Goal: Task Accomplishment & Management: Use online tool/utility

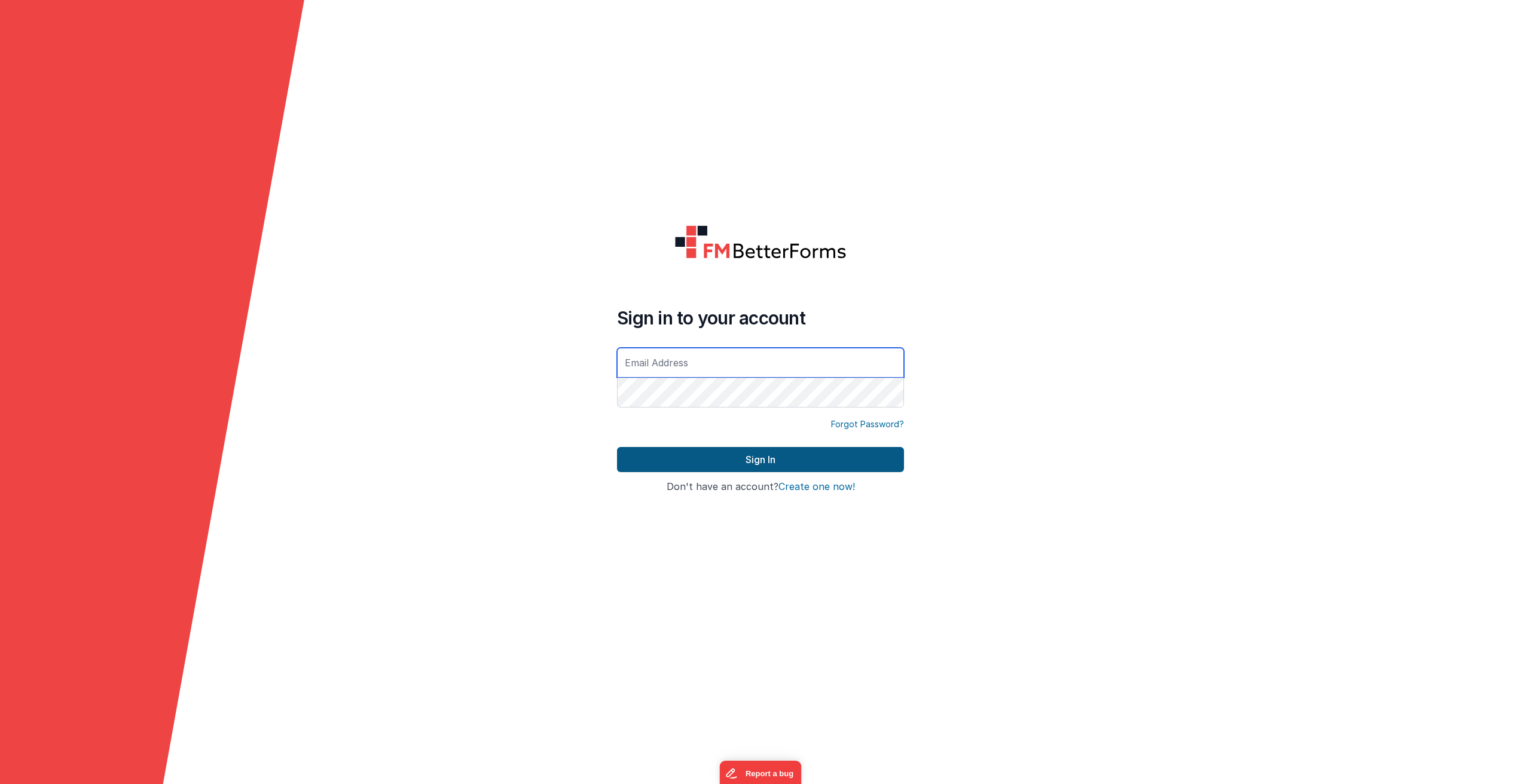
type input "[PERSON_NAME][EMAIL_ADDRESS][PERSON_NAME][DOMAIN_NAME]"
click at [749, 459] on button "Sign In" at bounding box center [760, 460] width 287 height 25
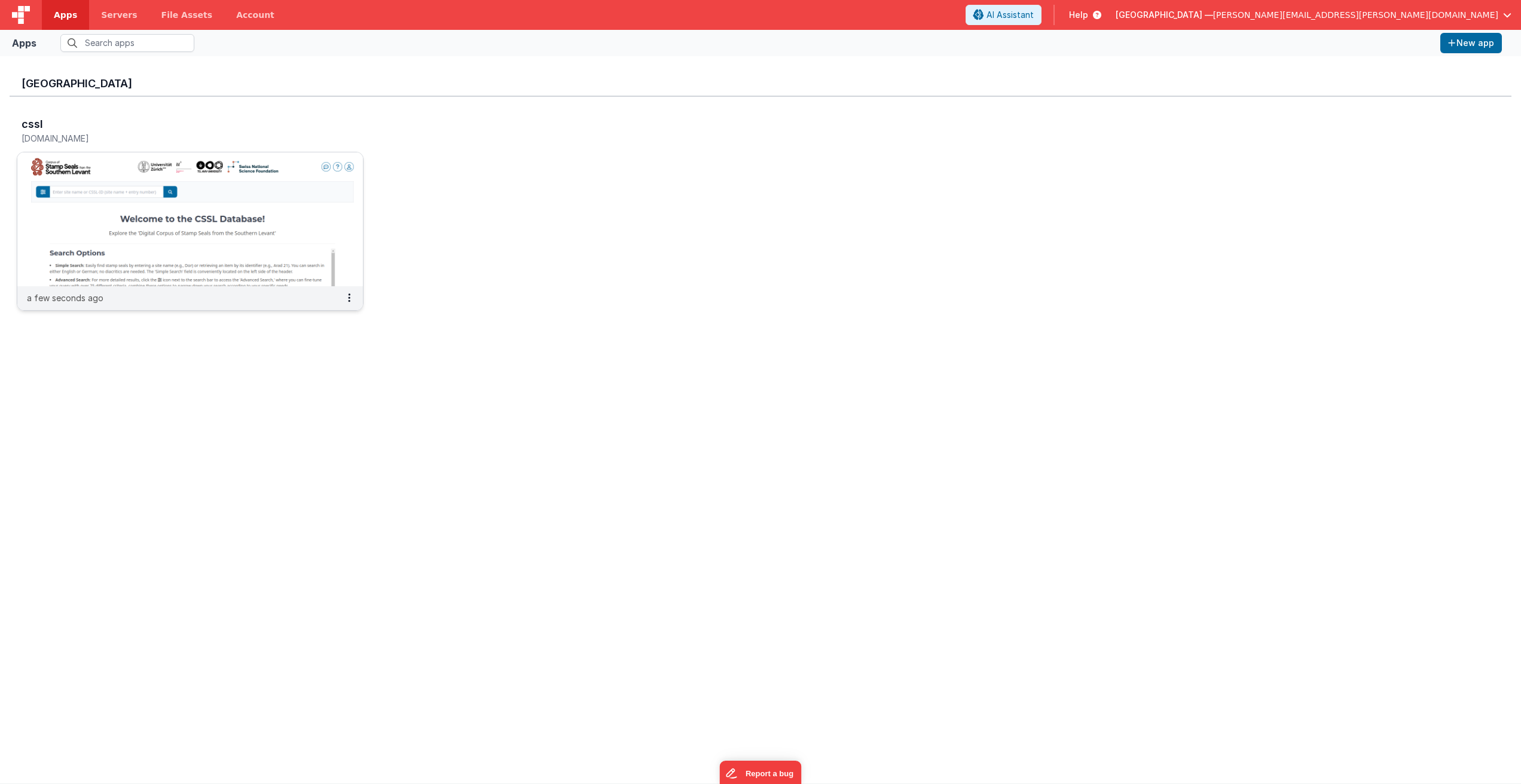
click at [300, 174] on img at bounding box center [190, 219] width 346 height 134
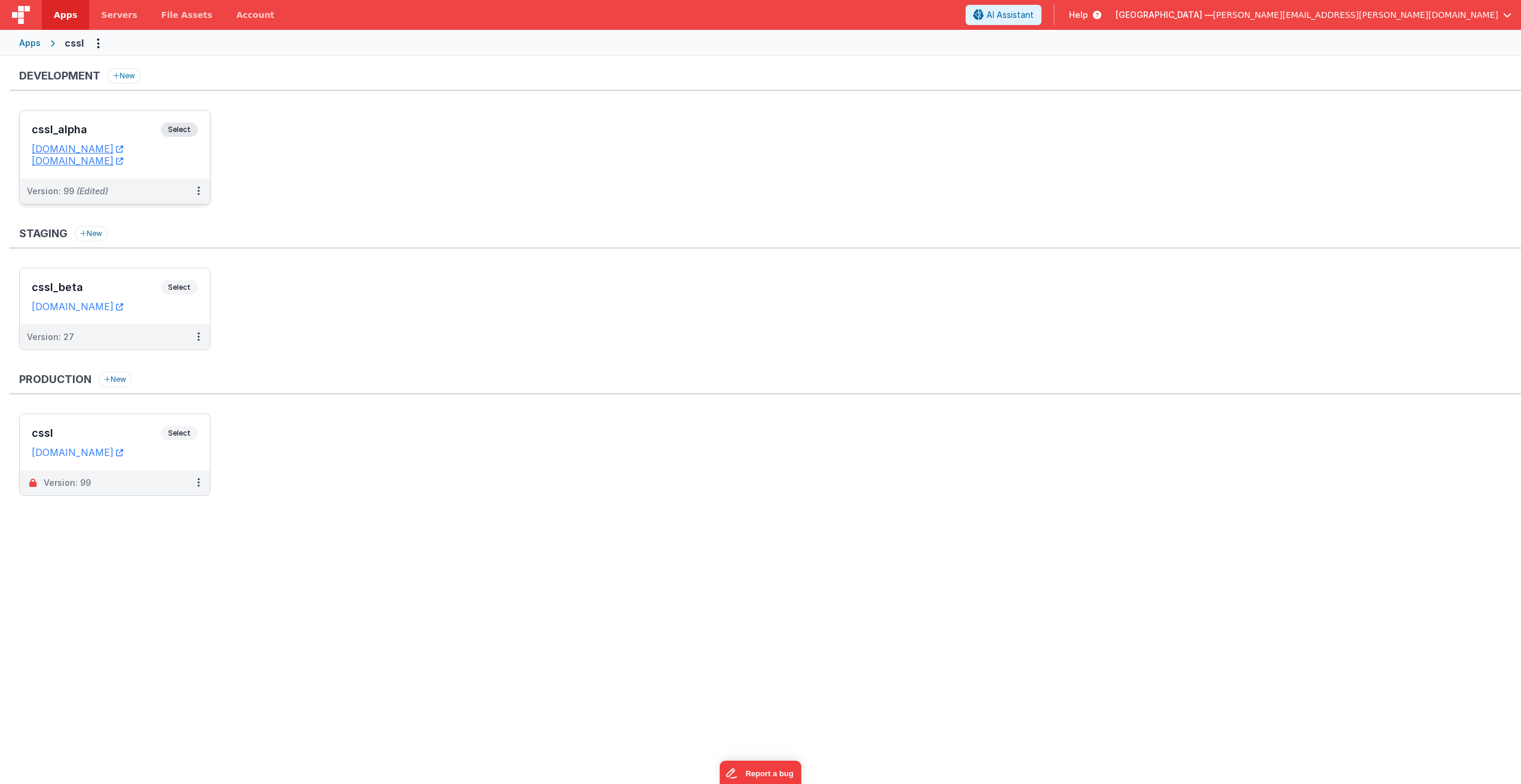
click at [186, 128] on span "Select" at bounding box center [179, 129] width 37 height 15
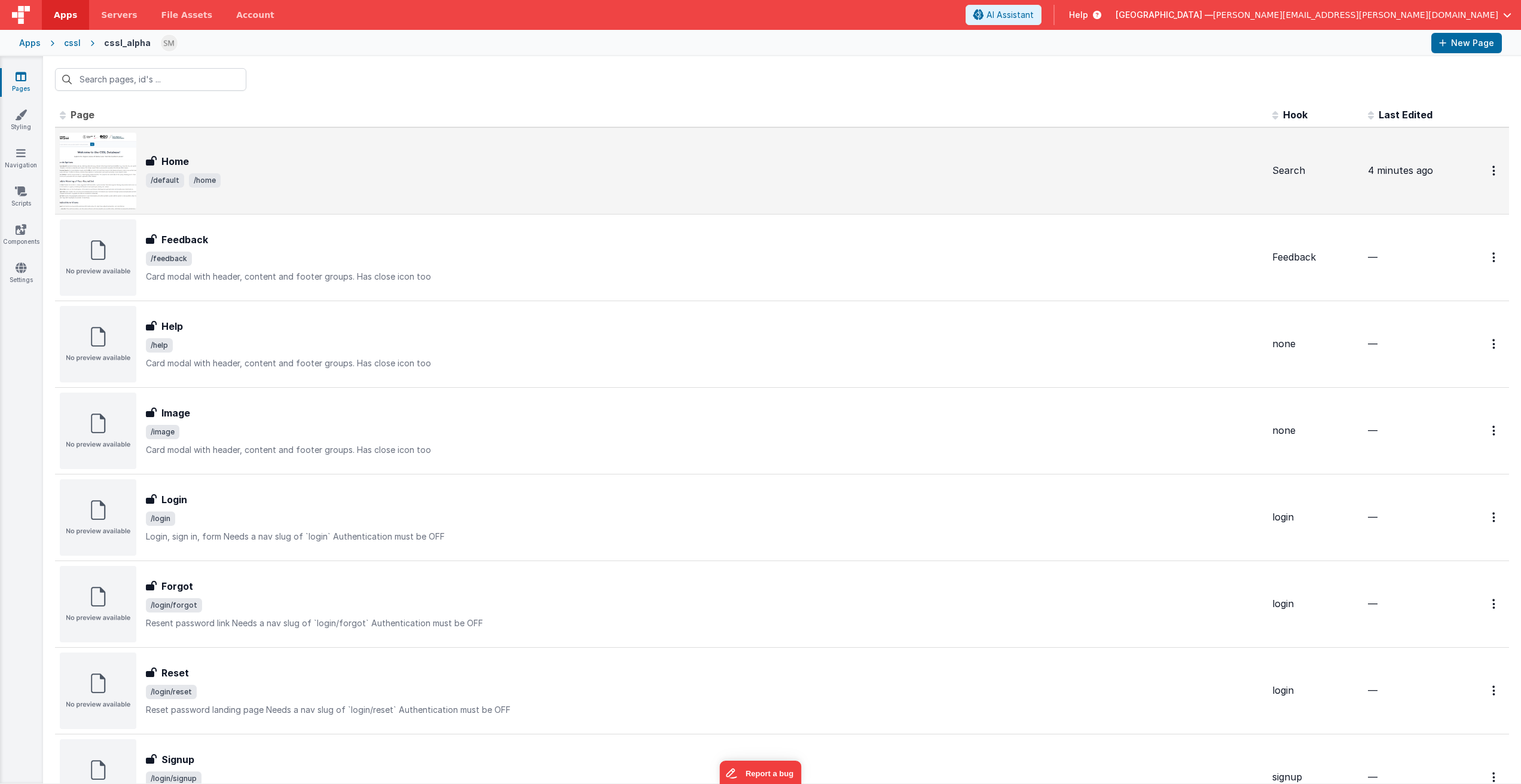
click at [317, 179] on span "/default /home" at bounding box center [704, 180] width 1117 height 15
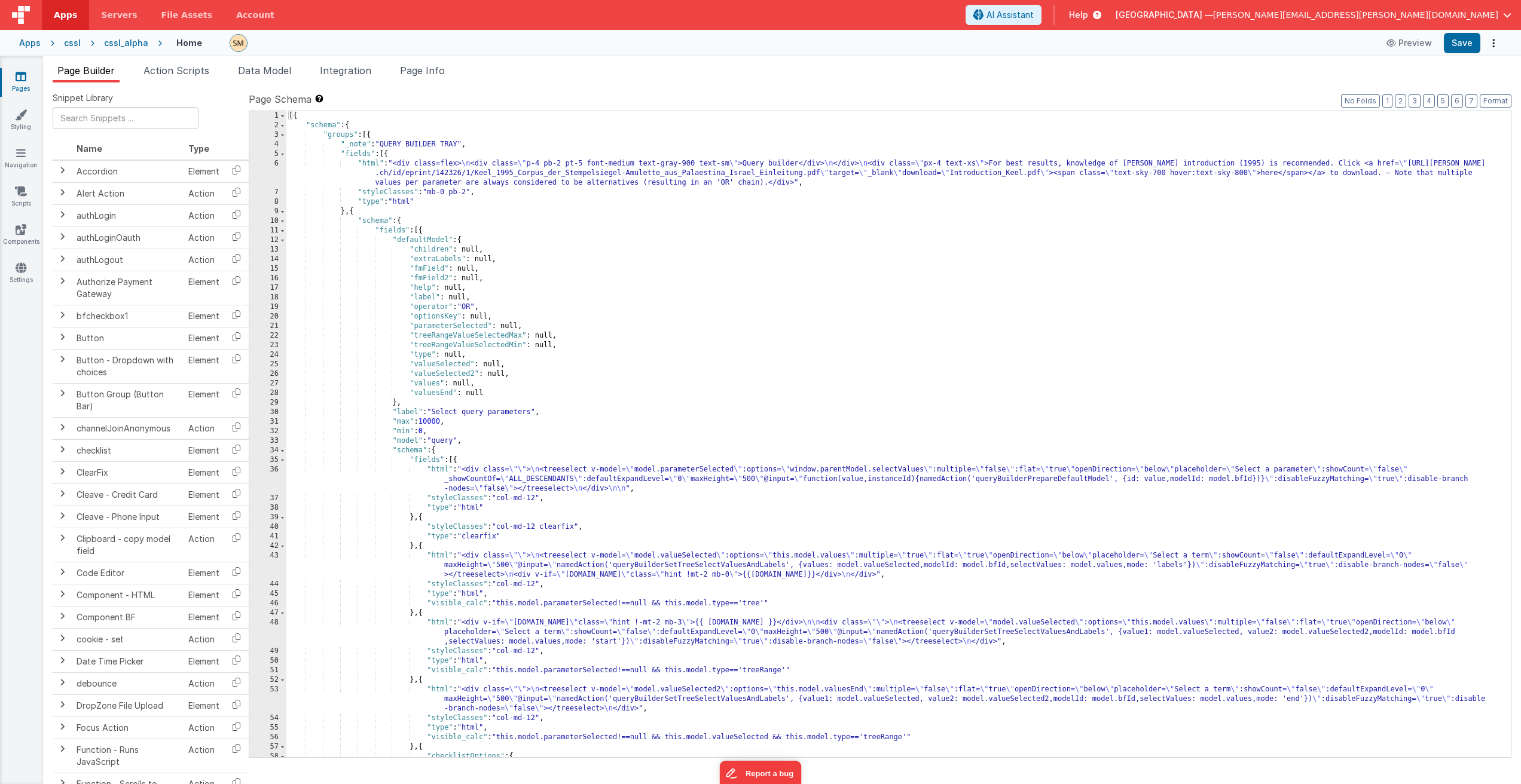
click at [399, 177] on div "[{ "schema" : { "groups" : [{ "_note" : "QUERY BUILDER TRAY" , "fields" : [{ "h…" at bounding box center [894, 444] width 1215 height 665
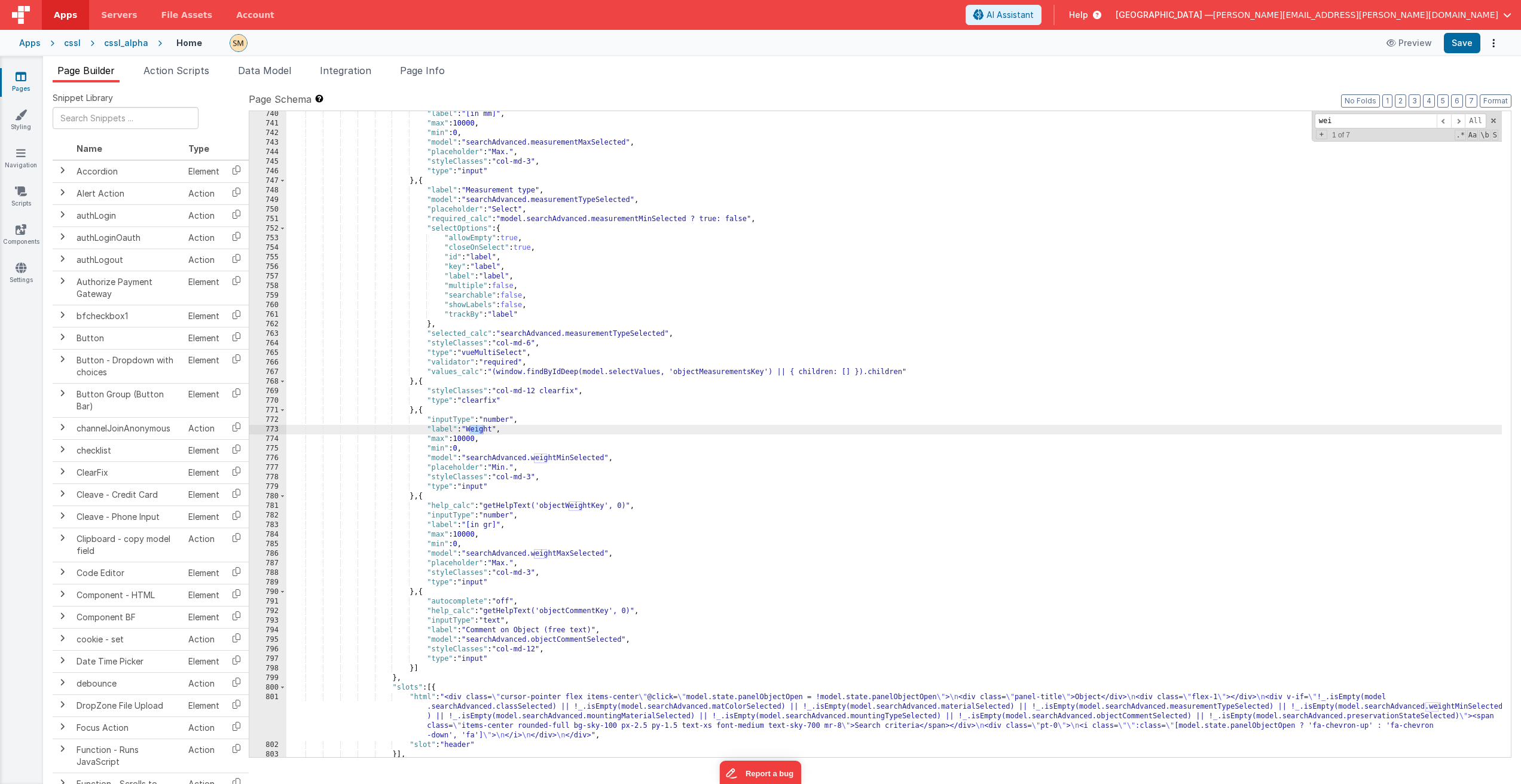
scroll to position [7510, 0]
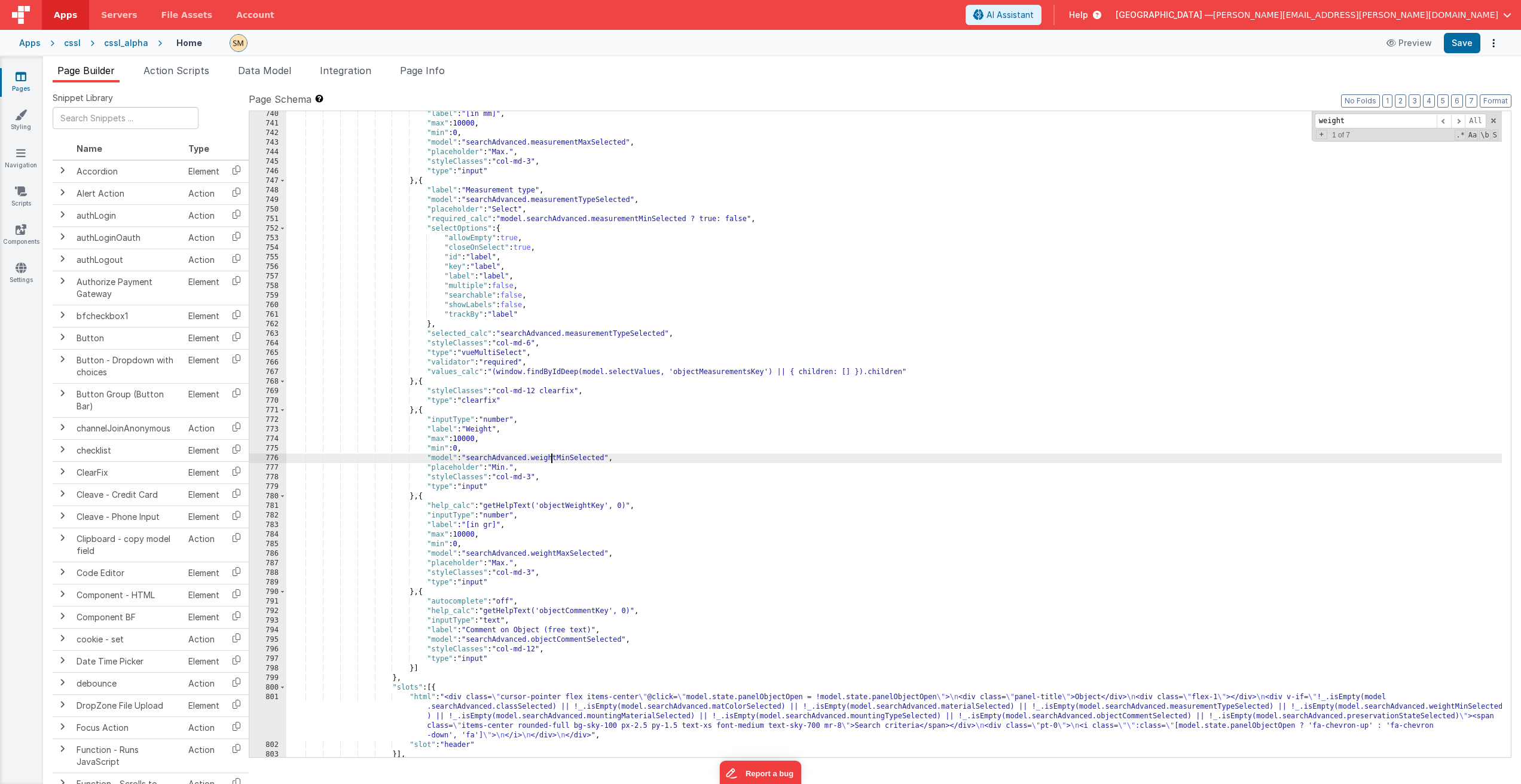
click at [549, 458] on div ""label" : "[in mm]" , "max" : 10000 , "min" : 0 , "model" : "searchAdvanced.mea…" at bounding box center [894, 442] width 1215 height 665
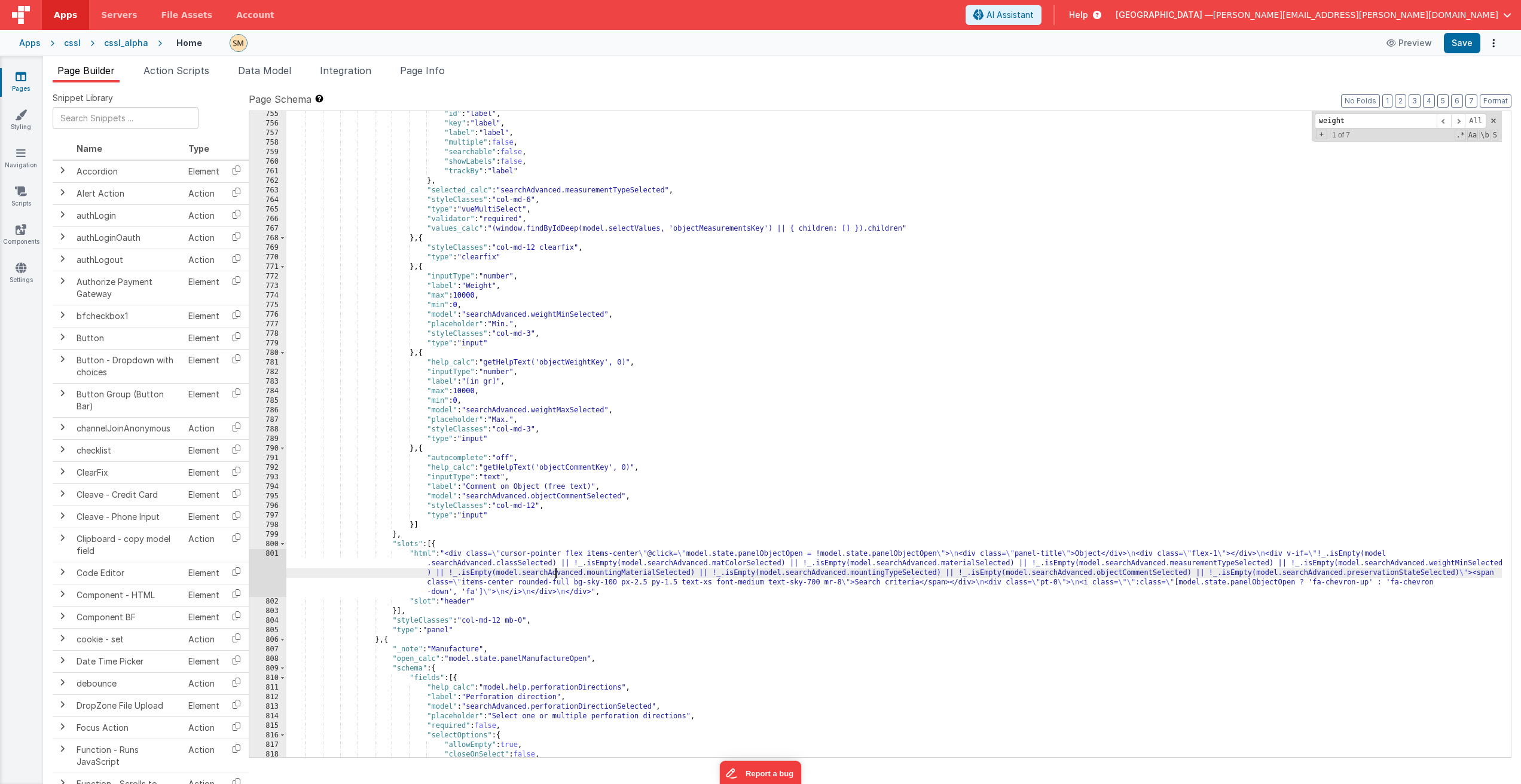
click at [557, 573] on div ""id" : "label" , "key" : "label" , "label" : "label" , "multiple" : false , "se…" at bounding box center [894, 442] width 1215 height 665
click at [559, 317] on div ""id" : "label" , "key" : "label" , "label" : "label" , "multiple" : false , "se…" at bounding box center [894, 442] width 1215 height 665
type input "weightMinSelected"
click at [437, 71] on span "Page Info" at bounding box center [422, 71] width 45 height 12
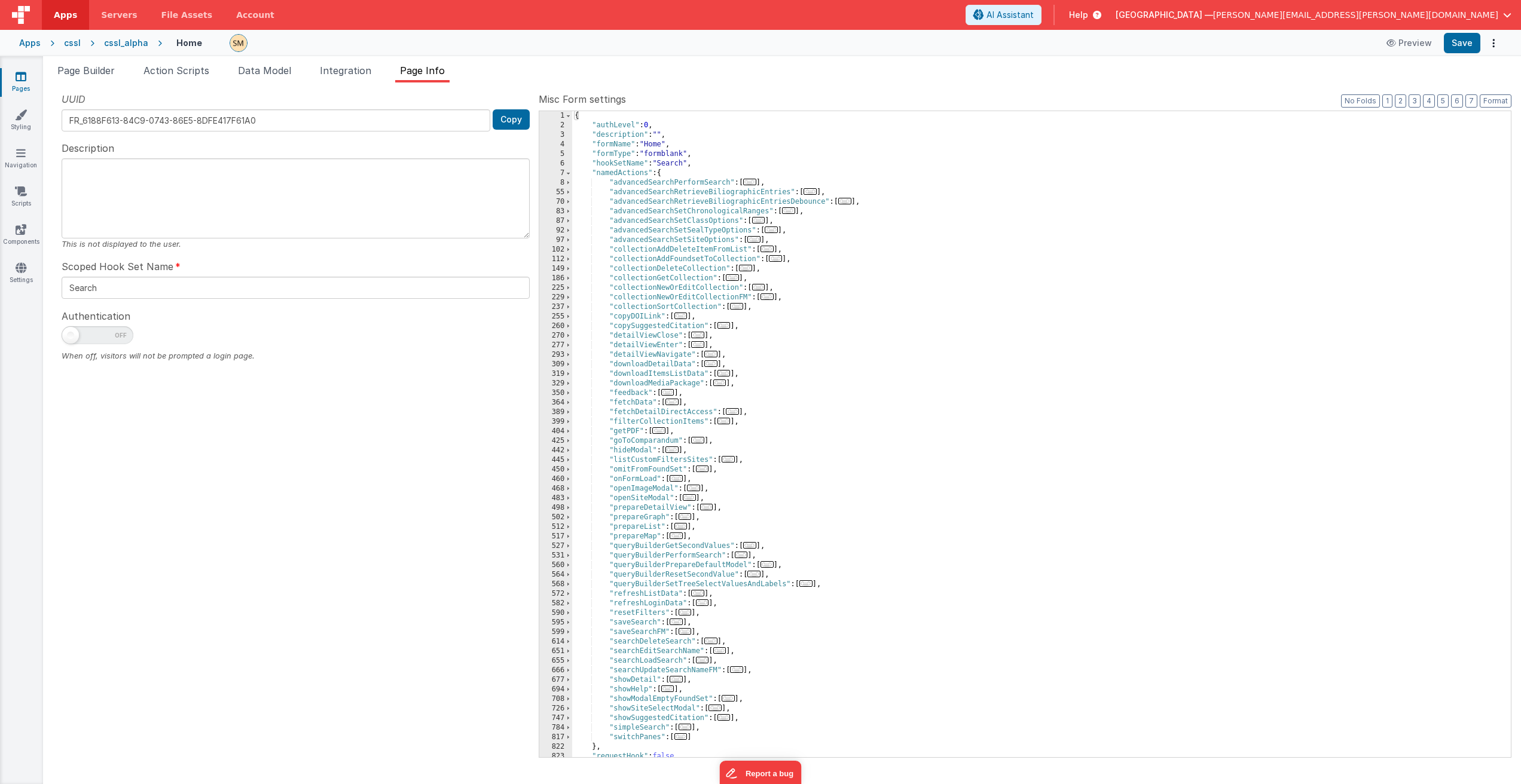
click at [716, 140] on div "{ "authLevel" : 0 , "description" : "" , "formName" : "Home" , "formType" : "fo…" at bounding box center [1037, 444] width 930 height 665
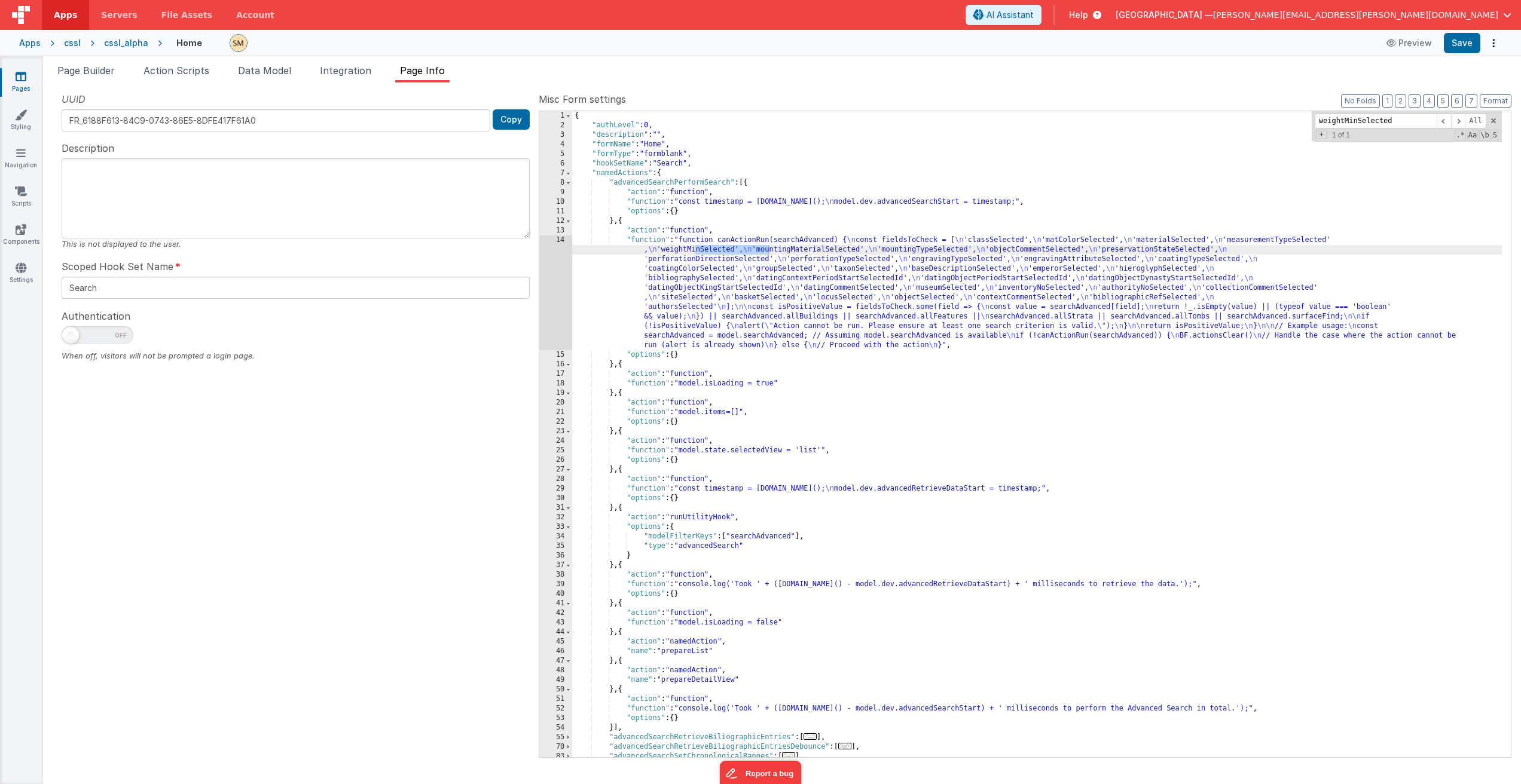
type input "weightMinSelected"
click at [705, 290] on div "{ "authLevel" : 0 , "description" : "" , "formName" : "Home" , "formType" : "fo…" at bounding box center [1037, 444] width 930 height 665
click at [557, 282] on div "14" at bounding box center [555, 293] width 33 height 115
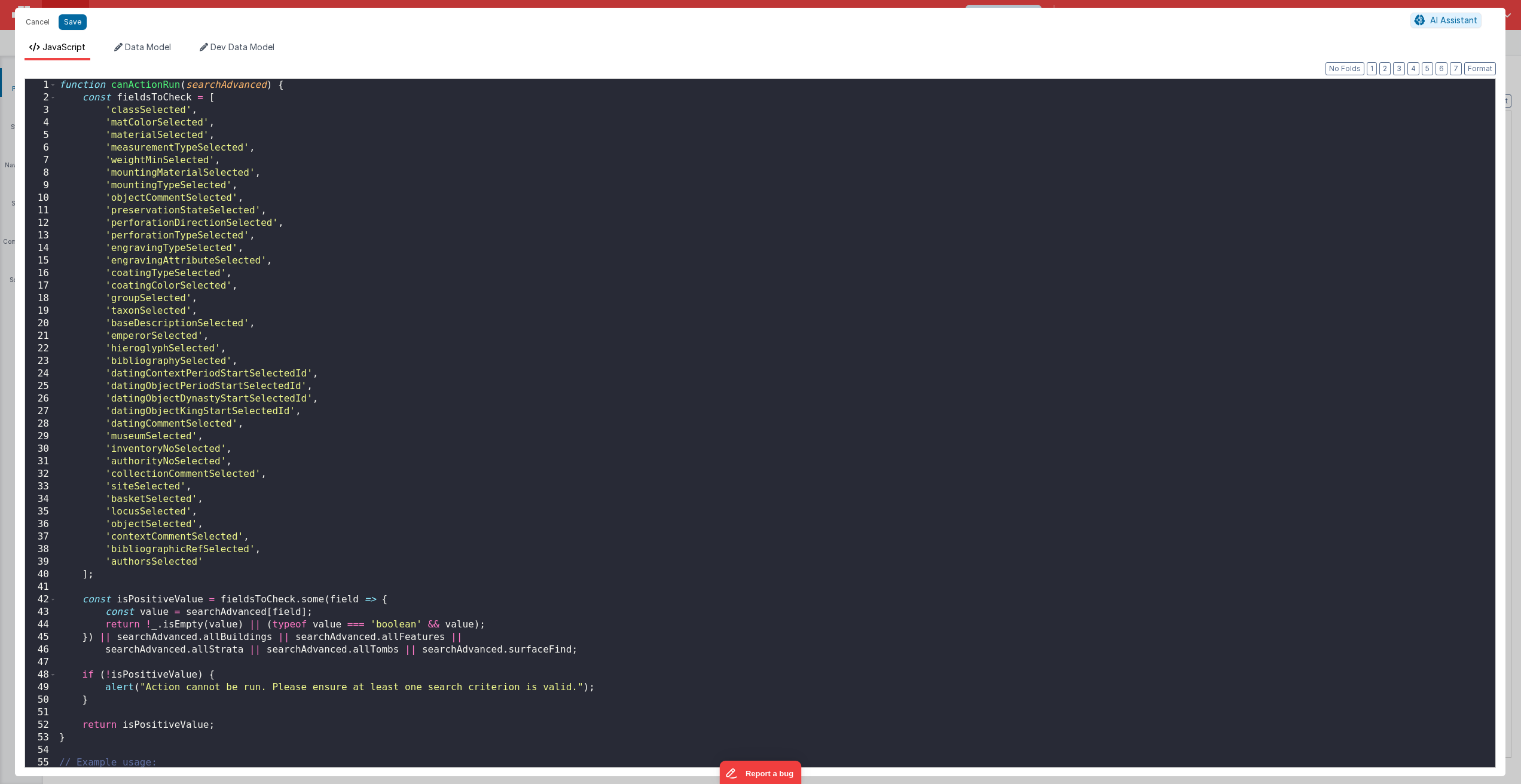
click at [207, 159] on div "function canActionRun ( searchAdvanced ) { const fieldsToCheck = [ 'classSelect…" at bounding box center [772, 434] width 1429 height 712
click at [149, 47] on span "Data Model" at bounding box center [148, 46] width 46 height 10
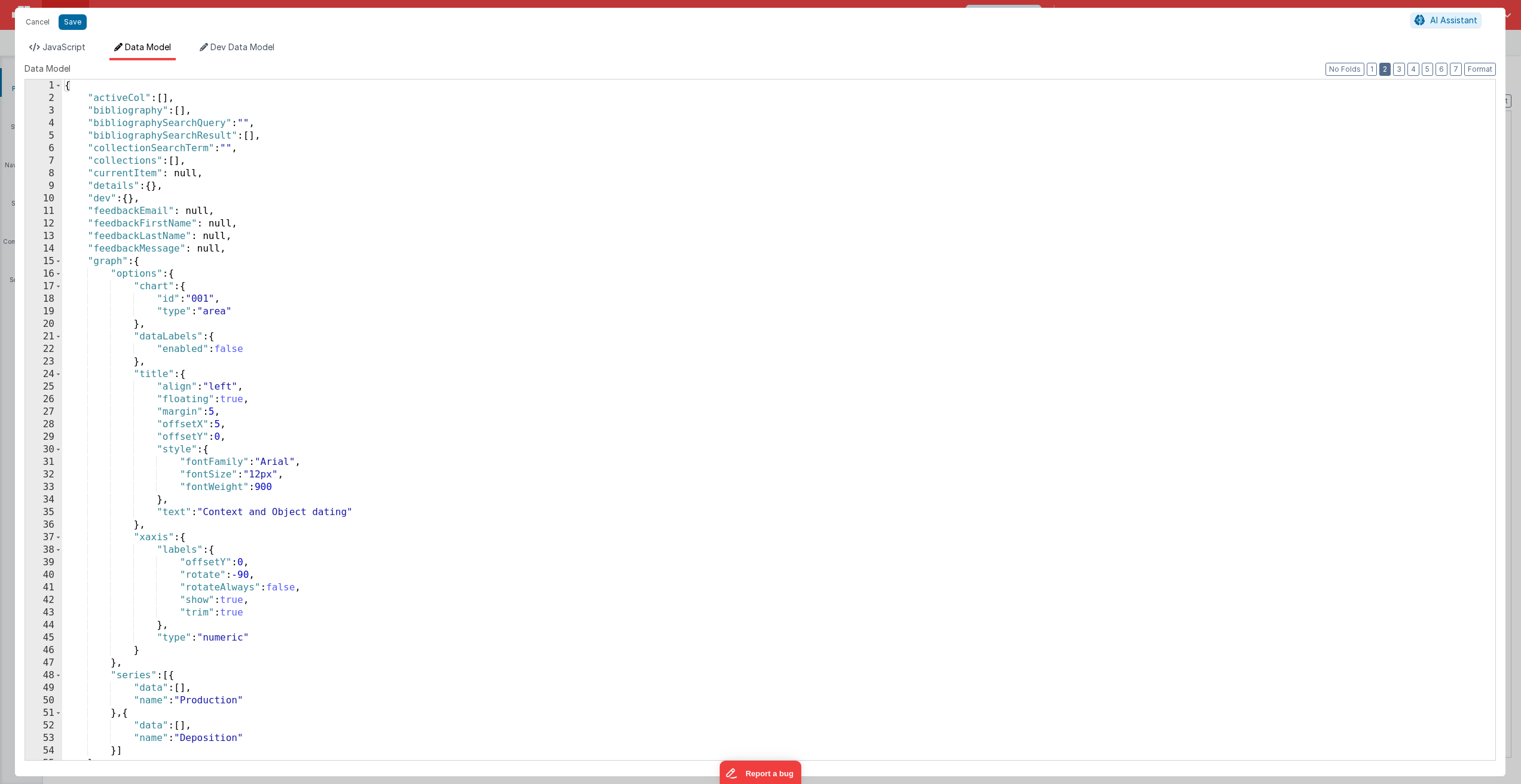
click at [1388, 69] on button "2" at bounding box center [1385, 69] width 12 height 13
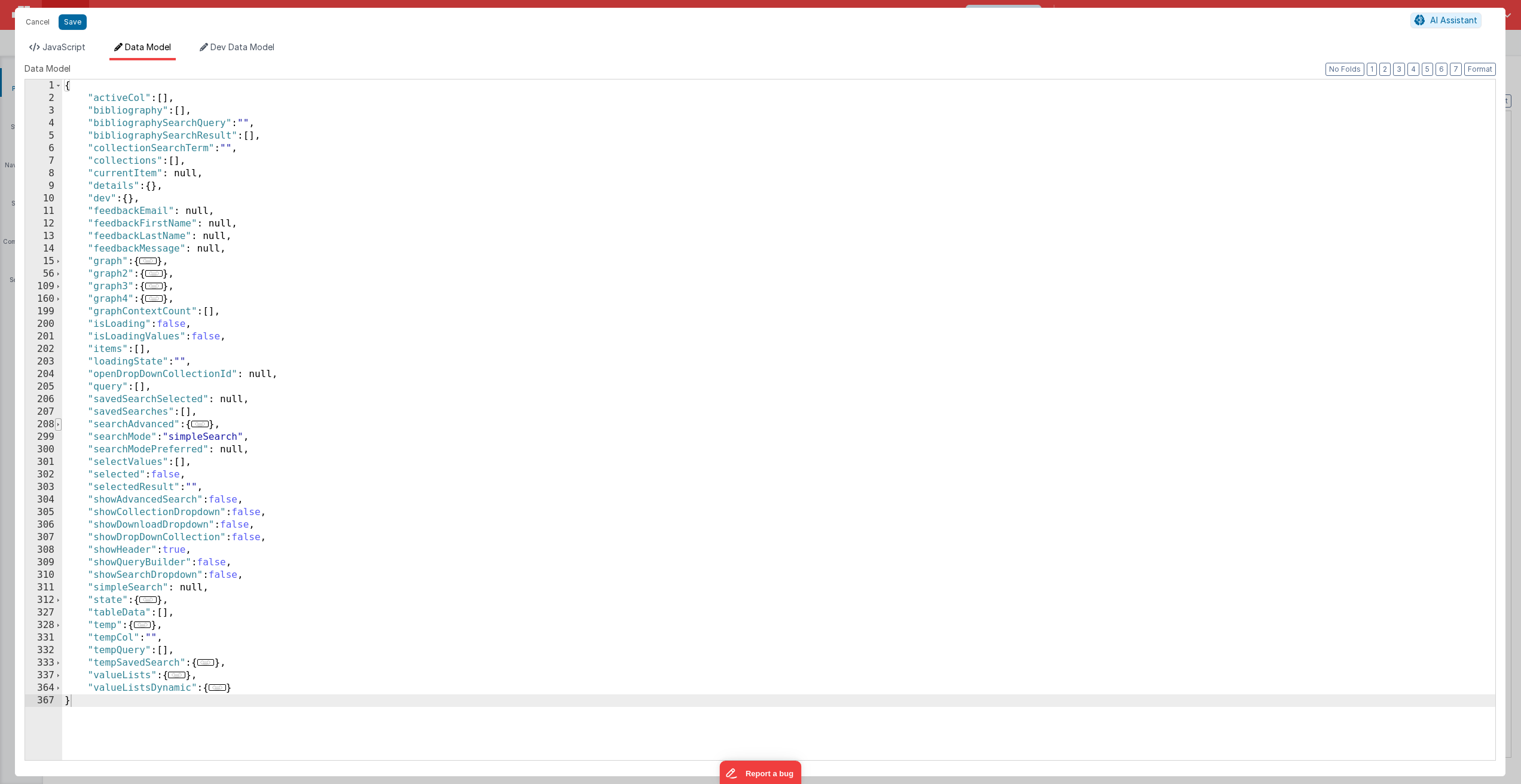
click at [59, 423] on span at bounding box center [58, 424] width 7 height 12
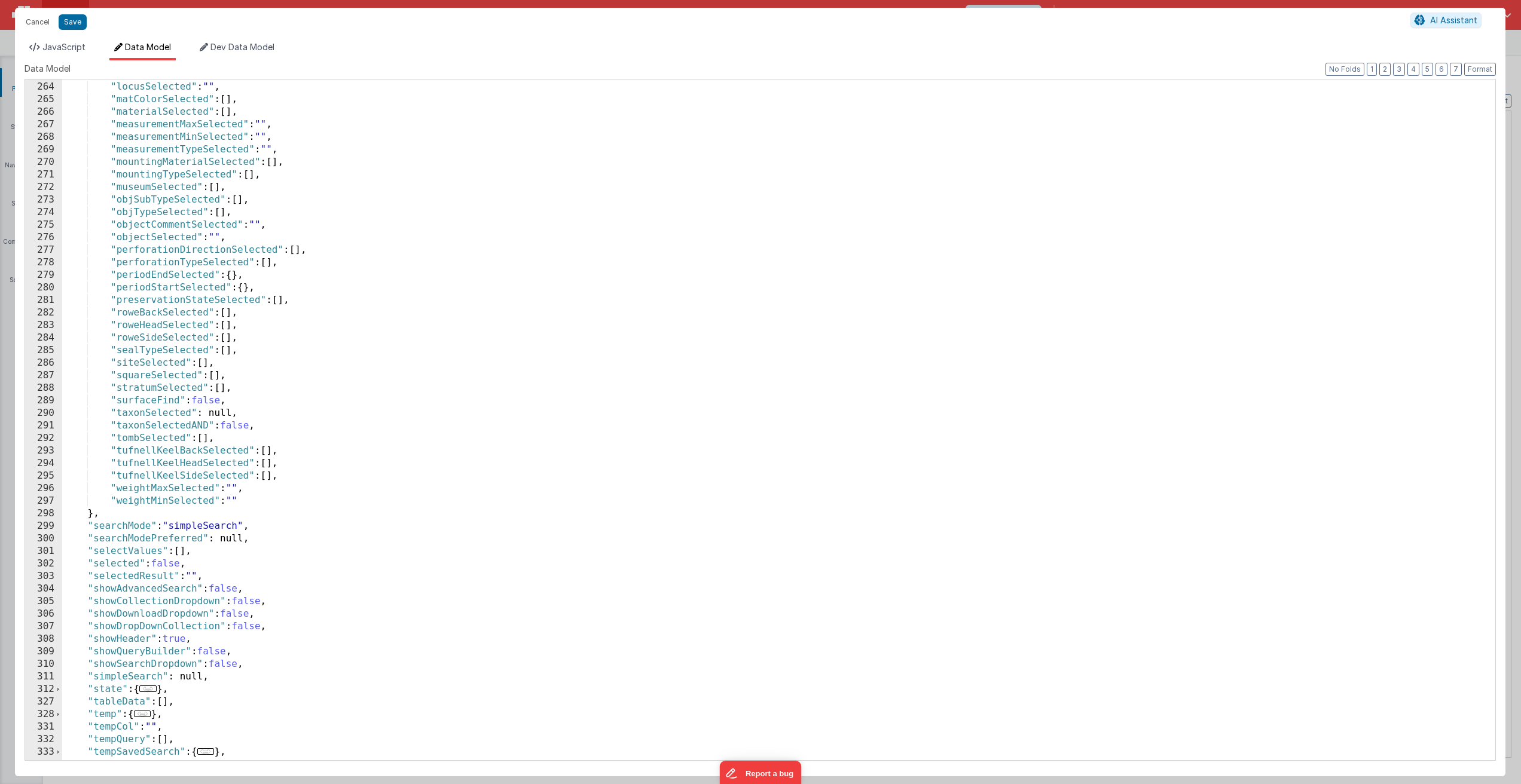
scroll to position [1040, 0]
click at [65, 20] on button "Save" at bounding box center [72, 22] width 28 height 15
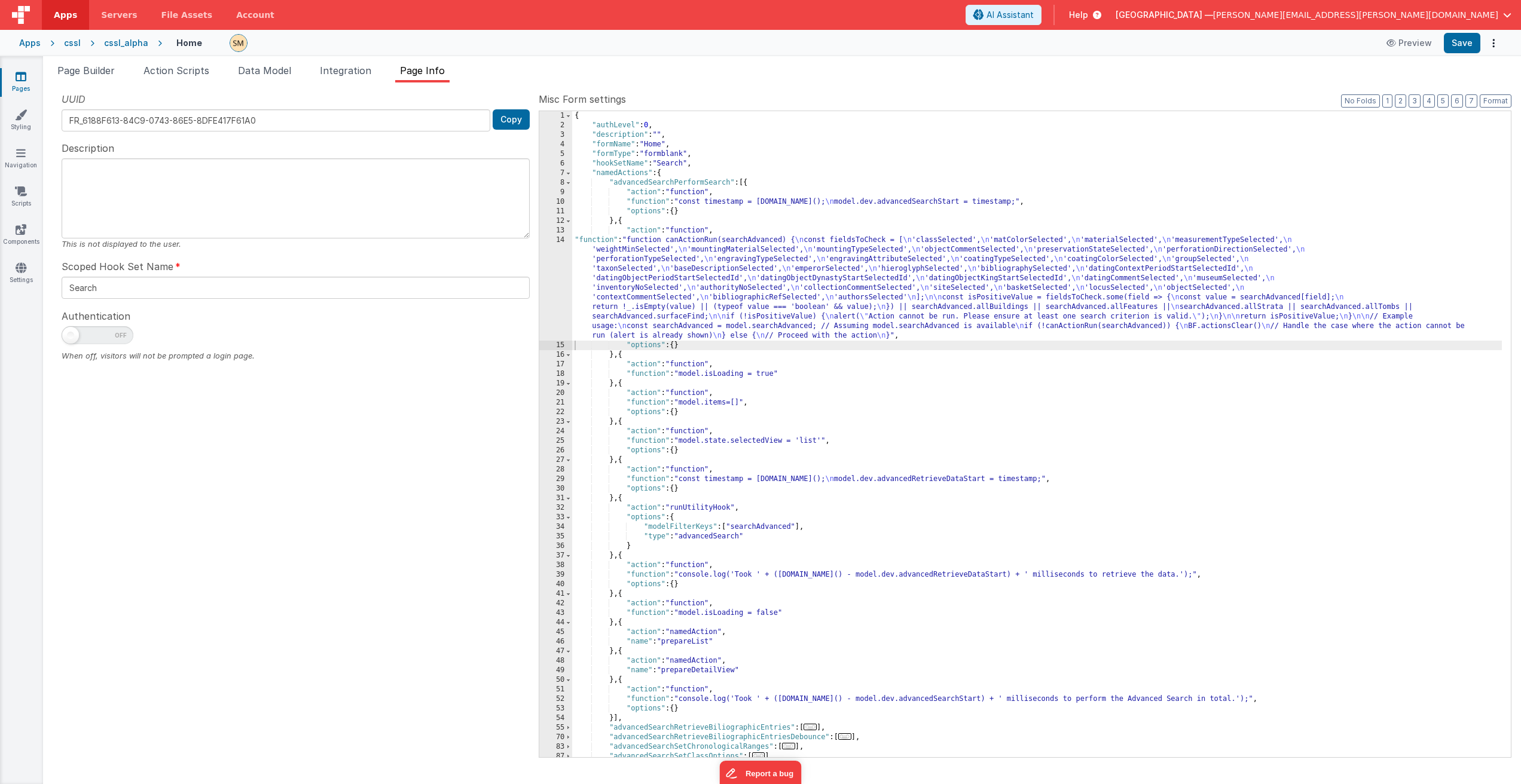
click at [739, 281] on div "{ "authLevel" : 0 , "description" : "" , "formName" : "Home" , "formType" : "fo…" at bounding box center [1037, 444] width 930 height 665
click at [89, 71] on span "Page Builder" at bounding box center [86, 71] width 58 height 12
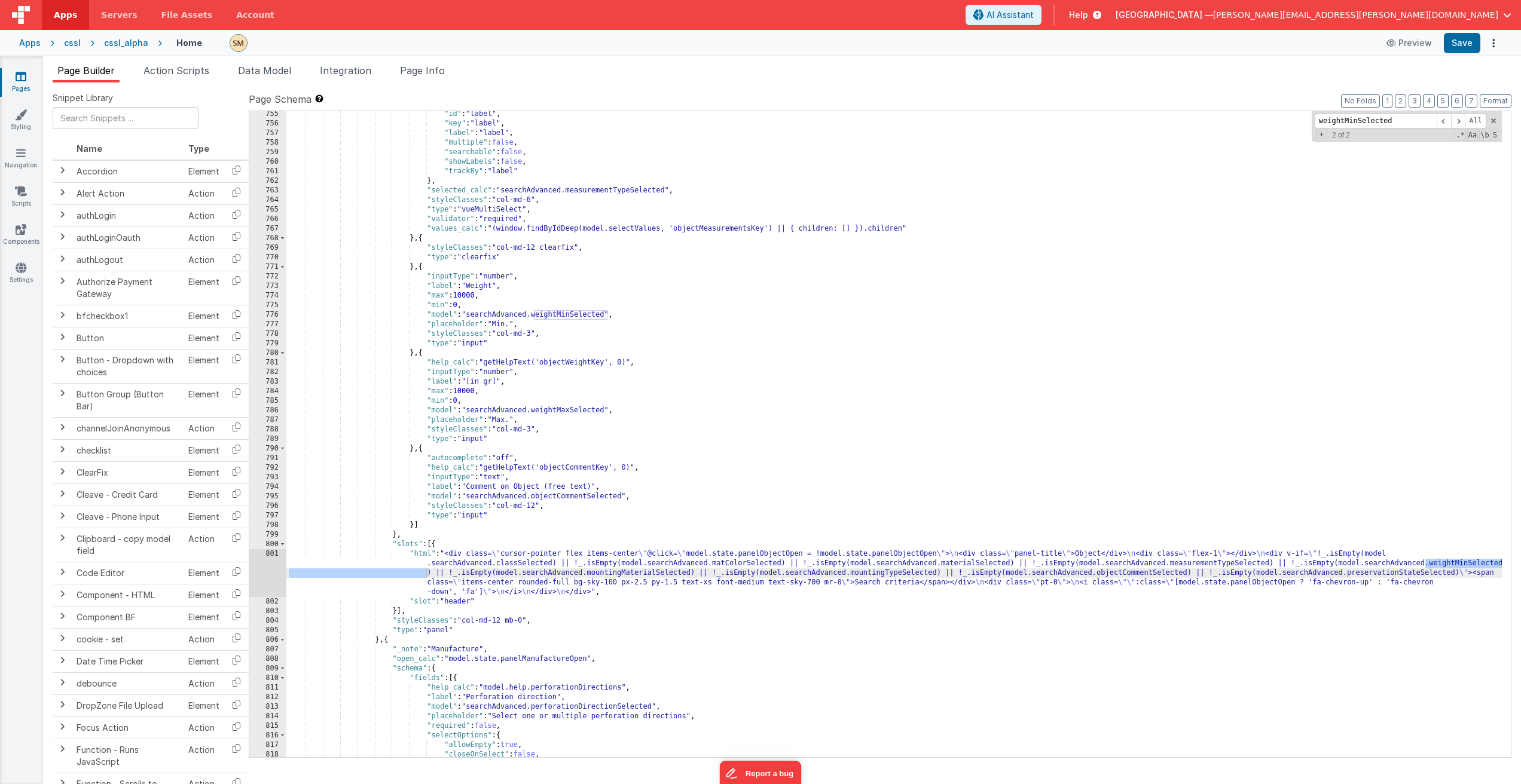
click at [546, 316] on div ""id" : "label" , "key" : "label" , "label" : "label" , "multiple" : false , "se…" at bounding box center [894, 442] width 1215 height 665
click at [582, 411] on div ""id" : "label" , "key" : "label" , "label" : "label" , "multiple" : false , "se…" at bounding box center [894, 442] width 1215 height 665
click at [565, 575] on div ""id" : "label" , "key" : "label" , "label" : "label" , "multiple" : false , "se…" at bounding box center [894, 442] width 1215 height 665
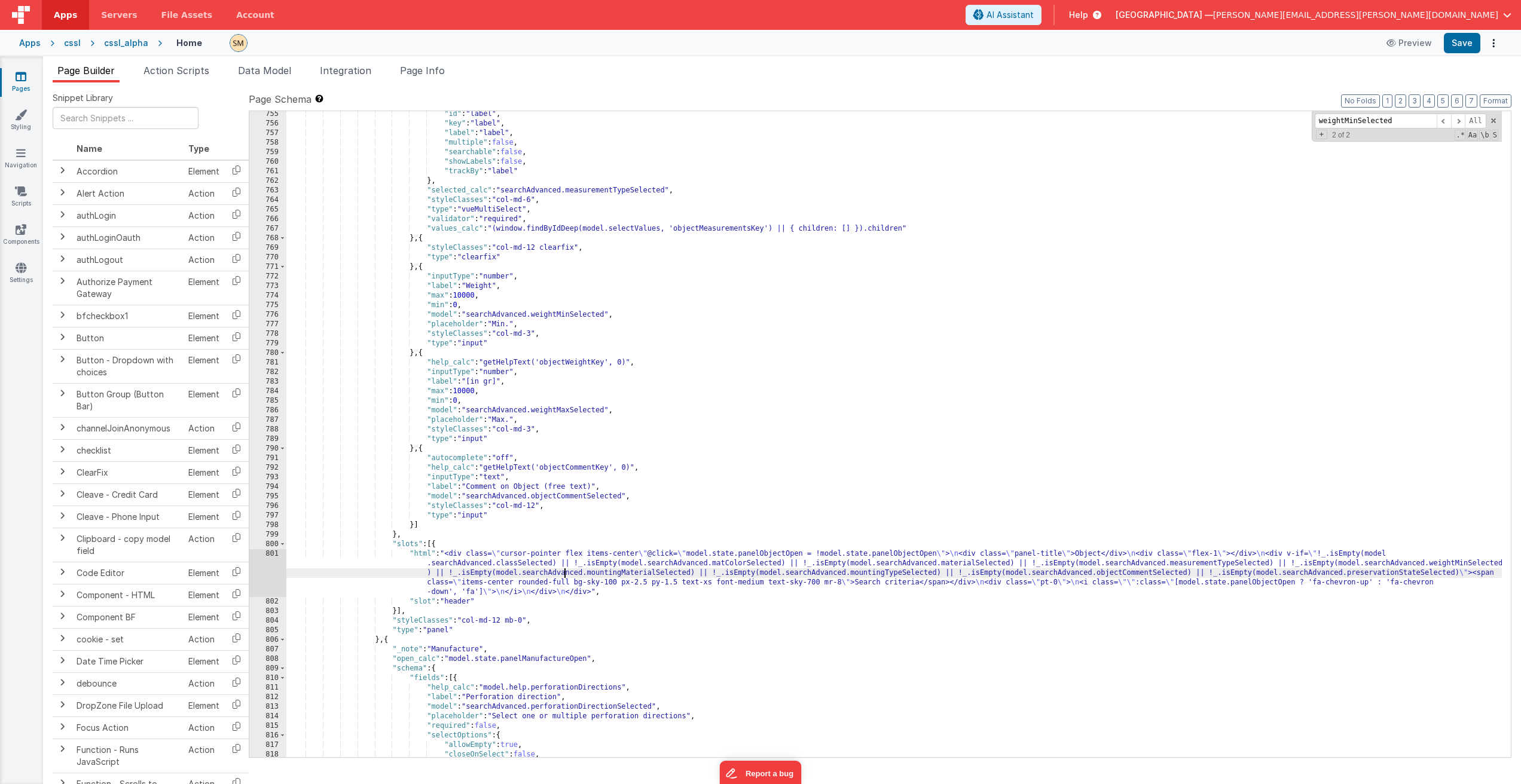
click at [266, 571] on div "801" at bounding box center [268, 573] width 37 height 48
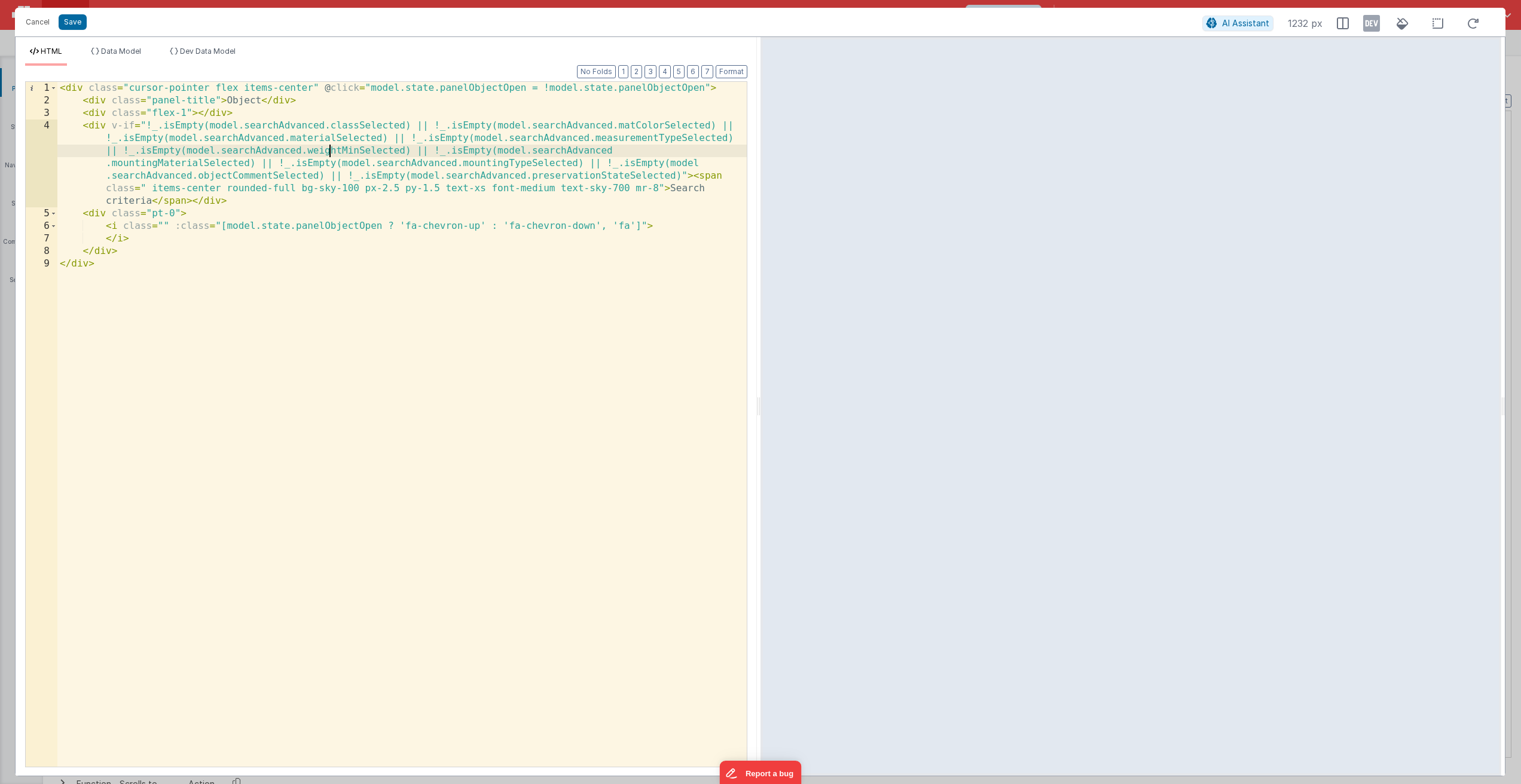
click at [331, 151] on div "< div class = "cursor-pointer flex items-center" @ click = "model.state.panelOb…" at bounding box center [402, 437] width 689 height 710
click at [261, 203] on div "< div class = "cursor-pointer flex items-center" @ click = "model.state.panelOb…" at bounding box center [402, 437] width 689 height 710
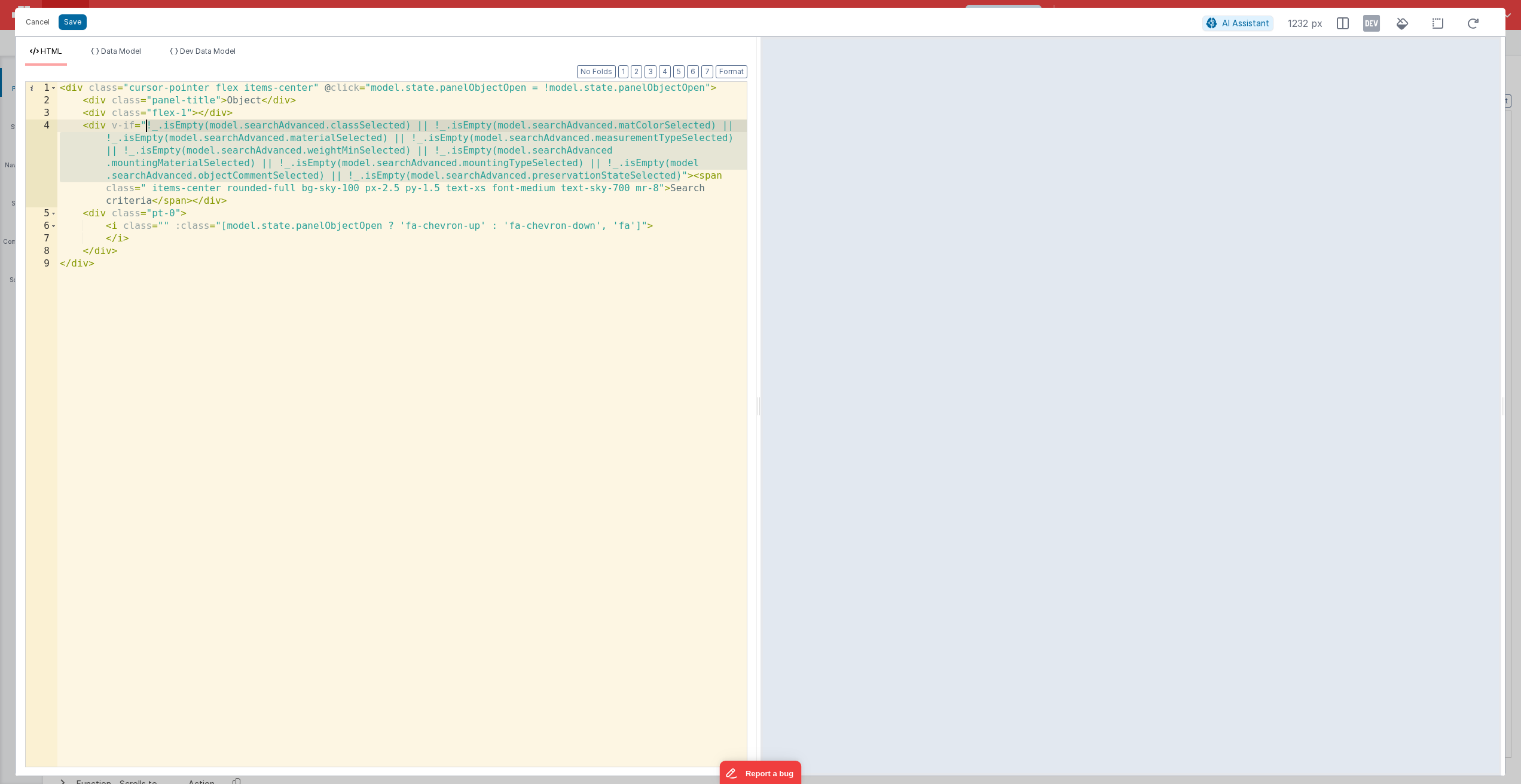
drag, startPoint x: 679, startPoint y: 178, endPoint x: 146, endPoint y: 127, distance: 535.4
click at [146, 127] on div "< div class = "cursor-pointer flex items-center" @ click = "model.state.panelOb…" at bounding box center [402, 437] width 689 height 710
click at [178, 150] on div "< div class = "cursor-pointer flex items-center" @ click = "model.state.panelOb…" at bounding box center [402, 437] width 689 height 710
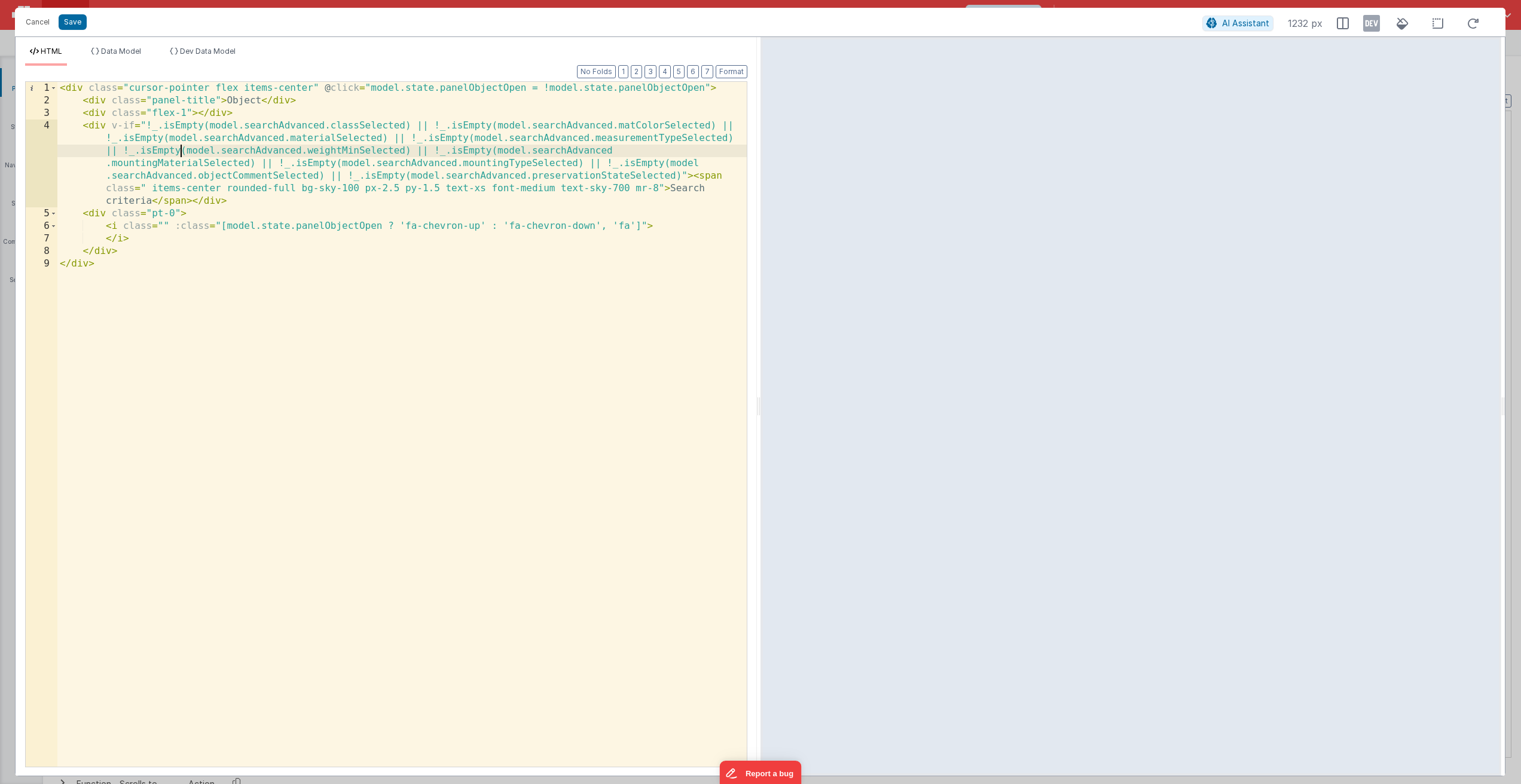
click at [380, 152] on div "< div class = "cursor-pointer flex items-center" @ click = "model.state.panelOb…" at bounding box center [402, 437] width 689 height 710
click at [404, 151] on div "< div class = "cursor-pointer flex items-center" @ click = "model.state.panelOb…" at bounding box center [402, 437] width 689 height 710
click at [74, 20] on button "Save" at bounding box center [72, 22] width 28 height 15
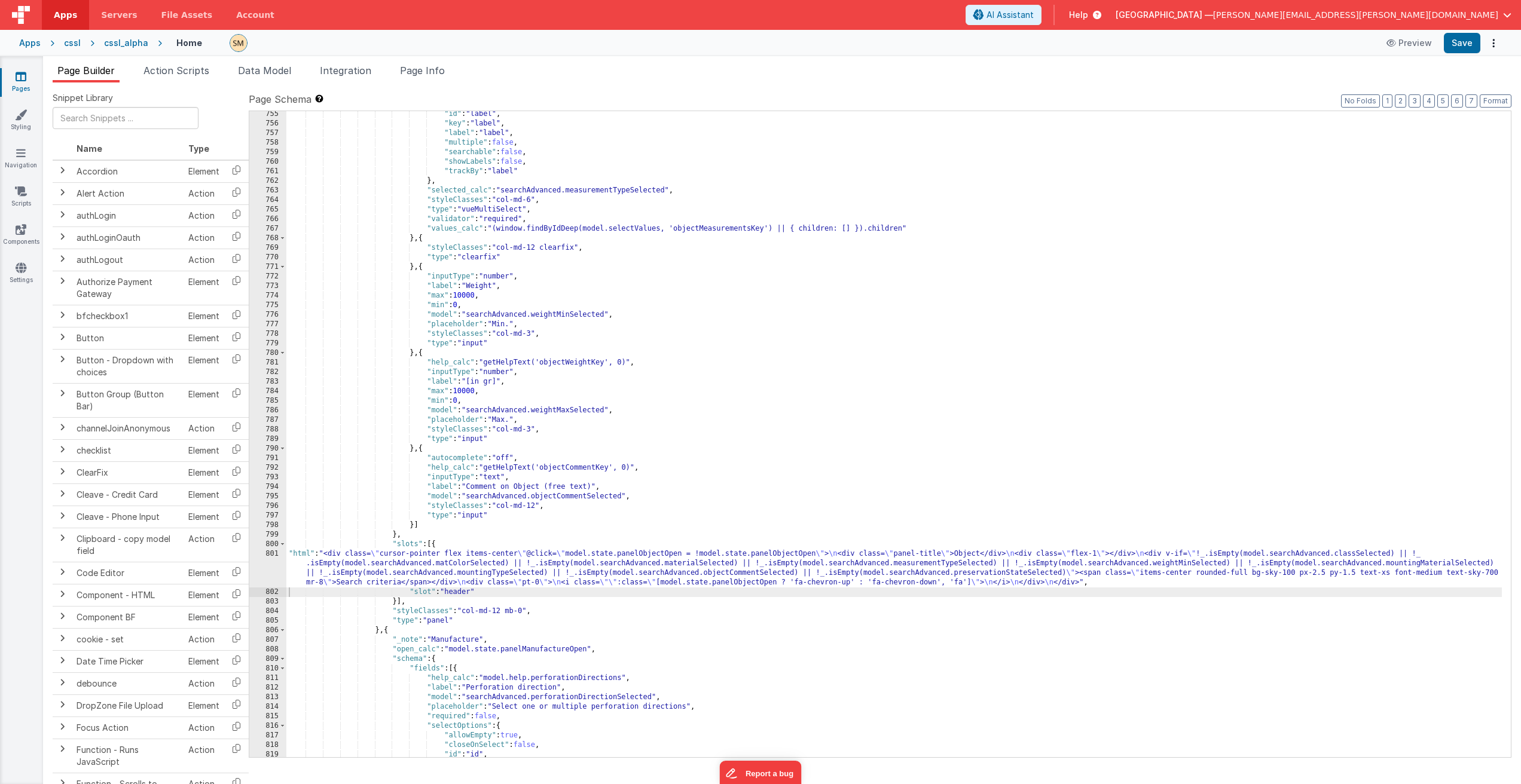
click at [447, 575] on div ""id" : "label" , "key" : "label" , "label" : "label" , "multiple" : false , "se…" at bounding box center [894, 442] width 1215 height 665
click at [274, 567] on div "801" at bounding box center [268, 568] width 37 height 39
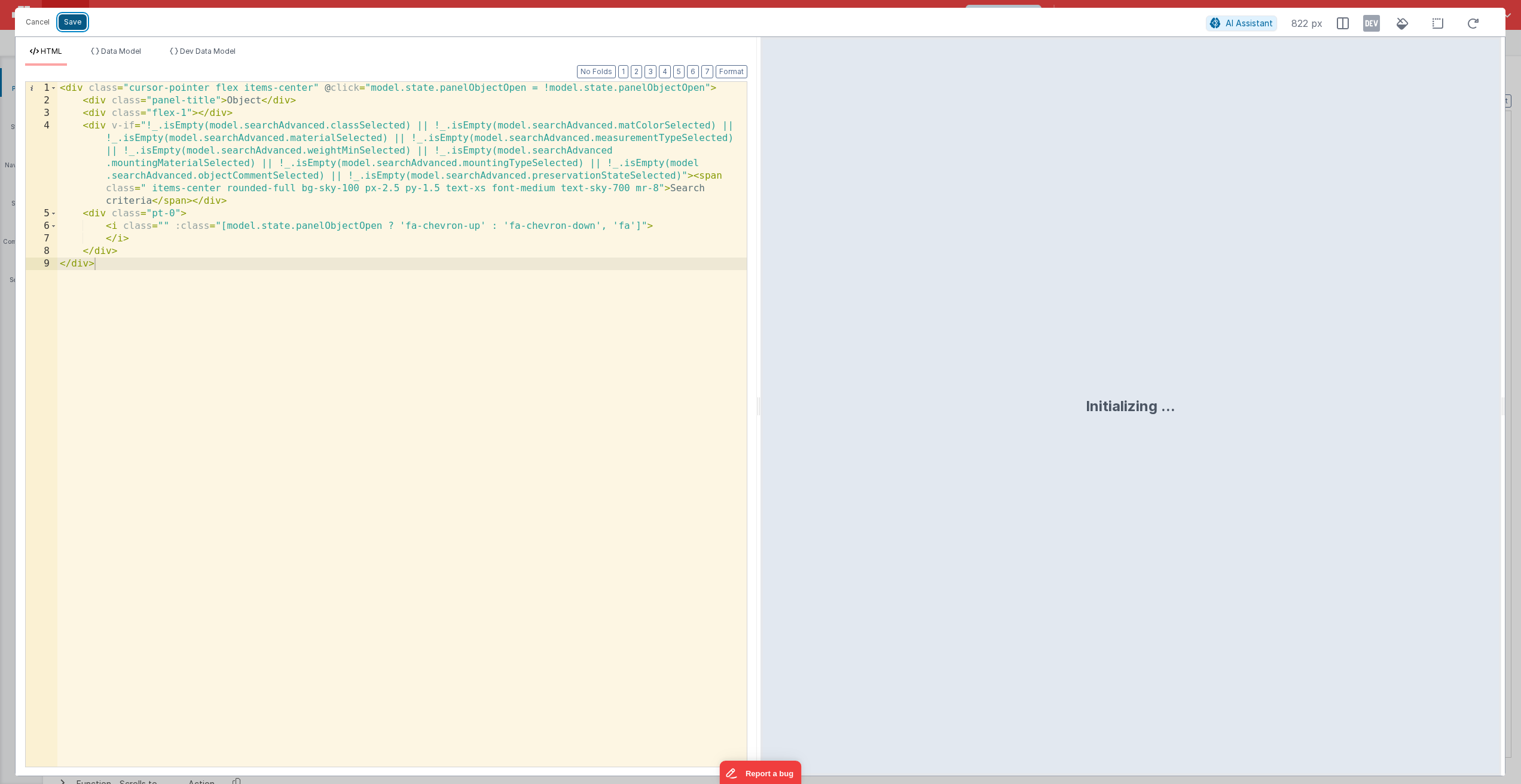
click at [75, 23] on button "Save" at bounding box center [72, 22] width 28 height 15
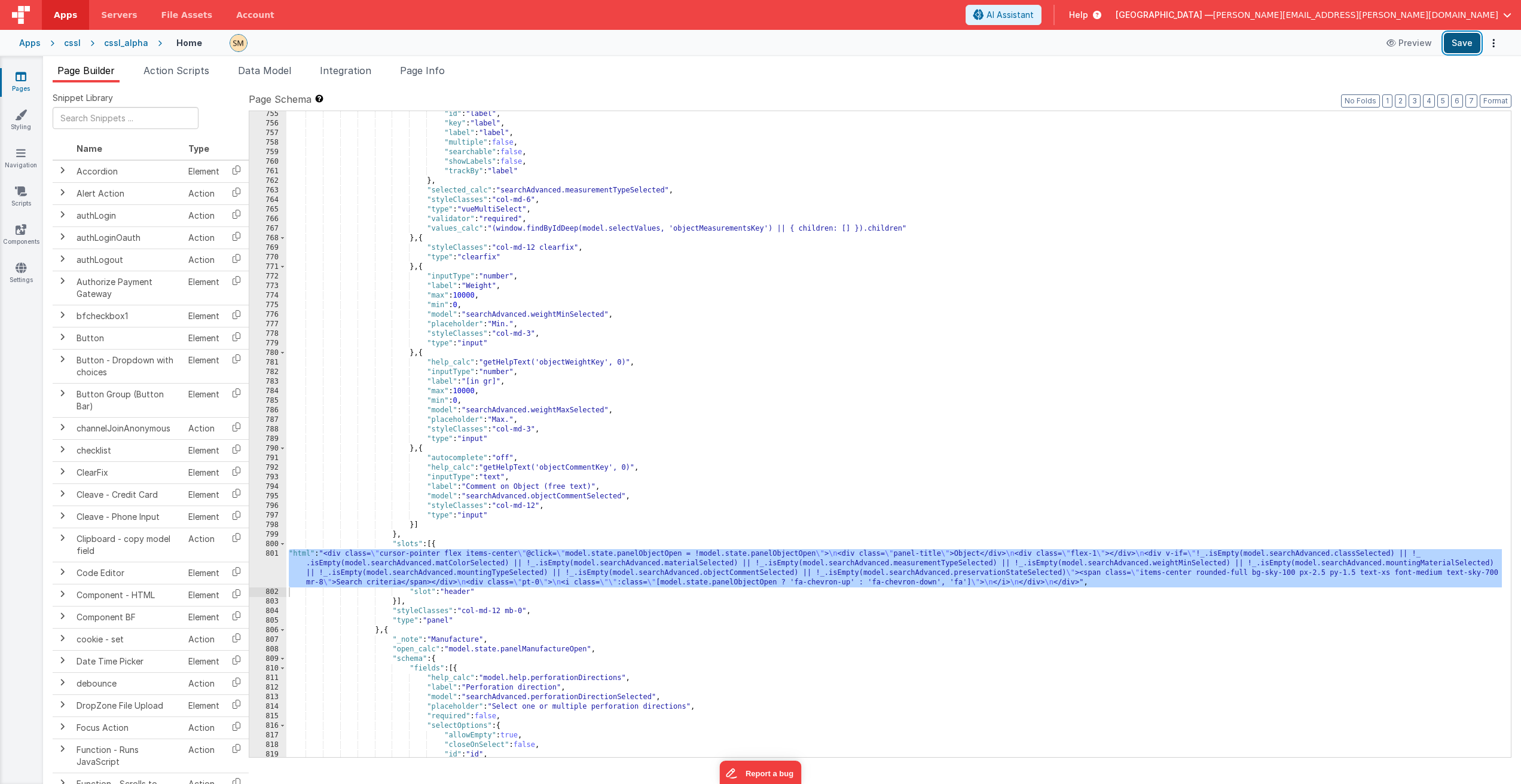
click at [1469, 42] on button "Save" at bounding box center [1461, 43] width 36 height 20
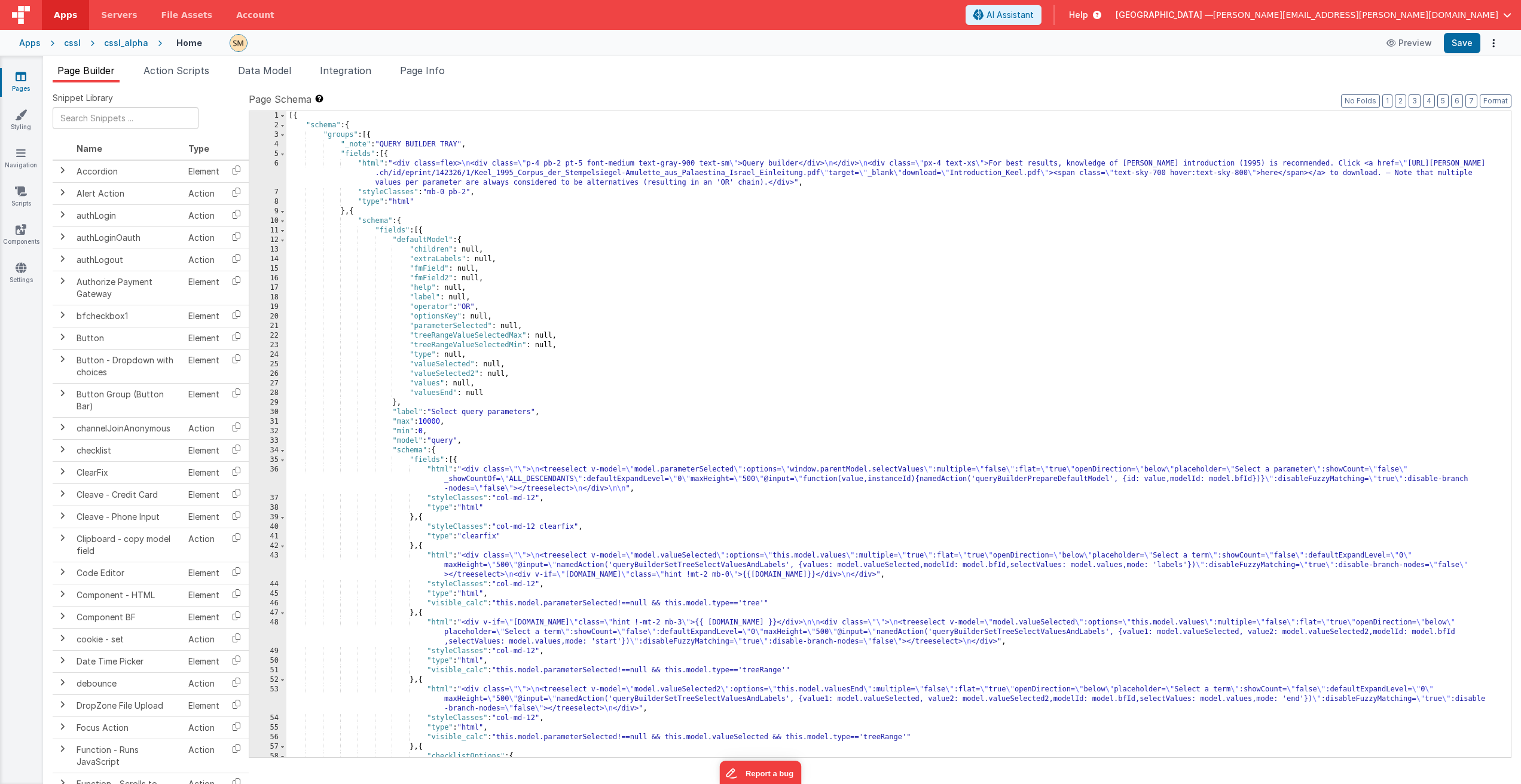
scroll to position [1363, 0]
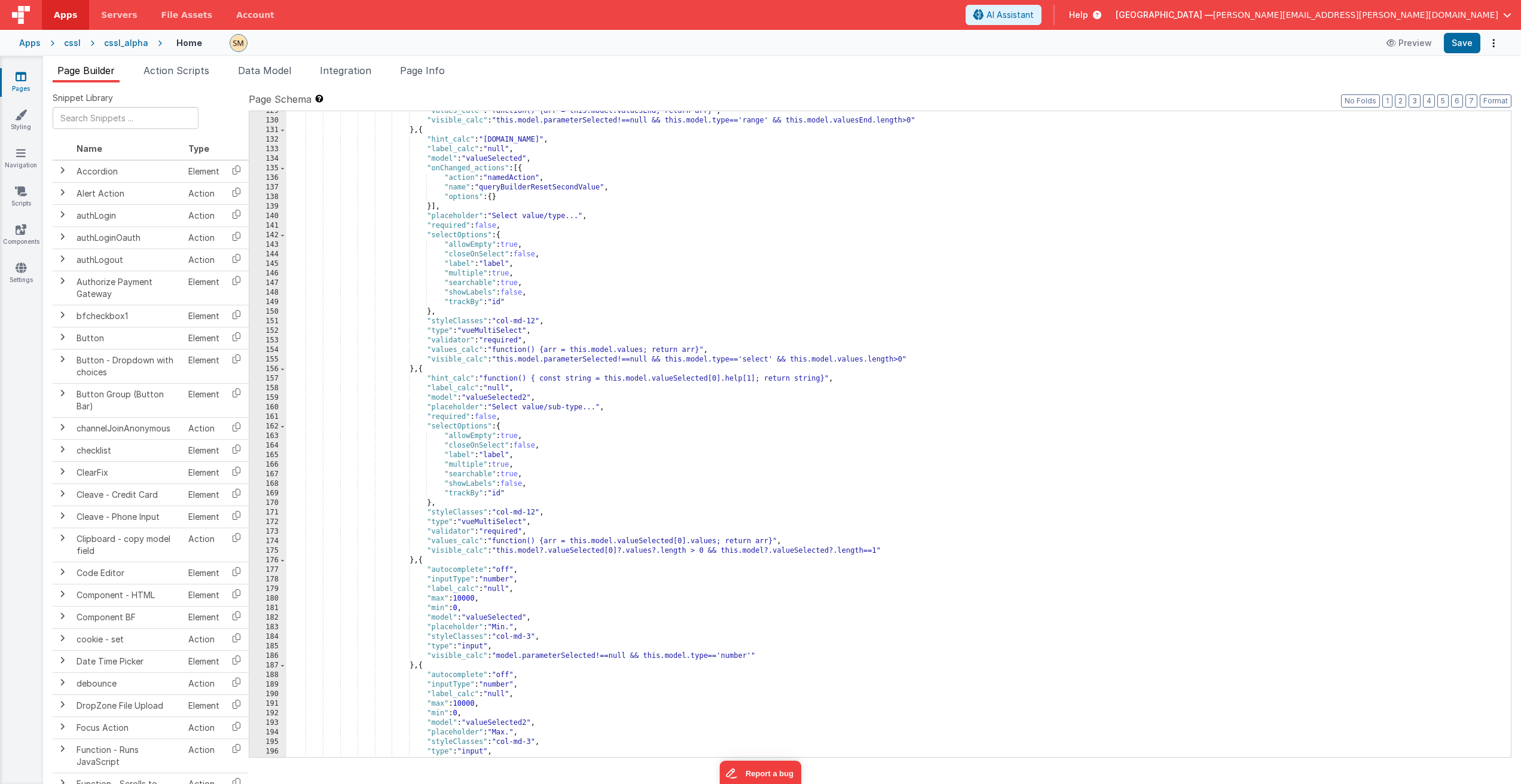
click at [575, 414] on div ""values_calc" : "function() {arr = this.model.valuesEnd; return arr}" , "visibl…" at bounding box center [894, 439] width 1215 height 665
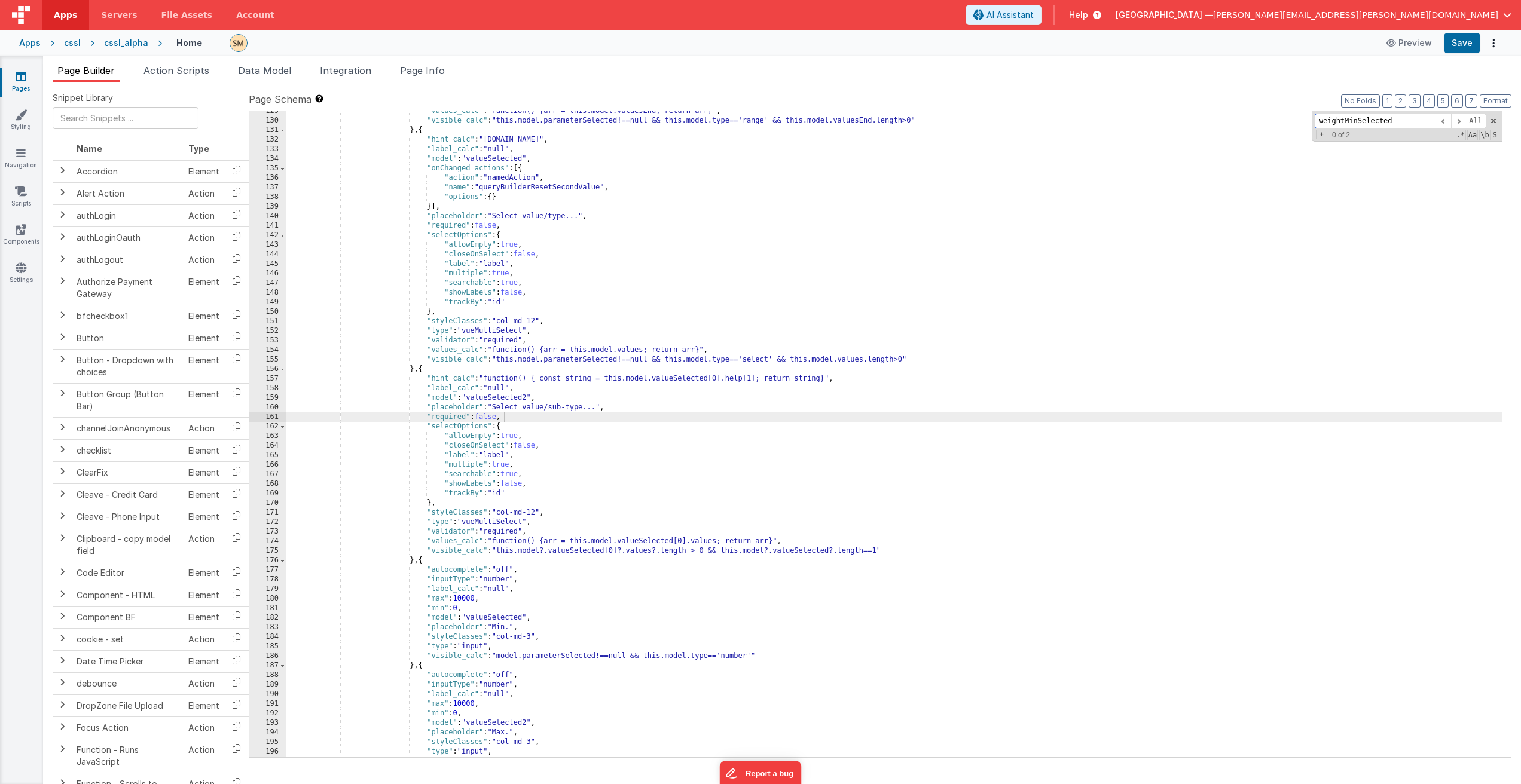
scroll to position [7539, 0]
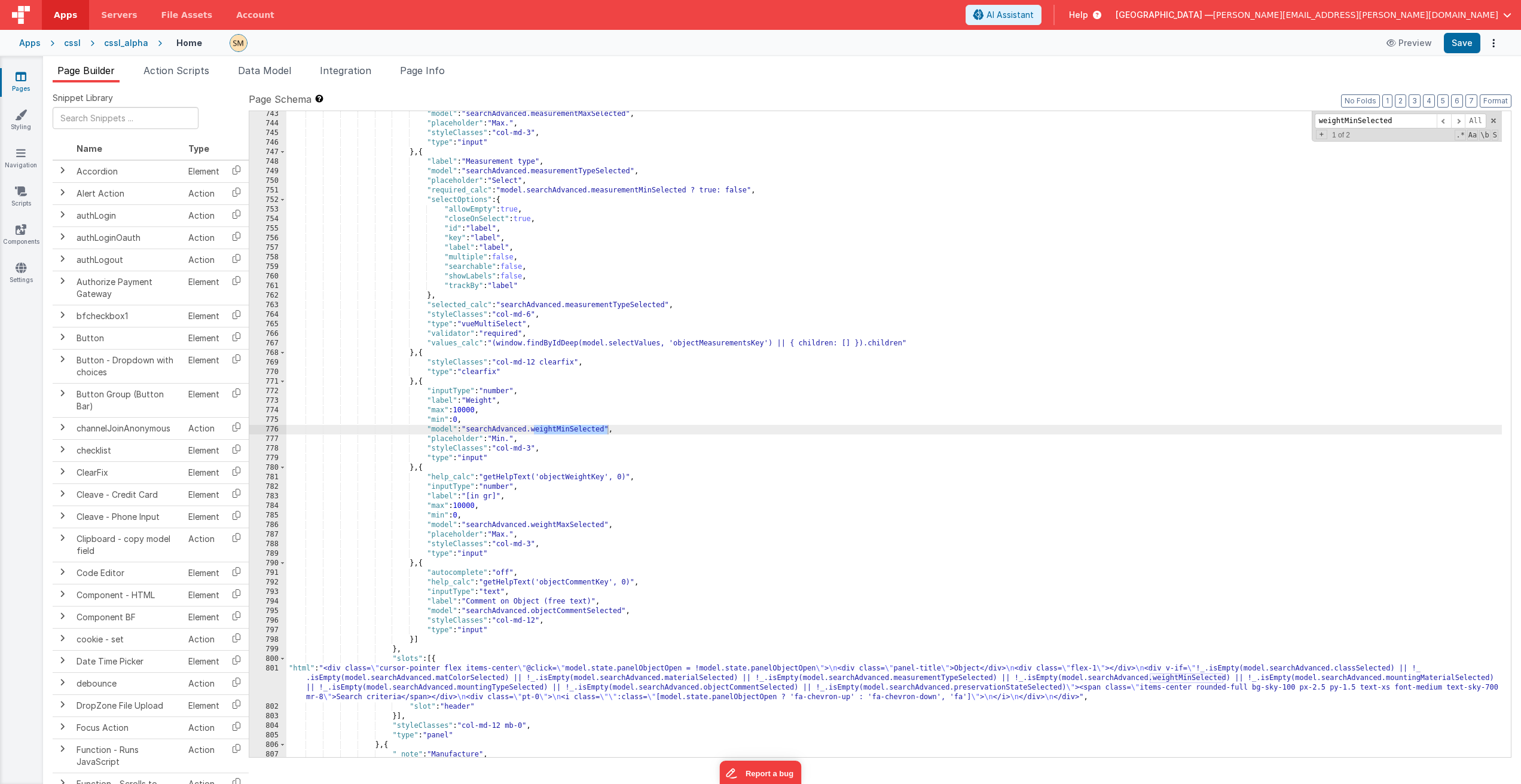
click at [565, 613] on div ""model" : "searchAdvanced.measurementMaxSelected" , "placeholder" : "Max." , "s…" at bounding box center [894, 442] width 1215 height 665
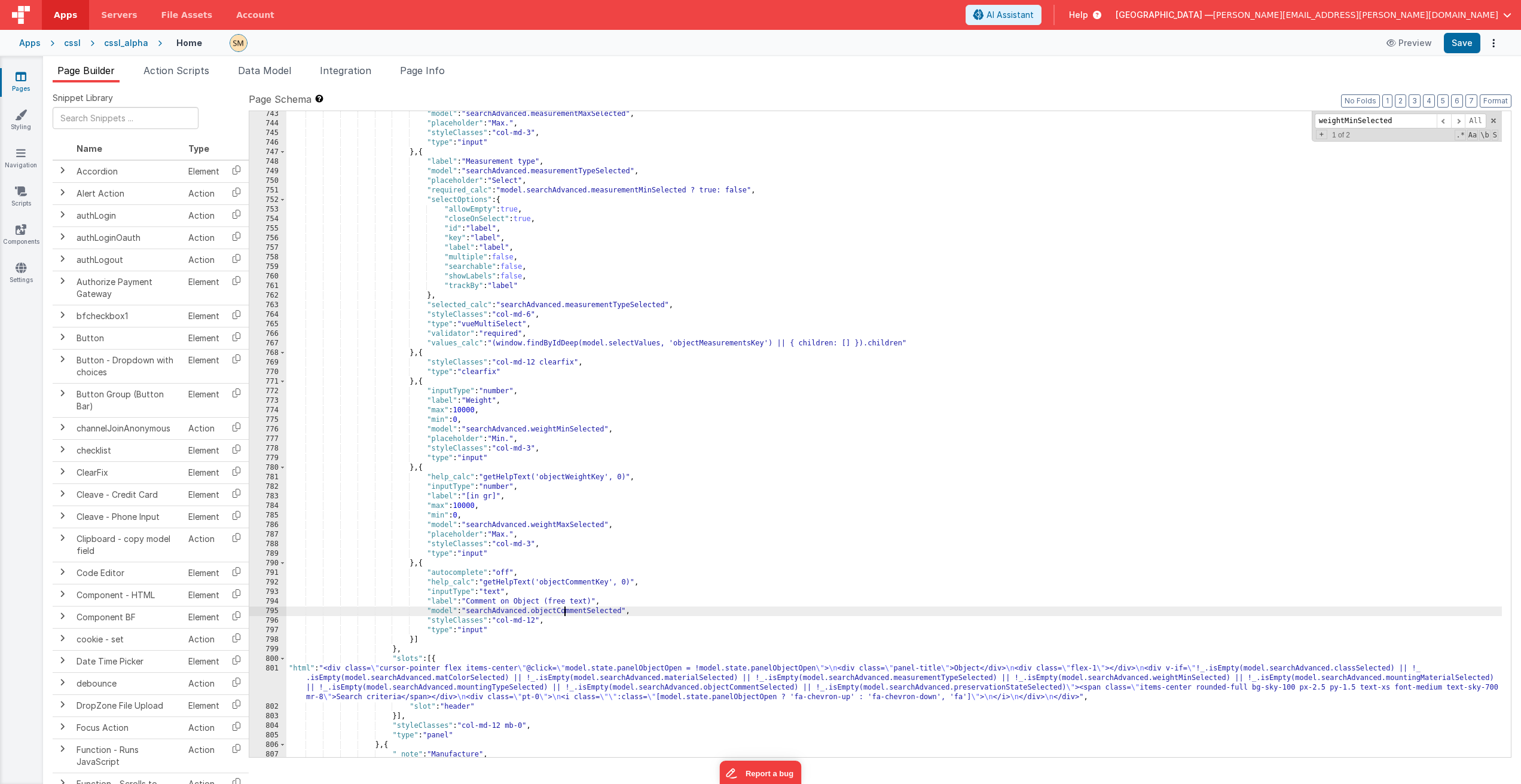
click at [565, 613] on div ""model" : "searchAdvanced.measurementMaxSelected" , "placeholder" : "Max." , "s…" at bounding box center [894, 442] width 1215 height 665
click at [578, 681] on div ""model" : "searchAdvanced.measurementMaxSelected" , "placeholder" : "Max." , "s…" at bounding box center [894, 442] width 1215 height 665
click at [495, 399] on div ""model" : "searchAdvanced.measurementMaxSelected" , "placeholder" : "Max." , "s…" at bounding box center [894, 442] width 1215 height 665
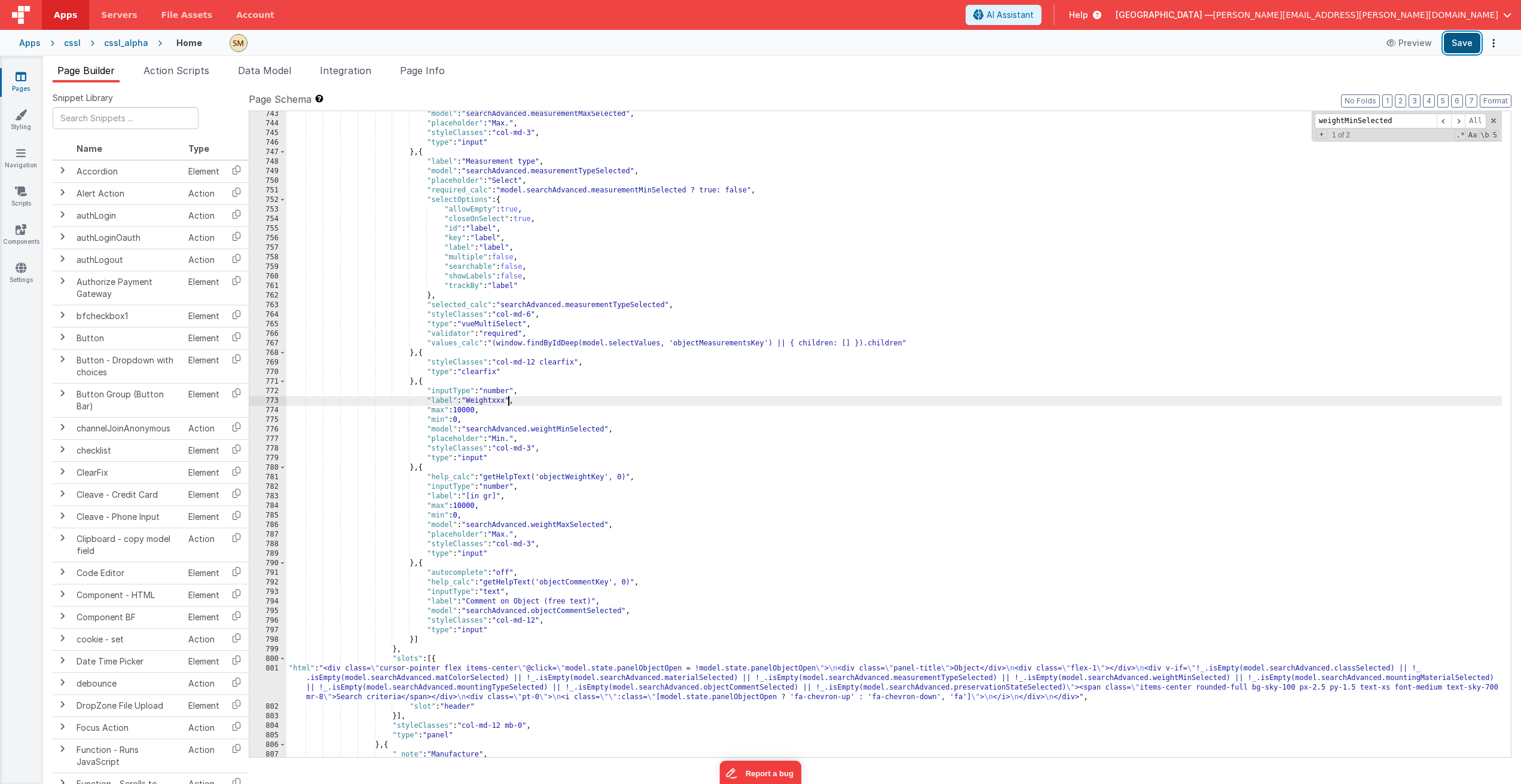
click at [1472, 42] on button "Save" at bounding box center [1461, 43] width 36 height 20
drag, startPoint x: 508, startPoint y: 401, endPoint x: 495, endPoint y: 403, distance: 13.2
click at [495, 403] on div ""model" : "searchAdvanced.measurementMaxSelected" , "placeholder" : "Max." , "s…" at bounding box center [894, 442] width 1215 height 665
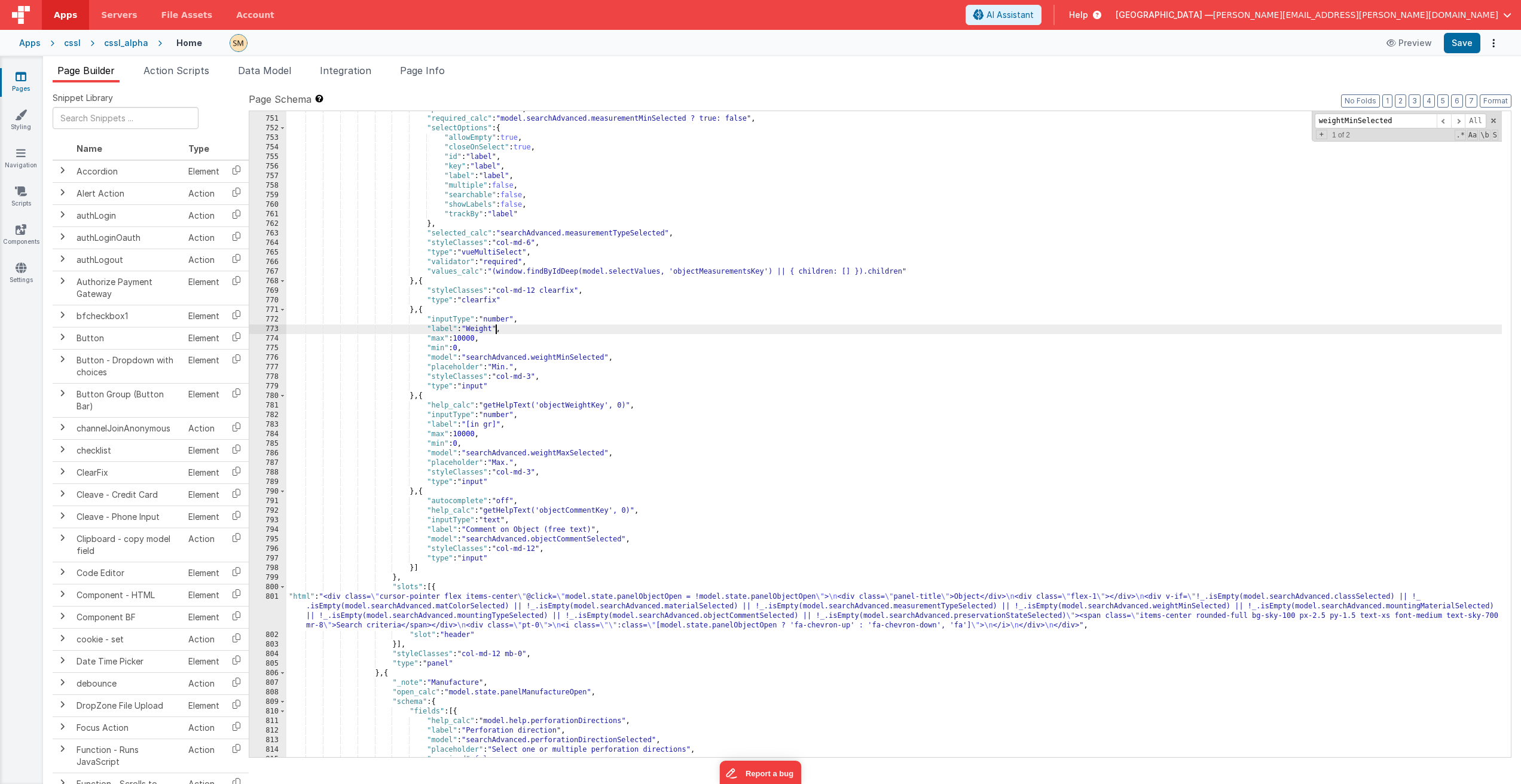
scroll to position [7682, 0]
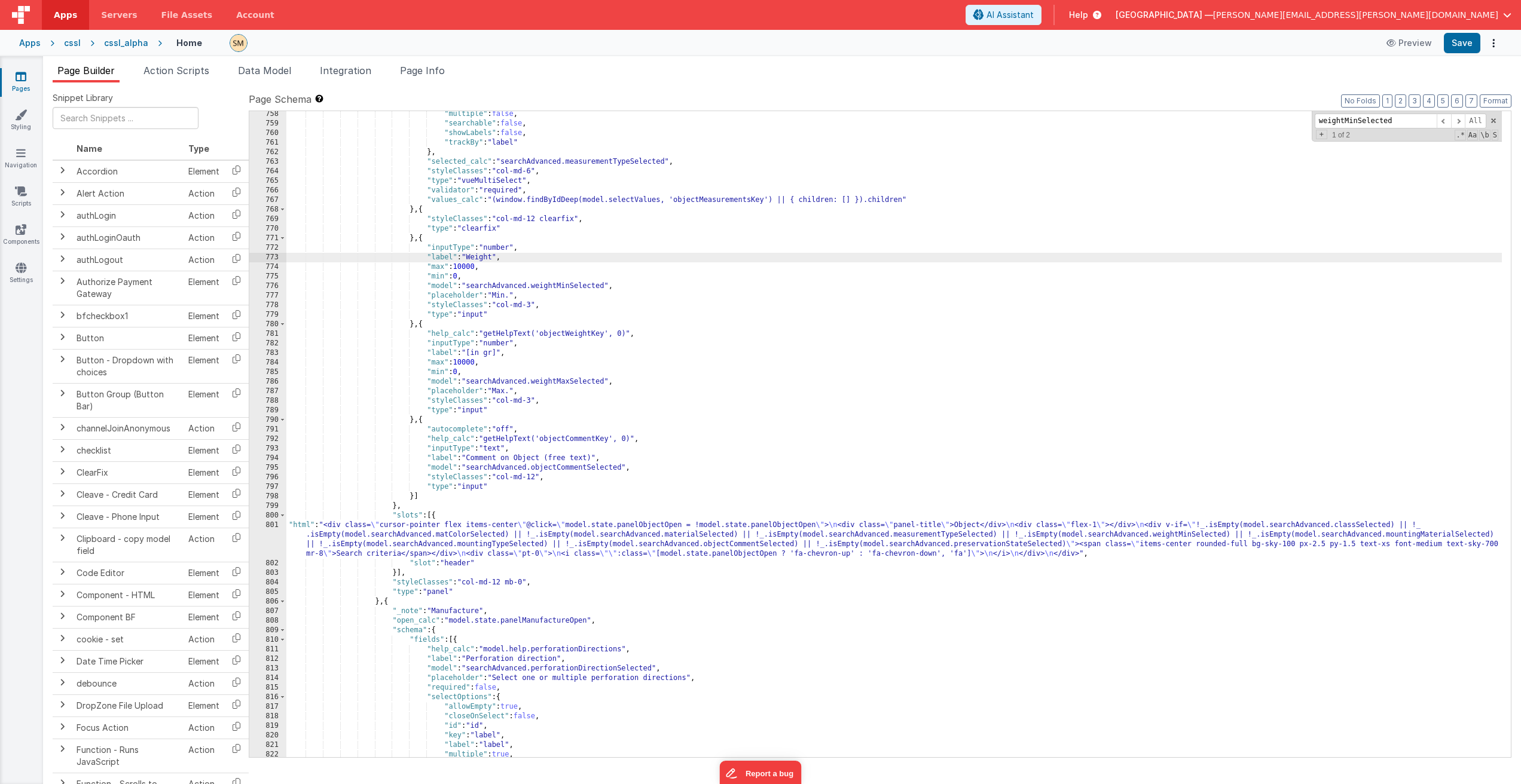
click at [587, 537] on div ""multiple" : false , "searchable" : false , "showLabels" : false , "trackBy" : …" at bounding box center [894, 442] width 1215 height 665
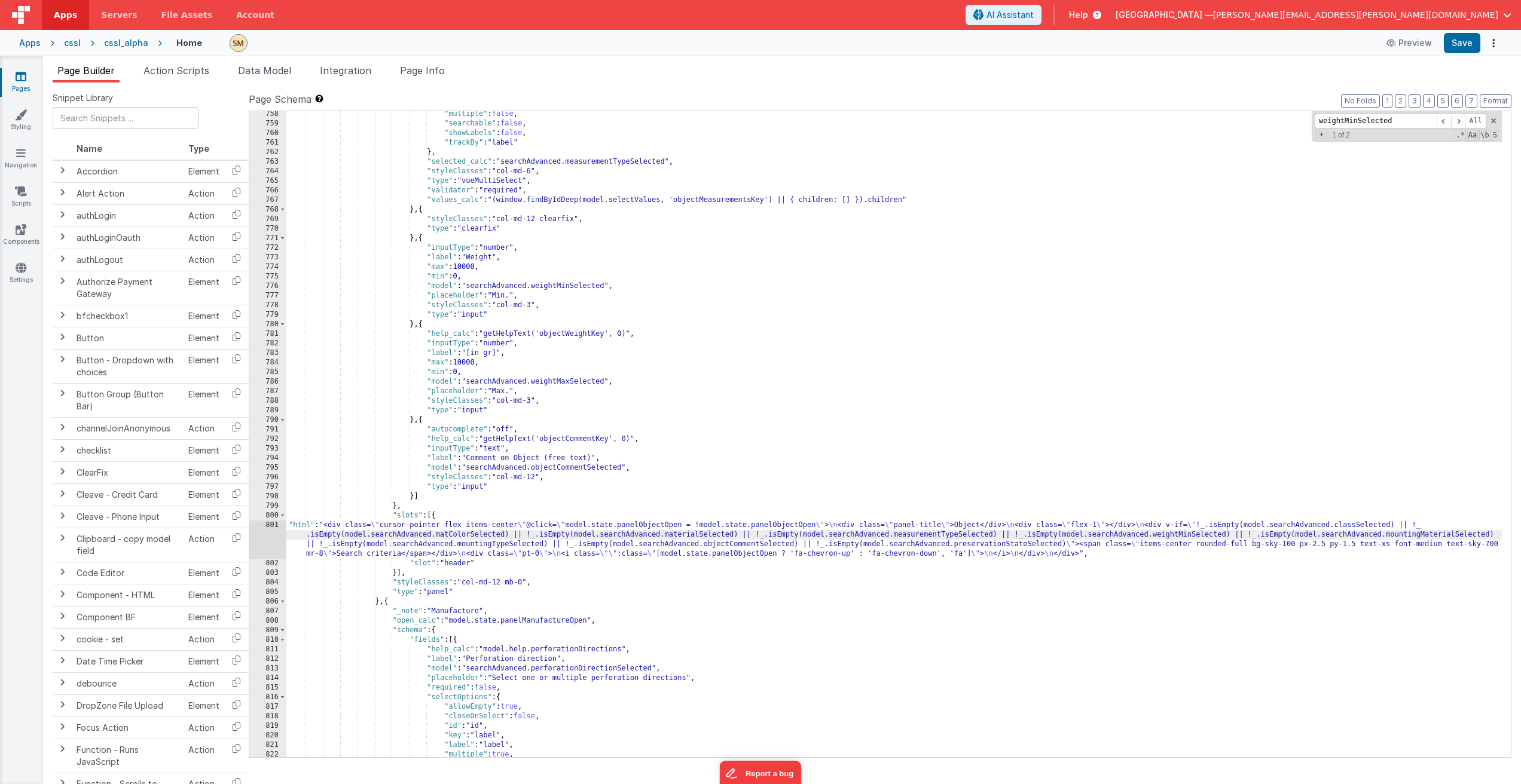
click at [270, 541] on div "801" at bounding box center [268, 540] width 37 height 39
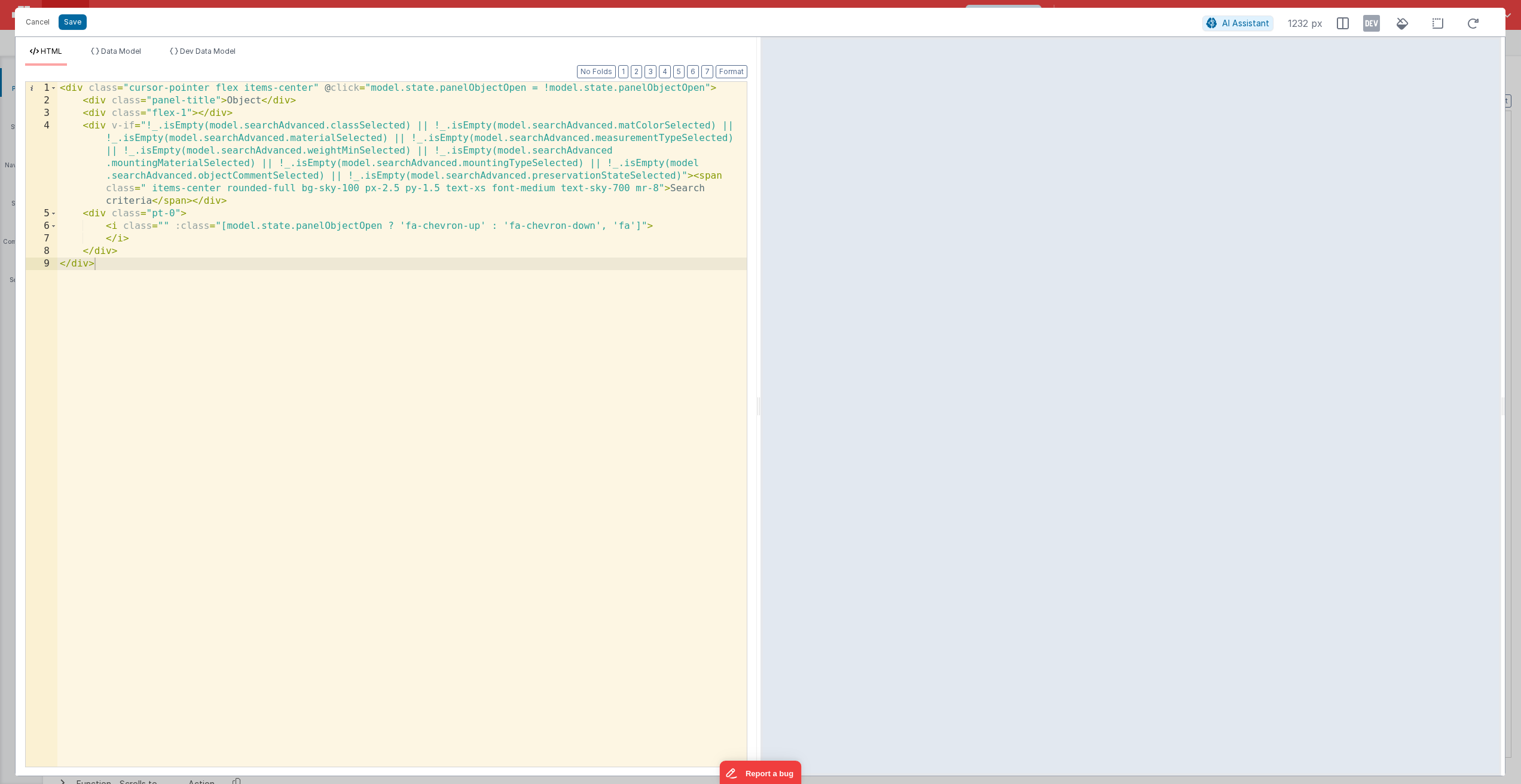
click at [300, 152] on div "< div class = "cursor-pointer flex items-center" @ click = "model.state.panelOb…" at bounding box center [402, 437] width 689 height 710
drag, startPoint x: 404, startPoint y: 151, endPoint x: 184, endPoint y: 151, distance: 220.0
click at [184, 151] on div "< div class = "cursor-pointer flex items-center" @ click = "model.state.panelOb…" at bounding box center [402, 437] width 689 height 710
click at [409, 151] on div "< div class = "cursor-pointer flex items-center" @ click = "model.state.panelOb…" at bounding box center [402, 437] width 689 height 710
drag, startPoint x: 410, startPoint y: 152, endPoint x: 122, endPoint y: 154, distance: 288.0
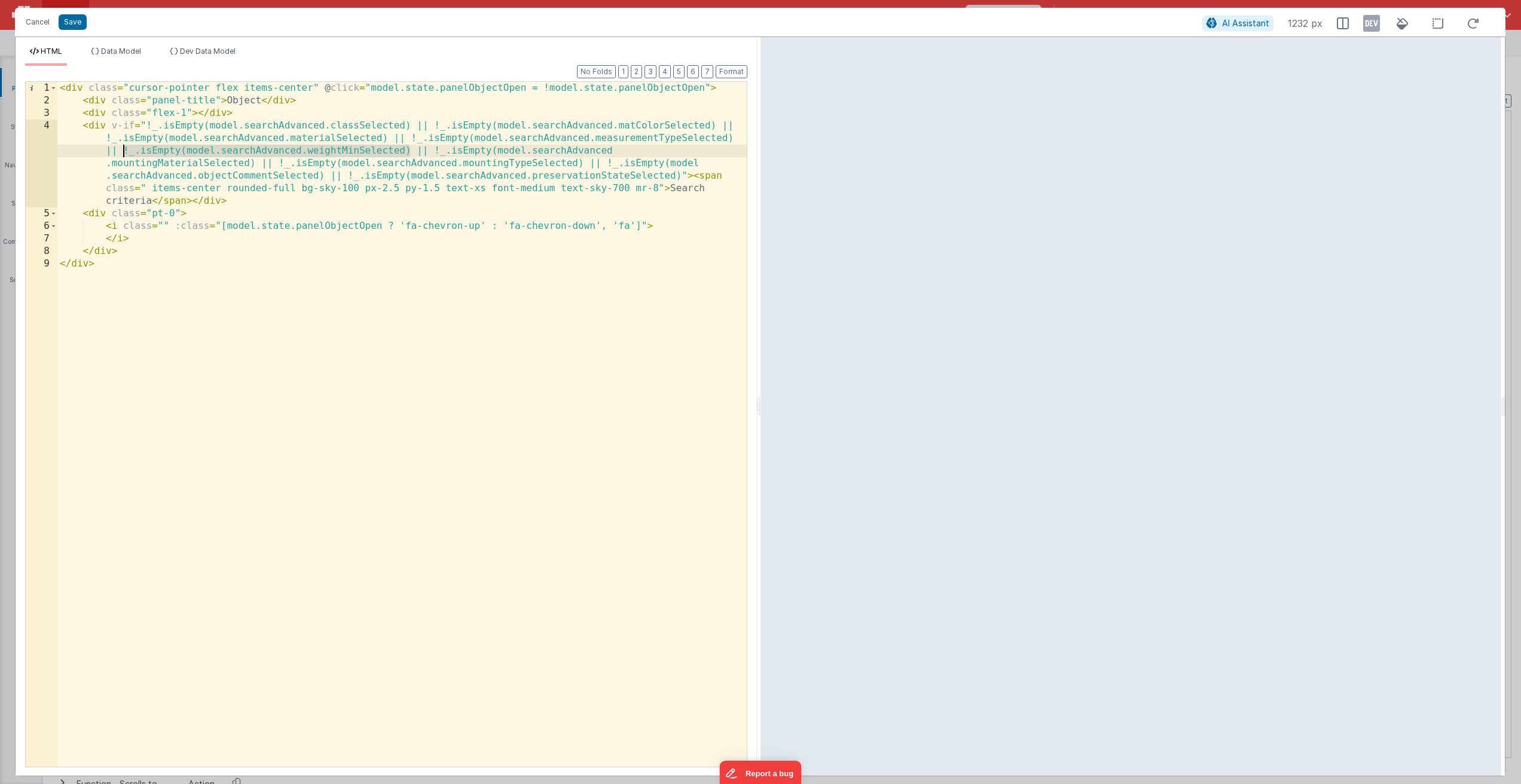
click at [122, 154] on div "< div class = "cursor-pointer flex items-center" @ click = "model.state.panelOb…" at bounding box center [402, 437] width 689 height 710
click at [115, 52] on span "Data Model" at bounding box center [121, 52] width 40 height 9
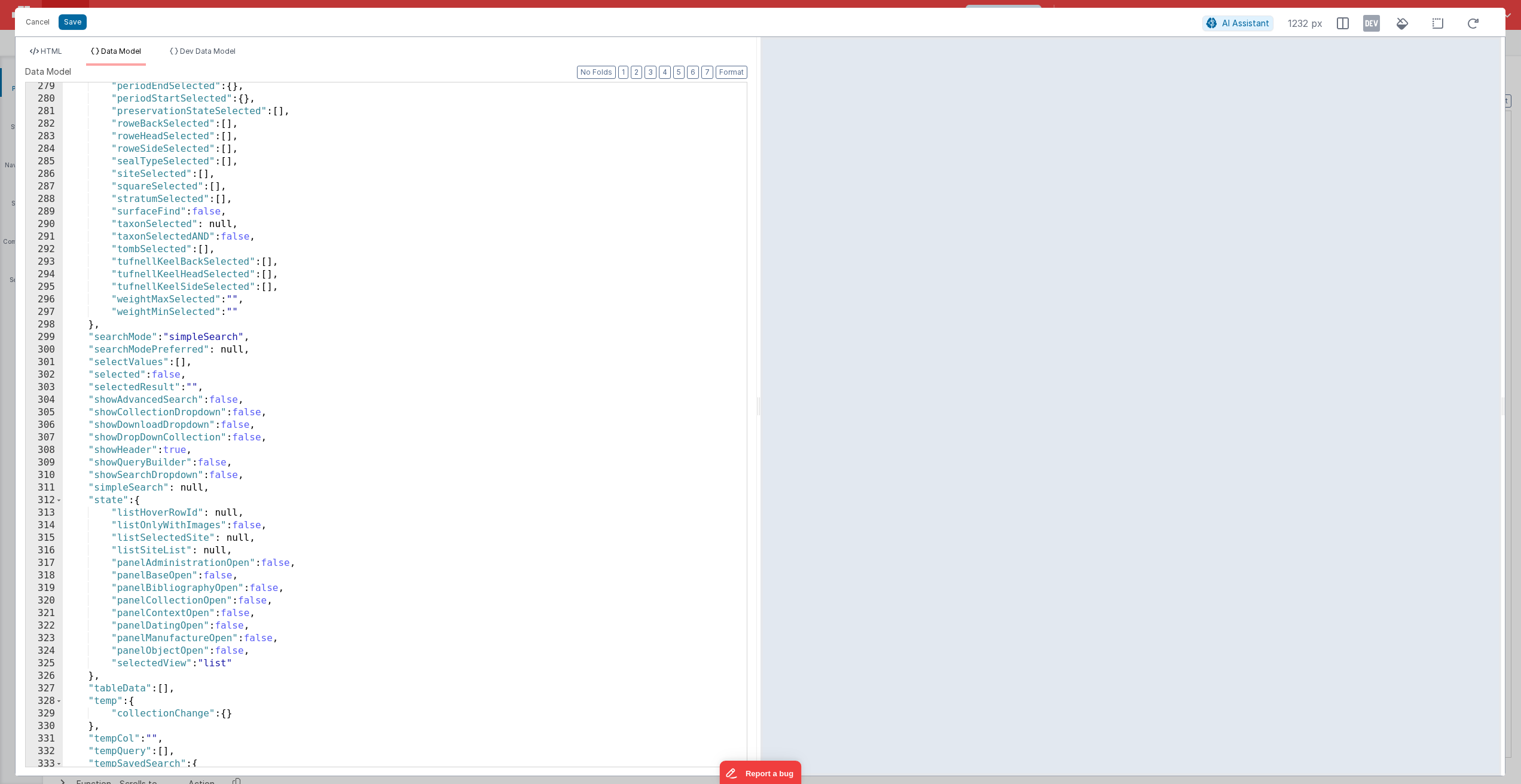
scroll to position [3456, 0]
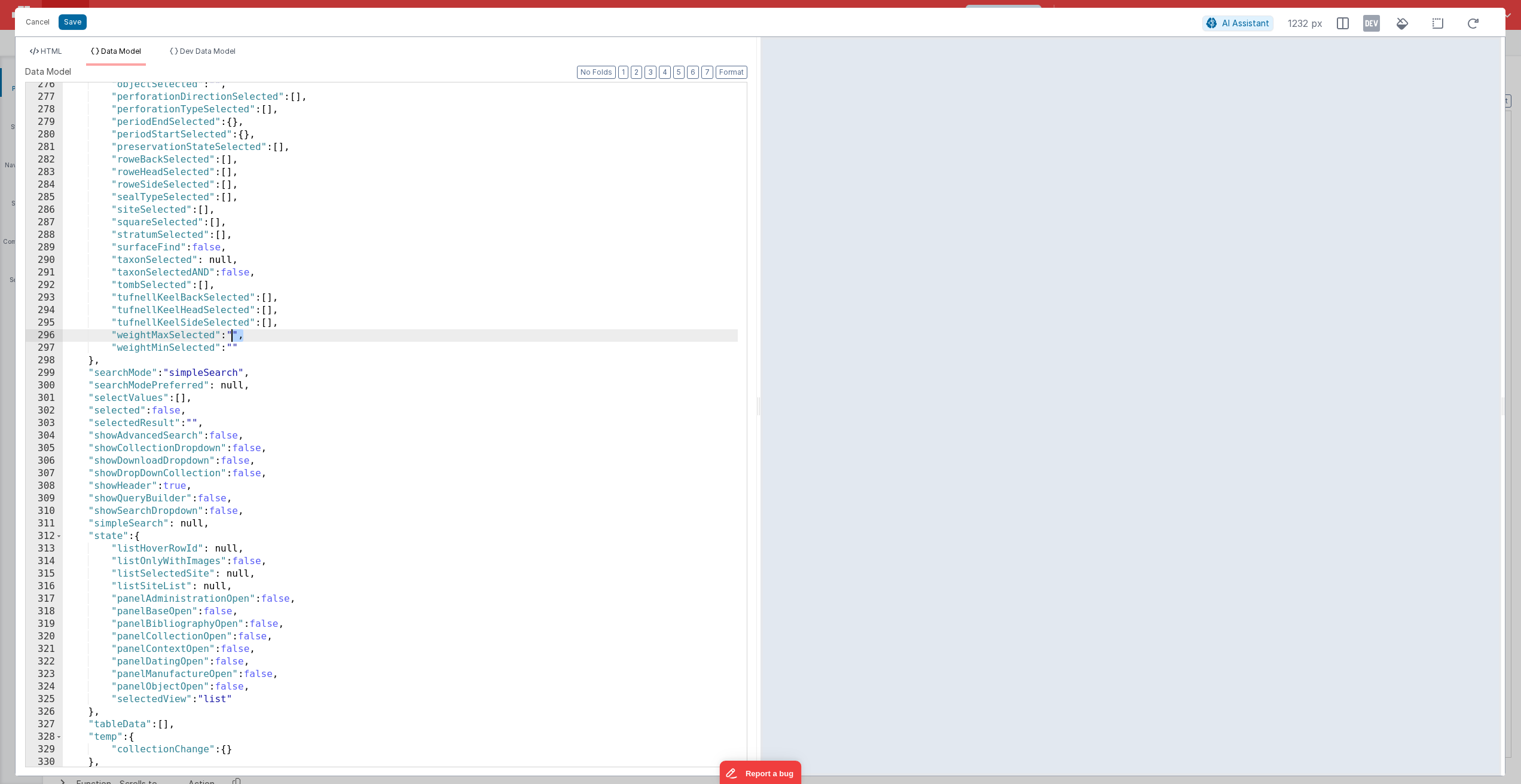
drag, startPoint x: 242, startPoint y: 336, endPoint x: 233, endPoint y: 335, distance: 9.1
click at [233, 335] on div ""objectSelected" : "" , "perforationDirectionSelected" : [ ] , "perforationType…" at bounding box center [400, 433] width 675 height 709
drag, startPoint x: 240, startPoint y: 348, endPoint x: 233, endPoint y: 347, distance: 7.1
click at [233, 347] on div ""objectSelected" : "" , "perforationDirectionSelected" : [ ] , "perforationType…" at bounding box center [400, 433] width 675 height 709
click at [71, 20] on button "Save" at bounding box center [72, 22] width 28 height 15
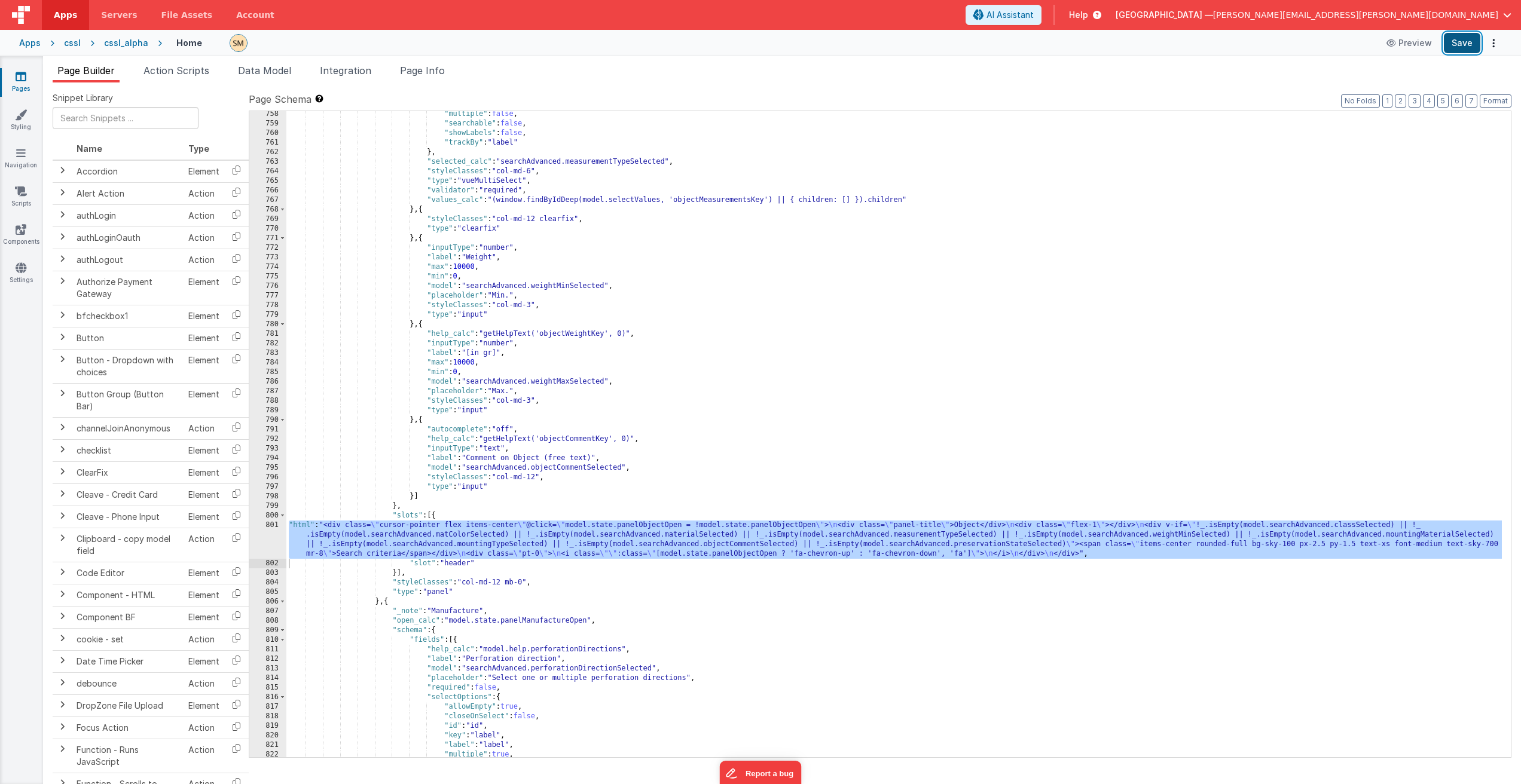
click at [1467, 42] on button "Save" at bounding box center [1461, 43] width 36 height 20
click at [507, 541] on div ""multiple" : false , "searchable" : false , "showLabels" : false , "trackBy" : …" at bounding box center [894, 442] width 1215 height 665
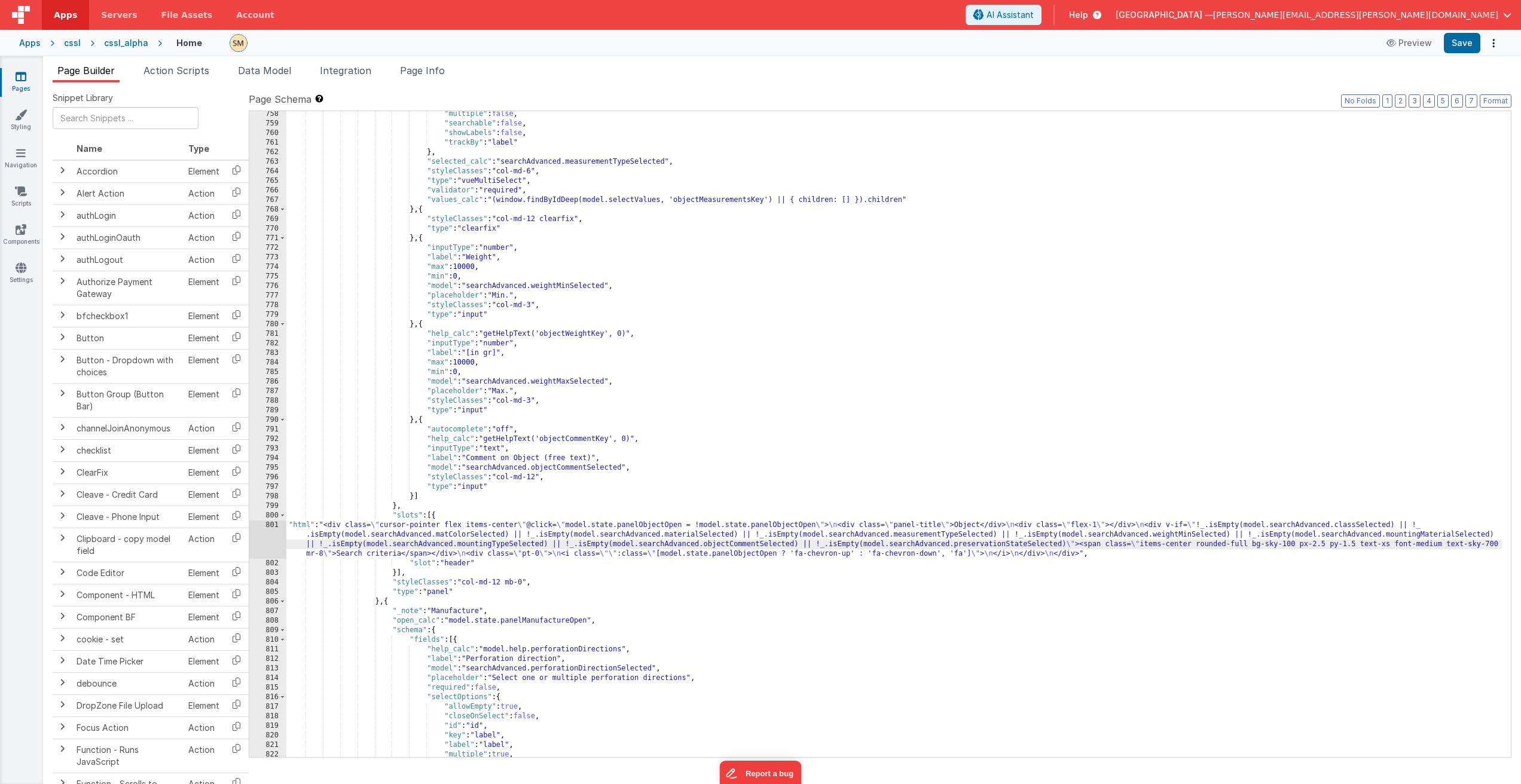
click at [270, 540] on div "801" at bounding box center [268, 540] width 37 height 39
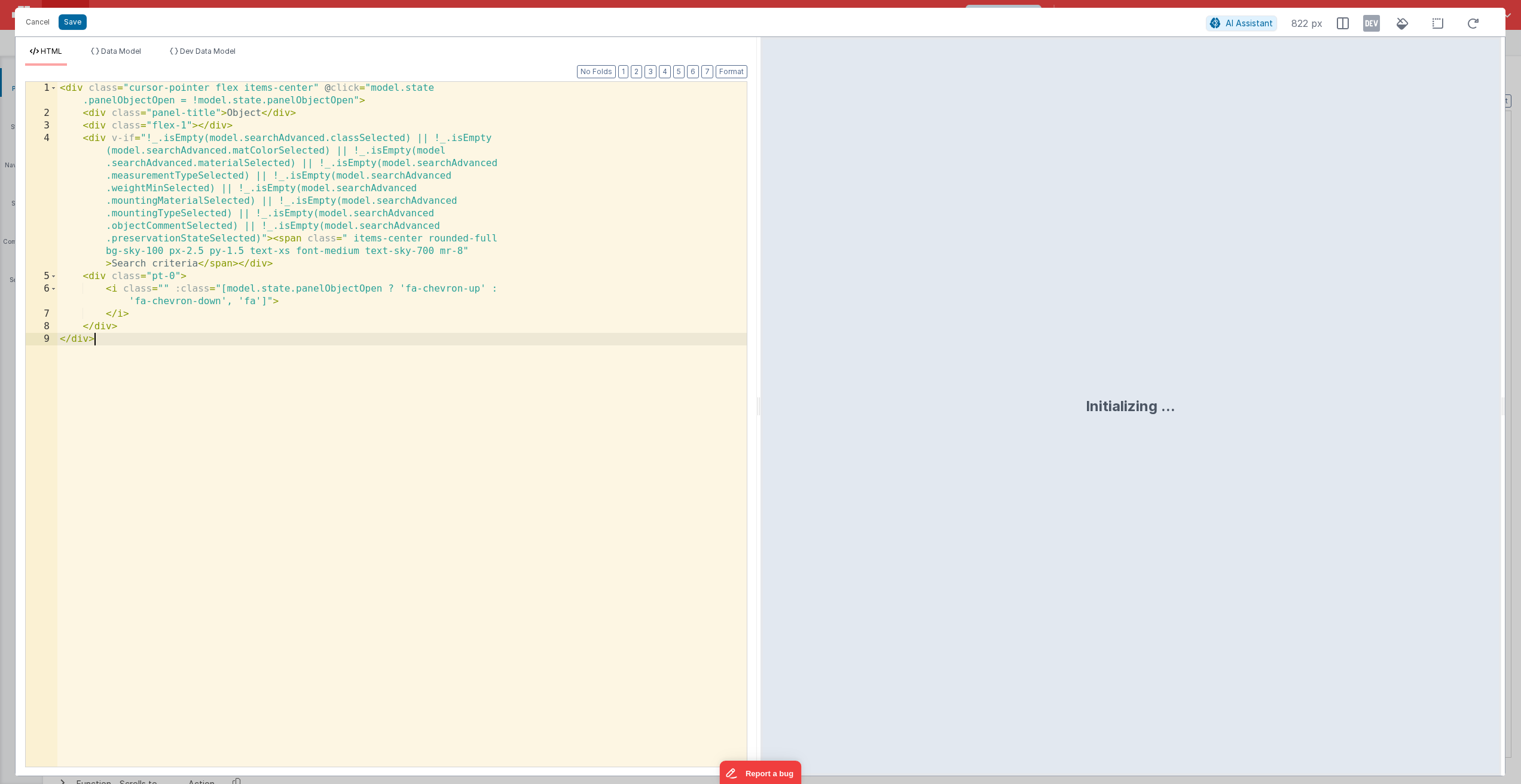
click at [270, 540] on div "< div class = "cursor-pointer flex items-center" @ click = "model.state .panelO…" at bounding box center [402, 443] width 689 height 722
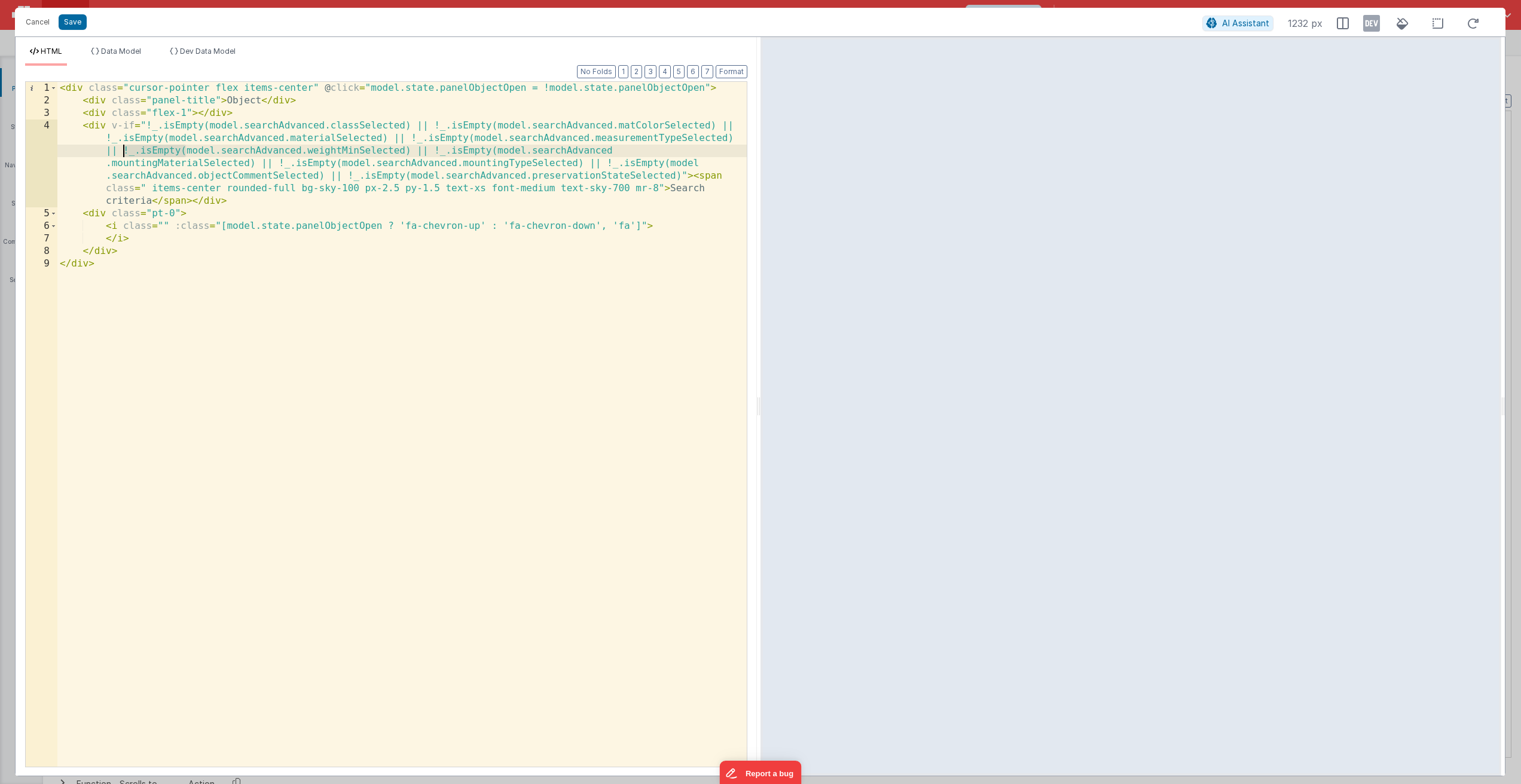
drag, startPoint x: 186, startPoint y: 152, endPoint x: 122, endPoint y: 152, distance: 64.0
click at [122, 152] on div "< div class = "cursor-pointer flex items-center" @ click = "model.state.panelOb…" at bounding box center [402, 437] width 689 height 710
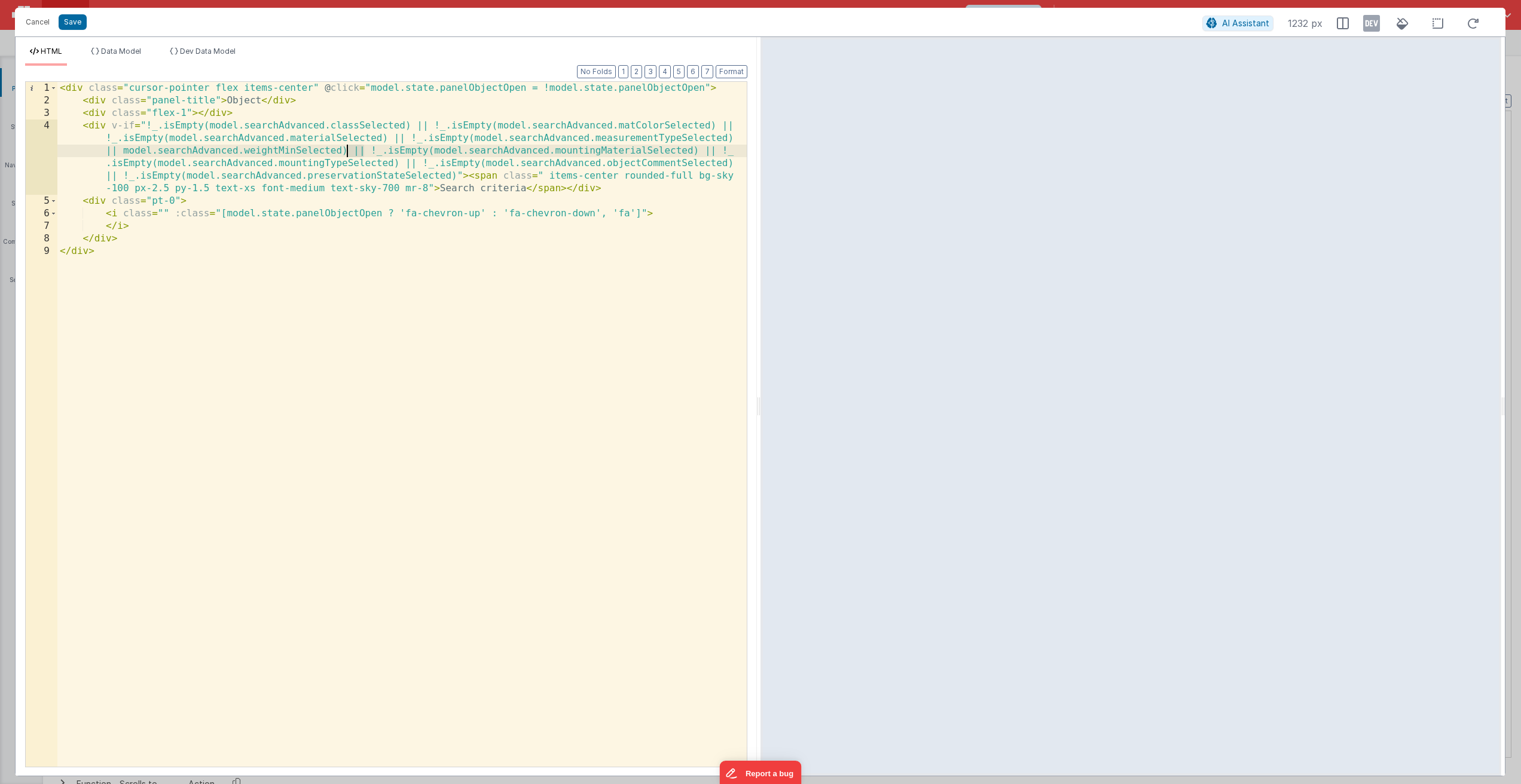
drag, startPoint x: 363, startPoint y: 152, endPoint x: 345, endPoint y: 151, distance: 18.0
click at [345, 151] on div "< div class = "cursor-pointer flex items-center" @ click = "model.state.panelOb…" at bounding box center [402, 437] width 689 height 710
click at [346, 151] on div "< div class = "cursor-pointer flex items-center" @ click = "model.state.panelOb…" at bounding box center [402, 437] width 689 height 710
click at [69, 22] on button "Save" at bounding box center [72, 22] width 28 height 15
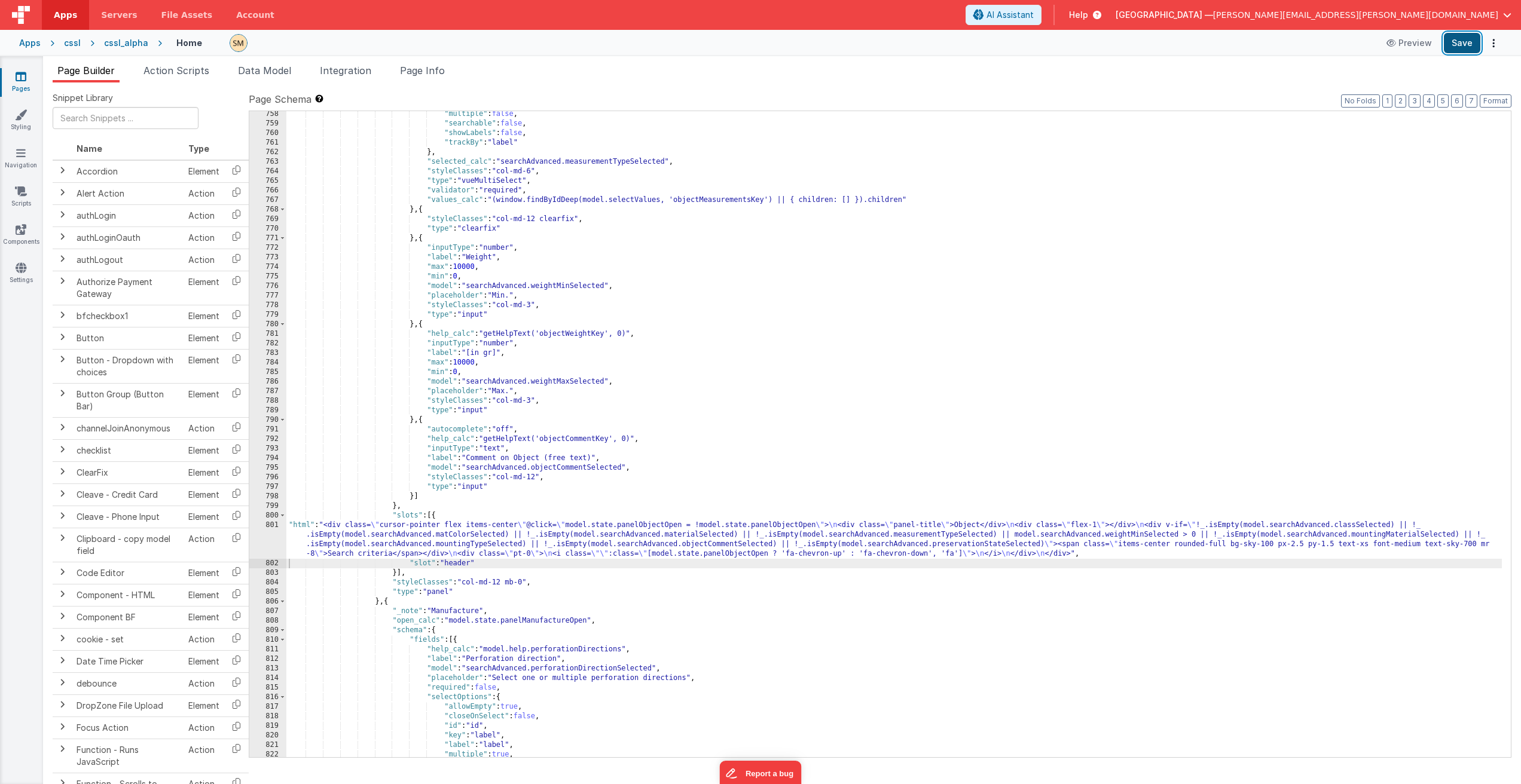
click at [1459, 41] on button "Save" at bounding box center [1461, 43] width 36 height 20
click at [431, 535] on div ""multiple" : false , "searchable" : false , "showLabels" : false , "trackBy" : …" at bounding box center [894, 442] width 1215 height 665
click at [268, 540] on div "801" at bounding box center [268, 540] width 37 height 39
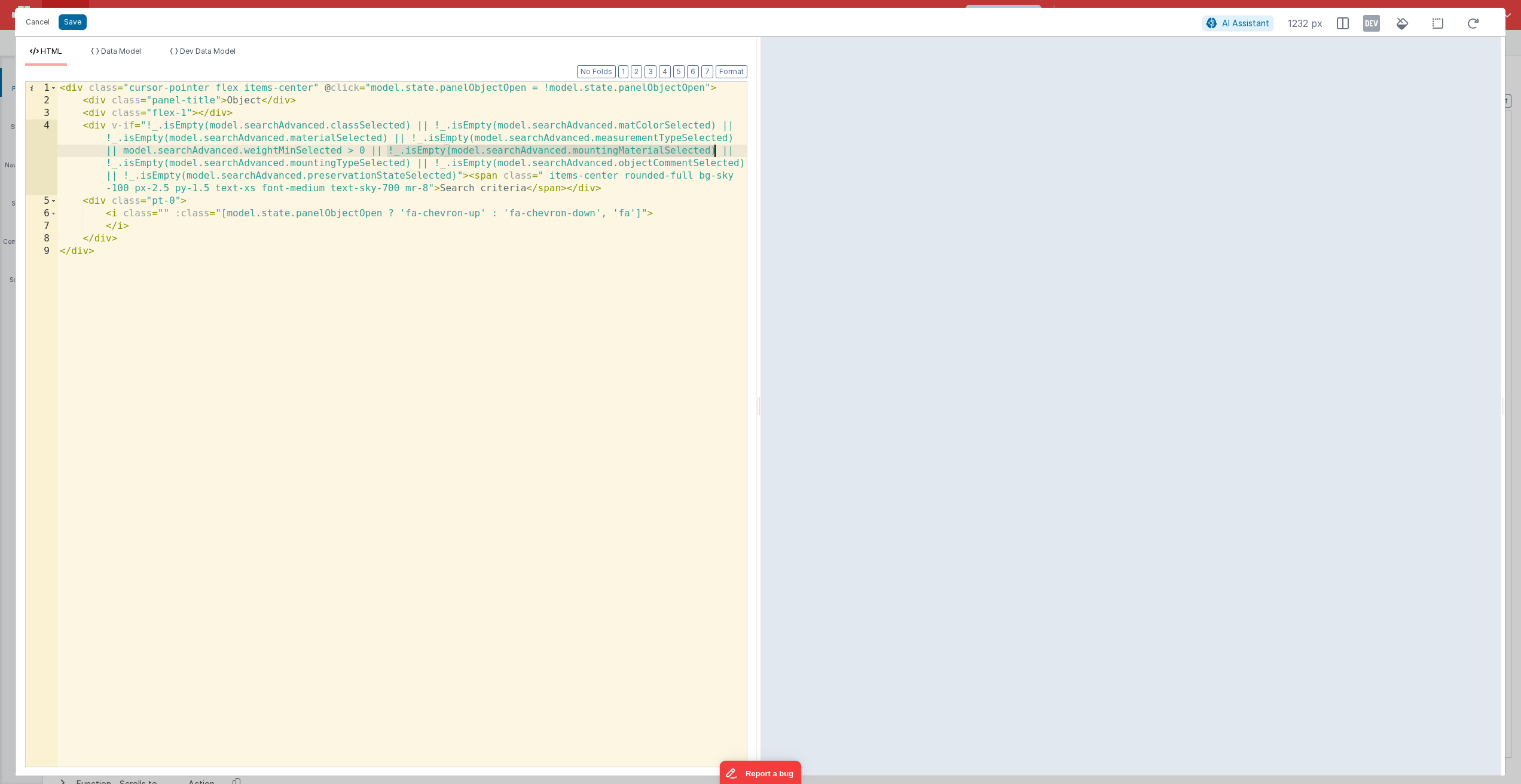
drag, startPoint x: 387, startPoint y: 152, endPoint x: 712, endPoint y: 149, distance: 325.0
click at [712, 149] on div "< div class = "cursor-pointer flex items-center" @ click = "model.state.panelOb…" at bounding box center [402, 437] width 689 height 710
drag, startPoint x: 364, startPoint y: 151, endPoint x: 122, endPoint y: 154, distance: 242.0
click at [122, 154] on div "< div class = "cursor-pointer flex items-center" @ click = "model.state.panelOb…" at bounding box center [402, 437] width 689 height 710
click at [366, 148] on div "< div class = "cursor-pointer flex items-center" @ click = "model.state.panelOb…" at bounding box center [402, 437] width 689 height 710
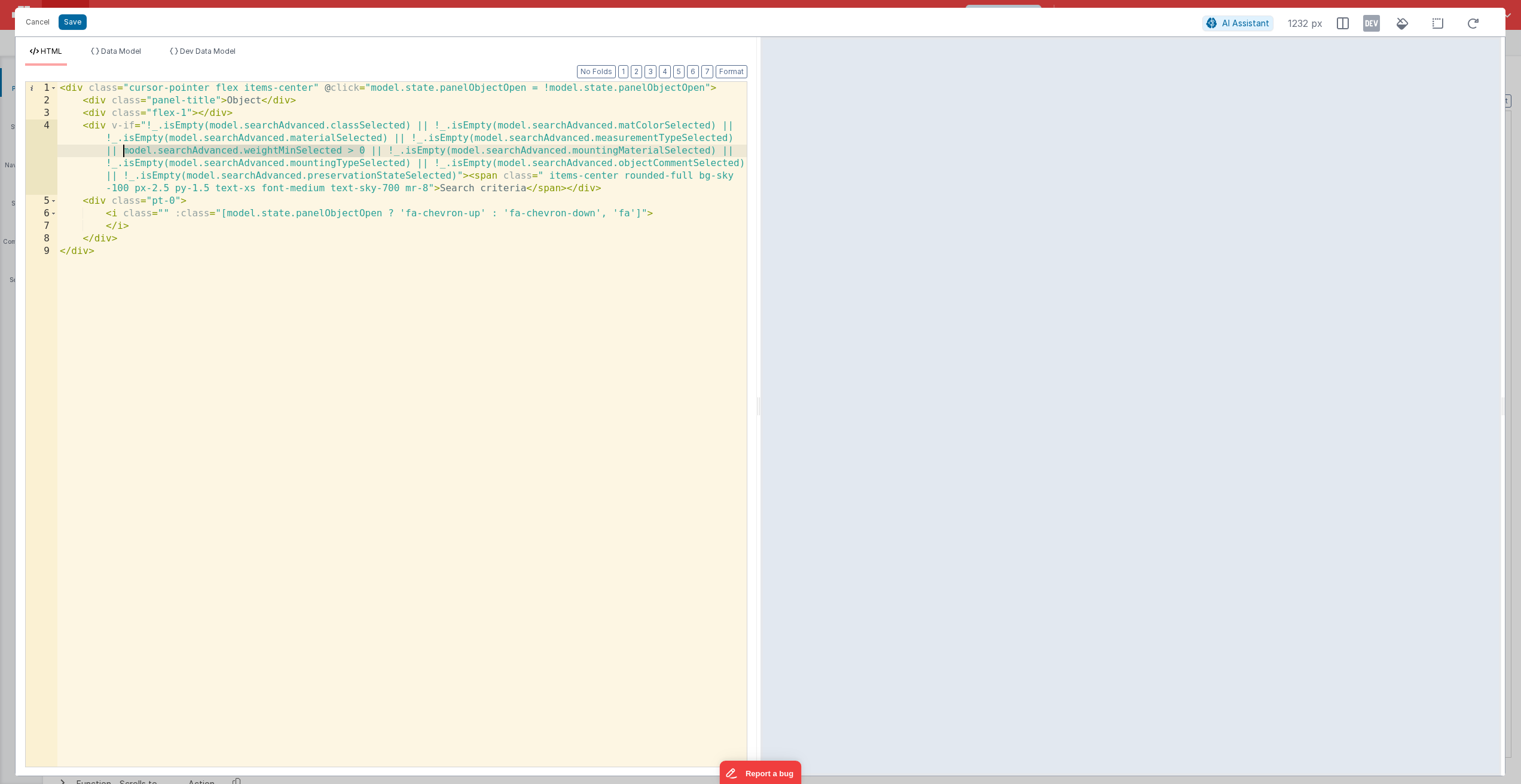
drag, startPoint x: 363, startPoint y: 151, endPoint x: 123, endPoint y: 152, distance: 240.0
click at [123, 152] on div "< div class = "cursor-pointer flex items-center" @ click = "model.state.panelOb…" at bounding box center [402, 437] width 689 height 710
click at [75, 23] on button "Save" at bounding box center [72, 22] width 28 height 15
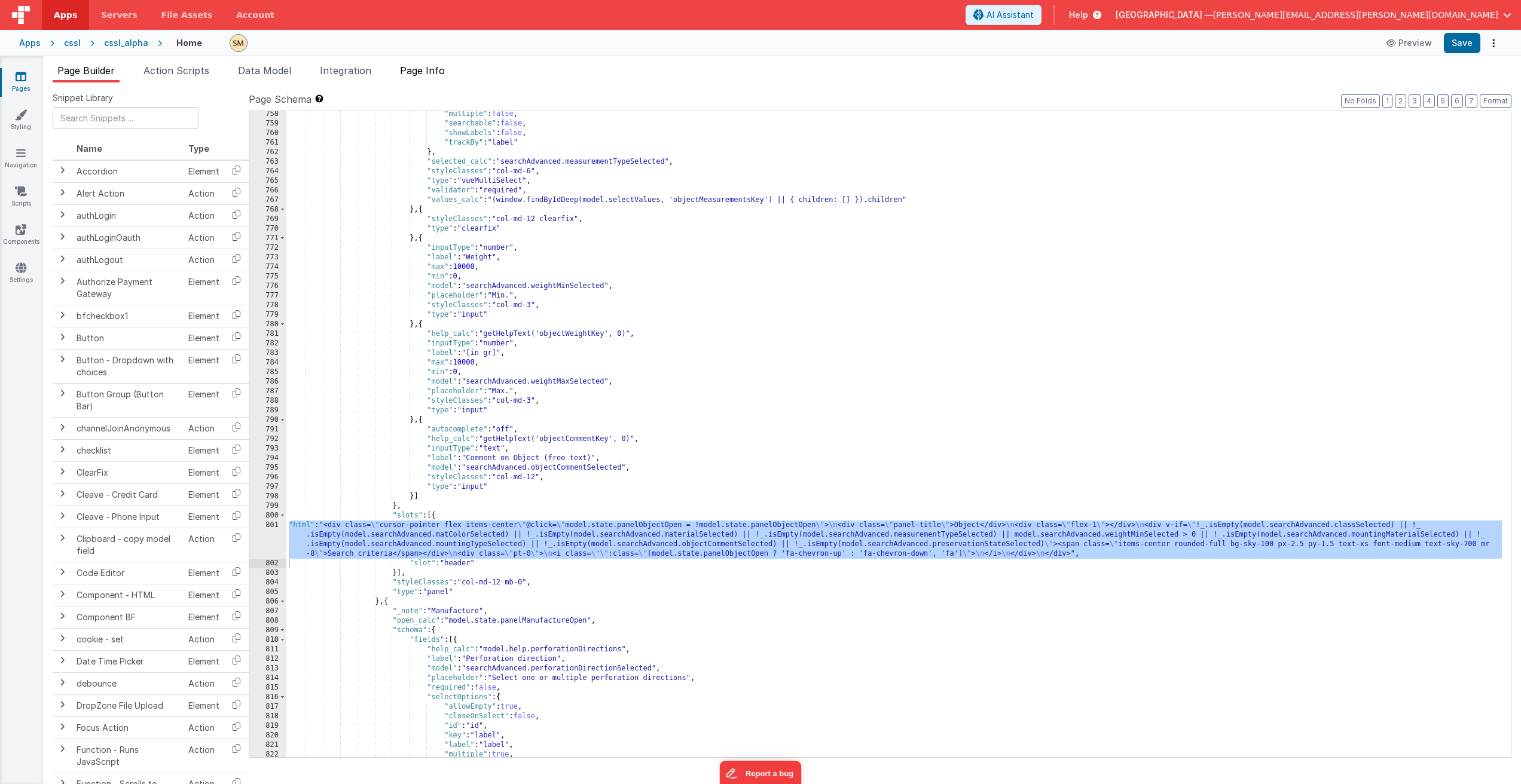
click at [428, 69] on span "Page Info" at bounding box center [422, 71] width 45 height 12
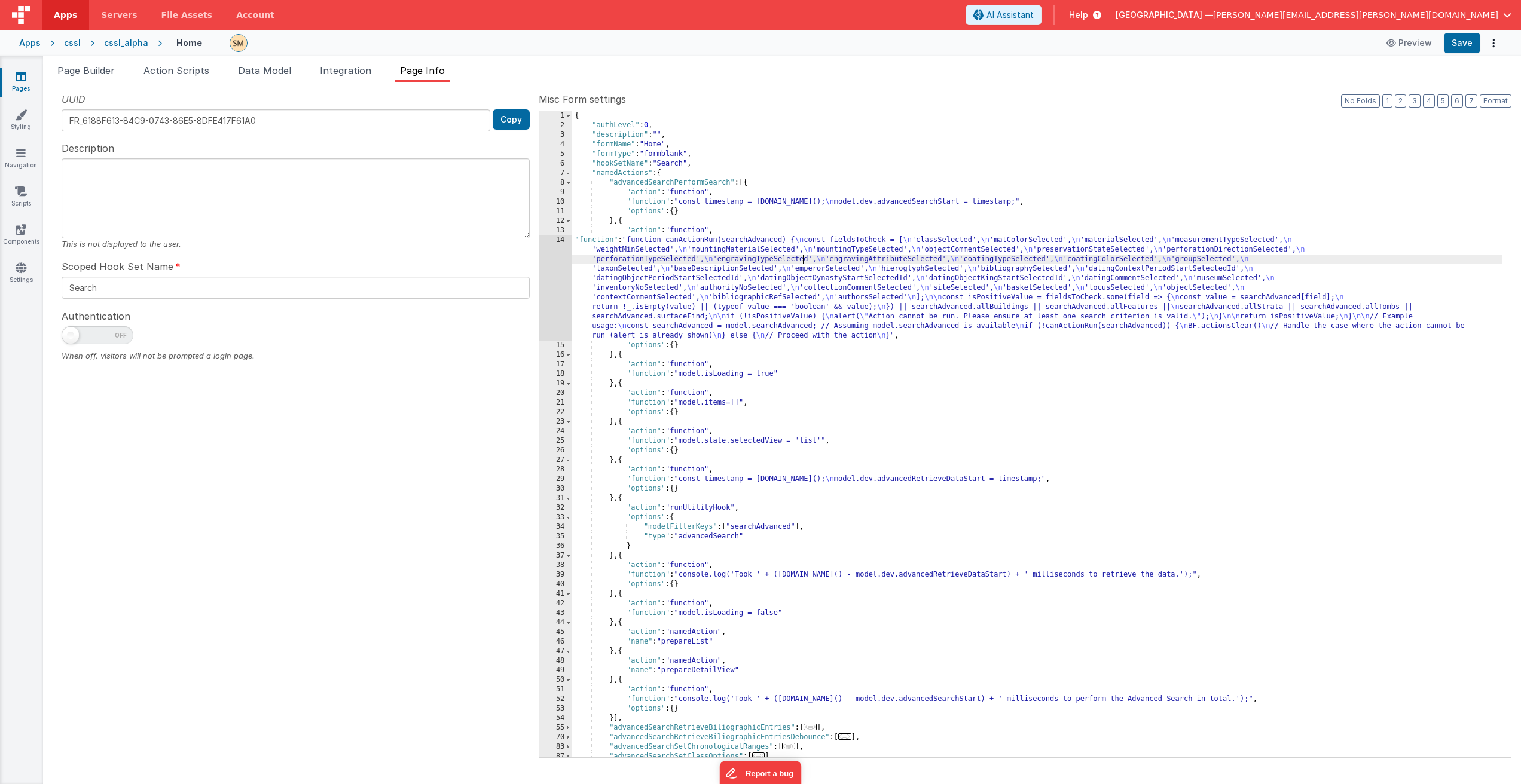
click at [803, 263] on div "{ "authLevel" : 0 , "description" : "" , "formName" : "Home" , "formType" : "fo…" at bounding box center [1037, 444] width 930 height 665
click at [551, 283] on div "14" at bounding box center [555, 288] width 33 height 106
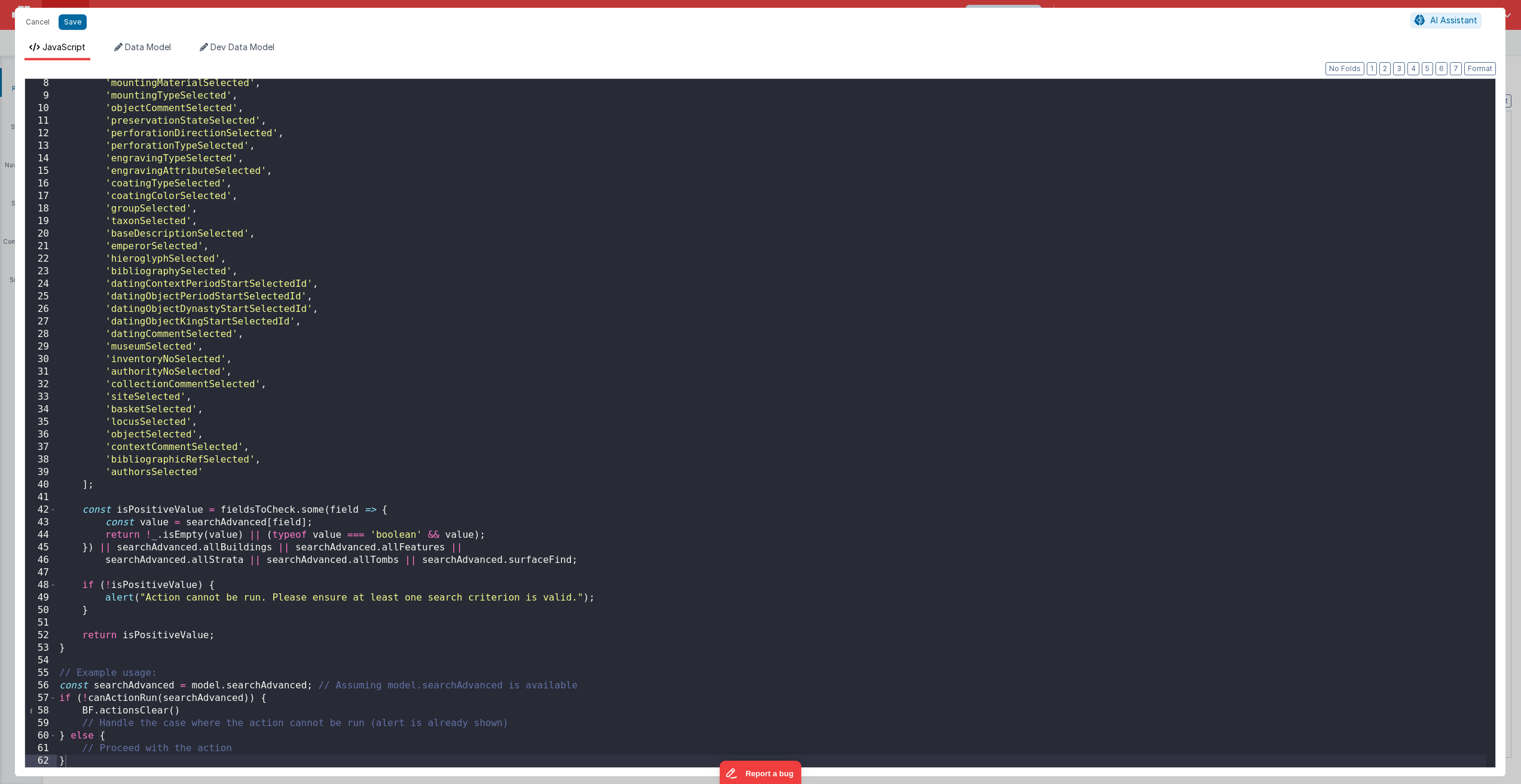
scroll to position [89, 0]
click at [156, 652] on div "'mountingMaterialSelected' , 'mountingTypeSelected' , 'objectCommentSelected' ,…" at bounding box center [772, 434] width 1429 height 714
click at [188, 710] on div "'mountingMaterialSelected' , 'mountingTypeSelected' , 'objectCommentSelected' ,…" at bounding box center [772, 434] width 1429 height 714
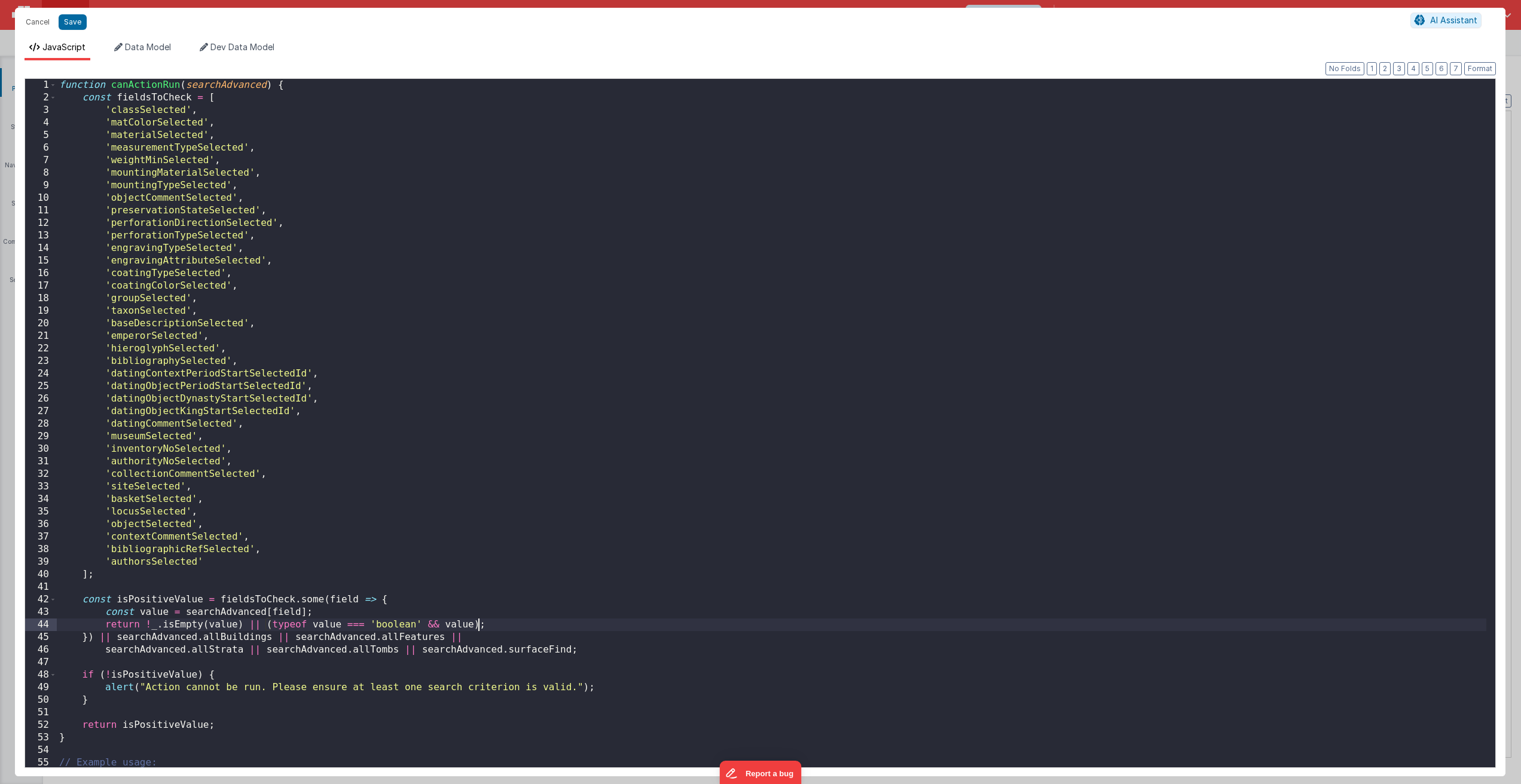
click at [477, 626] on div "function canActionRun ( searchAdvanced ) { const fieldsToCheck = [ 'classSelect…" at bounding box center [772, 435] width 1429 height 714
click at [441, 685] on div "function canActionRun ( searchAdvanced ) { const fieldsToCheck = [ 'classSelect…" at bounding box center [772, 435] width 1429 height 714
click at [430, 712] on div "function canActionRun ( searchAdvanced ) { const fieldsToCheck = [ 'classSelect…" at bounding box center [772, 435] width 1429 height 714
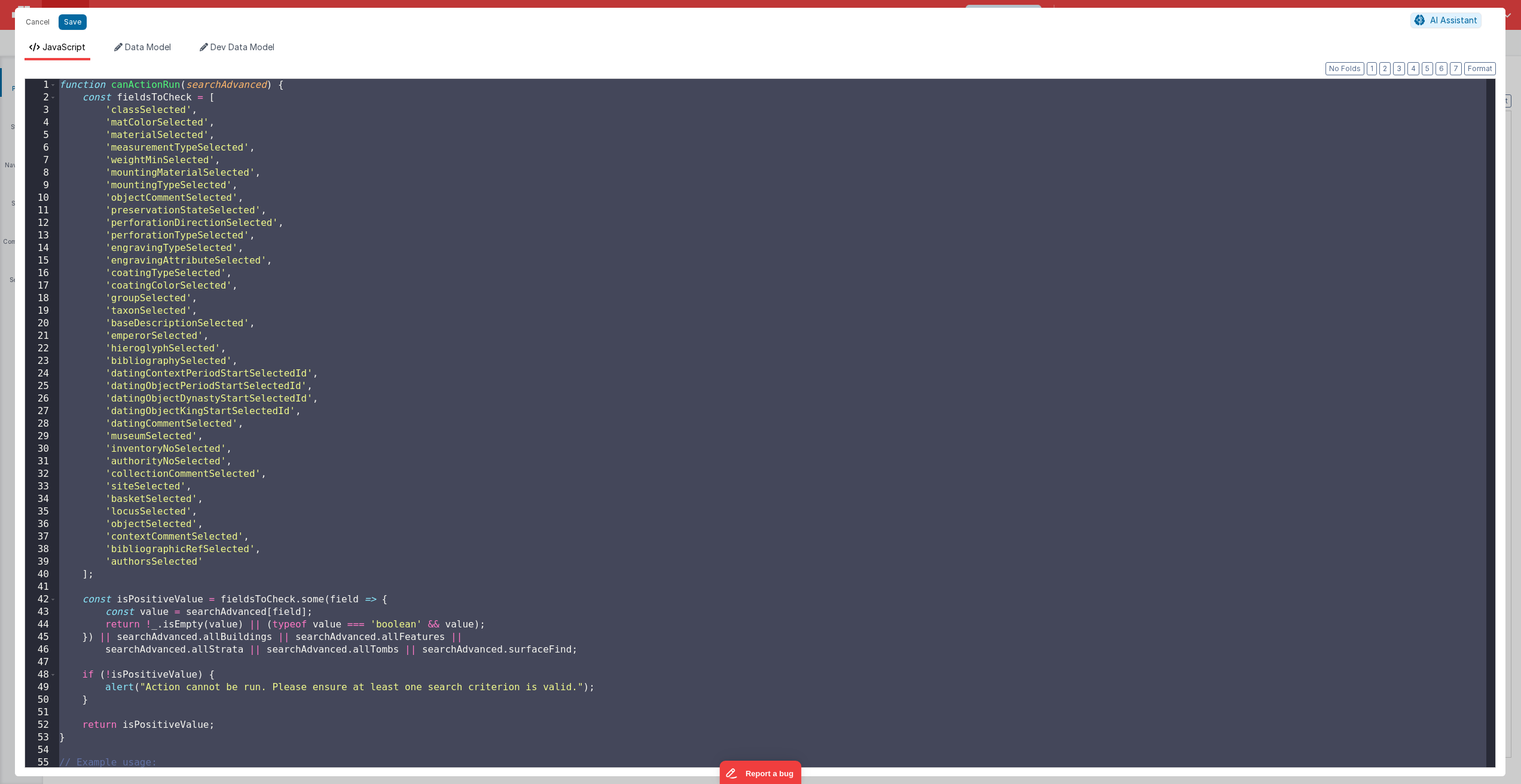
click at [518, 252] on div "function canActionRun ( searchAdvanced ) { const fieldsToCheck = [ 'classSelect…" at bounding box center [772, 435] width 1429 height 714
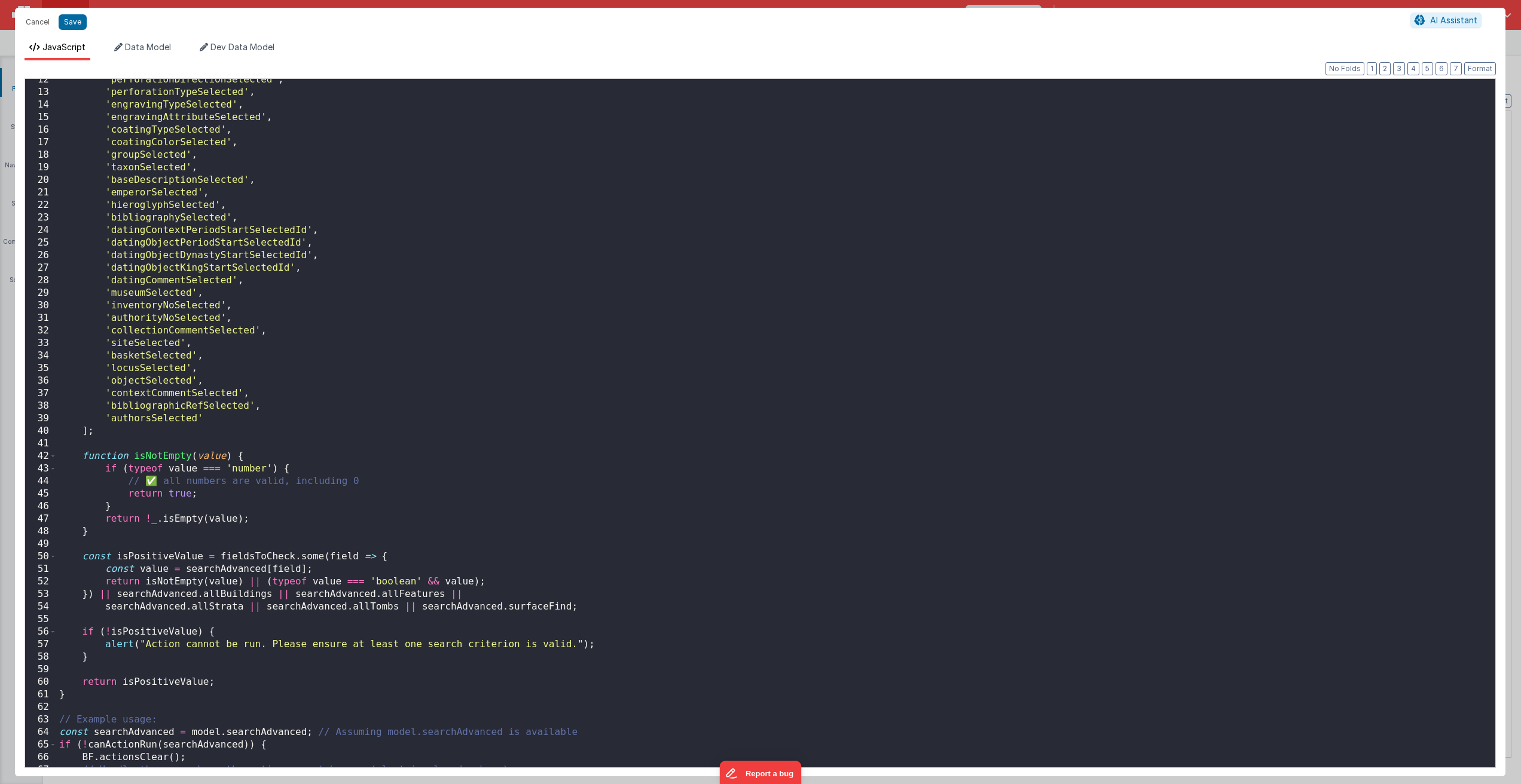
scroll to position [190, 0]
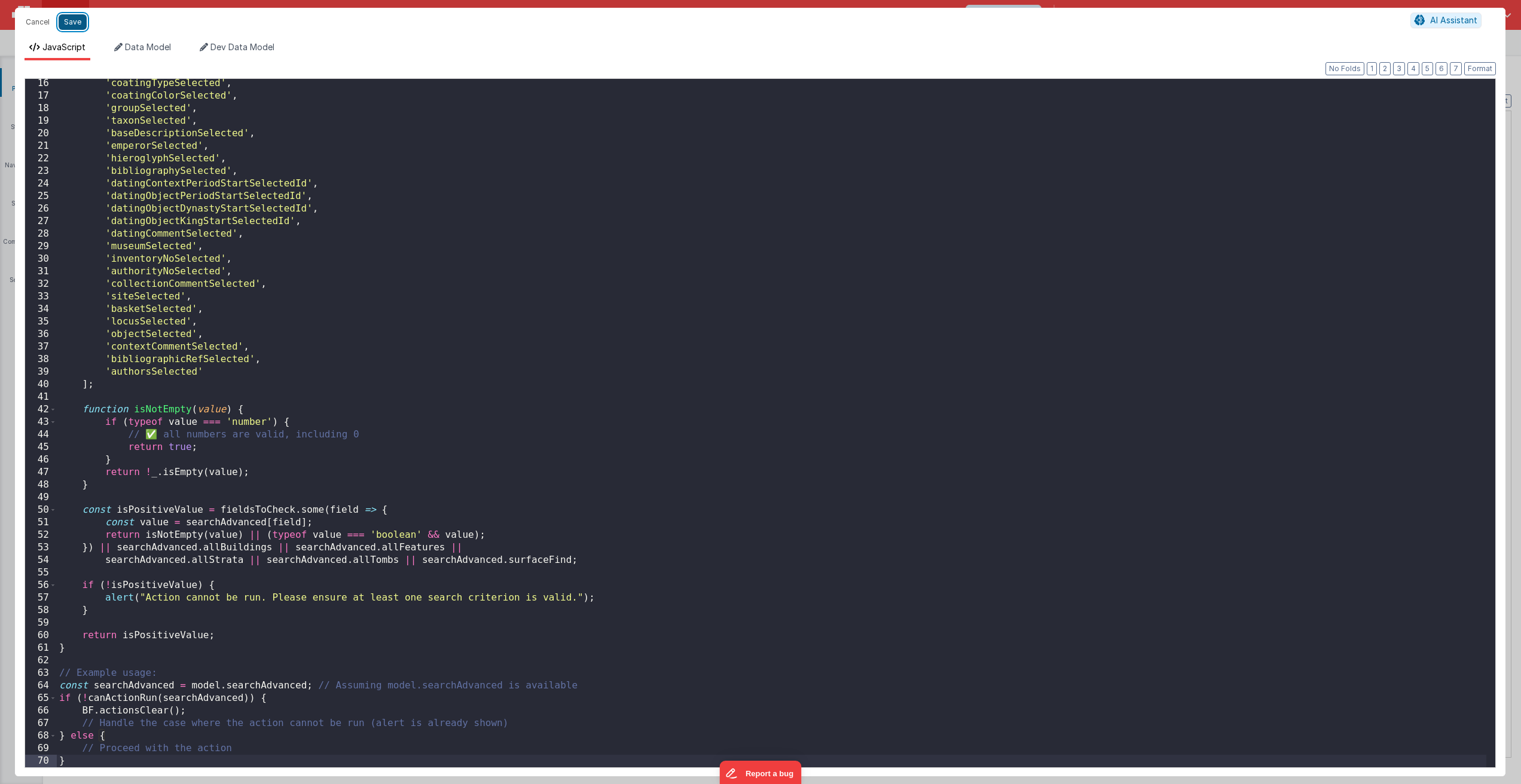
click at [79, 22] on button "Save" at bounding box center [72, 22] width 28 height 15
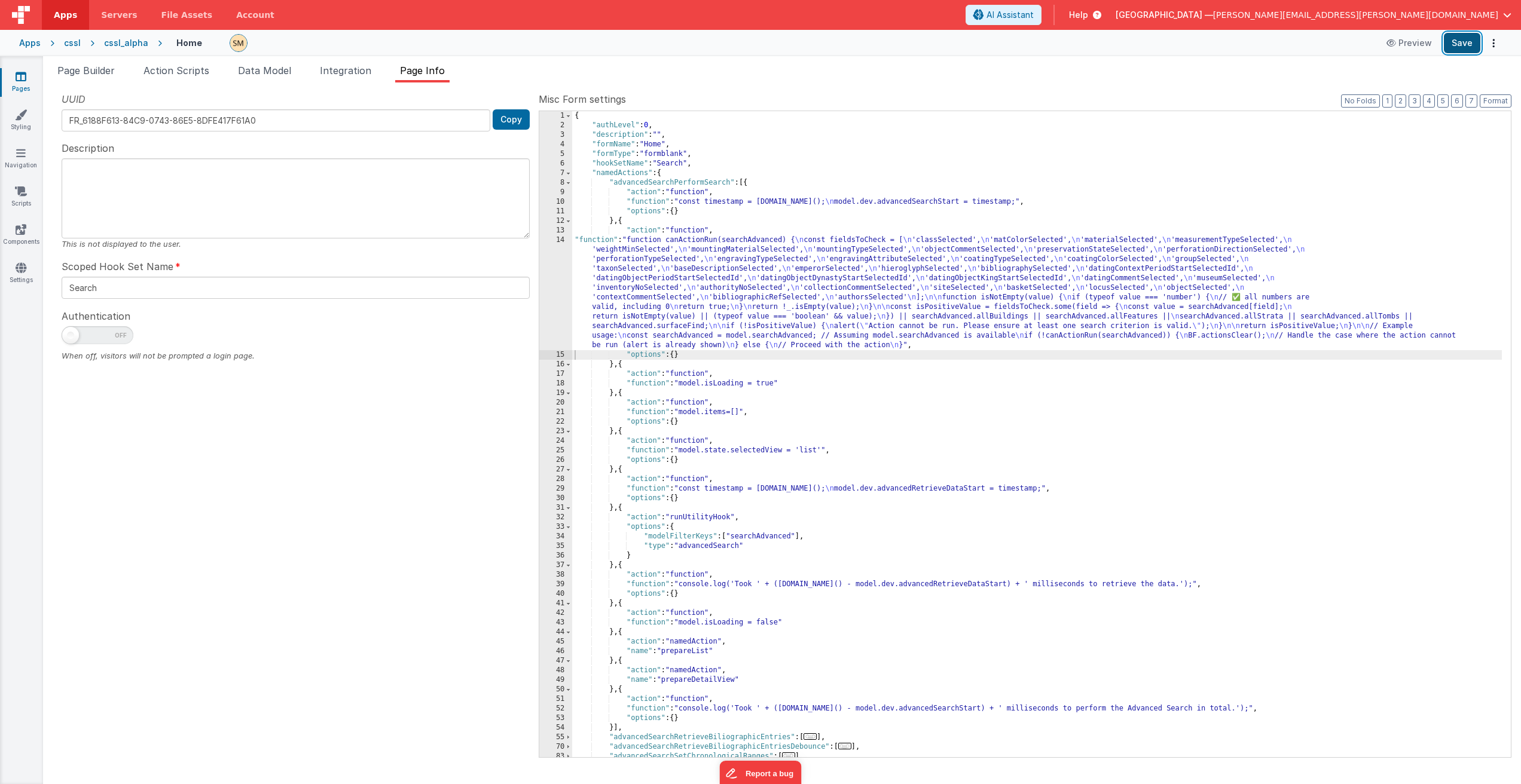
click at [1466, 47] on button "Save" at bounding box center [1461, 43] width 36 height 20
click at [95, 72] on span "Page Builder" at bounding box center [86, 71] width 58 height 12
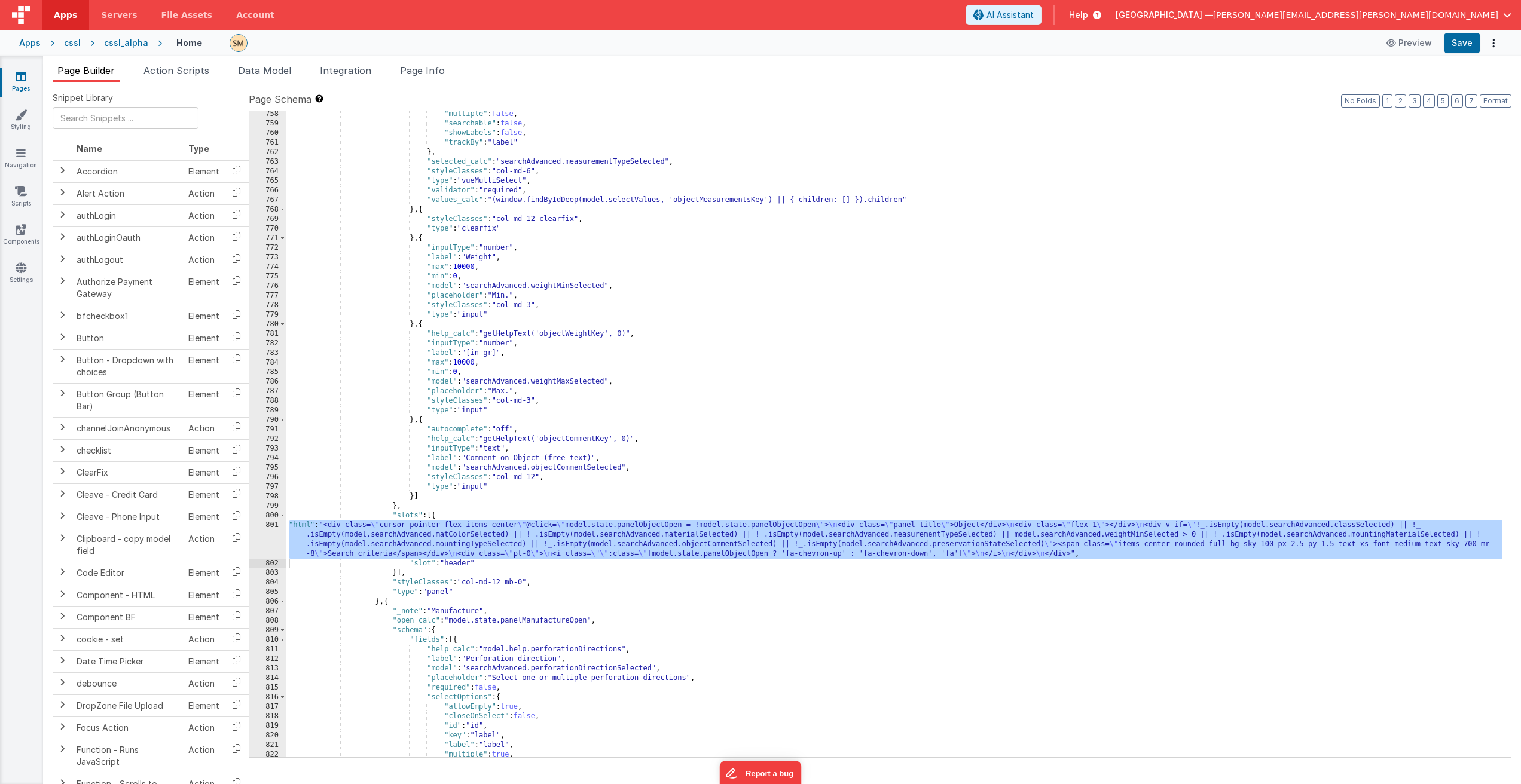
click at [281, 538] on div "801" at bounding box center [268, 540] width 37 height 39
click at [276, 539] on div "801" at bounding box center [268, 540] width 37 height 39
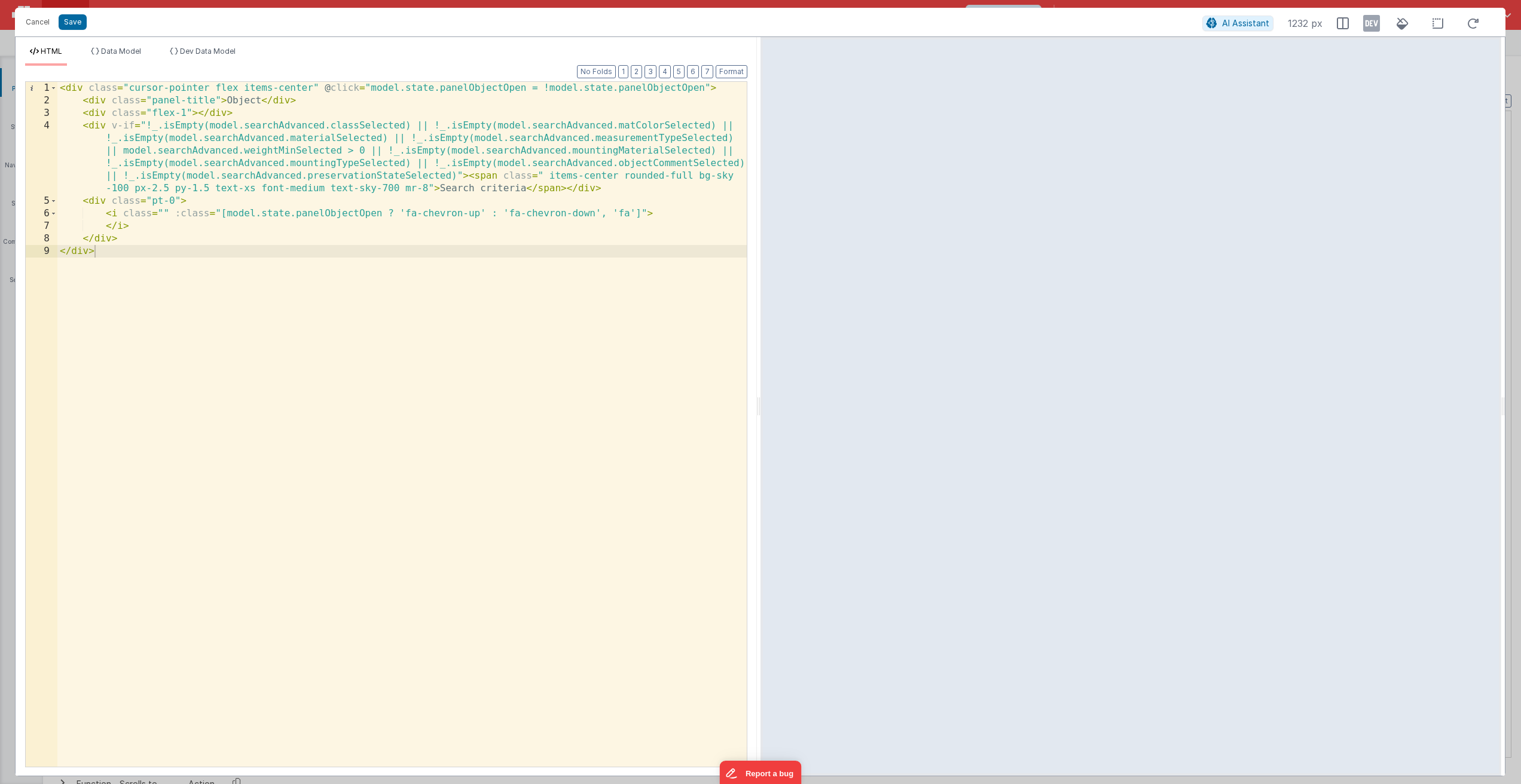
click at [191, 263] on div "< div class = "cursor-pointer flex items-center" @ click = "model.state.panelOb…" at bounding box center [402, 437] width 689 height 710
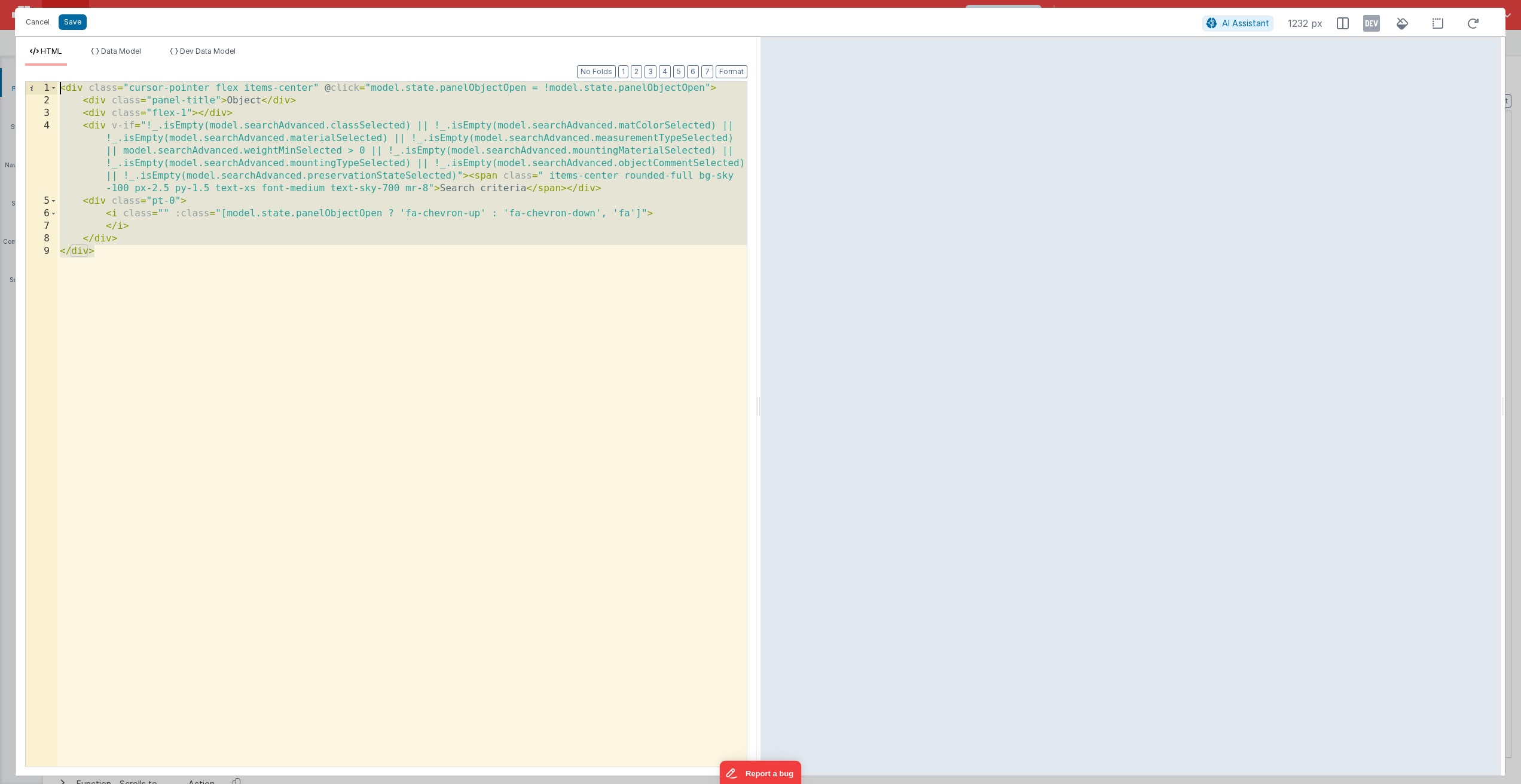
drag, startPoint x: 179, startPoint y: 255, endPoint x: -3, endPoint y: 43, distance: 279.4
click at [0, 43] on html "Cancel Save AI Assistant 1232 px HTML Data Model Dev Data Model Format 7 6 5 4 …" at bounding box center [760, 392] width 1521 height 784
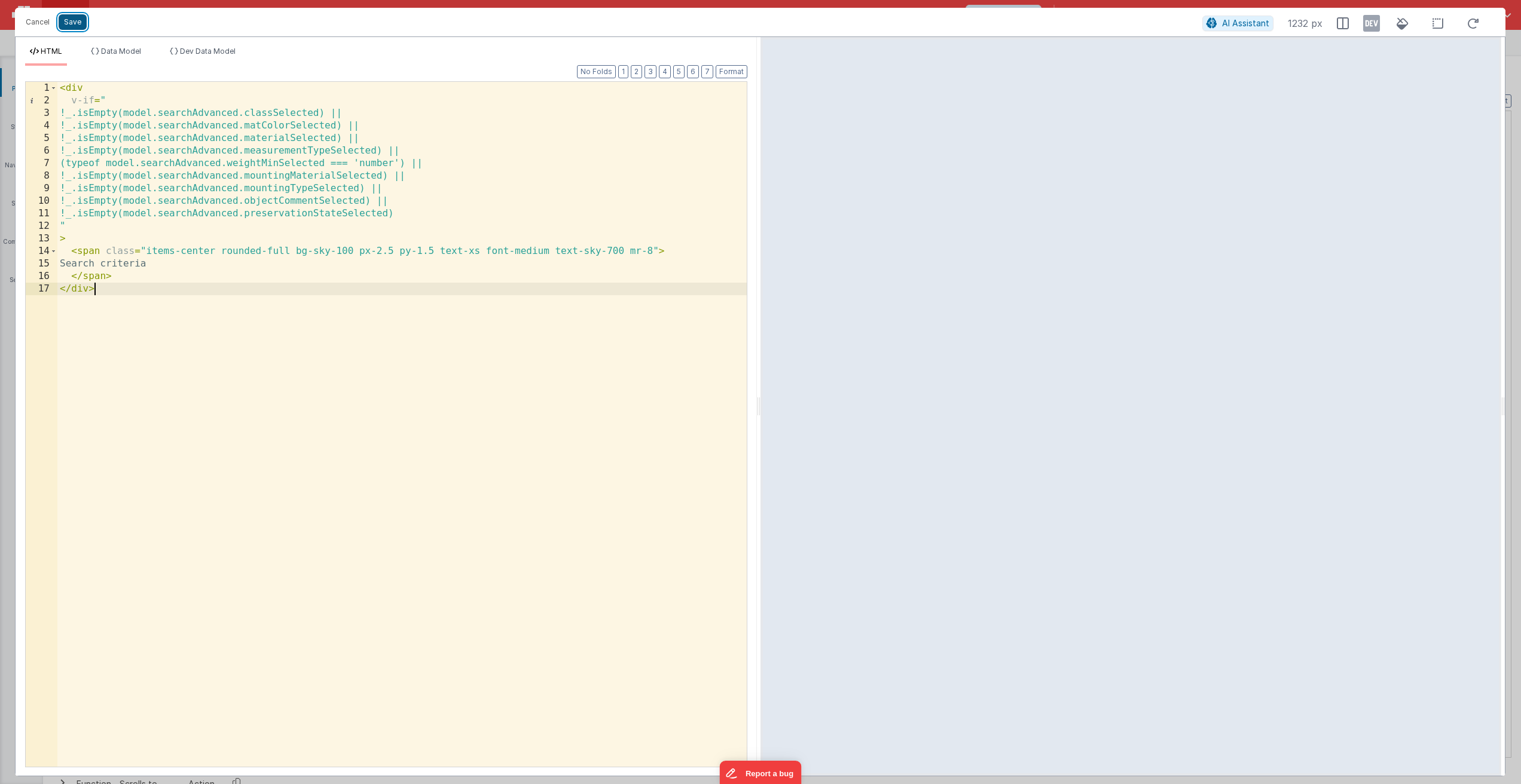
click at [72, 24] on button "Save" at bounding box center [72, 22] width 28 height 15
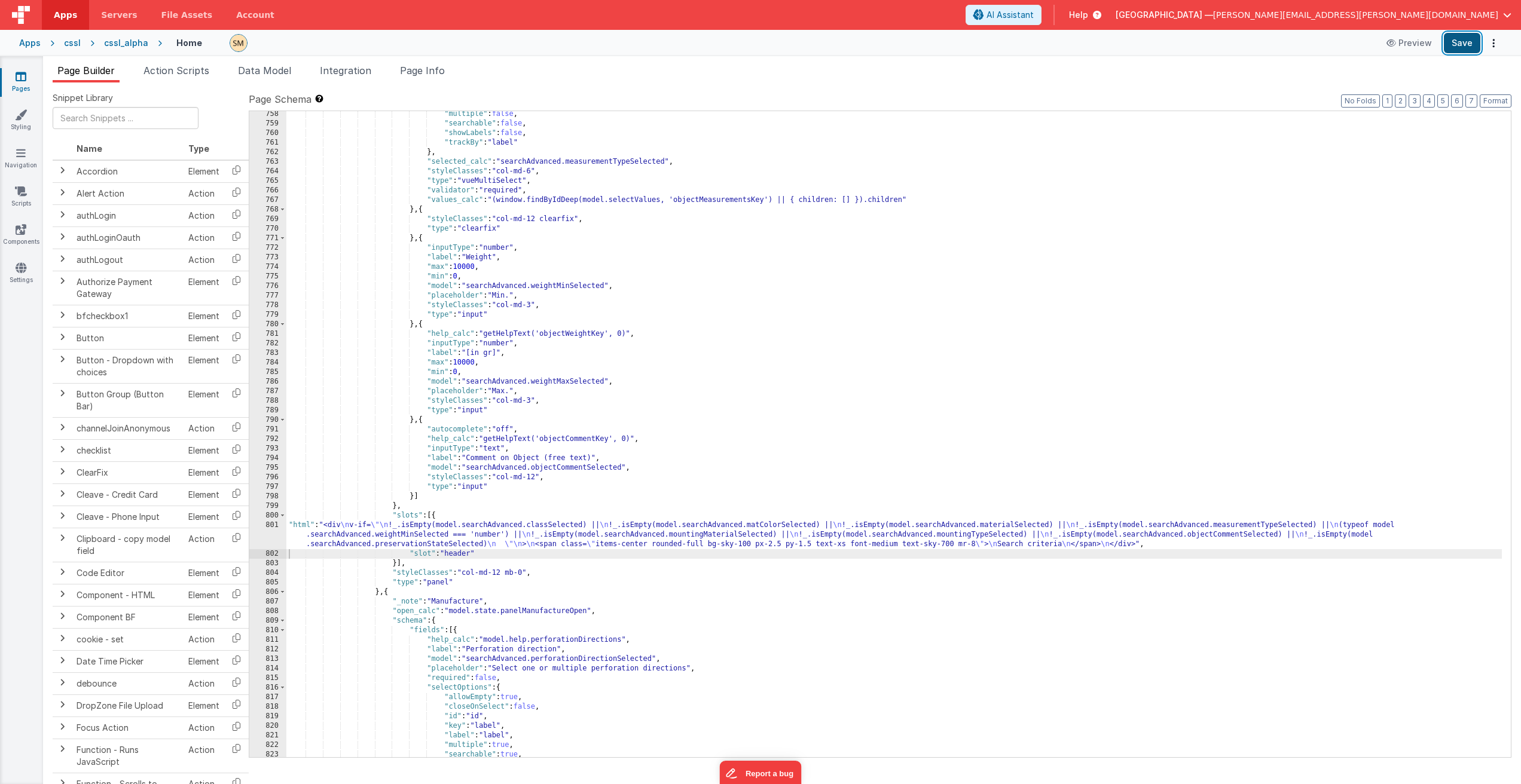
click at [1459, 42] on button "Save" at bounding box center [1461, 43] width 36 height 20
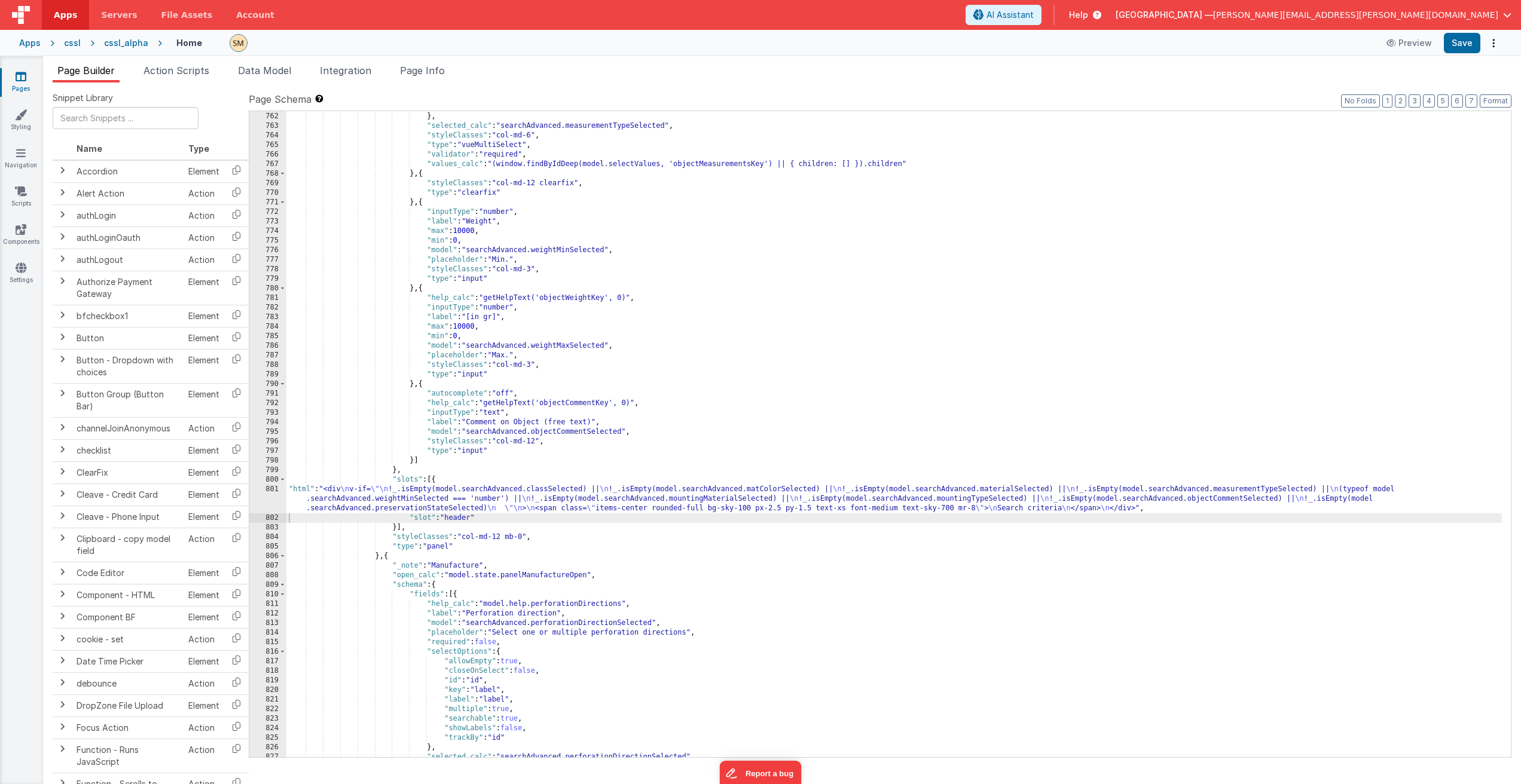
scroll to position [7718, 0]
click at [602, 495] on div ""trackBy" : "label" } , "selected_calc" : "searchAdvanced.measurementTypeSelect…" at bounding box center [894, 435] width 1215 height 665
click at [264, 495] on div "801" at bounding box center [268, 498] width 37 height 28
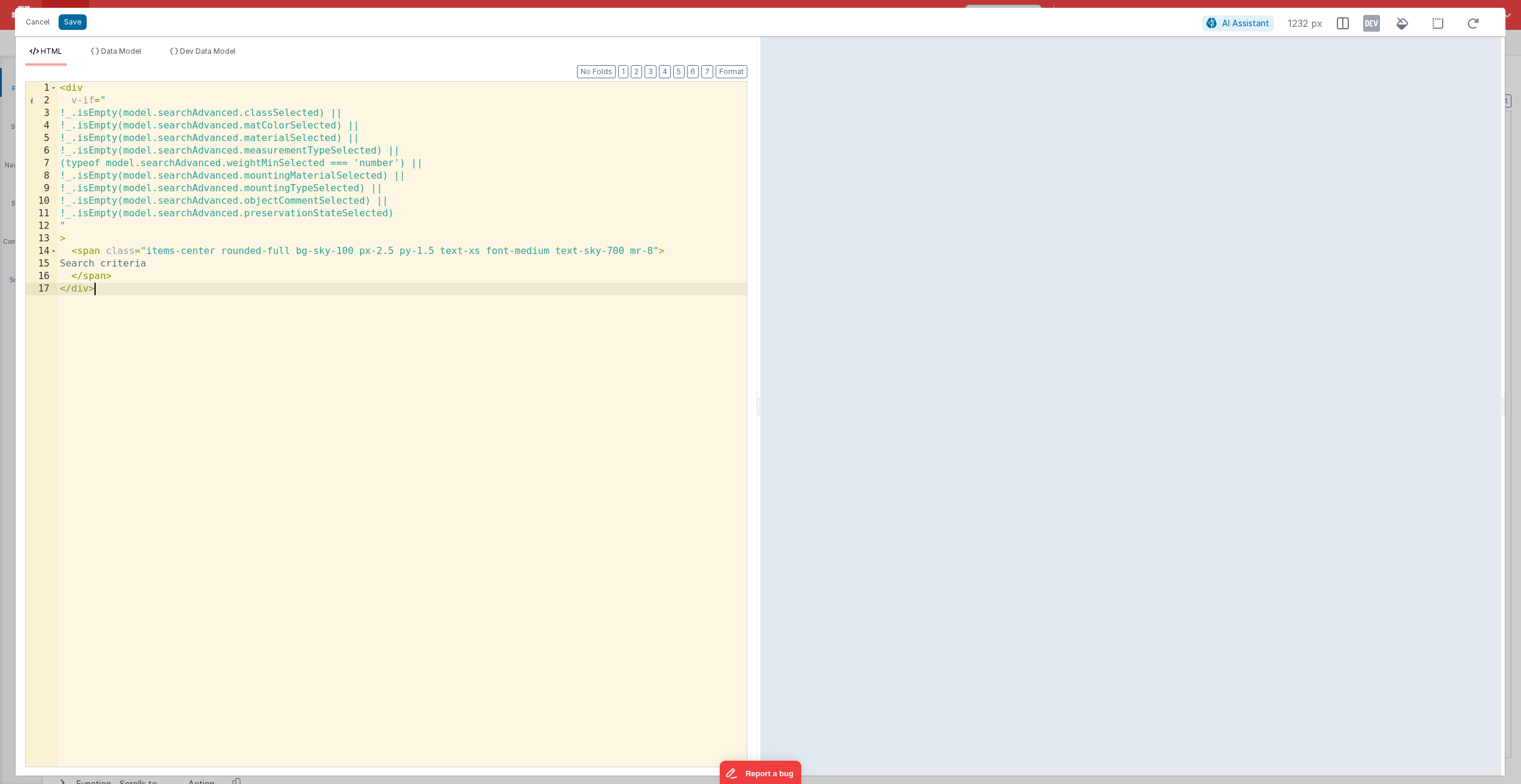
click at [331, 597] on div "< div v-if = " !_.isEmpty(model.searchAdvanced.classSelected) || !_.isEmpty(mod…" at bounding box center [402, 437] width 689 height 710
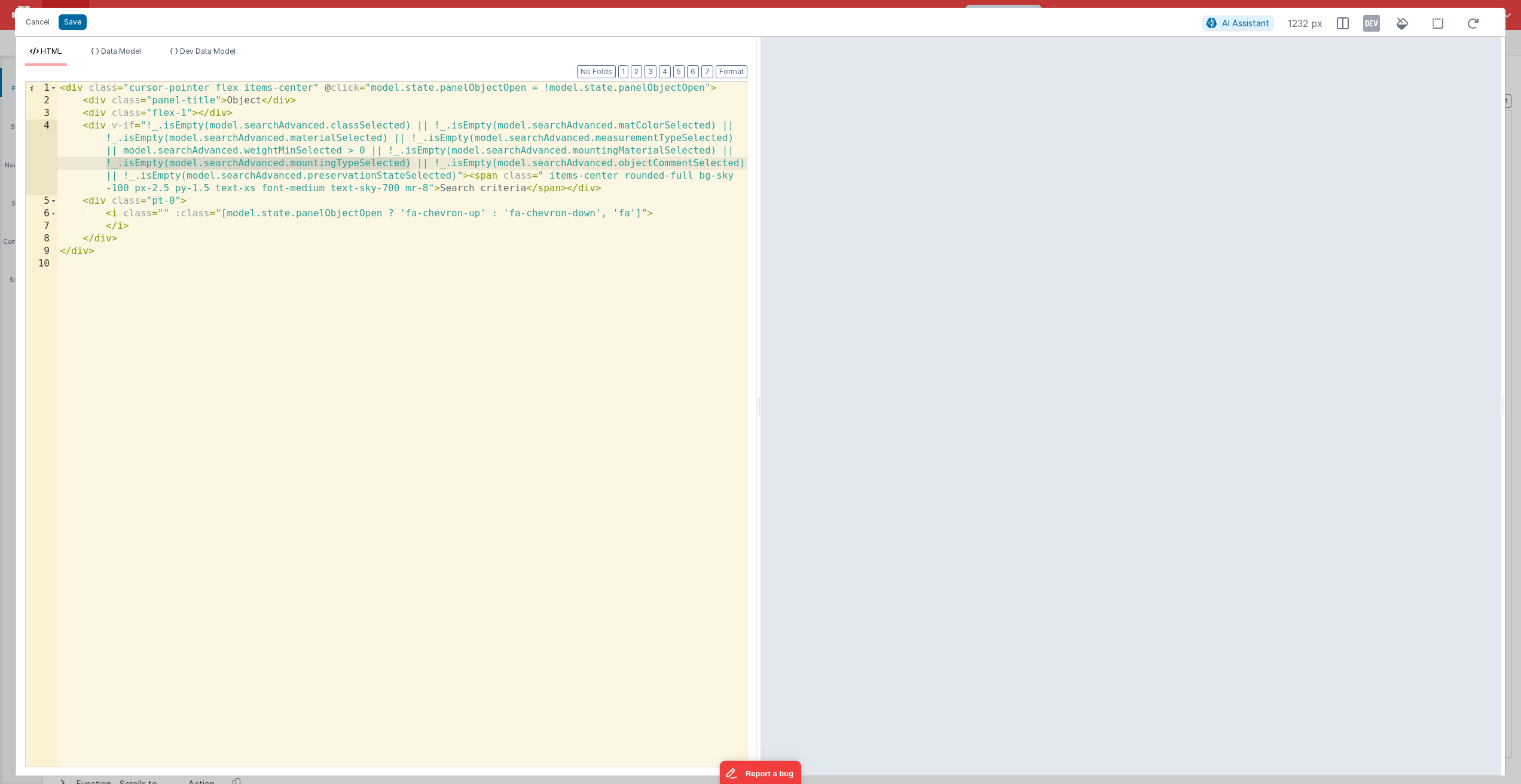
drag, startPoint x: 408, startPoint y: 163, endPoint x: 102, endPoint y: 164, distance: 306.0
click at [102, 164] on div "< div class = "cursor-pointer flex items-center" @ click = "model.state.panelOb…" at bounding box center [402, 437] width 689 height 710
click at [303, 151] on div "< div class = "cursor-pointer flex items-center" @ click = "model.state.panelOb…" at bounding box center [402, 437] width 689 height 710
drag, startPoint x: 364, startPoint y: 151, endPoint x: 123, endPoint y: 146, distance: 241.1
click at [123, 146] on div "< div class = "cursor-pointer flex items-center" @ click = "model.state.panelOb…" at bounding box center [402, 437] width 689 height 710
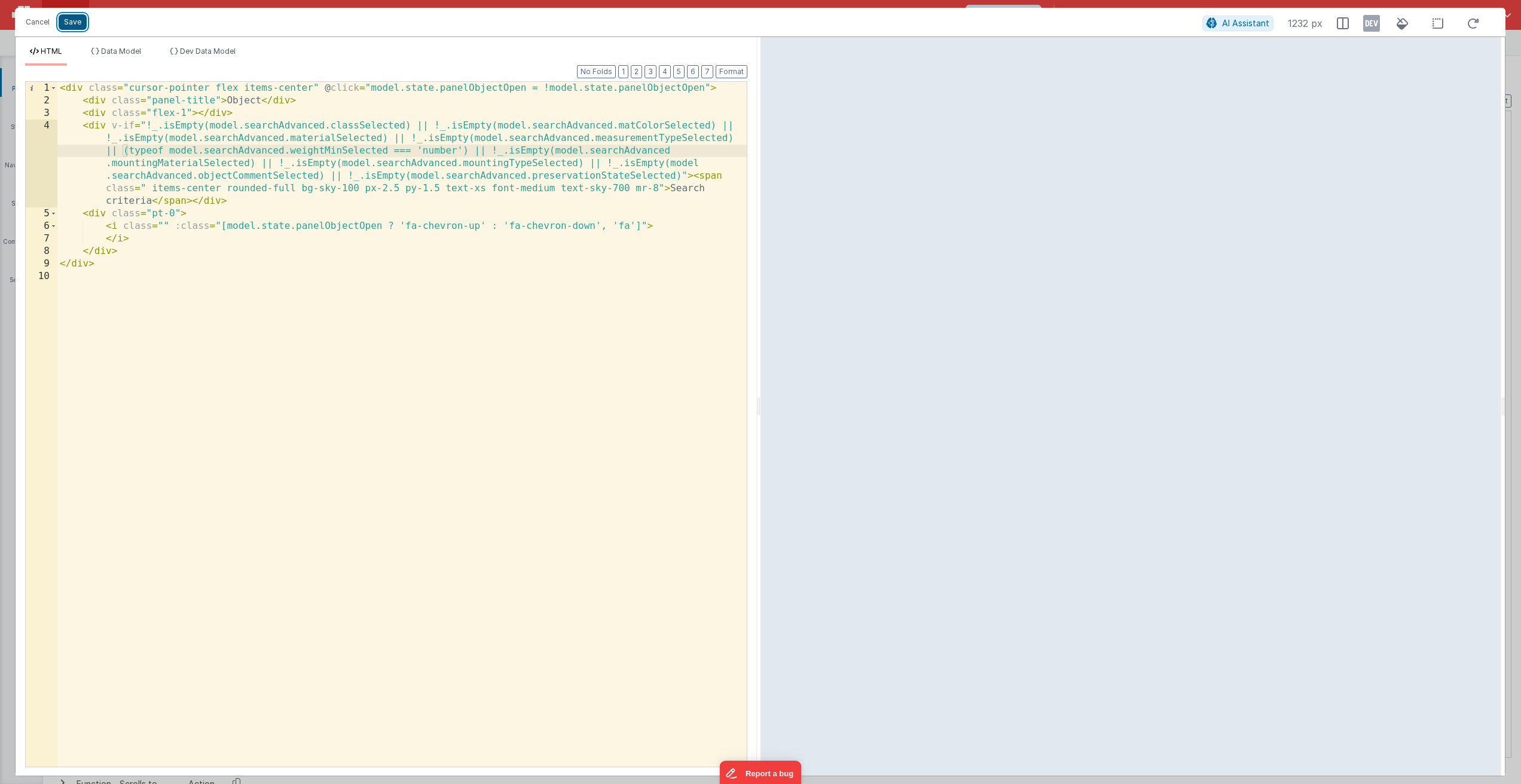
click at [71, 25] on button "Save" at bounding box center [72, 22] width 28 height 15
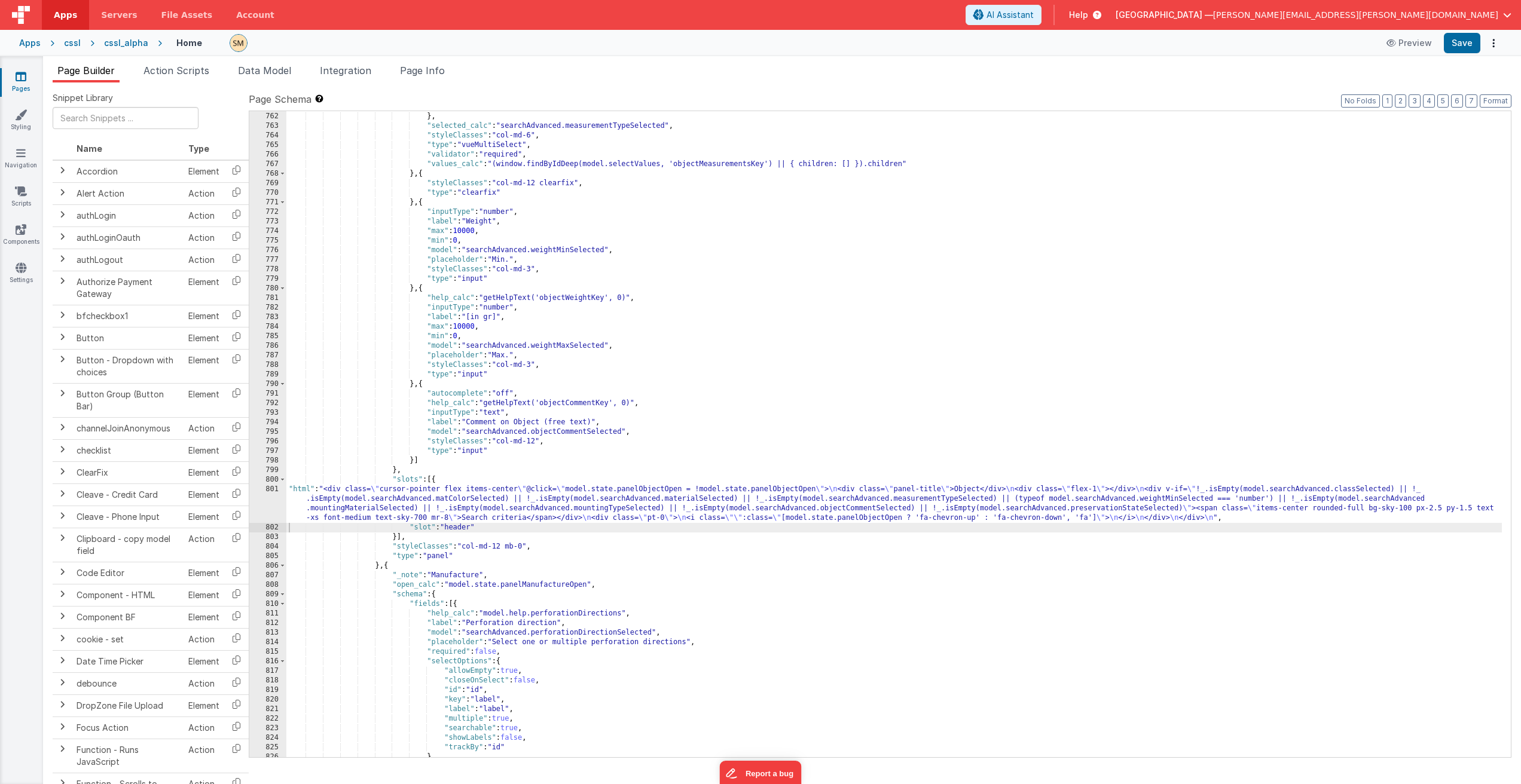
click at [430, 517] on div ""trackBy" : "label" } , "selected_calc" : "searchAdvanced.measurementTypeSelect…" at bounding box center [894, 435] width 1215 height 665
click at [1467, 45] on button "Save" at bounding box center [1461, 43] width 36 height 20
click at [435, 71] on span "Page Info" at bounding box center [422, 71] width 45 height 12
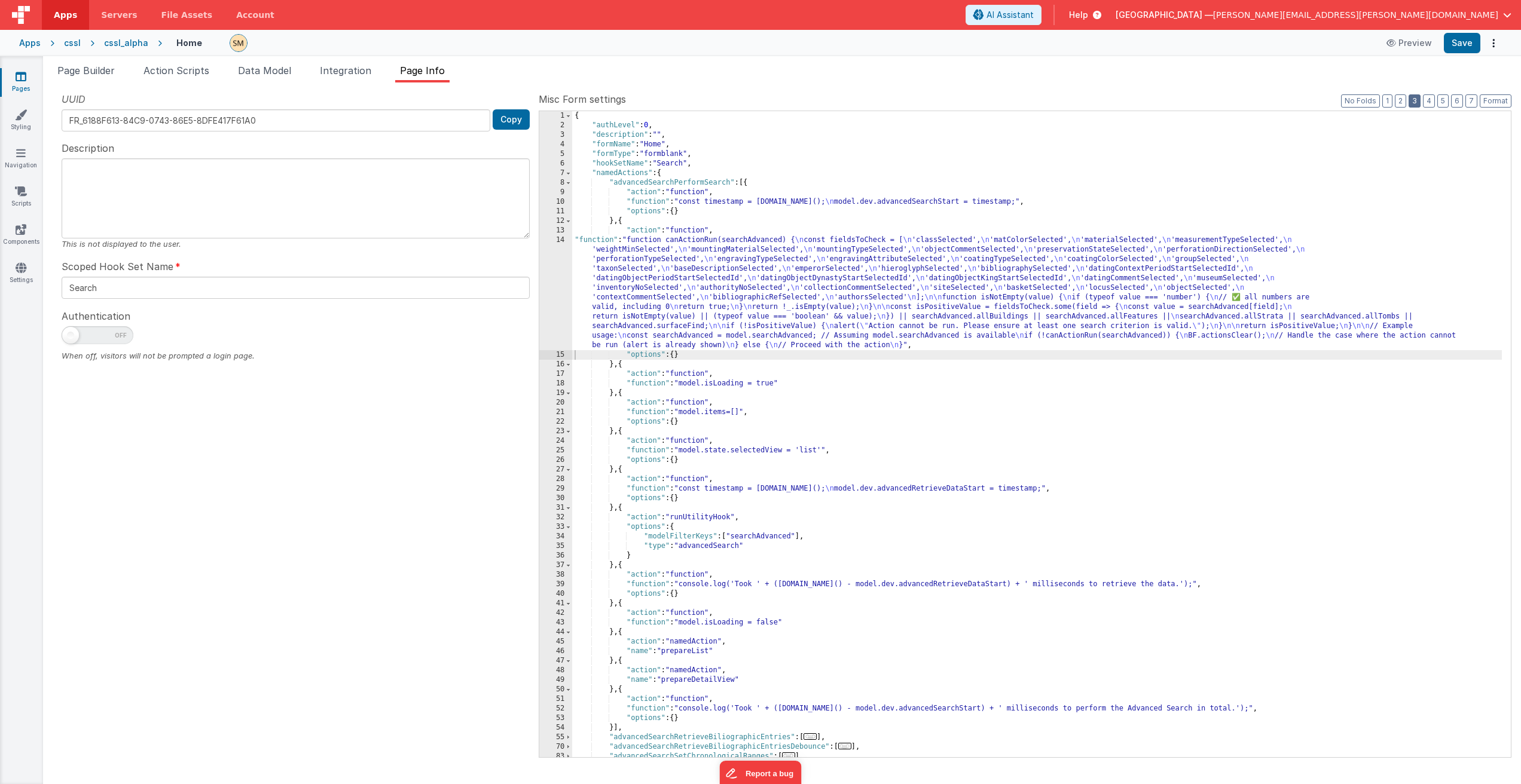
click at [1415, 99] on button "3" at bounding box center [1415, 101] width 12 height 13
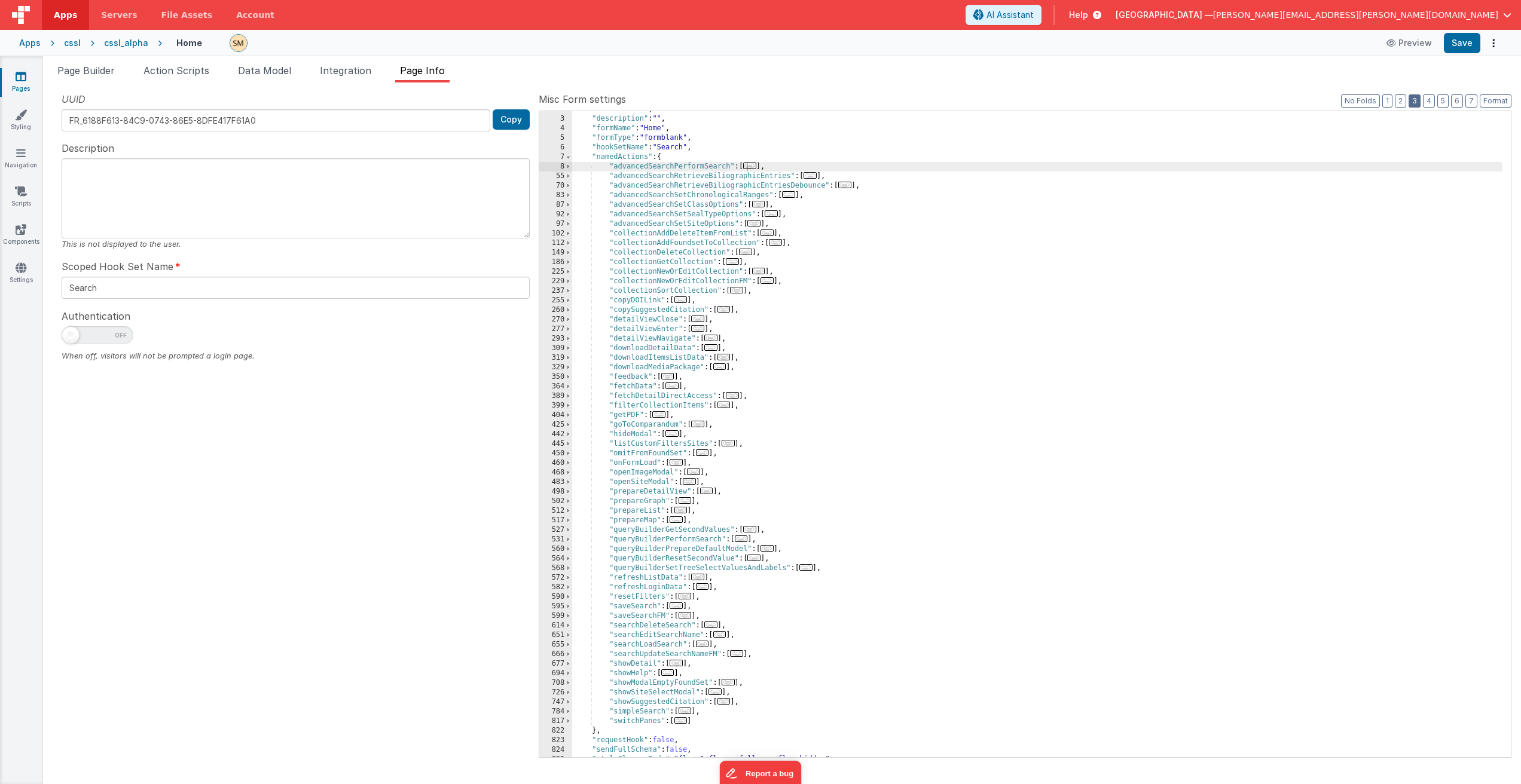
scroll to position [0, 0]
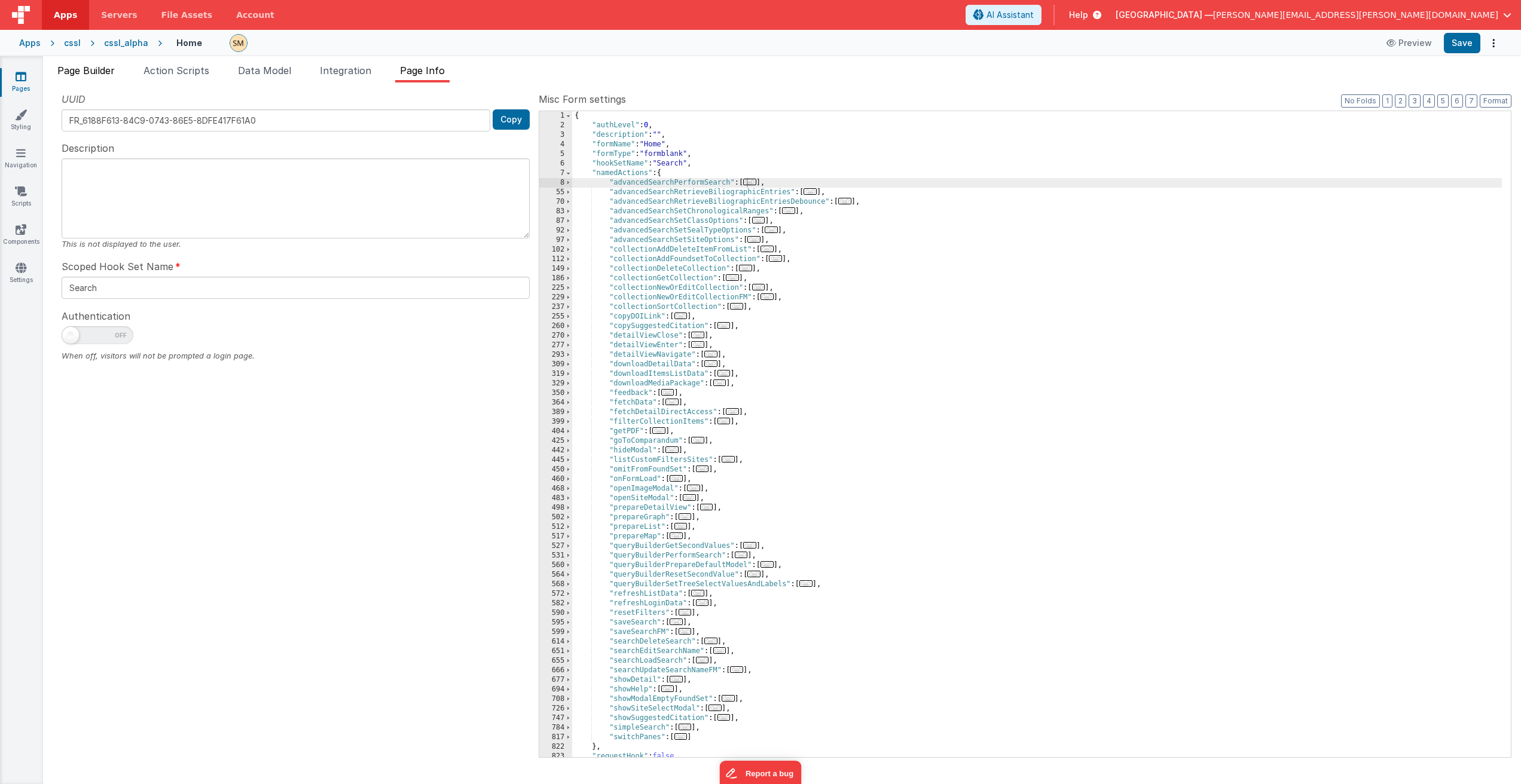
click at [92, 71] on span "Page Builder" at bounding box center [86, 71] width 58 height 12
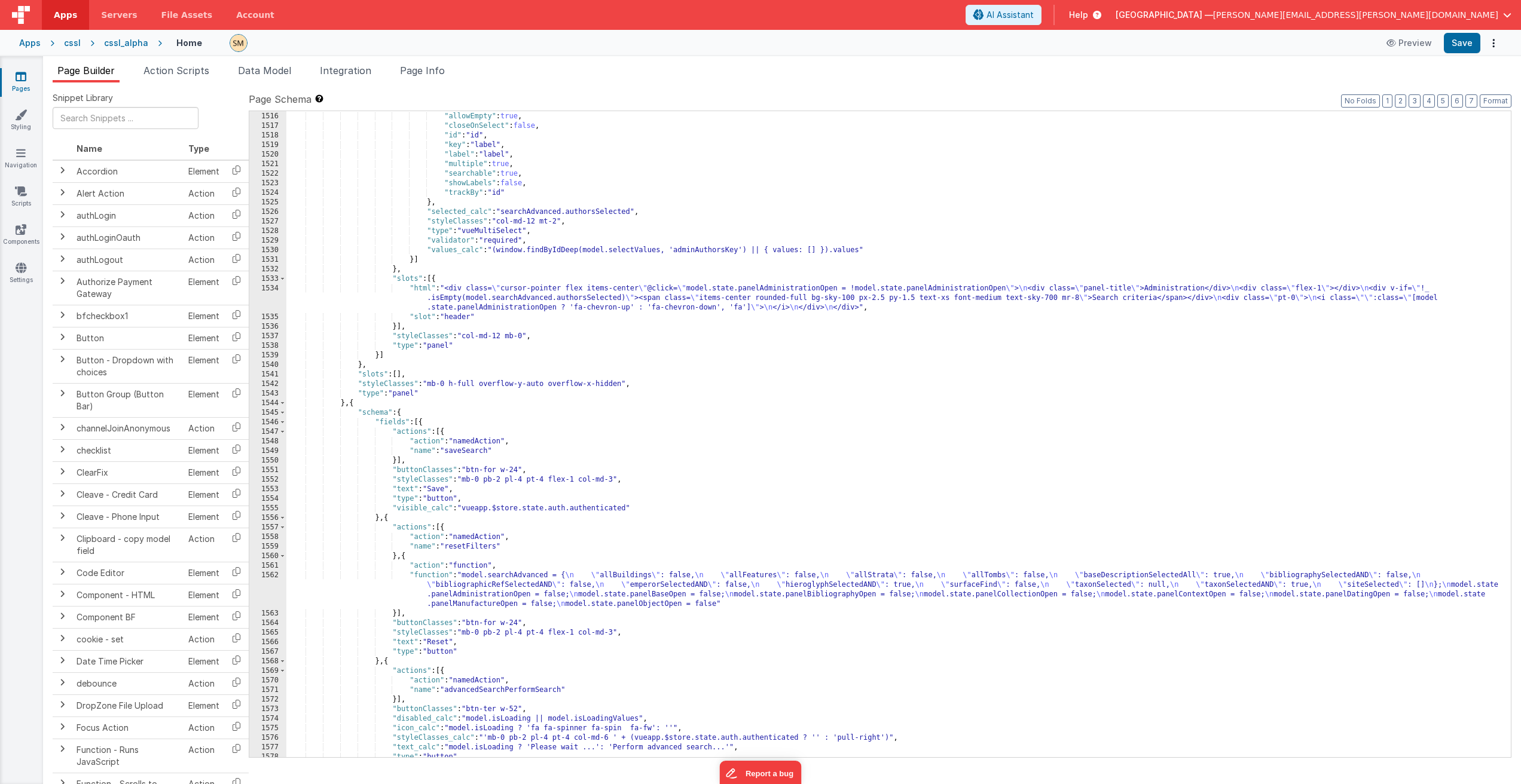
scroll to position [15644, 0]
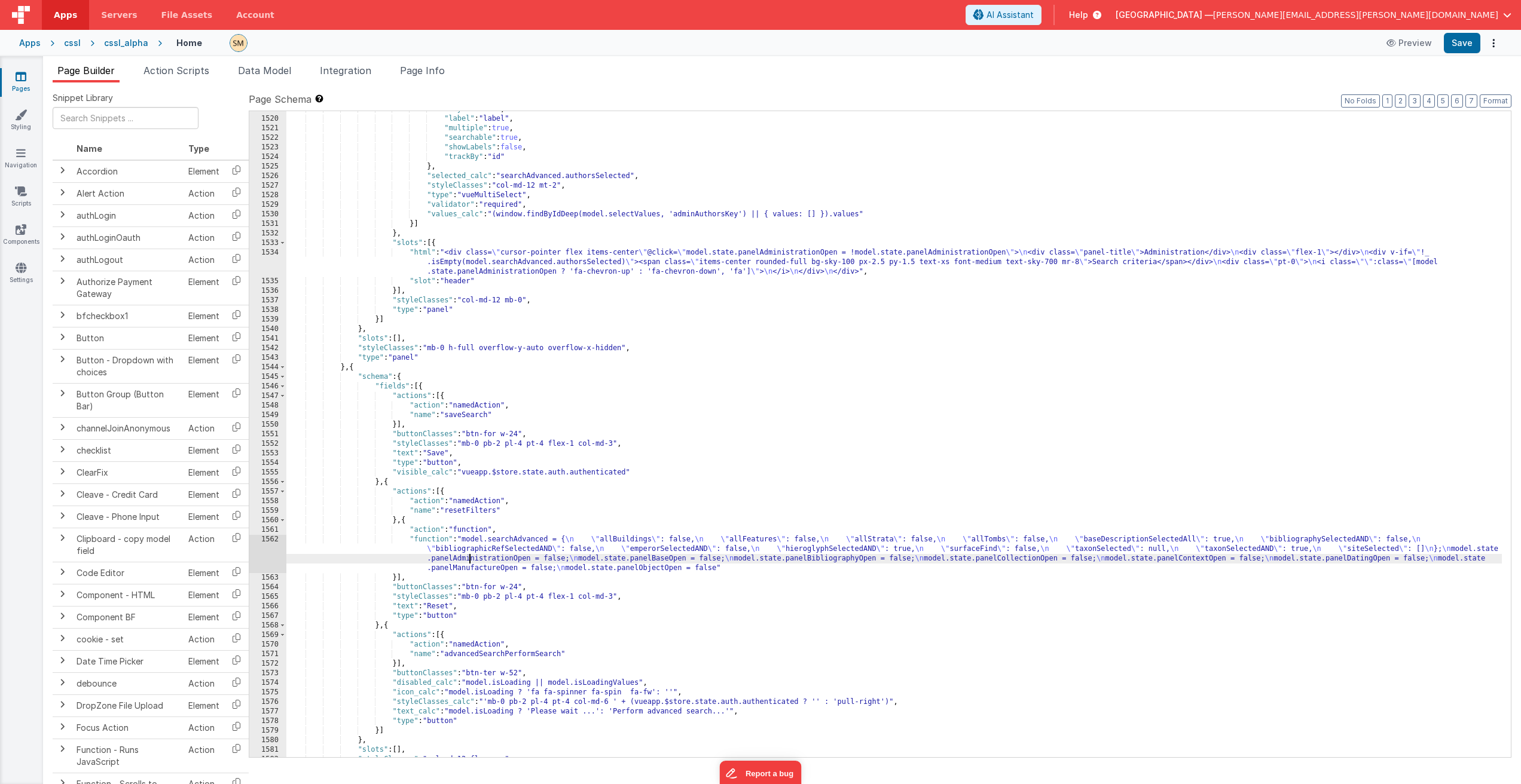
click at [468, 555] on div ""key" : "label" , "label" : "label" , "multiple" : true , "searchable" : true ,…" at bounding box center [894, 437] width 1215 height 665
click at [270, 551] on div "1562" at bounding box center [268, 554] width 37 height 39
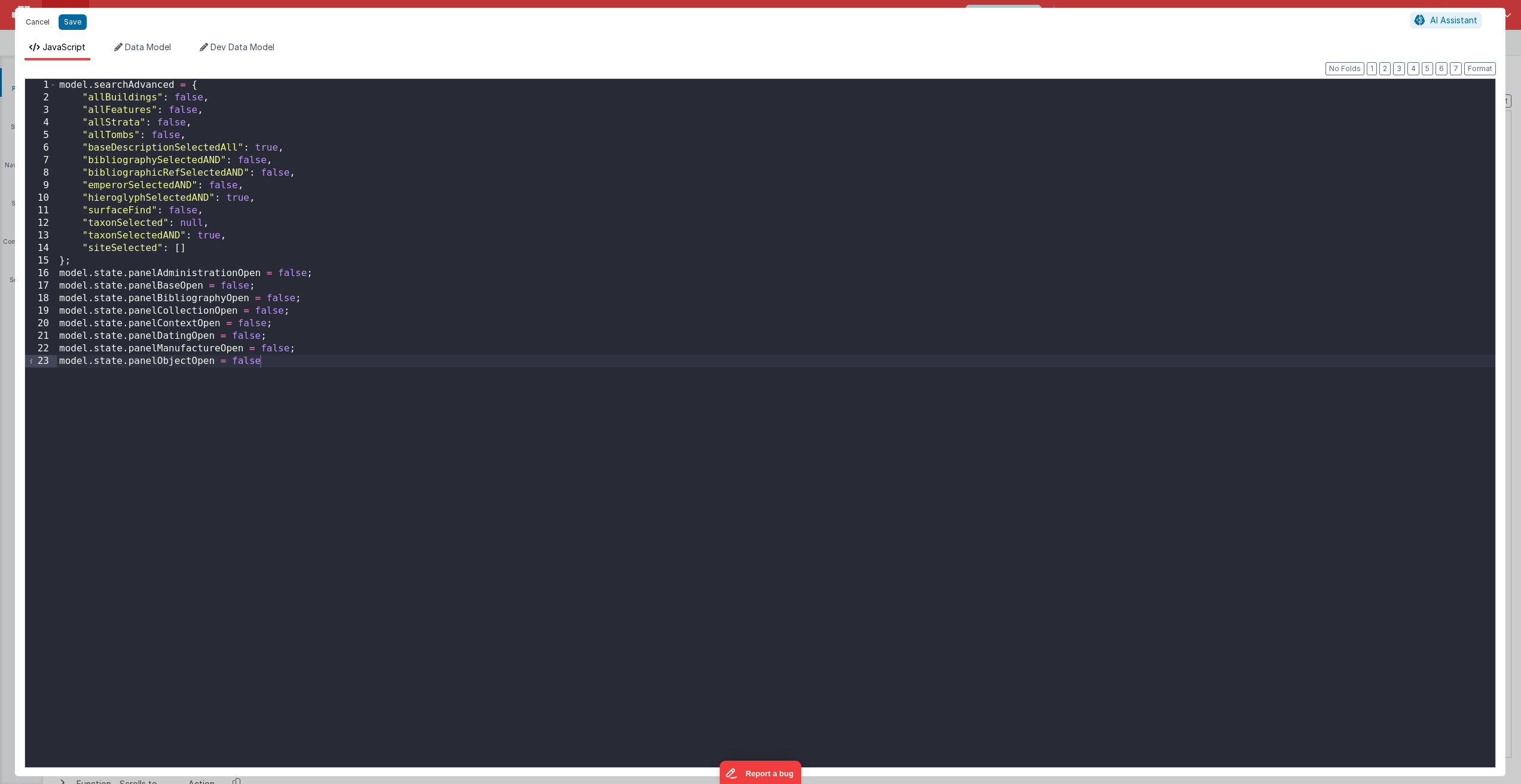
click at [42, 21] on button "Cancel" at bounding box center [38, 22] width 36 height 17
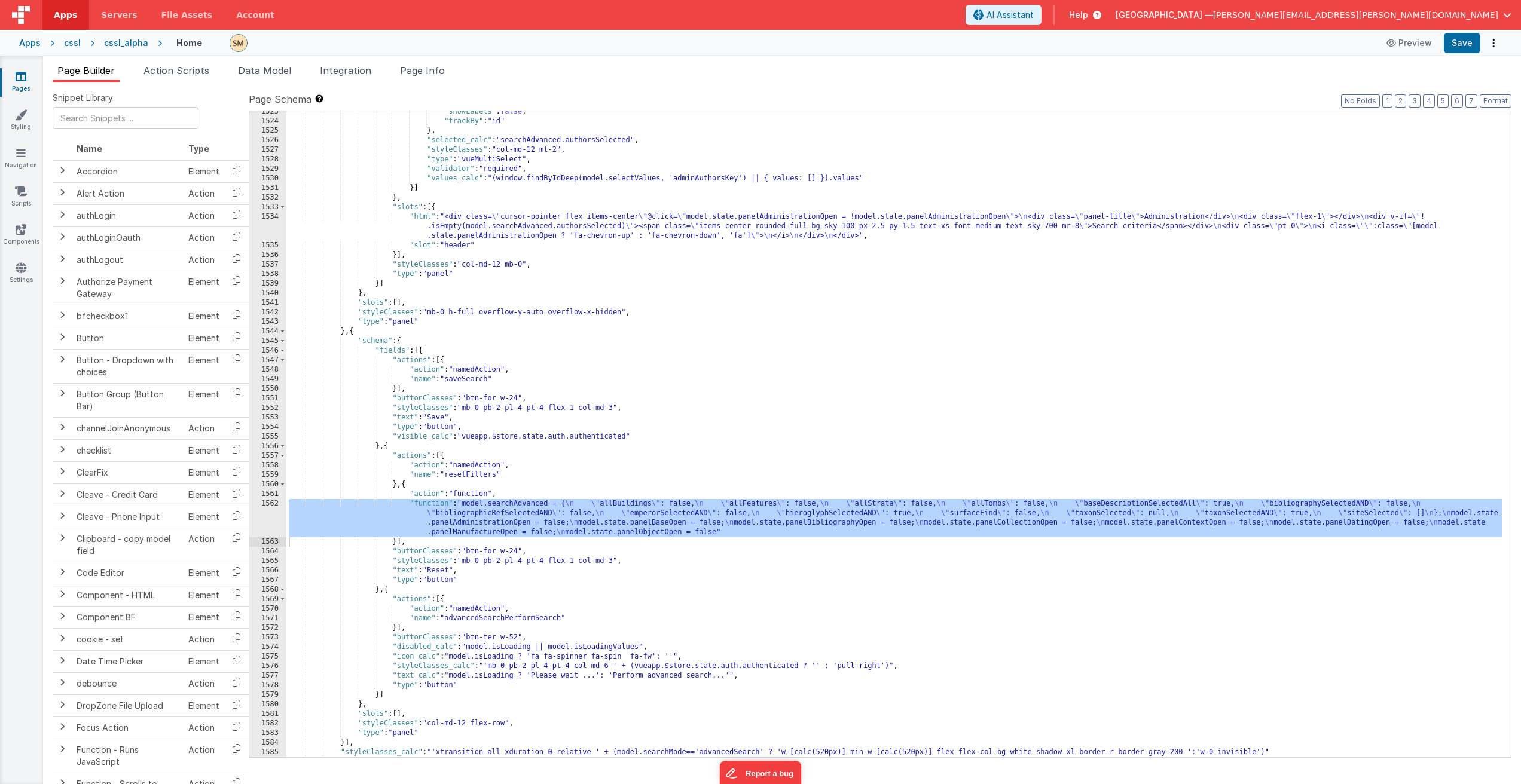
scroll to position [15680, 0]
click at [420, 520] on div ""showLabels" : false , "trackBy" : "id" } , "selected_calc" : "searchAdvanced.a…" at bounding box center [894, 440] width 1215 height 665
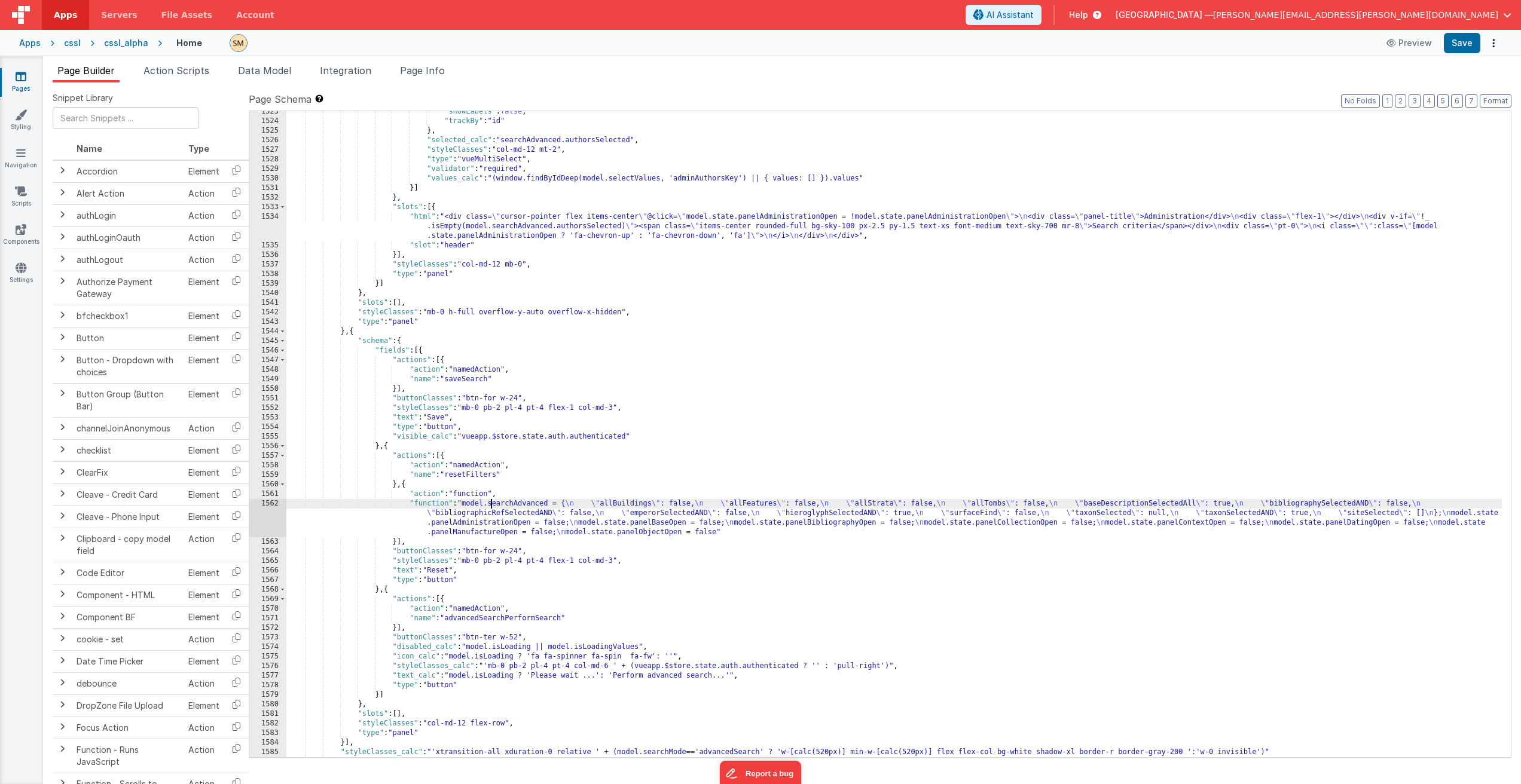
click at [491, 505] on div ""showLabels" : false , "trackBy" : "id" } , "selected_calc" : "searchAdvanced.a…" at bounding box center [894, 440] width 1215 height 665
click at [491, 522] on div ""showLabels" : false , "trackBy" : "id" } , "selected_calc" : "searchAdvanced.a…" at bounding box center [894, 440] width 1215 height 665
click at [471, 477] on div ""showLabels" : false , "trackBy" : "id" } , "selected_calc" : "searchAdvanced.a…" at bounding box center [894, 440] width 1215 height 665
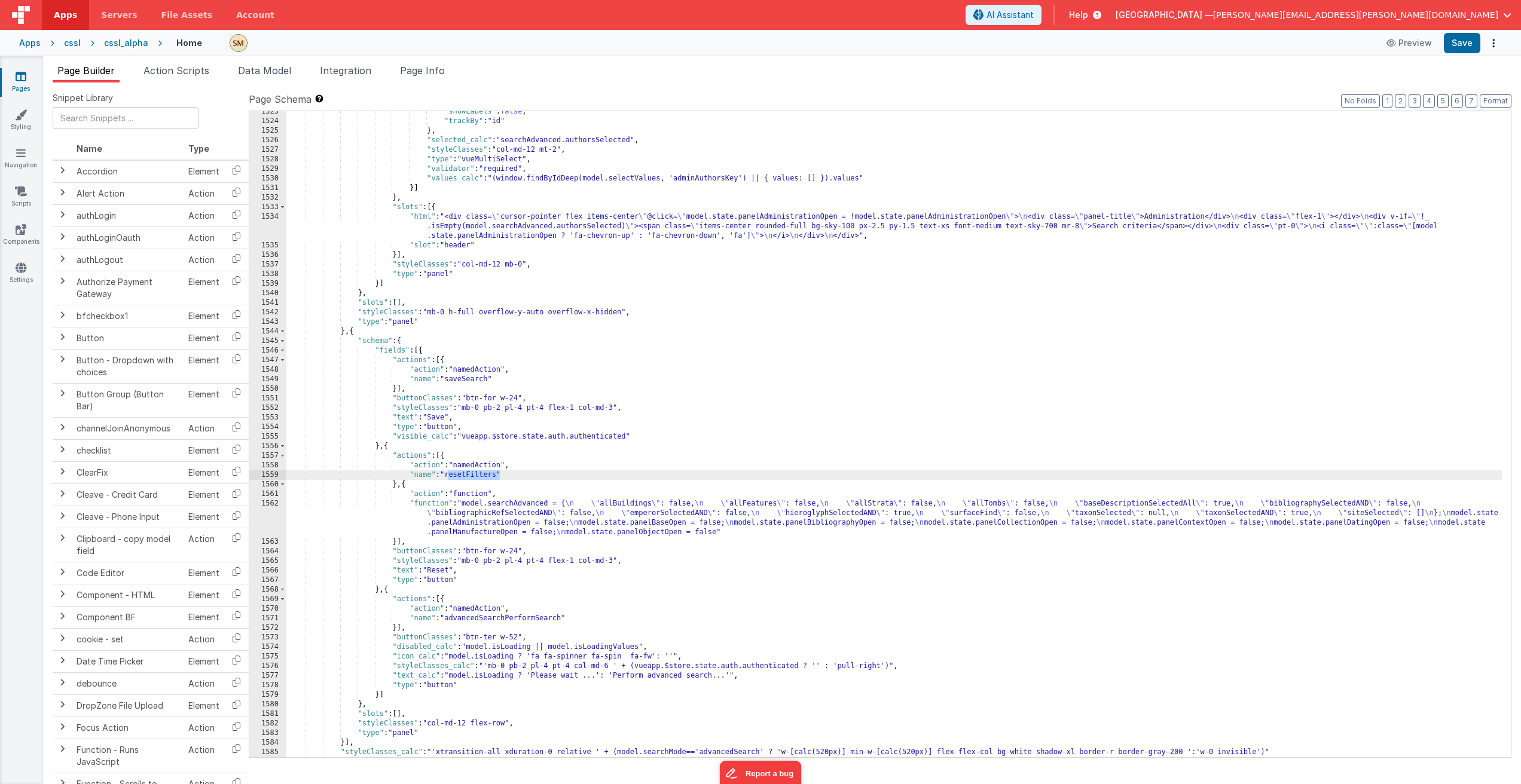
click at [475, 510] on div ""showLabels" : false , "trackBy" : "id" } , "selected_calc" : "searchAdvanced.a…" at bounding box center [894, 440] width 1215 height 665
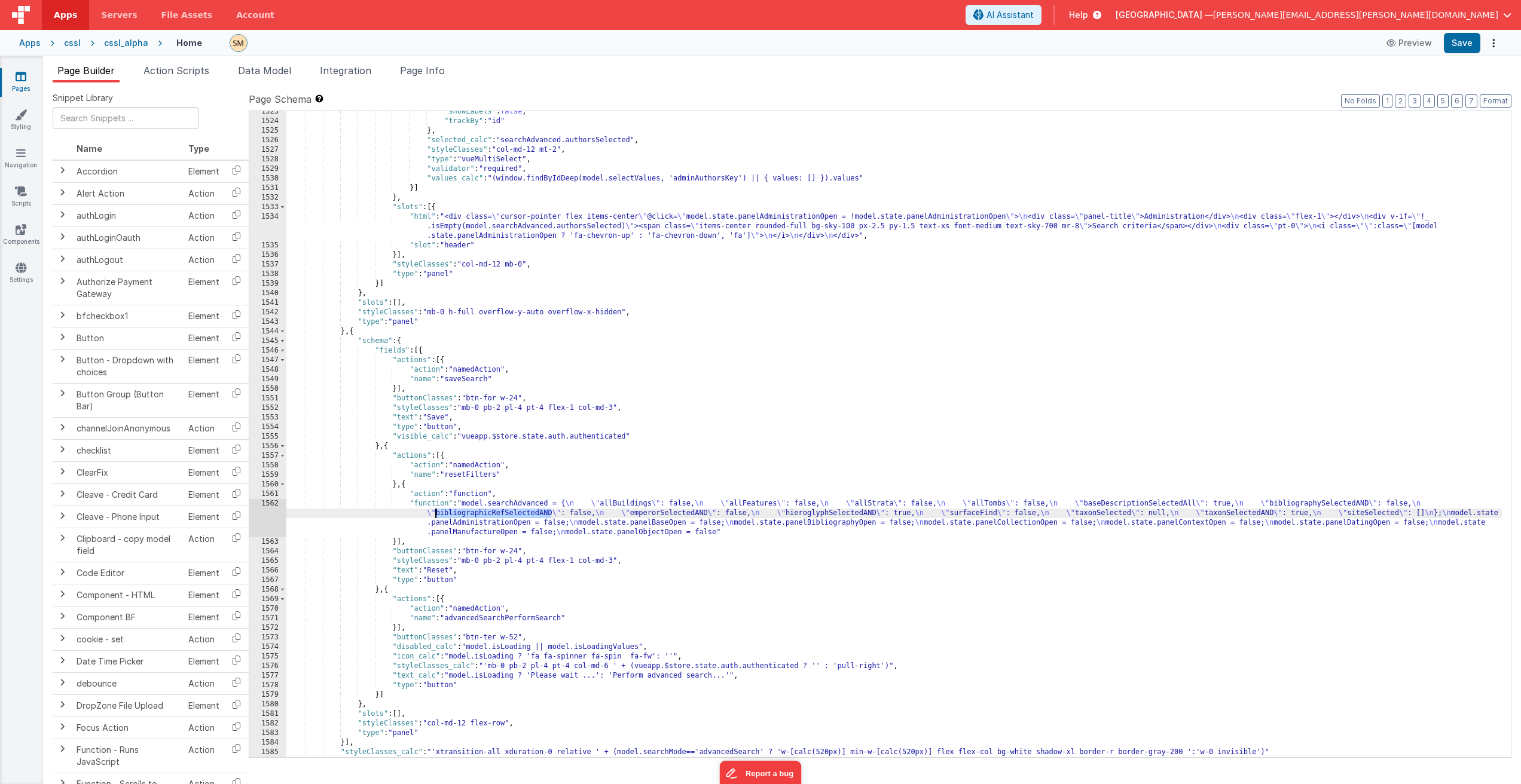
click at [475, 510] on div ""showLabels" : false , "trackBy" : "id" } , "selected_calc" : "searchAdvanced.a…" at bounding box center [894, 440] width 1215 height 665
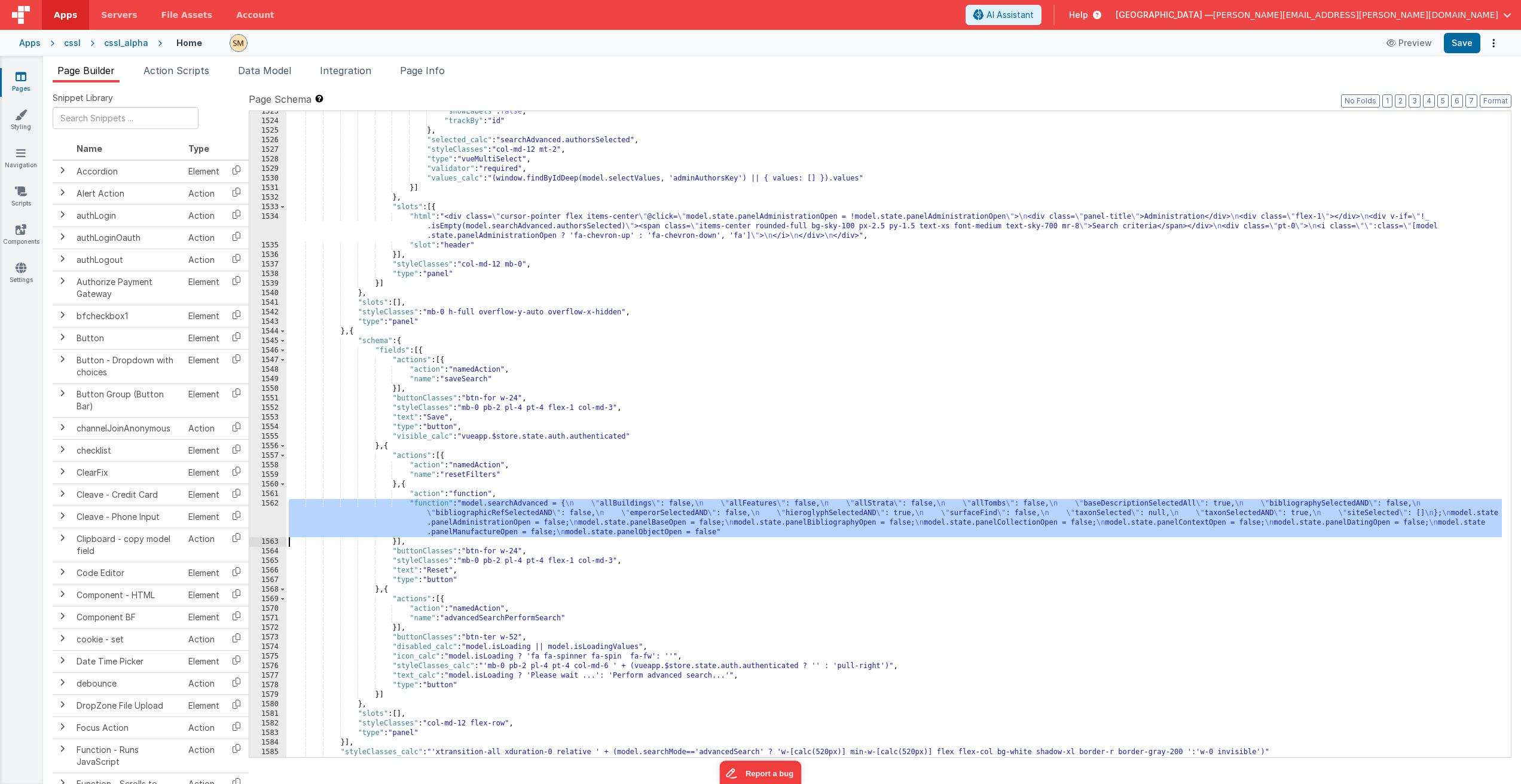
click at [475, 510] on div ""showLabels" : false , "trackBy" : "id" } , "selected_calc" : "searchAdvanced.a…" at bounding box center [894, 440] width 1215 height 665
click at [276, 522] on div "1562" at bounding box center [268, 518] width 37 height 39
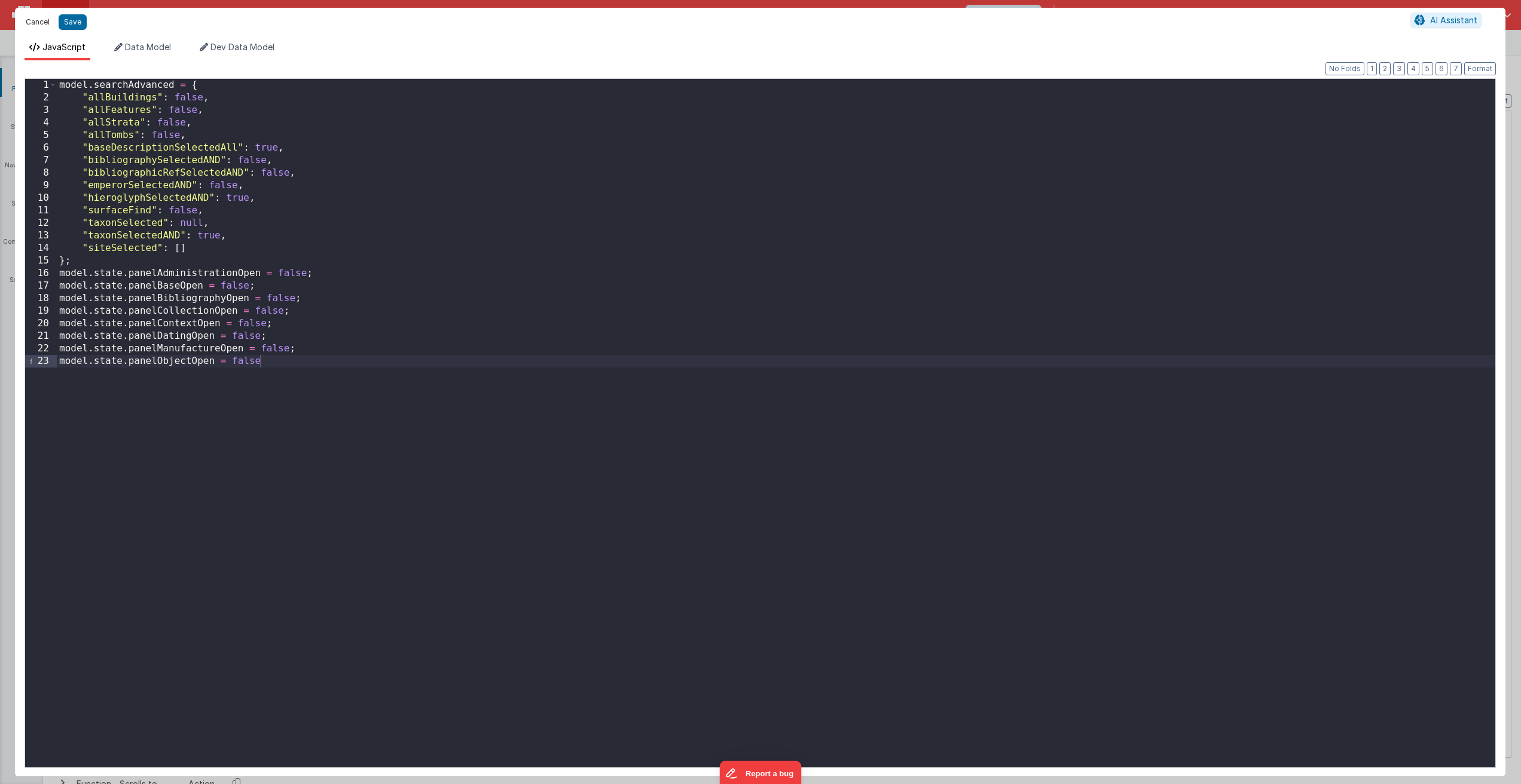
click at [39, 23] on button "Cancel" at bounding box center [38, 22] width 36 height 17
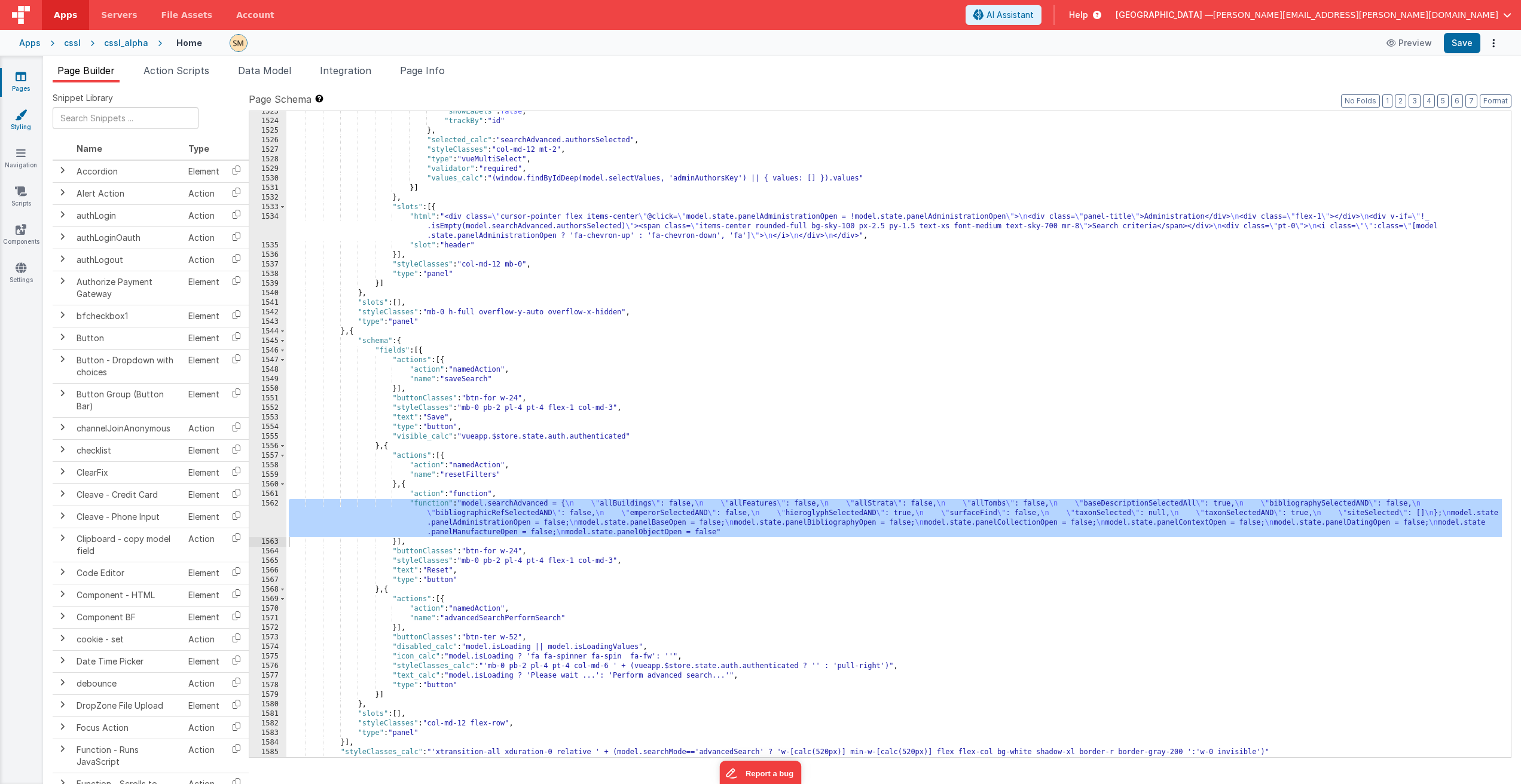
click at [23, 116] on icon at bounding box center [21, 115] width 12 height 12
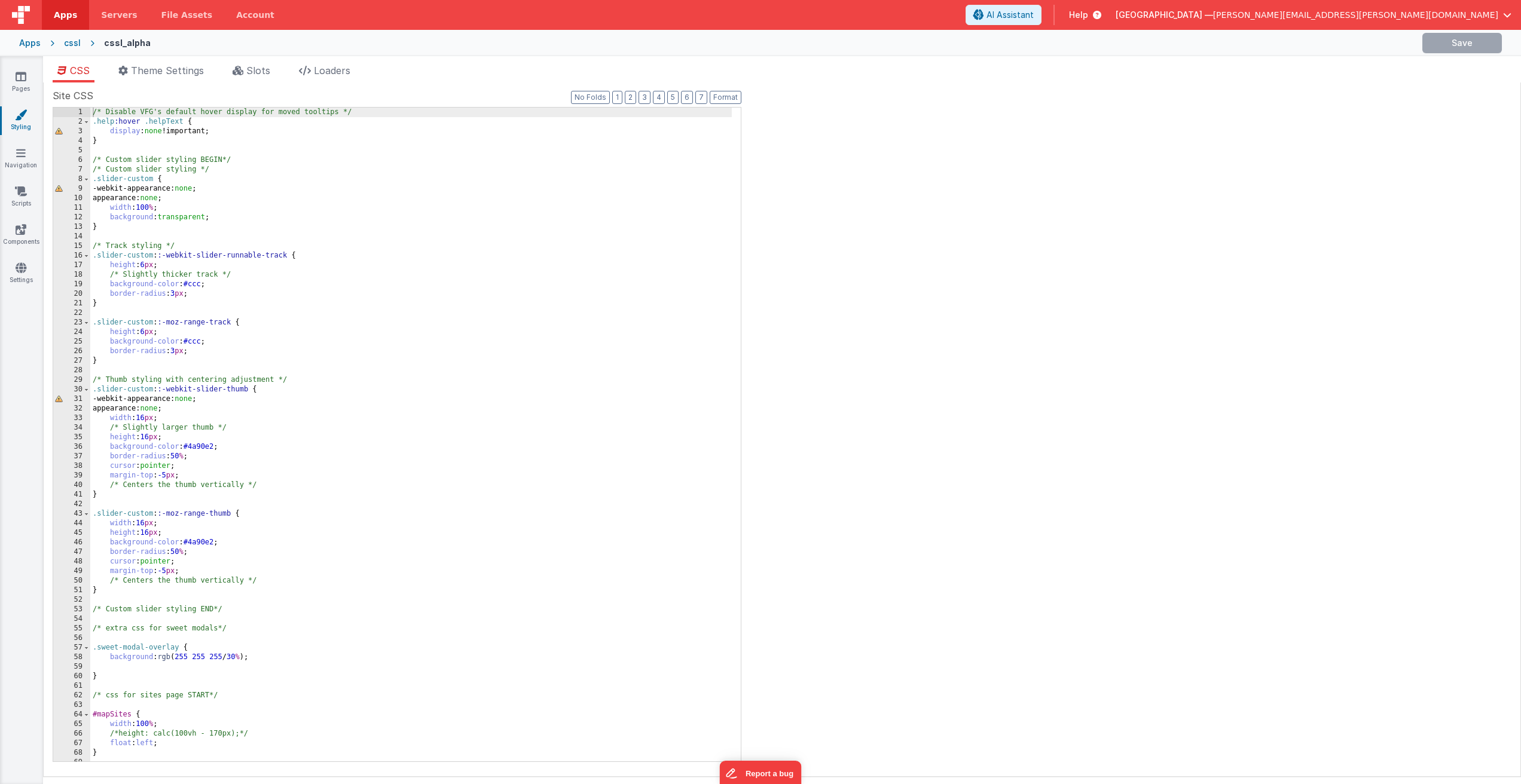
click at [166, 223] on div "/* Disable VFG's default hover display for moved tooltips */ .help :hover .help…" at bounding box center [410, 444] width 642 height 673
click at [101, 145] on div "/* Disable VFG's default hover display for moved tooltips */ .help :hover .help…" at bounding box center [410, 444] width 642 height 673
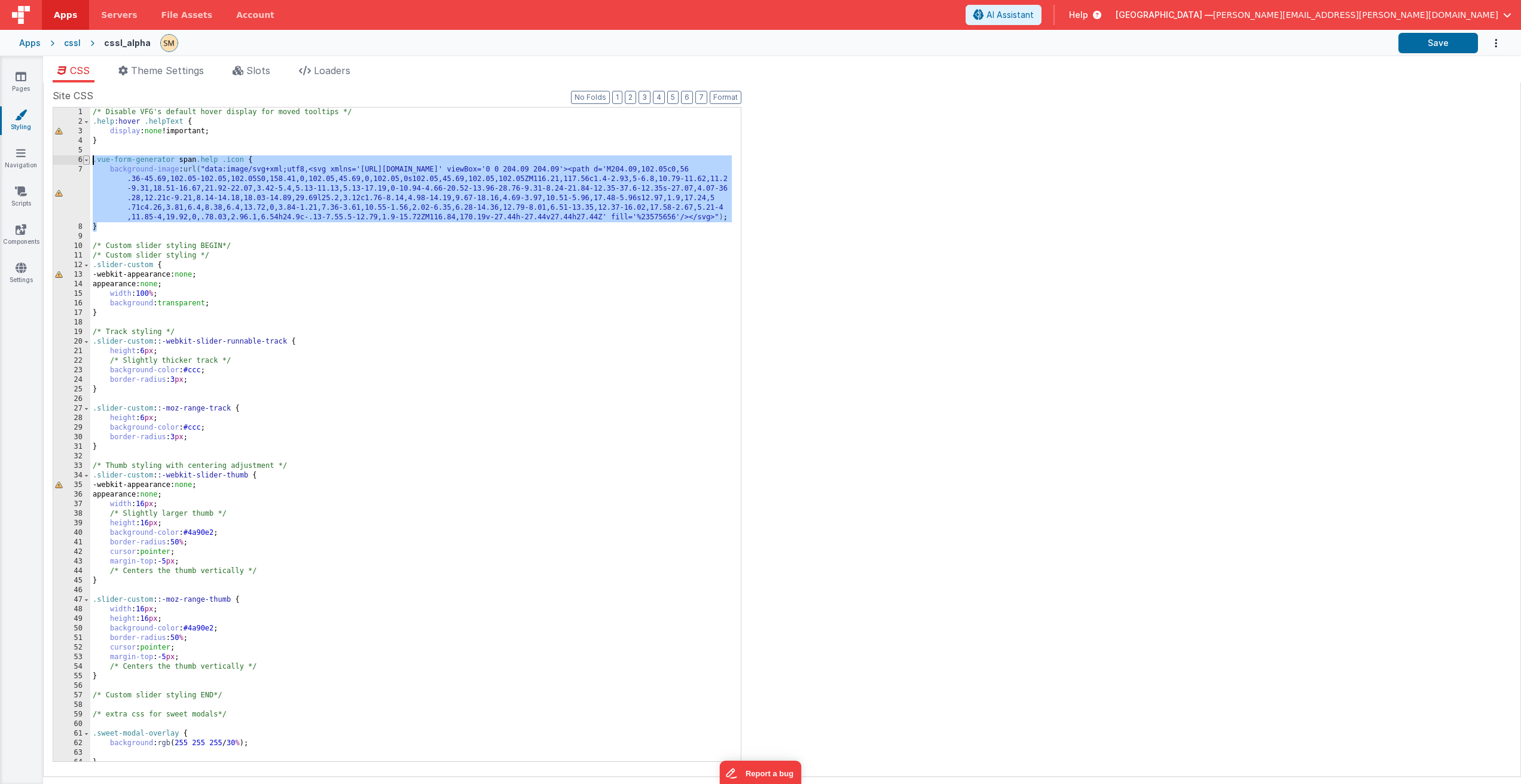
drag, startPoint x: 102, startPoint y: 229, endPoint x: 83, endPoint y: 158, distance: 73.5
click at [83, 158] on div "1 2 3 4 5 6 7 8 9 10 11 12 13 14 15 16 17 18 19 20 21 22 23 24 25 26 27 28 29 3…" at bounding box center [397, 434] width 688 height 655
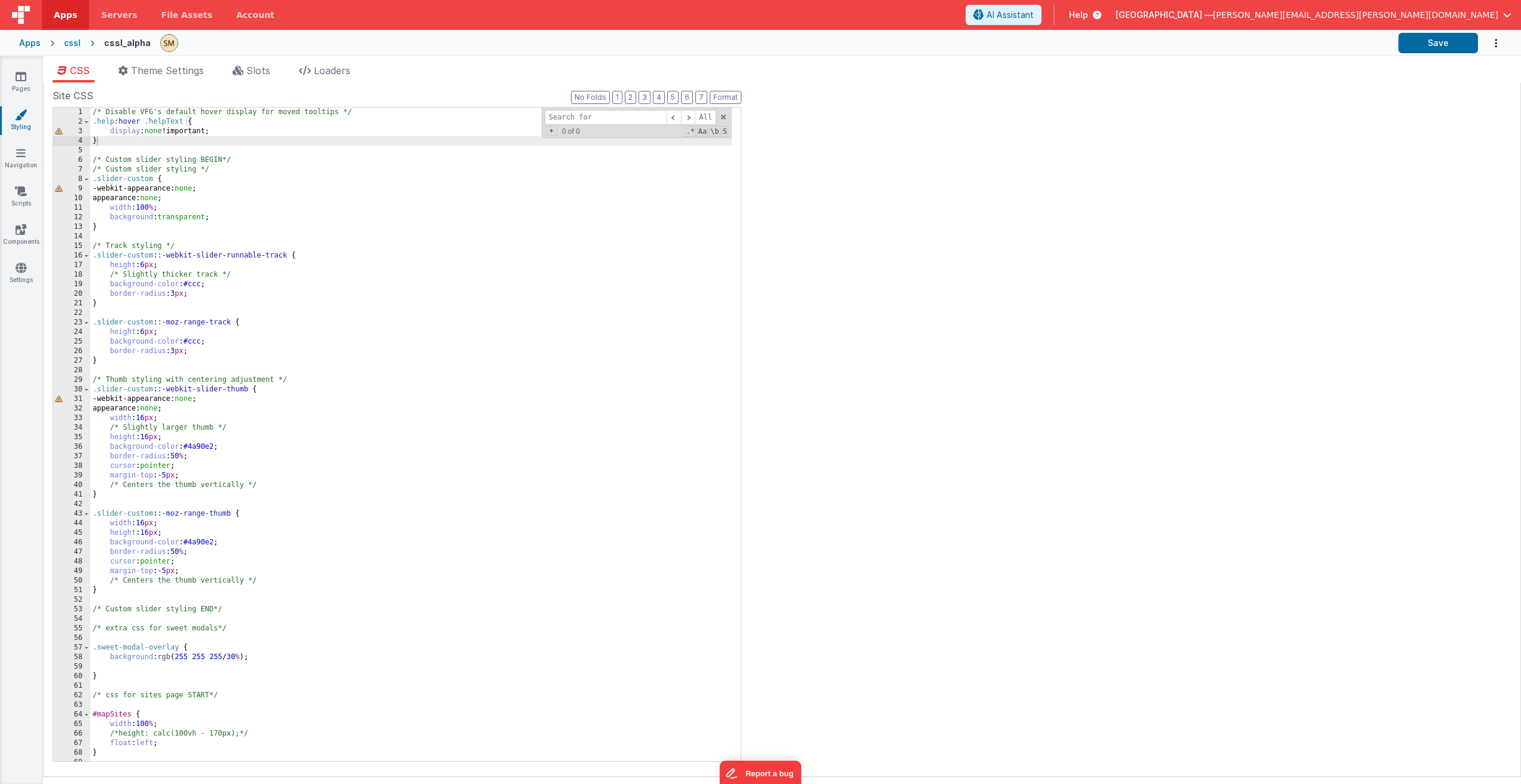
type input "e"
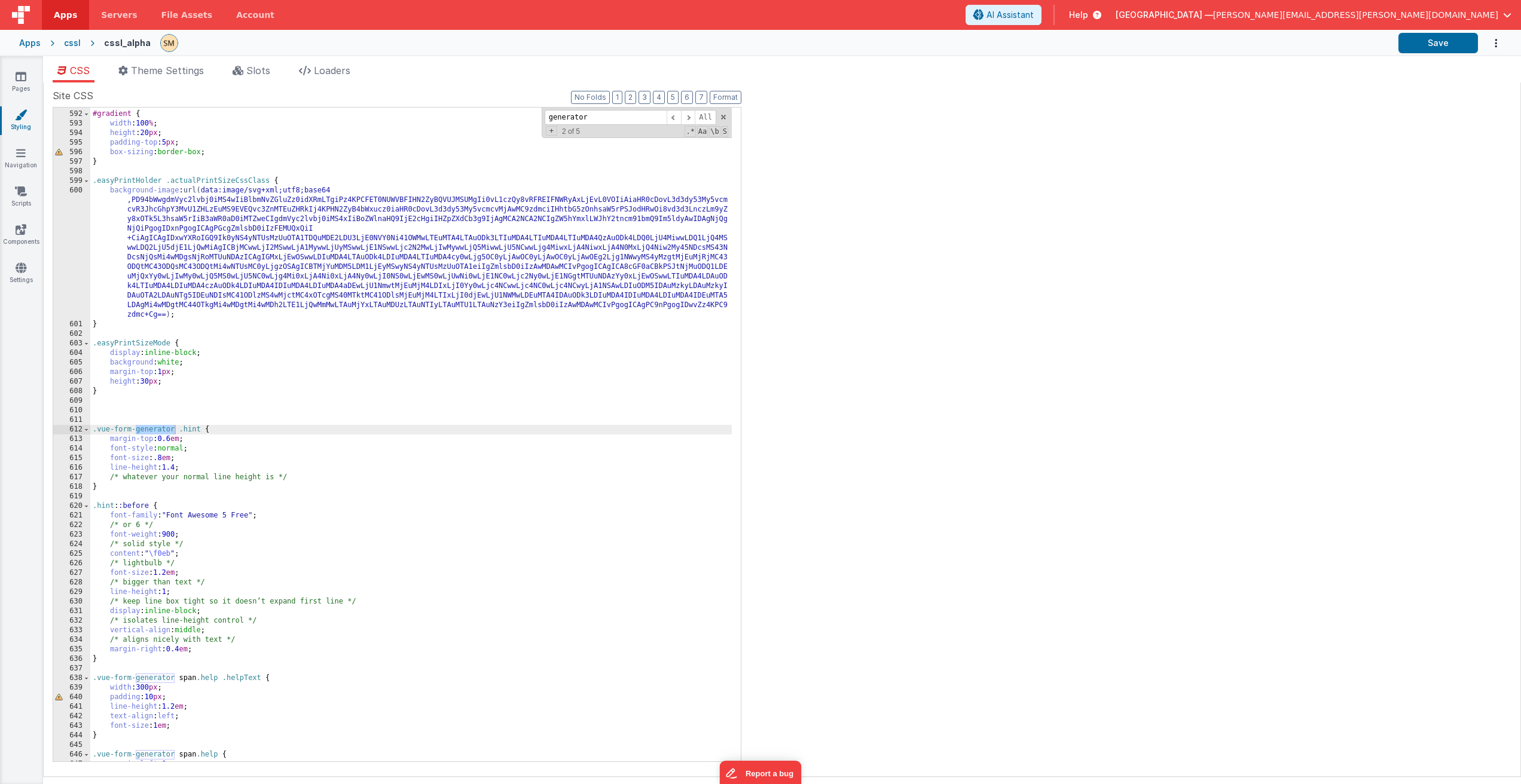
scroll to position [5975, 0]
type input "generator"
click at [126, 410] on div "#gradient { width : 100 % ; height : 20 px ; padding-top : 5 px ; box-sizing : …" at bounding box center [410, 437] width 642 height 673
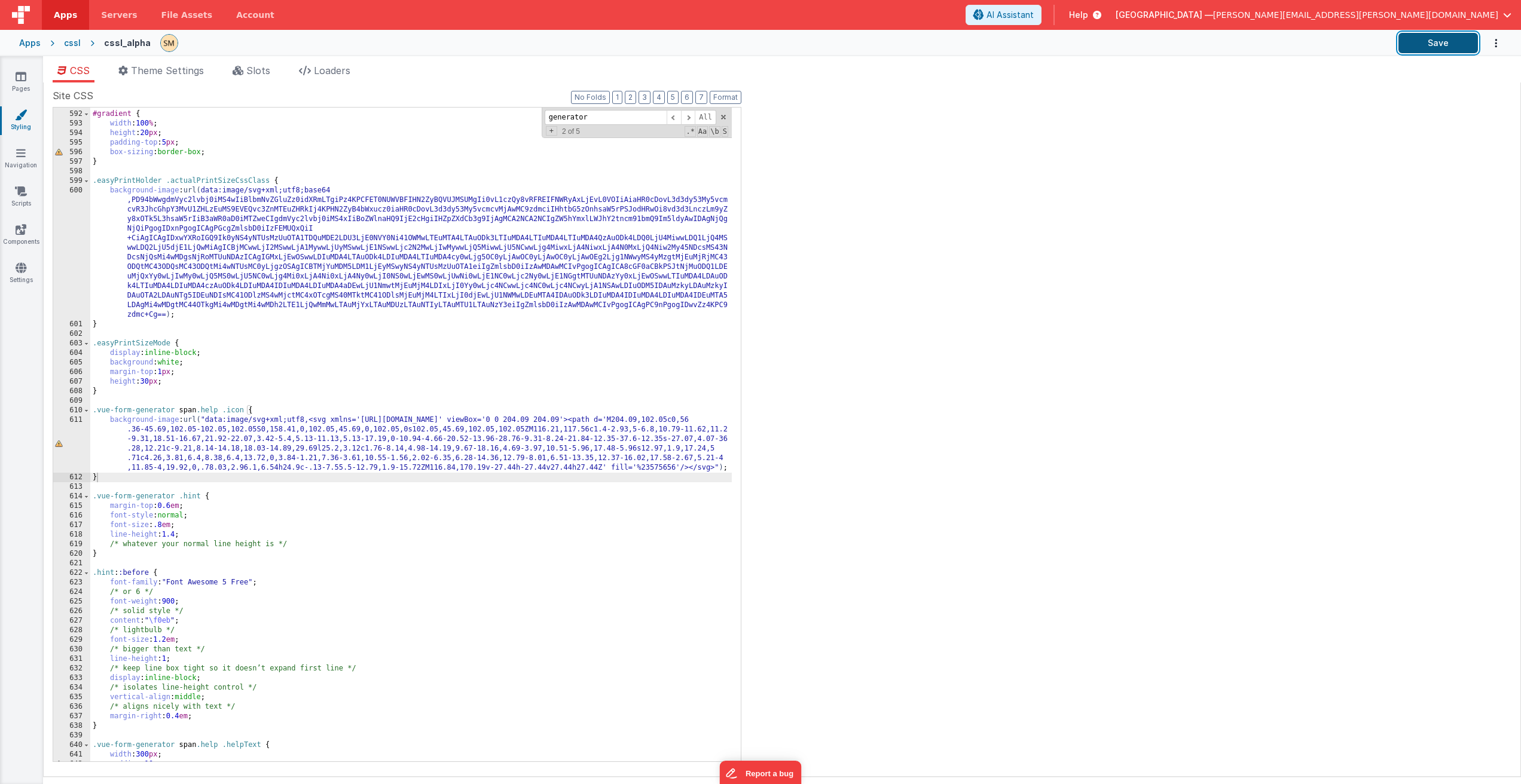
click at [1435, 45] on button "Save" at bounding box center [1437, 43] width 79 height 20
click at [110, 421] on div "#gradient { width : 100 % ; height : 20 px ; padding-top : 5 px ; box-sizing : …" at bounding box center [410, 437] width 642 height 673
click at [725, 469] on div "#gradient { width : 100 % ; height : 20 px ; padding-top : 5 px ; box-sizing : …" at bounding box center [410, 437] width 642 height 673
click at [1447, 48] on button "Save" at bounding box center [1437, 43] width 79 height 20
click at [567, 471] on div "#gradient { width : 100 % ; height : 20 px ; padding-top : 5 px ; box-sizing : …" at bounding box center [410, 437] width 642 height 673
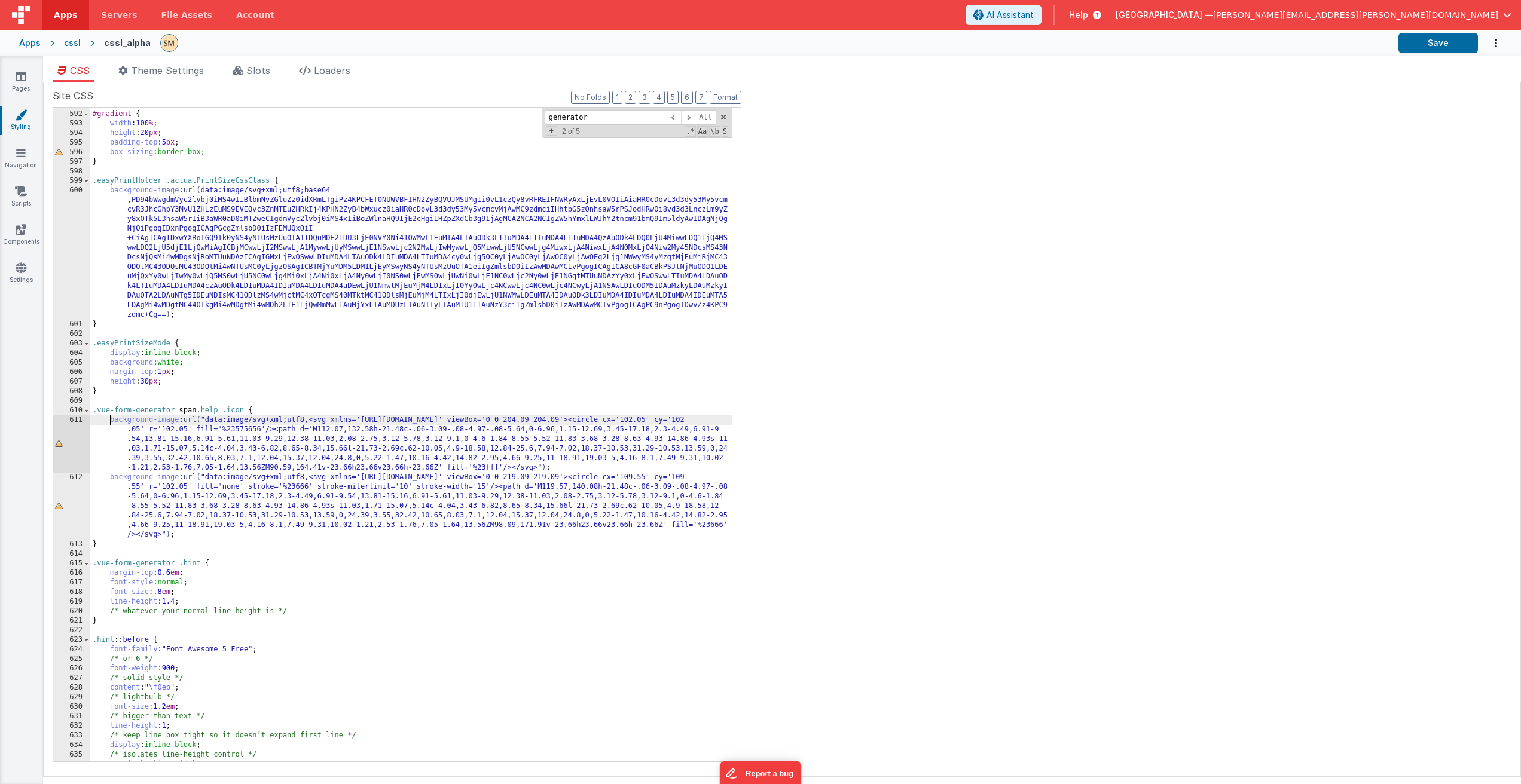
click at [111, 421] on div "#gradient { width : 100 % ; height : 20 px ; padding-top : 5 px ; box-sizing : …" at bounding box center [410, 437] width 642 height 673
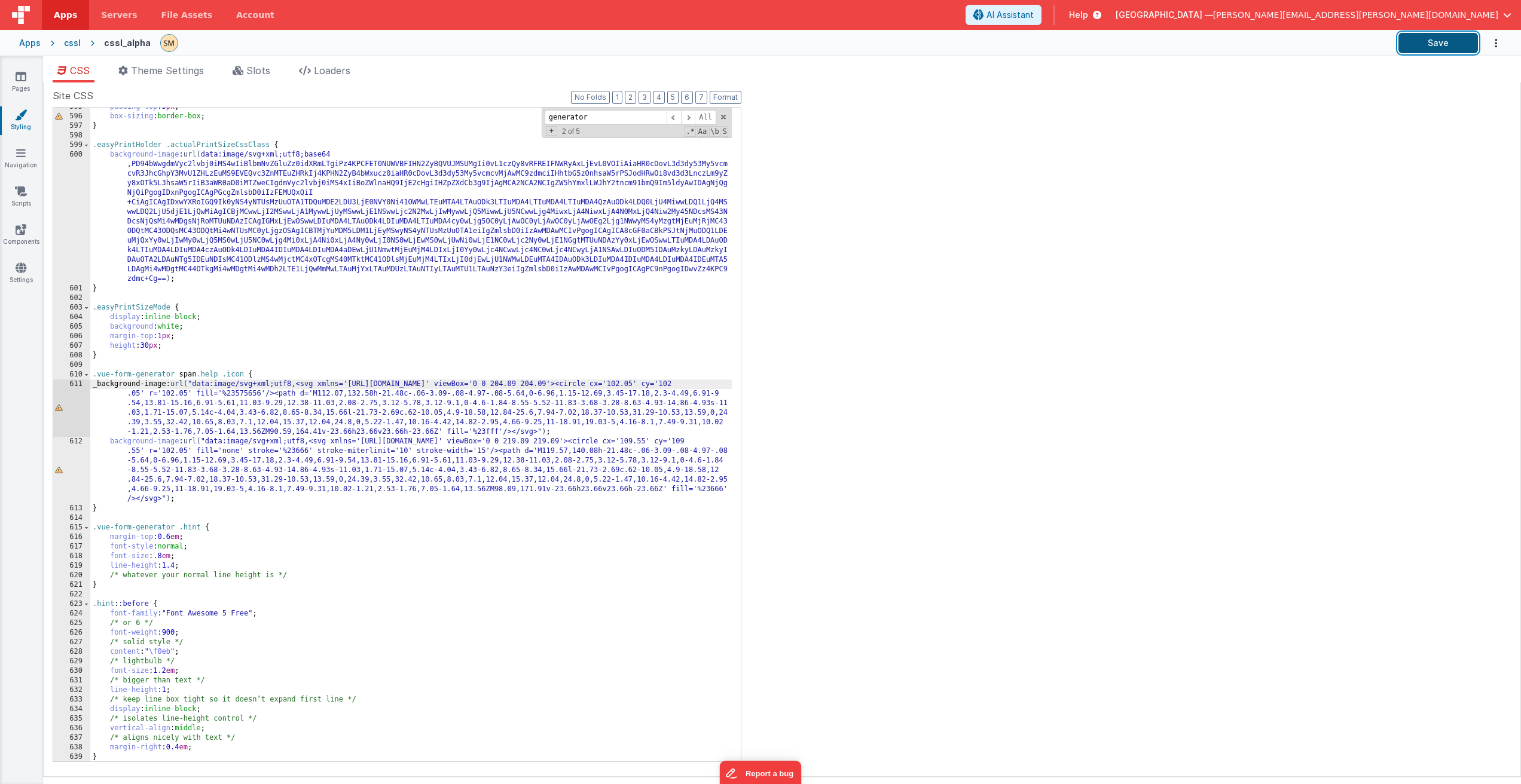
click at [1420, 43] on button "Save" at bounding box center [1437, 43] width 79 height 20
click at [23, 83] on link "Pages" at bounding box center [21, 82] width 43 height 24
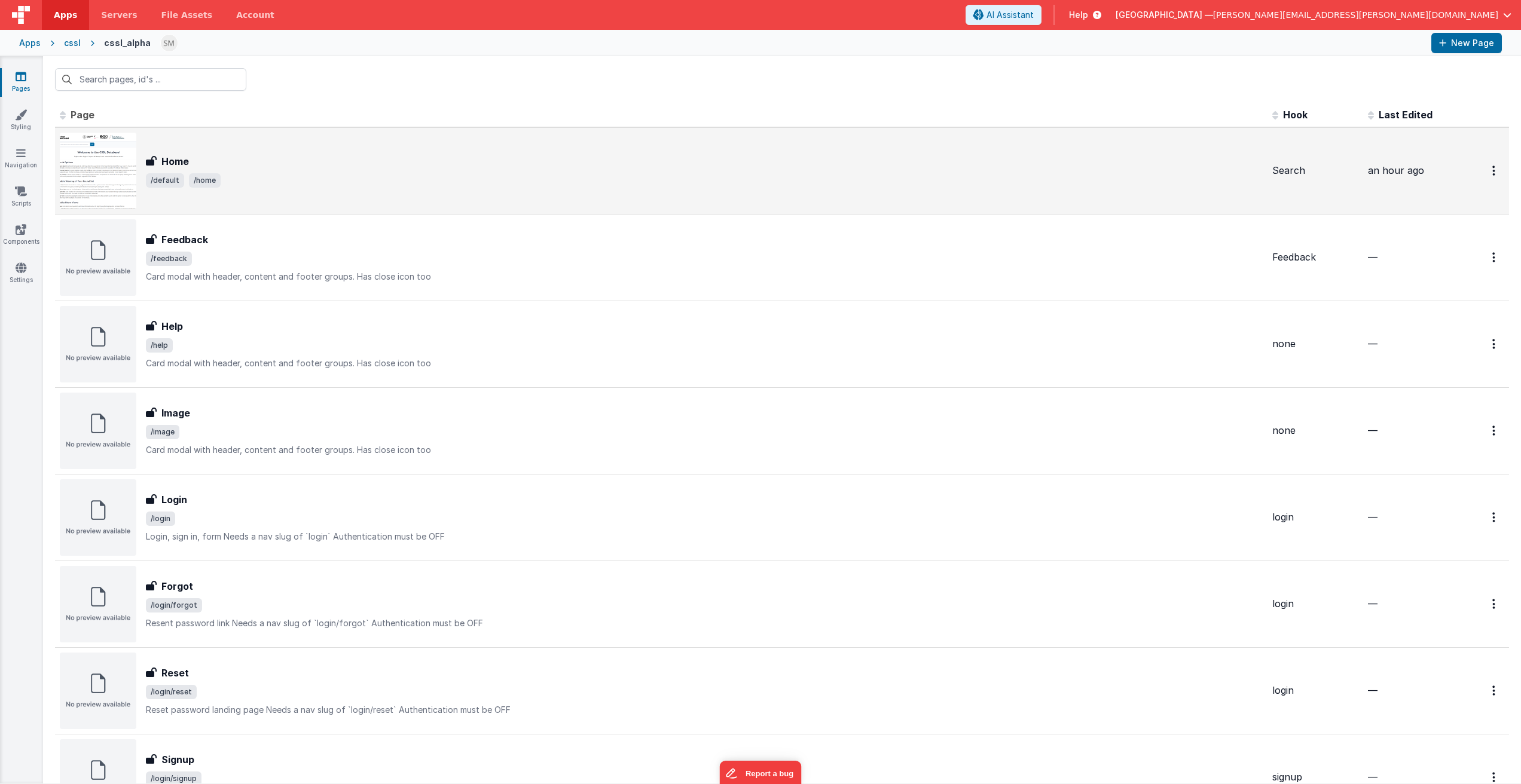
click at [268, 176] on span "/default /home" at bounding box center [704, 180] width 1117 height 15
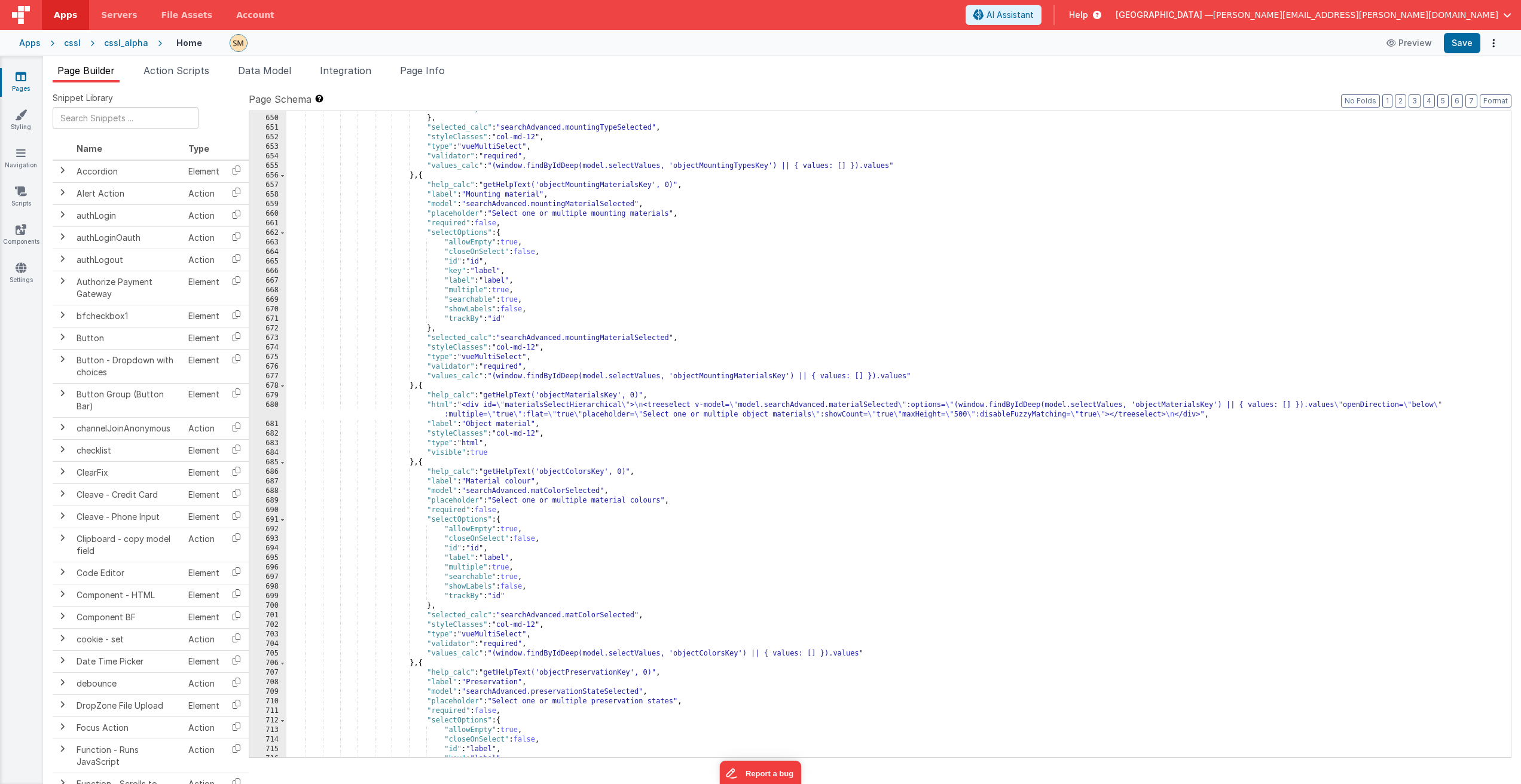
scroll to position [6671, 0]
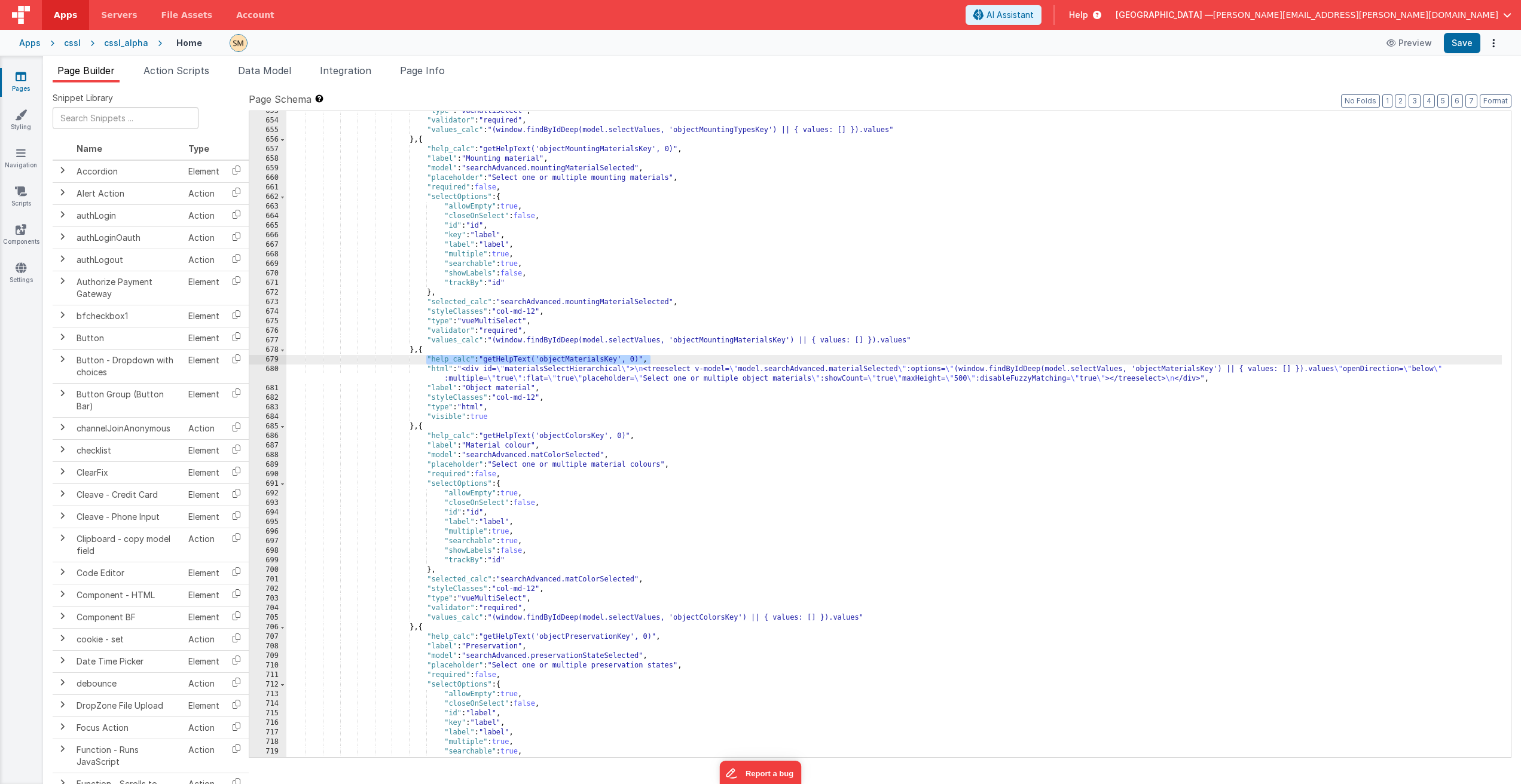
drag, startPoint x: 652, startPoint y: 360, endPoint x: 427, endPoint y: 360, distance: 225.0
click at [427, 360] on div ""type" : "vueMultiSelect" , "validator" : "required" , "values_calc" : "(window…" at bounding box center [894, 439] width 1215 height 665
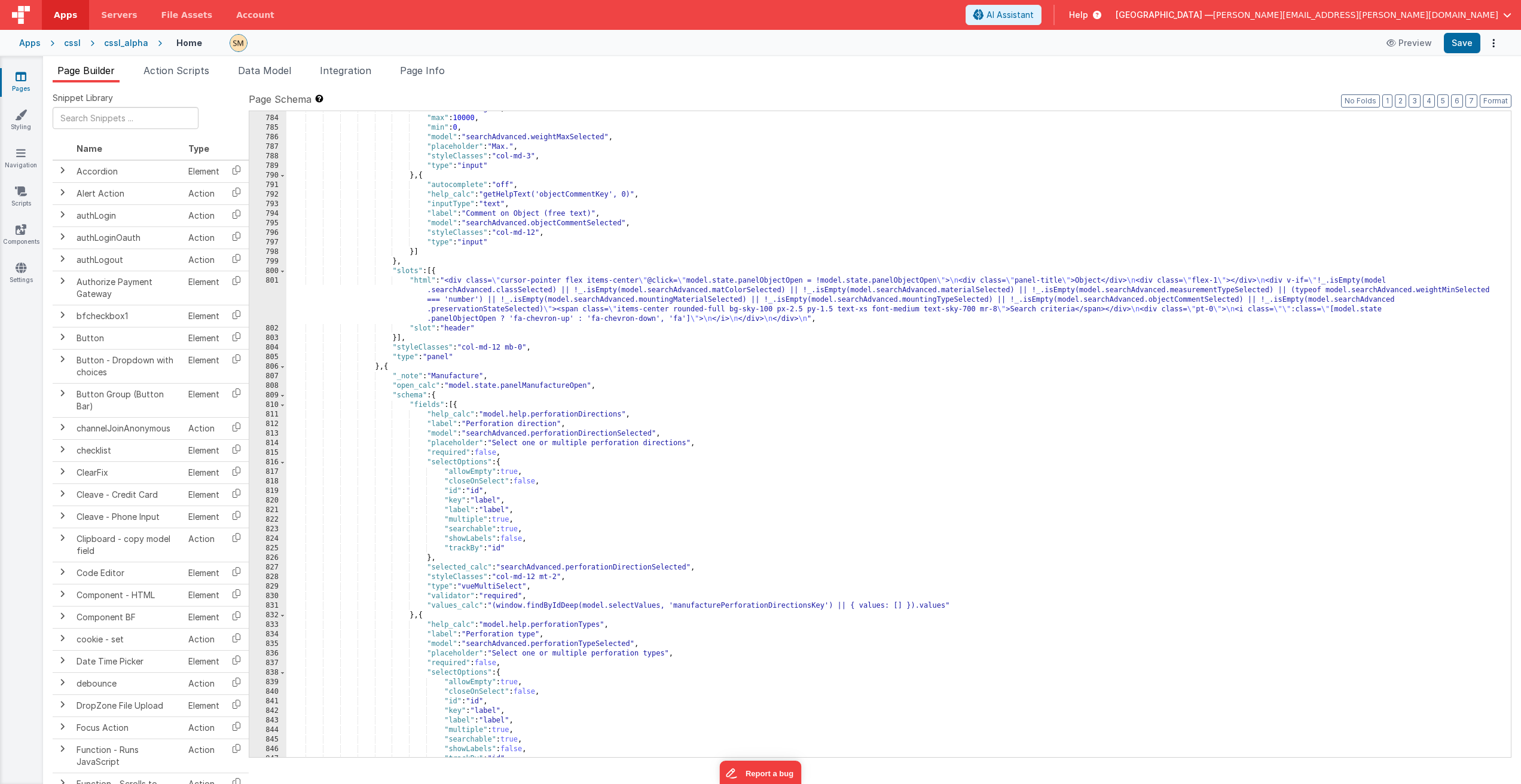
scroll to position [7926, 0]
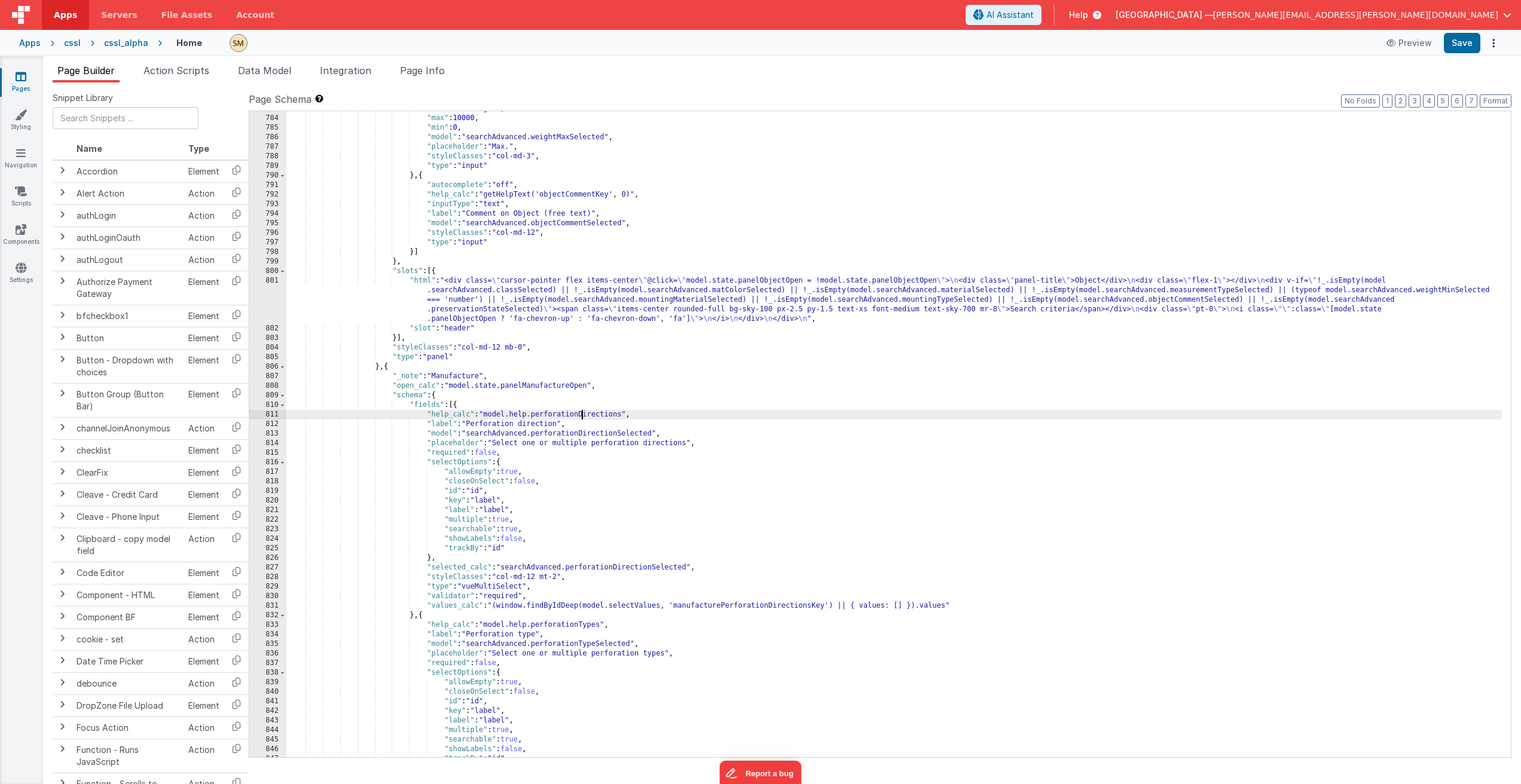
click at [581, 415] on div ""label" : "[in gr]" , "max" : 10000 , "min" : 0 , "model" : "searchAdvanced.wei…" at bounding box center [894, 437] width 1215 height 665
drag, startPoint x: 700, startPoint y: 413, endPoint x: 426, endPoint y: 415, distance: 274.0
click at [426, 415] on div ""label" : "[in gr]" , "max" : 10000 , "min" : 0 , "model" : "searchAdvanced.wei…" at bounding box center [894, 437] width 1215 height 665
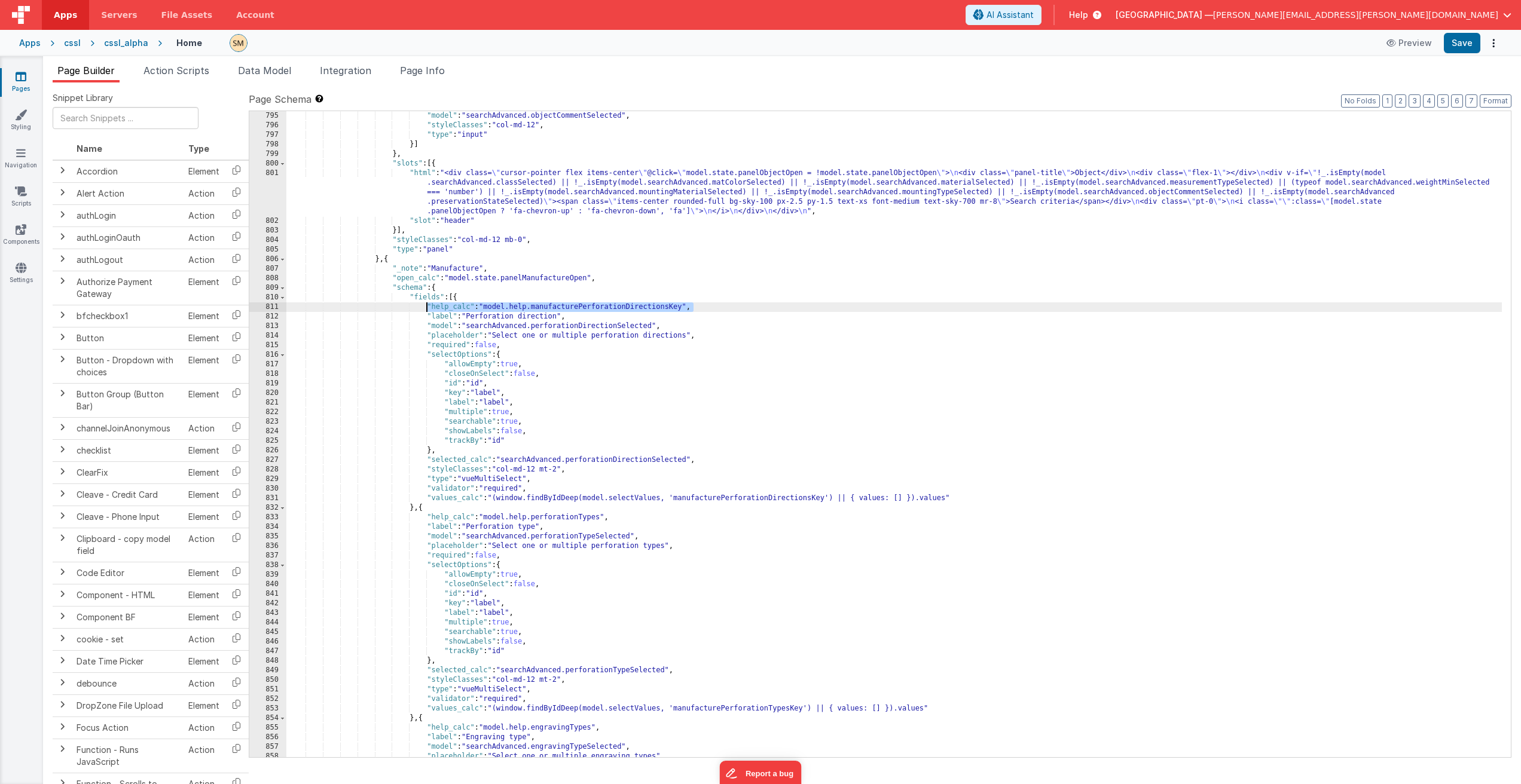
scroll to position [8033, 0]
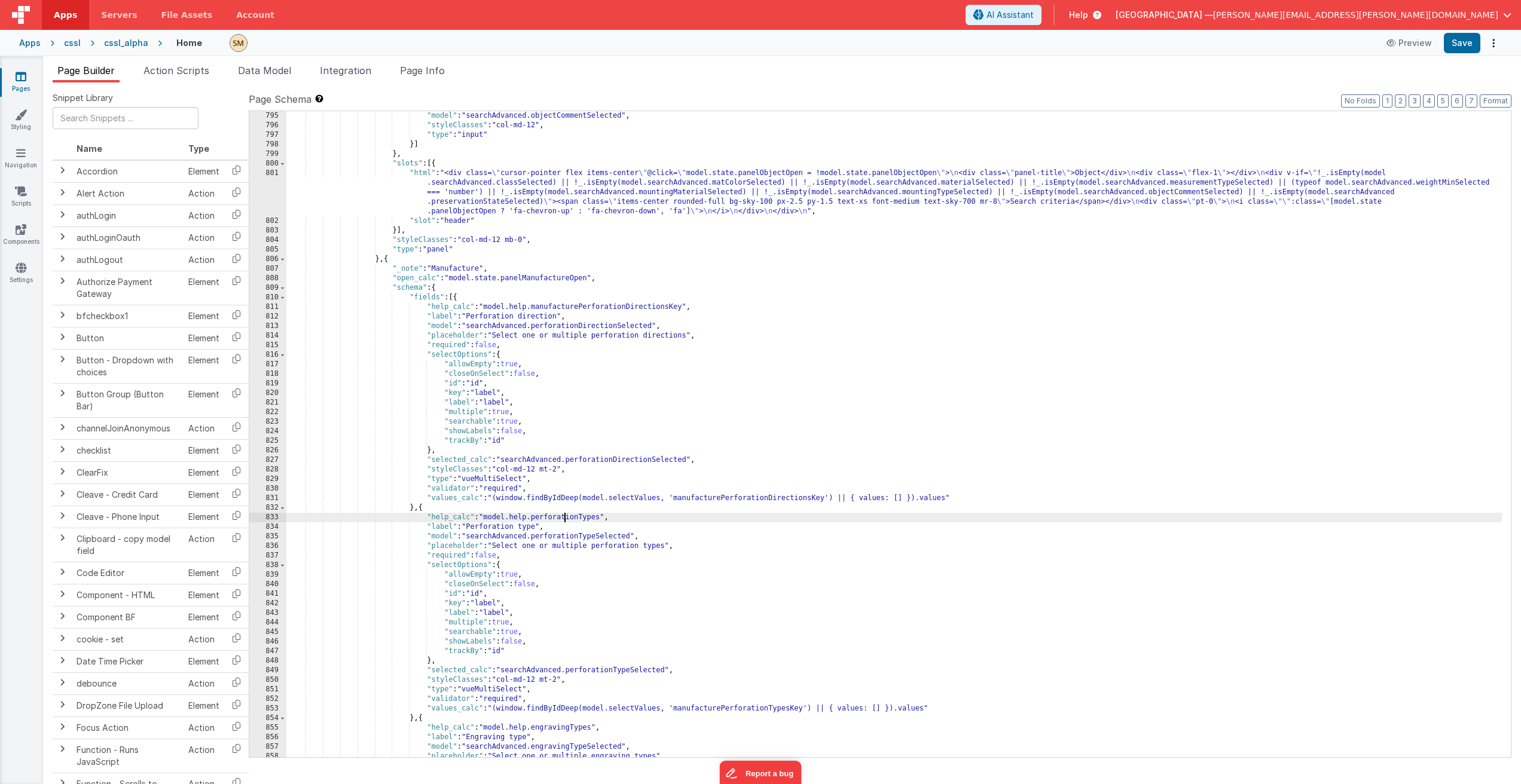
click at [565, 521] on div ""model" : "searchAdvanced.objectCommentSelected" , "styleClasses" : "col-md-12"…" at bounding box center [894, 444] width 1215 height 665
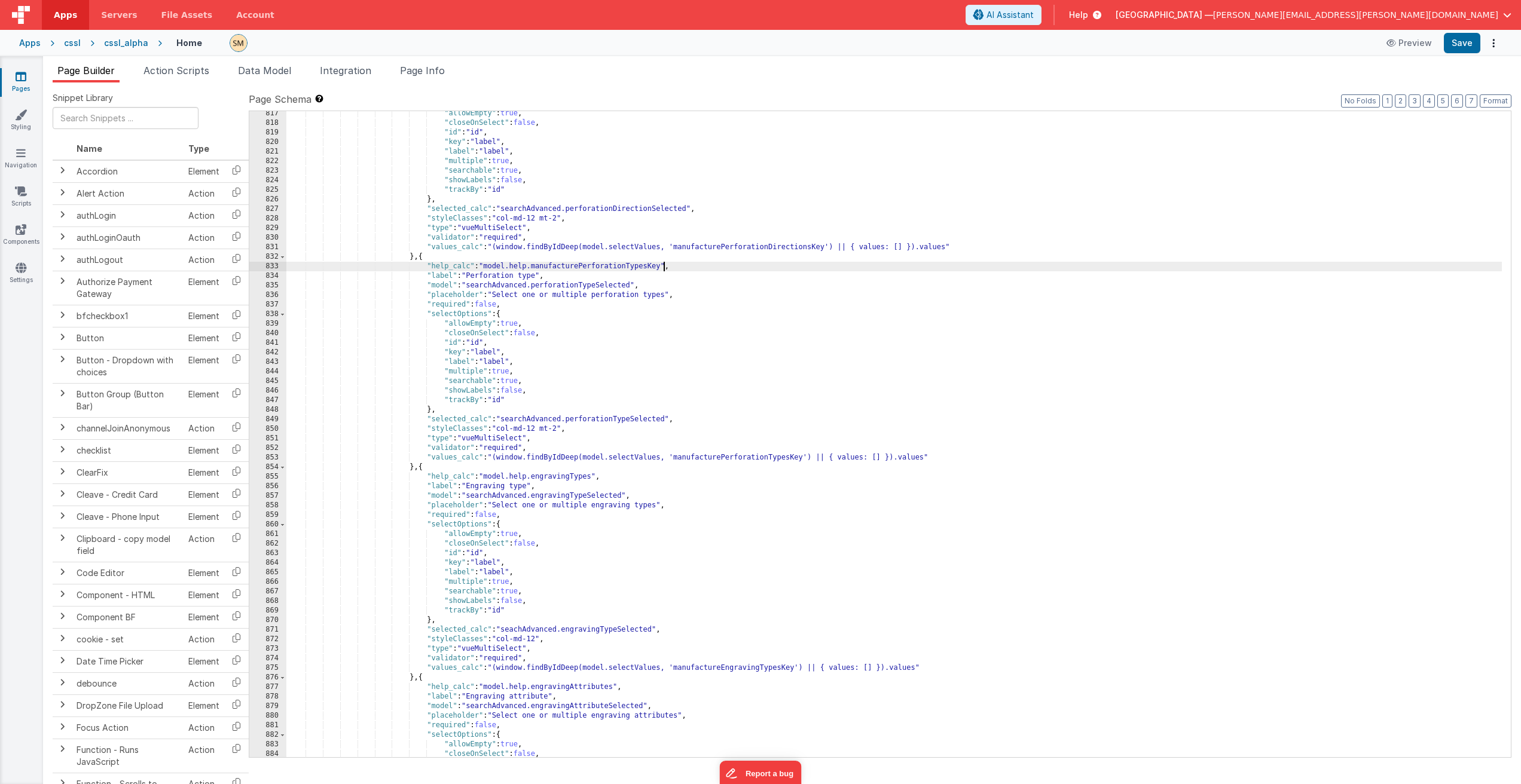
scroll to position [8284, 0]
drag, startPoint x: 682, startPoint y: 266, endPoint x: 229, endPoint y: 266, distance: 453.0
click at [229, 266] on div "Snippet Library Name Type Accordion Element Alert Action Action authLogin Actio…" at bounding box center [782, 443] width 1459 height 702
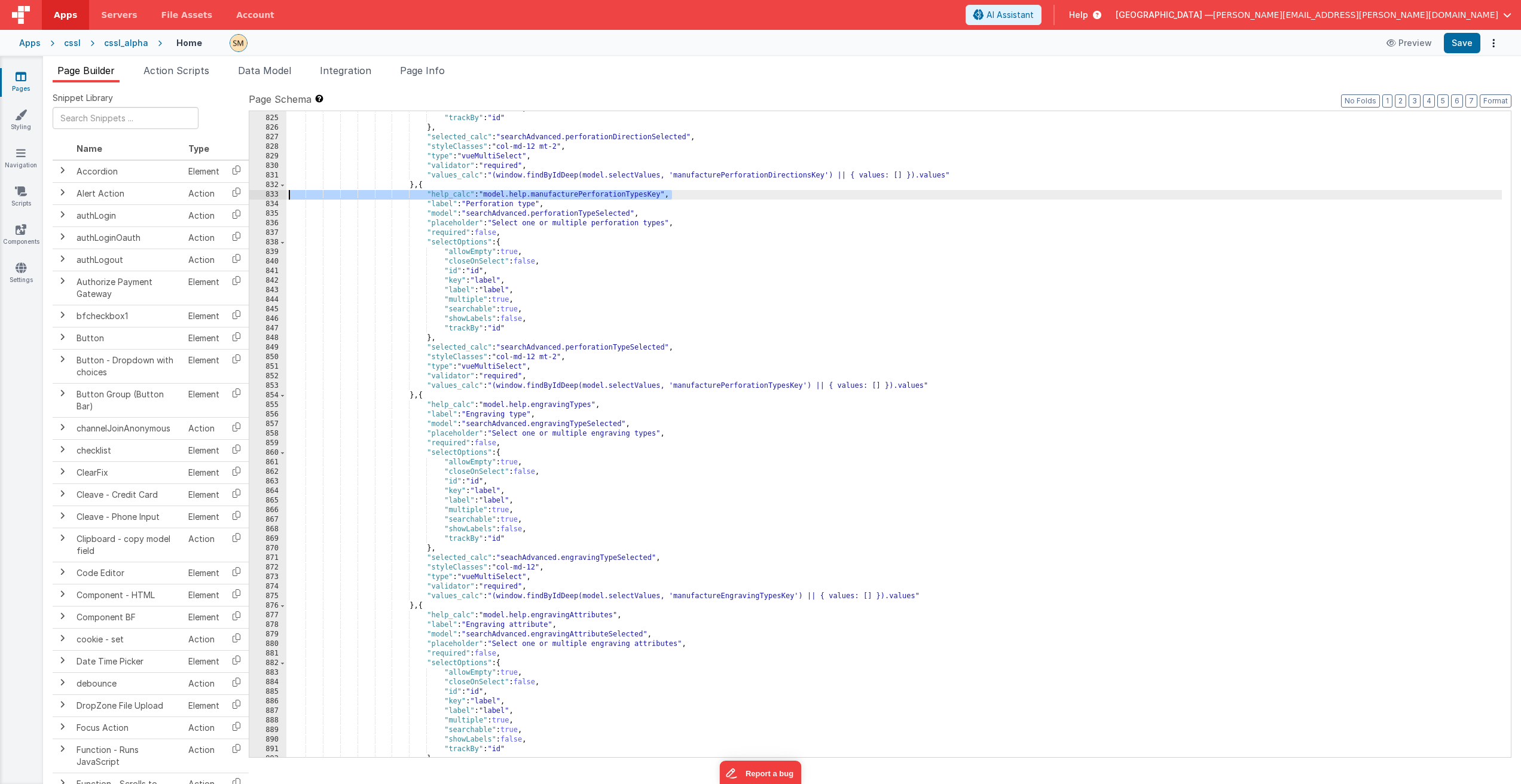
scroll to position [8357, 0]
click at [567, 404] on div ""showLabels" : false , "trackBy" : "id" } , "selected_calc" : "searchAdvanced.p…" at bounding box center [894, 437] width 1215 height 665
click at [742, 596] on div ""showLabels" : false , "trackBy" : "id" } , "selected_calc" : "searchAdvanced.p…" at bounding box center [894, 437] width 1215 height 665
click at [564, 405] on div ""showLabels" : false , "trackBy" : "id" } , "selected_calc" : "searchAdvanced.p…" at bounding box center [894, 437] width 1215 height 665
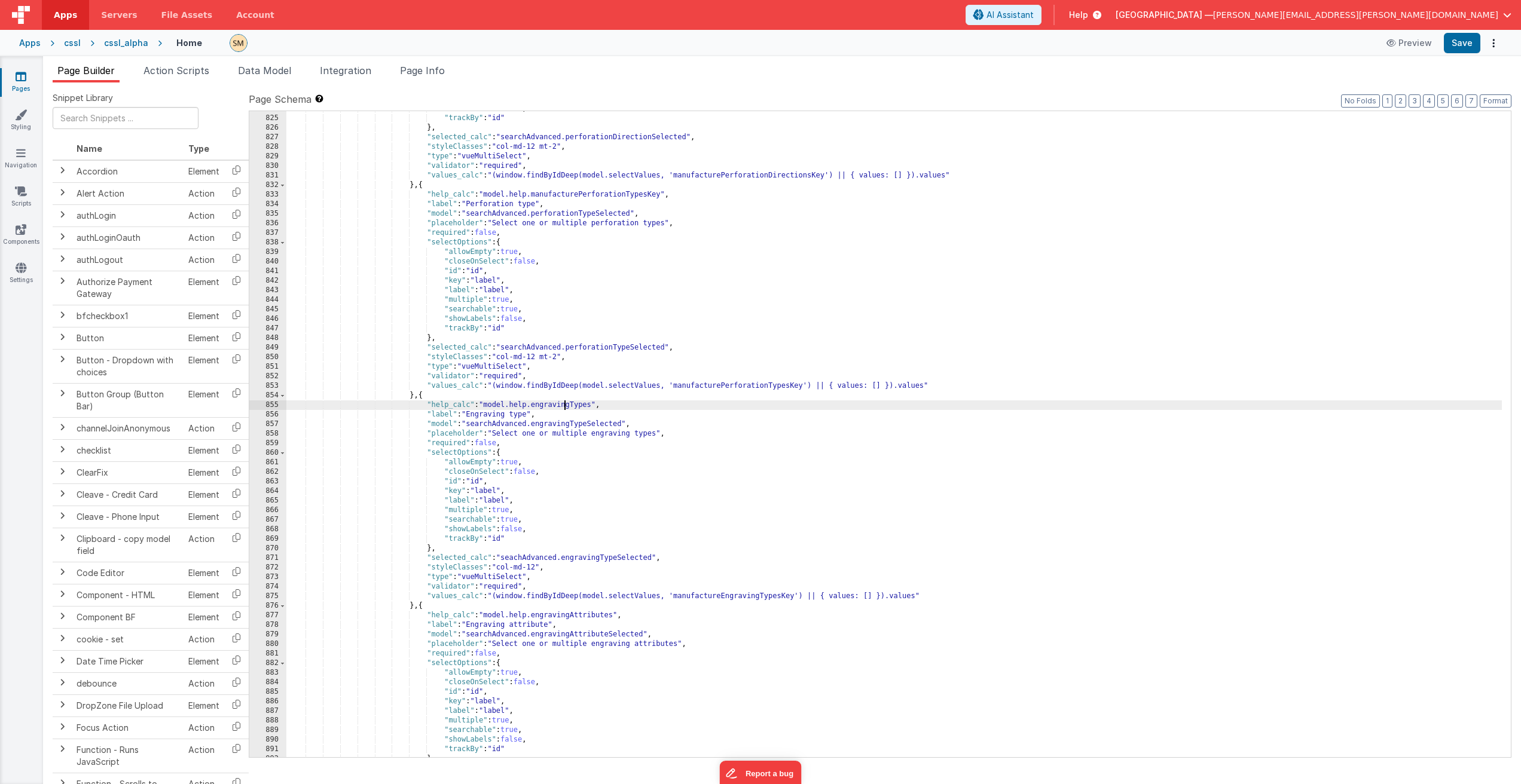
click at [564, 405] on div ""showLabels" : false , "trackBy" : "id" } , "selected_calc" : "searchAdvanced.p…" at bounding box center [894, 437] width 1215 height 665
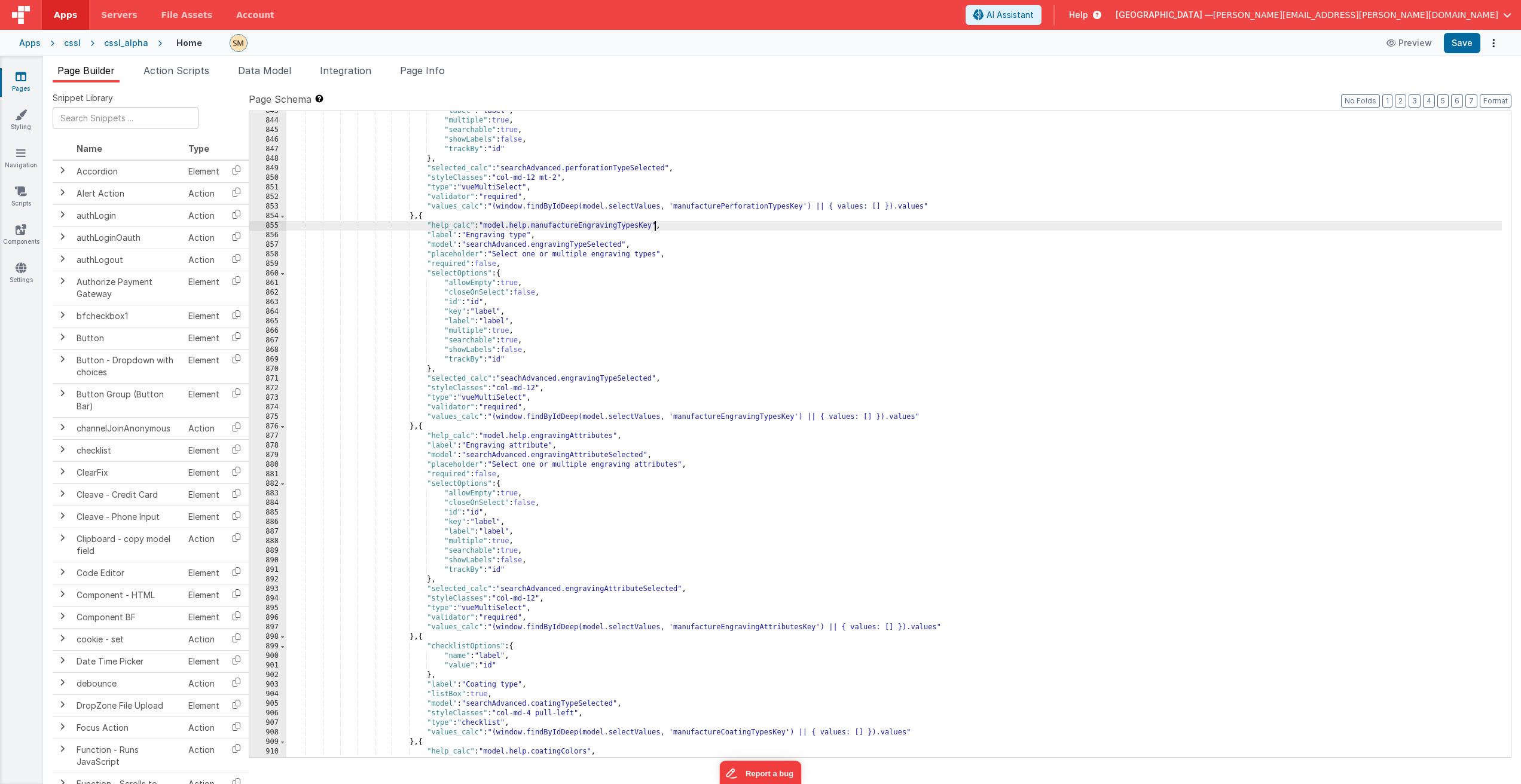
scroll to position [8535, 0]
click at [740, 627] on div ""label" : "label" , "multiple" : true , "searchable" : true , "showLabels" : fa…" at bounding box center [894, 439] width 1215 height 665
click at [571, 435] on div ""label" : "label" , "multiple" : true , "searchable" : true , "showLabels" : fa…" at bounding box center [894, 439] width 1215 height 665
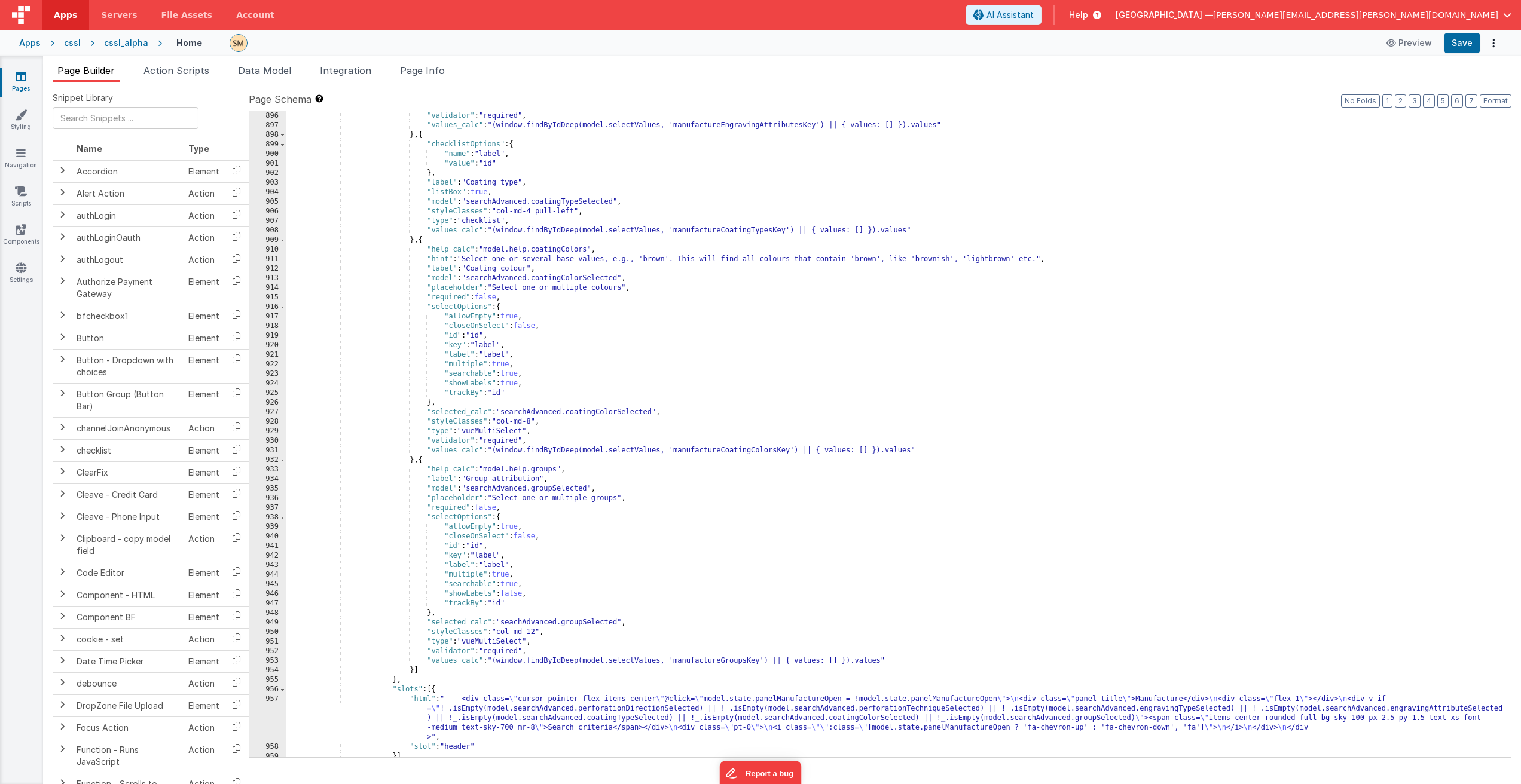
scroll to position [9074, 0]
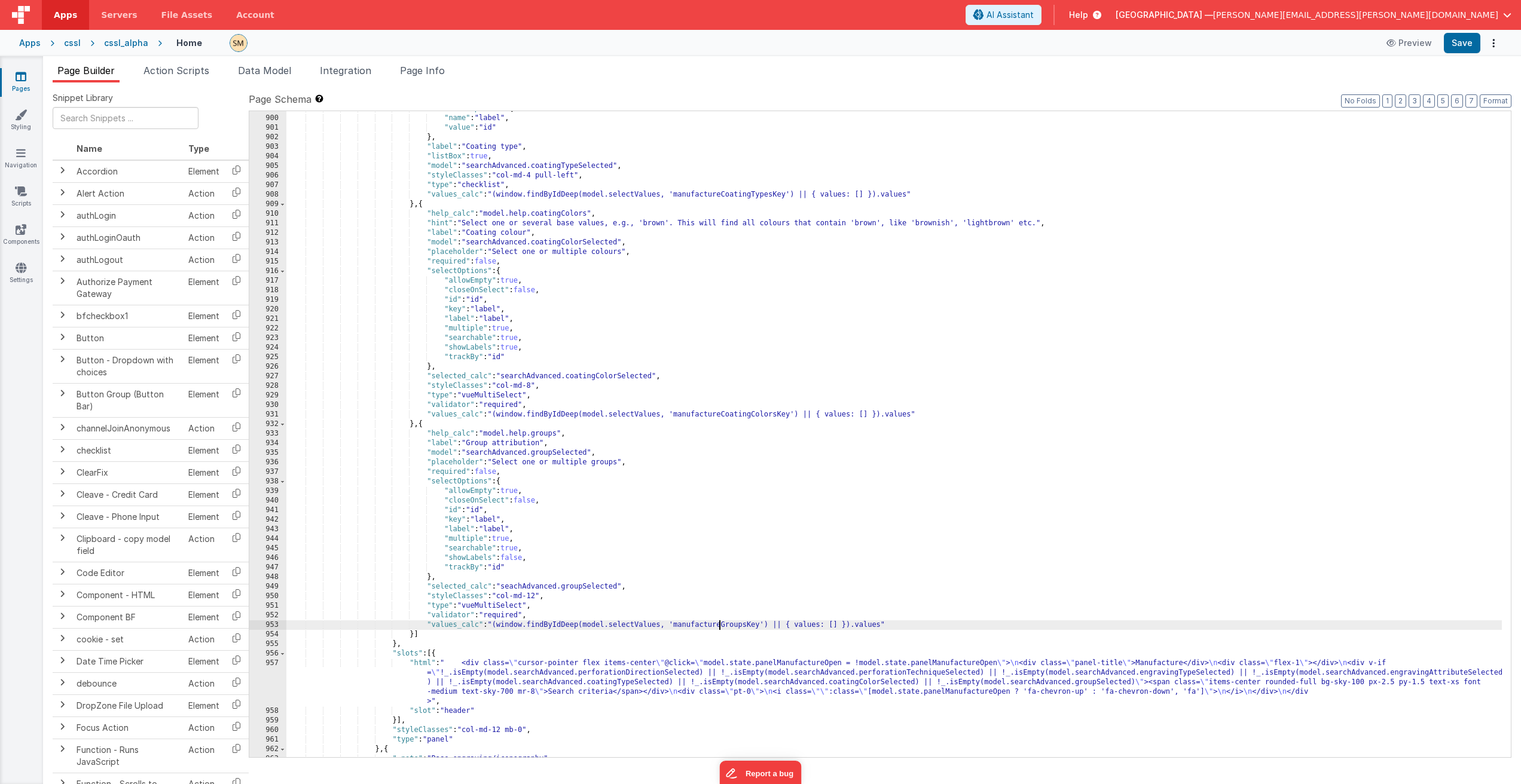
click at [721, 626] on div ""checklistOptions" : { "name" : "label" , "value" : "id" } , "label" : "Coating…" at bounding box center [894, 437] width 1215 height 665
click at [548, 434] on div ""checklistOptions" : { "name" : "label" , "value" : "id" } , "label" : "Coating…" at bounding box center [894, 437] width 1215 height 665
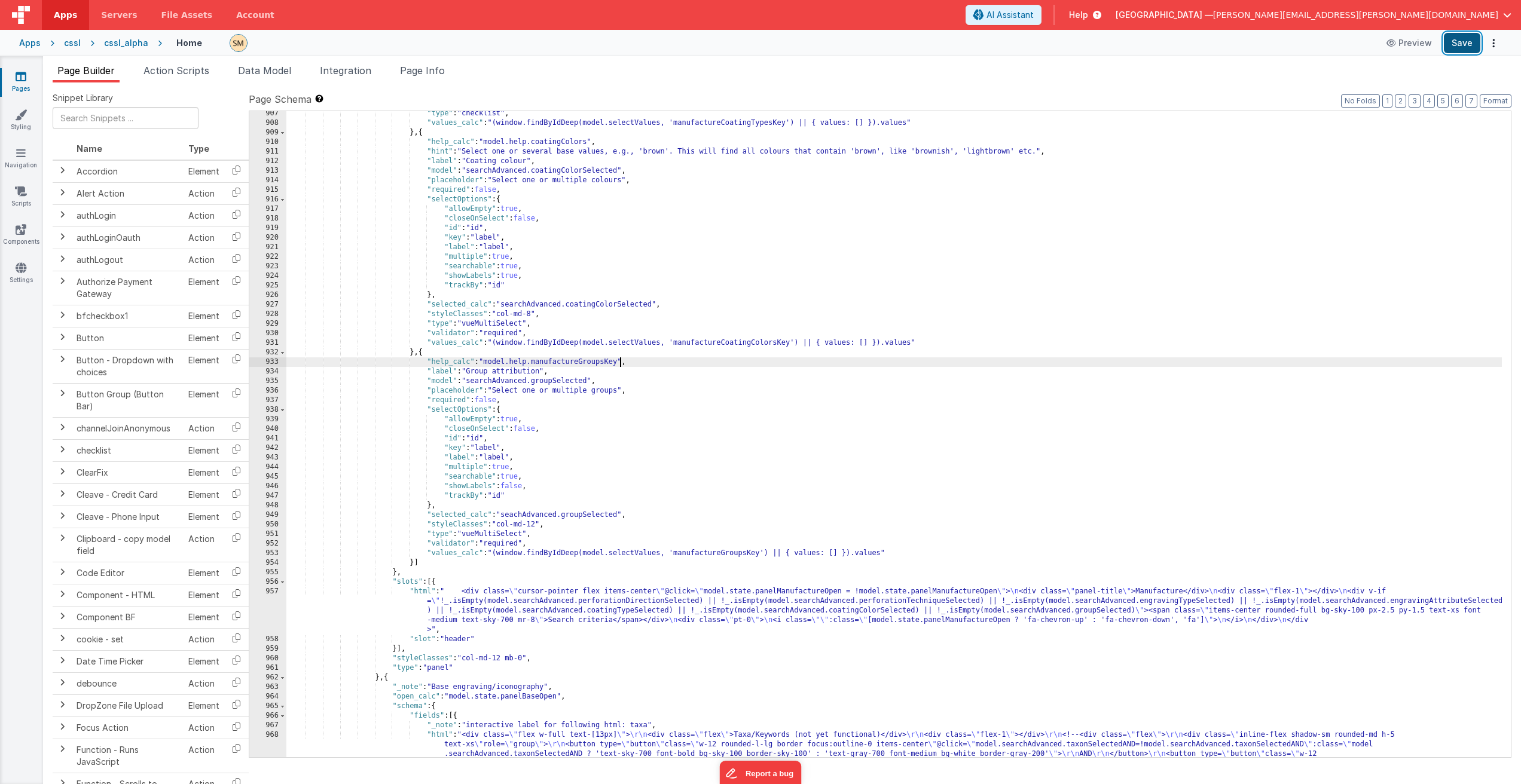
click at [1467, 44] on button "Save" at bounding box center [1461, 43] width 36 height 20
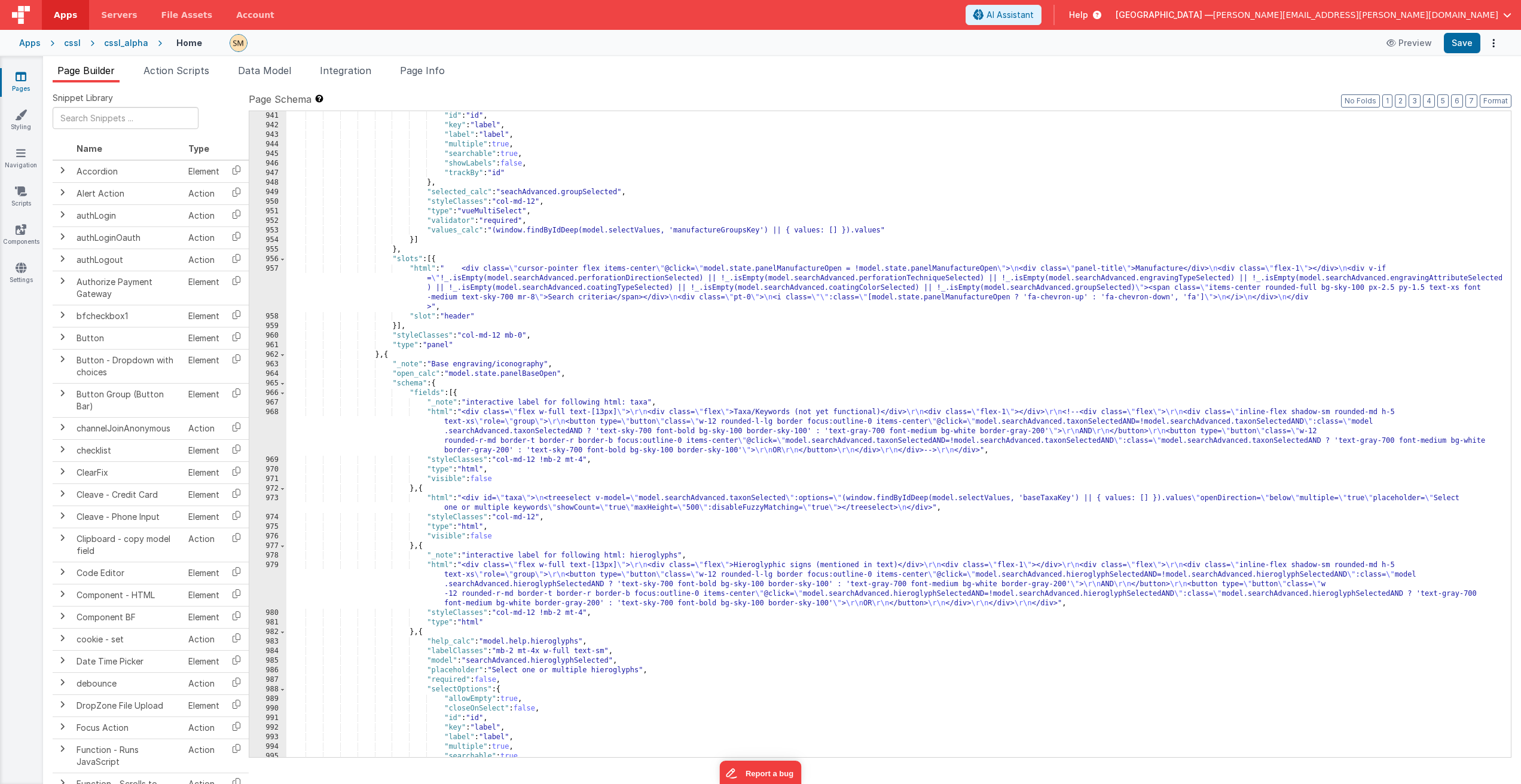
scroll to position [9468, 0]
click at [410, 371] on div ""id" : "id" , "key" : "label" , "label" : "label" , "multiple" : true , "search…" at bounding box center [894, 444] width 1215 height 665
click at [581, 375] on div ""id" : "id" , "key" : "label" , "label" : "label" , "multiple" : true , "search…" at bounding box center [894, 444] width 1215 height 665
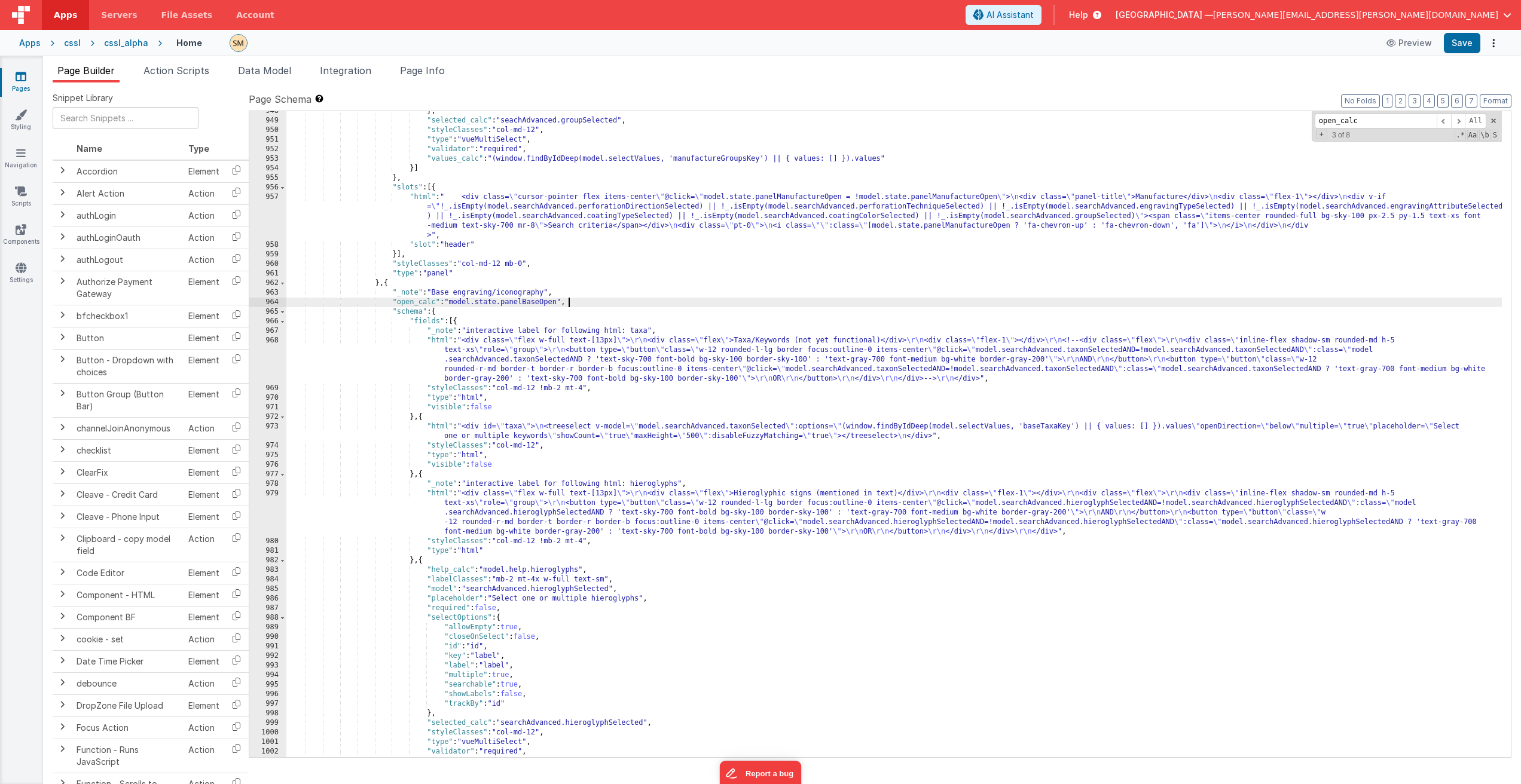
scroll to position [9540, 0]
click at [538, 361] on div "} , "selected_calc" : "seachAdvanced.groupSelected" , "styleClasses" : "col-md-…" at bounding box center [894, 439] width 1215 height 665
click at [526, 434] on div "} , "selected_calc" : "seachAdvanced.groupSelected" , "styleClasses" : "col-md-…" at bounding box center [894, 439] width 1215 height 665
click at [600, 436] on div "} , "selected_calc" : "seachAdvanced.groupSelected" , "styleClasses" : "col-md-…" at bounding box center [894, 439] width 1215 height 665
paste input "manufacturePerforationDirectionsKey"
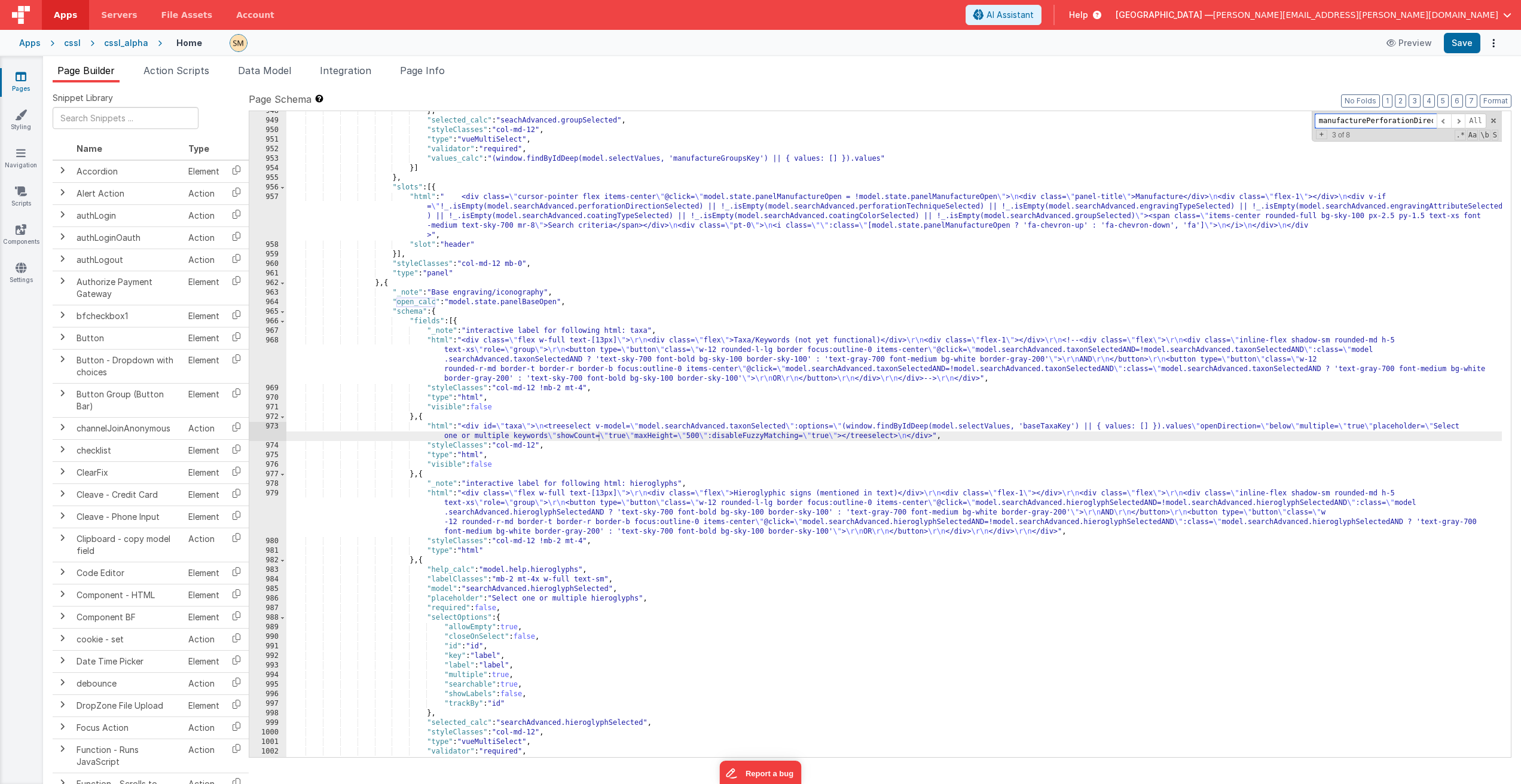
scroll to position [7902, 0]
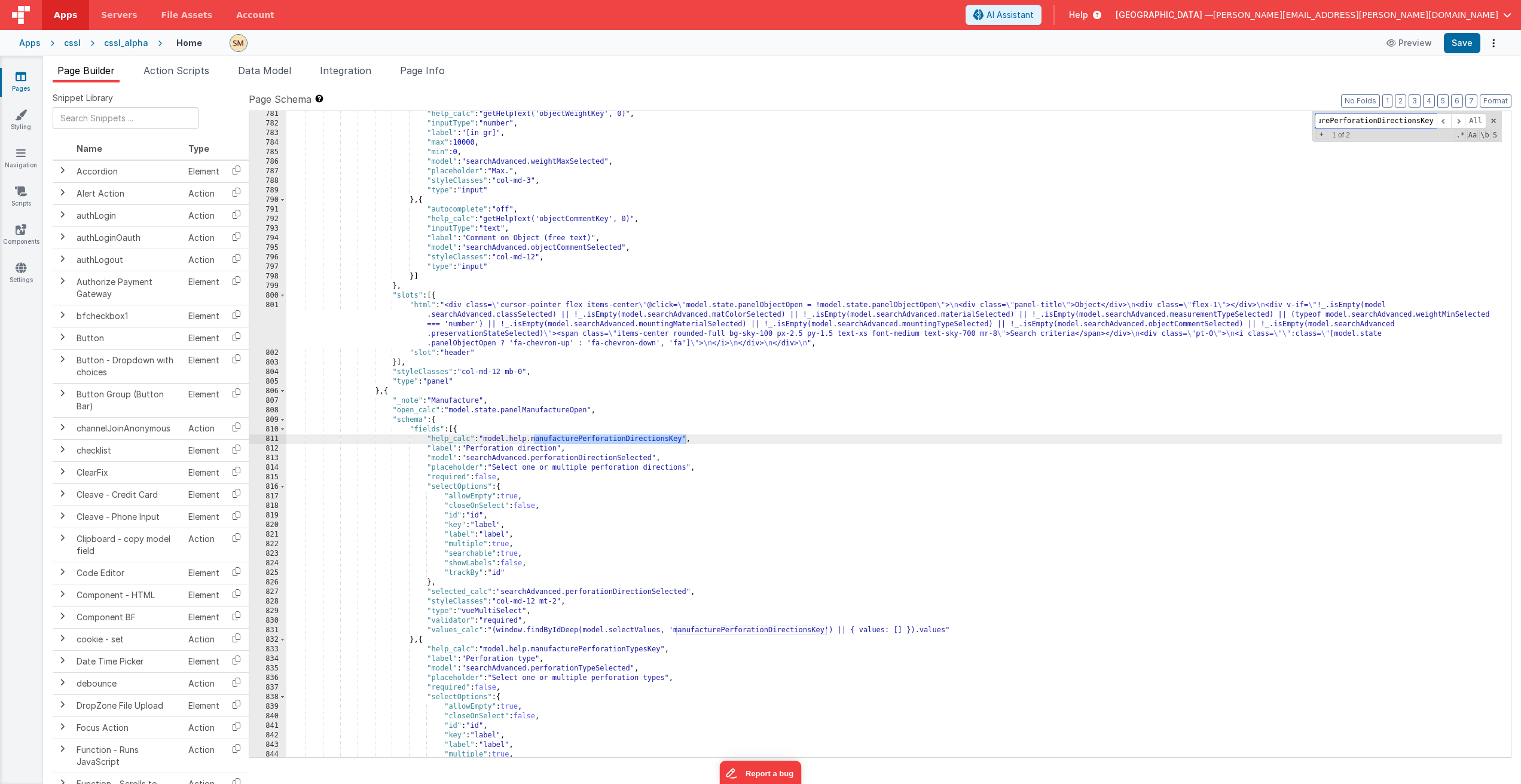
type input "manufacturePerforationDirectionsKey"
click at [685, 439] on div ""help_calc" : "getHelpText('objectWeightKey', 0)" , "inputType" : "number" , "l…" at bounding box center [894, 442] width 1215 height 665
click at [1469, 47] on button "Save" at bounding box center [1461, 43] width 36 height 20
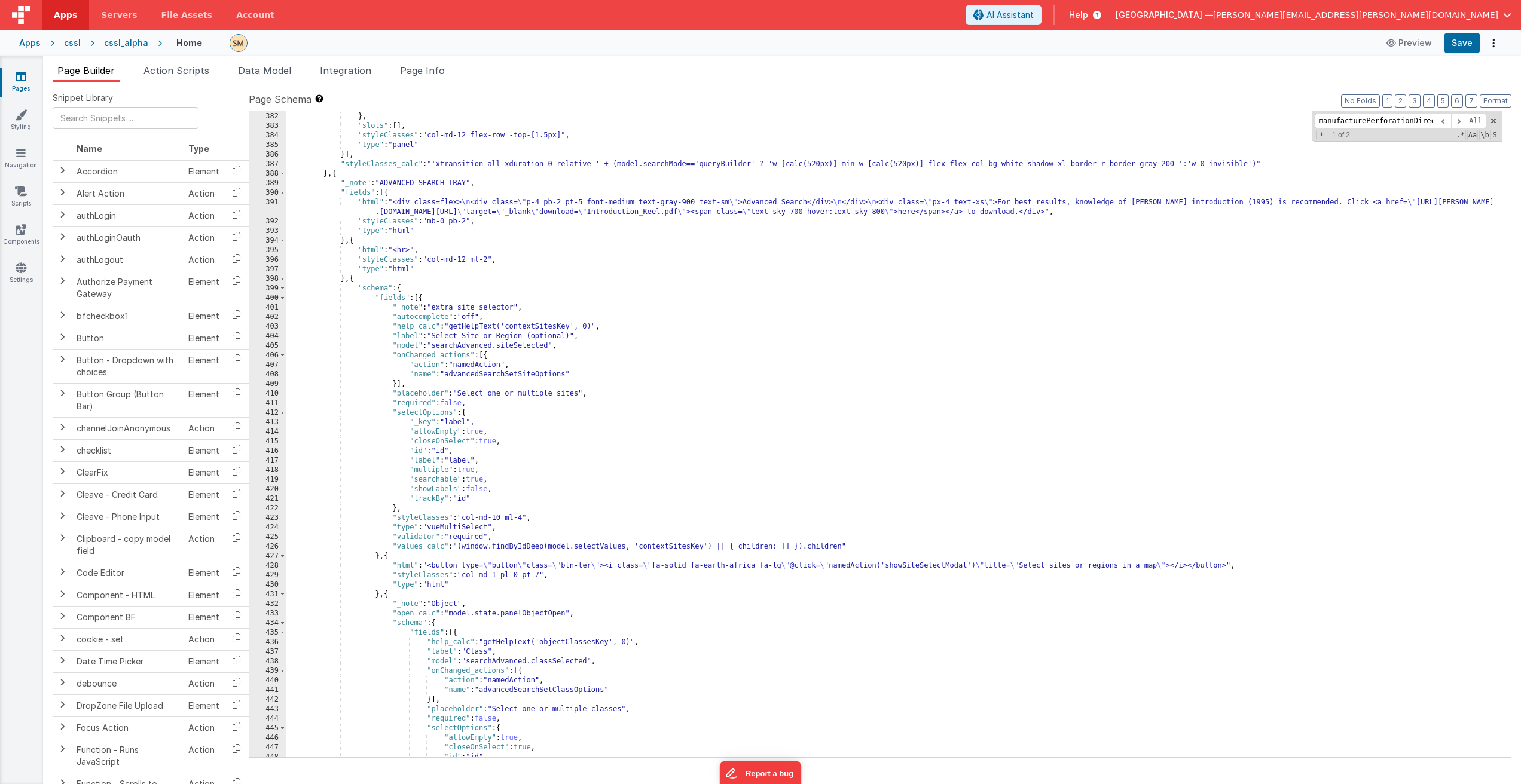
scroll to position [4065, 0]
drag, startPoint x: 451, startPoint y: 327, endPoint x: 594, endPoint y: 327, distance: 143.0
click at [594, 327] on div "}] } , "slots" : [ ] , "styleClasses" : "col-md-12 flex-row -top-[1.5px]" , "ty…" at bounding box center [894, 435] width 1215 height 665
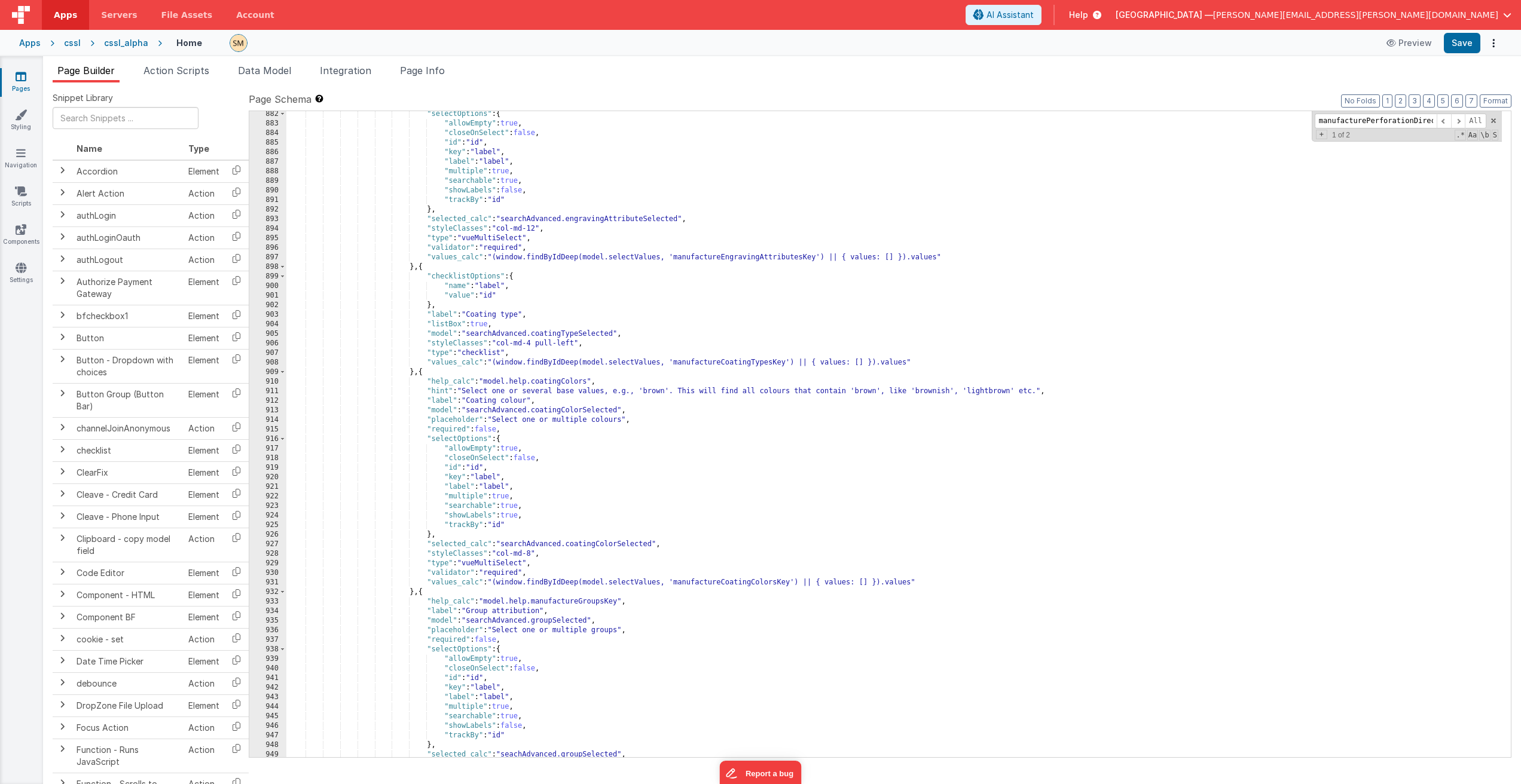
scroll to position [9444, 0]
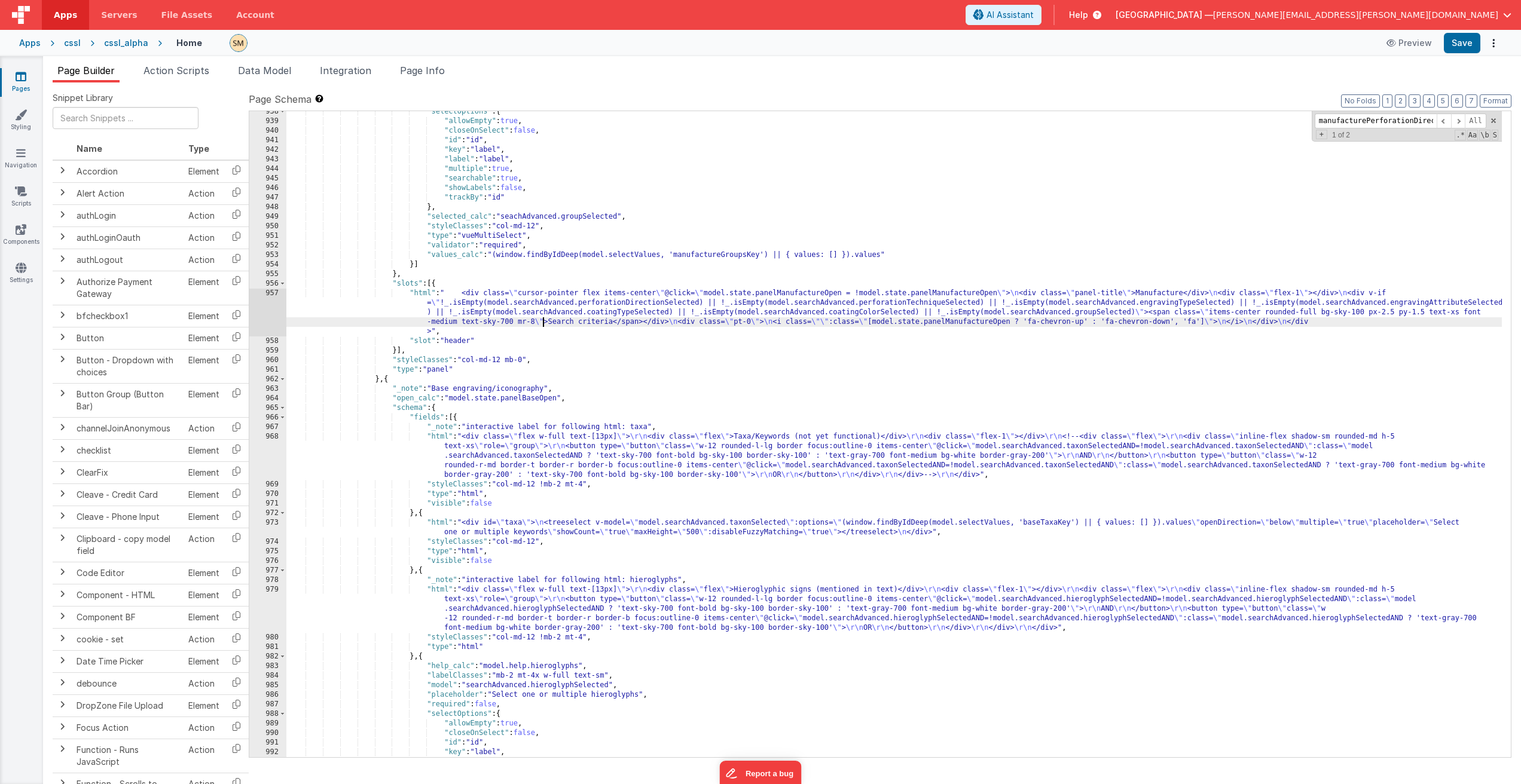
click at [544, 325] on div ""selectOptions" : { "allowEmpty" : true , "closeOnSelect" : false , "id" : "id"…" at bounding box center [894, 440] width 1215 height 665
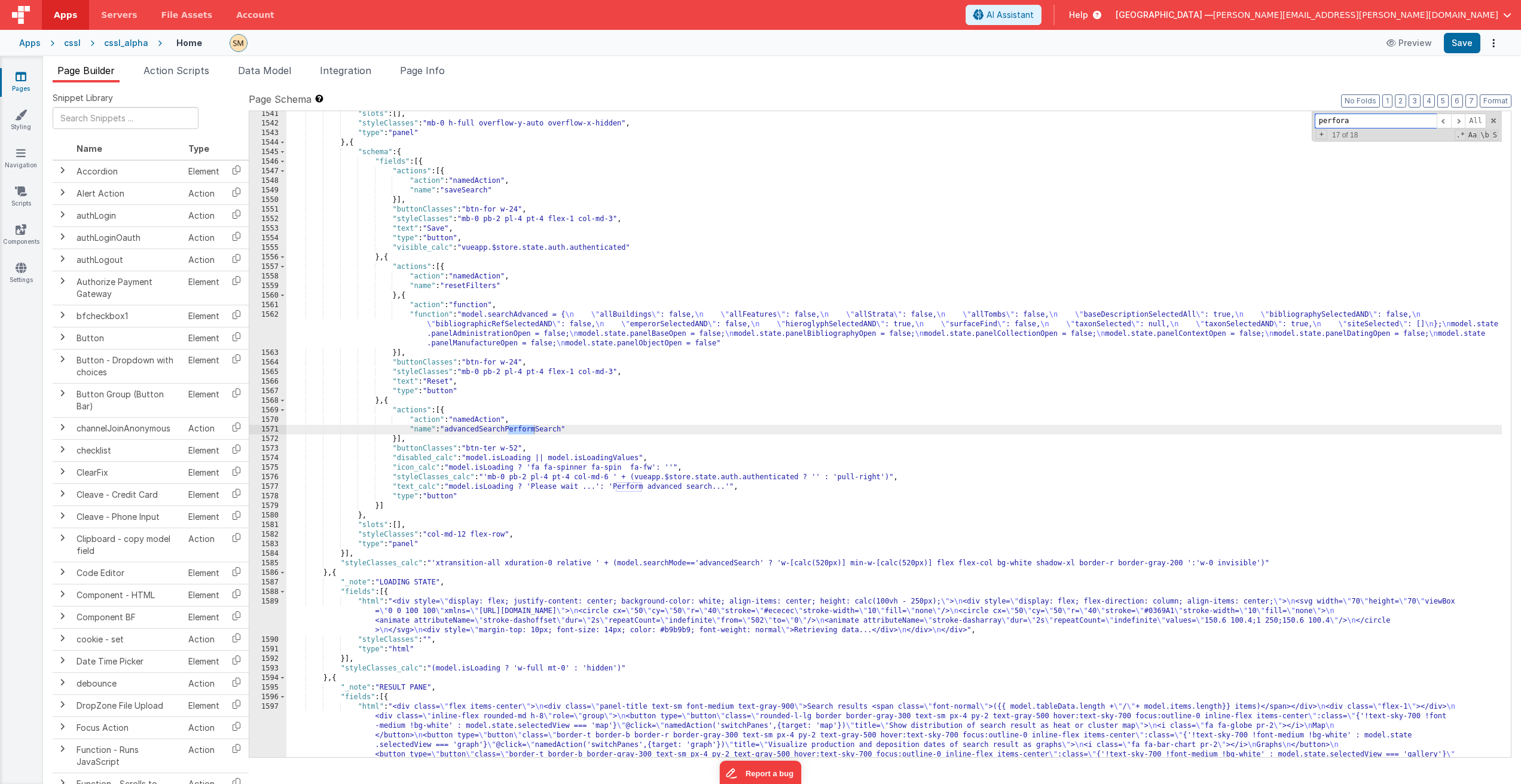
scroll to position [7902, 0]
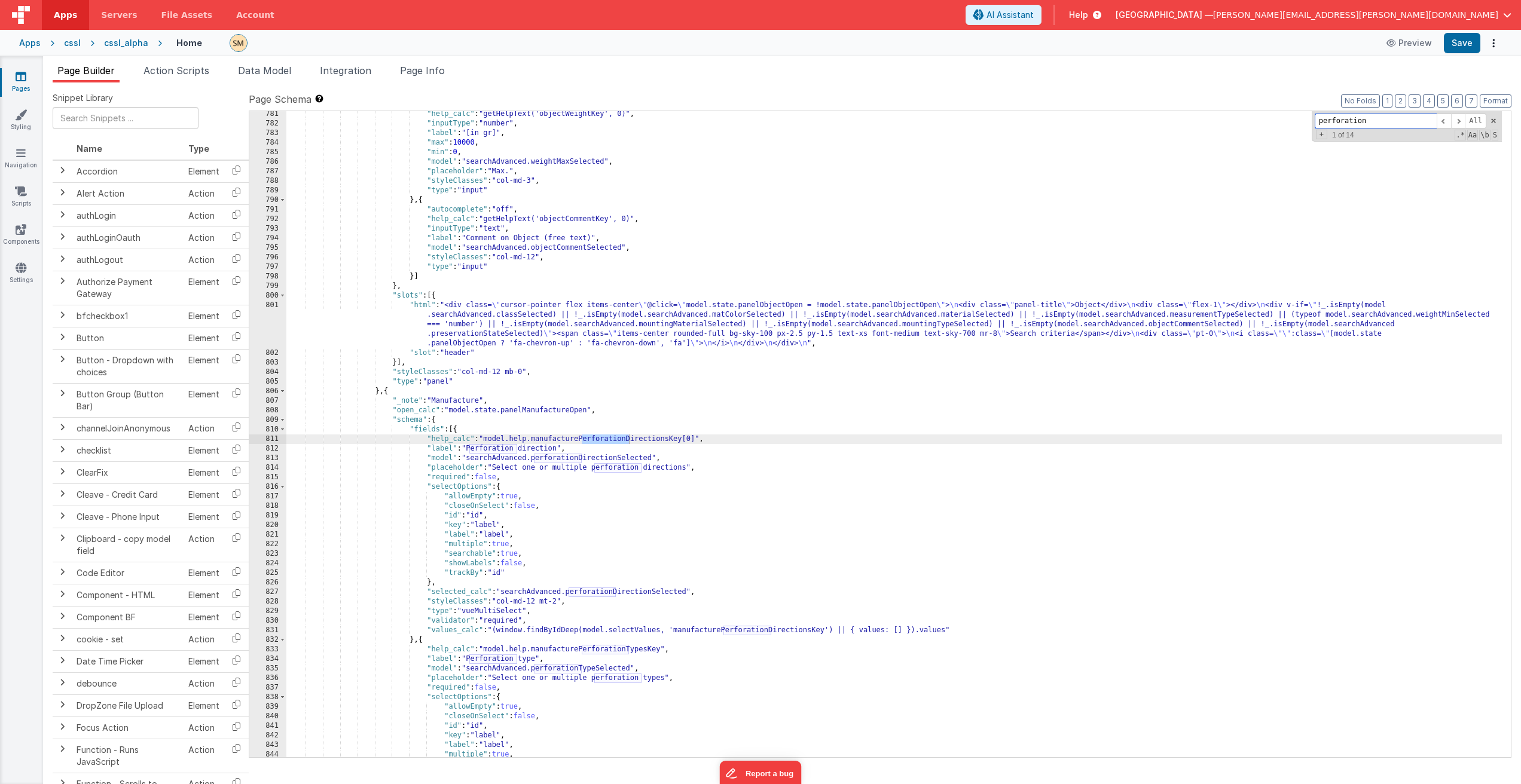
type input "perforation"
click at [487, 440] on div ""help_calc" : "getHelpText('objectWeightKey', 0)" , "inputType" : "number" , "l…" at bounding box center [894, 442] width 1215 height 665
click at [779, 439] on div ""help_calc" : "getHelpText('objectWeightKey', 0)" , "inputType" : "number" , "l…" at bounding box center [894, 442] width 1215 height 665
click at [585, 438] on div ""help_calc" : "getHelpText('objectWeightKey', 0)" , "inputType" : "number" , "l…" at bounding box center [894, 442] width 1215 height 665
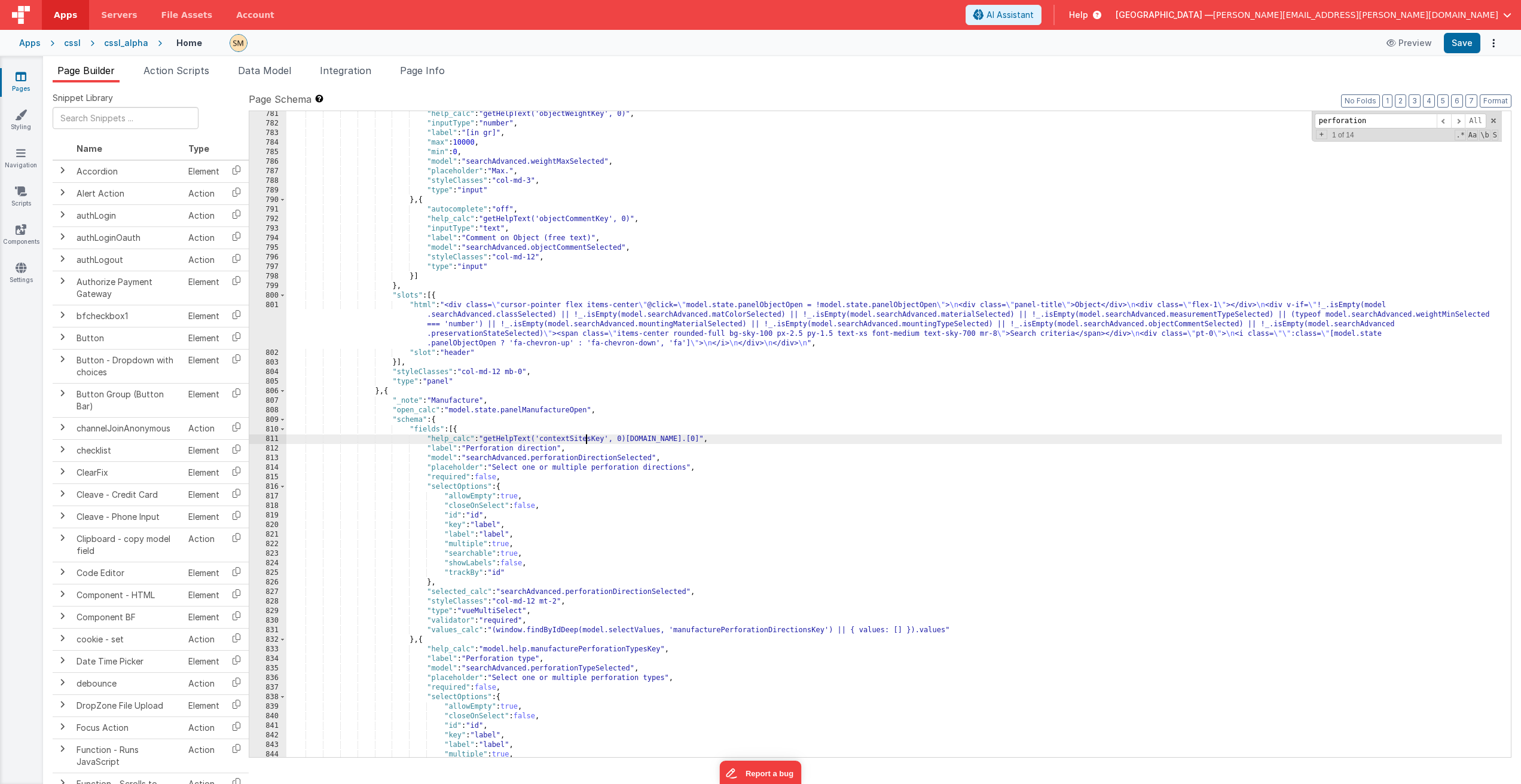
click at [585, 438] on div ""help_calc" : "getHelpText('objectWeightKey', 0)" , "inputType" : "number" , "l…" at bounding box center [894, 442] width 1215 height 665
click at [716, 439] on div ""help_calc" : "getHelpText('objectWeightKey', 0)" , "inputType" : "number" , "l…" at bounding box center [894, 442] width 1215 height 665
drag, startPoint x: 715, startPoint y: 439, endPoint x: 775, endPoint y: 440, distance: 60.0
click at [775, 440] on div ""help_calc" : "getHelpText('objectWeightKey', 0)" , "inputType" : "number" , "l…" at bounding box center [894, 442] width 1215 height 665
click at [487, 440] on div ""help_calc" : "getHelpText('objectWeightKey', 0)" , "inputType" : "number" , "l…" at bounding box center [894, 442] width 1215 height 665
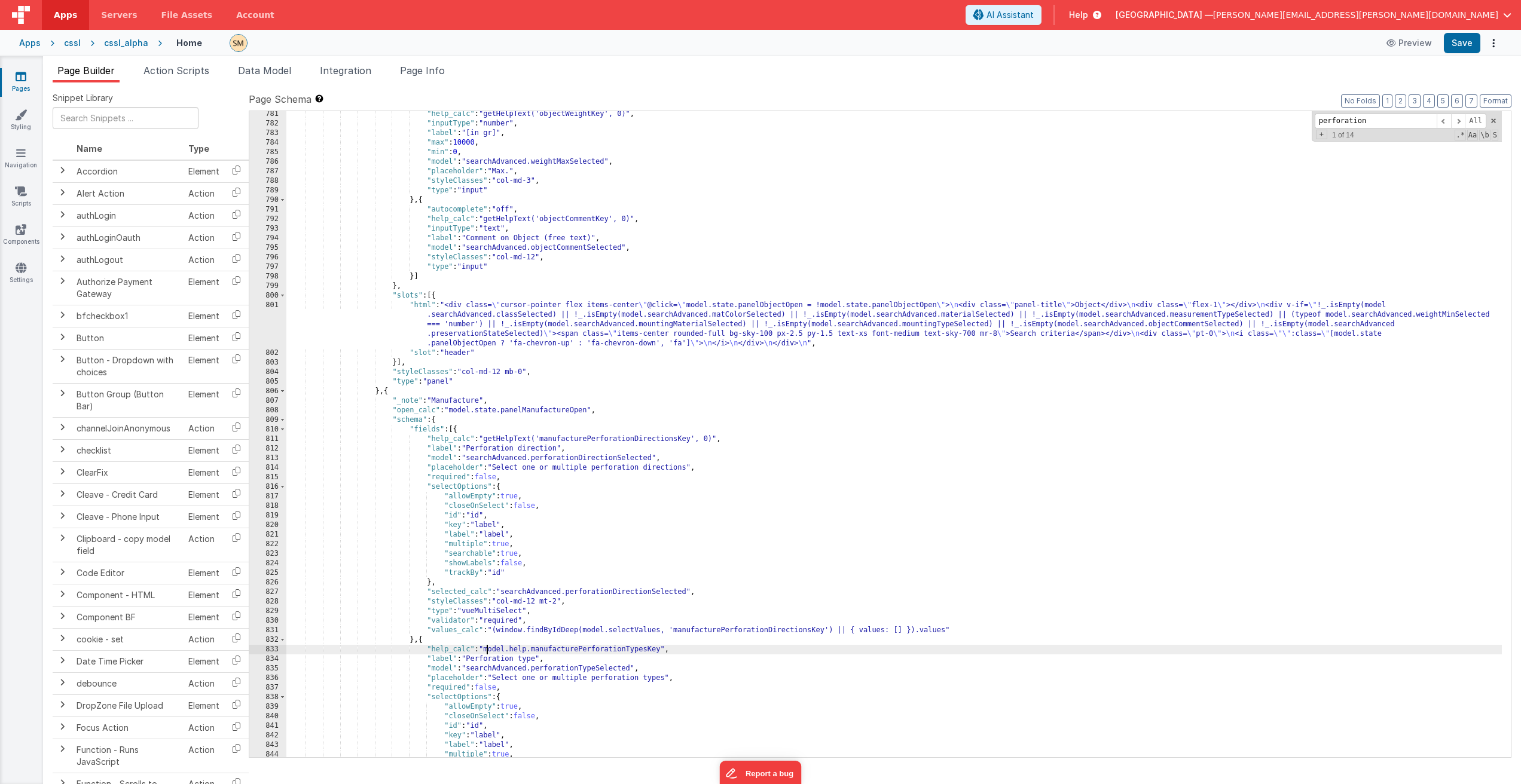
click at [487, 651] on div ""help_calc" : "getHelpText('objectWeightKey', 0)" , "inputType" : "number" , "l…" at bounding box center [894, 442] width 1215 height 665
click at [890, 650] on div ""help_calc" : "getHelpText('objectWeightKey', 0)" , "inputType" : "number" , "l…" at bounding box center [894, 442] width 1215 height 665
click at [802, 652] on div ""help_calc" : "getHelpText('objectWeightKey', 0)" , "inputType" : "number" , "l…" at bounding box center [894, 442] width 1215 height 665
click at [645, 651] on div ""help_calc" : "getHelpText('objectWeightKey', 0)" , "inputType" : "number" , "l…" at bounding box center [894, 442] width 1215 height 665
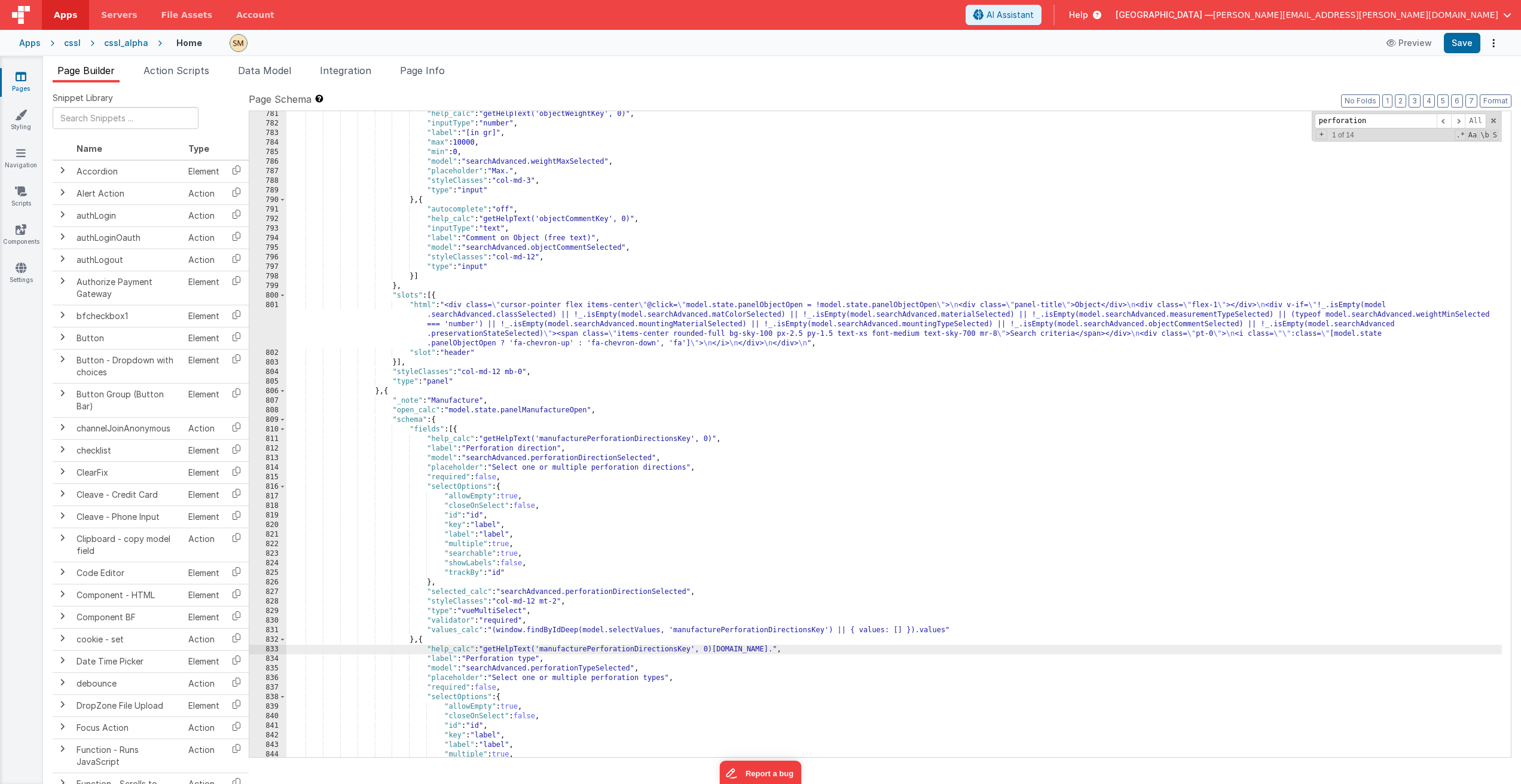
click at [645, 650] on div ""help_calc" : "getHelpText('objectWeightKey', 0)" , "inputType" : "number" , "l…" at bounding box center [894, 442] width 1215 height 665
click at [695, 652] on div ""help_calc" : "getHelpText('objectWeightKey', 0)" , "inputType" : "number" , "l…" at bounding box center [894, 442] width 1215 height 665
drag, startPoint x: 694, startPoint y: 652, endPoint x: 741, endPoint y: 652, distance: 47.0
click at [741, 652] on div ""help_calc" : "getHelpText('objectWeightKey', 0)" , "inputType" : "number" , "l…" at bounding box center [894, 442] width 1215 height 665
click at [487, 650] on div ""help_calc" : "getHelpText('objectWeightKey', 0)" , "inputType" : "number" , "l…" at bounding box center [894, 442] width 1215 height 665
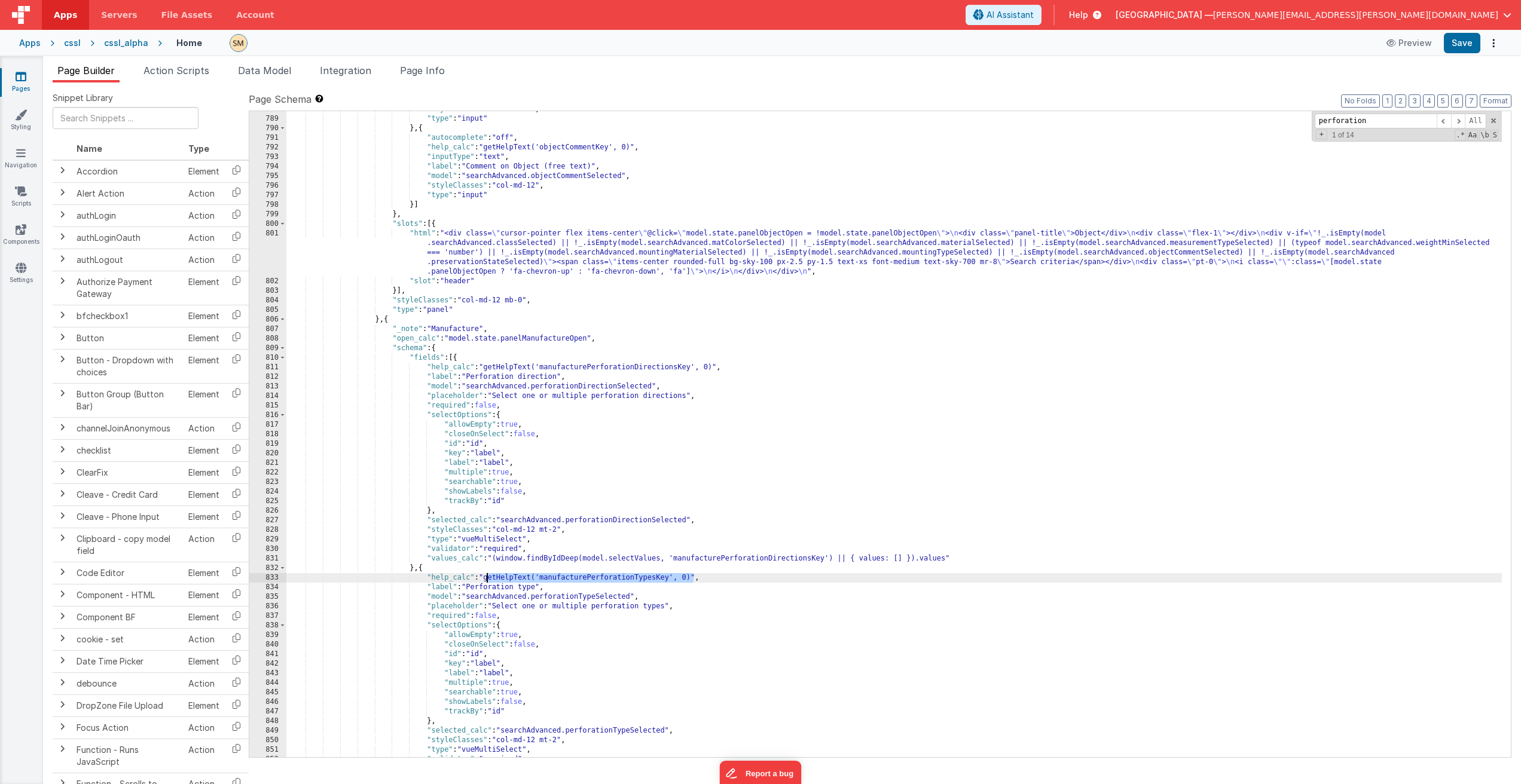
scroll to position [8225, 0]
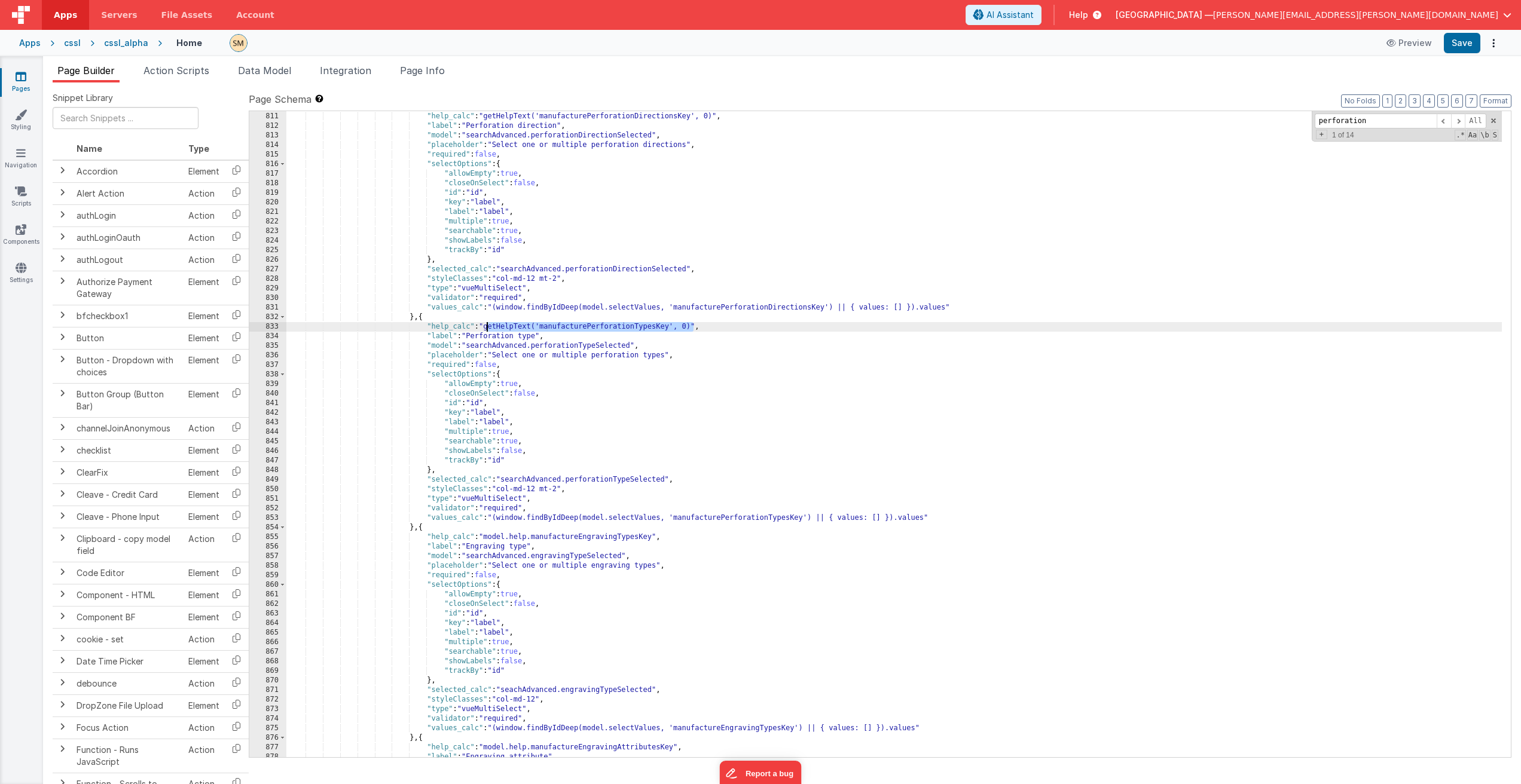
click at [486, 538] on div ""fields" : [{ "help_calc" : "getHelpText('manufacturePerforationDirectionsKey',…" at bounding box center [894, 435] width 1215 height 665
click at [859, 538] on div ""fields" : [{ "help_calc" : "getHelpText('manufacturePerforationDirectionsKey',…" at bounding box center [894, 435] width 1215 height 665
drag, startPoint x: 486, startPoint y: 538, endPoint x: 685, endPoint y: 536, distance: 199.0
click at [685, 536] on div ""fields" : [{ "help_calc" : "getHelpText('manufacturePerforationDirectionsKey',…" at bounding box center [894, 435] width 1215 height 665
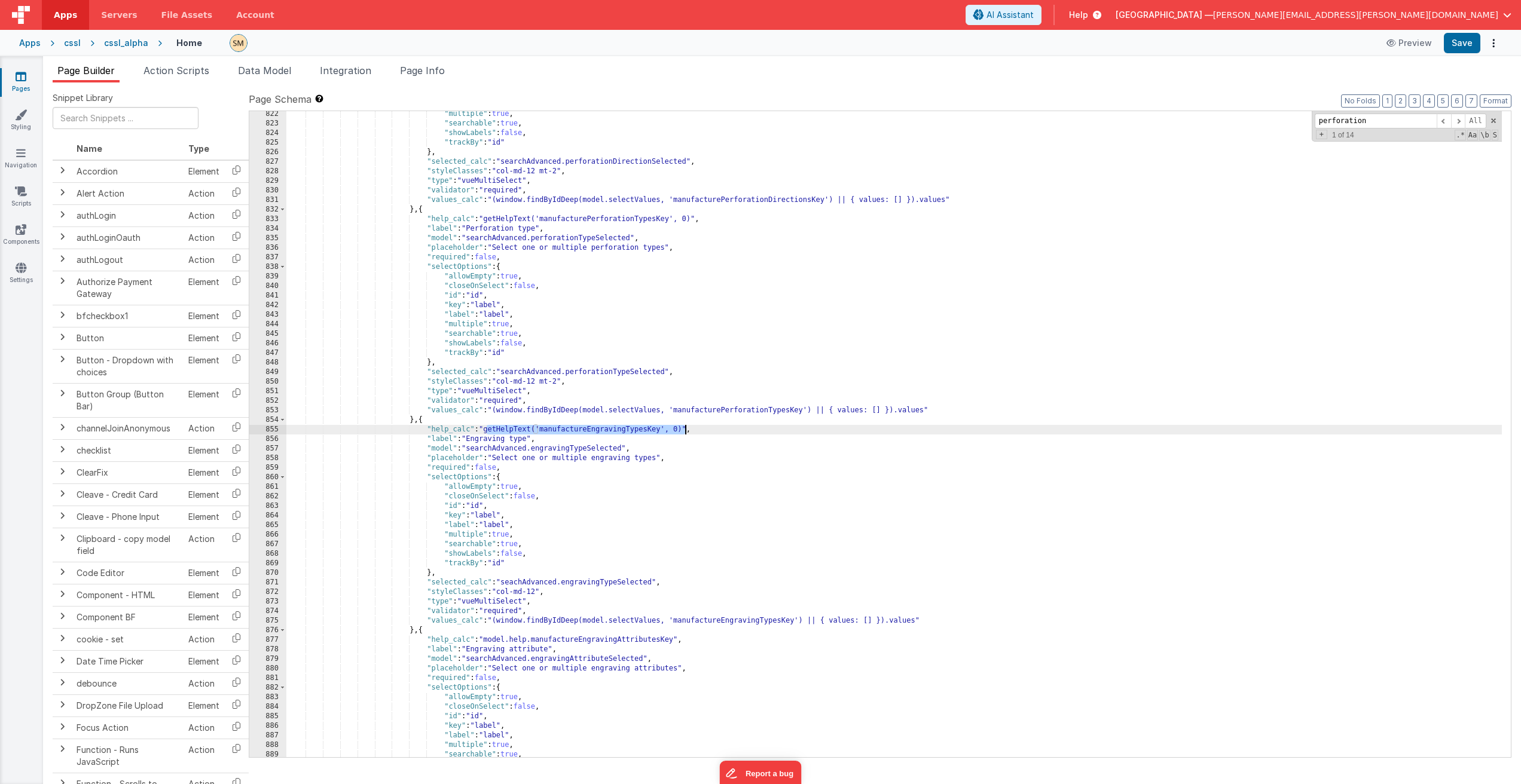
scroll to position [8333, 0]
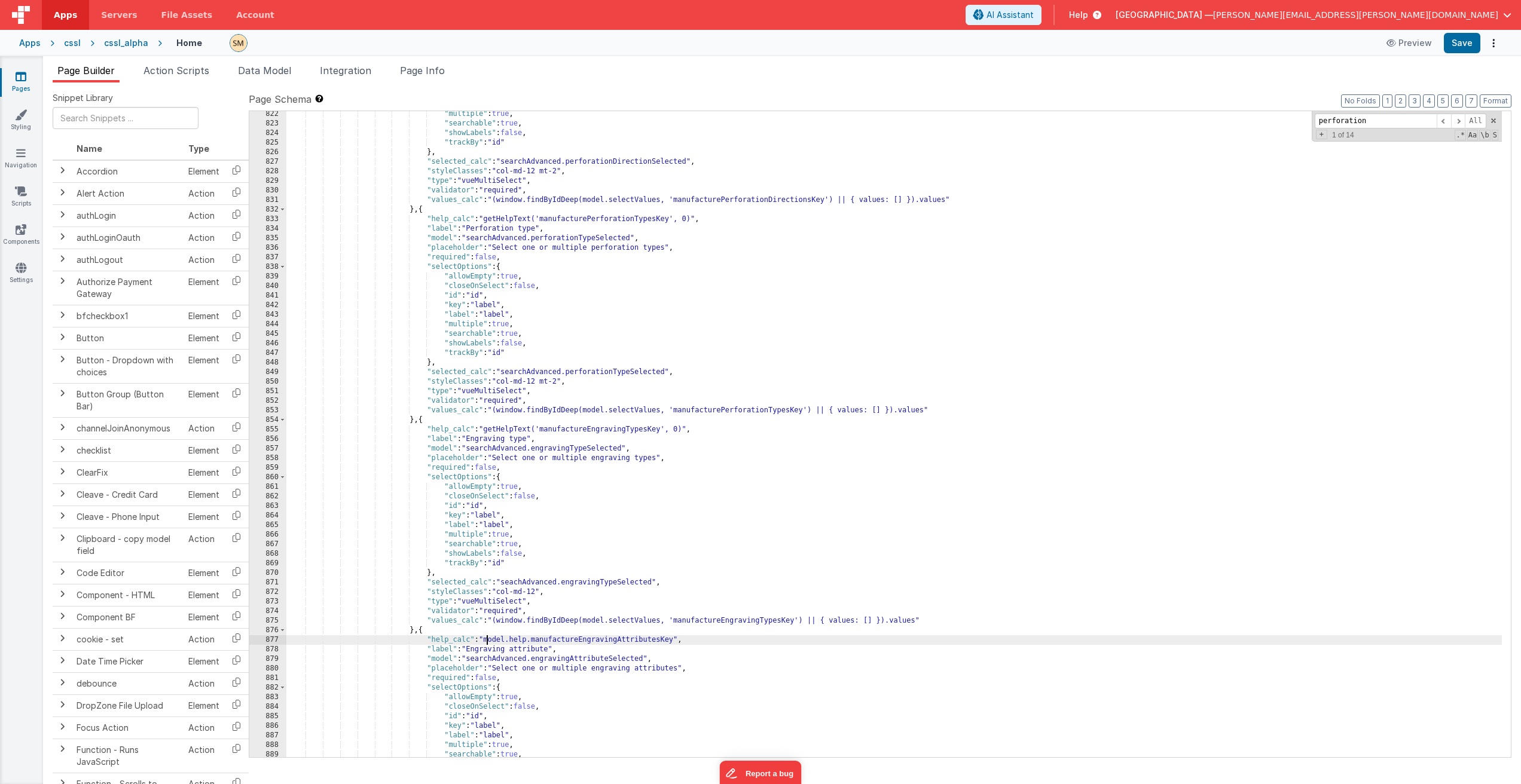
click at [487, 641] on div ""multiple" : true , "searchable" : true , "showLabels" : false , "trackBy" : "i…" at bounding box center [894, 442] width 1215 height 665
drag, startPoint x: 732, startPoint y: 640, endPoint x: 873, endPoint y: 642, distance: 141.0
click at [873, 642] on div ""multiple" : true , "searchable" : true , "showLabels" : false , "trackBy" : "i…" at bounding box center [894, 442] width 1215 height 665
click at [623, 644] on div ""multiple" : true , "searchable" : true , "showLabels" : false , "trackBy" : "i…" at bounding box center [894, 442] width 1215 height 665
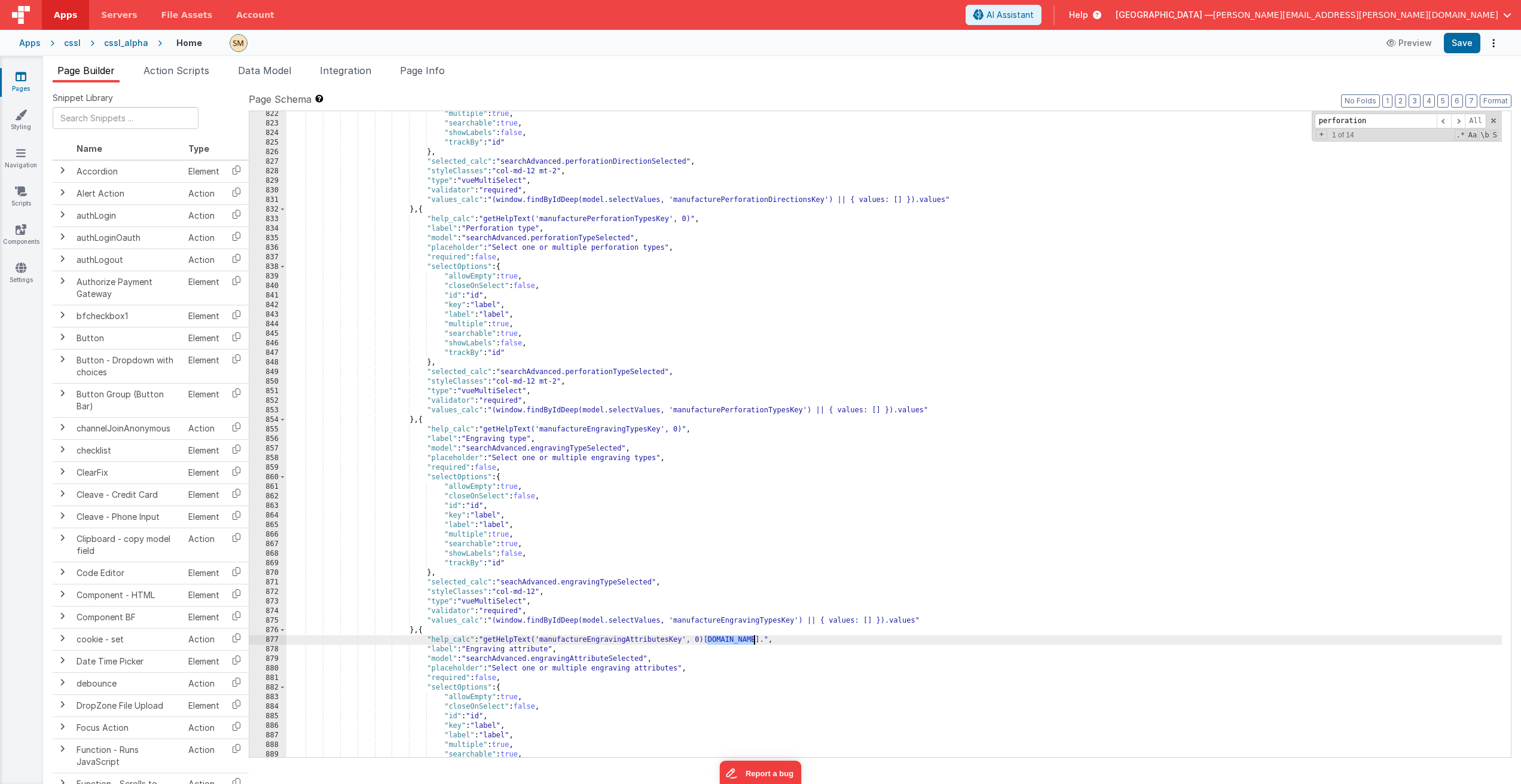
drag, startPoint x: 708, startPoint y: 641, endPoint x: 755, endPoint y: 642, distance: 47.0
click at [755, 642] on div ""multiple" : true , "searchable" : true , "showLabels" : false , "trackBy" : "i…" at bounding box center [894, 442] width 1215 height 665
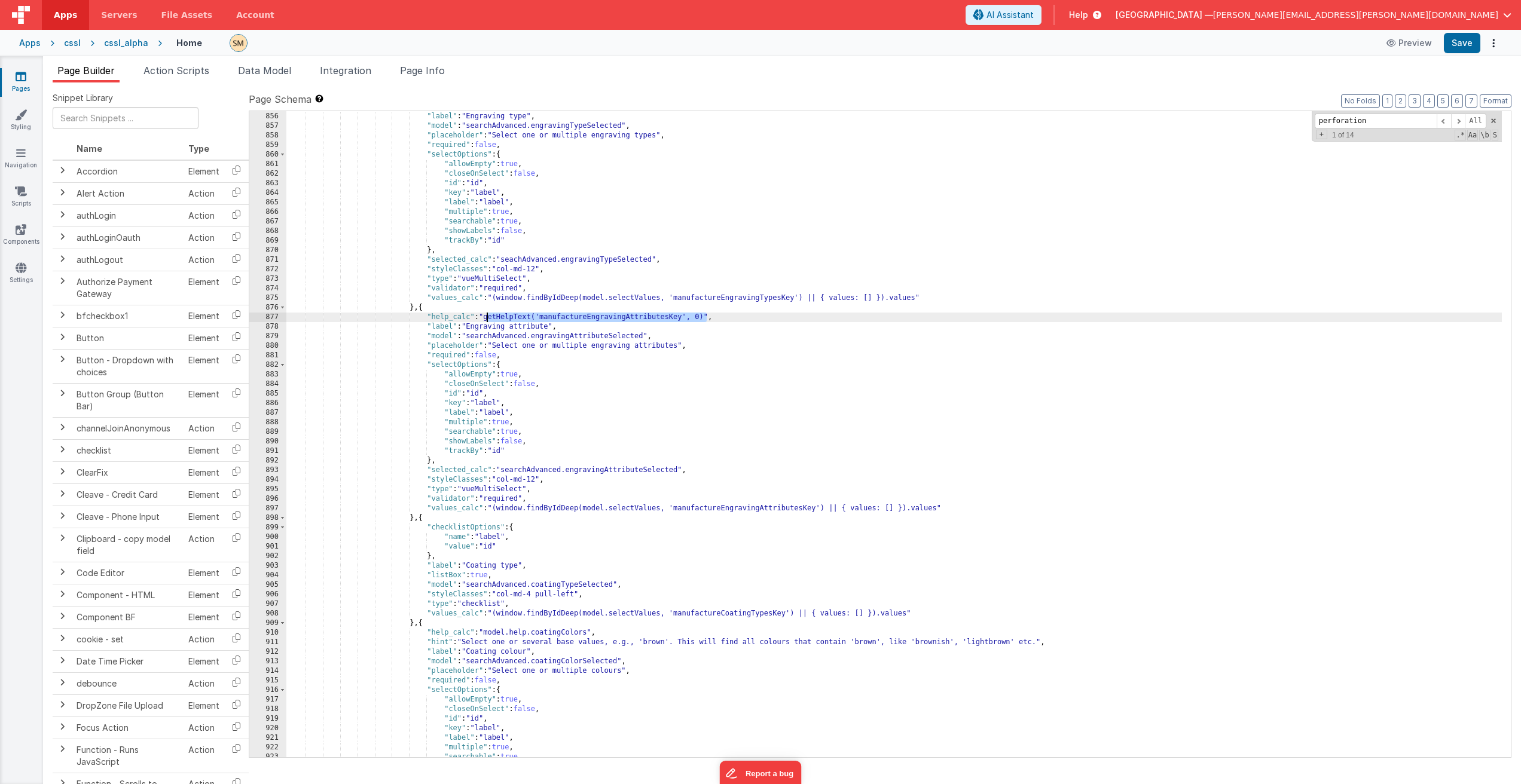
scroll to position [8656, 0]
click at [486, 634] on div ""help_calc" : "getHelpText('manufactureEngravingTypesKey', 0)" , "label" : "Eng…" at bounding box center [894, 435] width 1215 height 665
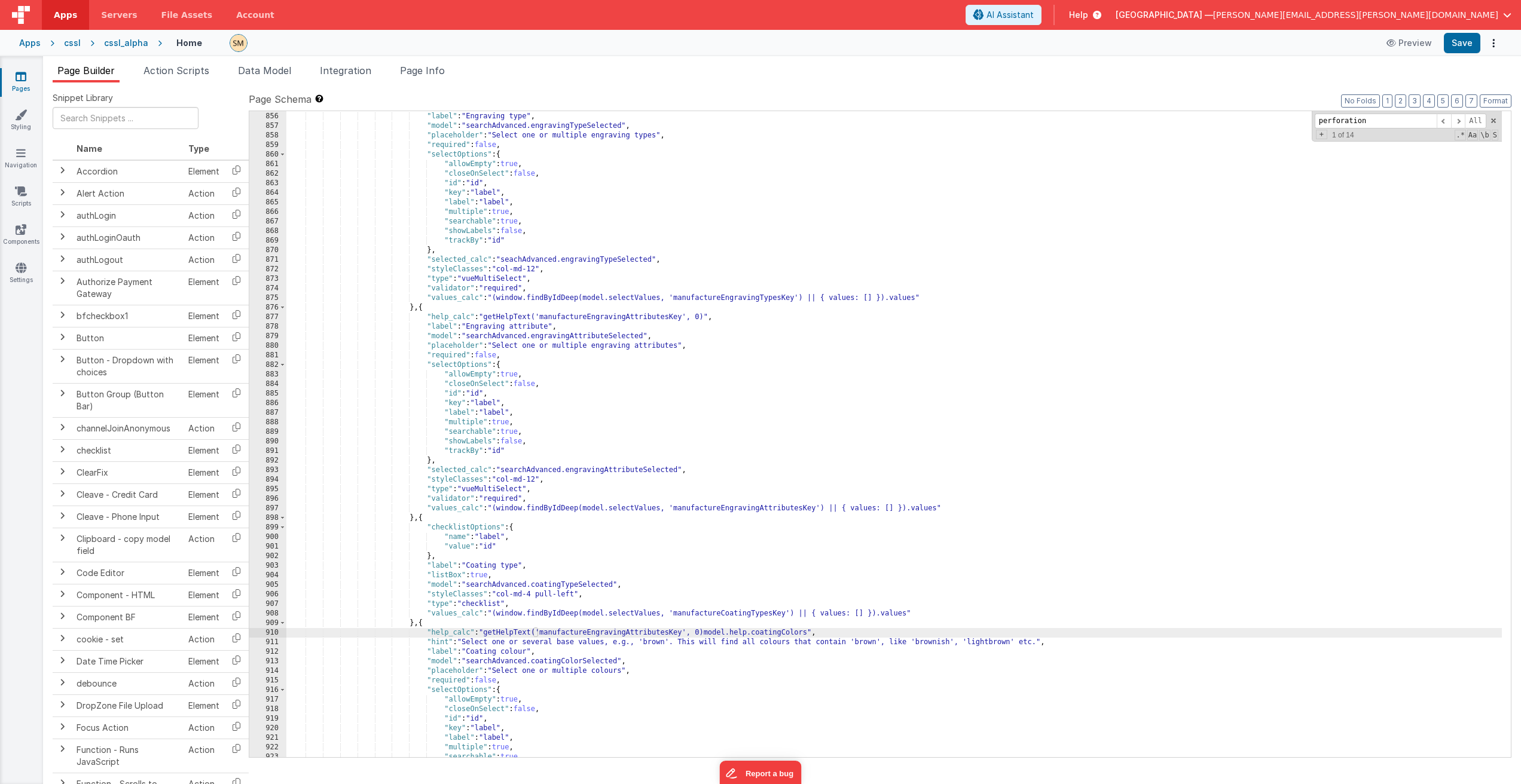
click at [809, 634] on div ""help_calc" : "getHelpText('manufactureEngravingTypesKey', 0)" , "label" : "Eng…" at bounding box center [894, 435] width 1215 height 665
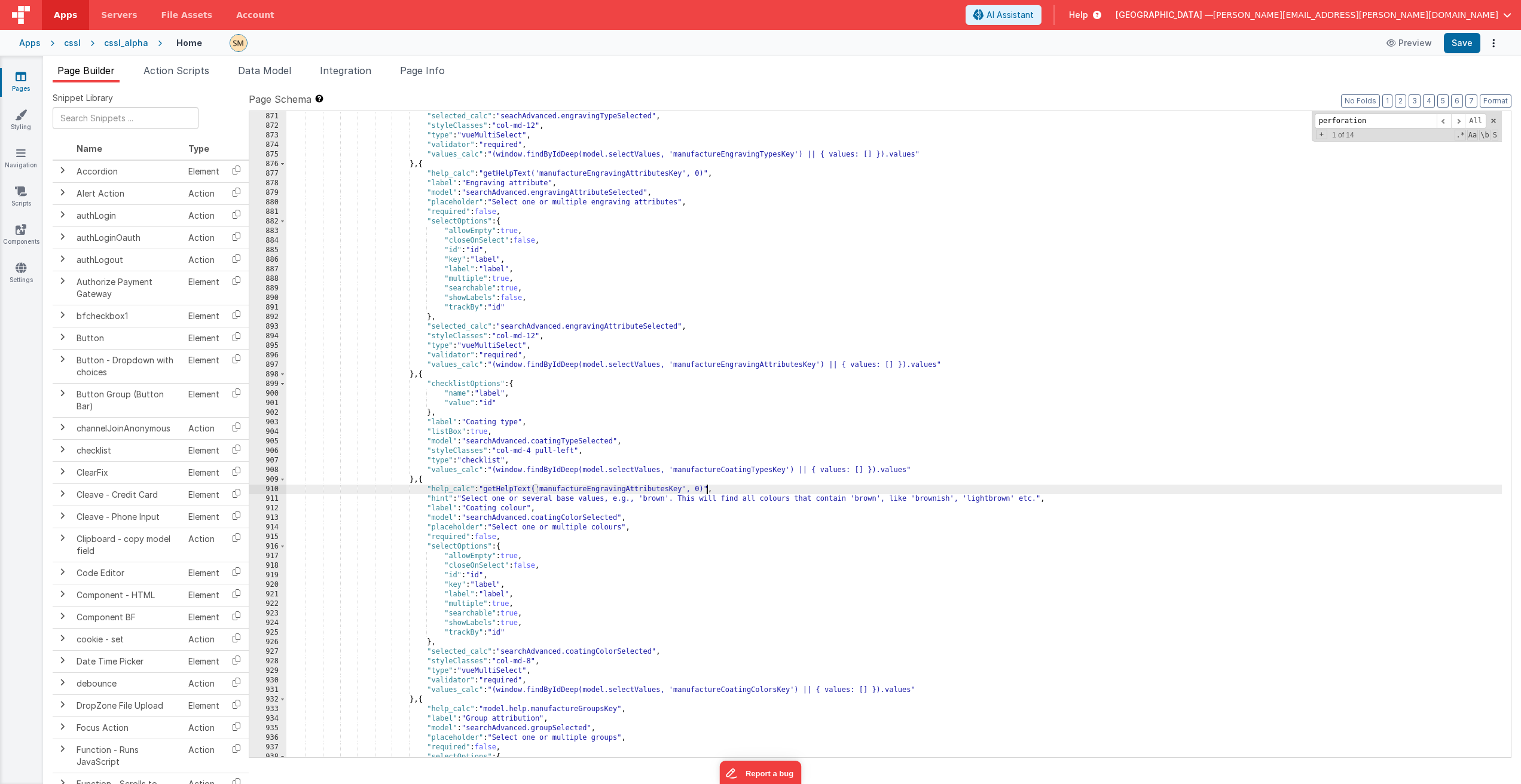
scroll to position [8799, 0]
click at [724, 691] on div "} , "selected_calc" : "seachAdvanced.engravingTypeSelected" , "styleClasses" : …" at bounding box center [894, 435] width 1215 height 665
click at [622, 489] on div "} , "selected_calc" : "seachAdvanced.engravingTypeSelected" , "styleClasses" : …" at bounding box center [894, 435] width 1215 height 665
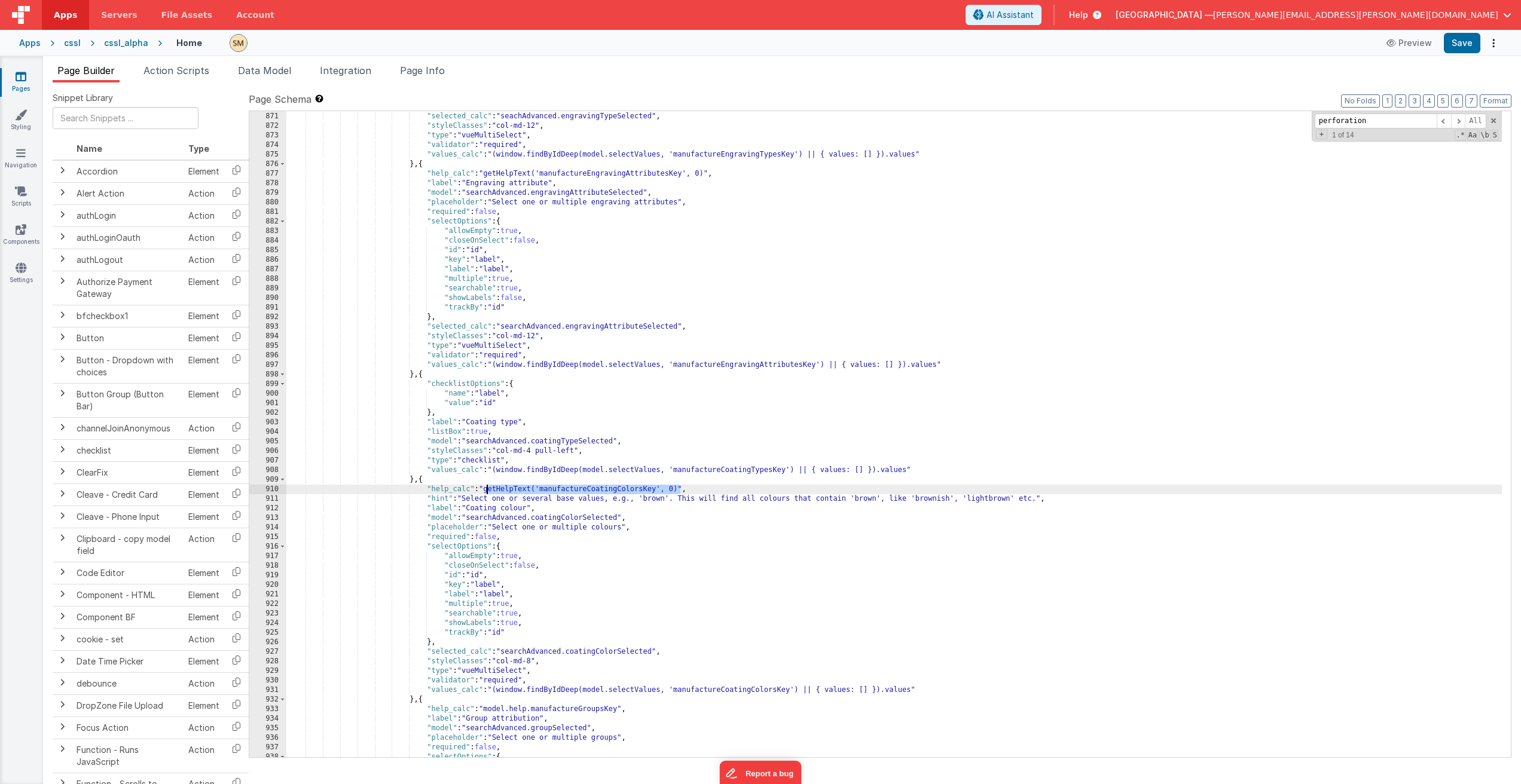
drag, startPoint x: 682, startPoint y: 491, endPoint x: 484, endPoint y: 491, distance: 198.0
click at [484, 491] on div "} , "selected_calc" : "seachAdvanced.engravingTypeSelected" , "styleClasses" : …" at bounding box center [894, 435] width 1215 height 665
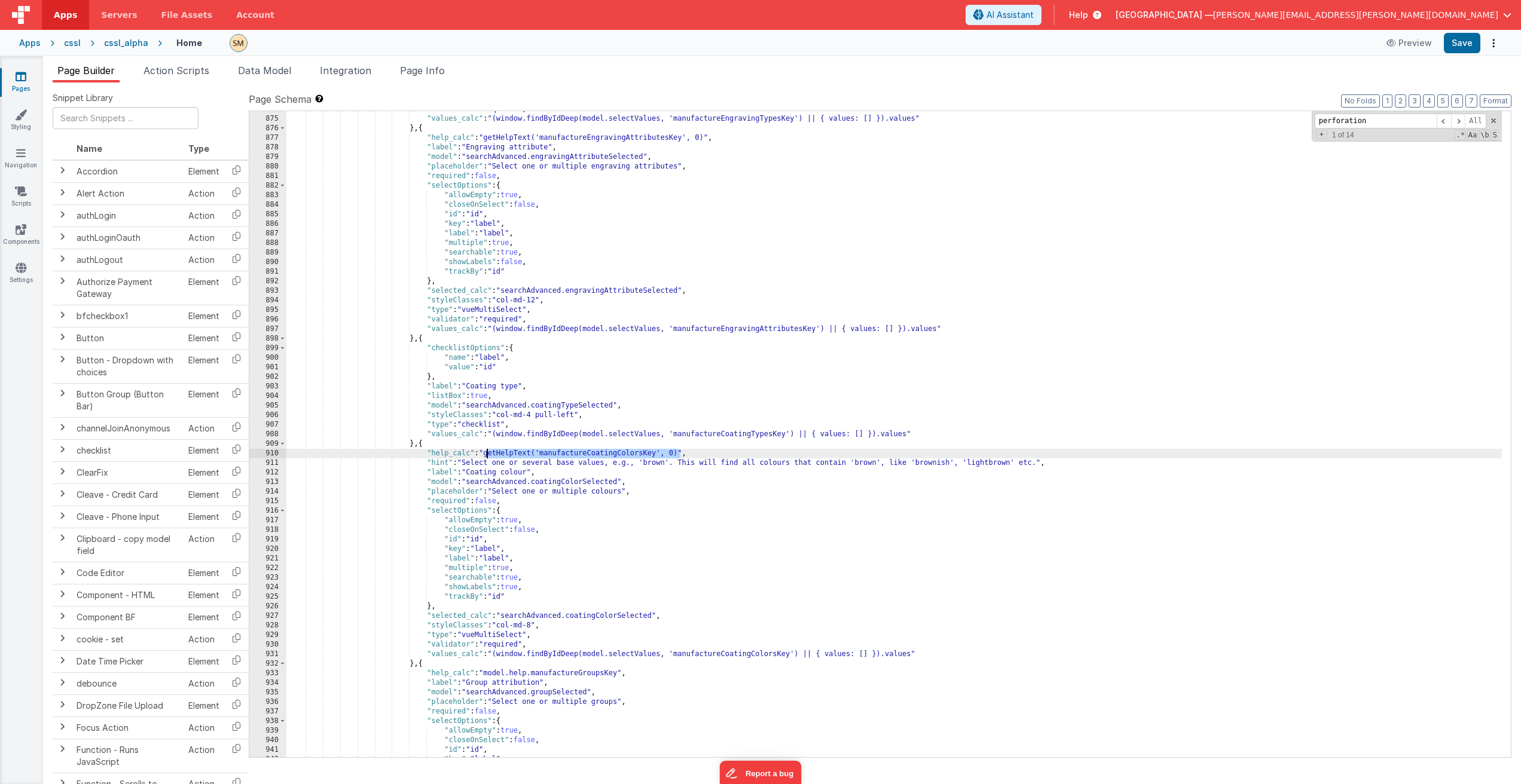
scroll to position [8870, 0]
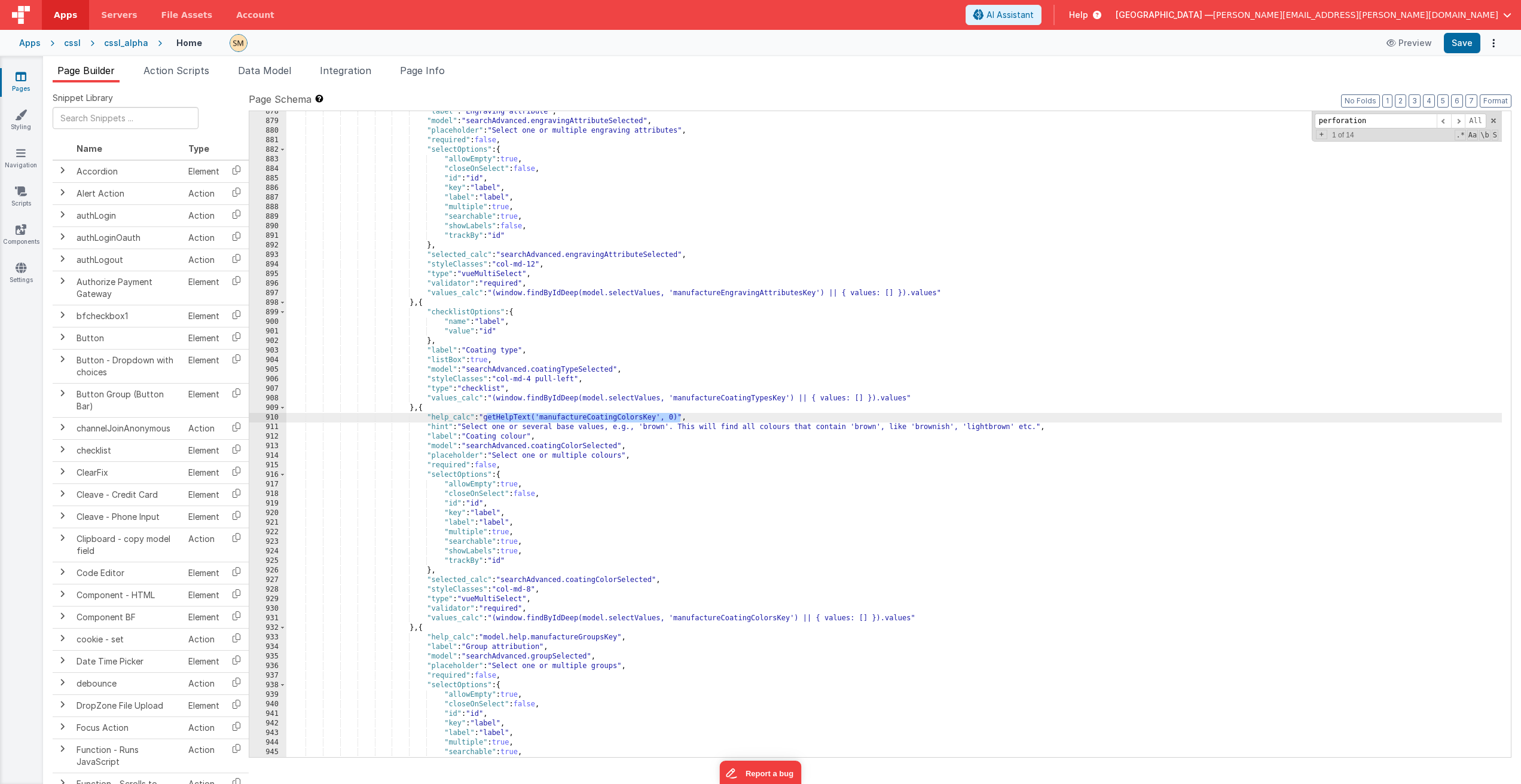
click at [487, 637] on div ""label" : "Engraving attribute" , "model" : "searchAdvanced.engravingAttributeS…" at bounding box center [894, 440] width 1215 height 665
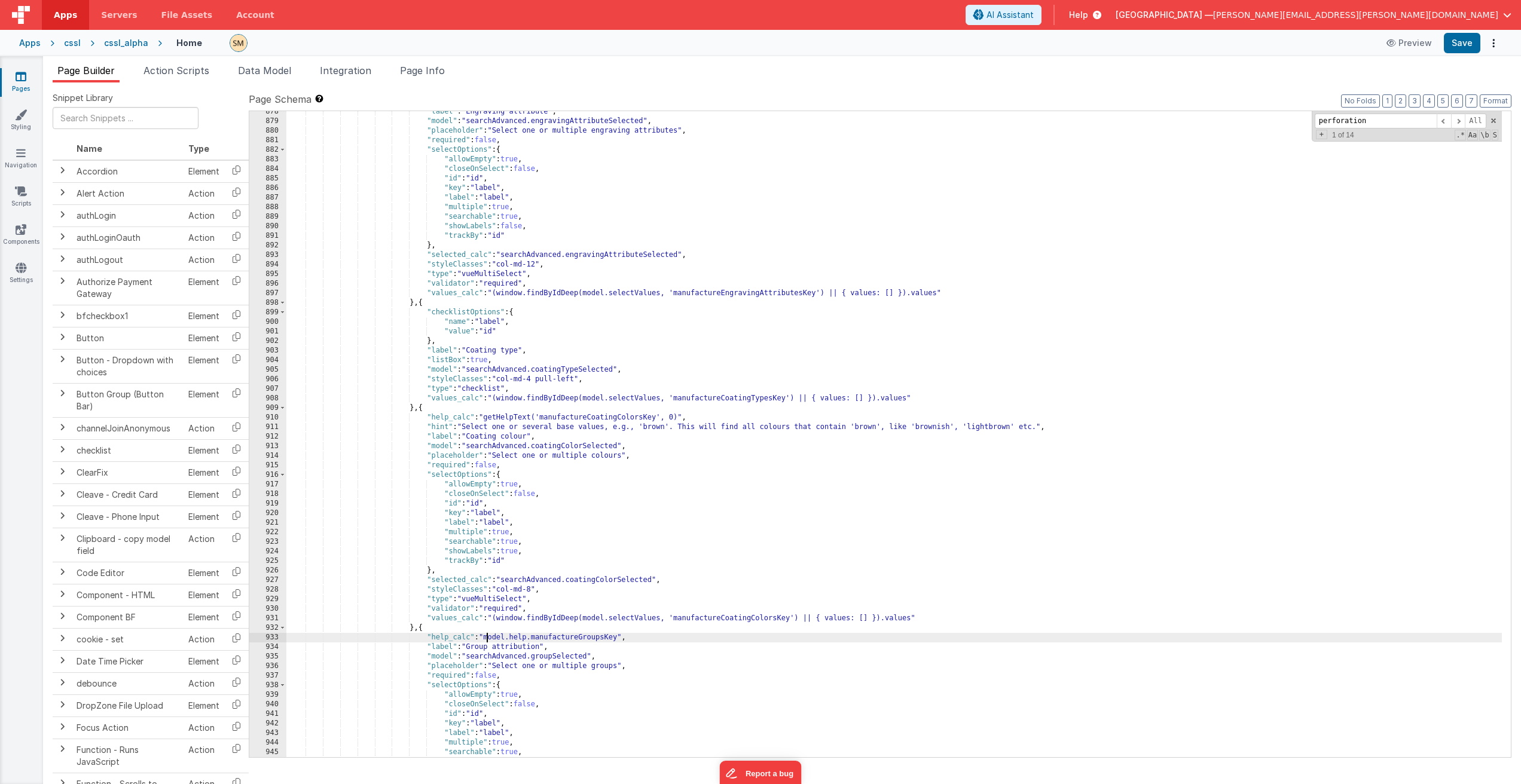
paste textarea
click at [745, 638] on div ""label" : "Engraving attribute" , "model" : "searchAdvanced.engravingAttributeS…" at bounding box center [894, 440] width 1215 height 665
click at [682, 638] on div ""label" : "Engraving attribute" , "model" : "searchAdvanced.engravingAttributeS…" at bounding box center [894, 440] width 1215 height 665
click at [565, 635] on div ""label" : "Engraving attribute" , "model" : "searchAdvanced.engravingAttributeS…" at bounding box center [894, 440] width 1215 height 665
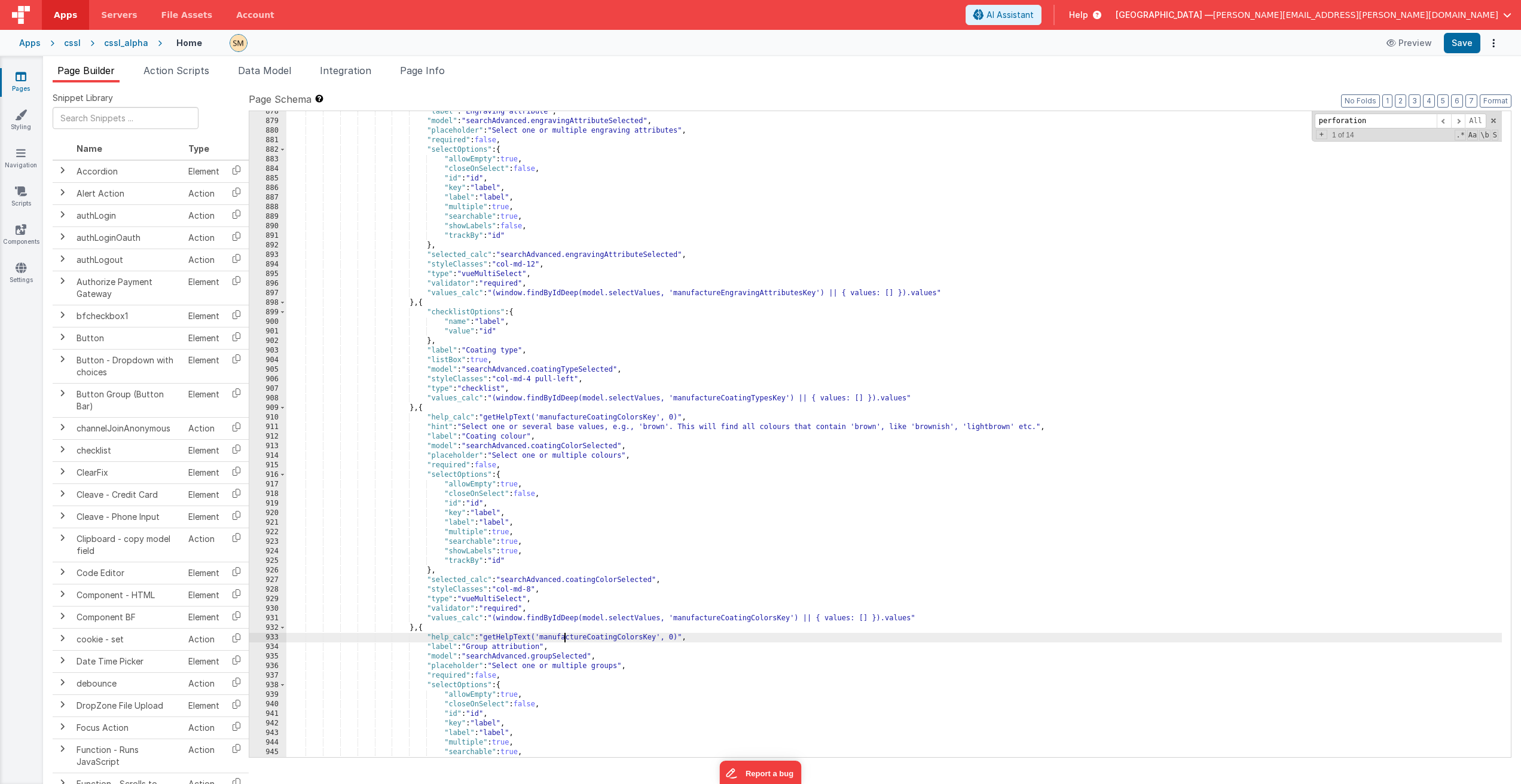
click at [565, 635] on div ""label" : "Engraving attribute" , "model" : "searchAdvanced.engravingAttributeS…" at bounding box center [894, 440] width 1215 height 665
drag, startPoint x: 650, startPoint y: 640, endPoint x: 487, endPoint y: 640, distance: 163.0
click at [487, 640] on div ""label" : "Engraving attribute" , "model" : "searchAdvanced.engravingAttributeS…" at bounding box center [894, 440] width 1215 height 665
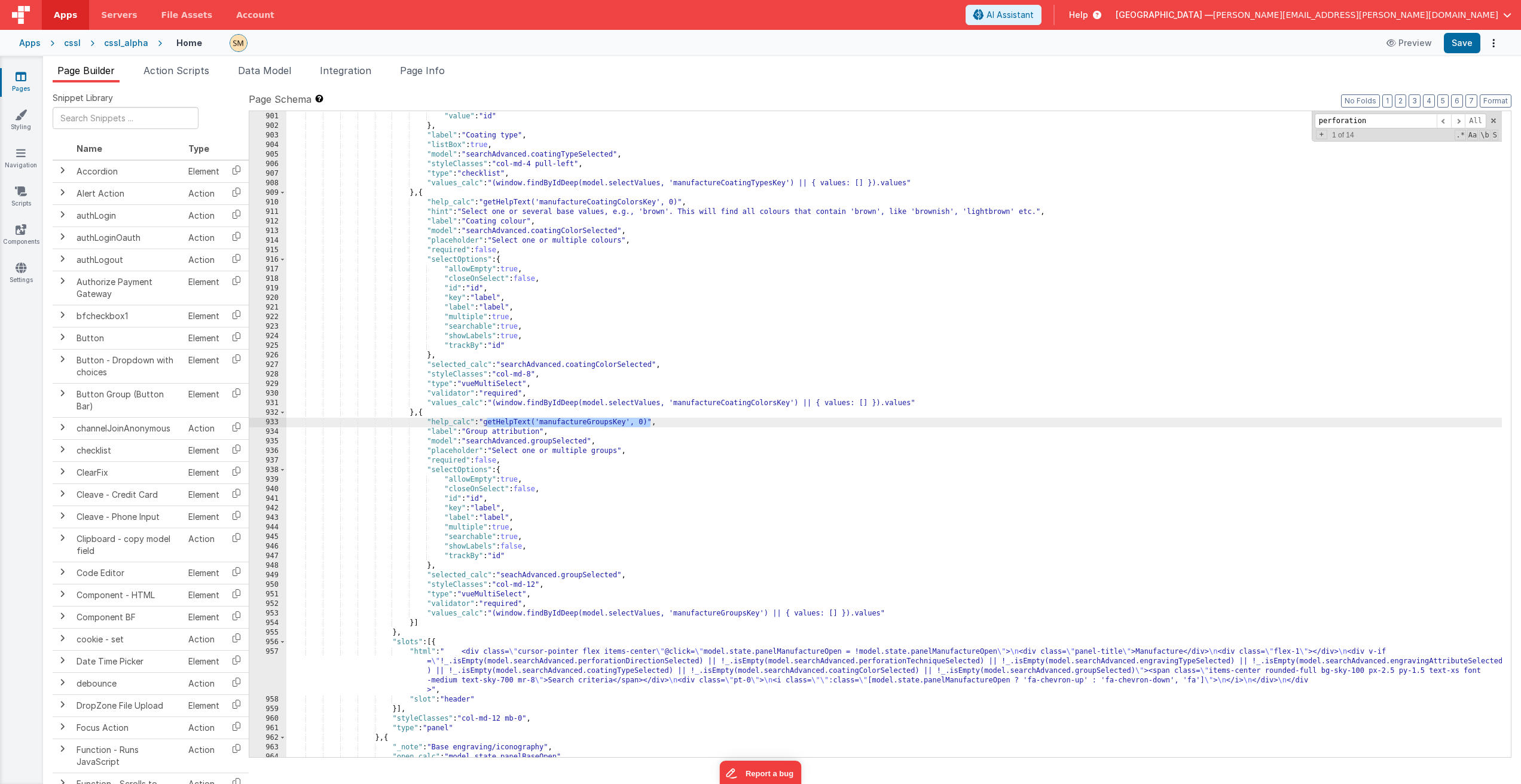
scroll to position [9122, 0]
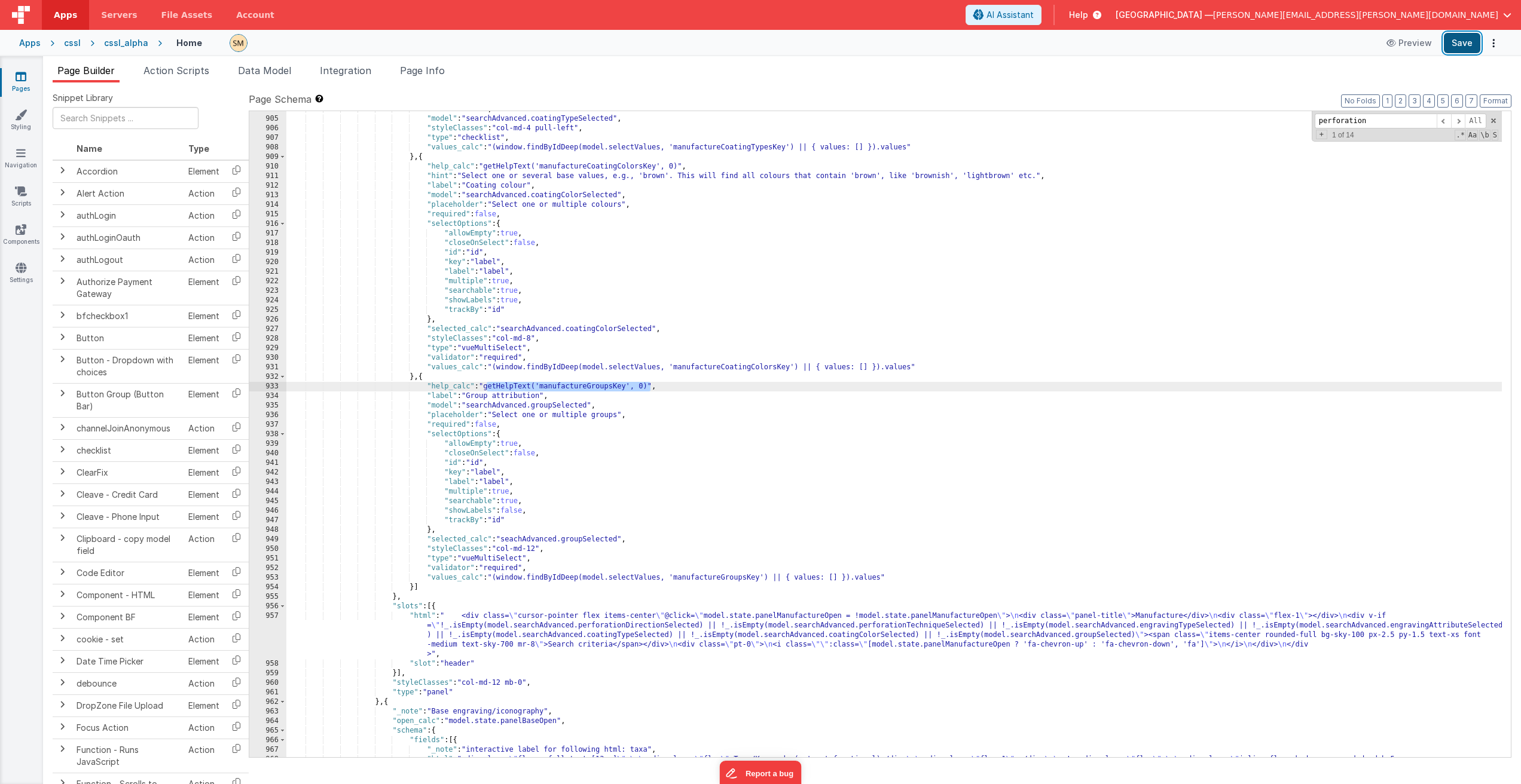
click at [1465, 39] on button "Save" at bounding box center [1461, 43] width 36 height 20
click at [487, 383] on div ""listBox" : true , "model" : "searchAdvanced.coatingTypeSelected" , "styleClass…" at bounding box center [894, 457] width 1215 height 704
paste input "[DEMOGRAPHIC_DATA] kings and queens"
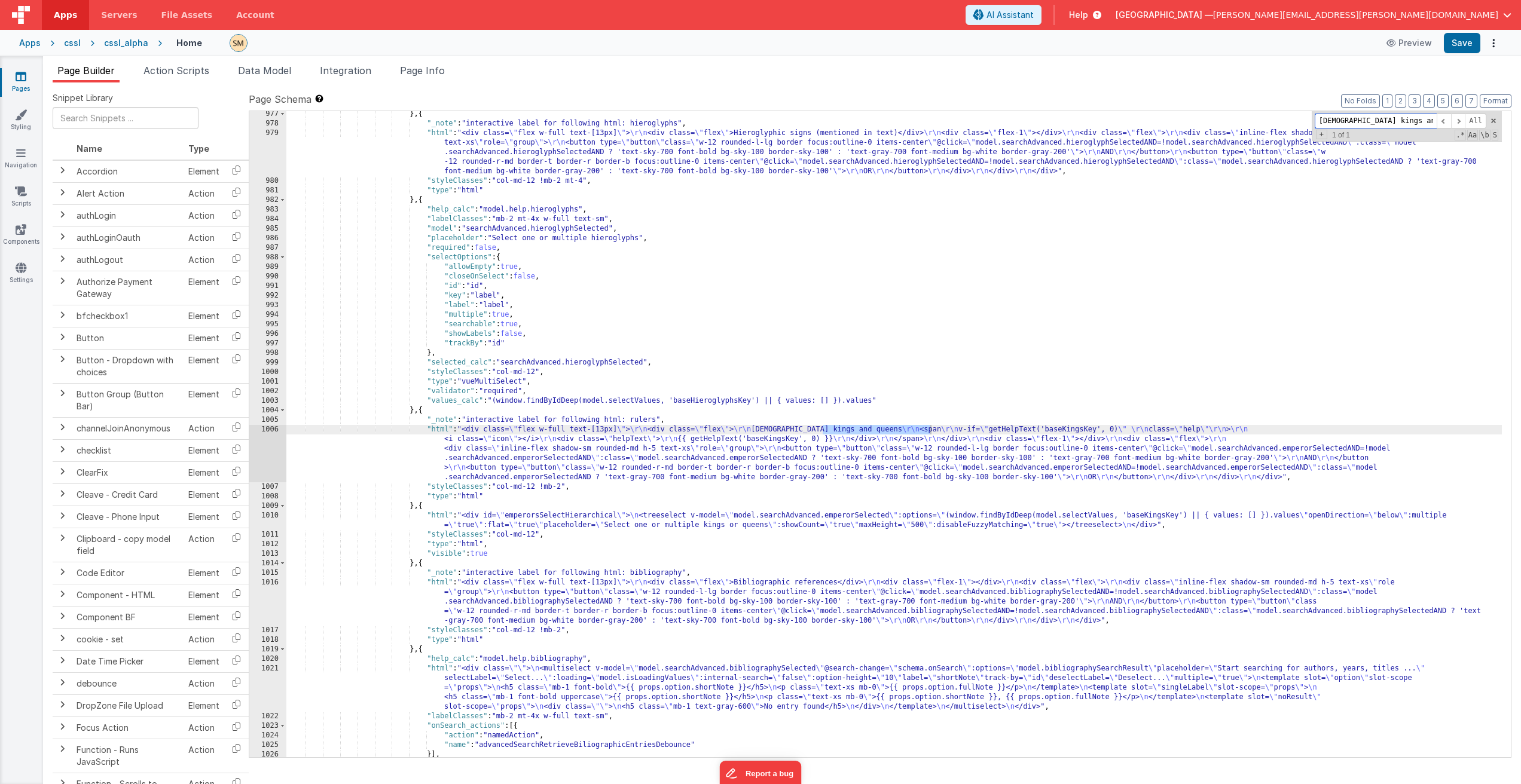
scroll to position [9901, 0]
type input "[DEMOGRAPHIC_DATA] kings and queens"
click at [632, 431] on div "} , { "_note" : "interactive label for following html: hieroglyphs" , "html" : …" at bounding box center [894, 442] width 1215 height 665
click at [269, 442] on div "1006" at bounding box center [268, 454] width 37 height 58
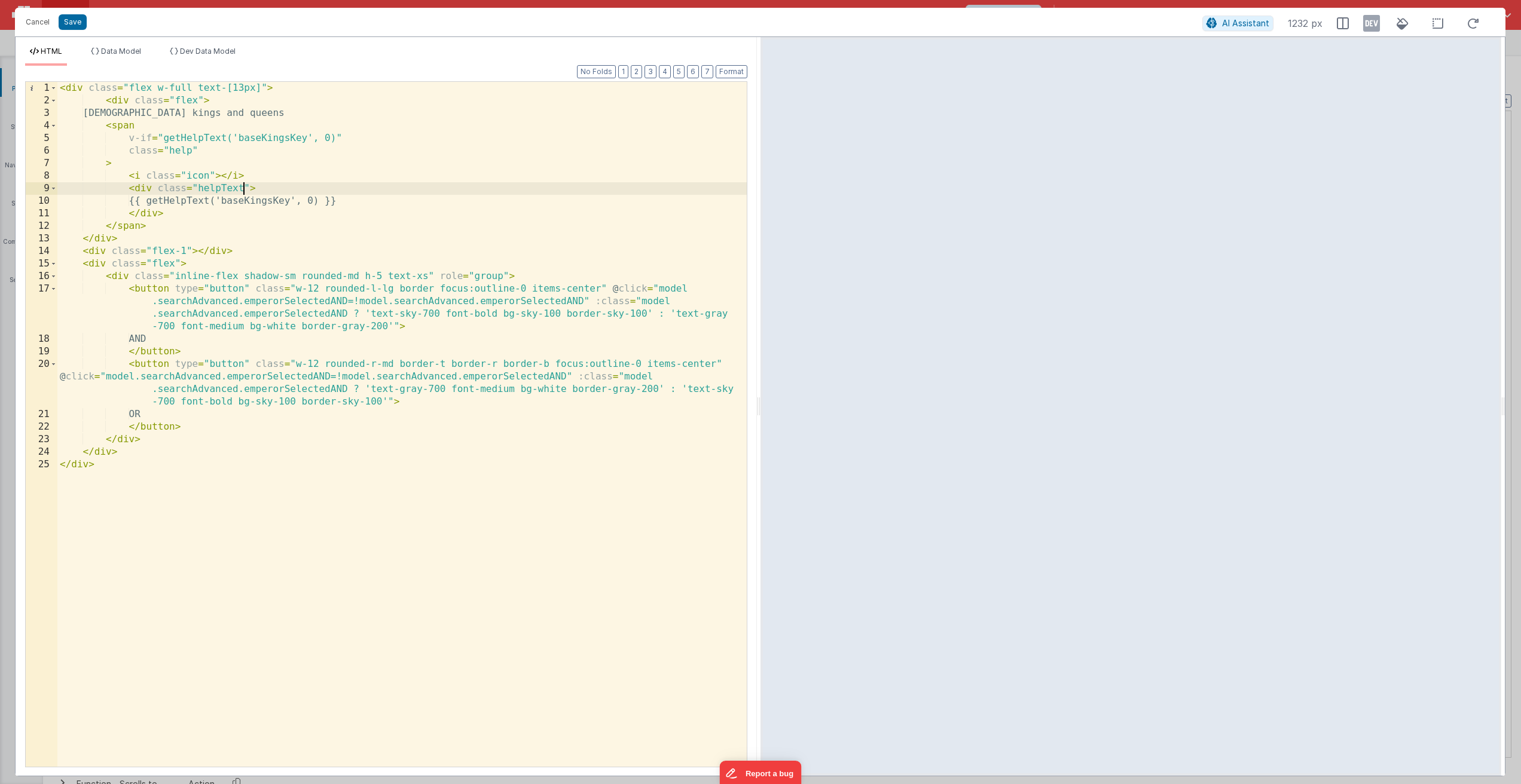
click at [242, 186] on div "< div class = "flex w-full text-[13px]" > < div class = "flex" > [DEMOGRAPHIC_D…" at bounding box center [402, 437] width 689 height 710
click at [284, 233] on div "< div class = "flex w-full text-[13px]" > < div class = "flex" > [DEMOGRAPHIC_D…" at bounding box center [402, 437] width 689 height 710
click at [76, 22] on button "Save" at bounding box center [72, 22] width 28 height 15
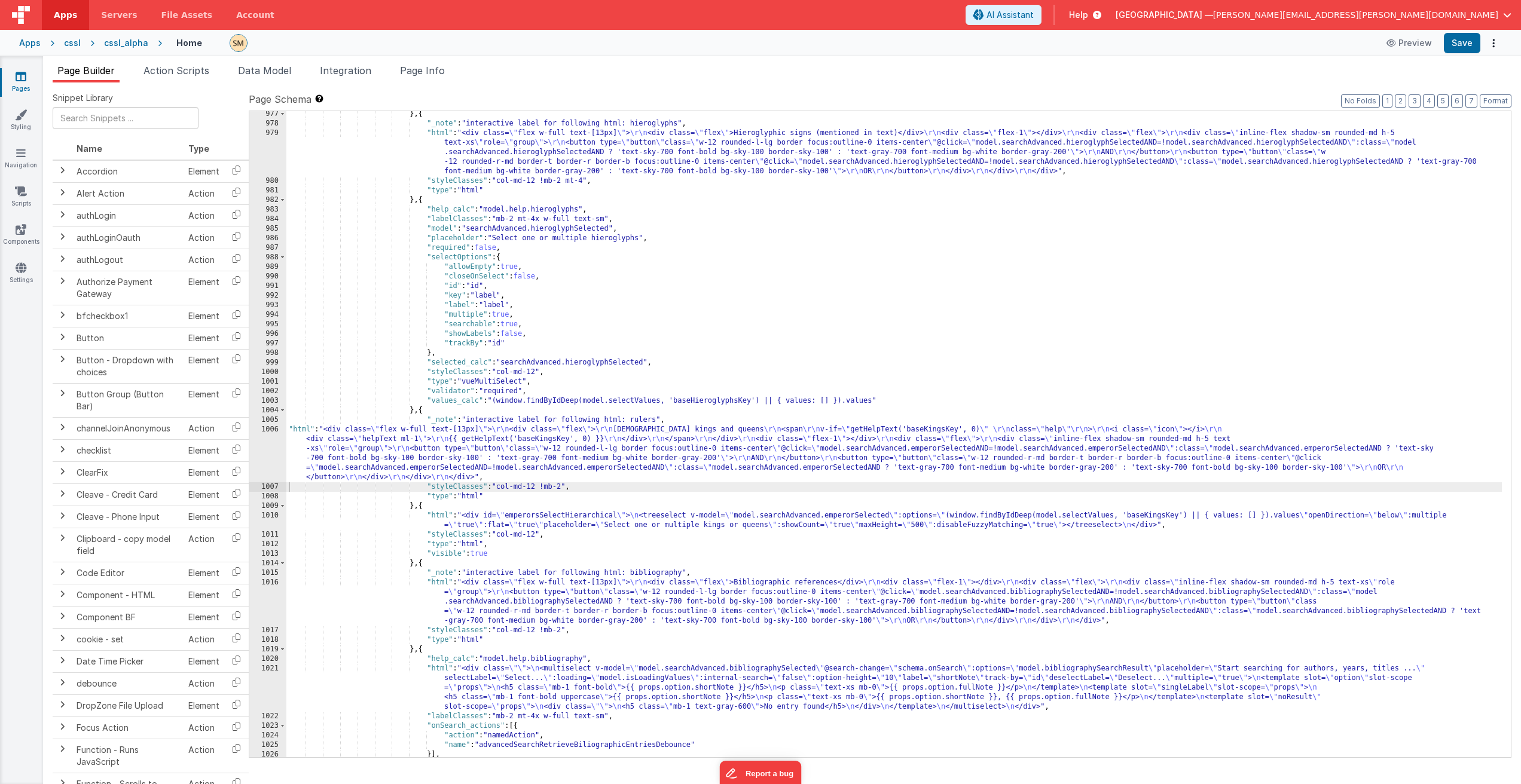
click at [363, 461] on div "} , { "_note" : "interactive label for following html: hieroglyphs" , "html" : …" at bounding box center [894, 442] width 1215 height 665
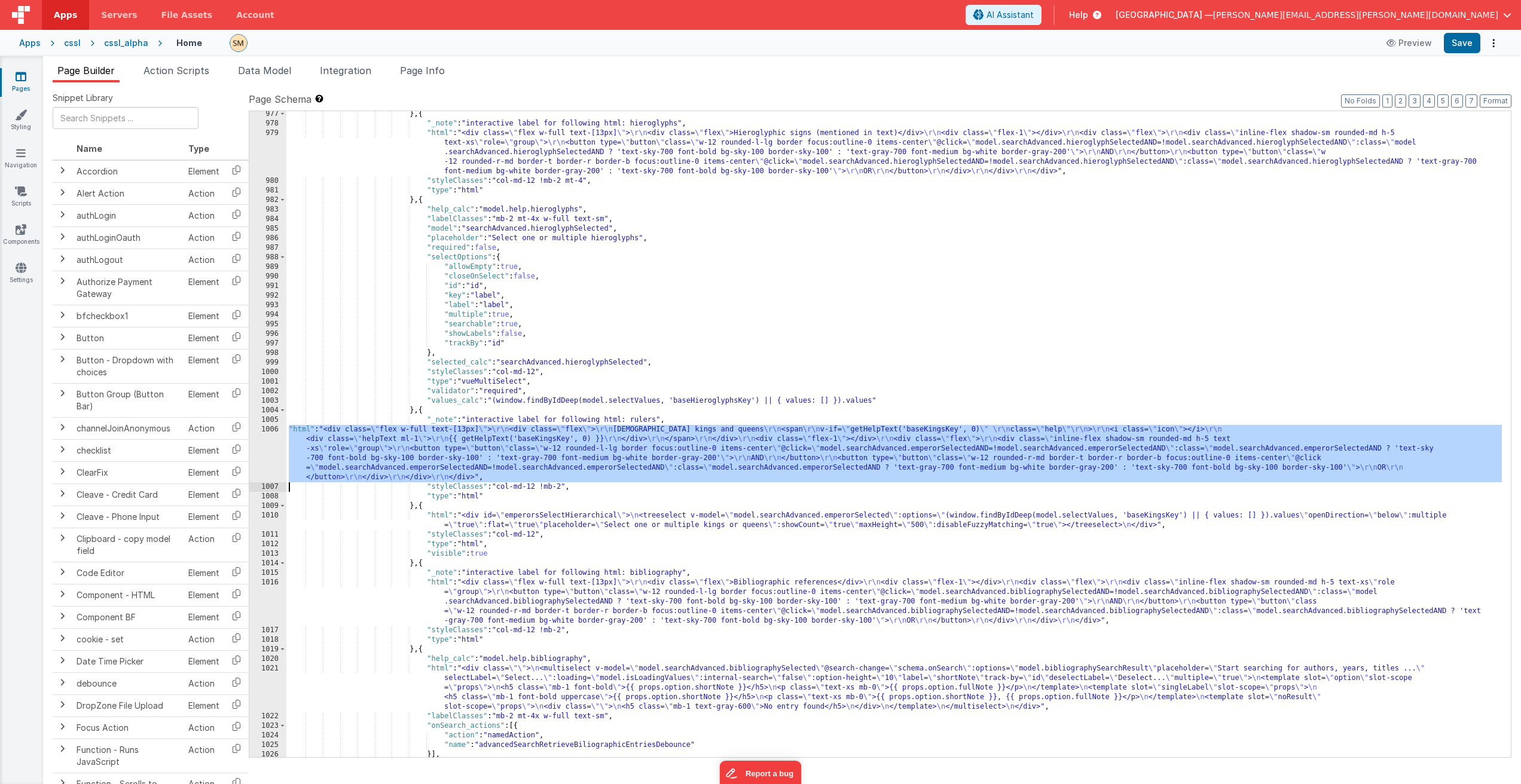
click at [270, 451] on div "1006" at bounding box center [268, 454] width 37 height 58
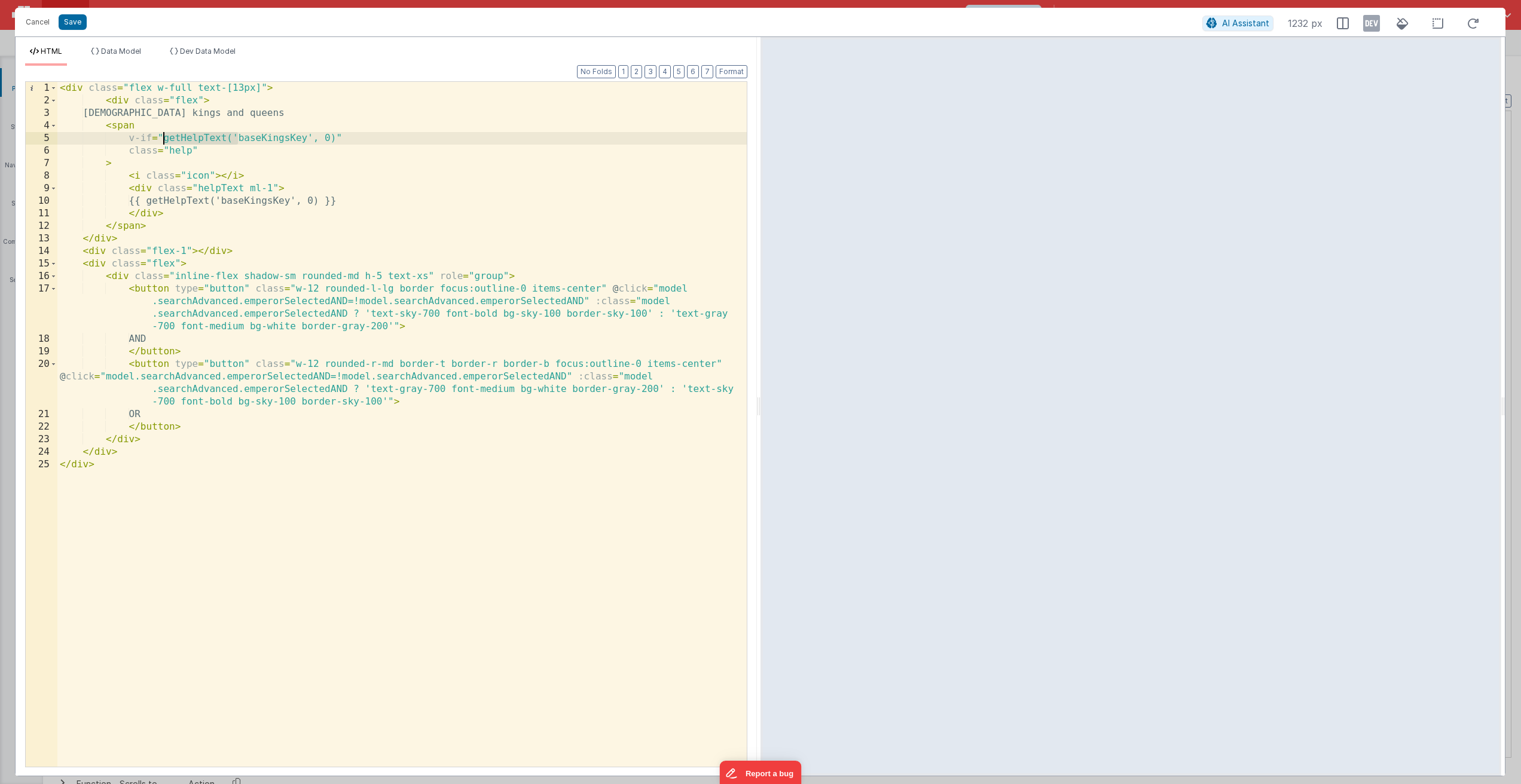
drag, startPoint x: 236, startPoint y: 139, endPoint x: 162, endPoint y: 139, distance: 74.0
click at [162, 139] on div "< div class = "flex w-full text-[13px]" > < div class = "flex" > [DEMOGRAPHIC_D…" at bounding box center [402, 437] width 689 height 710
click at [266, 137] on div "< div class = "flex w-full text-[13px]" > < div class = "flex" > [DEMOGRAPHIC_D…" at bounding box center [402, 437] width 689 height 710
click at [203, 139] on div "< div class = "flex w-full text-[13px]" > < div class = "flex" > [DEMOGRAPHIC_D…" at bounding box center [402, 437] width 689 height 710
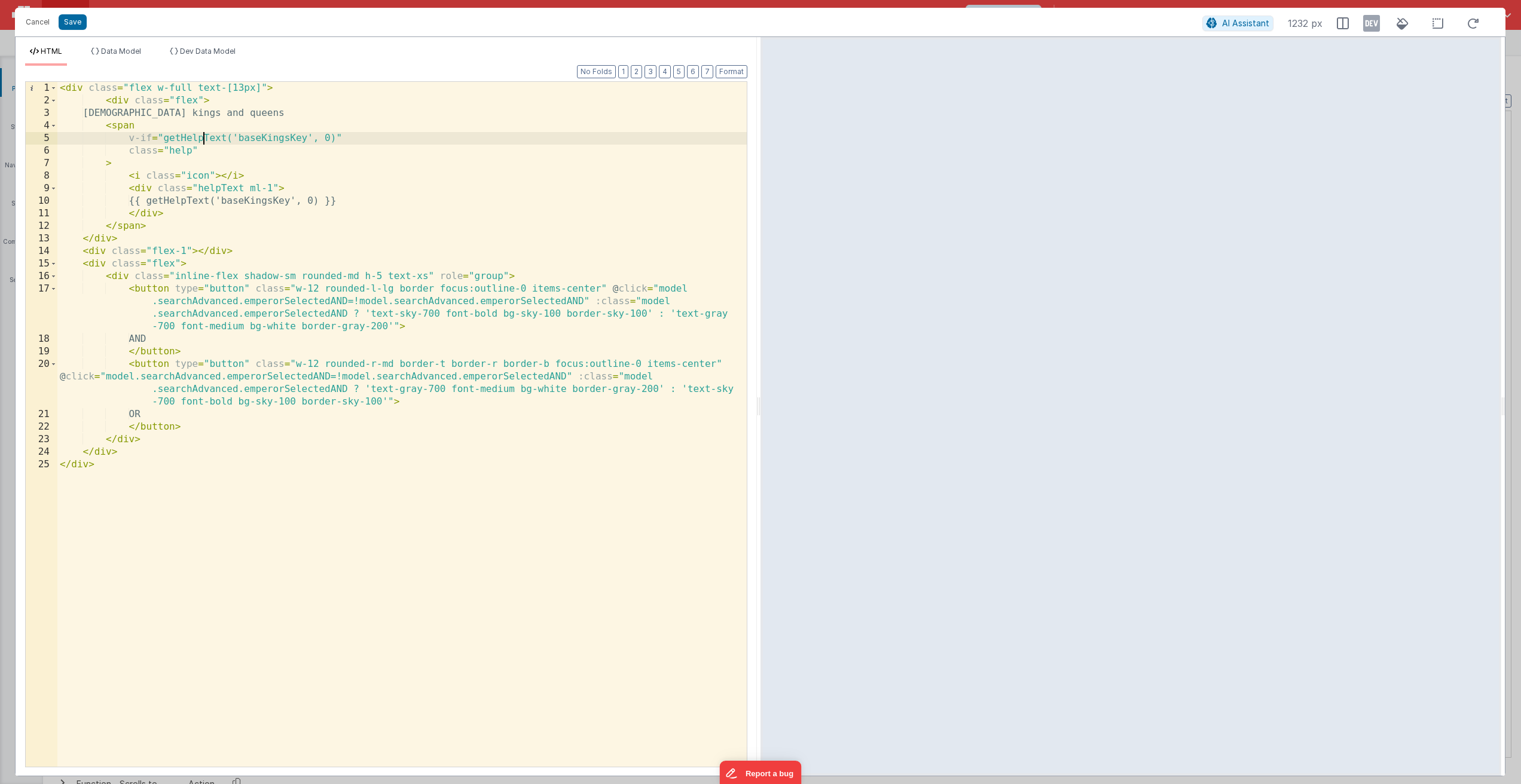
click at [203, 139] on div "< div class = "flex w-full text-[13px]" > < div class = "flex" > [DEMOGRAPHIC_D…" at bounding box center [402, 437] width 689 height 710
click at [249, 135] on div "< div class = "flex w-full text-[13px]" > < div class = "flex" > [DEMOGRAPHIC_D…" at bounding box center [402, 437] width 689 height 710
drag, startPoint x: 244, startPoint y: 188, endPoint x: 160, endPoint y: 194, distance: 84.2
click at [160, 194] on div "< div class = "flex w-full text-[13px]" > < div class = "flex" > [DEMOGRAPHIC_D…" at bounding box center [402, 437] width 689 height 710
click at [39, 25] on button "Cancel" at bounding box center [38, 22] width 36 height 17
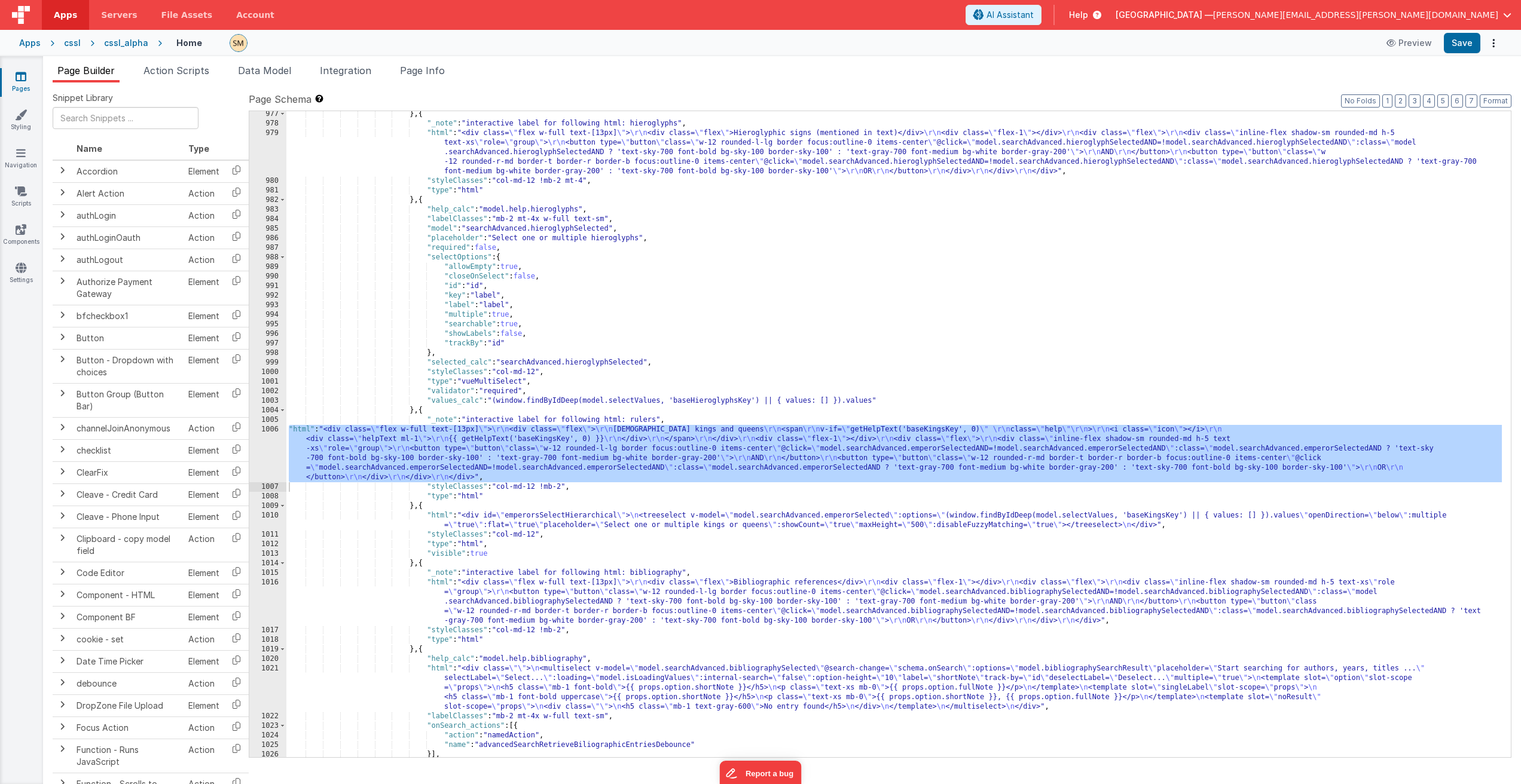
click at [444, 370] on div "} , { "_note" : "interactive label for following html: hieroglyphs" , "html" : …" at bounding box center [894, 442] width 1215 height 665
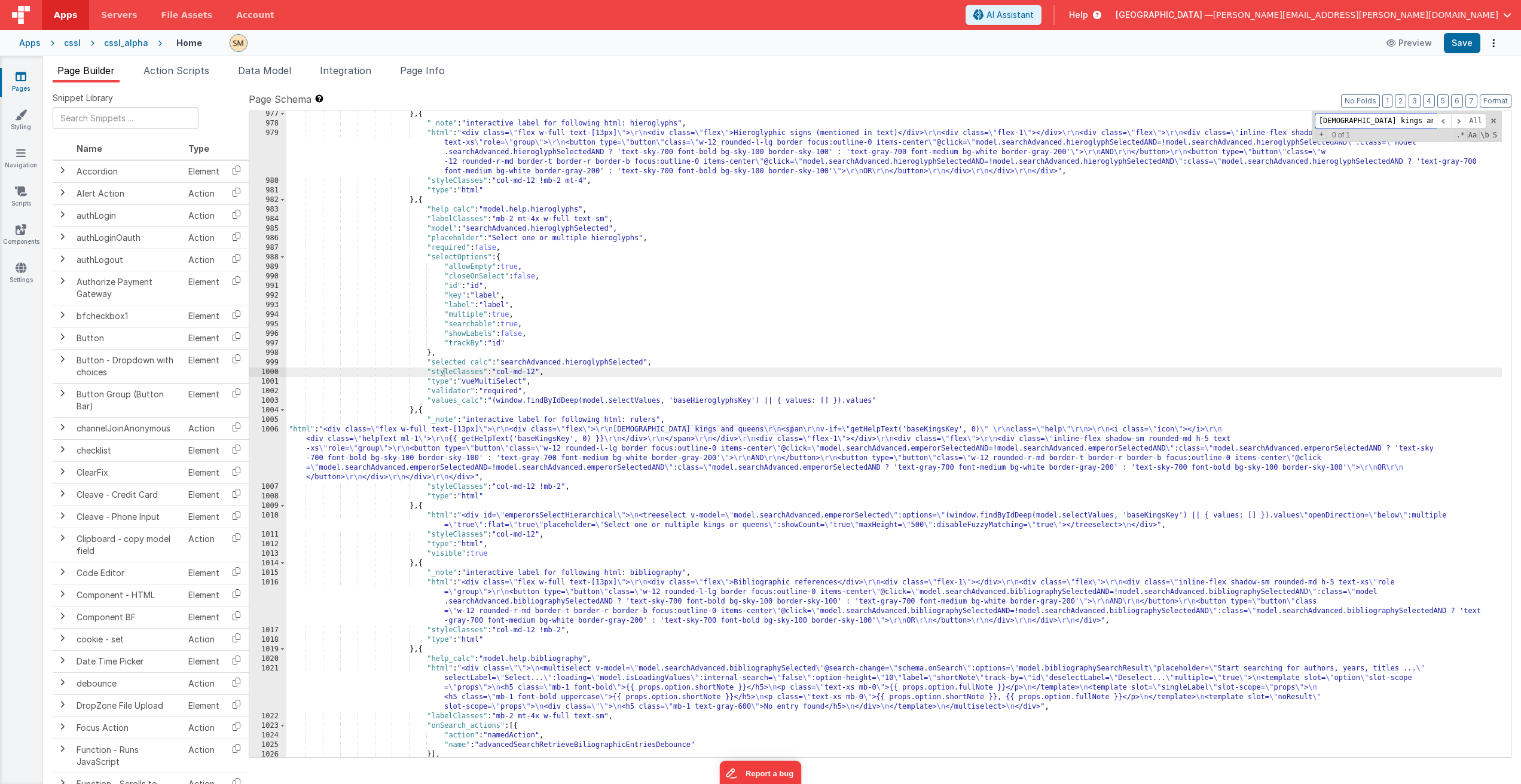
paste input "class="helpText"
click at [1345, 120] on input "class="helpText" at bounding box center [1375, 120] width 122 height 15
type input "class=\"helpText"
click at [273, 461] on div "1006" at bounding box center [268, 454] width 37 height 58
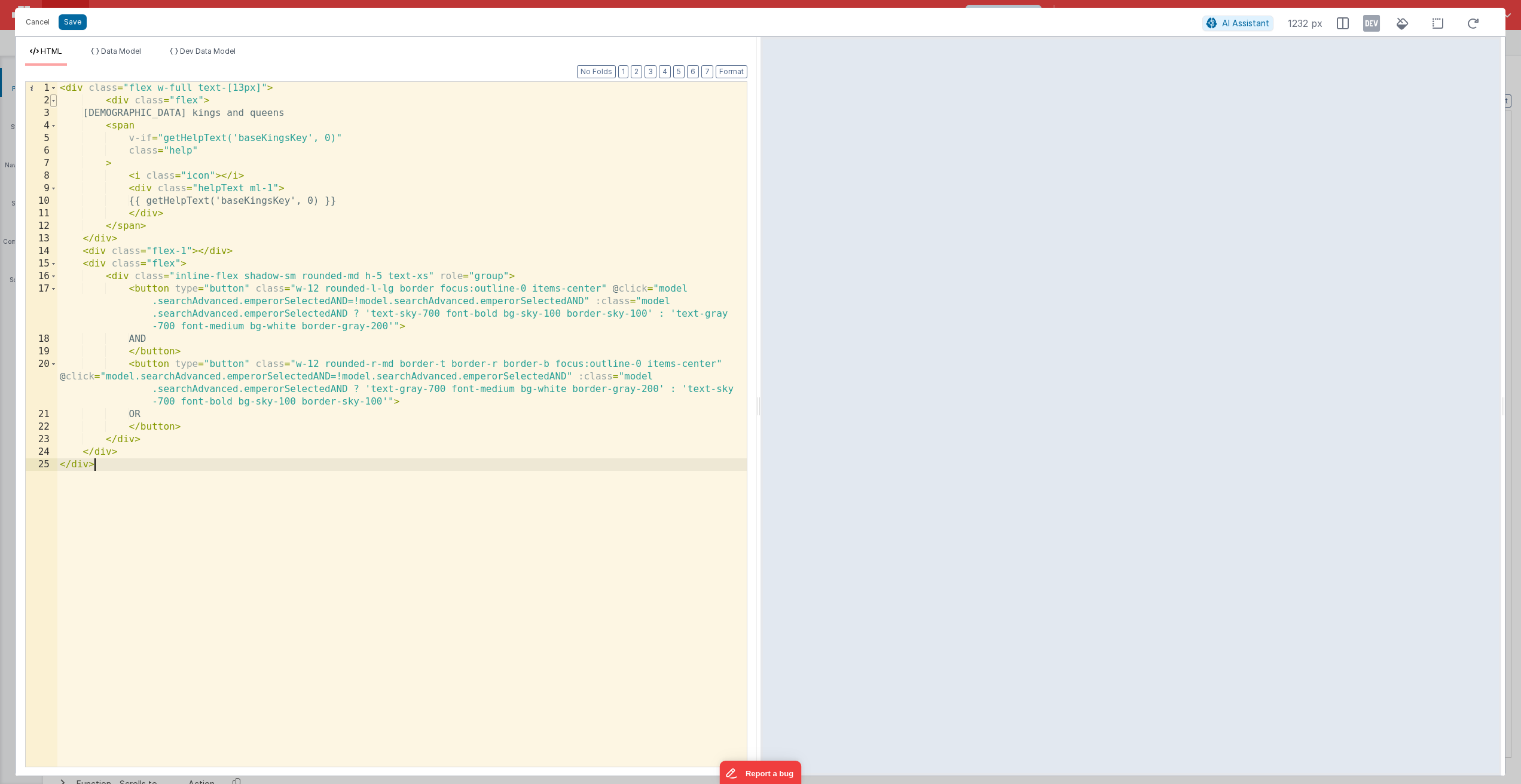
click at [52, 99] on span at bounding box center [53, 101] width 7 height 12
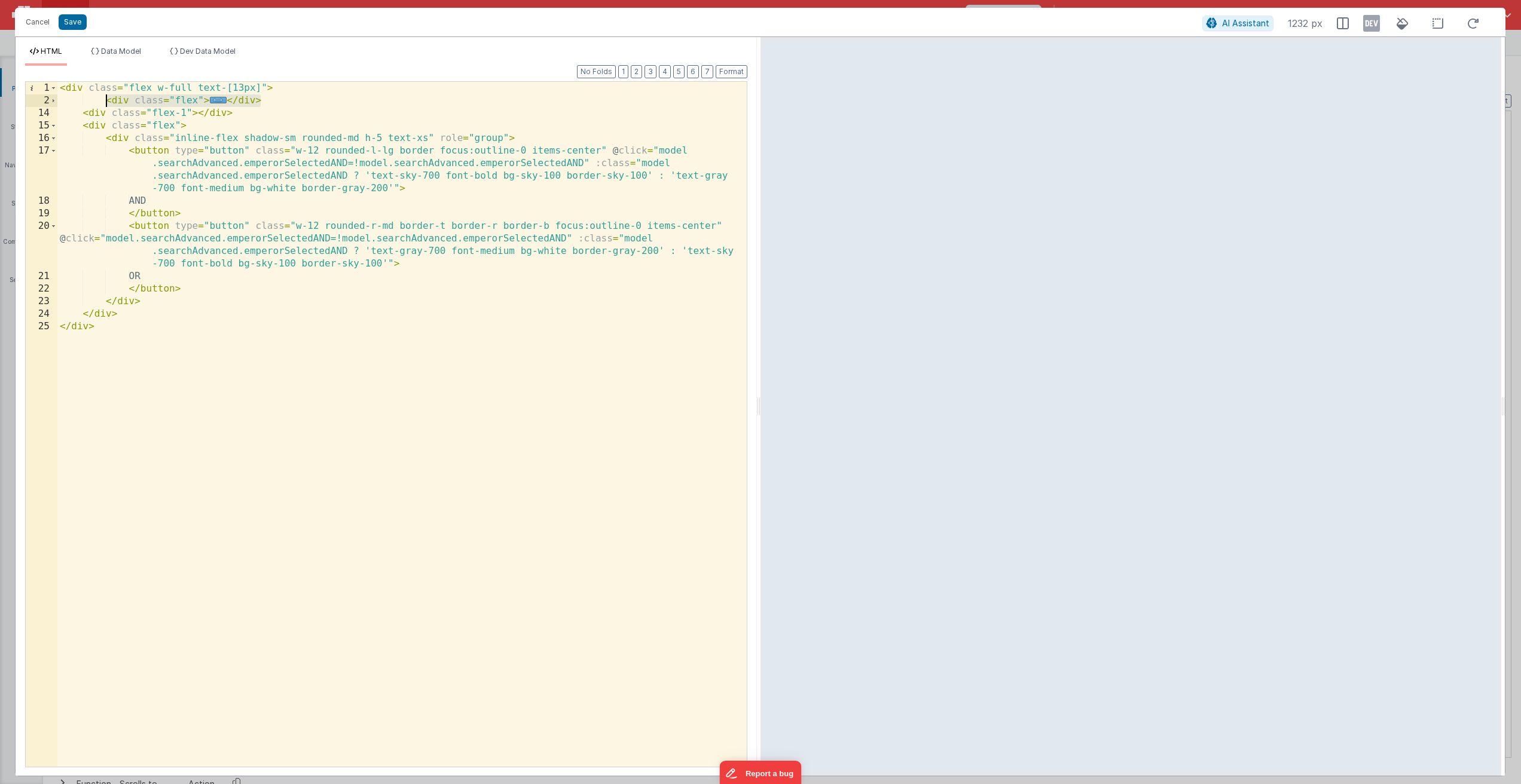
drag, startPoint x: 273, startPoint y: 102, endPoint x: 106, endPoint y: 106, distance: 167.0
click at [106, 106] on div "< div class = "flex w-full text-[13px]" > < div class = "flex" > ... </ div > <…" at bounding box center [402, 437] width 689 height 710
click at [55, 102] on span at bounding box center [53, 101] width 7 height 12
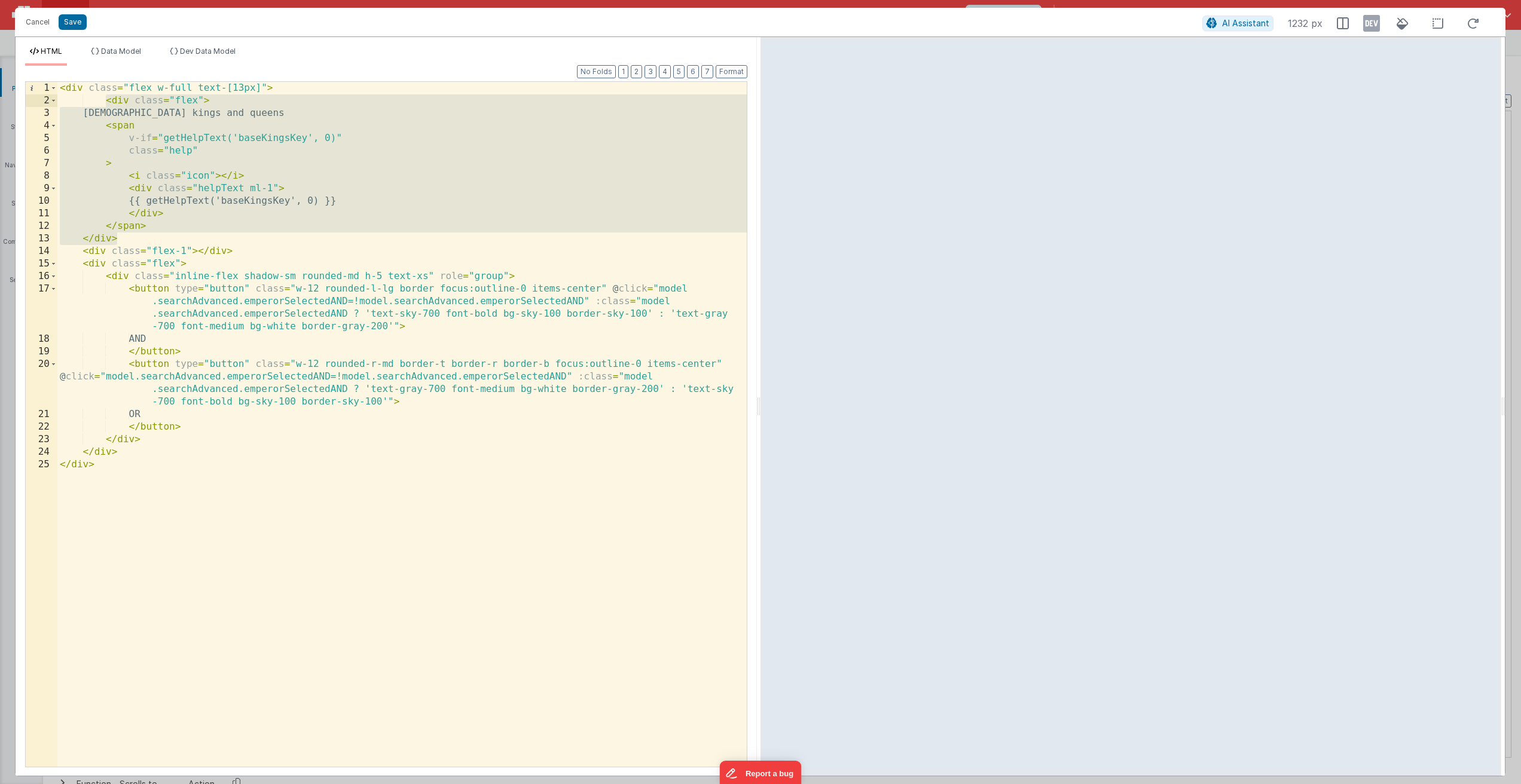
click at [109, 125] on div "< div class = "flex w-full text-[13px]" > < div class = "flex" > [DEMOGRAPHIC_D…" at bounding box center [402, 437] width 689 height 710
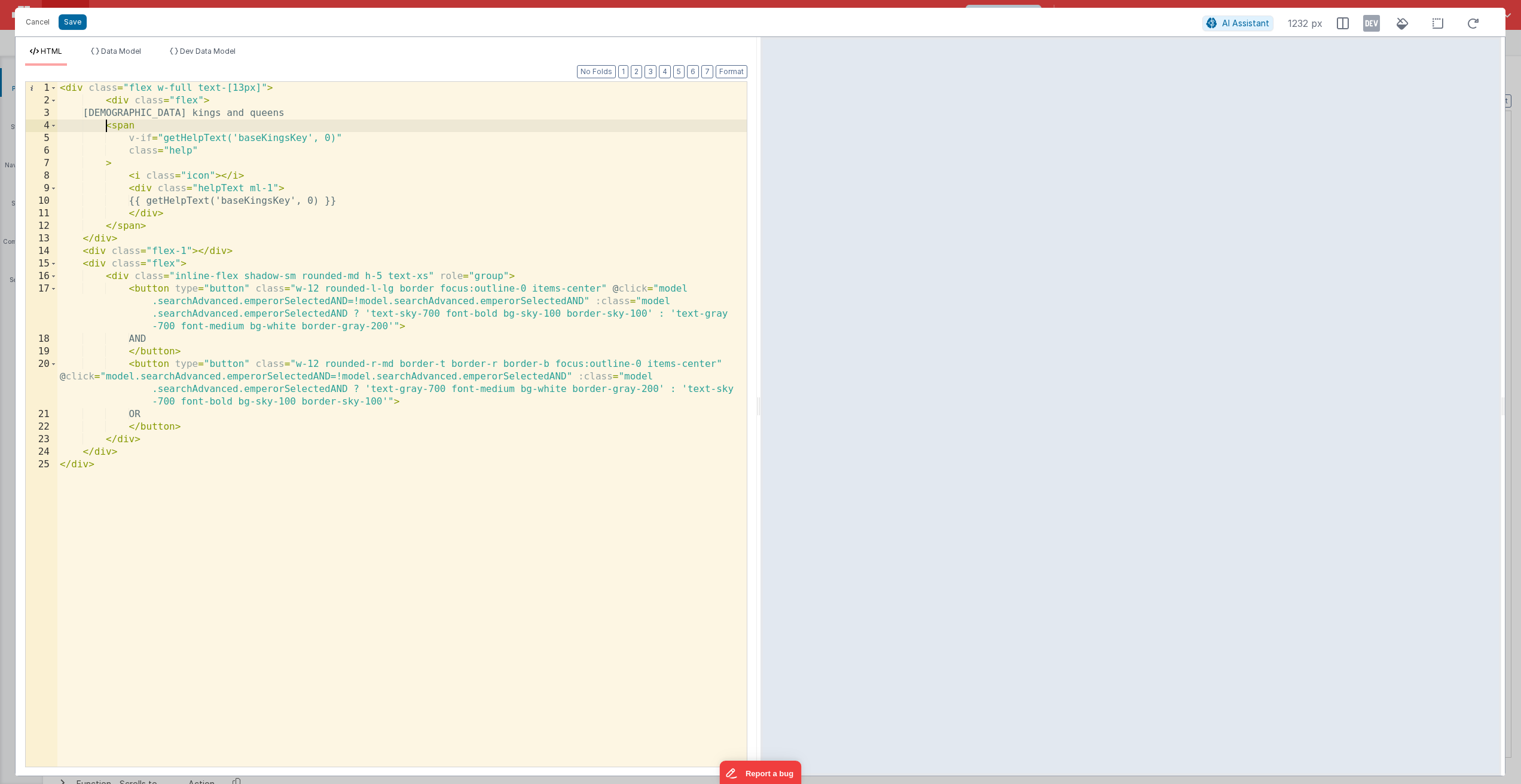
click at [106, 128] on div "< div class = "flex w-full text-[13px]" > < div class = "flex" > [DEMOGRAPHIC_D…" at bounding box center [402, 437] width 689 height 710
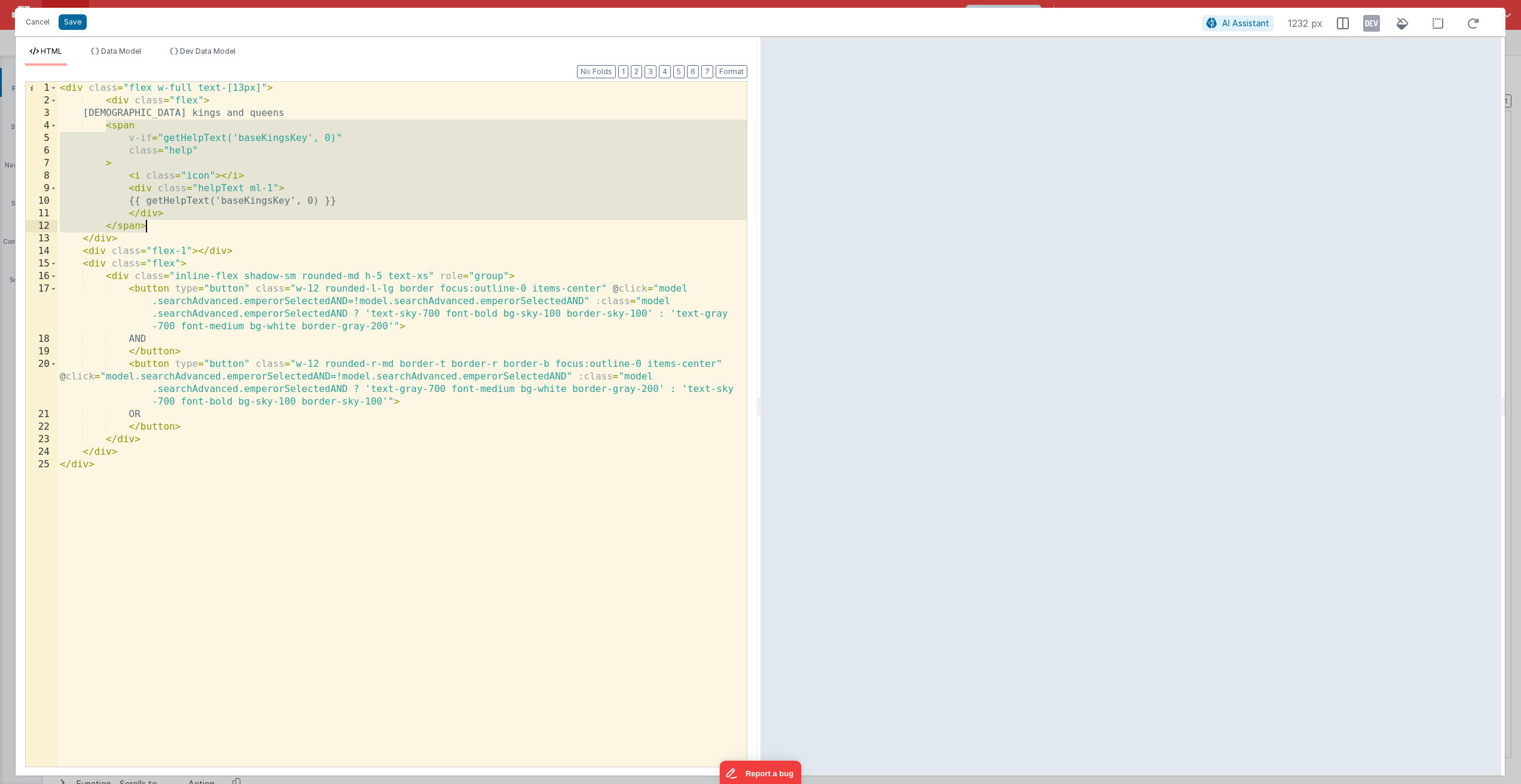
drag, startPoint x: 106, startPoint y: 128, endPoint x: 159, endPoint y: 229, distance: 114.1
click at [159, 229] on div "< div class = "flex w-full text-[13px]" > < div class = "flex" > [DEMOGRAPHIC_D…" at bounding box center [402, 437] width 689 height 710
click at [39, 25] on button "Cancel" at bounding box center [38, 22] width 36 height 17
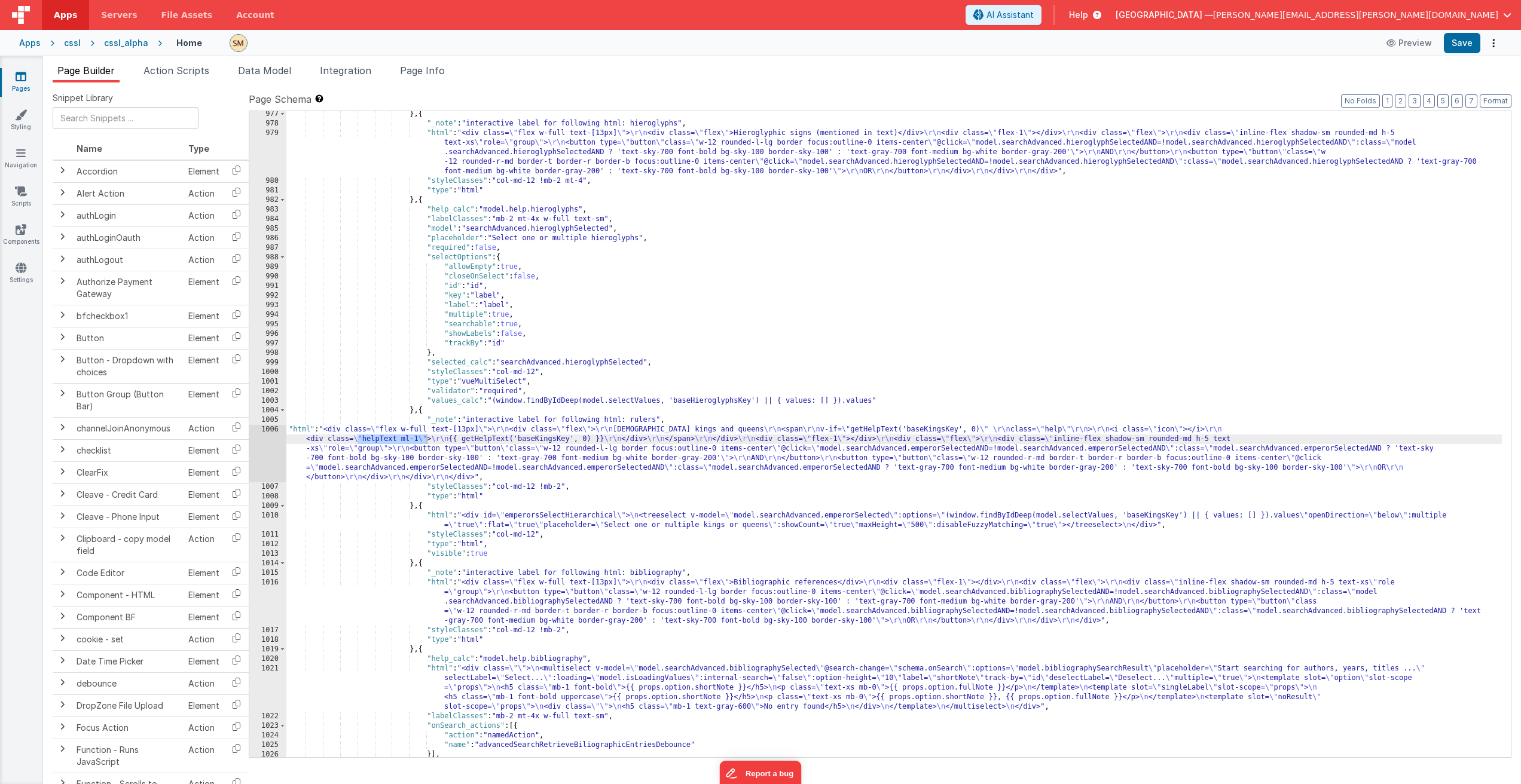
click at [454, 441] on div "} , { "_note" : "interactive label for following html: hieroglyphs" , "html" : …" at bounding box center [894, 442] width 1215 height 665
click at [510, 585] on div "} , { "_note" : "interactive label for following html: hieroglyphs" , "html" : …" at bounding box center [894, 442] width 1215 height 665
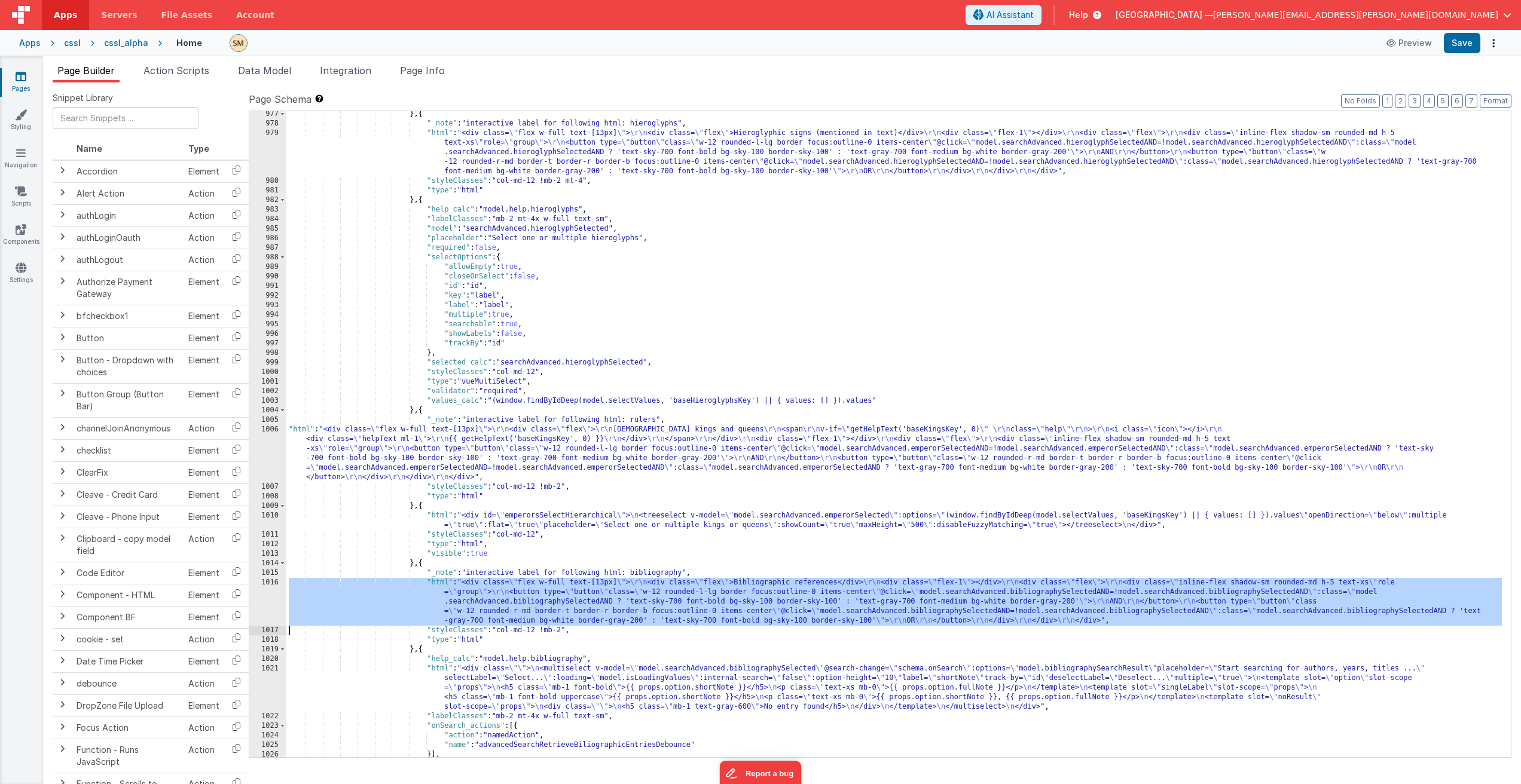
click at [270, 598] on div "1016" at bounding box center [268, 602] width 37 height 48
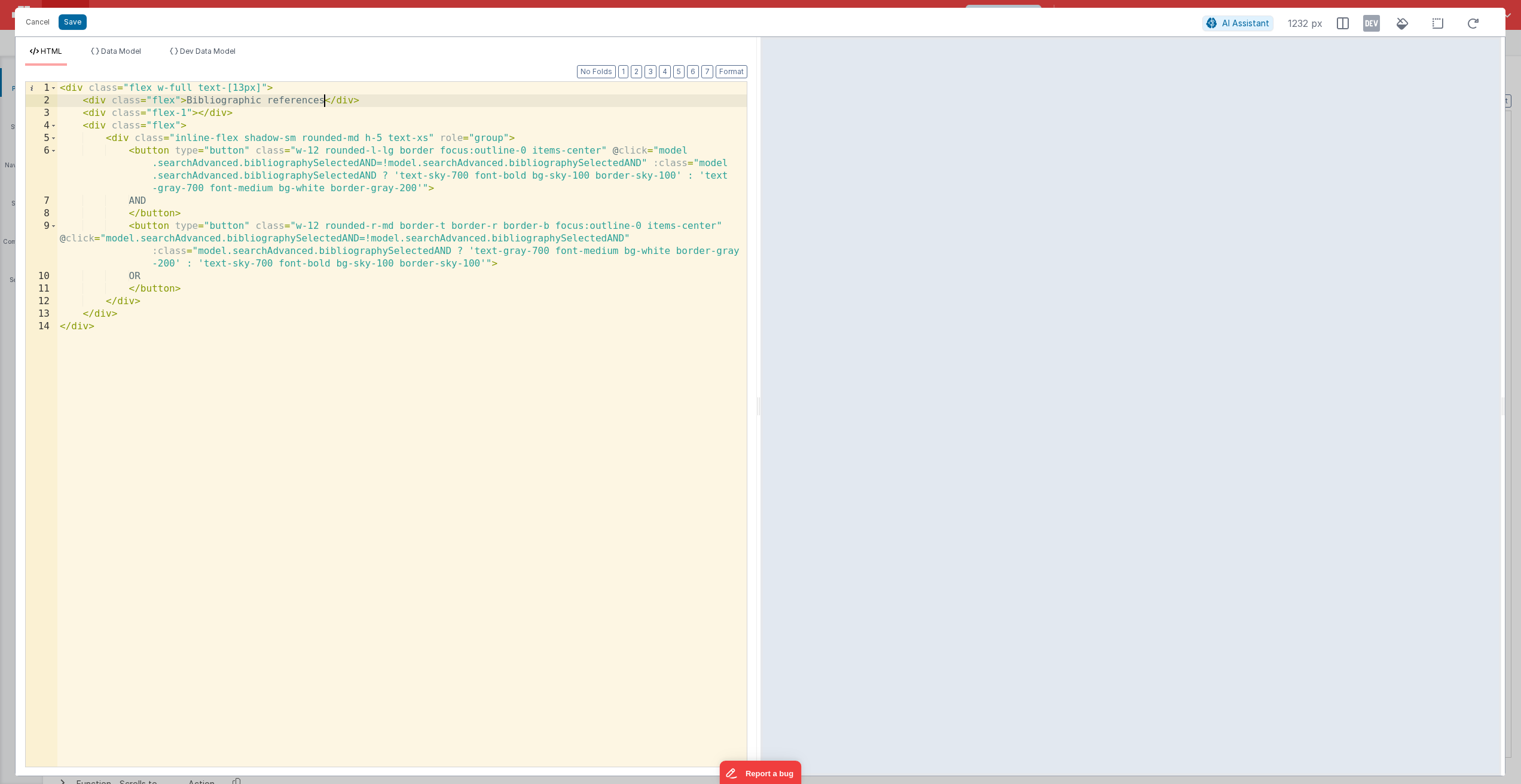
click at [323, 102] on div "< div class = "flex w-full text-[13px]" > < div class = "flex" > Bibliographic …" at bounding box center [402, 437] width 689 height 710
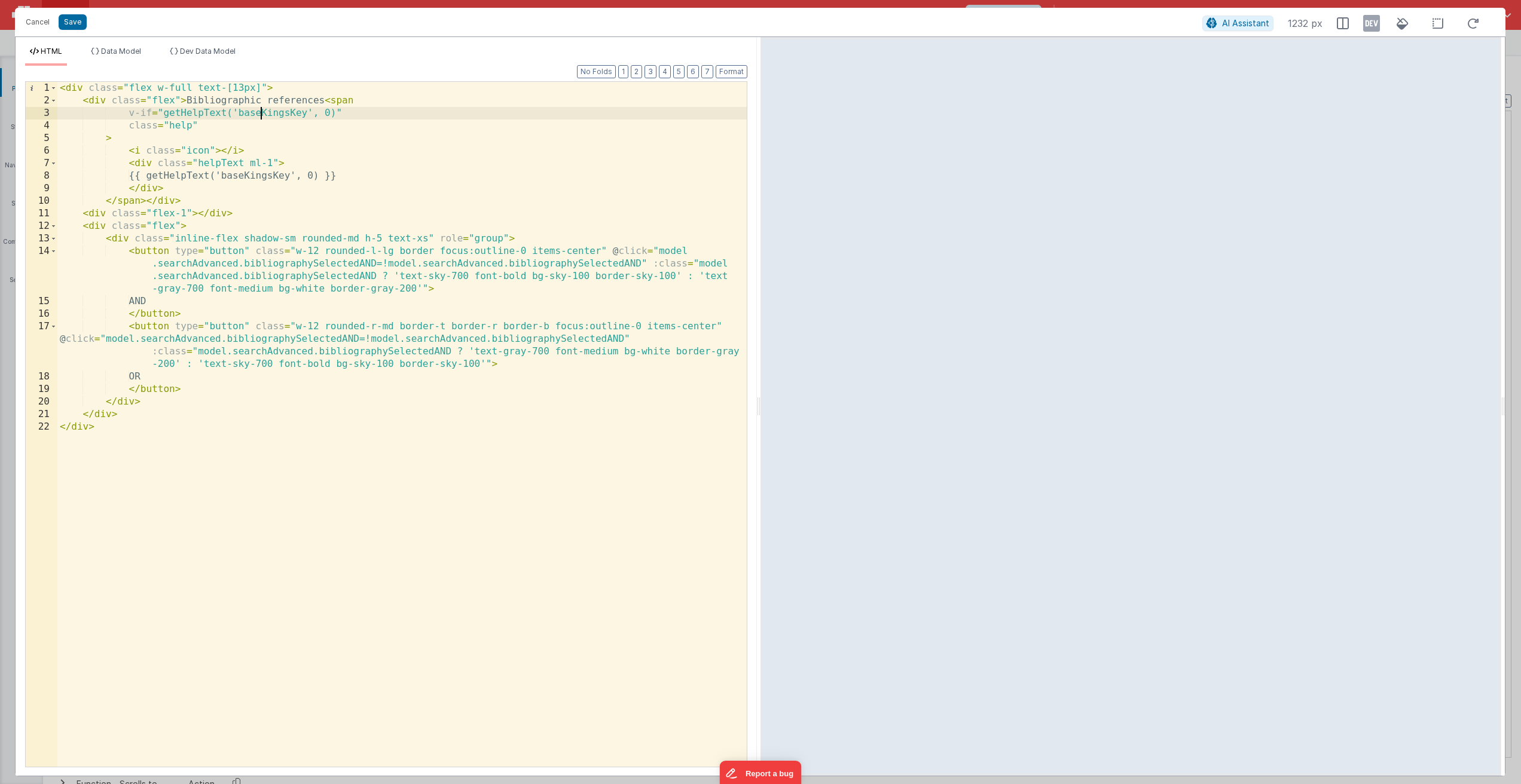
click at [262, 113] on div "< div class = "flex w-full text-[13px]" > < div class = "flex" > Bibliographic …" at bounding box center [402, 437] width 689 height 710
drag, startPoint x: 262, startPoint y: 113, endPoint x: 290, endPoint y: 112, distance: 28.0
click at [290, 112] on div "< div class = "flex w-full text-[13px]" > < div class = "flex" > Bibliographic …" at bounding box center [402, 437] width 689 height 710
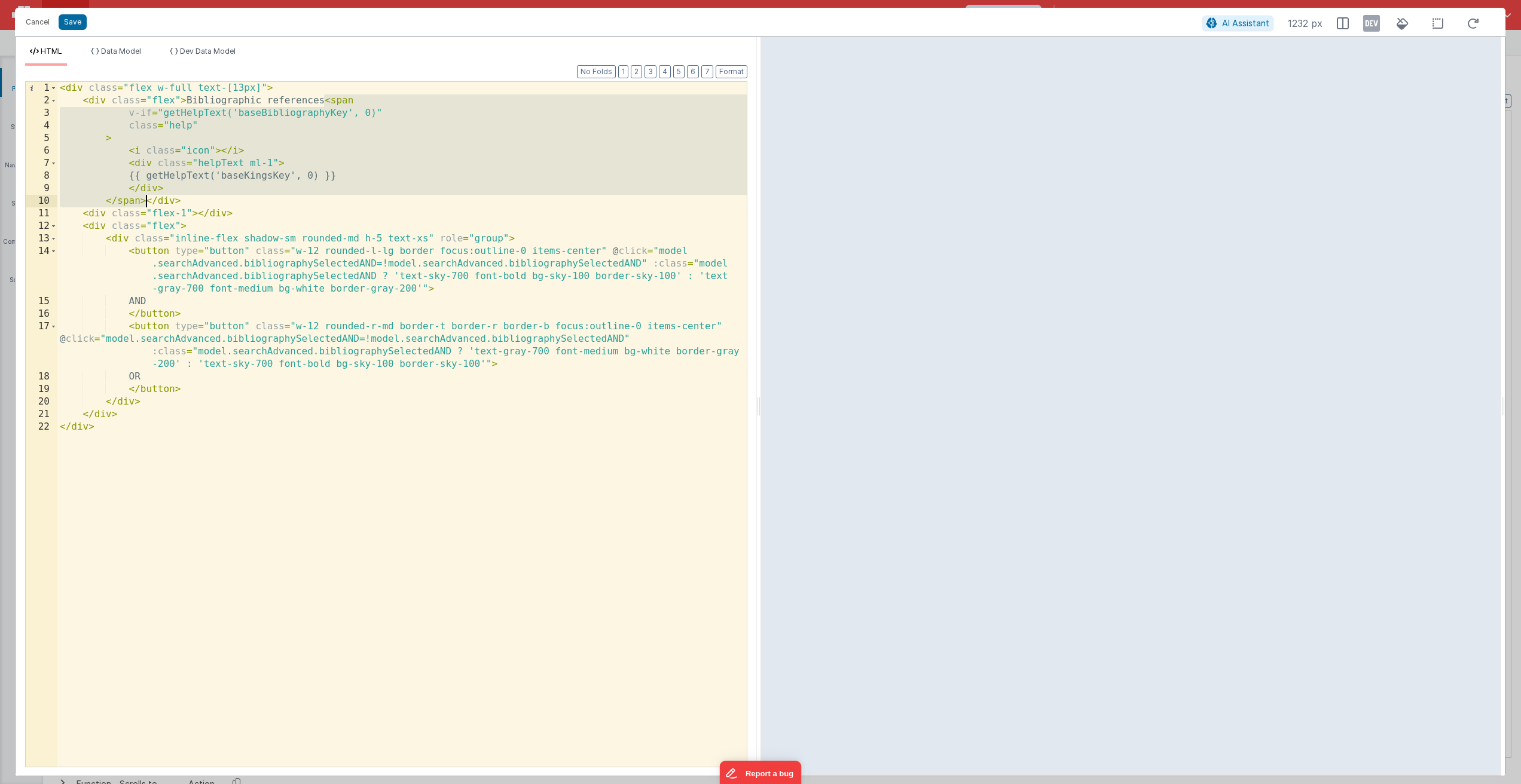
drag, startPoint x: 324, startPoint y: 99, endPoint x: 145, endPoint y: 201, distance: 206.0
click at [145, 201] on div "< div class = "flex w-full text-[13px]" > < div class = "flex" > Bibliographic …" at bounding box center [402, 437] width 689 height 710
click at [71, 20] on button "Save" at bounding box center [72, 22] width 28 height 15
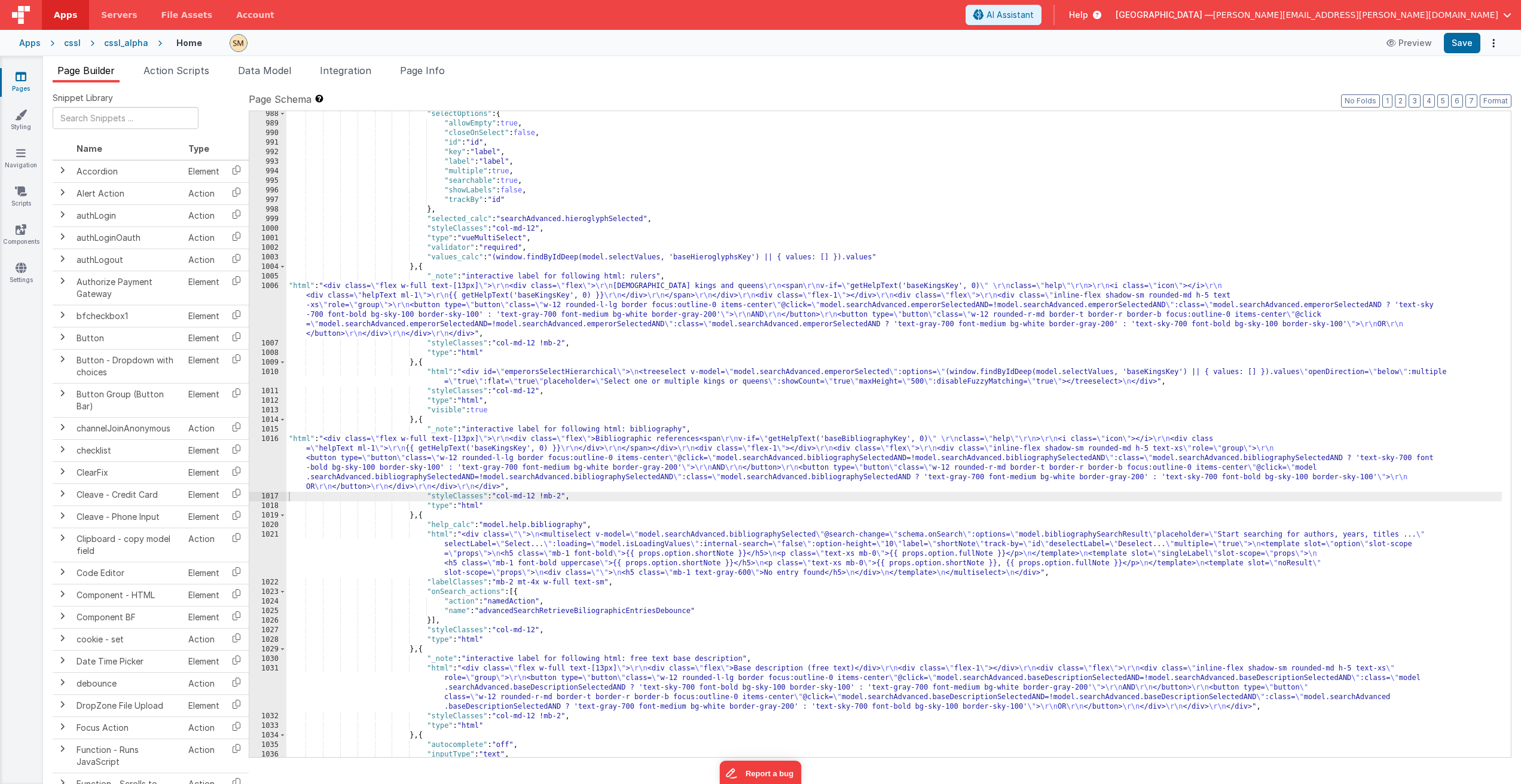
scroll to position [10117, 0]
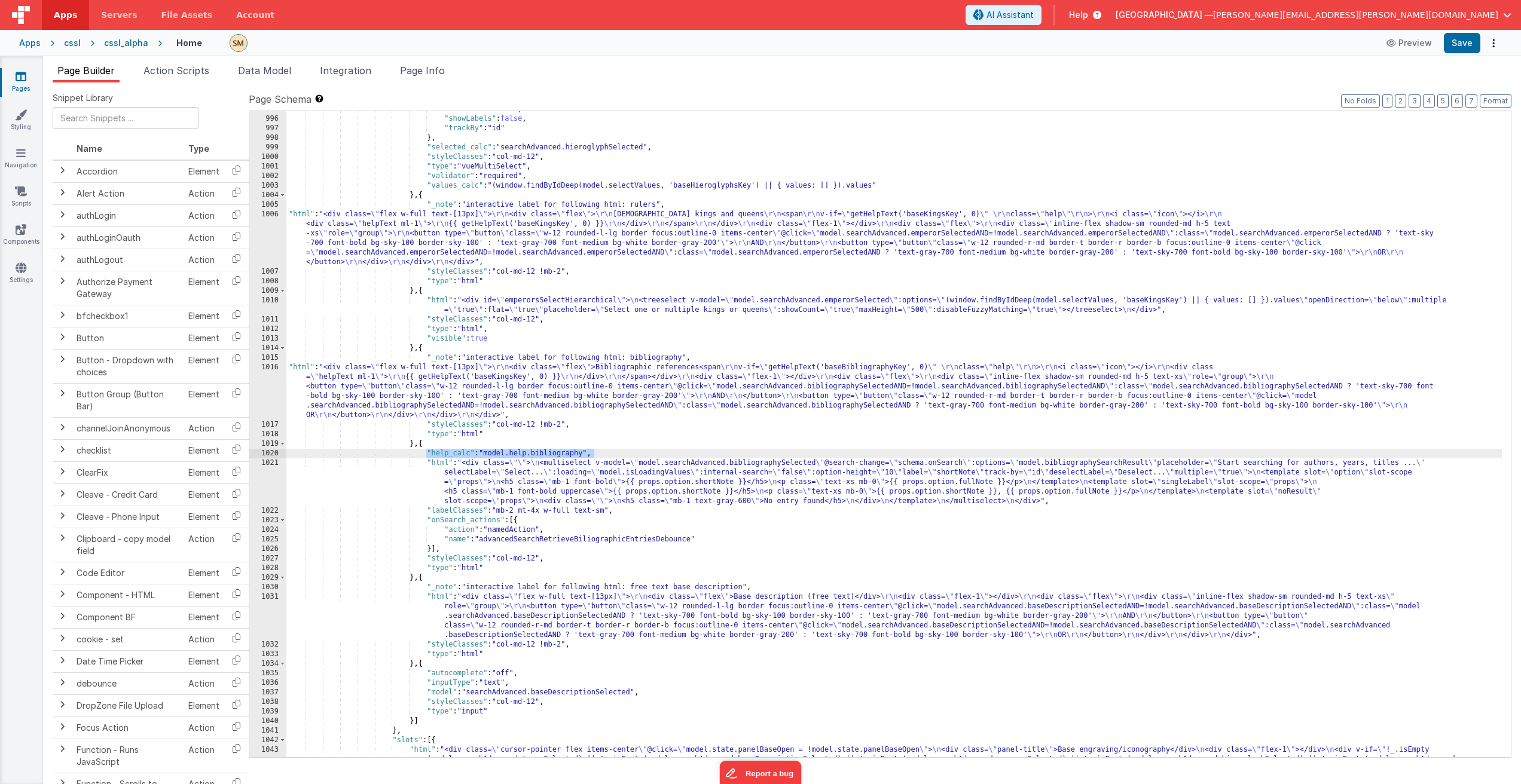
drag, startPoint x: 598, startPoint y: 454, endPoint x: 427, endPoint y: 456, distance: 171.0
click at [427, 456] on div ""searchable" : true , "showLabels" : false , "trackBy" : "id" } , "selected_cal…" at bounding box center [894, 451] width 1215 height 694
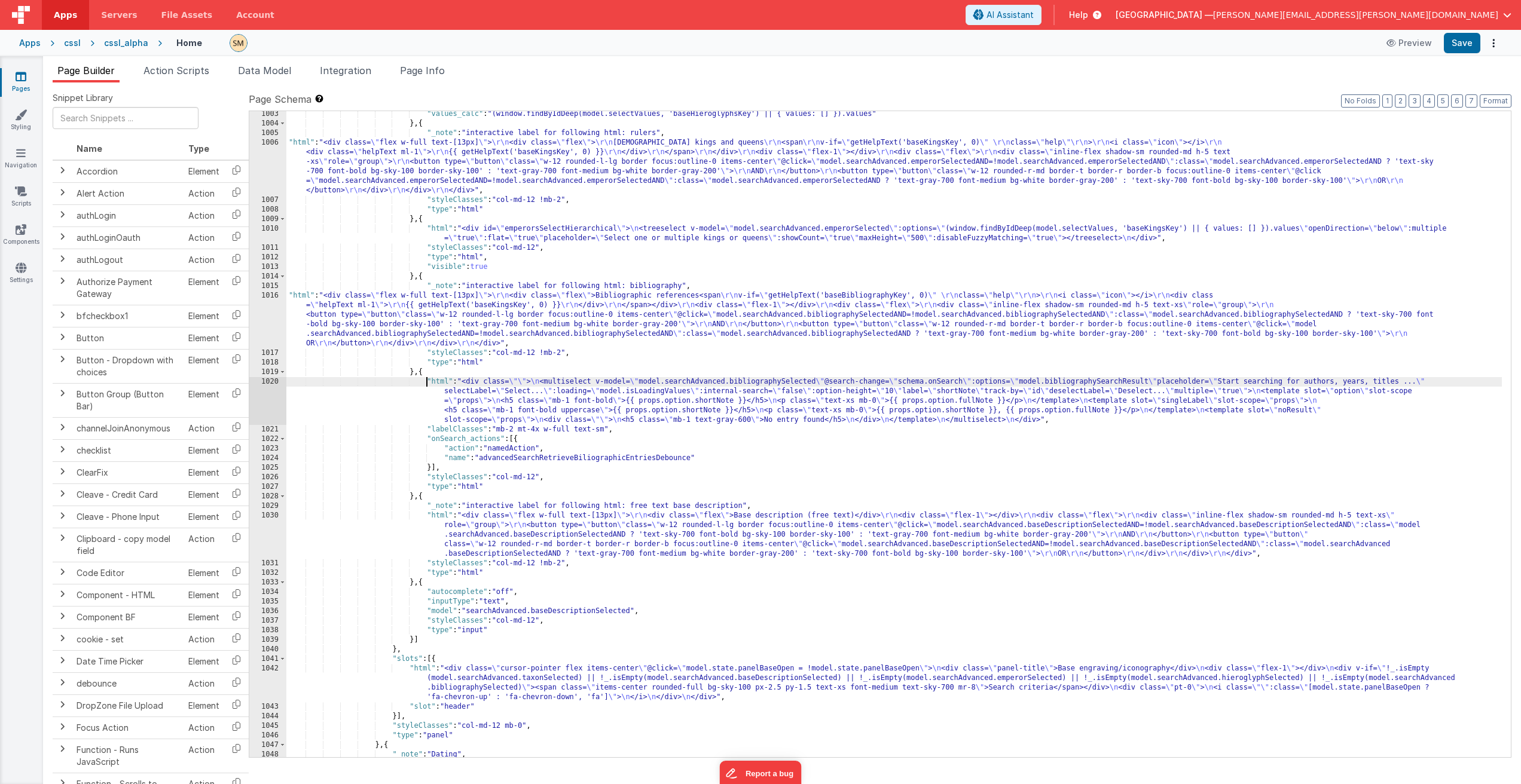
scroll to position [10224, 0]
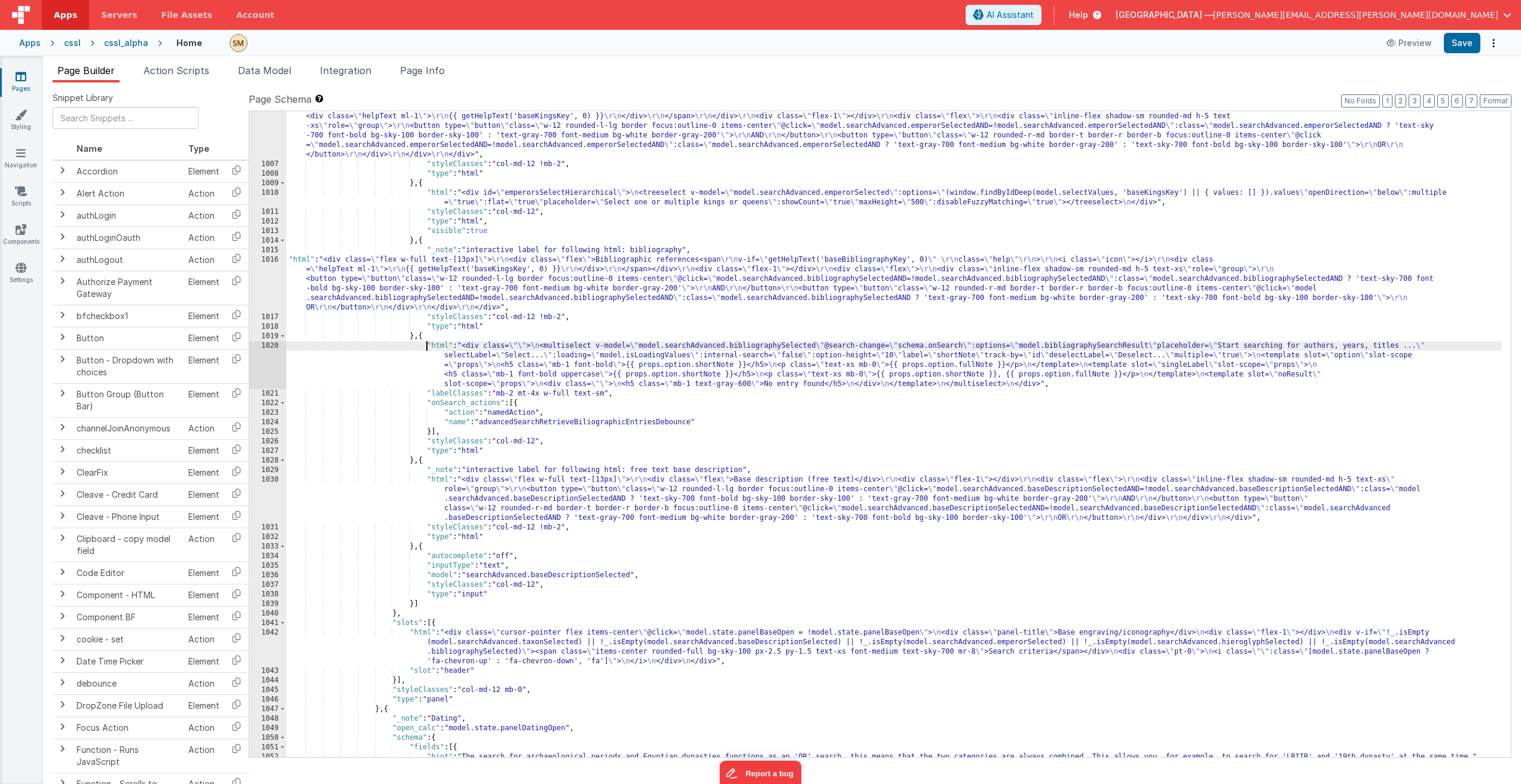
click at [453, 504] on div ""html" : "<div class= \" flex w-full text-[13px] \" > \r\n <div class= \" flex …" at bounding box center [894, 459] width 1215 height 713
click at [470, 495] on div ""html" : "<div class= \" flex w-full text-[13px] \" > \r\n <div class= \" flex …" at bounding box center [894, 459] width 1215 height 713
click at [270, 498] on div "1030" at bounding box center [268, 499] width 37 height 48
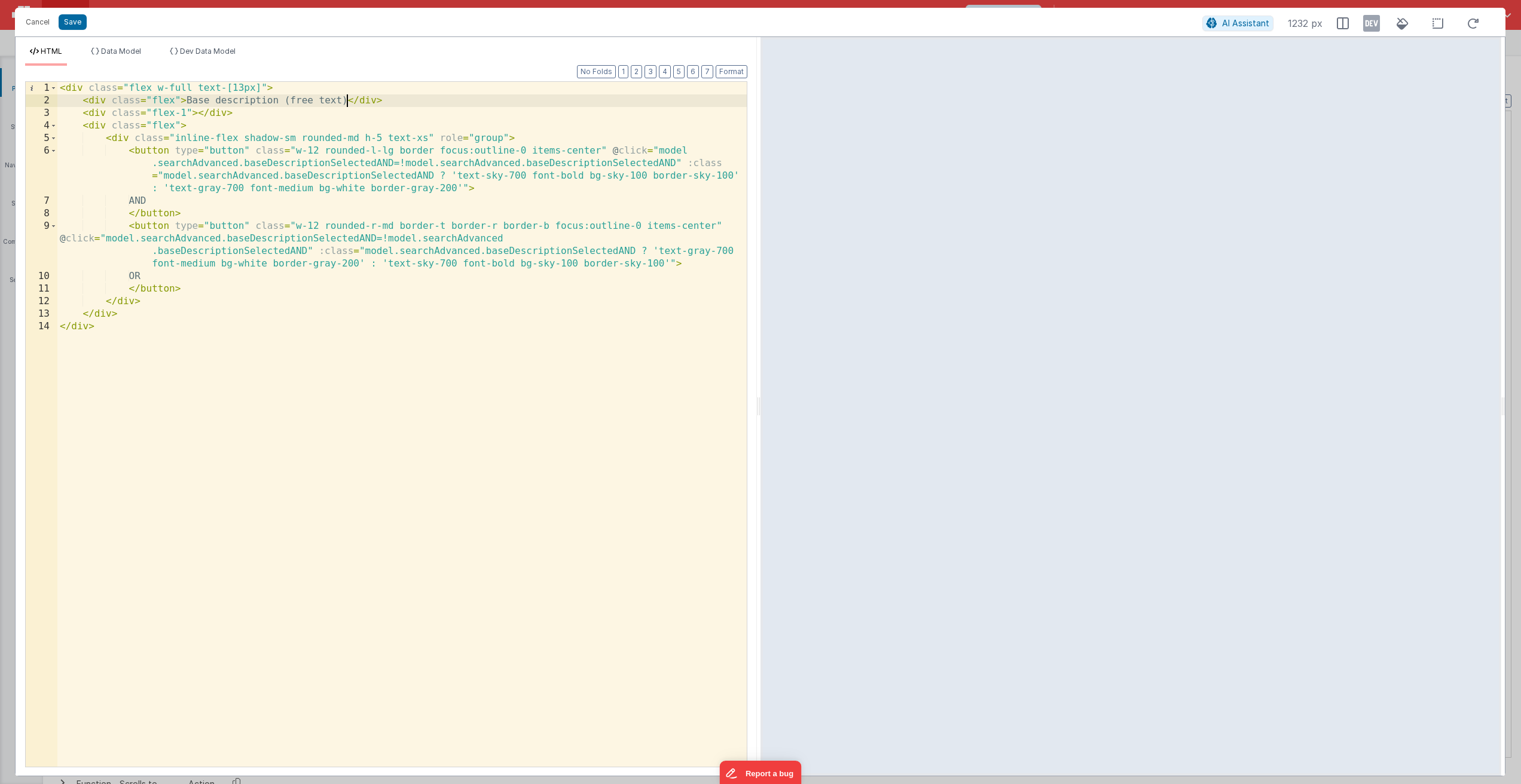
click at [348, 102] on div "< div class = "flex w-full text-[13px]" > < div class = "flex" > Base descripti…" at bounding box center [402, 437] width 689 height 710
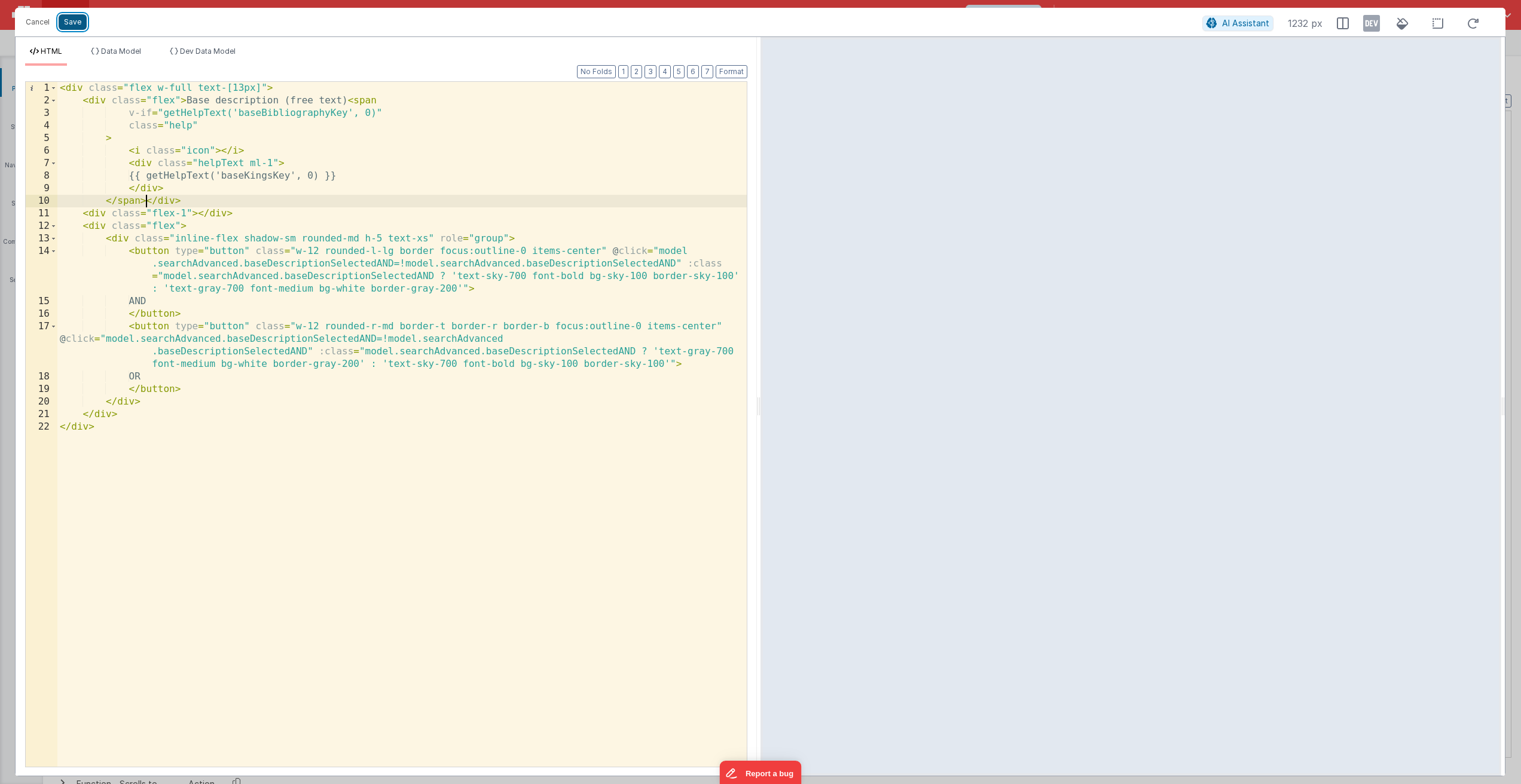
click at [75, 23] on button "Save" at bounding box center [72, 22] width 28 height 15
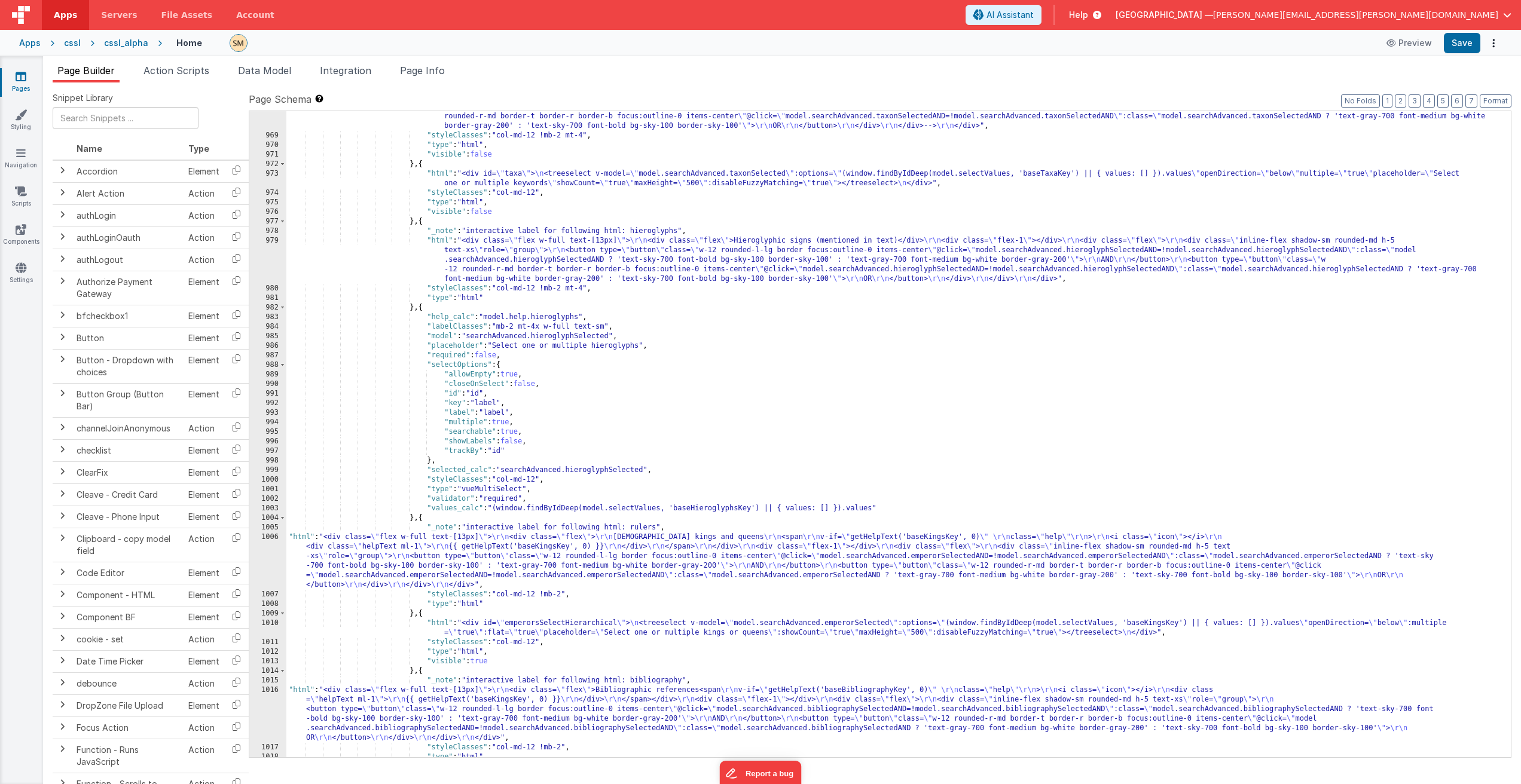
scroll to position [9793, 0]
click at [530, 260] on div ""html" : "<div class= \" flex w-full text-[13px] \" > \r\n <div class= \" flex …" at bounding box center [894, 435] width 1215 height 704
click at [276, 260] on div "979" at bounding box center [268, 260] width 37 height 48
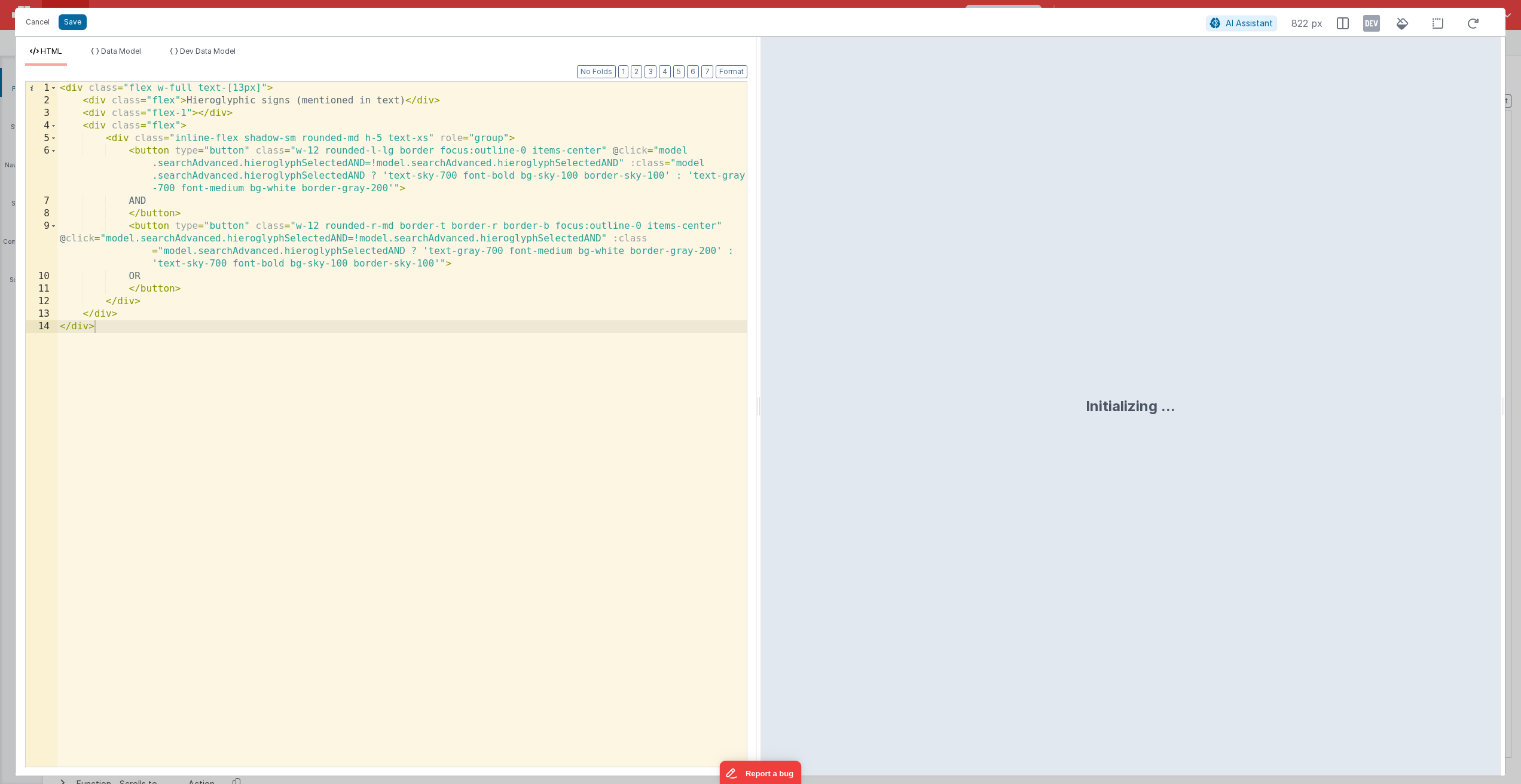
click at [404, 101] on div "< div class = "flex w-full text-[13px]" > < div class = "flex" > Hieroglyphic s…" at bounding box center [402, 437] width 689 height 710
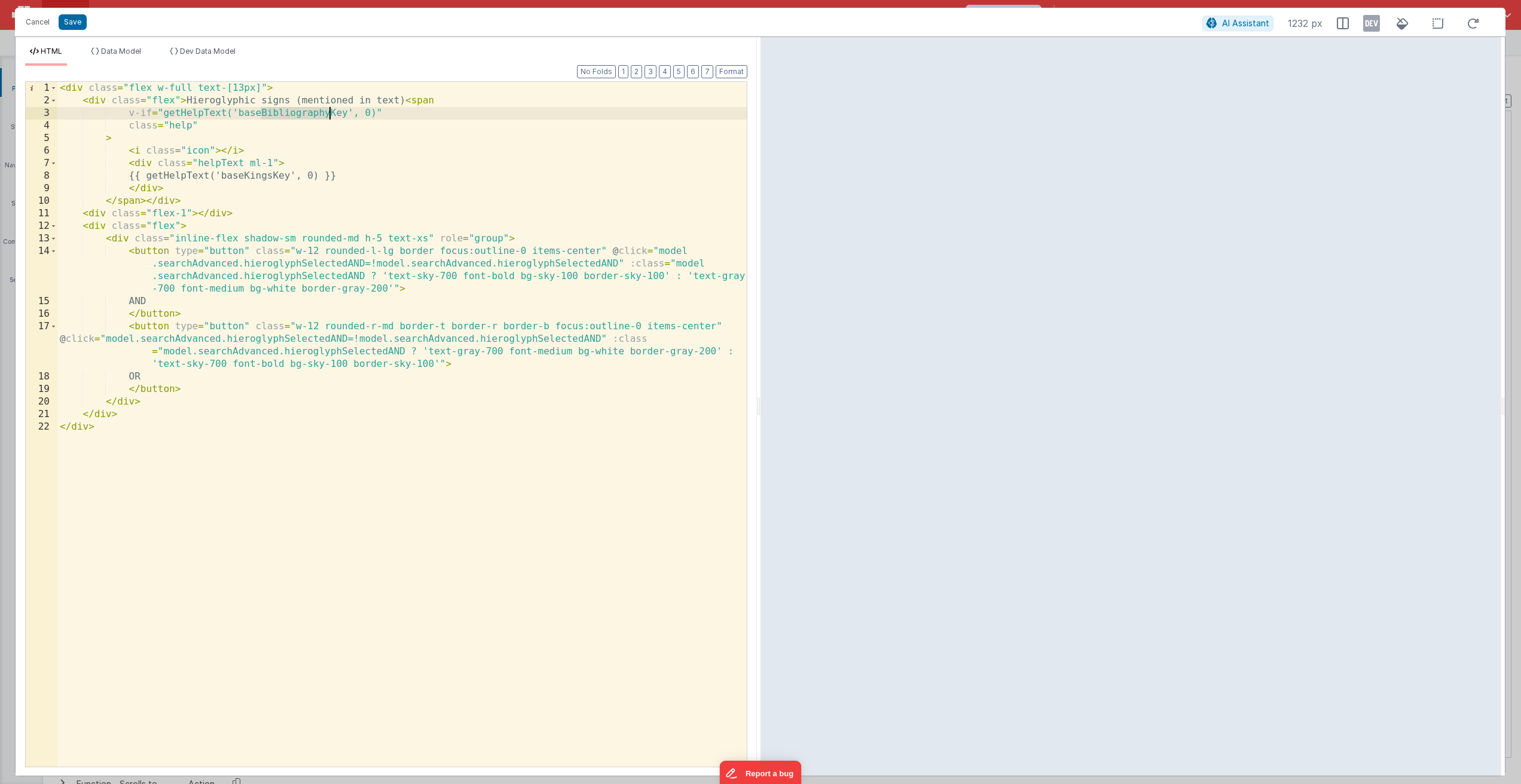
drag, startPoint x: 261, startPoint y: 113, endPoint x: 327, endPoint y: 114, distance: 66.0
click at [327, 114] on div "< div class = "flex w-full text-[13px]" > < div class = "flex" > Hieroglyphic s…" at bounding box center [402, 437] width 689 height 710
drag, startPoint x: 295, startPoint y: 176, endPoint x: 268, endPoint y: 177, distance: 27.0
click at [268, 177] on div "< div class = "flex w-full text-[13px]" > < div class = "flex" > Hieroglyphic s…" at bounding box center [402, 437] width 689 height 710
click at [313, 115] on div "< div class = "flex w-full text-[13px]" > < div class = "flex" > Hieroglyphic s…" at bounding box center [402, 437] width 689 height 710
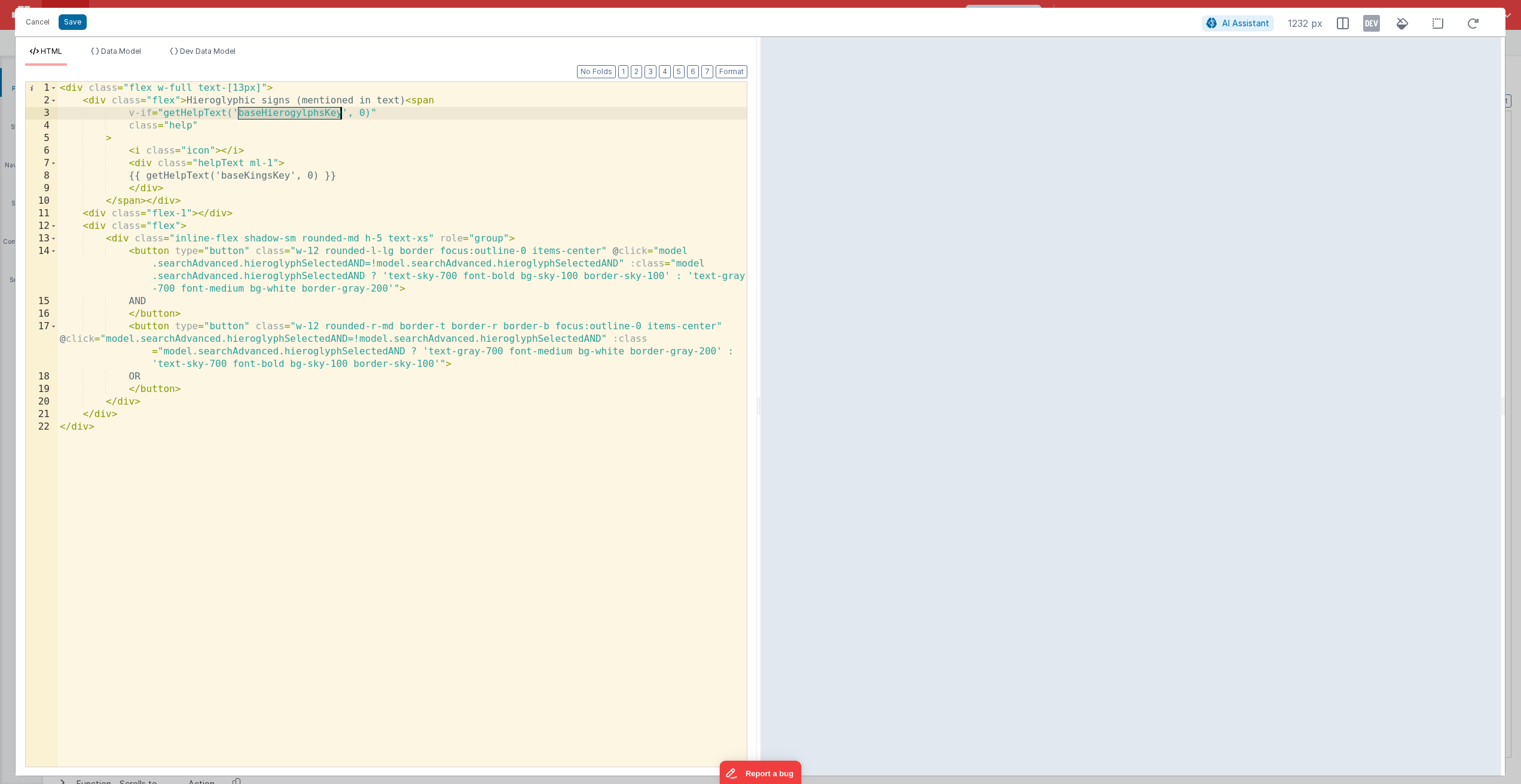
click at [313, 115] on div "< div class = "flex w-full text-[13px]" > < div class = "flex" > Hieroglyphic s…" at bounding box center [402, 437] width 689 height 710
click at [286, 179] on div "< div class = "flex w-full text-[13px]" > < div class = "flex" > Hieroglyphic s…" at bounding box center [402, 437] width 689 height 710
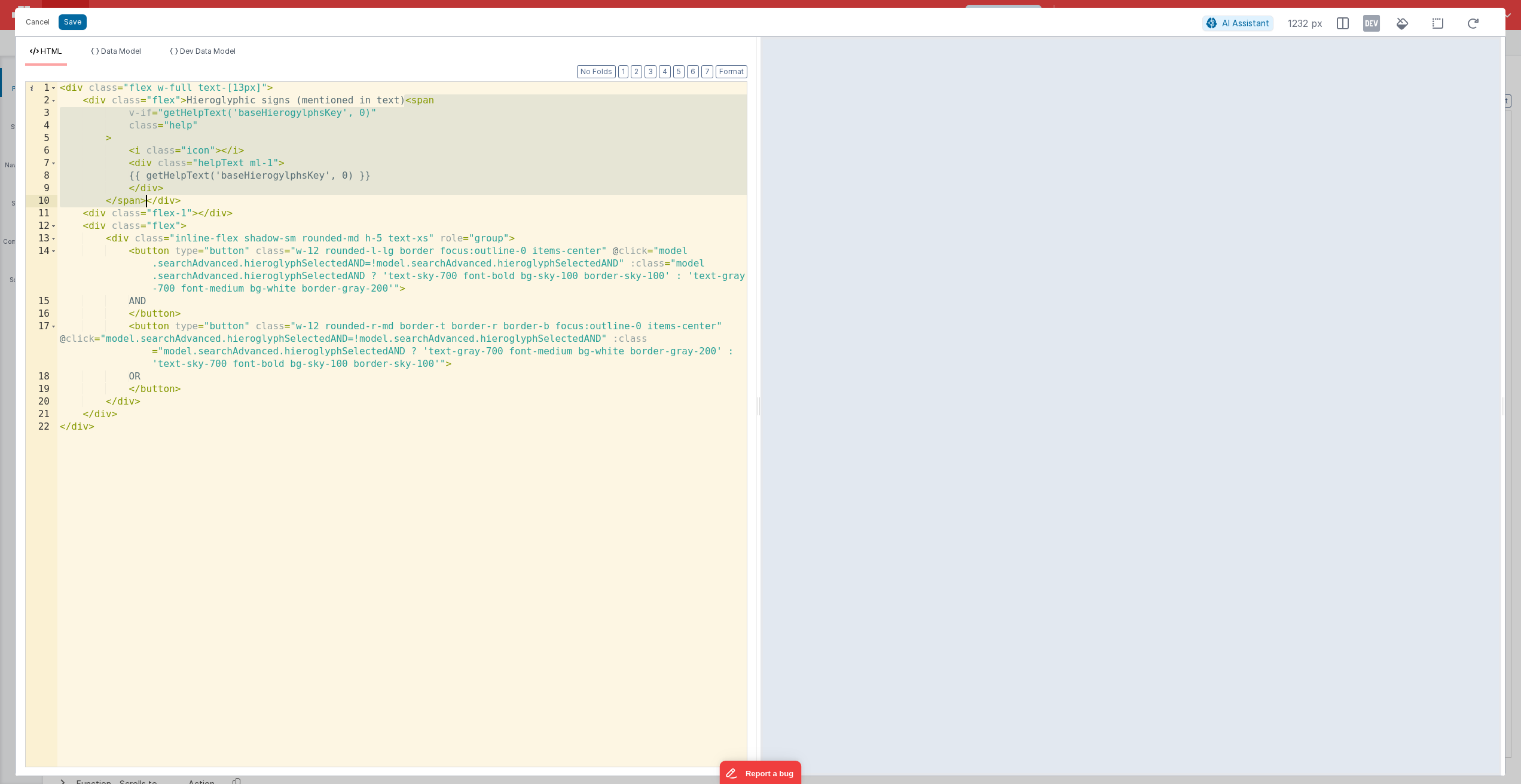
drag, startPoint x: 404, startPoint y: 100, endPoint x: 146, endPoint y: 203, distance: 277.8
click at [146, 203] on div "< div class = "flex w-full text-[13px]" > < div class = "flex" > Hieroglyphic s…" at bounding box center [402, 437] width 689 height 710
click at [311, 177] on div "< div class = "flex w-full text-[13px]" > < div class = "flex" > Hieroglyphic s…" at bounding box center [402, 437] width 689 height 710
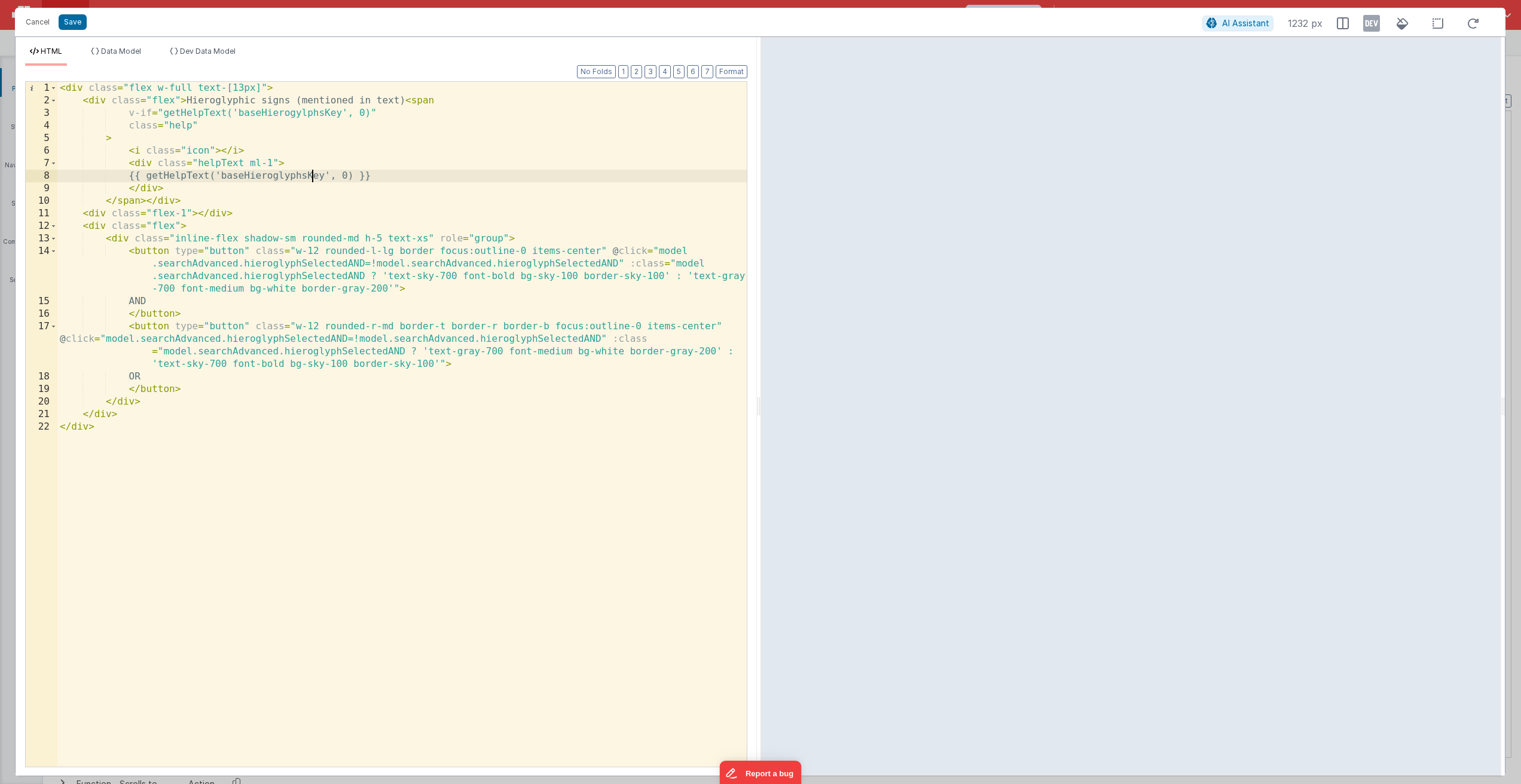
click at [306, 112] on div "< div class = "flex w-full text-[13px]" > < div class = "flex" > Hieroglyphic s…" at bounding box center [402, 437] width 689 height 710
click at [68, 25] on button "Save" at bounding box center [72, 22] width 28 height 15
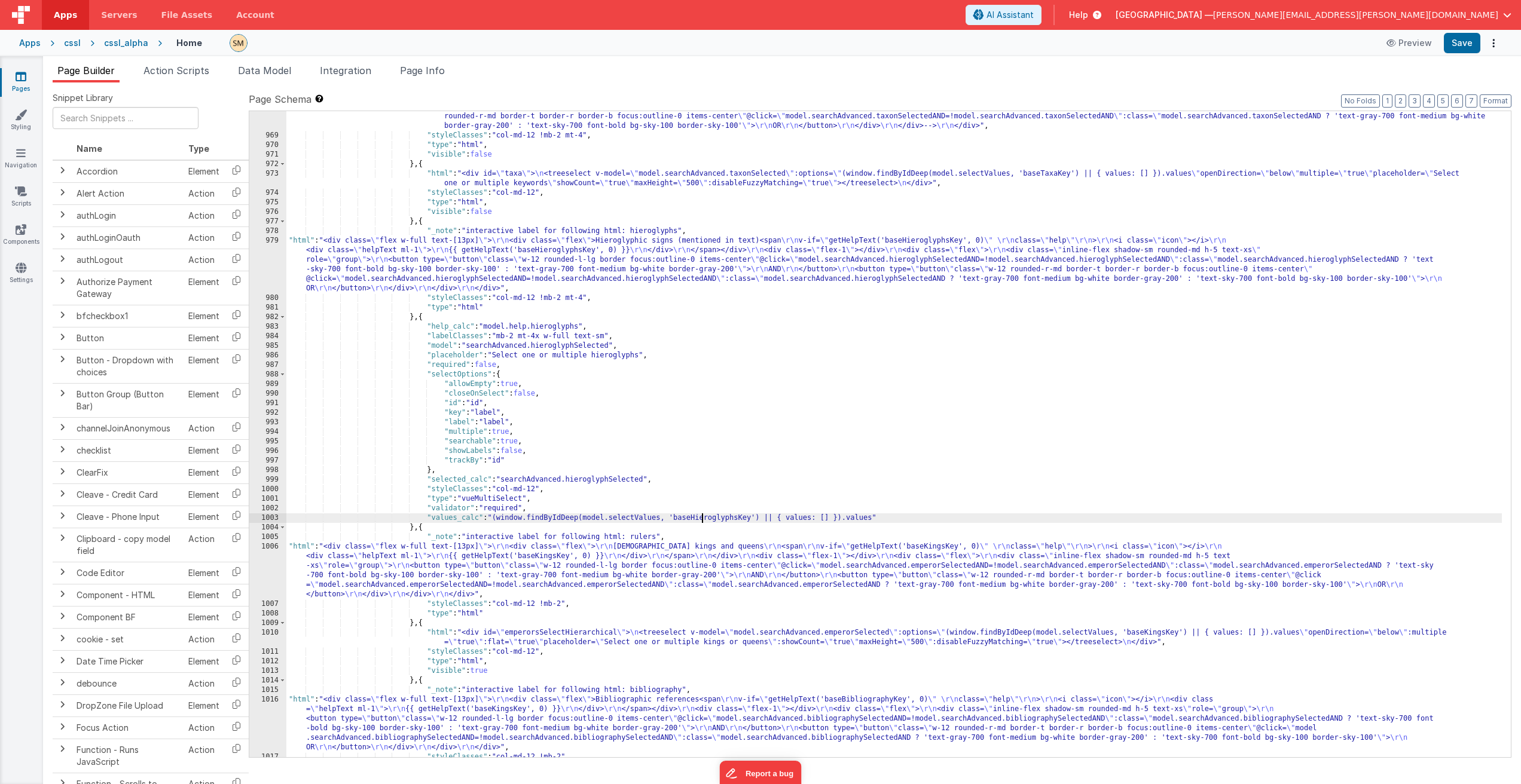
click at [702, 517] on div ""html" : "<div class= \" flex w-full text-[13px] \" > \r\n <div class= \" flex …" at bounding box center [894, 435] width 1215 height 704
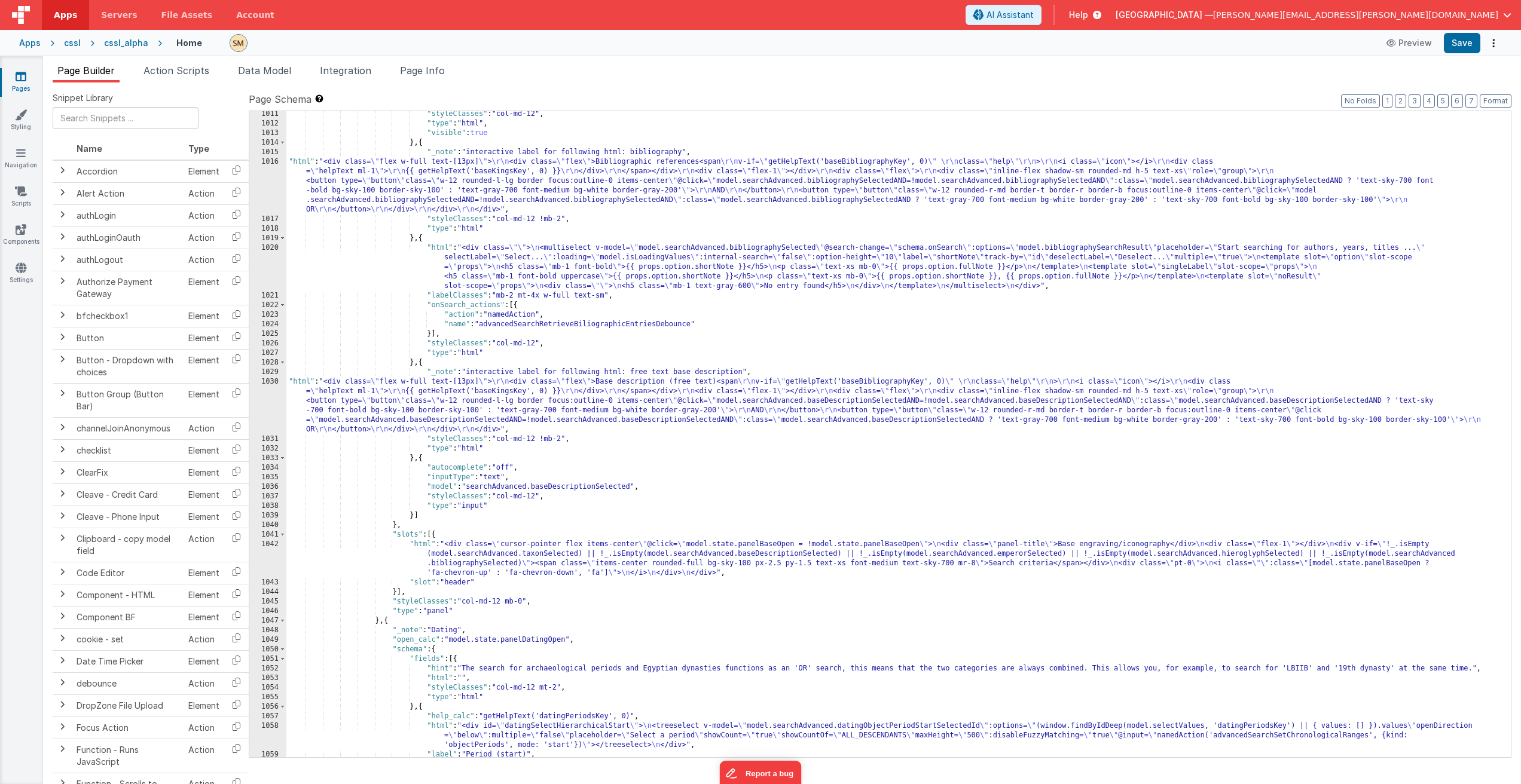
scroll to position [10295, 0]
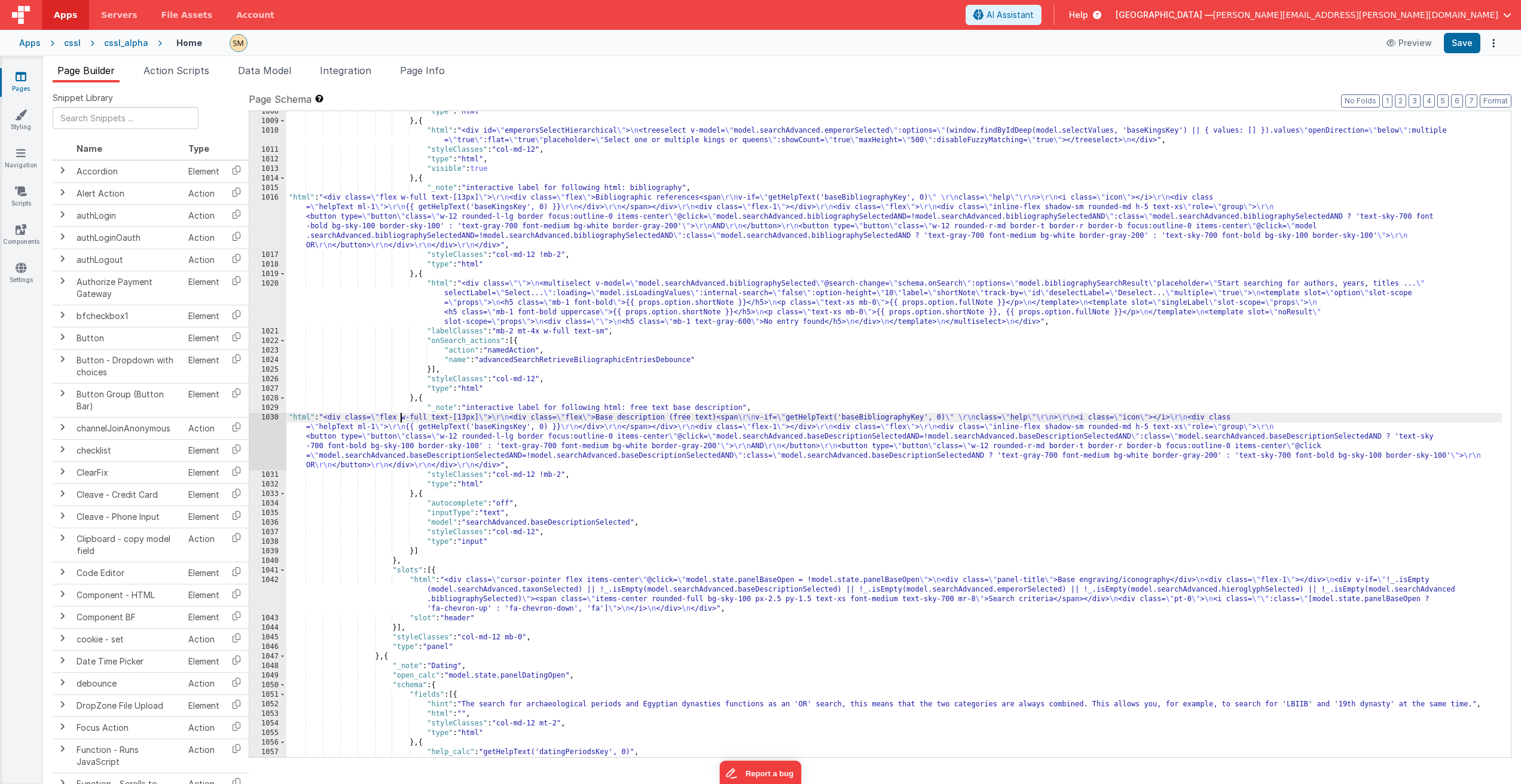
click at [402, 420] on div ""type" : "html" } , { "html" : "<div id= \" emperorsSelectHierarchical \" > \n …" at bounding box center [894, 449] width 1215 height 685
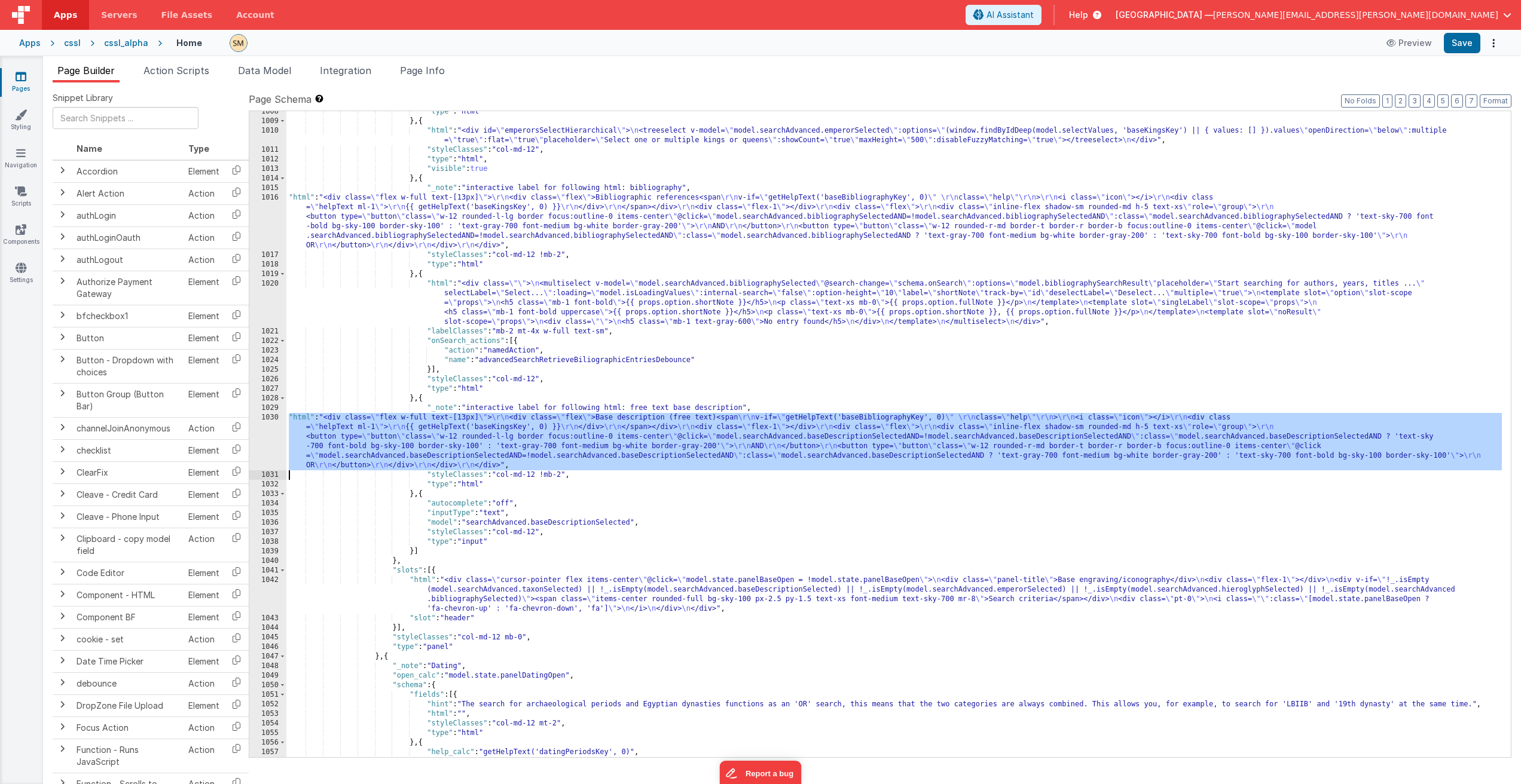
click at [268, 434] on div "1030" at bounding box center [268, 441] width 37 height 58
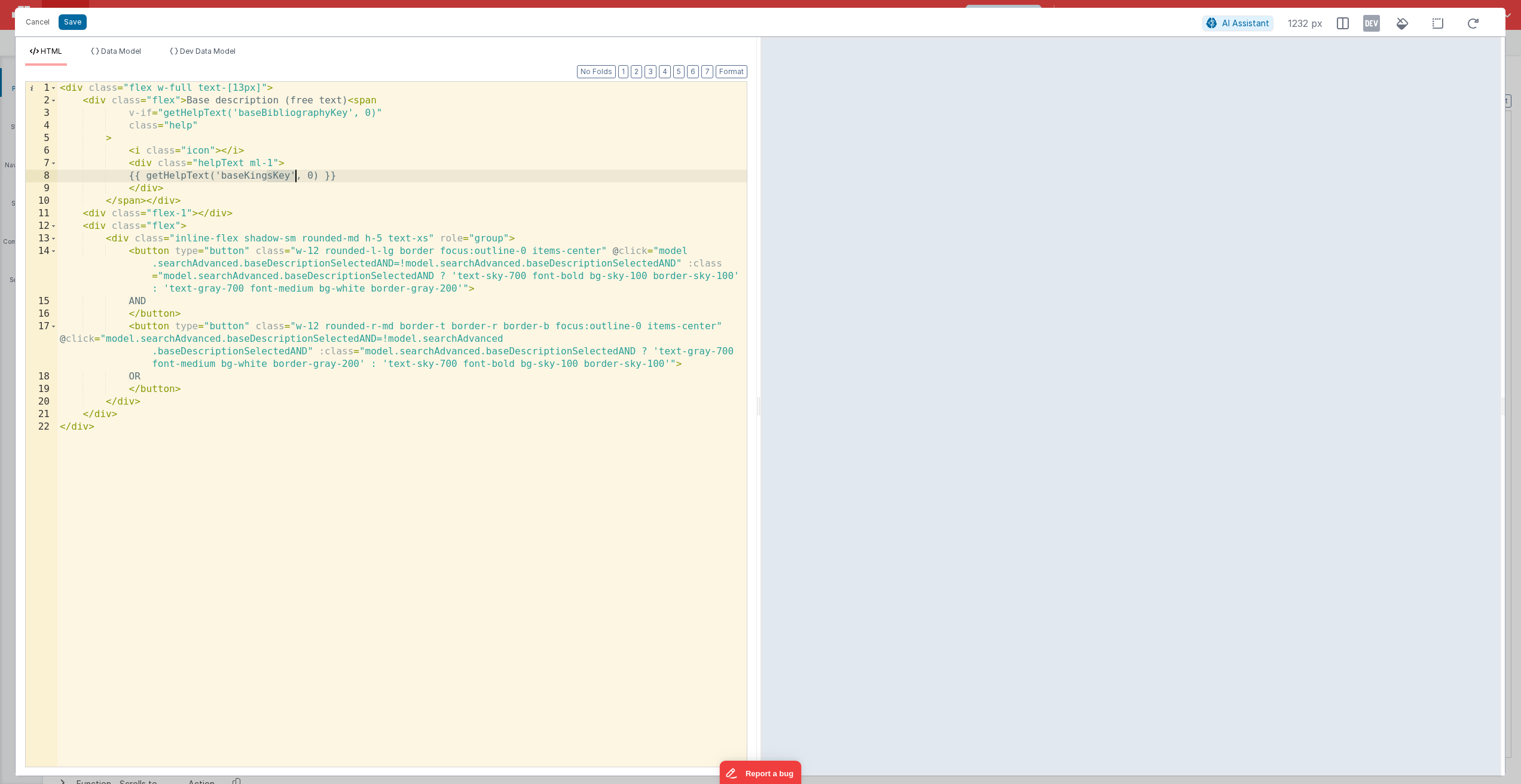
drag, startPoint x: 267, startPoint y: 177, endPoint x: 295, endPoint y: 181, distance: 28.3
click at [294, 177] on div "< div class = "flex w-full text-[13px]" > < div class = "flex" > Base descripti…" at bounding box center [402, 437] width 689 height 710
drag, startPoint x: 260, startPoint y: 110, endPoint x: 330, endPoint y: 110, distance: 70.0
click at [330, 110] on div "< div class = "flex w-full text-[13px]" > < div class = "flex" > Base descripti…" at bounding box center [402, 437] width 689 height 710
click at [71, 21] on button "Save" at bounding box center [72, 22] width 28 height 15
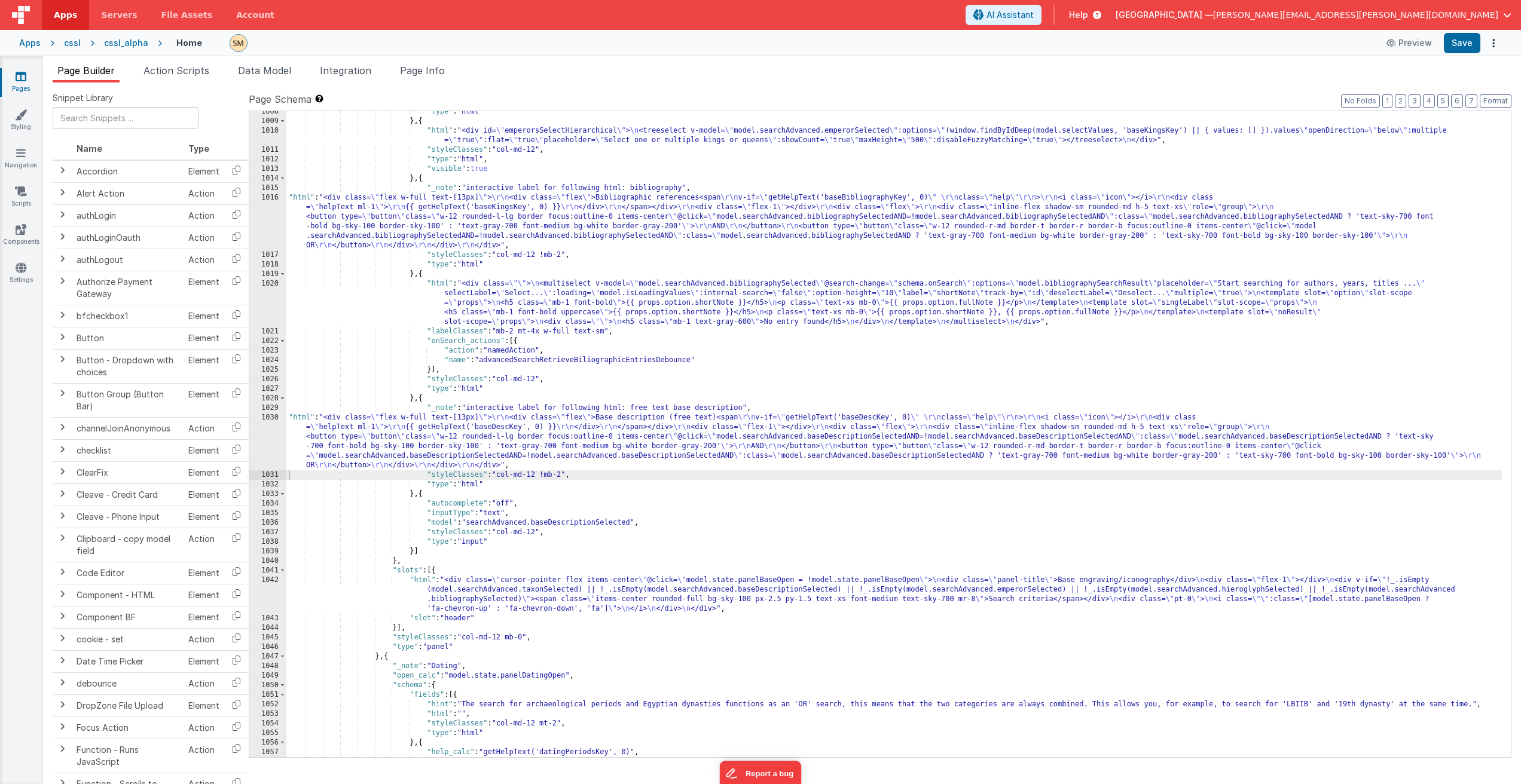
click at [464, 205] on div ""type" : "html" } , { "html" : "<div id= \" emperorsSelectHierarchical \" > \n …" at bounding box center [894, 449] width 1215 height 685
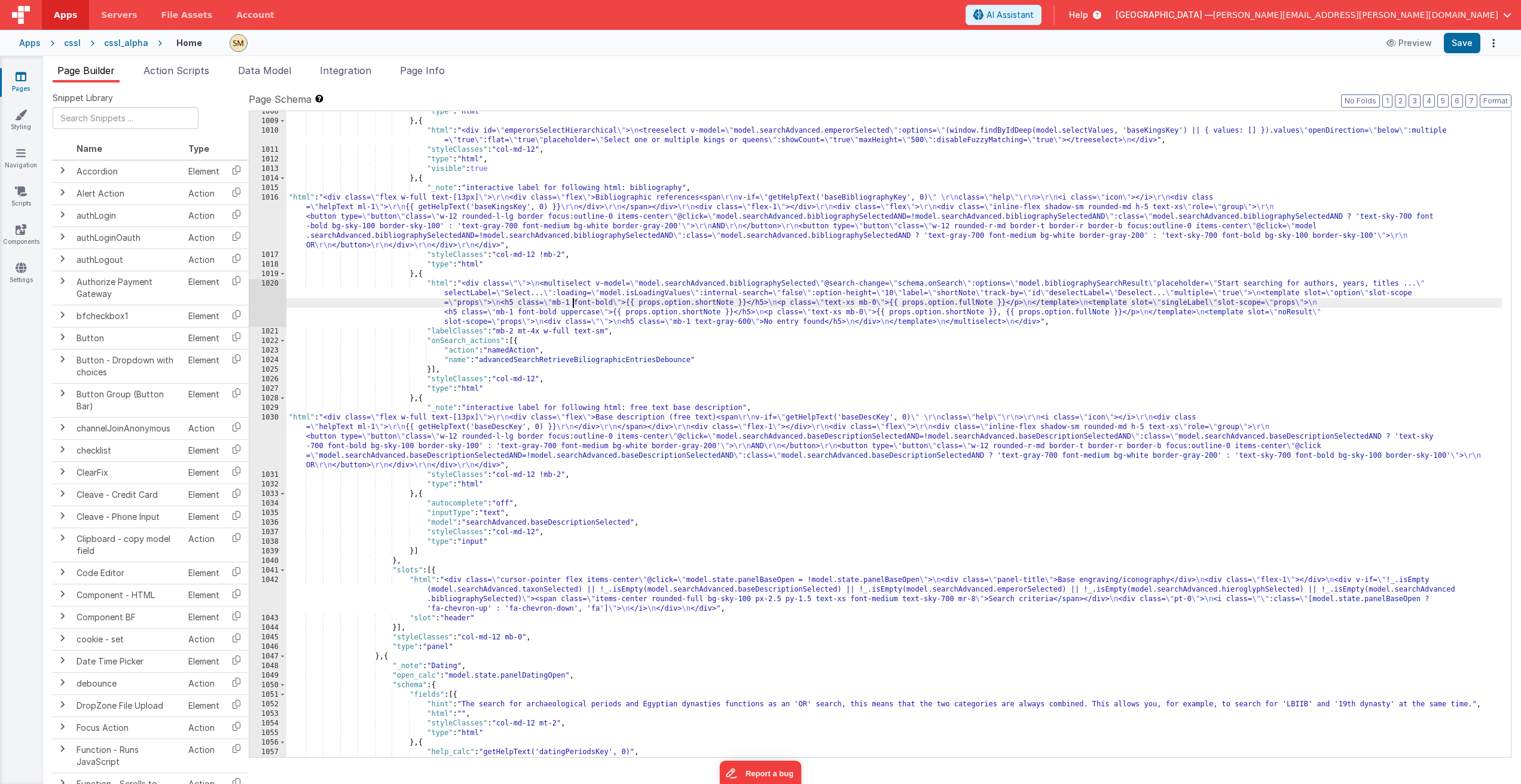
click at [574, 303] on div ""type" : "html" } , { "html" : "<div id= \" emperorsSelectHierarchical \" > \n …" at bounding box center [894, 449] width 1215 height 685
click at [601, 204] on div ""type" : "html" } , { "html" : "<div id= \" emperorsSelectHierarchical \" > \n …" at bounding box center [894, 449] width 1215 height 685
click at [279, 216] on div "1016" at bounding box center [268, 222] width 37 height 58
click at [271, 218] on div "1016" at bounding box center [268, 222] width 37 height 58
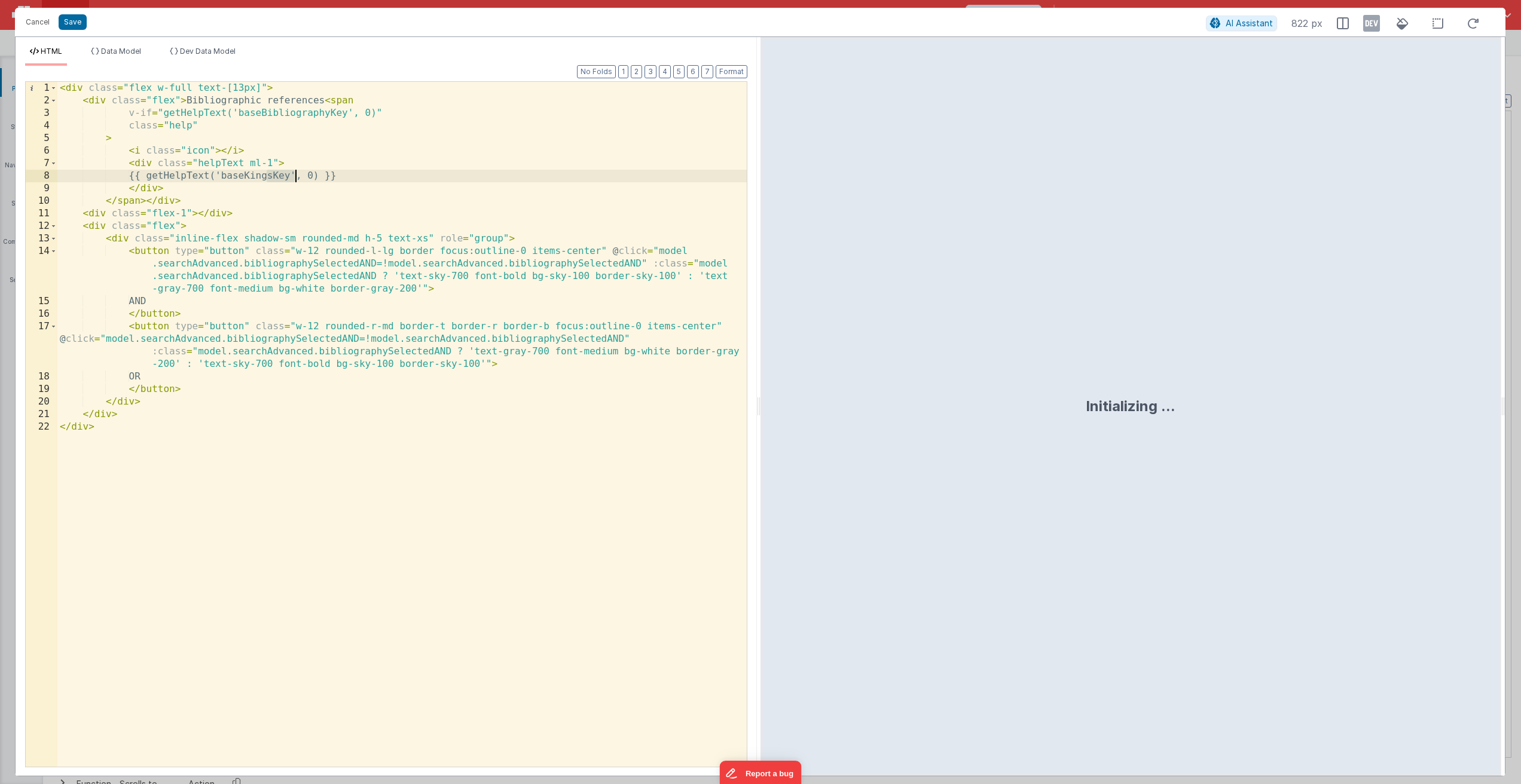
drag, startPoint x: 268, startPoint y: 177, endPoint x: 294, endPoint y: 175, distance: 26.1
click at [294, 175] on div "< div class = "flex w-full text-[13px]" > < div class = "flex" > Bibliographic …" at bounding box center [402, 437] width 689 height 710
click at [74, 22] on button "Save" at bounding box center [72, 22] width 28 height 15
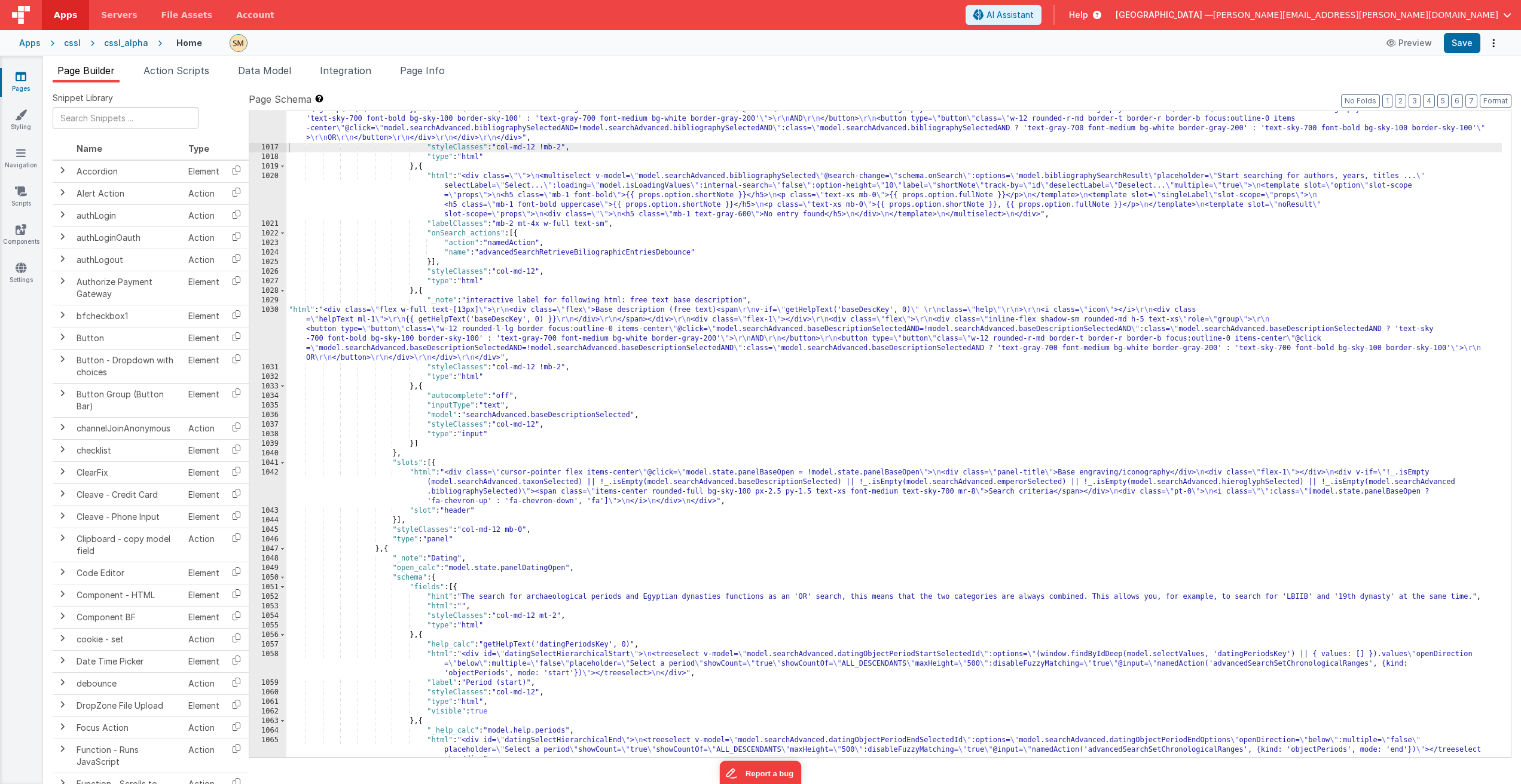
scroll to position [10403, 0]
click at [1467, 45] on button "Save" at bounding box center [1461, 43] width 36 height 20
click at [462, 251] on div ""html" : "<div class= \" flex w-full text-[13px] \" > \r\n <div class= \" flex …" at bounding box center [894, 451] width 1215 height 732
click at [940, 310] on div ""html" : "<div class= \" flex w-full text-[13px] \" > \r\n <div class= \" flex …" at bounding box center [894, 451] width 1215 height 732
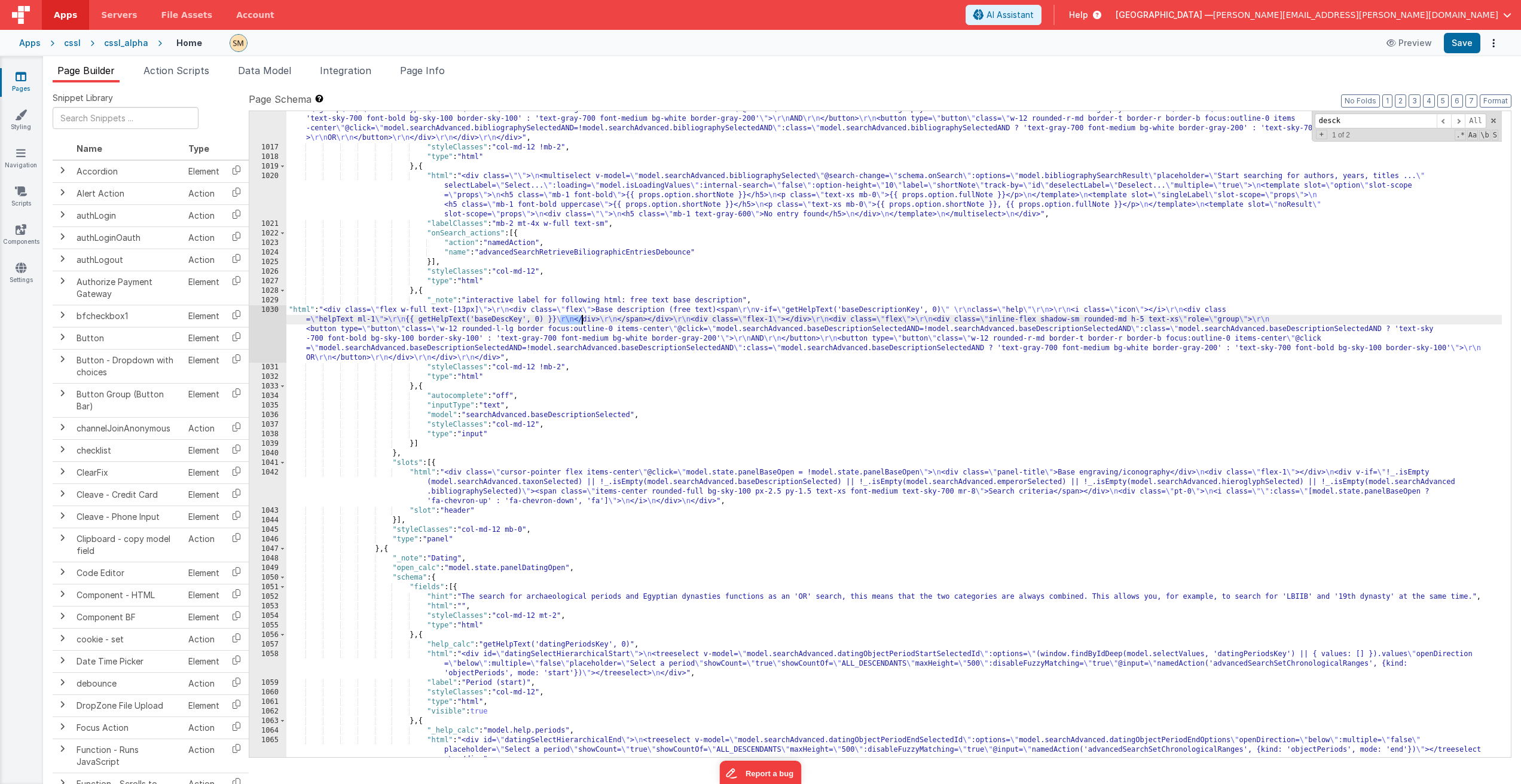
click at [562, 320] on div ""html" : "<div class= \" flex w-full text-[13px] \" > \r\n <div class= \" flex …" at bounding box center [894, 451] width 1215 height 732
click at [1465, 39] on button "Save" at bounding box center [1461, 43] width 36 height 20
click at [504, 316] on div ""html" : "<div class= \" flex w-full text-[13px] \" > \r\n <div class= \" flex …" at bounding box center [894, 451] width 1215 height 732
click at [357, 322] on div ""html" : "<div class= \" flex w-full text-[13px] \" > \r\n <div class= \" flex …" at bounding box center [894, 451] width 1215 height 732
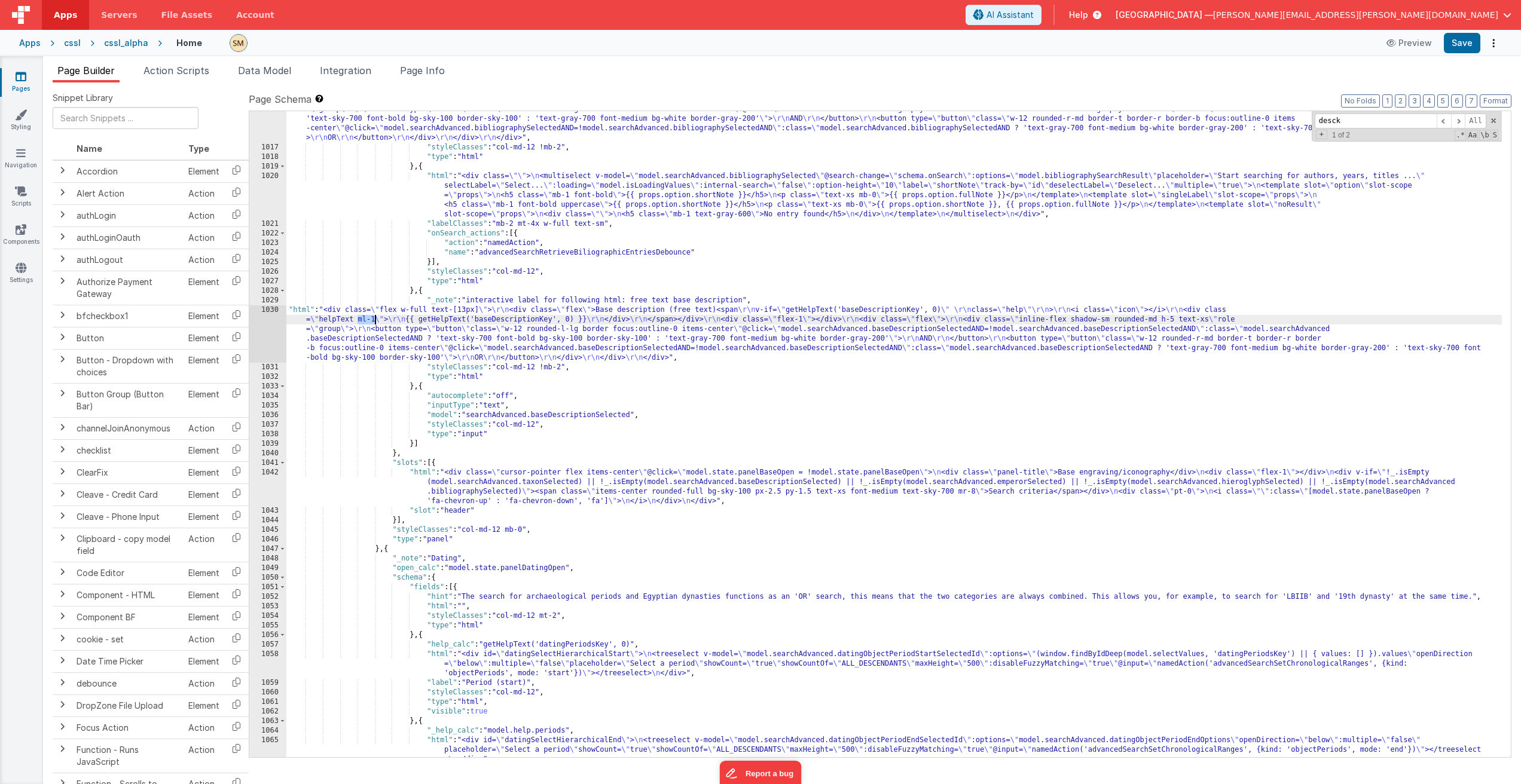
drag, startPoint x: 357, startPoint y: 321, endPoint x: 374, endPoint y: 323, distance: 17.1
click at [374, 323] on div ""html" : "<div class= \" flex w-full text-[13px] \" > \r\n <div class= \" flex …" at bounding box center [894, 451] width 1215 height 732
drag, startPoint x: 374, startPoint y: 323, endPoint x: 323, endPoint y: 324, distance: 51.0
click at [317, 319] on div ""html" : "<div class= \" flex w-full text-[13px] \" > \r\n <div class= \" flex …" at bounding box center [894, 451] width 1215 height 732
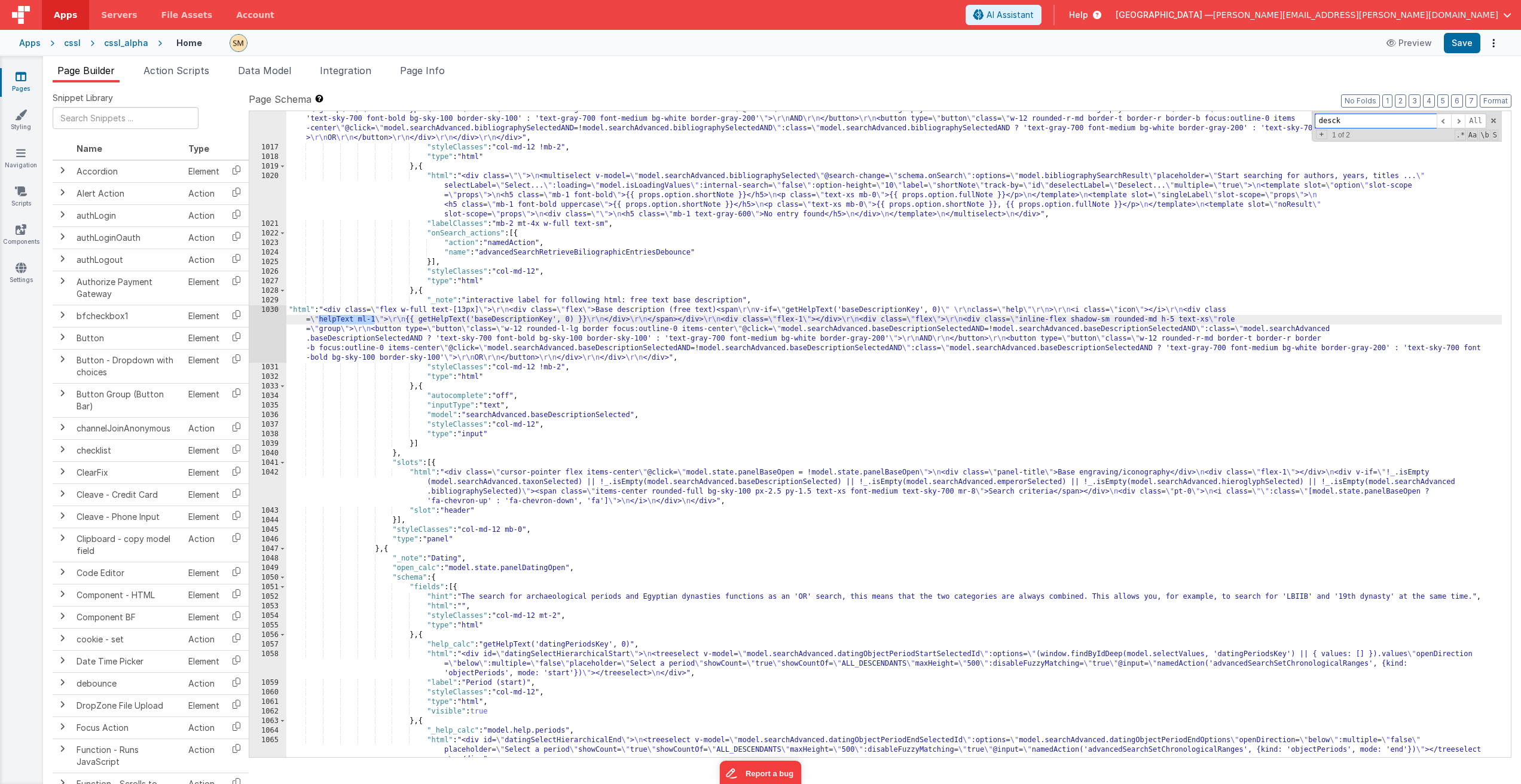
type input "helpText ml-1"
click at [1456, 123] on span at bounding box center [1458, 120] width 15 height 15
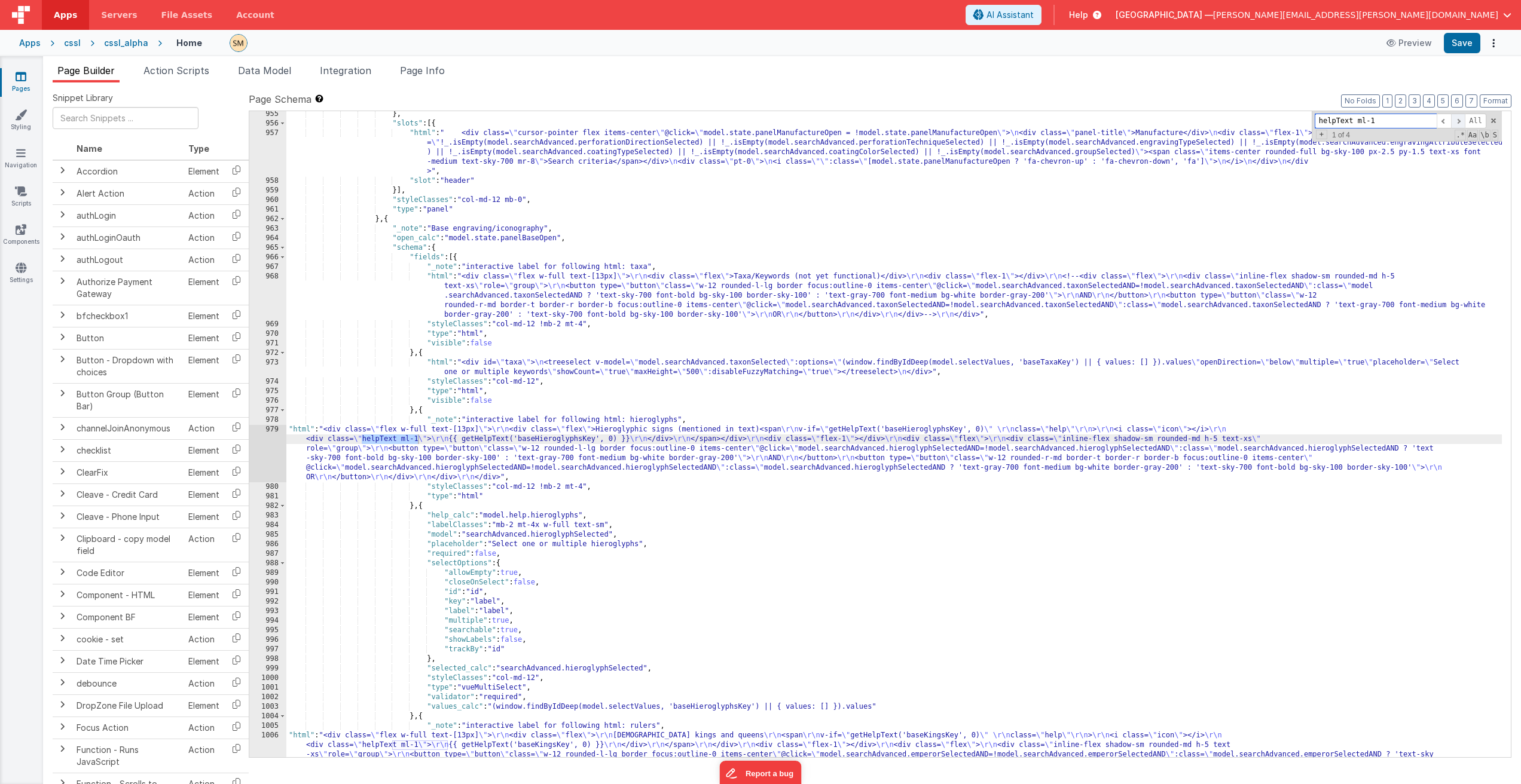
scroll to position [9604, 0]
click at [1456, 124] on span at bounding box center [1458, 120] width 15 height 15
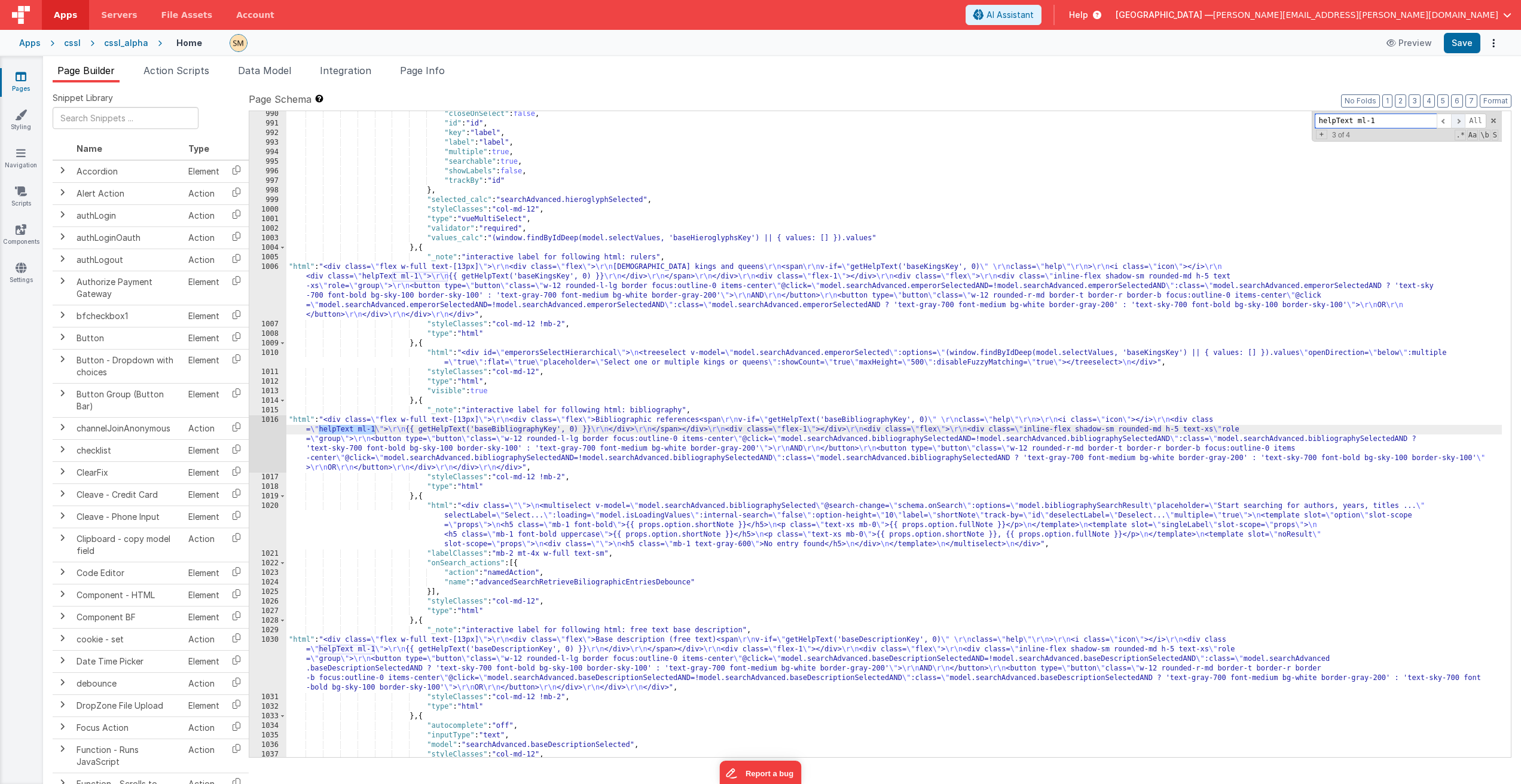
scroll to position [10073, 0]
click at [1456, 124] on span at bounding box center [1458, 120] width 15 height 15
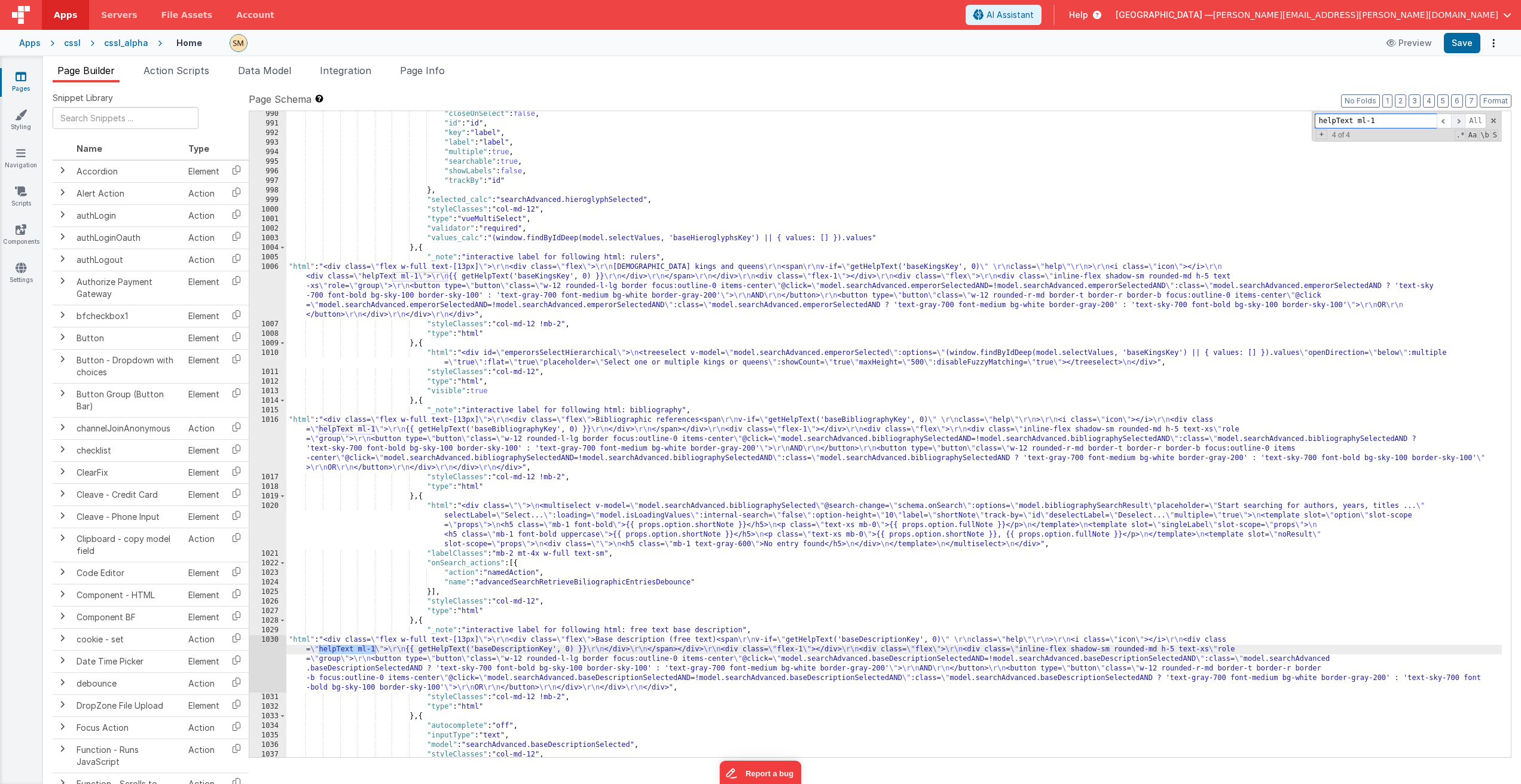
click at [1456, 124] on span at bounding box center [1458, 120] width 15 height 15
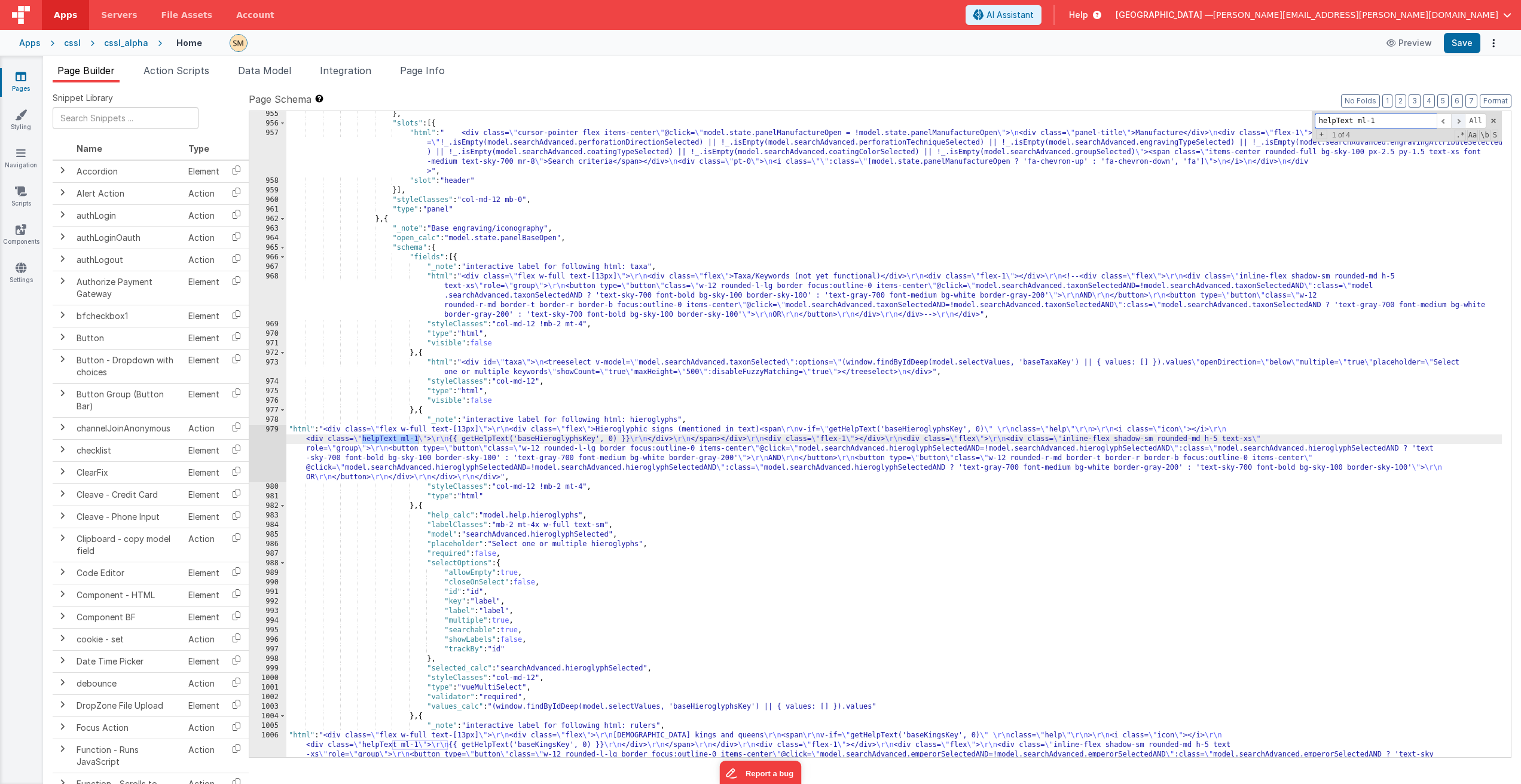
click at [1456, 124] on span at bounding box center [1458, 120] width 15 height 15
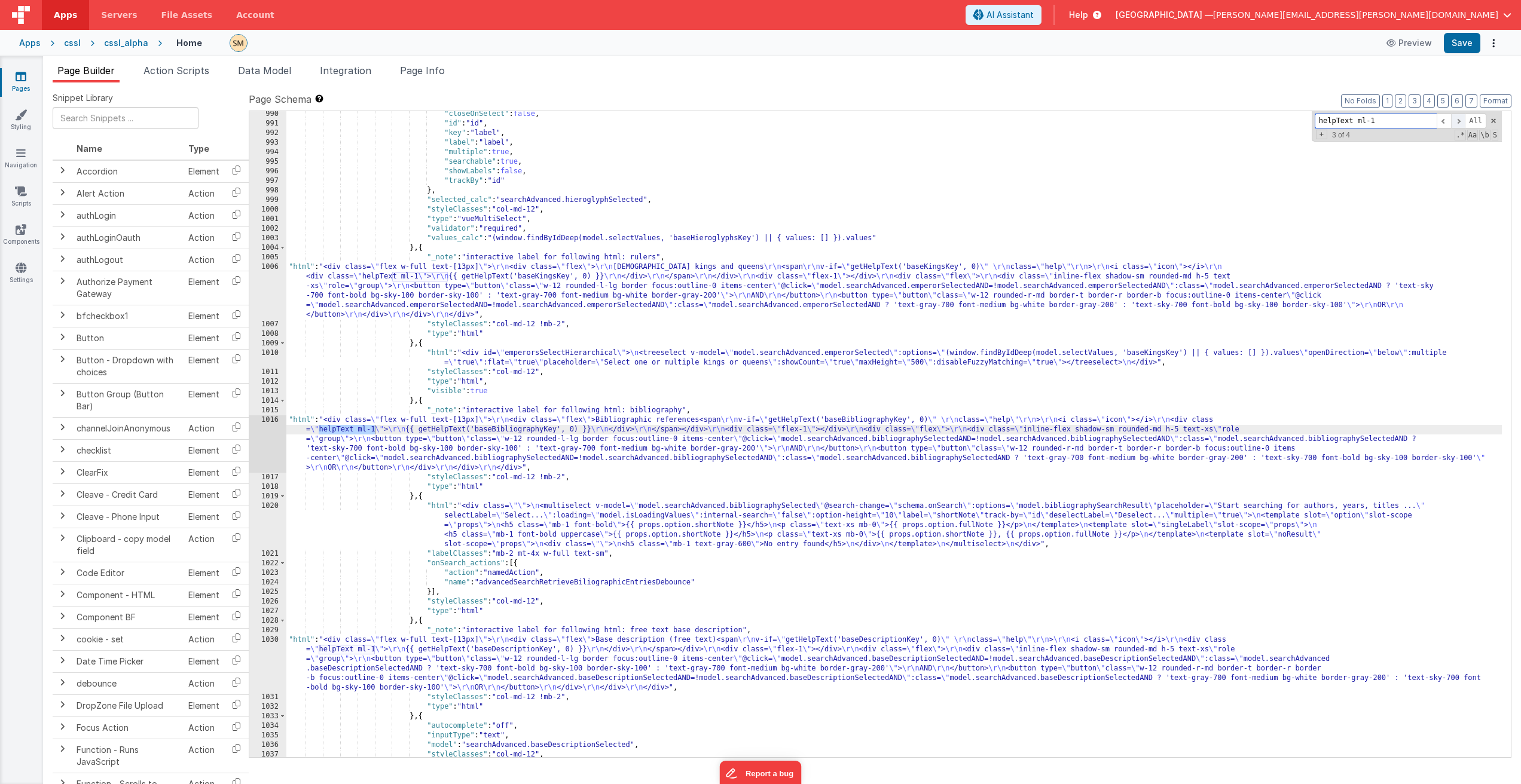
click at [1456, 124] on span at bounding box center [1458, 120] width 15 height 15
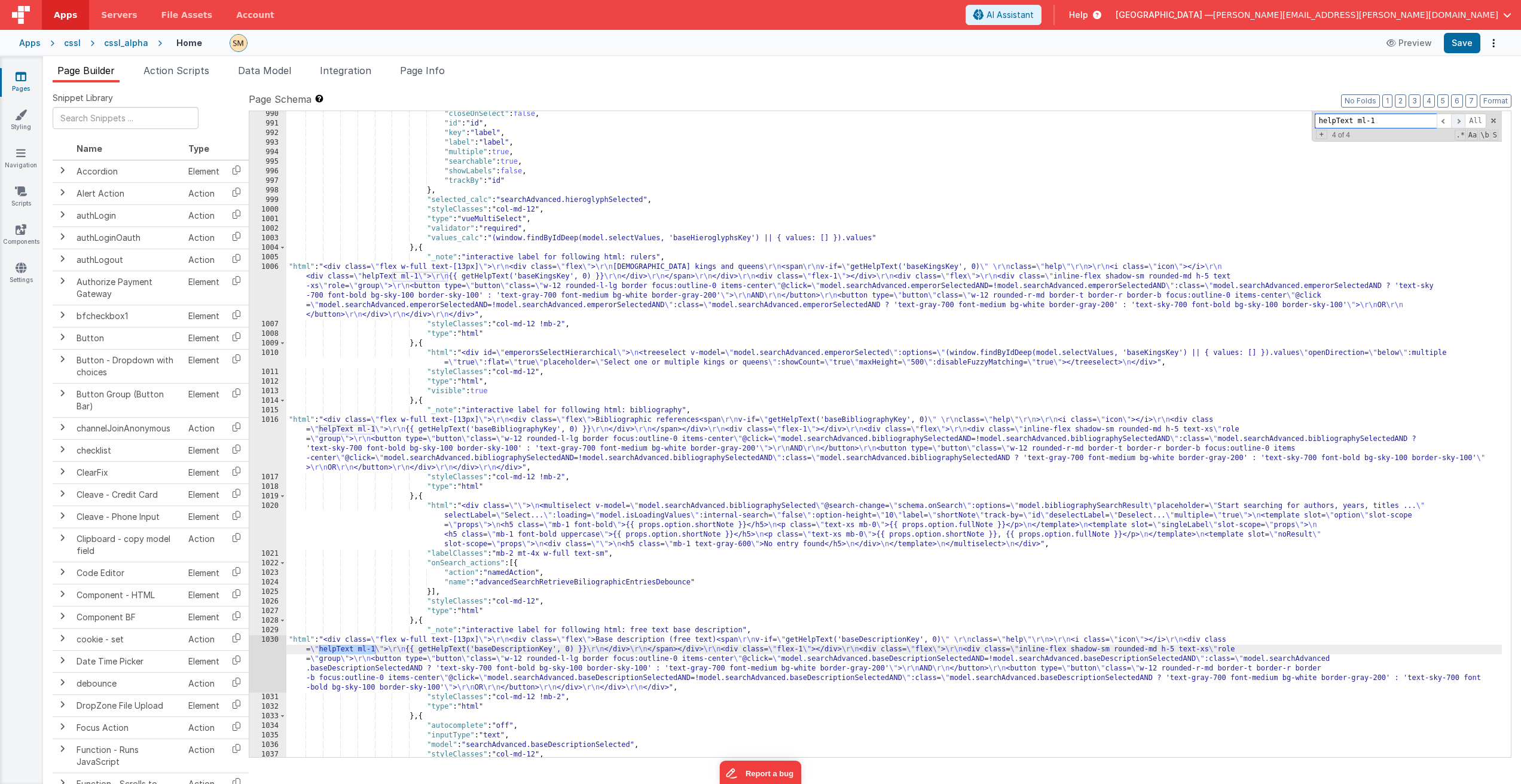
click at [1456, 124] on span at bounding box center [1458, 120] width 15 height 15
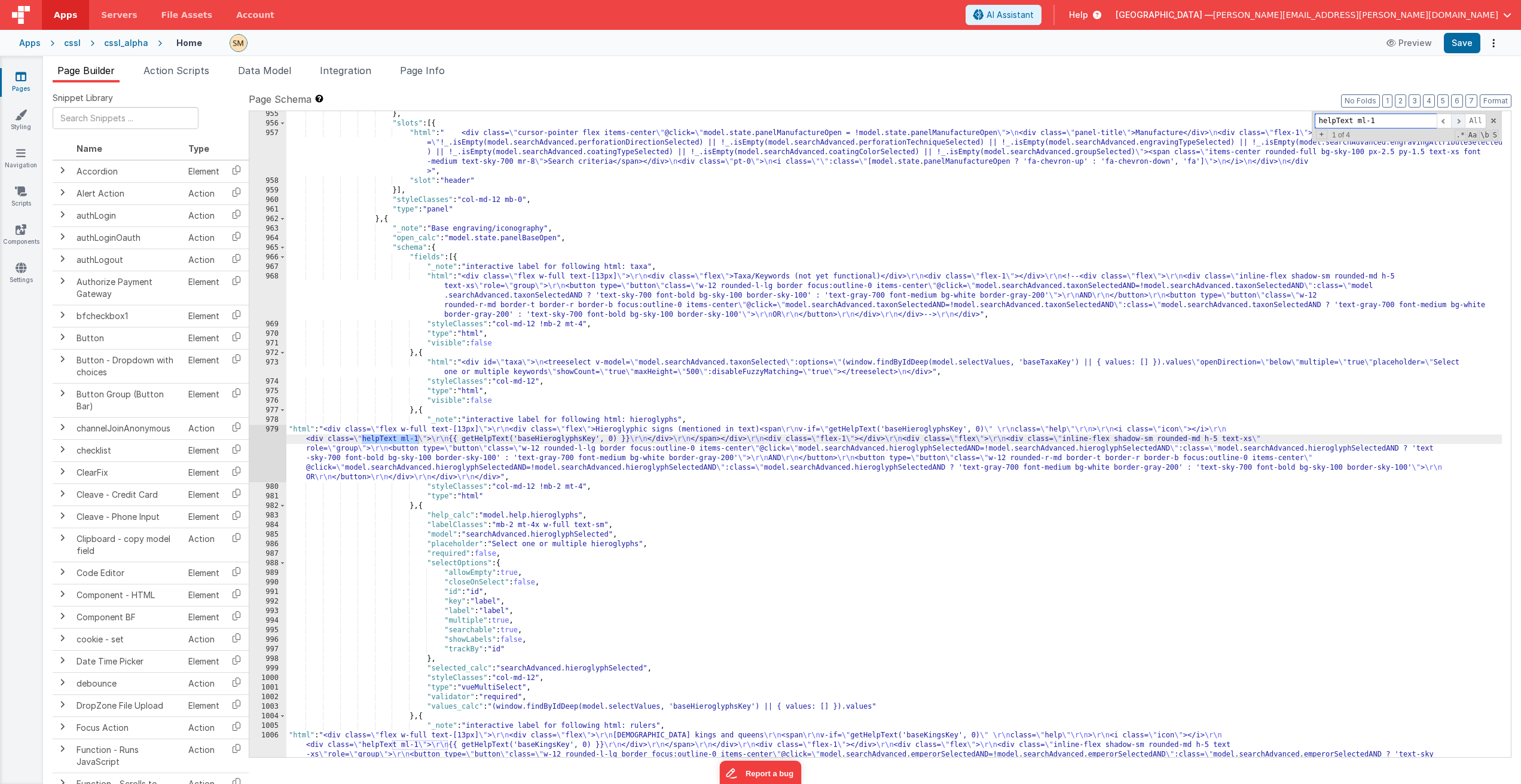
click at [1456, 124] on span at bounding box center [1458, 120] width 15 height 15
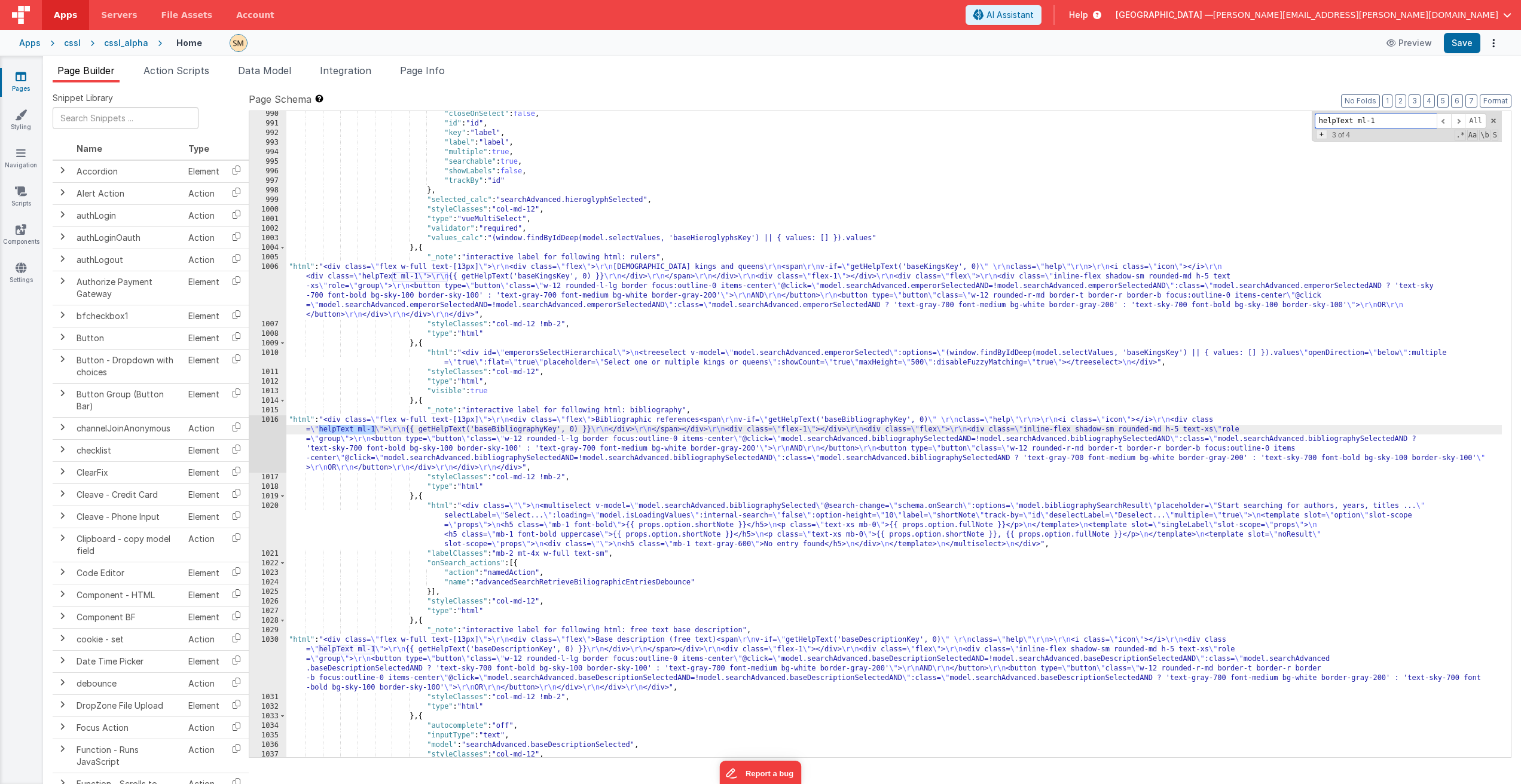
click at [1321, 135] on span "+" at bounding box center [1321, 134] width 12 height 9
click at [1337, 138] on input at bounding box center [1375, 138] width 122 height 15
paste input "helpText ml-1"
click at [1358, 138] on input "helpText ml-1" at bounding box center [1375, 138] width 122 height 15
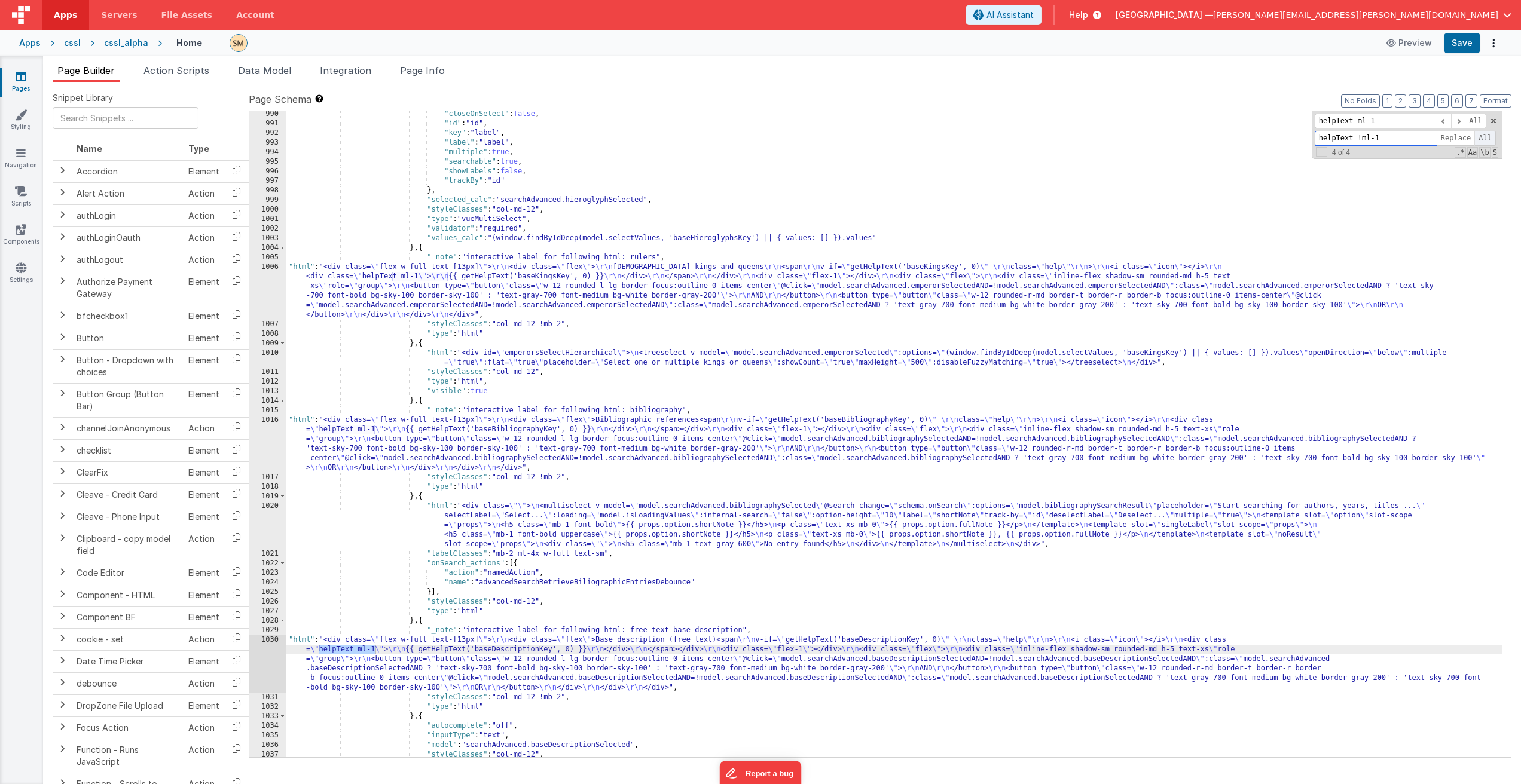
type input "helpText !ml-1"
click at [1478, 138] on span "All" at bounding box center [1485, 138] width 22 height 15
click at [1457, 45] on button "Save" at bounding box center [1461, 43] width 36 height 20
click at [367, 651] on div ""closeOnSelect" : false , "id" : "id" , "key" : "label" , "label" : "label" , "…" at bounding box center [894, 442] width 1215 height 665
click at [268, 655] on div "1030" at bounding box center [268, 664] width 37 height 58
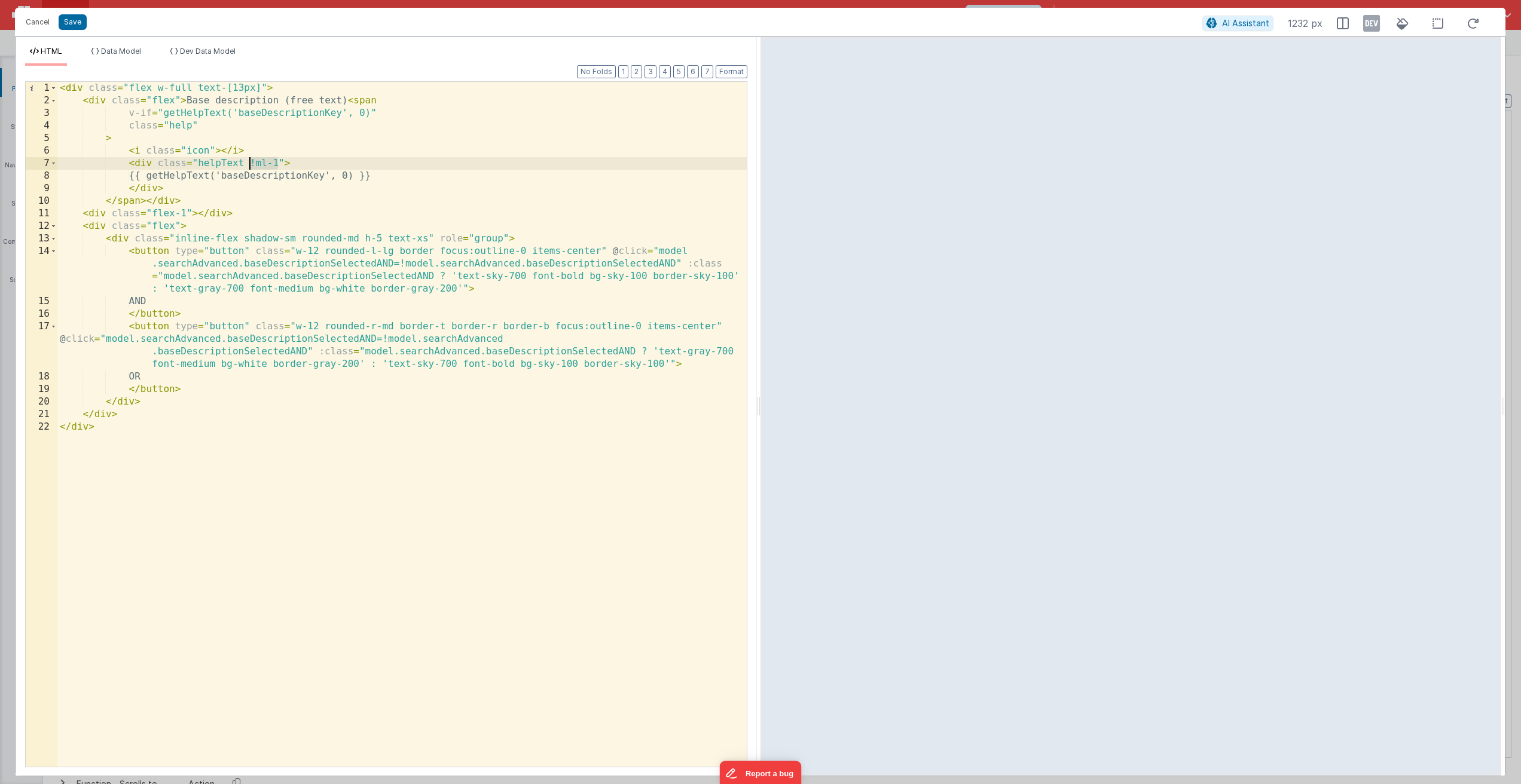
drag, startPoint x: 278, startPoint y: 164, endPoint x: 250, endPoint y: 162, distance: 28.1
click at [250, 162] on div "< div class = "flex w-full text-[13px]" > < div class = "flex" > Base descripti…" at bounding box center [402, 437] width 689 height 710
click at [192, 125] on div "< div class = "flex w-full text-[13px]" > < div class = "flex" > Base descripti…" at bounding box center [402, 437] width 689 height 710
drag, startPoint x: 169, startPoint y: 122, endPoint x: 228, endPoint y: 126, distance: 59.1
click at [228, 126] on div "< div class = "flex w-full text-[13px]" > < div class = "flex" > Base descripti…" at bounding box center [402, 437] width 689 height 710
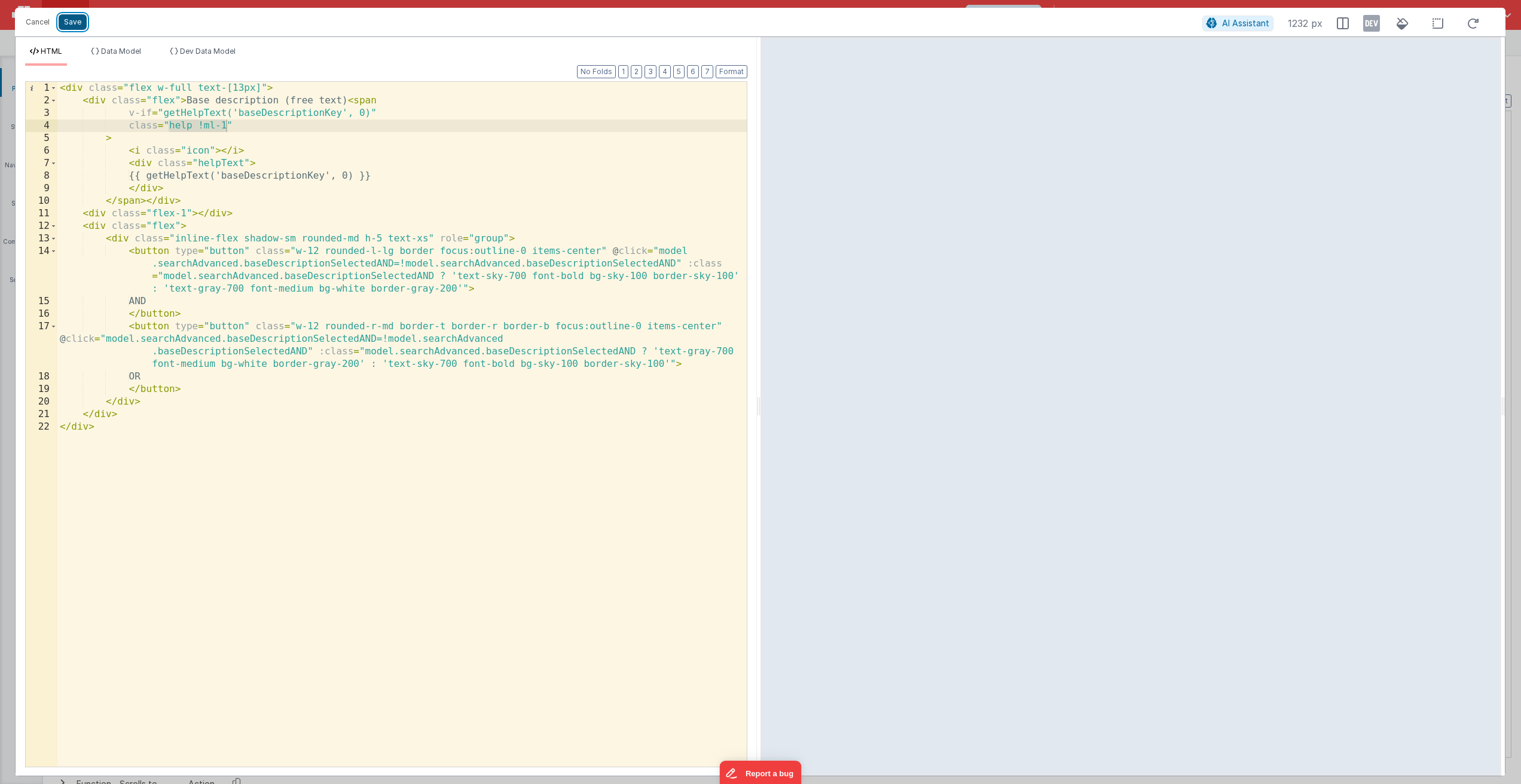
click at [76, 22] on button "Save" at bounding box center [72, 22] width 28 height 15
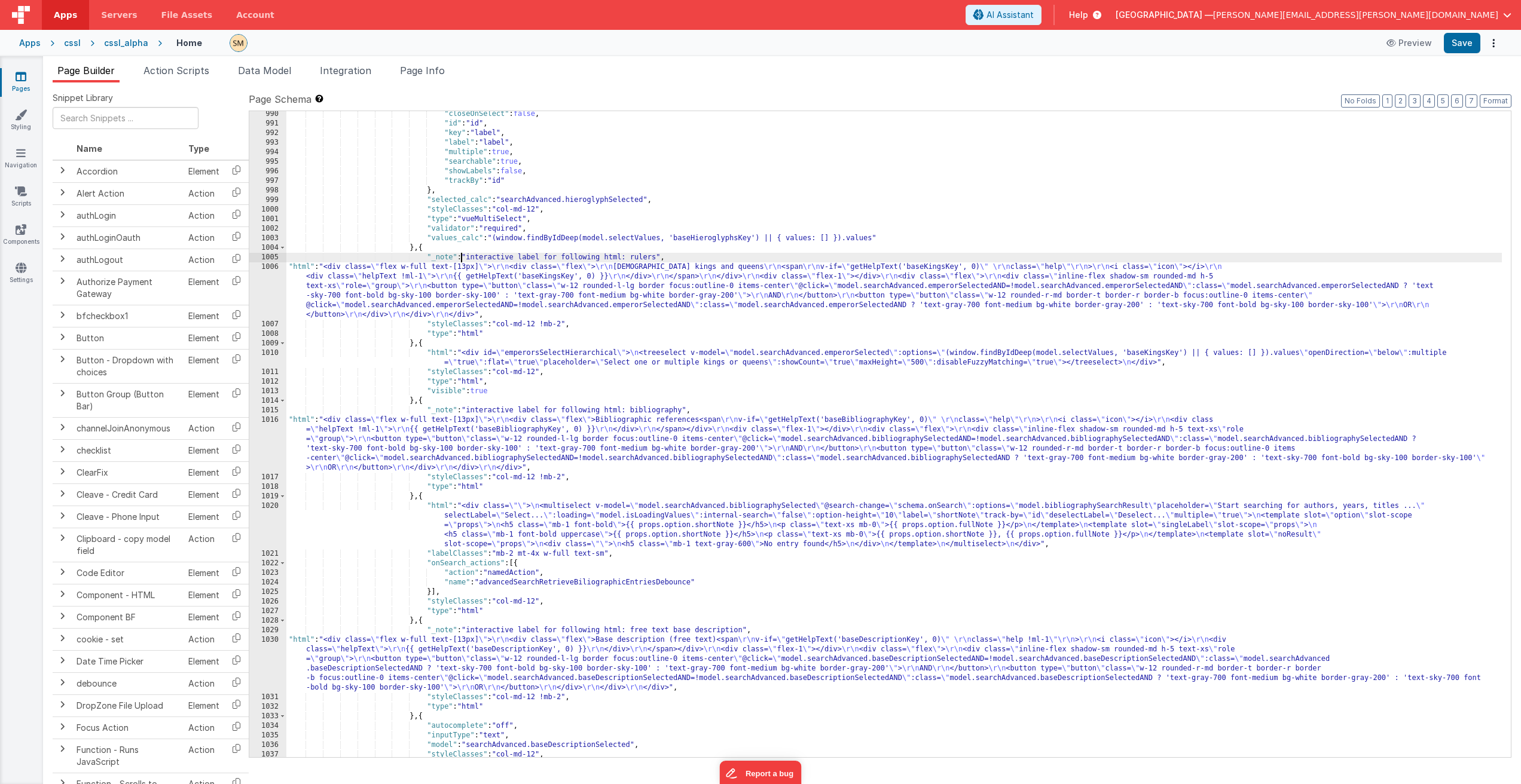
click at [463, 258] on div ""closeOnSelect" : false , "id" : "id" , "key" : "label" , "label" : "label" , "…" at bounding box center [894, 442] width 1215 height 665
click at [1321, 135] on span "+" at bounding box center [1321, 134] width 12 height 9
click at [1319, 138] on input "helpText !ml-1" at bounding box center [1375, 138] width 122 height 15
paste input "help !ml-1"
click at [1425, 137] on input "help !ml-1helpText !ml-1" at bounding box center [1375, 138] width 122 height 15
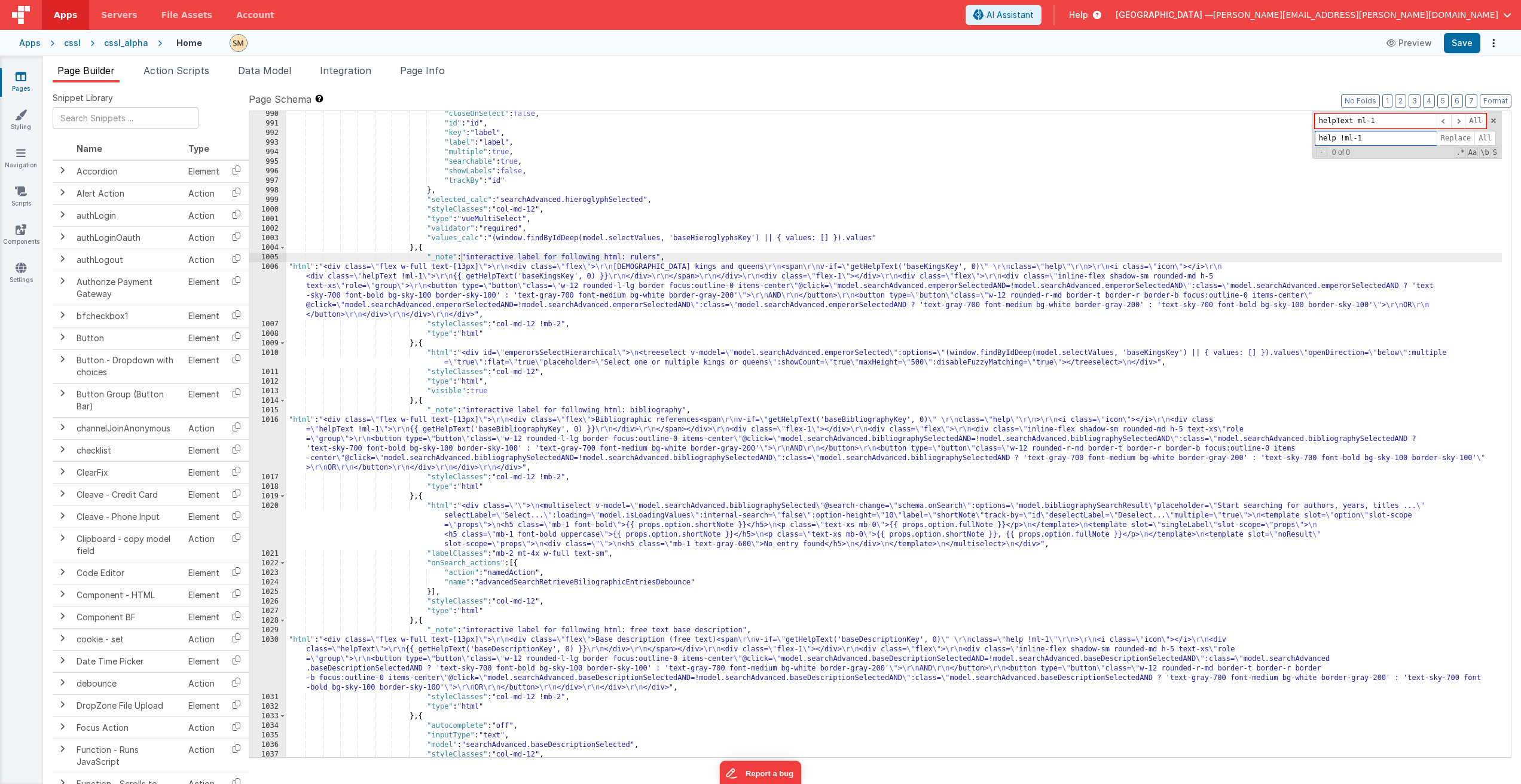
type input "help !ml-1"
drag, startPoint x: 1386, startPoint y: 119, endPoint x: 1310, endPoint y: 126, distance: 76.3
click at [1310, 126] on div ""closeOnSelect" : false , "id" : "id" , "key" : "label" , "label" : "label" , "…" at bounding box center [894, 434] width 1215 height 646
click at [1318, 122] on input "helpText ml-1" at bounding box center [1375, 120] width 122 height 15
paste input "helpText !ml-1"
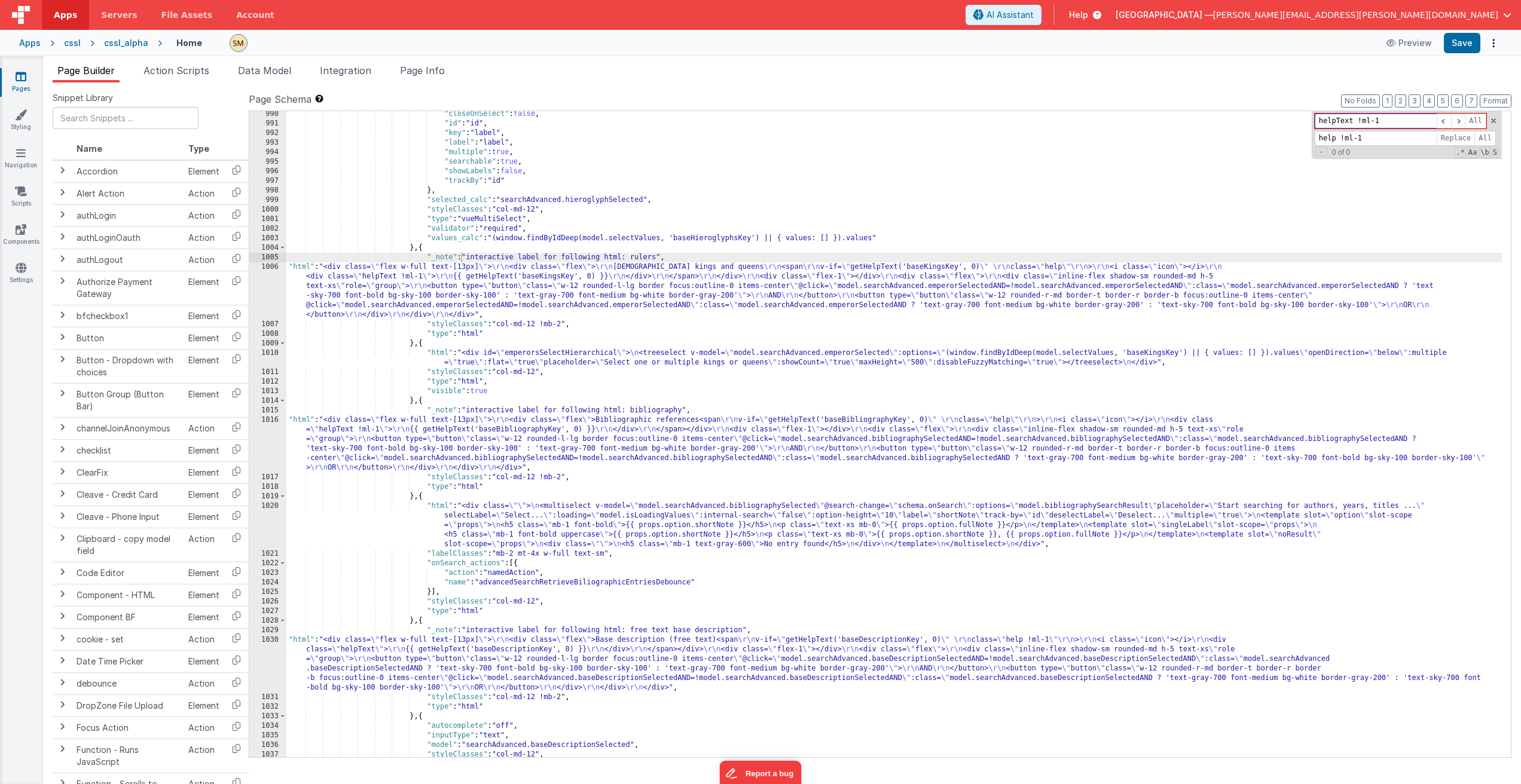
scroll to position [0, 0]
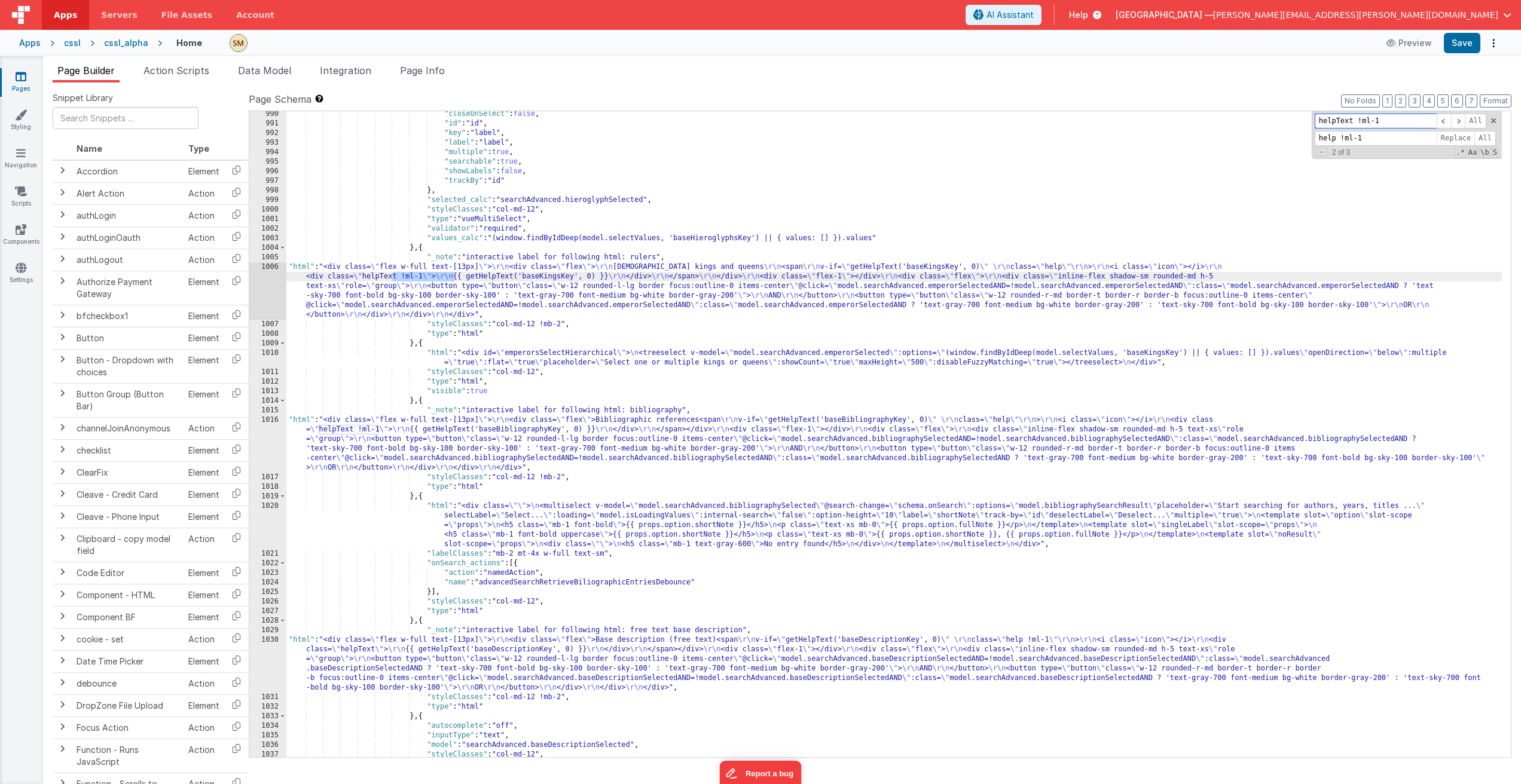
type input "helpText !ml-1"
drag, startPoint x: 1366, startPoint y: 140, endPoint x: 1304, endPoint y: 138, distance: 62.0
click at [1304, 138] on div ""closeOnSelect" : false , "id" : "id" , "key" : "label" , "label" : "label" , "…" at bounding box center [894, 434] width 1215 height 646
paste input "Text"
type input "helpText ml-1"
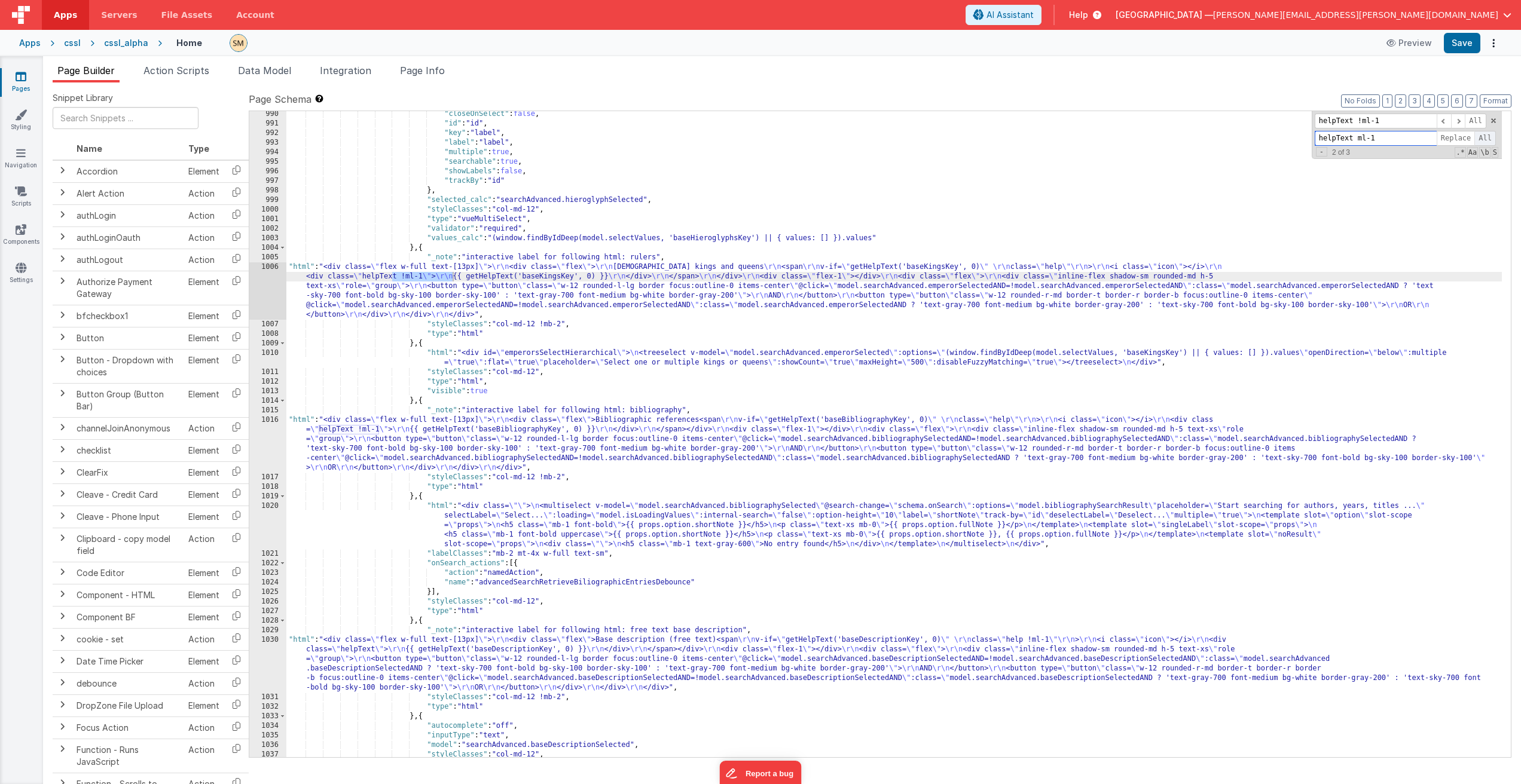
click at [1485, 138] on span "All" at bounding box center [1485, 138] width 22 height 15
click at [1354, 120] on input "helpText !ml-1" at bounding box center [1375, 120] width 122 height 15
drag, startPoint x: 1353, startPoint y: 121, endPoint x: 1335, endPoint y: 122, distance: 18.0
click at [1335, 122] on input "helpText !ml-1" at bounding box center [1375, 120] width 122 height 15
click at [404, 280] on div ""closeOnSelect" : false , "id" : "id" , "key" : "label" , "label" : "label" , "…" at bounding box center [894, 442] width 1215 height 665
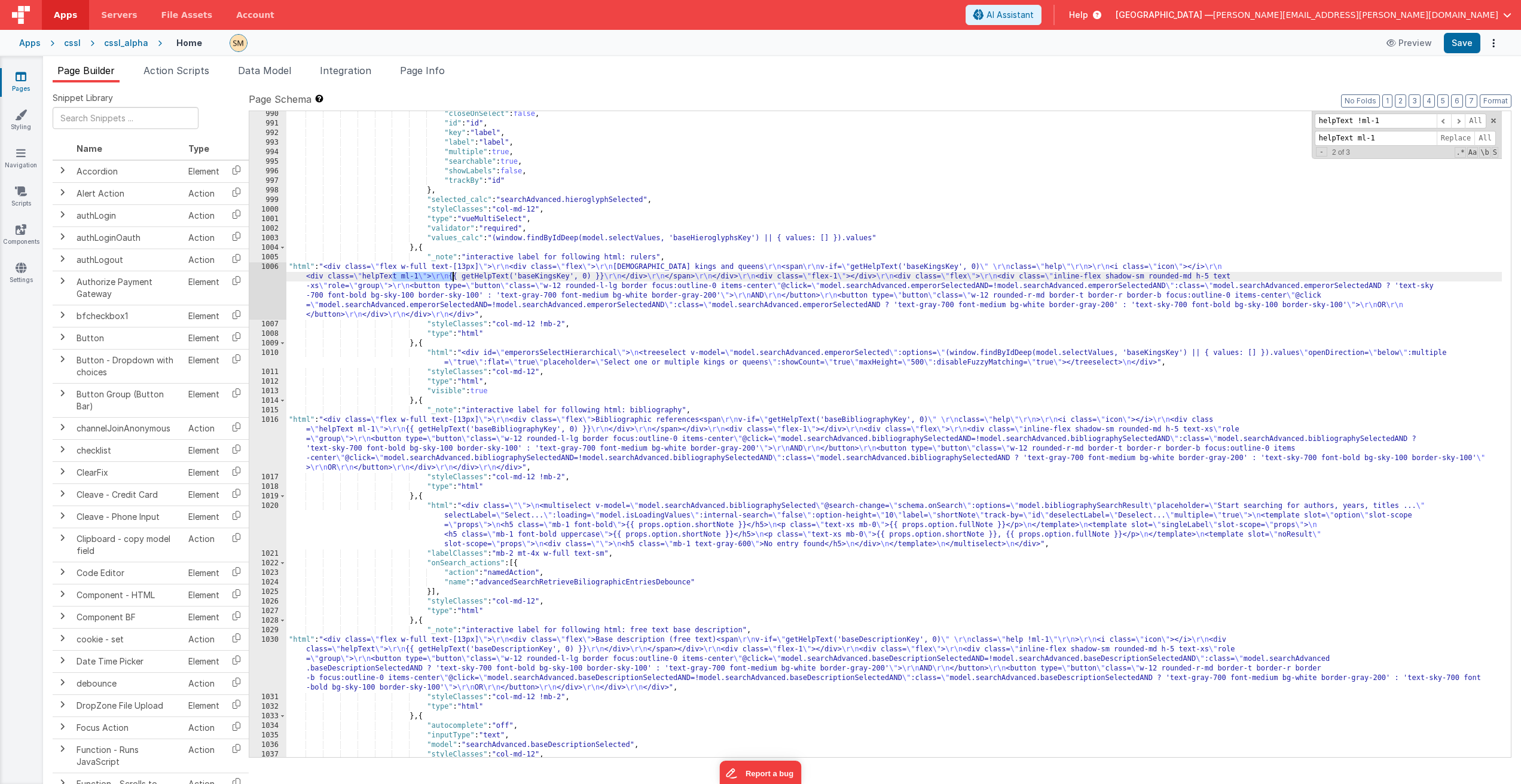
click at [404, 280] on div ""closeOnSelect" : false , "id" : "id" , "key" : "label" , "label" : "label" , "…" at bounding box center [894, 442] width 1215 height 665
click at [446, 278] on div ""closeOnSelect" : false , "id" : "id" , "key" : "label" , "label" : "label" , "…" at bounding box center [894, 442] width 1215 height 665
drag, startPoint x: 1240, startPoint y: 267, endPoint x: 1180, endPoint y: 266, distance: 60.0
click at [1180, 266] on div ""closeOnSelect" : false , "id" : "id" , "key" : "label" , "label" : "label" , "…" at bounding box center [894, 442] width 1215 height 665
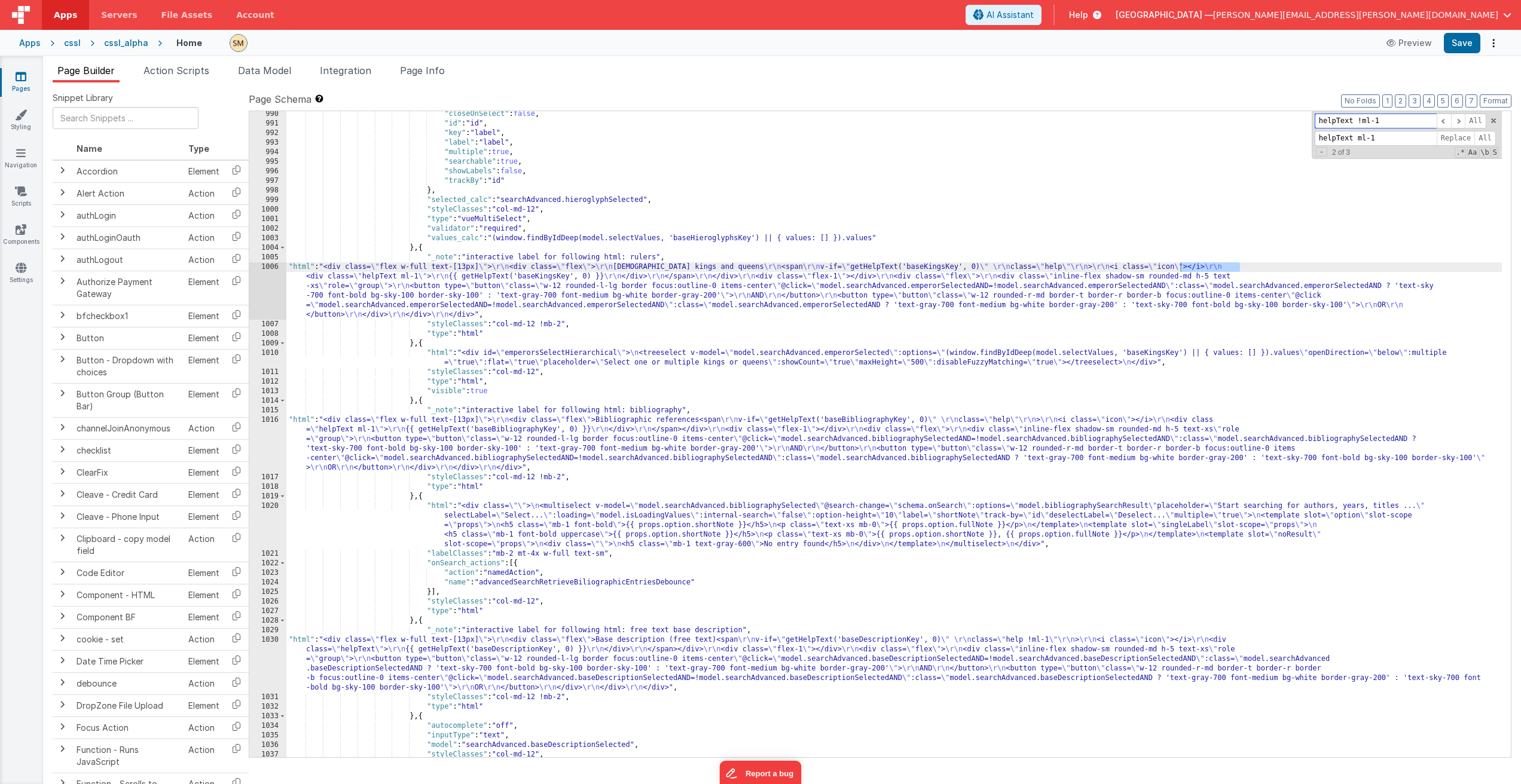
drag, startPoint x: 1380, startPoint y: 119, endPoint x: 1302, endPoint y: 124, distance: 78.2
click at [1299, 122] on div ""closeOnSelect" : false , "id" : "id" , "key" : "label" , "label" : "label" , "…" at bounding box center [894, 434] width 1215 height 646
paste input "class=\"help\""
type input "class=\"help\""
drag, startPoint x: 1382, startPoint y: 137, endPoint x: 1317, endPoint y: 138, distance: 65.0
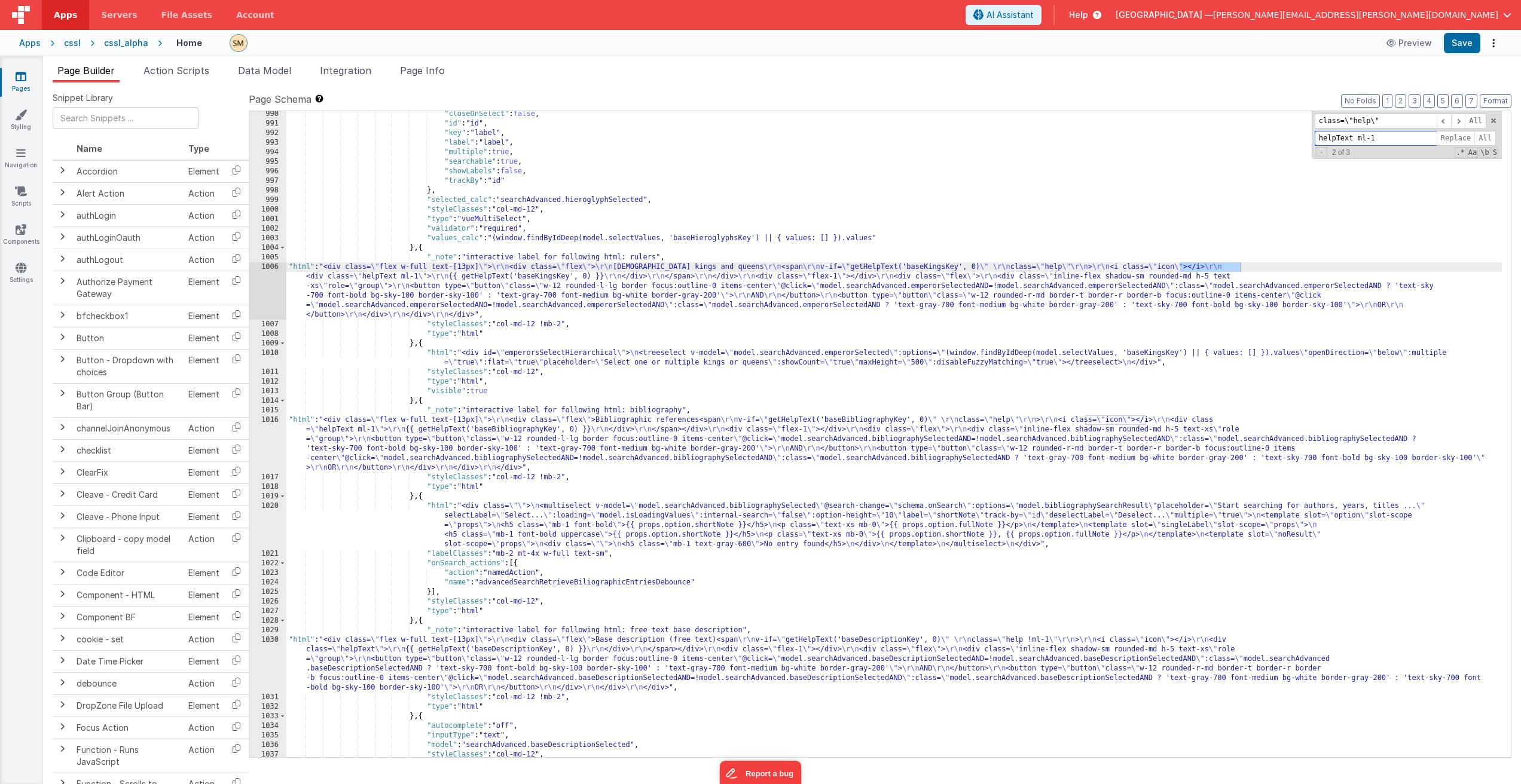
click at [1317, 138] on input "helpText ml-1" at bounding box center [1375, 138] width 122 height 15
click at [1459, 122] on span at bounding box center [1458, 120] width 15 height 15
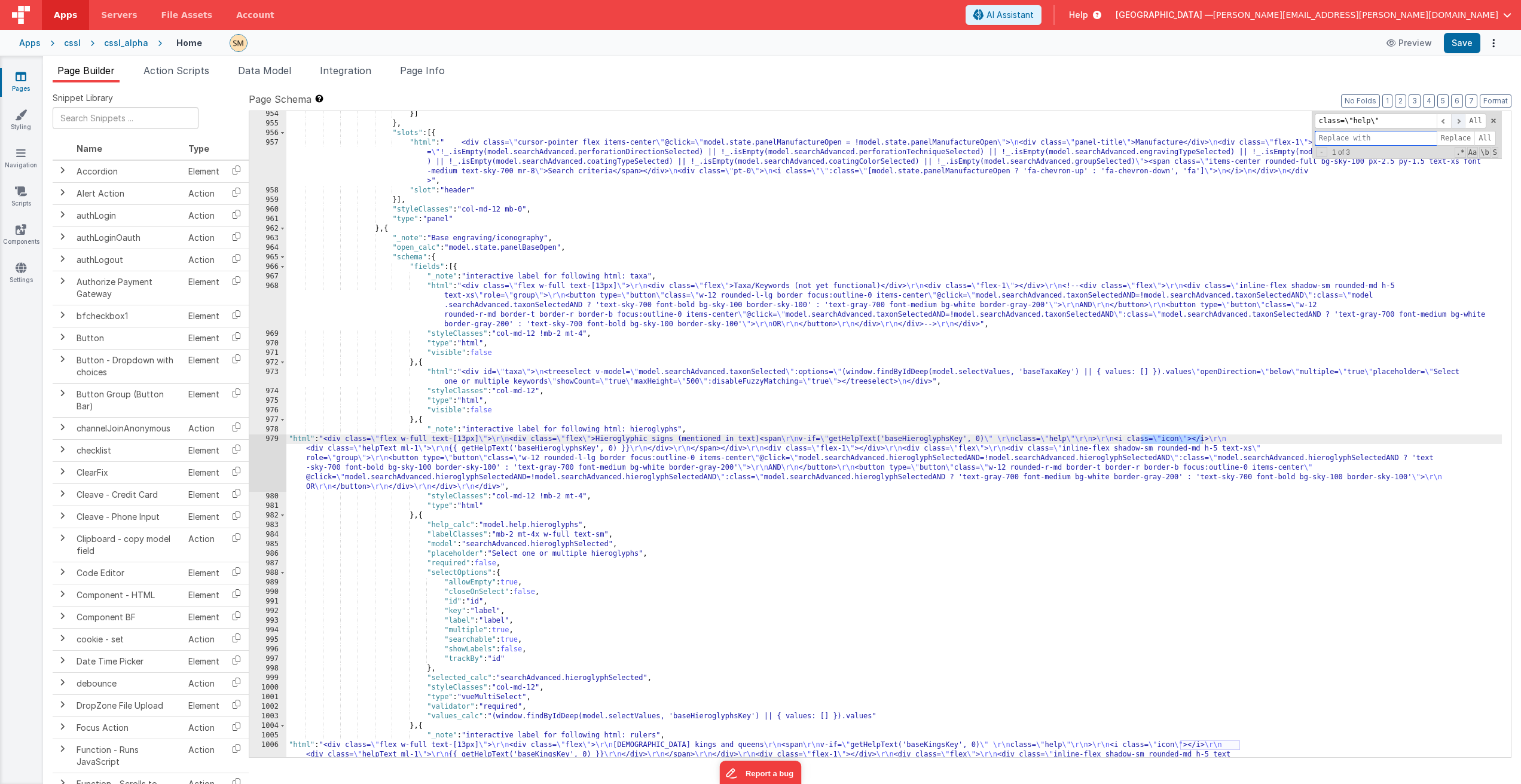
scroll to position [9595, 0]
click at [1459, 122] on span at bounding box center [1458, 120] width 15 height 15
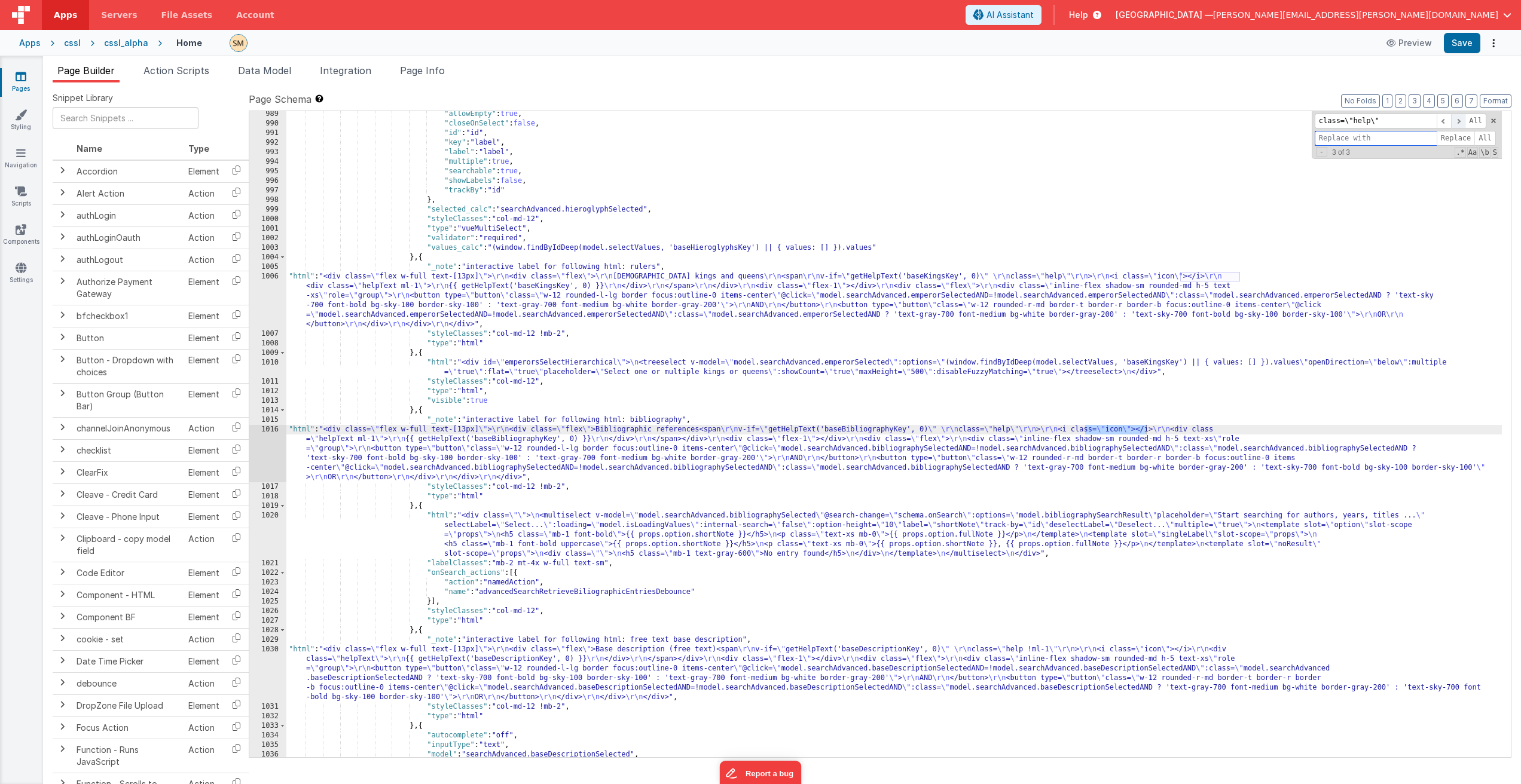
scroll to position [10063, 0]
click at [1138, 431] on div ""allowEmpty" : true , "closeOnSelect" : false , "id" : "id" , "key" : "label" ,…" at bounding box center [894, 442] width 1215 height 665
click at [273, 454] on div "1016" at bounding box center [268, 454] width 37 height 58
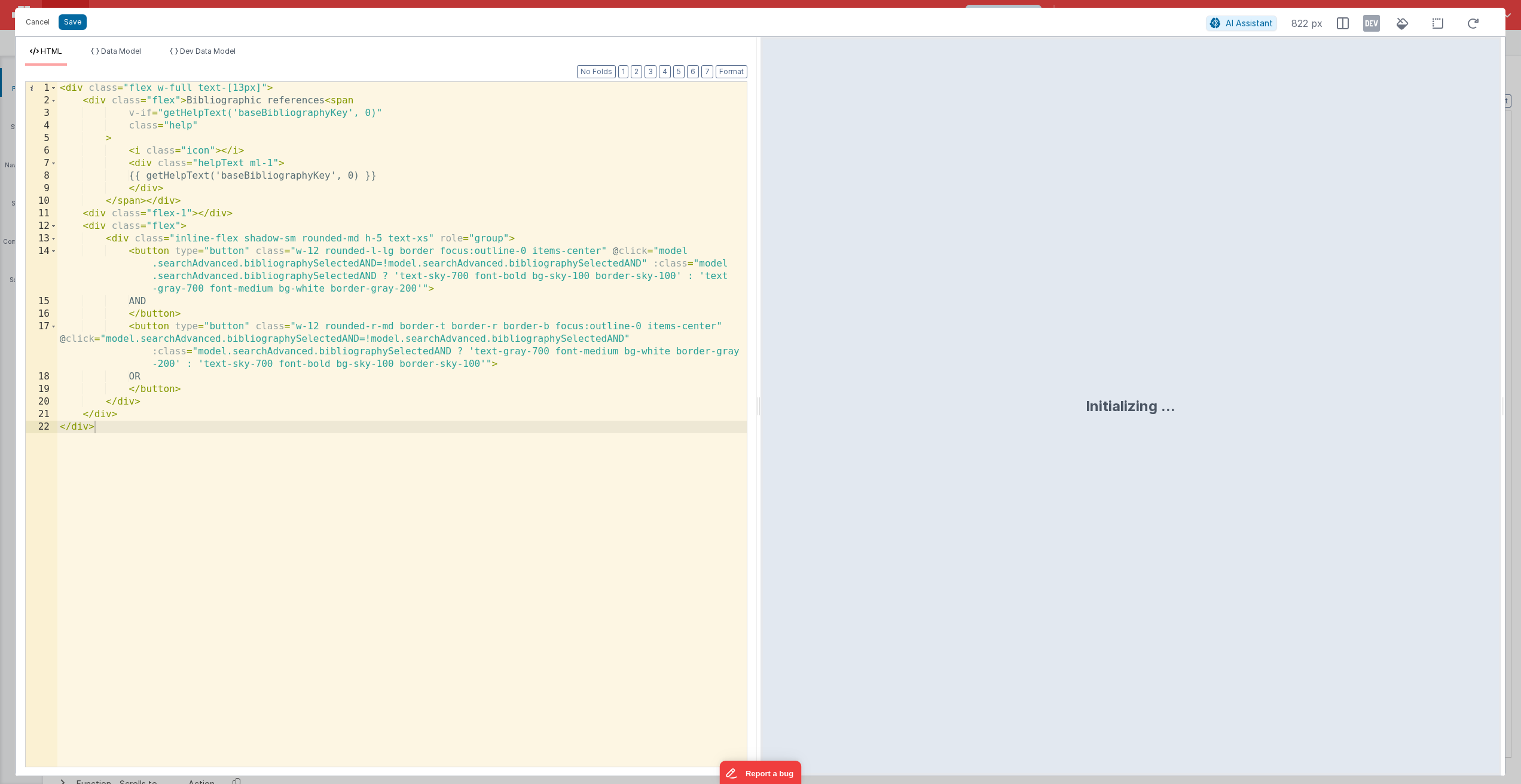
drag, startPoint x: 191, startPoint y: 125, endPoint x: 203, endPoint y: 148, distance: 25.9
click at [192, 126] on div "< div class = "flex w-full text-[13px]" > < div class = "flex" > Bibliographic …" at bounding box center [402, 437] width 689 height 710
click at [69, 23] on button "Save" at bounding box center [72, 22] width 28 height 15
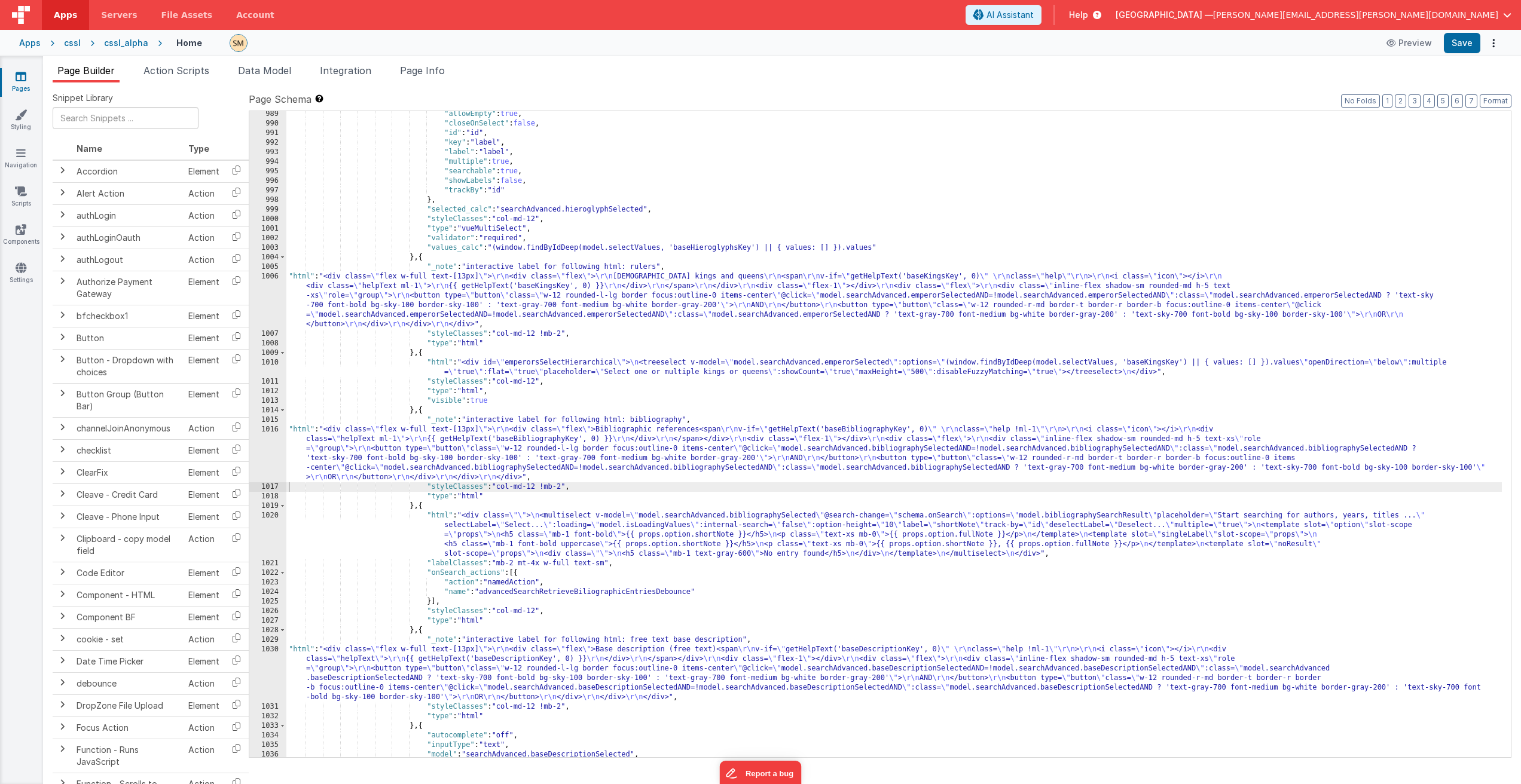
click at [1128, 283] on div ""allowEmpty" : true , "closeOnSelect" : false , "id" : "id" , "key" : "label" ,…" at bounding box center [894, 442] width 1215 height 665
click at [1456, 122] on span at bounding box center [1458, 120] width 15 height 15
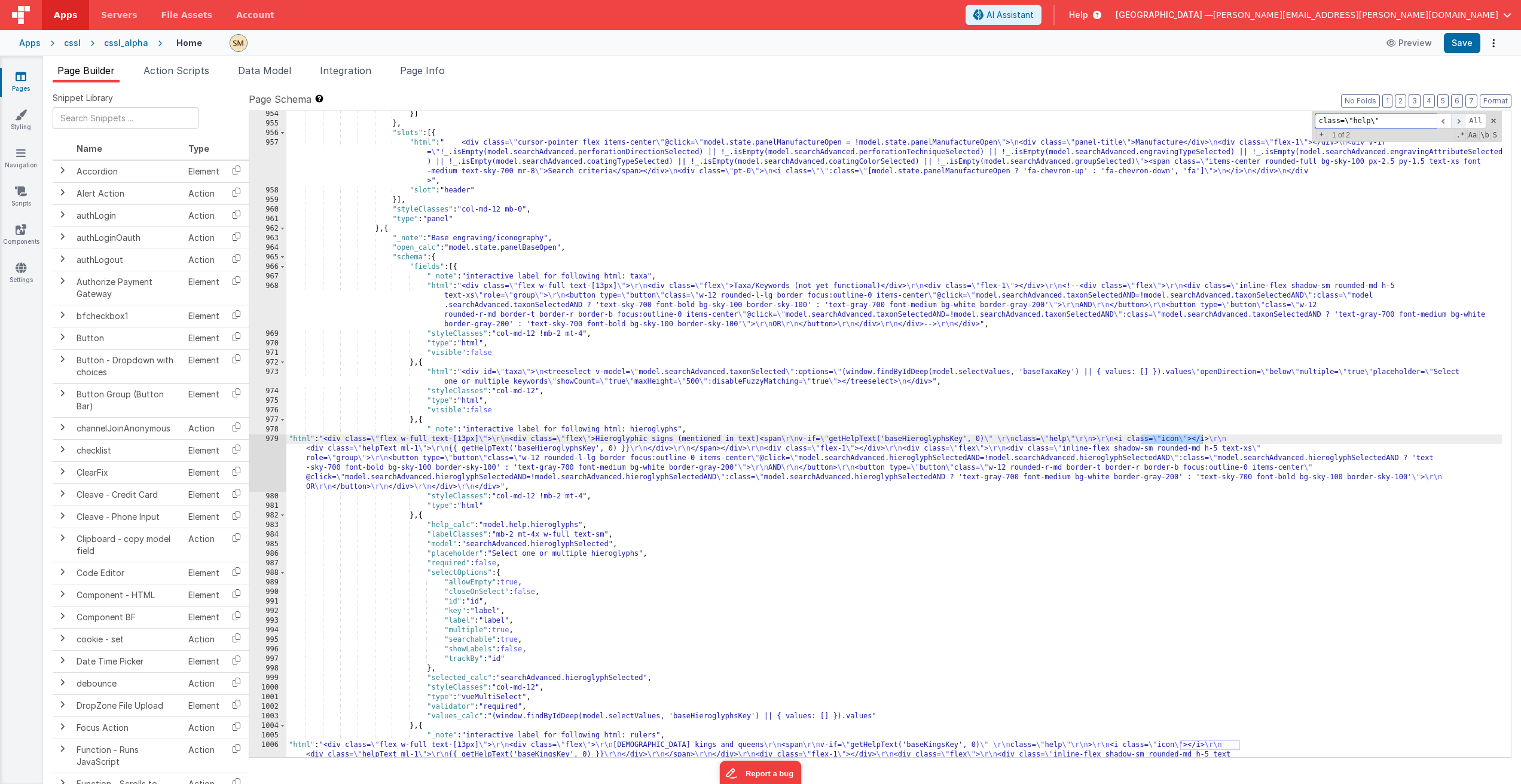
scroll to position [9595, 0]
click at [1130, 437] on div "}] } , "slots" : [{ "html" : " <div class= \" cursor-pointer flex items-center …" at bounding box center [894, 466] width 1215 height 713
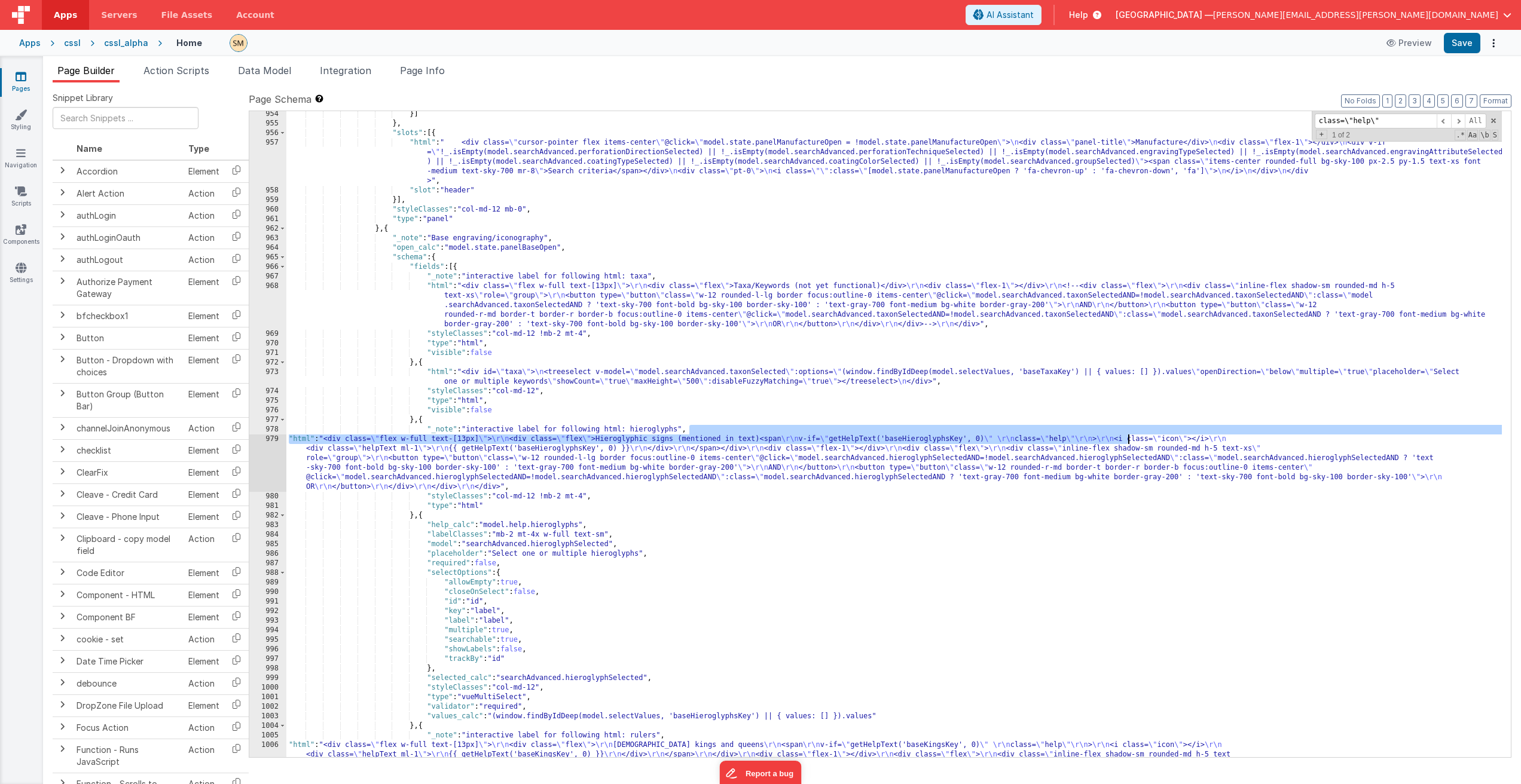
click at [1017, 444] on div "}] } , "slots" : [{ "html" : " <div class= \" cursor-pointer flex items-center …" at bounding box center [894, 466] width 1215 height 713
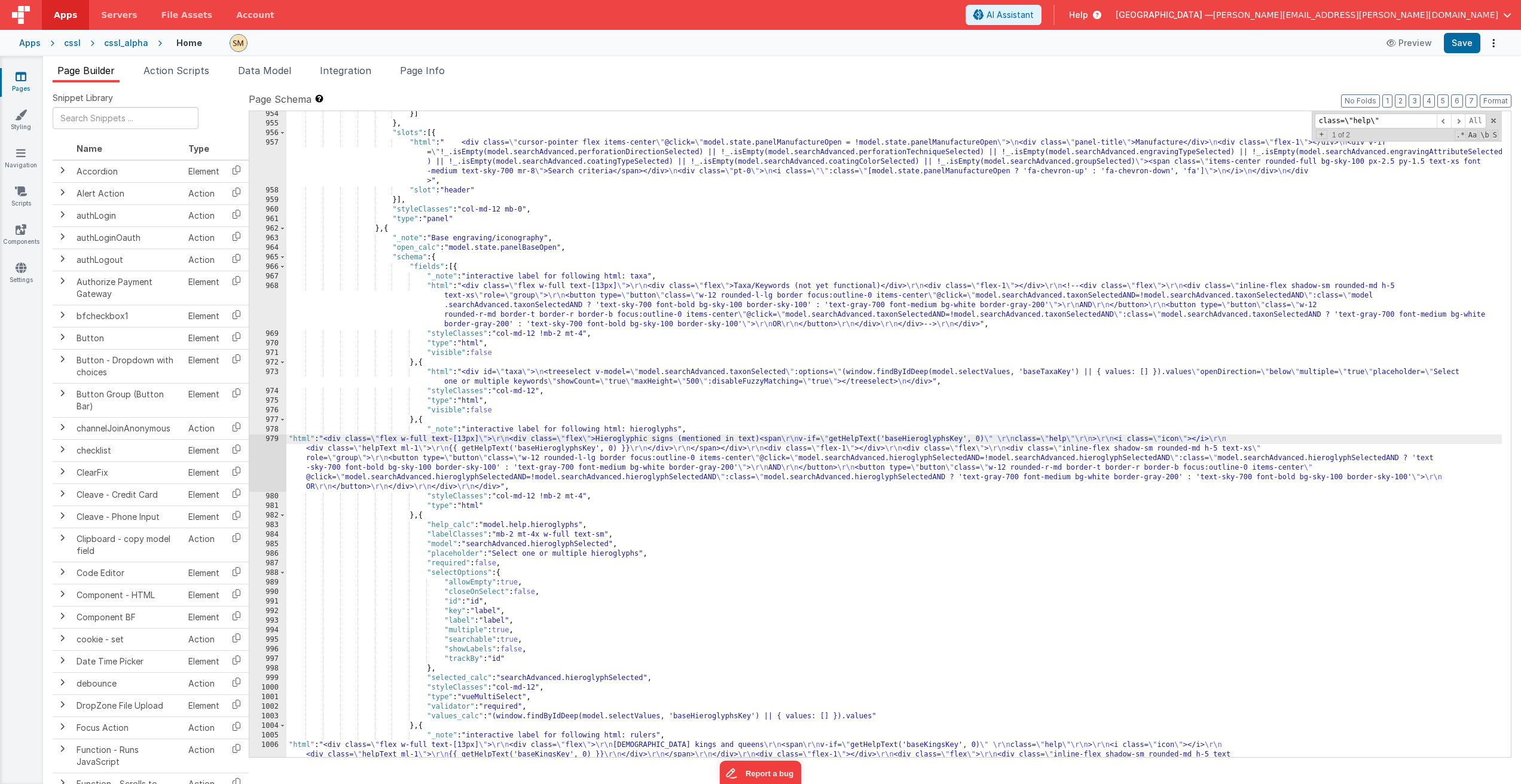
click at [263, 466] on div "979" at bounding box center [268, 463] width 37 height 58
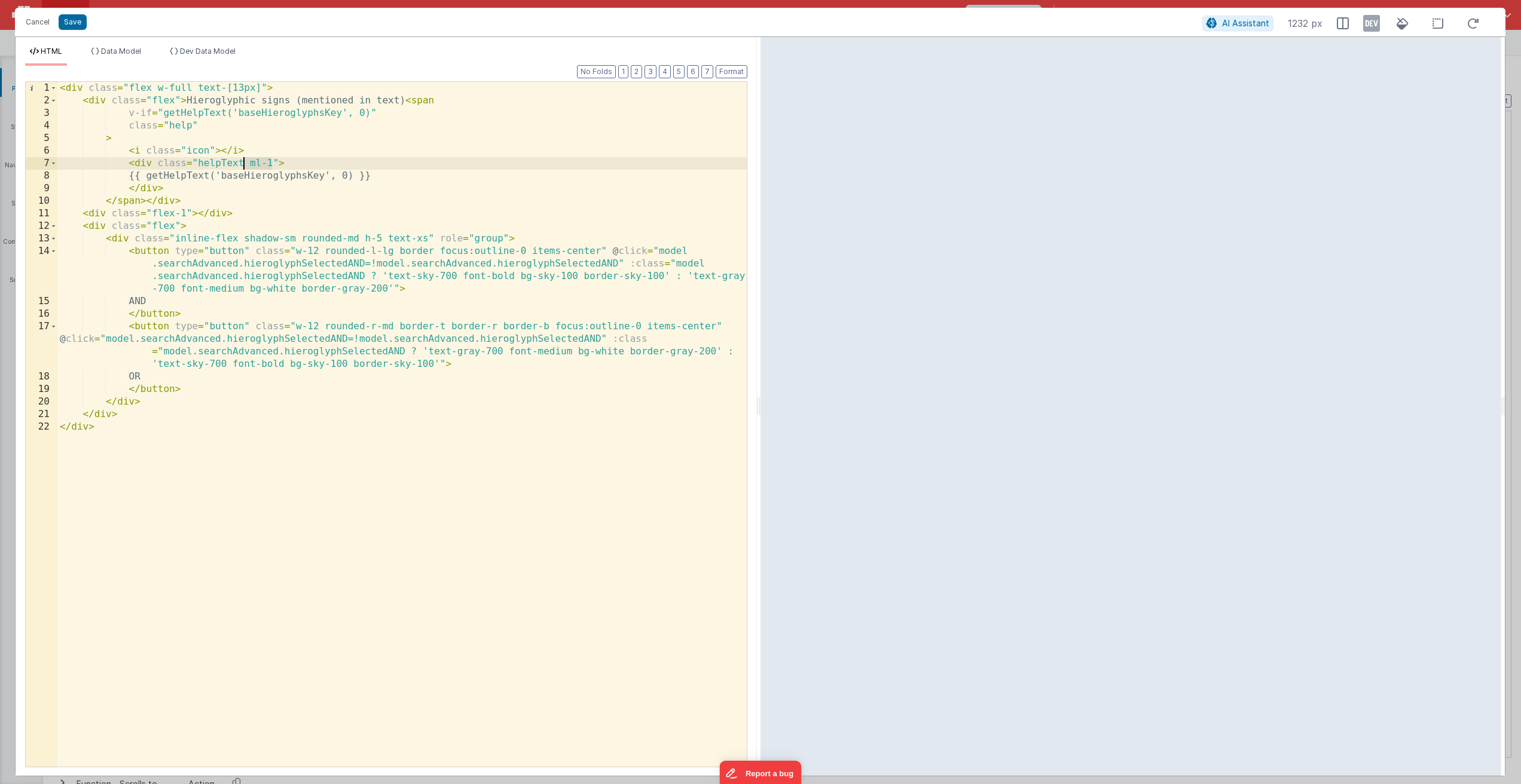
drag, startPoint x: 272, startPoint y: 163, endPoint x: 243, endPoint y: 164, distance: 29.0
click at [243, 164] on div "< div class = "flex w-full text-[13px]" > < div class = "flex" > Hieroglyphic s…" at bounding box center [402, 437] width 689 height 710
click at [191, 125] on div "< div class = "flex w-full text-[13px]" > < div class = "flex" > Hieroglyphic s…" at bounding box center [402, 437] width 689 height 710
click at [201, 126] on div "< div class = "flex w-full text-[13px]" > < div class = "flex" > Hieroglyphic s…" at bounding box center [402, 437] width 689 height 710
click at [79, 22] on button "Save" at bounding box center [72, 22] width 28 height 15
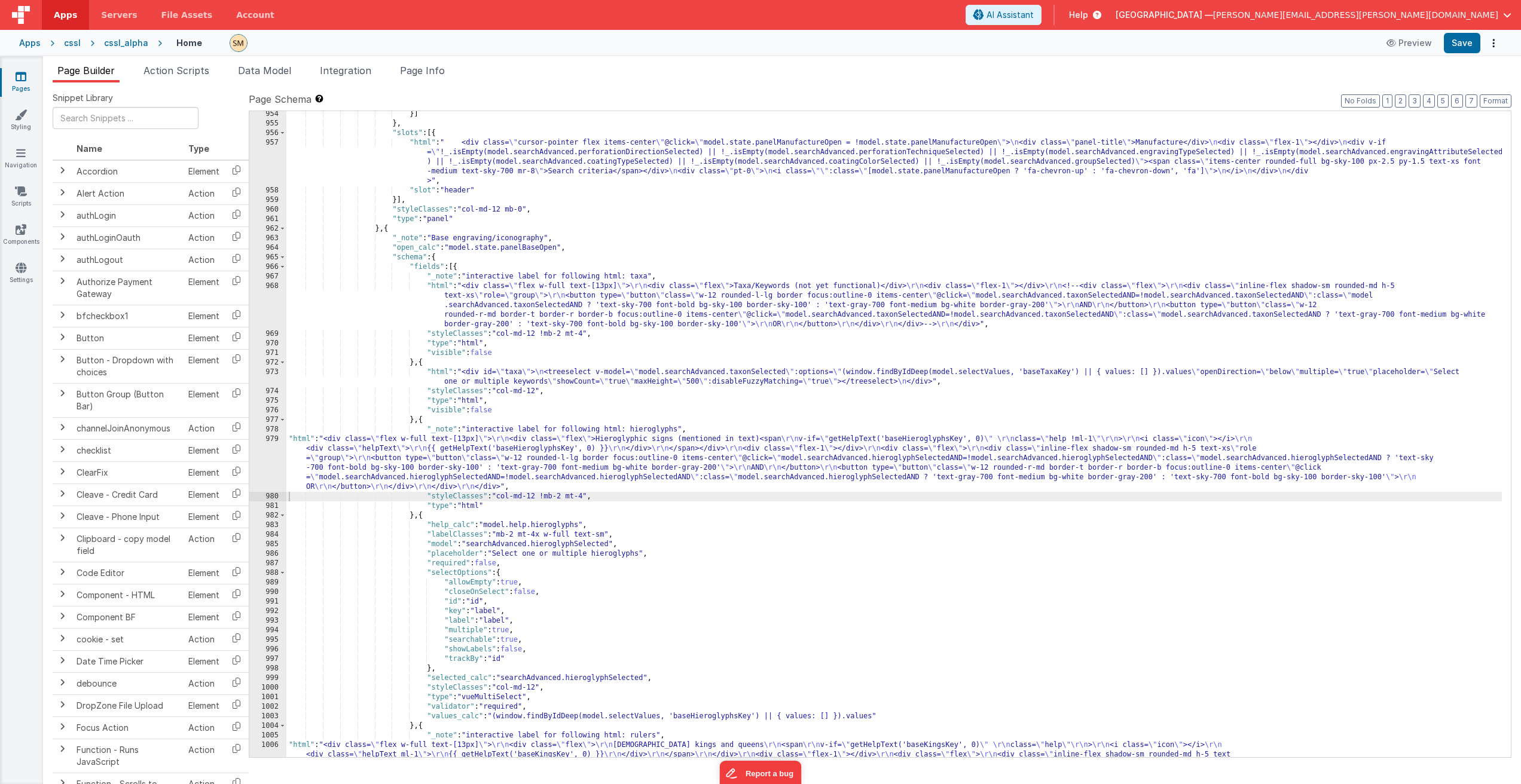
click at [1321, 357] on div "}] } , "slots" : [{ "html" : " <div class= \" cursor-pointer flex items-center …" at bounding box center [894, 466] width 1215 height 713
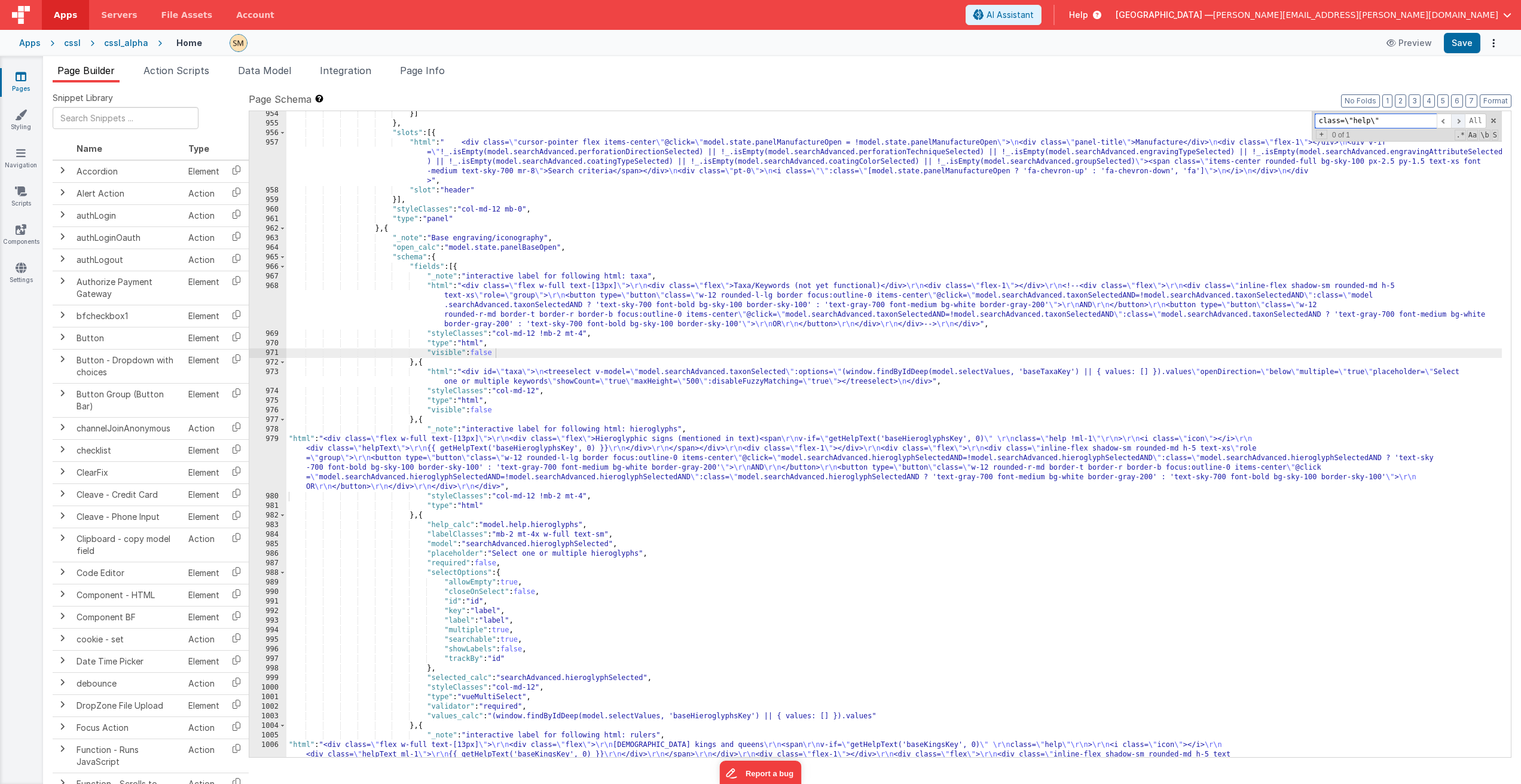
click at [1459, 122] on span at bounding box center [1458, 120] width 15 height 15
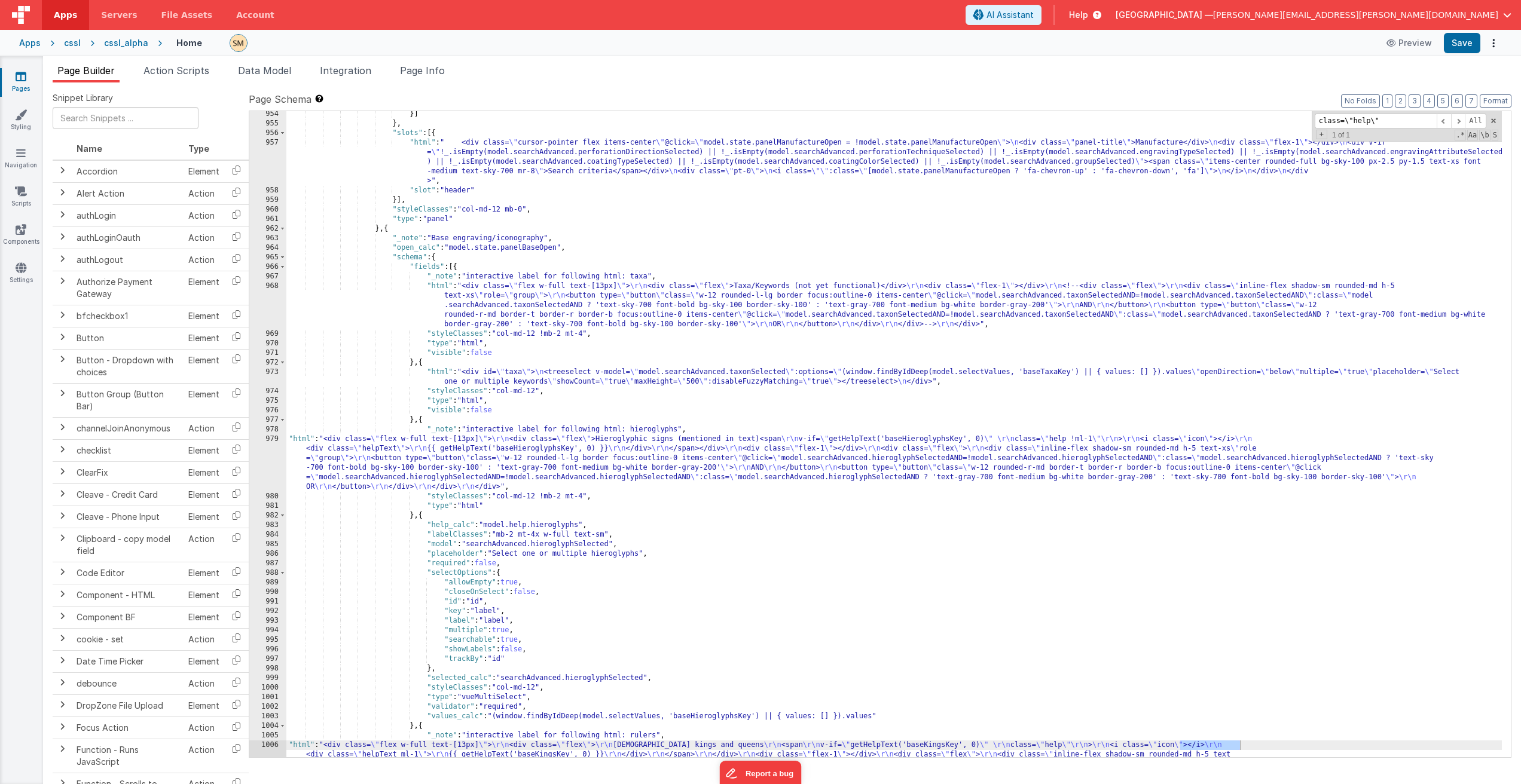
click at [980, 745] on div "}] } , "slots" : [{ "html" : " <div class= \" cursor-pointer flex items-center …" at bounding box center [894, 466] width 1215 height 713
click at [275, 750] on div "954 955 956 957 958 959 960 961 962 963 964 965 966 967 968 969 970 971 972 973…" at bounding box center [268, 466] width 37 height 713
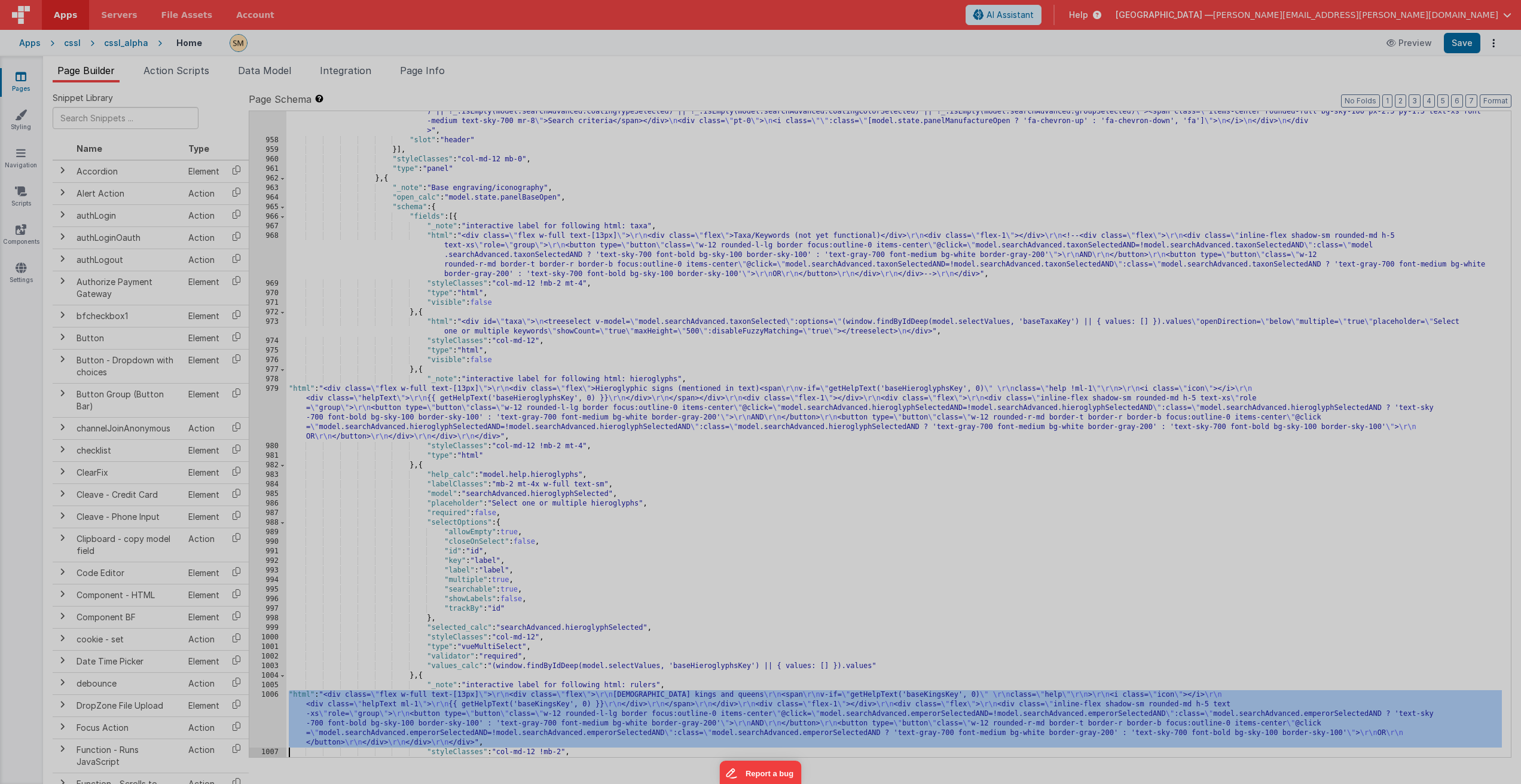
scroll to position [9644, 0]
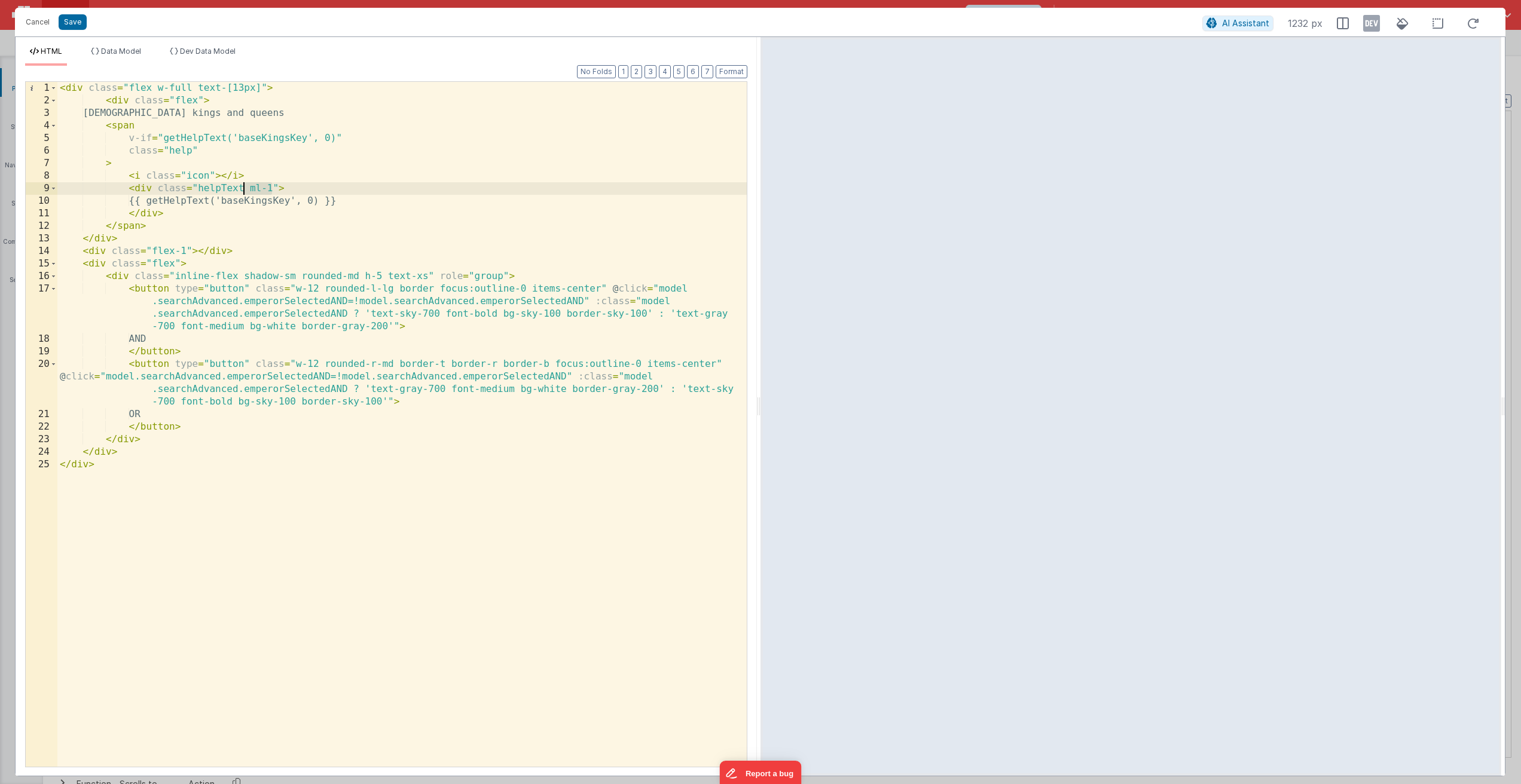
drag, startPoint x: 271, startPoint y: 189, endPoint x: 243, endPoint y: 190, distance: 28.0
click at [243, 190] on div "< div class = "flex w-full text-[13px]" > < div class = "flex" > [DEMOGRAPHIC_D…" at bounding box center [402, 437] width 689 height 710
click at [193, 149] on div "< div class = "flex w-full text-[13px]" > < div class = "flex" > [DEMOGRAPHIC_D…" at bounding box center [402, 437] width 689 height 710
drag, startPoint x: 249, startPoint y: 188, endPoint x: 193, endPoint y: 188, distance: 56.0
click at [193, 188] on div "< div class = "flex w-full text-[13px]" > < div class = "flex" > [DEMOGRAPHIC_D…" at bounding box center [402, 437] width 689 height 710
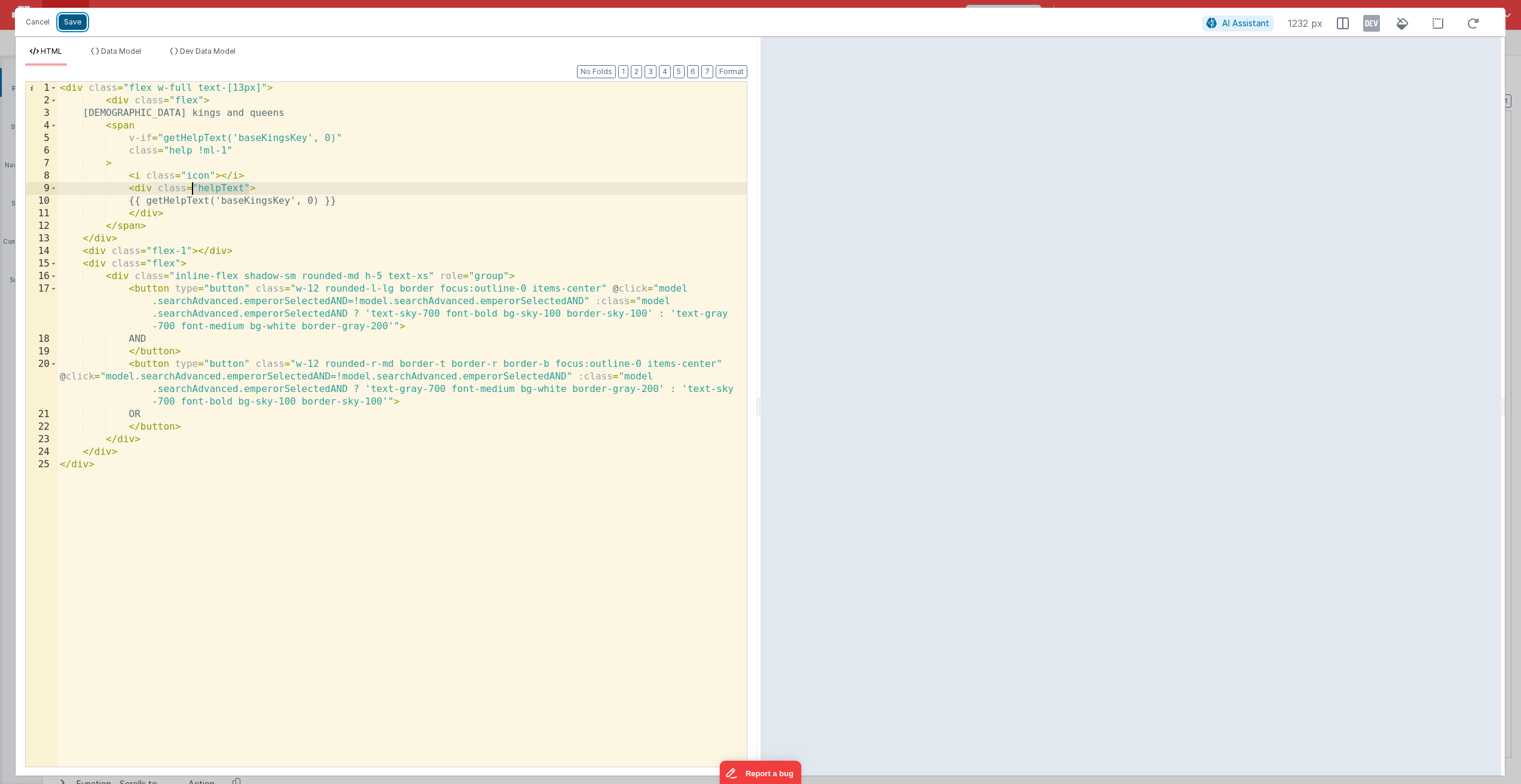
click at [73, 27] on button "Save" at bounding box center [72, 22] width 28 height 15
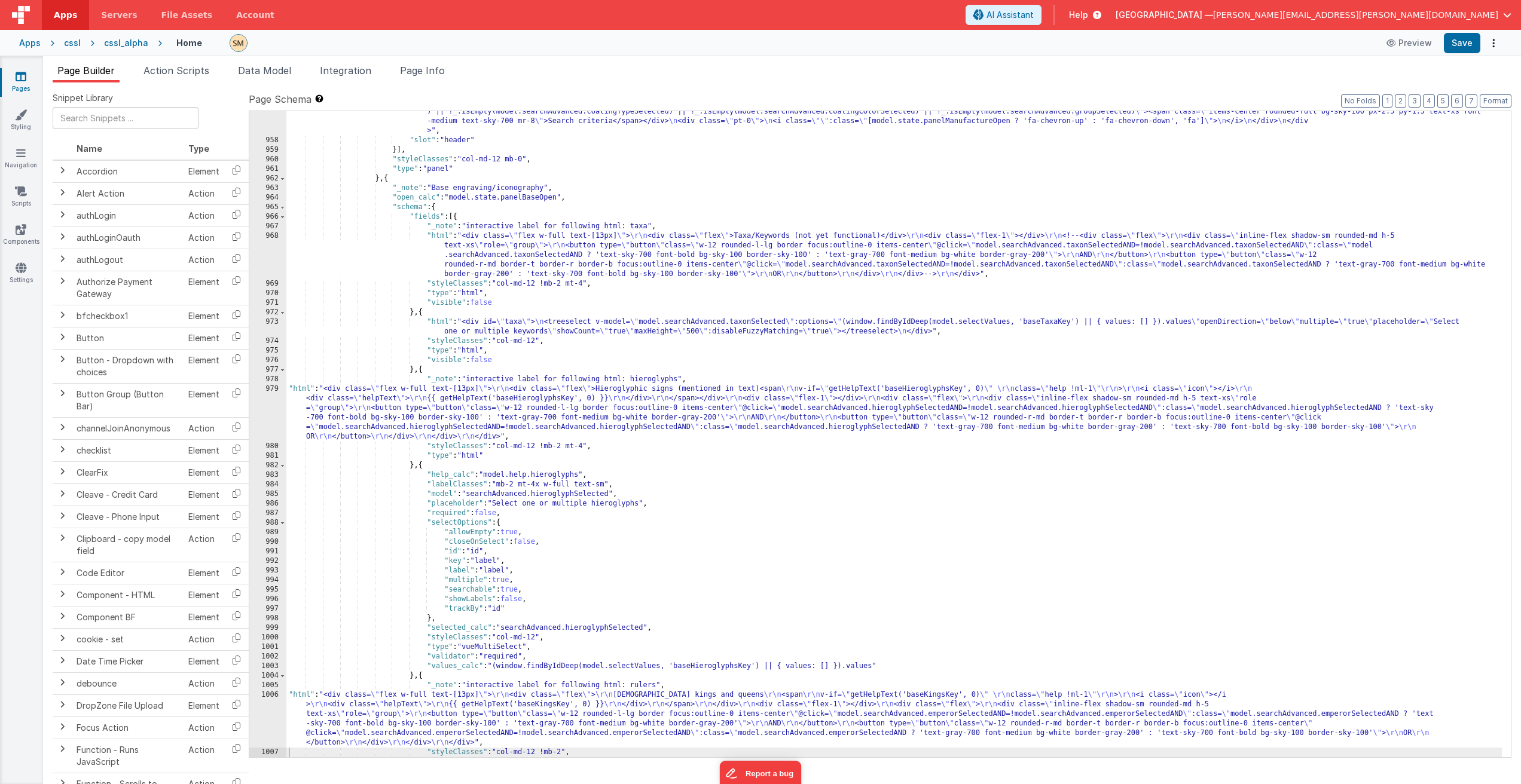
click at [832, 389] on div ""html" : " <div class= \" cursor-pointer flex items-center \" @click= \" model.…" at bounding box center [894, 440] width 1215 height 704
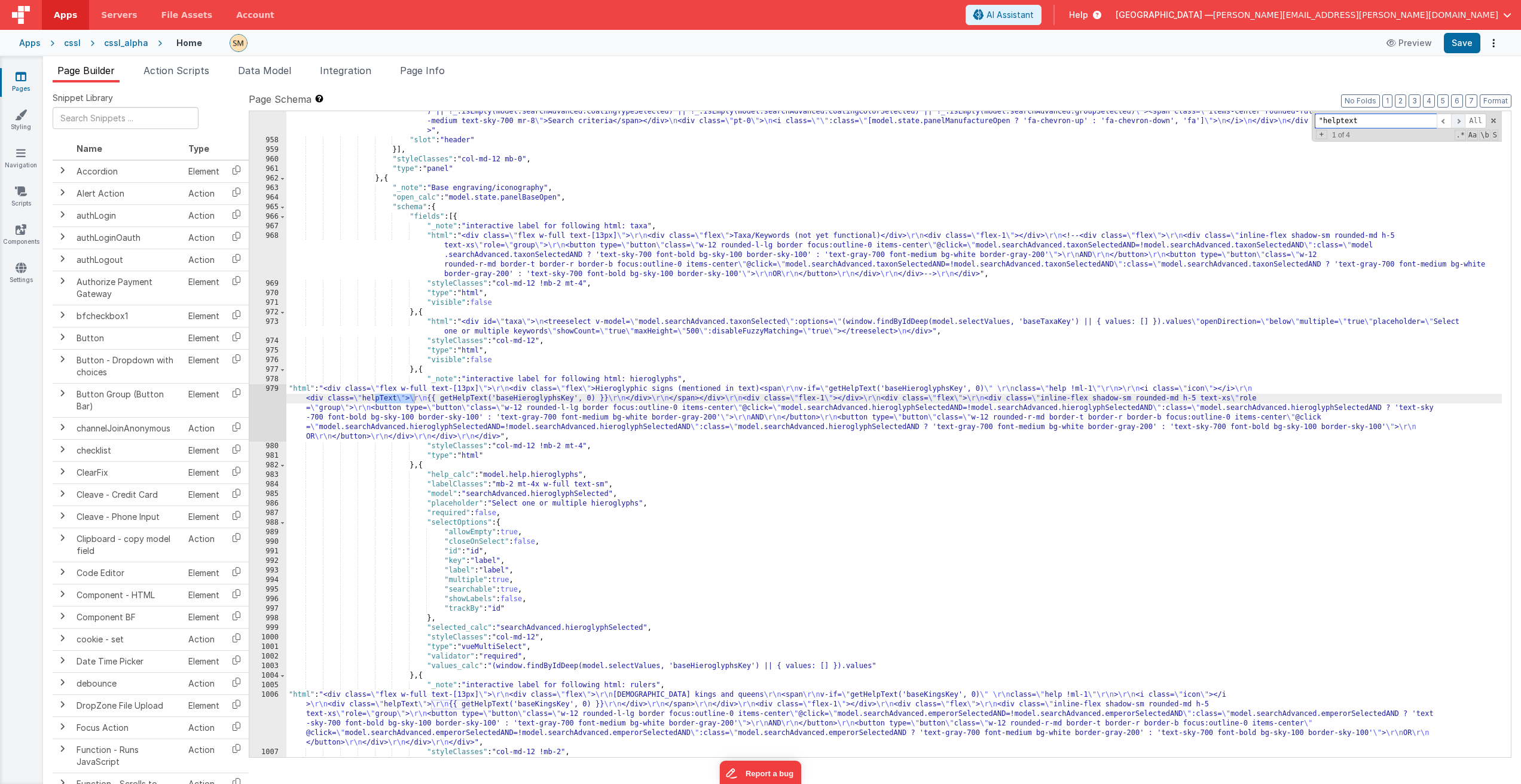
click at [1457, 122] on span at bounding box center [1458, 120] width 15 height 15
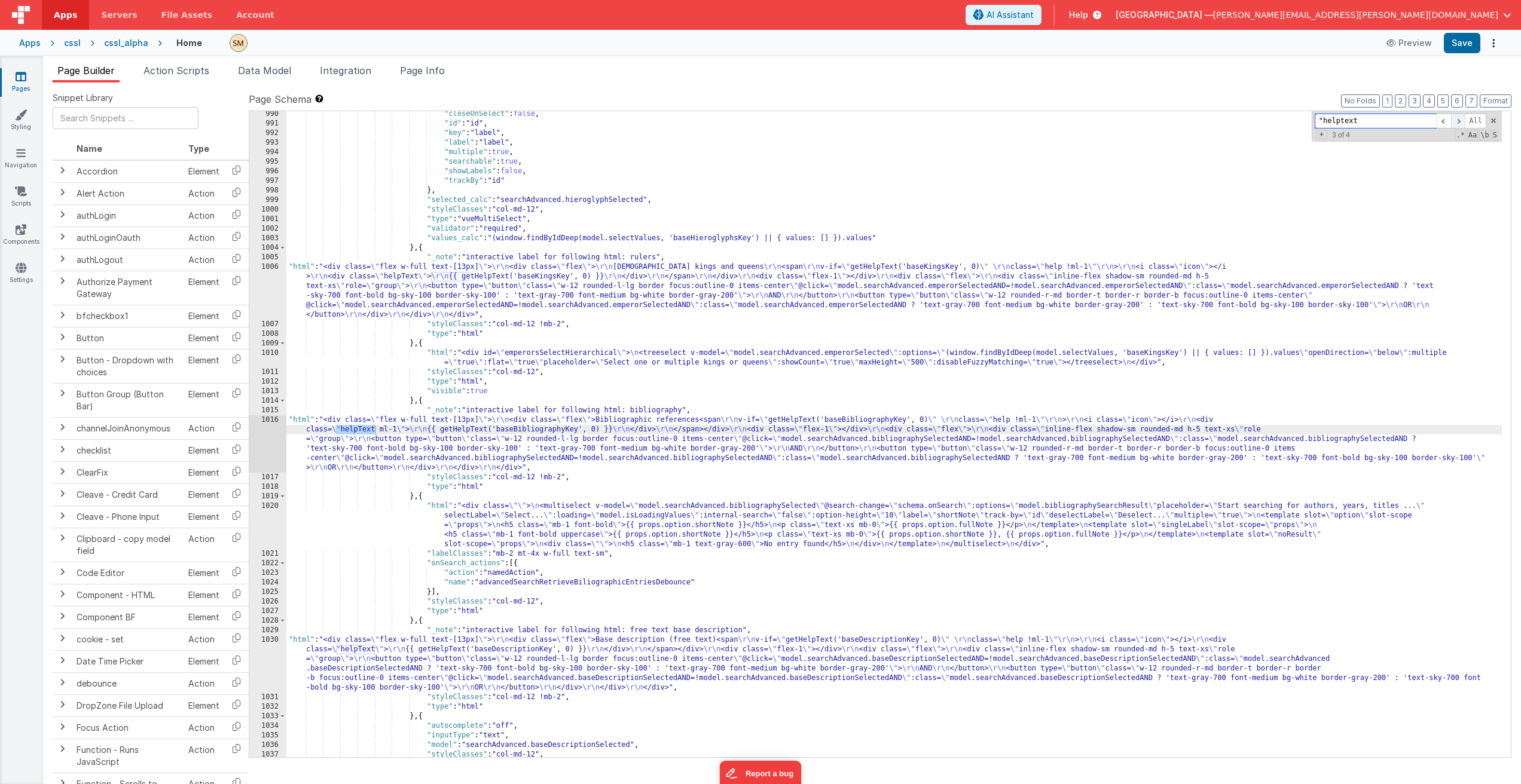
scroll to position [10073, 0]
drag, startPoint x: 396, startPoint y: 432, endPoint x: 375, endPoint y: 433, distance: 21.0
click at [375, 433] on div ""closeOnSelect" : false , "id" : "id" , "key" : "label" , "label" : "label" , "…" at bounding box center [894, 442] width 1215 height 665
click at [1459, 121] on span at bounding box center [1458, 120] width 15 height 15
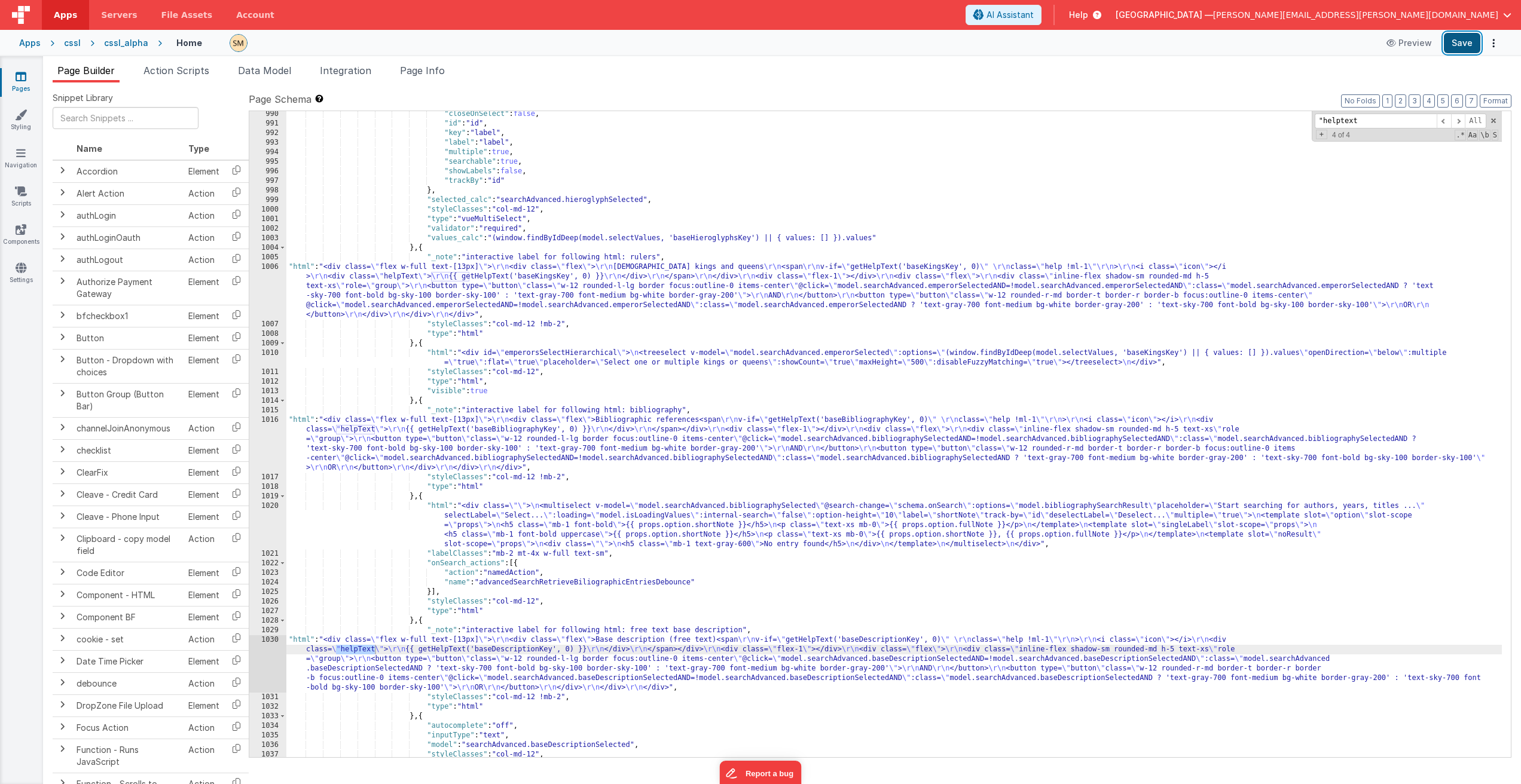
click at [1460, 40] on button "Save" at bounding box center [1461, 43] width 36 height 20
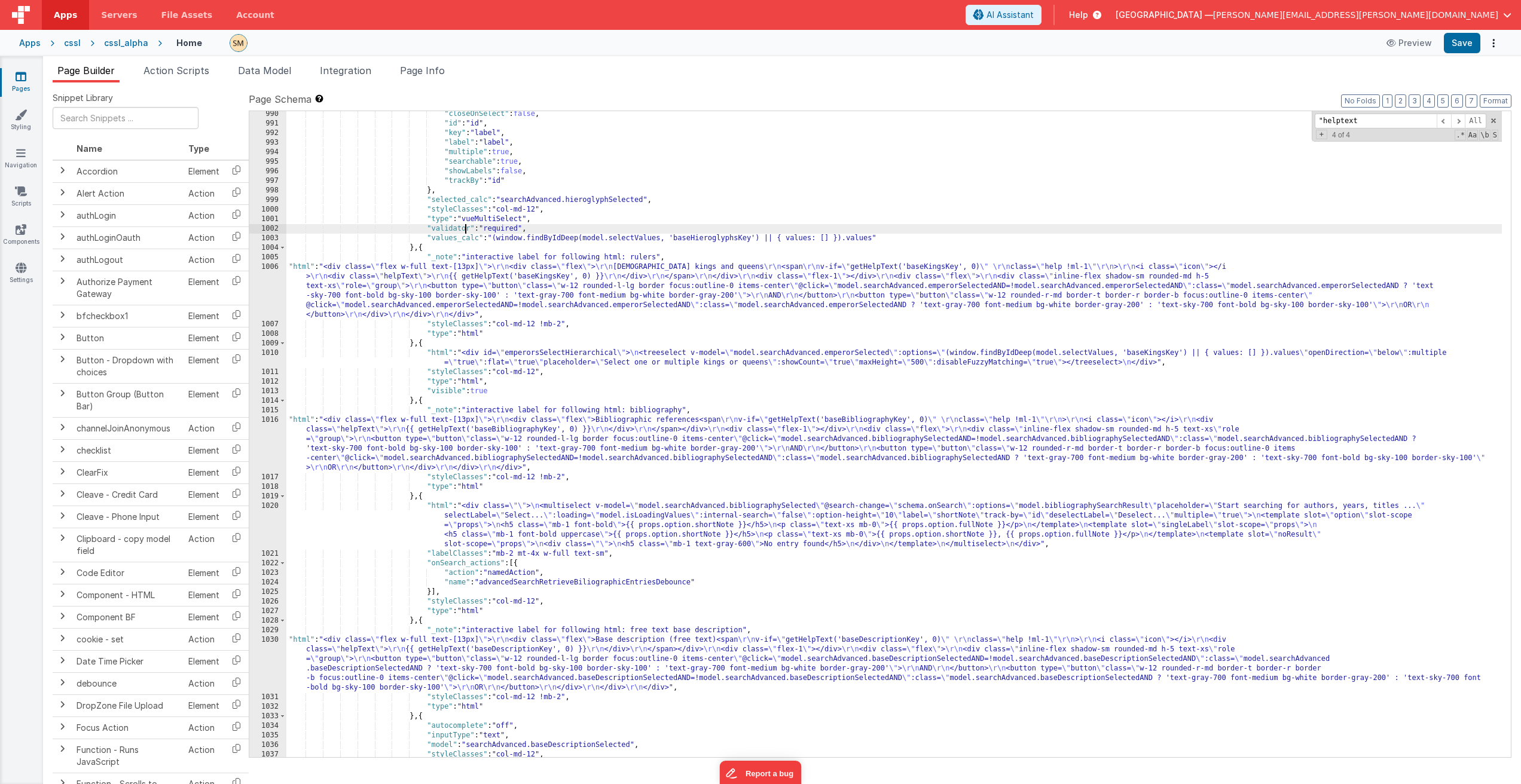
click at [464, 229] on div ""closeOnSelect" : false , "id" : "id" , "key" : "label" , "label" : "label" , "…" at bounding box center [894, 442] width 1215 height 665
paste input "Period (start)"
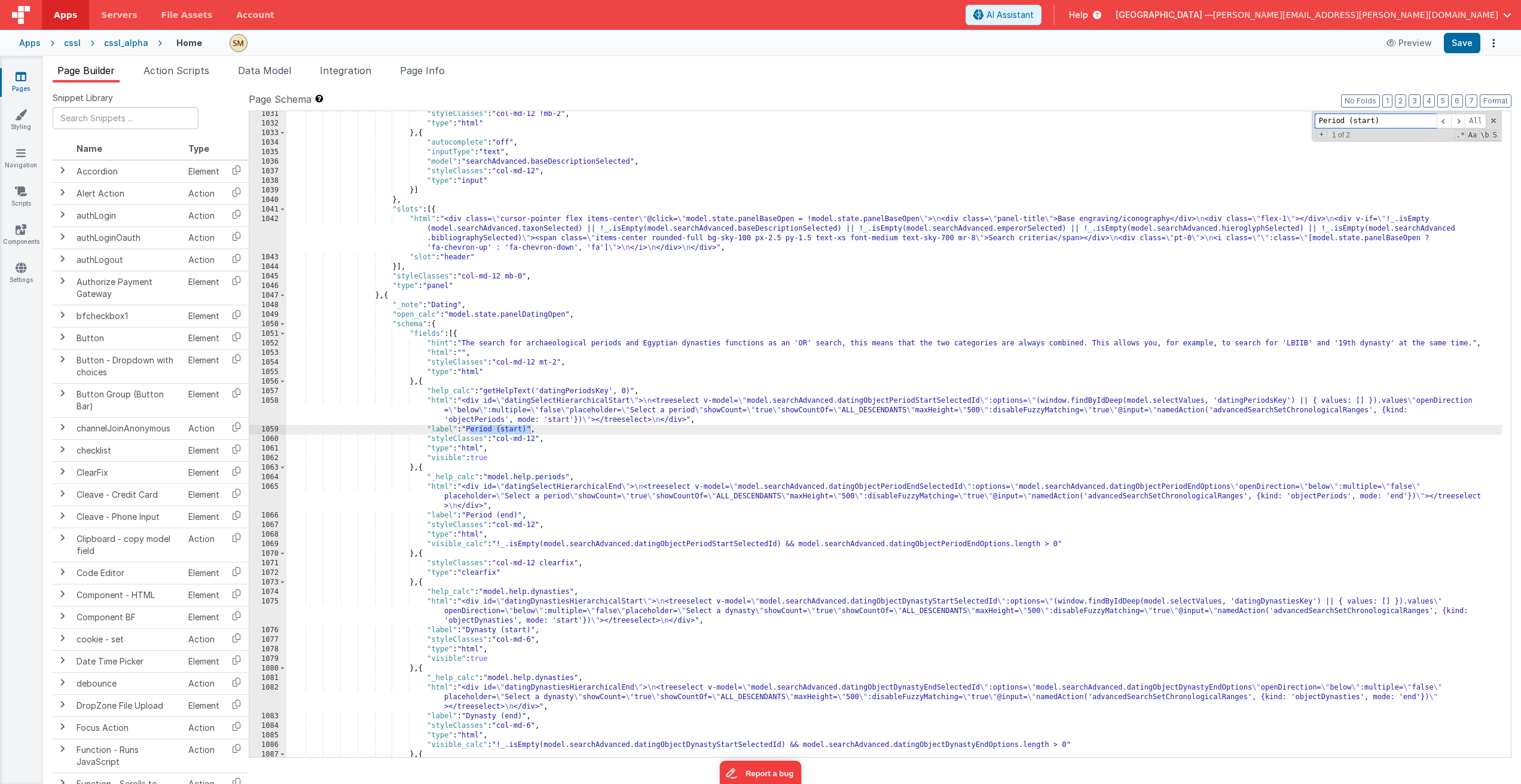
type input "Period (start)"
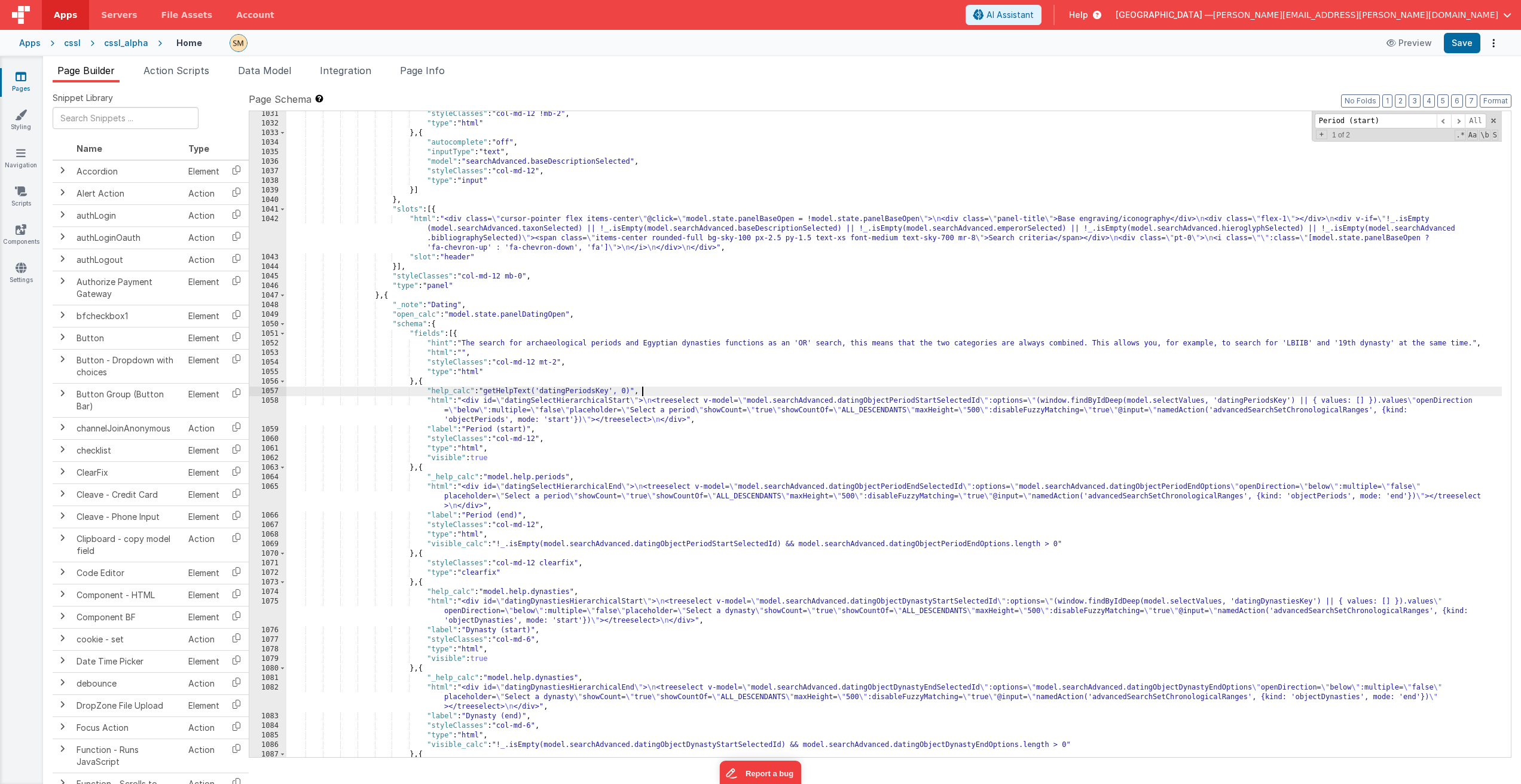
click at [670, 387] on div ""styleClasses" : "col-md-12 !mb-2" , "type" : "html" } , { "autocomplete" : "of…" at bounding box center [894, 442] width 1215 height 665
drag, startPoint x: 662, startPoint y: 388, endPoint x: 240, endPoint y: 394, distance: 422.0
click at [240, 394] on div "Snippet Library Name Type Accordion Element Alert Action Action authLogin Actio…" at bounding box center [782, 443] width 1459 height 702
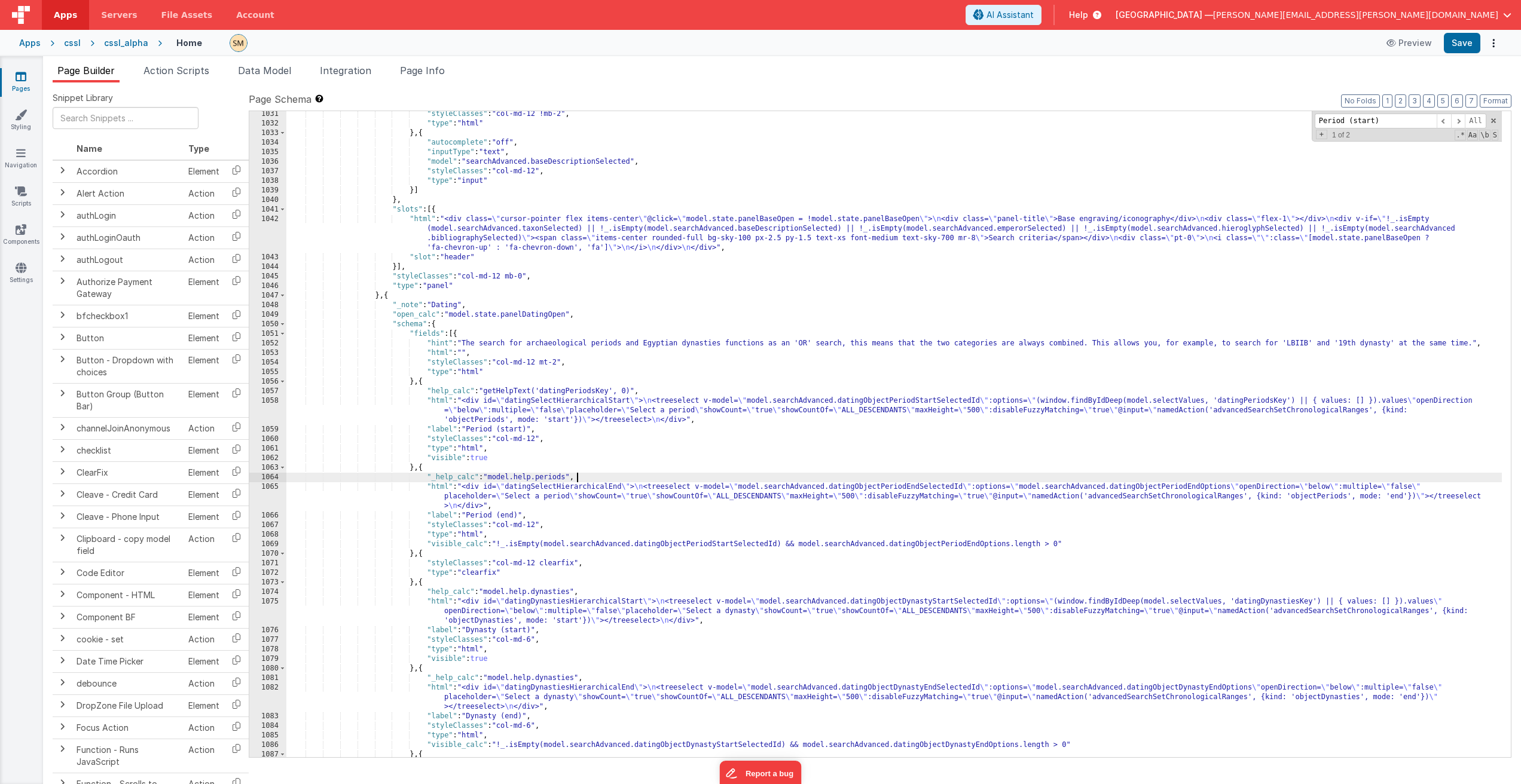
click at [585, 479] on div ""styleClasses" : "col-md-12 !mb-2" , "type" : "html" } , { "autocomplete" : "of…" at bounding box center [894, 442] width 1215 height 665
drag, startPoint x: 585, startPoint y: 479, endPoint x: 545, endPoint y: 477, distance: 40.0
click at [545, 477] on div ""styleClasses" : "col-md-12 !mb-2" , "type" : "html" } , { "autocomplete" : "of…" at bounding box center [894, 442] width 1215 height 665
click at [586, 475] on div ""styleClasses" : "col-md-12 !mb-2" , "type" : "html" } , { "autocomplete" : "of…" at bounding box center [894, 442] width 1215 height 665
drag, startPoint x: 584, startPoint y: 479, endPoint x: 233, endPoint y: 477, distance: 351.0
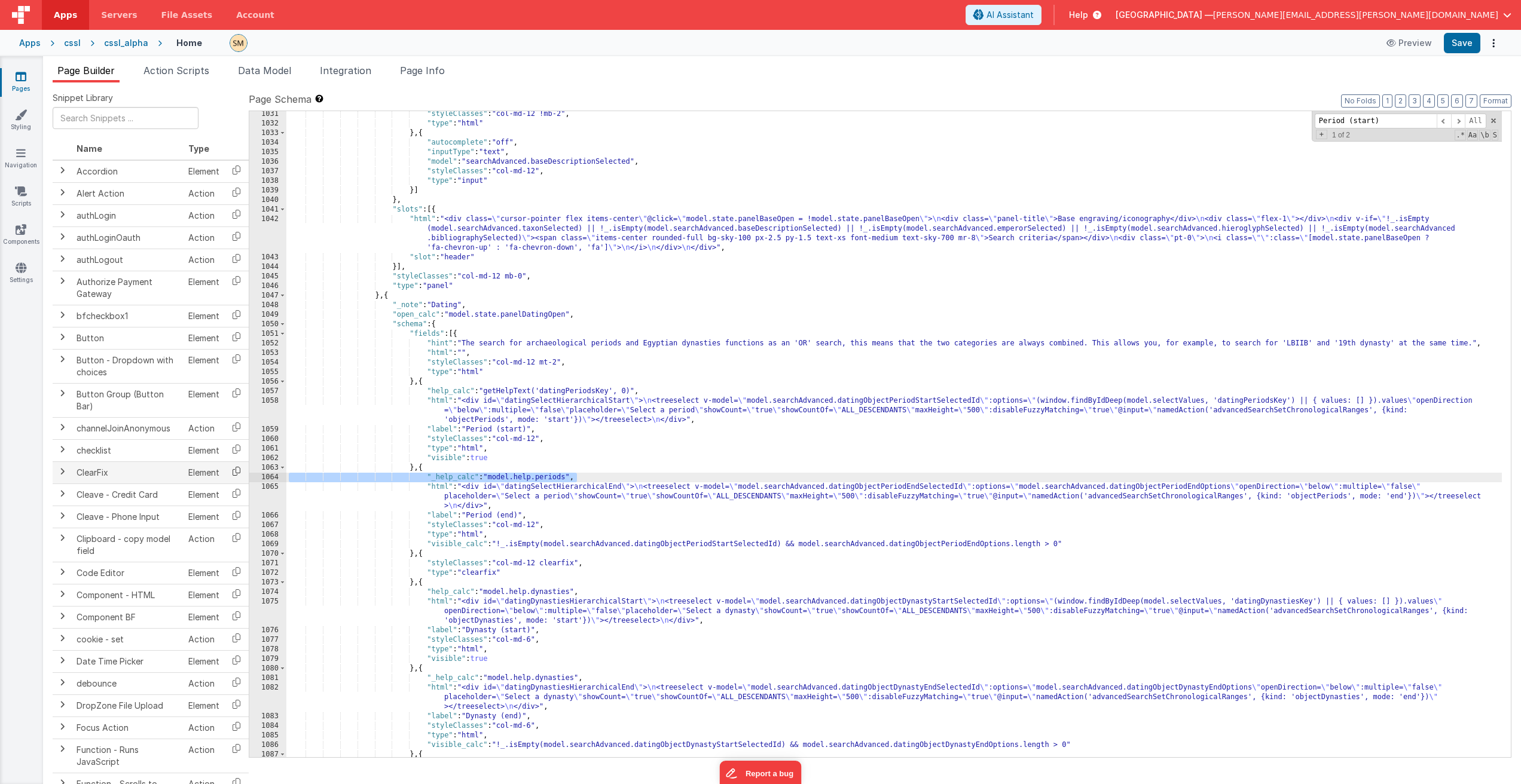
click at [233, 477] on div "Snippet Library Name Type Accordion Element Alert Action Action authLogin Actio…" at bounding box center [782, 443] width 1459 height 702
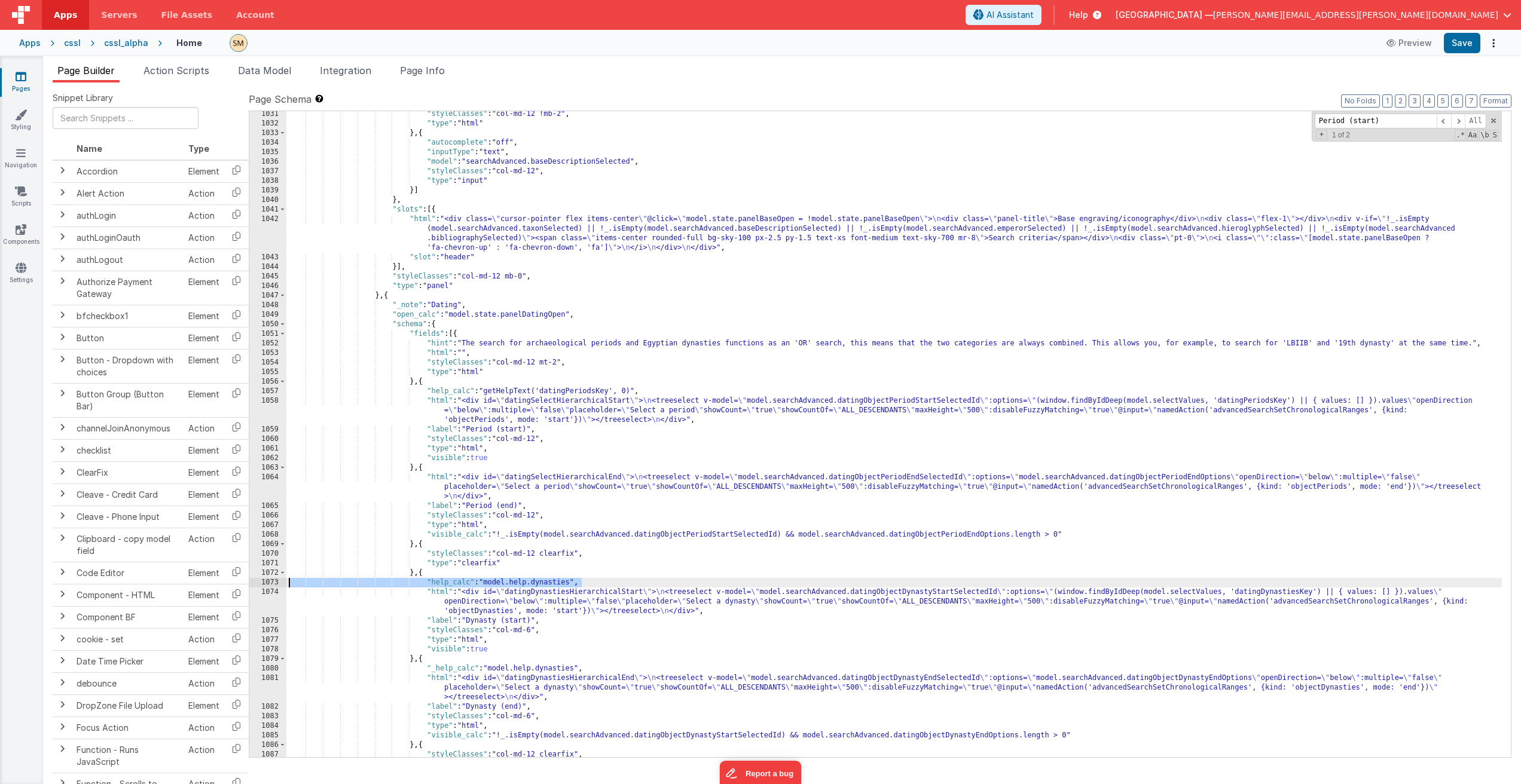
drag, startPoint x: 589, startPoint y: 584, endPoint x: 271, endPoint y: 578, distance: 318.1
click at [271, 578] on div "1031 1032 1033 1034 1035 1036 1037 1038 1039 1040 1041 1042 1043 1044 1045 1046…" at bounding box center [879, 434] width 1262 height 648
click at [1295, 594] on div ""styleClasses" : "col-md-12 !mb-2" , "type" : "html" } , { "autocomplete" : "of…" at bounding box center [894, 442] width 1215 height 665
click at [558, 584] on div ""styleClasses" : "col-md-12 !mb-2" , "type" : "html" } , { "autocomplete" : "of…" at bounding box center [894, 442] width 1215 height 665
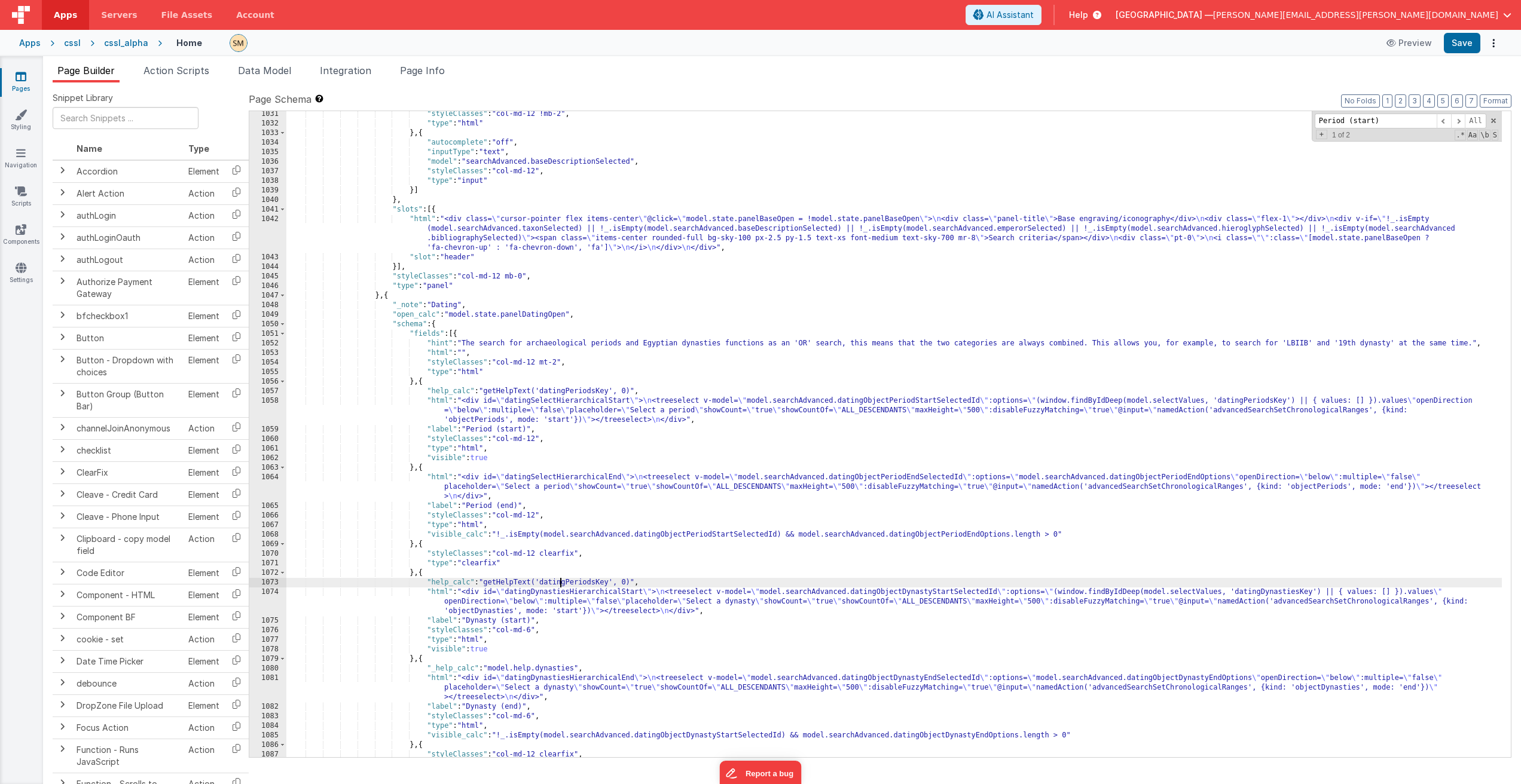
click at [558, 584] on div ""styleClasses" : "col-md-12 !mb-2" , "type" : "html" } , { "autocomplete" : "of…" at bounding box center [894, 442] width 1215 height 665
drag, startPoint x: 652, startPoint y: 583, endPoint x: 244, endPoint y: 585, distance: 408.0
click at [244, 585] on div "Snippet Library Name Type Accordion Element Alert Action Action authLogin Actio…" at bounding box center [782, 443] width 1459 height 702
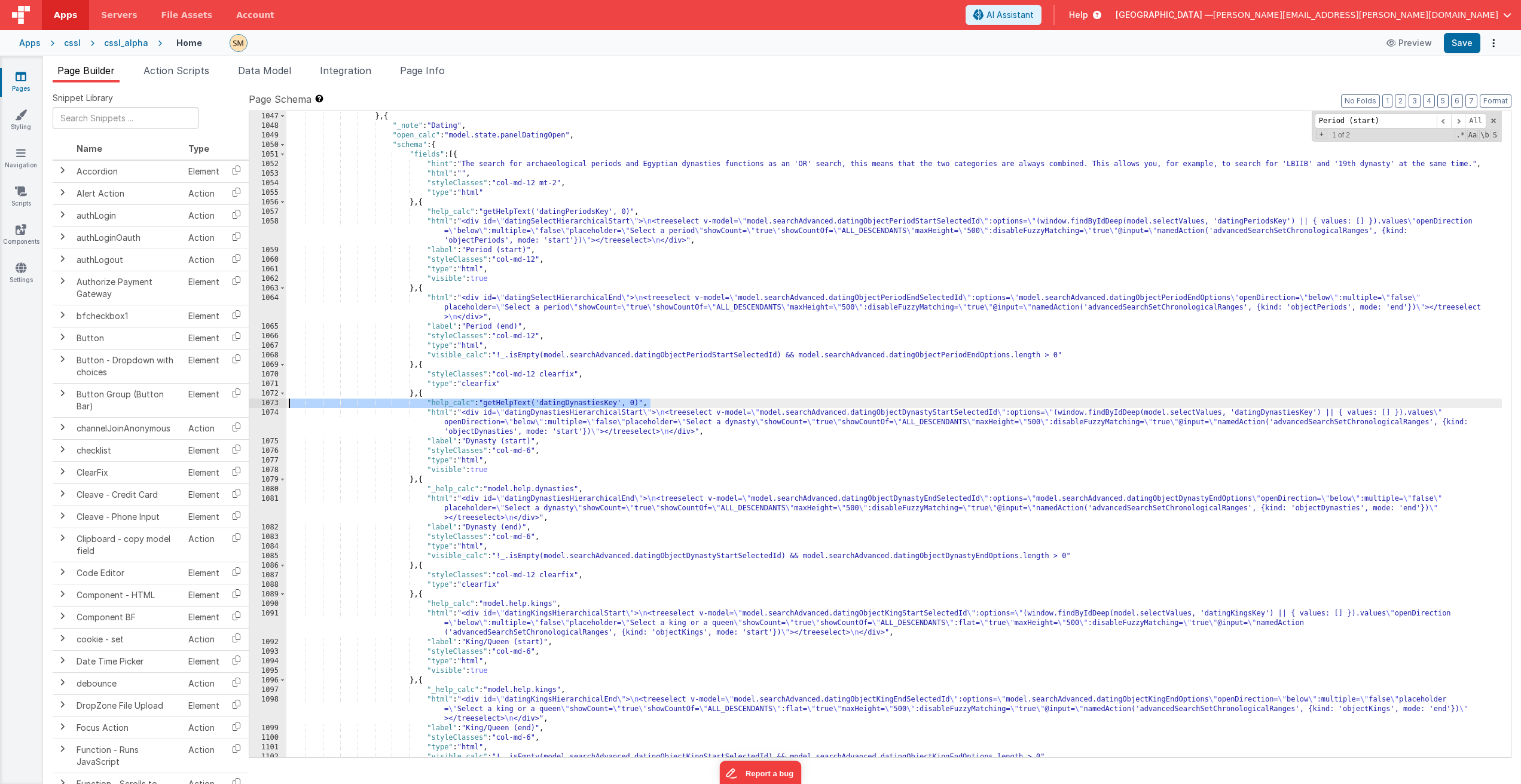
scroll to position [10872, 0]
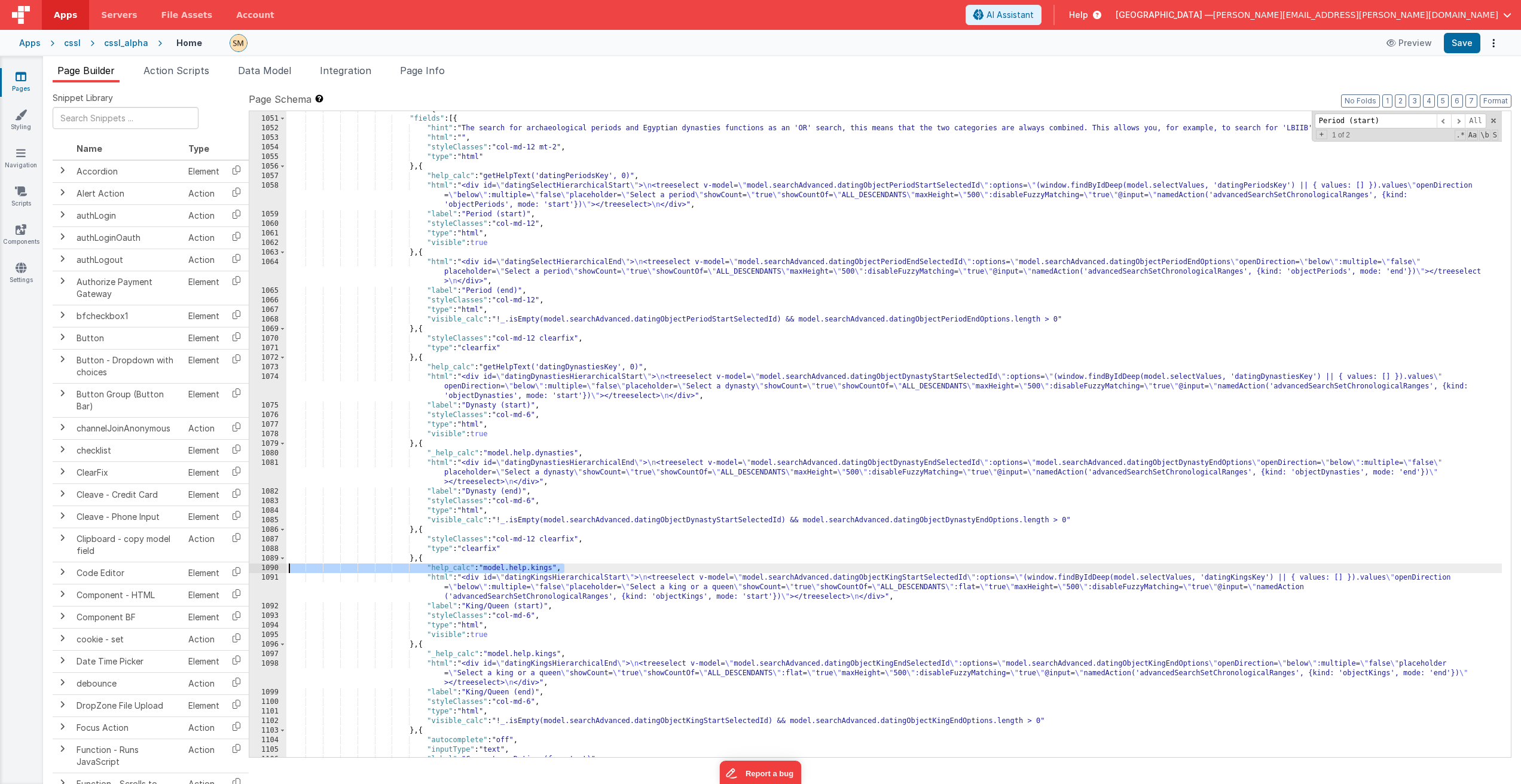
drag, startPoint x: 567, startPoint y: 568, endPoint x: 250, endPoint y: 569, distance: 317.0
click at [250, 569] on div "1050 1051 1052 1053 1054 1055 1056 1057 1058 1059 1060 1061 1062 1063 1064 1065…" at bounding box center [879, 434] width 1262 height 648
click at [1261, 578] on div ""schema" : { "fields" : [{ "hint" : "The search for archaeological periods and …" at bounding box center [894, 437] width 1215 height 665
click at [568, 570] on div ""schema" : { "fields" : [{ "hint" : "The search for archaeological periods and …" at bounding box center [894, 437] width 1215 height 665
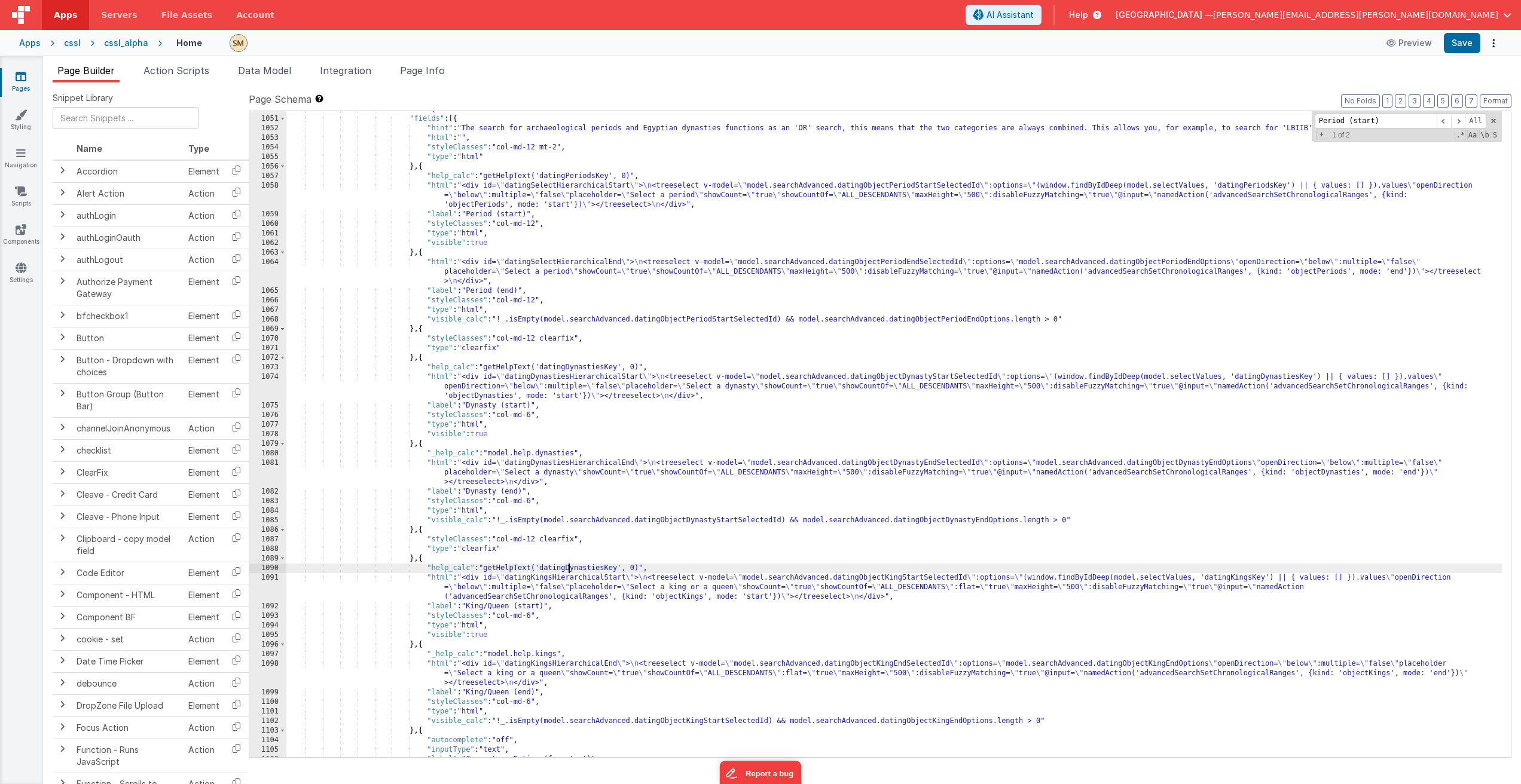
click at [568, 570] on div ""schema" : { "fields" : [{ "hint" : "The search for archaeological periods and …" at bounding box center [894, 437] width 1215 height 665
click at [647, 565] on div ""schema" : { "fields" : [{ "hint" : "The search for archaeological periods and …" at bounding box center [894, 437] width 1215 height 665
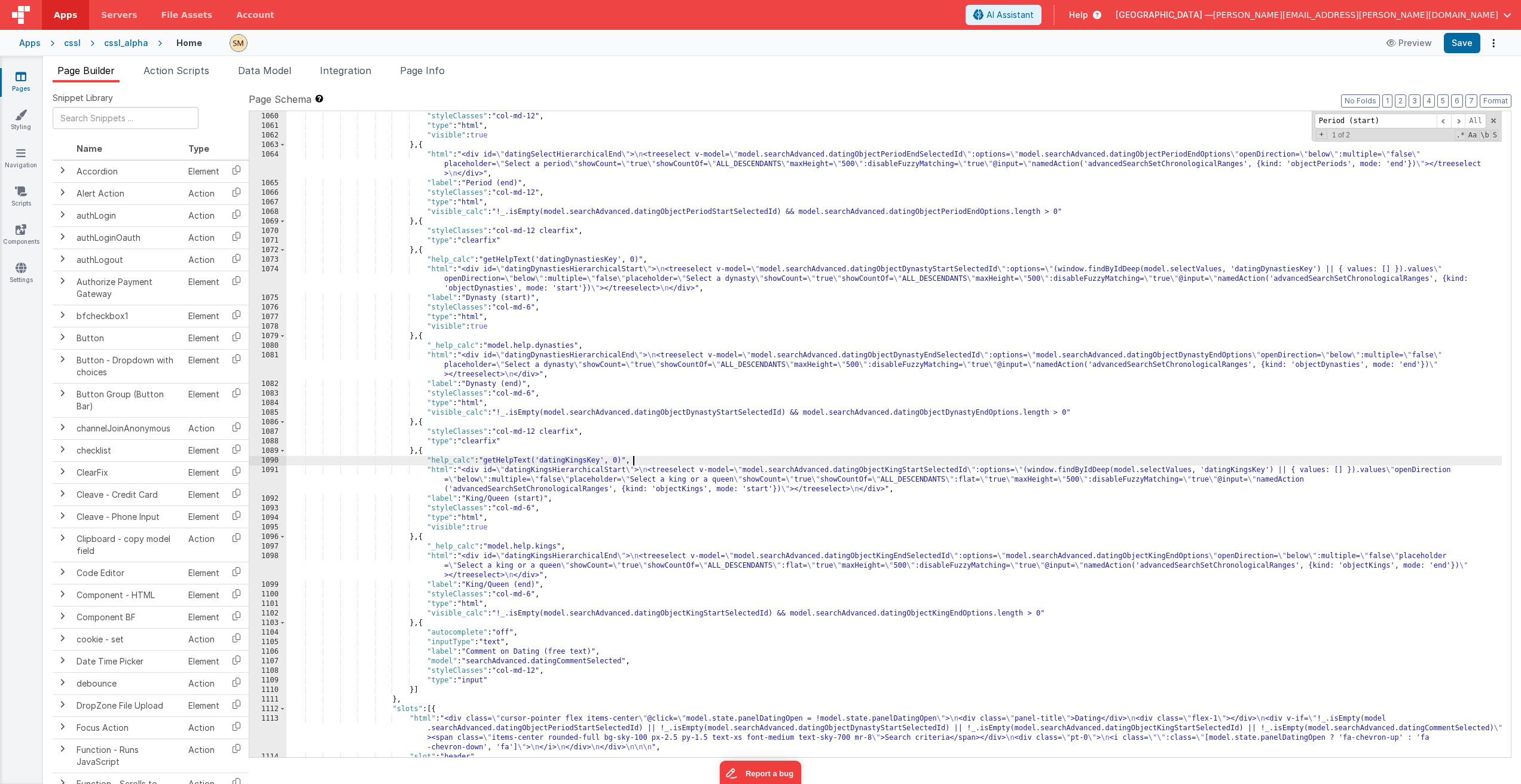
scroll to position [10979, 0]
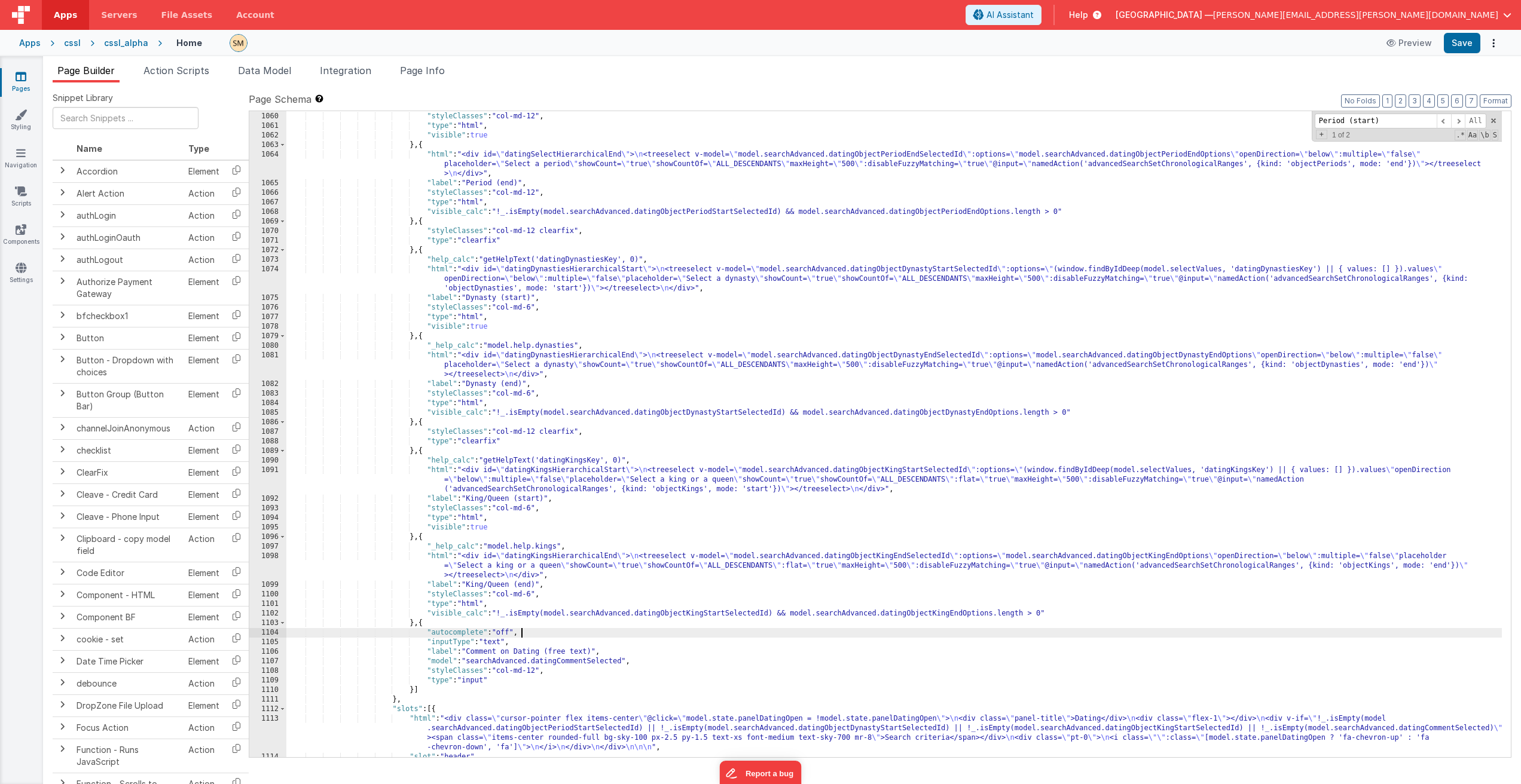
click at [535, 630] on div ""label" : "Period (start)" , "styleClasses" : "col-md-12" , "type" : "html" , "…" at bounding box center [894, 435] width 1215 height 665
click at [461, 624] on div ""label" : "Period (start)" , "styleClasses" : "col-md-12" , "type" : "html" , "…" at bounding box center [894, 435] width 1215 height 665
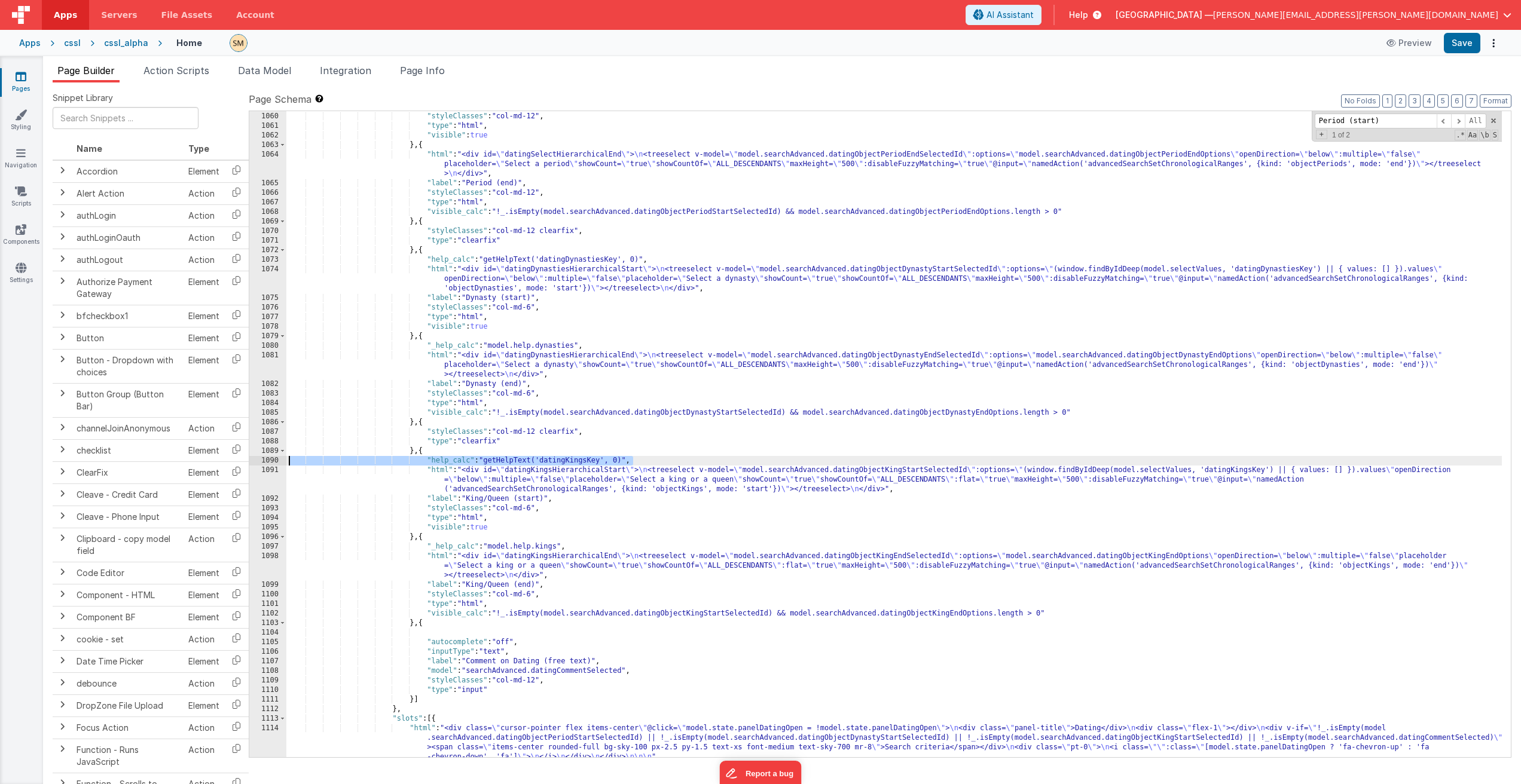
drag, startPoint x: 643, startPoint y: 458, endPoint x: 261, endPoint y: 464, distance: 382.0
click at [261, 464] on div "1059 1060 1061 1062 1063 1064 1065 1066 1067 1068 1069 1070 1071 1072 1073 1074…" at bounding box center [879, 434] width 1262 height 648
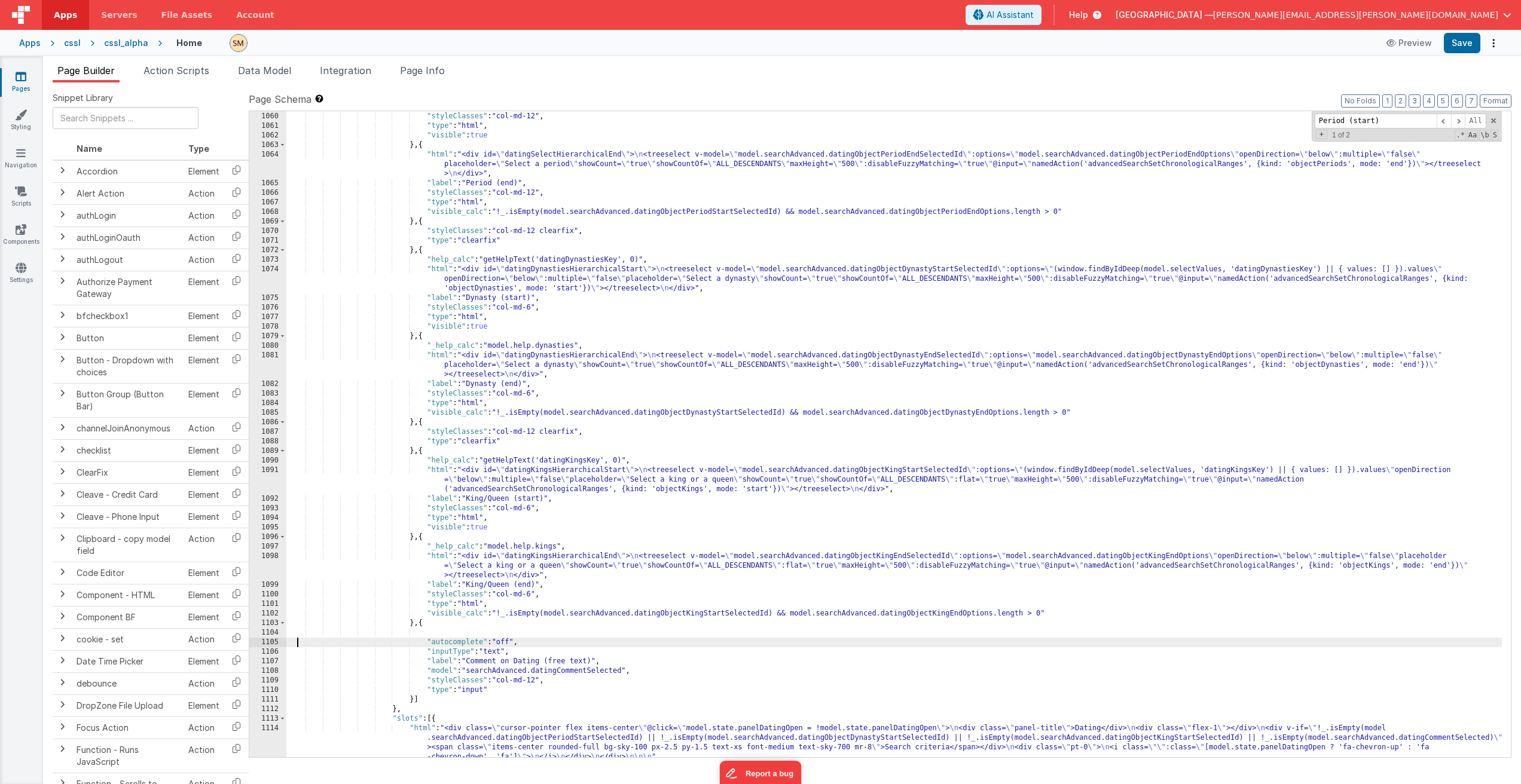
drag, startPoint x: 298, startPoint y: 638, endPoint x: 292, endPoint y: 637, distance: 6.1
click at [295, 638] on div ""label" : "Period (start)" , "styleClasses" : "col-md-12" , "type" : "html" , "…" at bounding box center [894, 449] width 1215 height 694
click at [292, 637] on div ""label" : "Period (start)" , "styleClasses" : "col-md-12" , "type" : "html" , "…" at bounding box center [894, 449] width 1215 height 694
click at [285, 637] on div "1104" at bounding box center [268, 633] width 37 height 9
click at [289, 634] on div ""label" : "Period (start)" , "styleClasses" : "col-md-12" , "type" : "html" , "…" at bounding box center [894, 449] width 1215 height 694
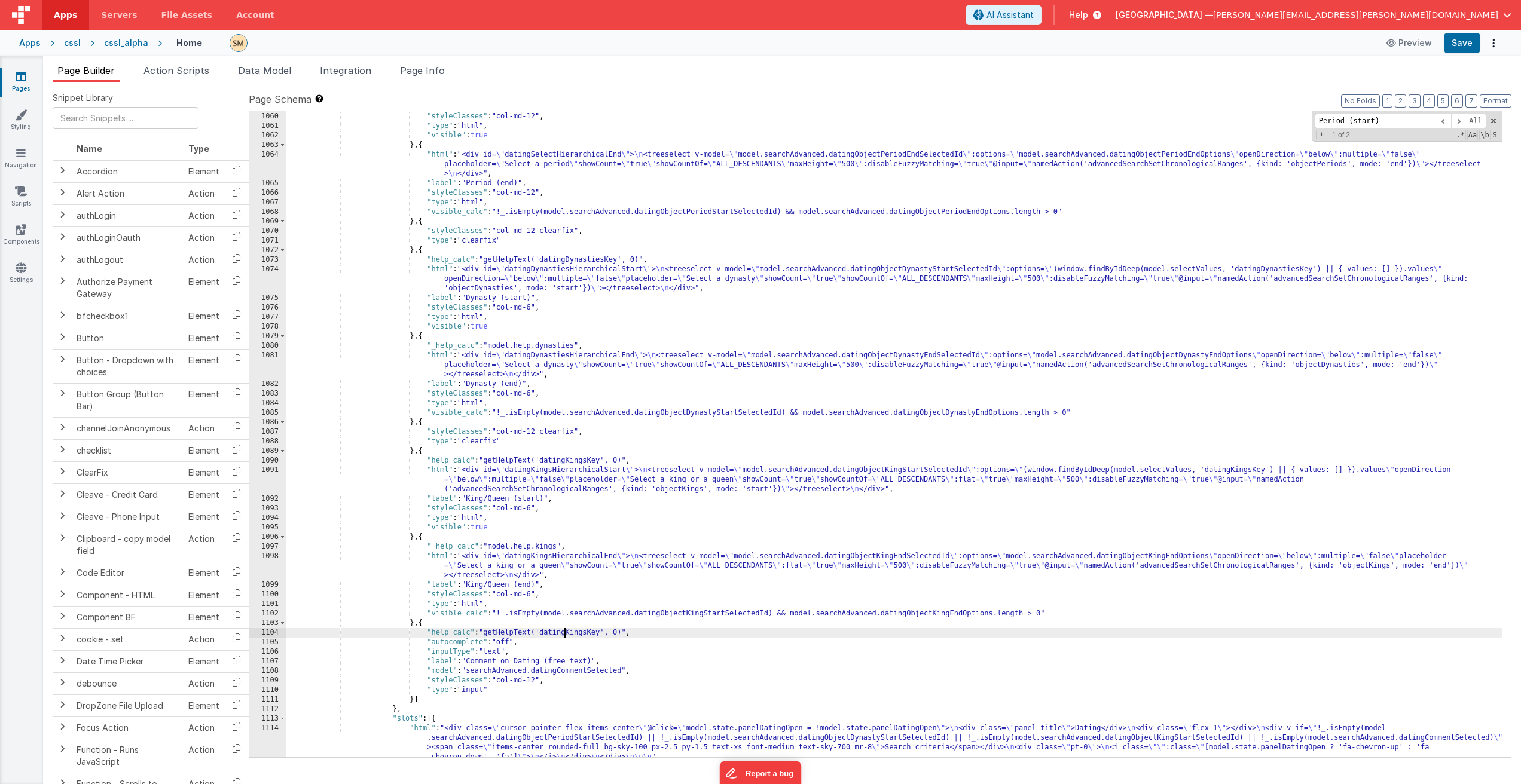
click at [565, 630] on div ""label" : "Period (start)" , "styleClasses" : "col-md-12" , "type" : "html" , "…" at bounding box center [894, 449] width 1215 height 694
click at [1466, 39] on button "Save" at bounding box center [1461, 43] width 36 height 20
click at [645, 632] on div ""label" : "Period (start)" , "styleClasses" : "col-md-12" , "type" : "html" , "…" at bounding box center [894, 449] width 1215 height 694
drag, startPoint x: 648, startPoint y: 633, endPoint x: 252, endPoint y: 635, distance: 396.0
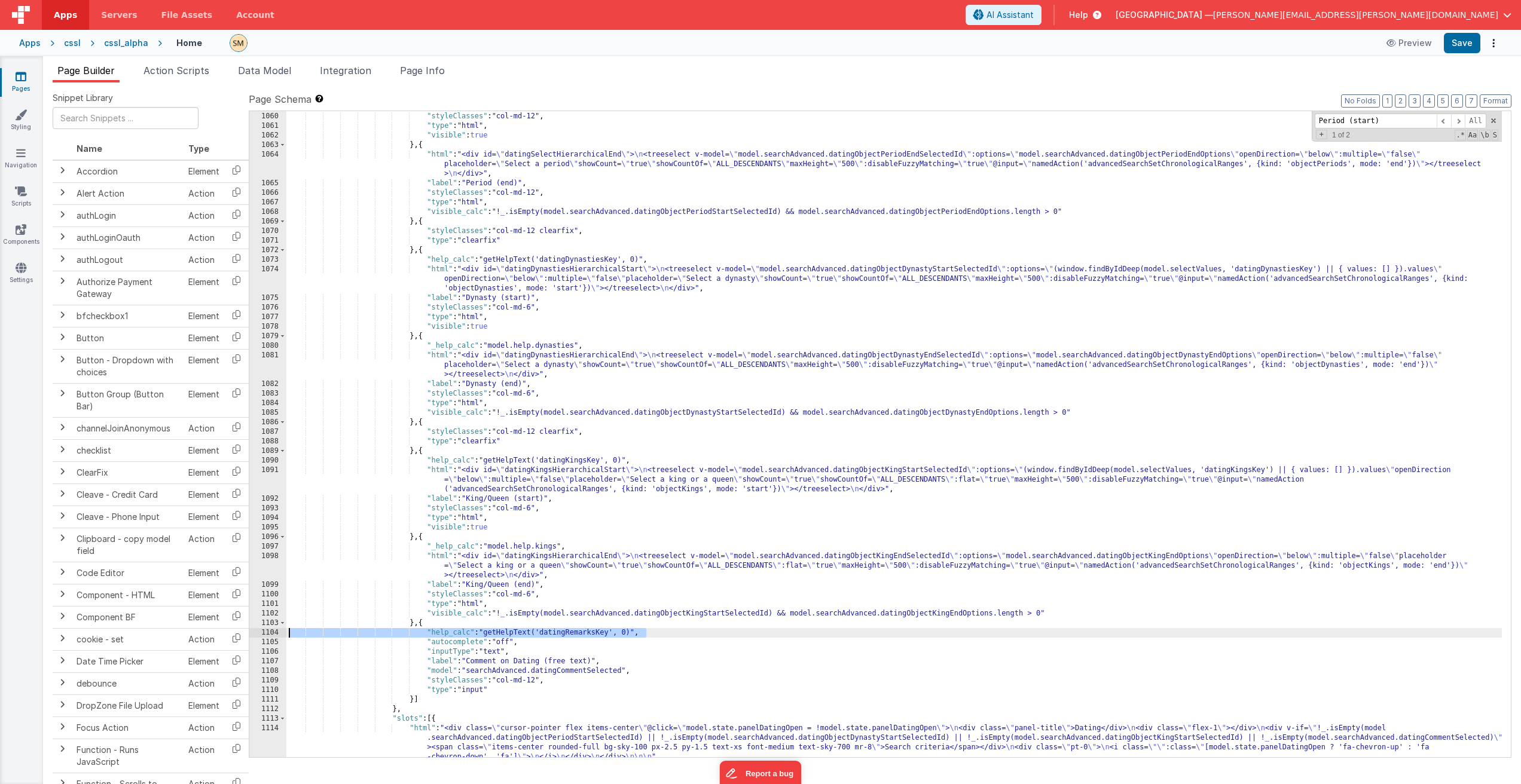
click at [252, 635] on div "1059 1060 1061 1062 1063 1064 1065 1066 1067 1068 1069 1070 1071 1072 1073 1074…" at bounding box center [879, 434] width 1262 height 648
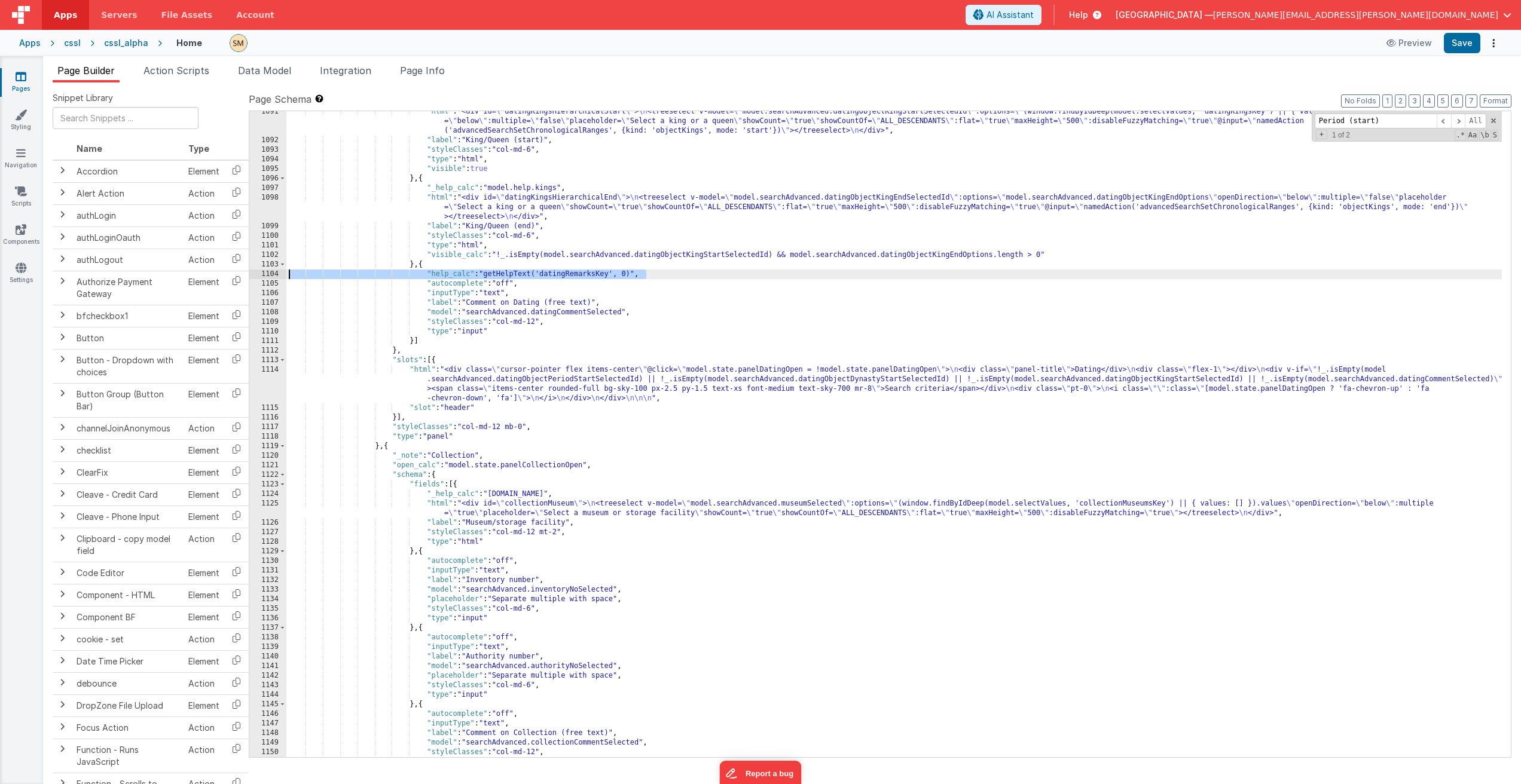
scroll to position [11338, 0]
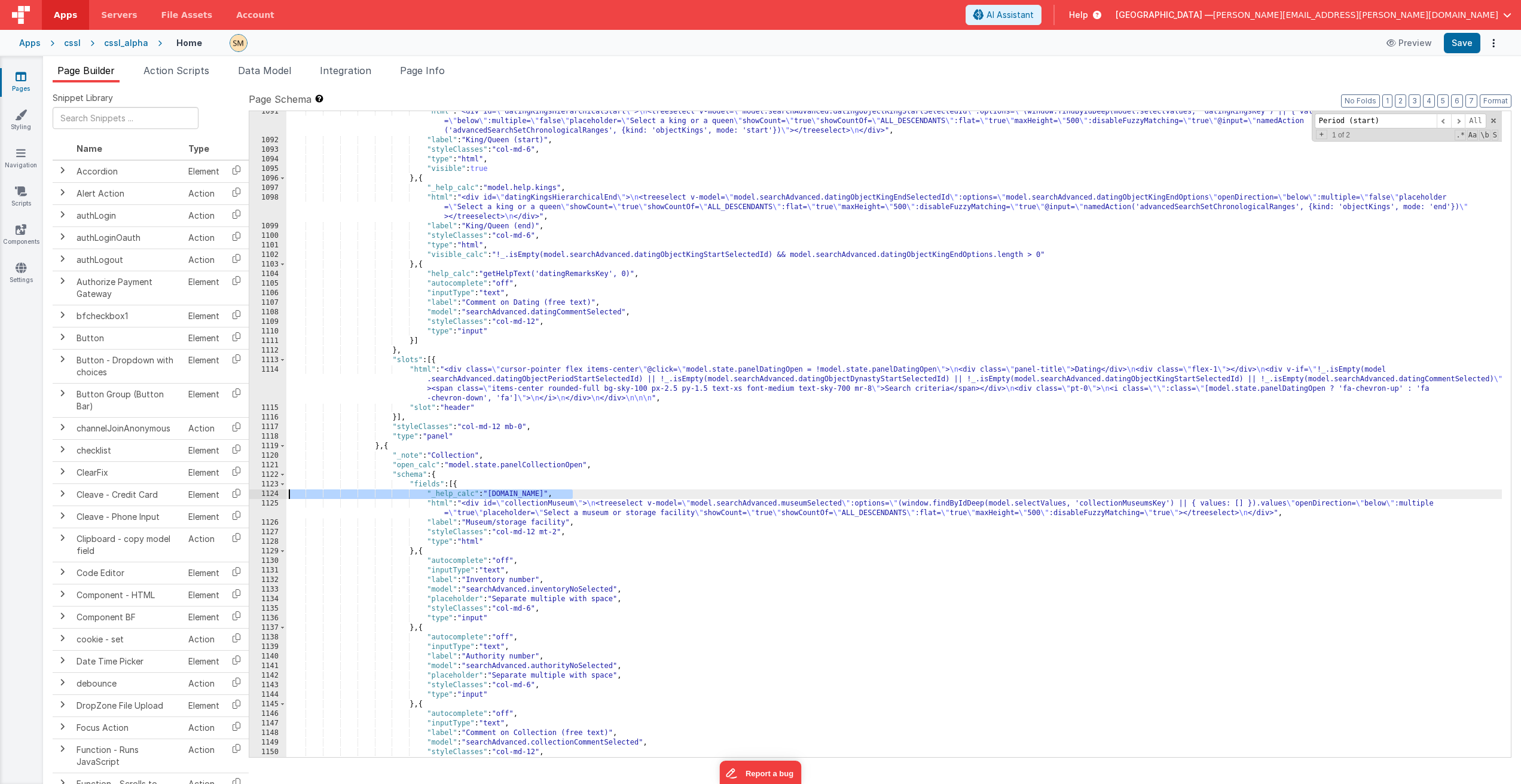
drag, startPoint x: 573, startPoint y: 493, endPoint x: 250, endPoint y: 497, distance: 323.0
click at [250, 497] on div "1091 1092 1093 1094 1095 1096 1097 1098 1099 1100 1101 1102 1103 1104 1105 1106…" at bounding box center [879, 434] width 1262 height 648
click at [1127, 505] on div ""html" : "<div id= \" datingKingsHierarchicalStart \" > \n <treeselect v-model=…" at bounding box center [894, 449] width 1215 height 685
click at [561, 497] on div ""html" : "<div id= \" datingKingsHierarchicalStart \" > \n <treeselect v-model=…" at bounding box center [894, 449] width 1215 height 685
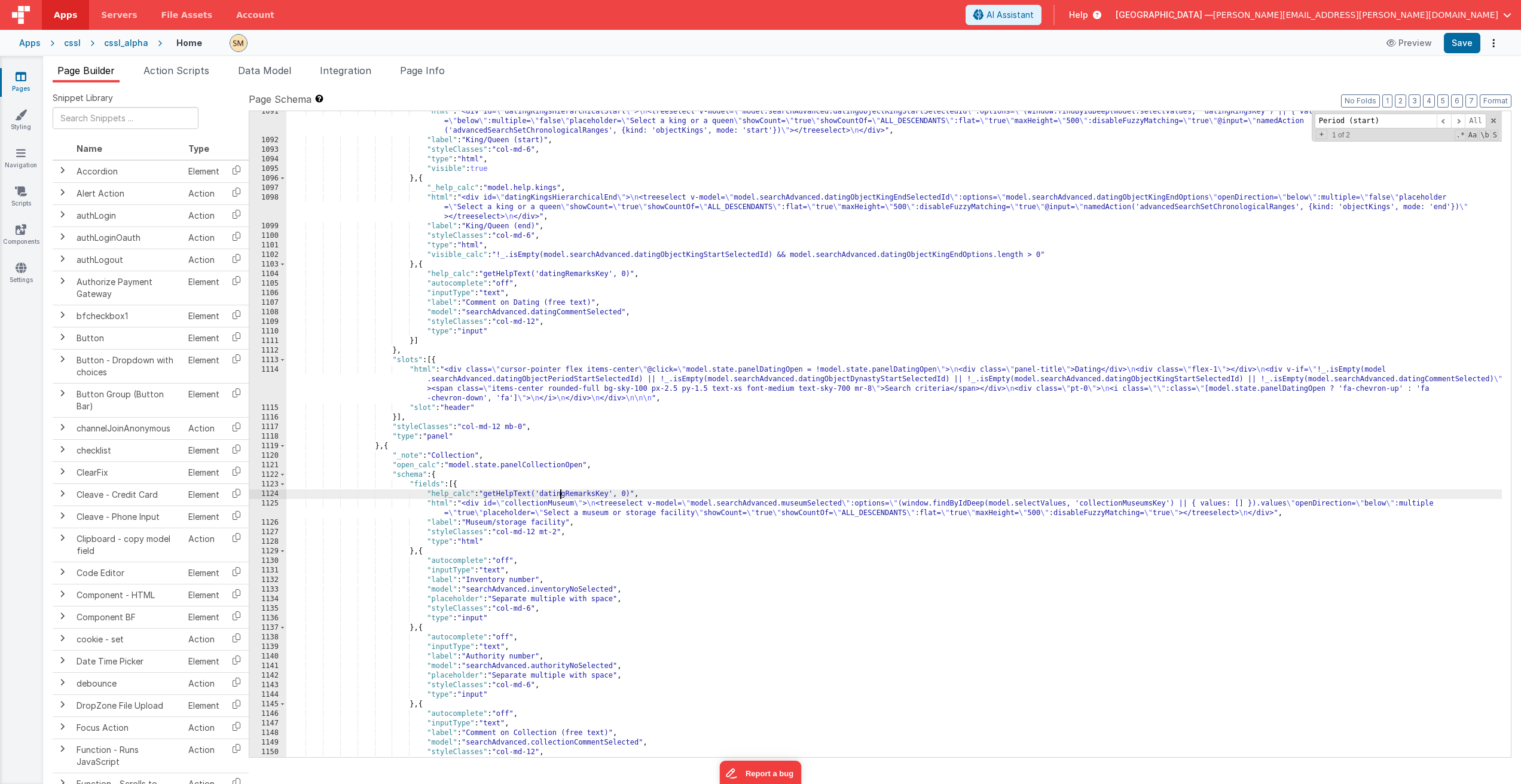
click at [561, 497] on div ""html" : "<div id= \" datingKingsHierarchicalStart \" > \n <treeselect v-model=…" at bounding box center [894, 449] width 1215 height 685
drag, startPoint x: 672, startPoint y: 492, endPoint x: 266, endPoint y: 493, distance: 406.0
click at [266, 493] on div "1091 1092 1093 1094 1095 1096 1097 1098 1099 1100 1101 1102 1103 1104 1105 1106…" at bounding box center [879, 434] width 1262 height 648
click at [541, 557] on div ""html" : "<div id= \" datingKingsHierarchicalStart \" > \n <treeselect v-model=…" at bounding box center [894, 449] width 1215 height 685
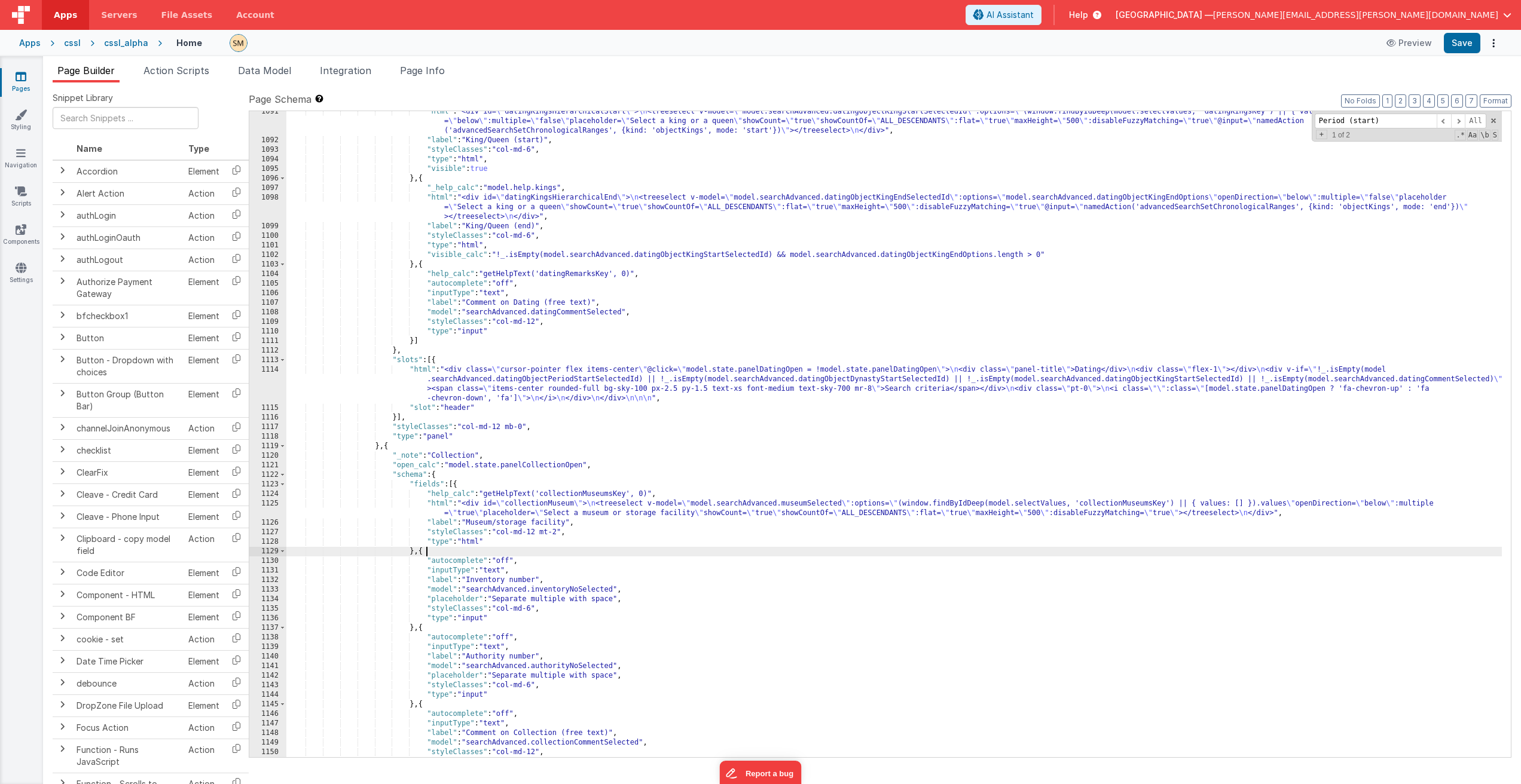
click at [540, 550] on div ""html" : "<div id= \" datingKingsHierarchicalStart \" > \n <treeselect v-model=…" at bounding box center [894, 449] width 1215 height 685
click at [578, 561] on div ""html" : "<div id= \" datingKingsHierarchicalStart \" > \n <treeselect v-model=…" at bounding box center [894, 449] width 1215 height 685
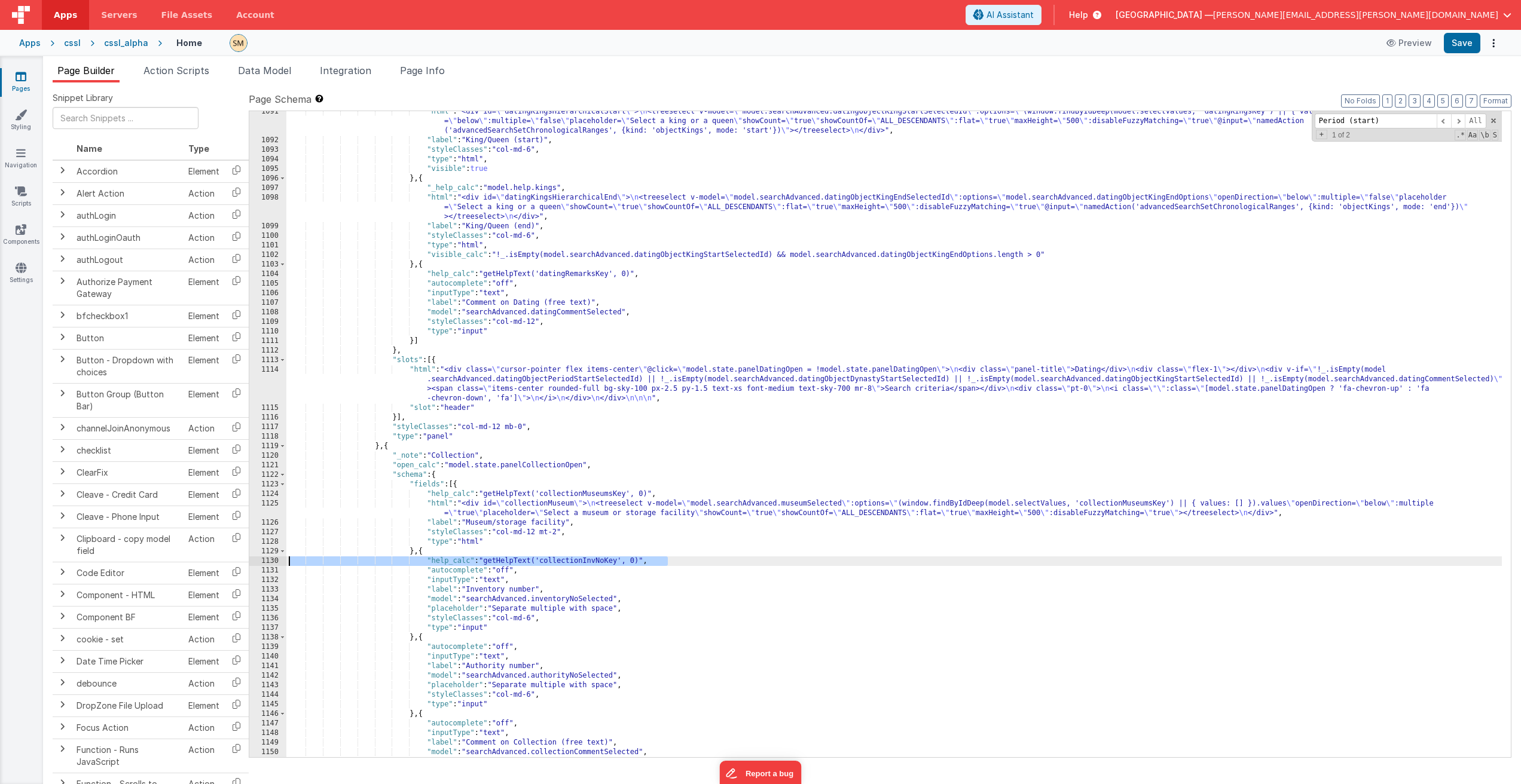
drag, startPoint x: 666, startPoint y: 561, endPoint x: 259, endPoint y: 562, distance: 407.0
click at [259, 562] on div "1091 1092 1093 1094 1095 1096 1097 1098 1099 1100 1101 1102 1103 1104 1105 1106…" at bounding box center [879, 434] width 1262 height 648
click at [508, 638] on div ""html" : "<div id= \" datingKingsHierarchicalStart \" > \n <treeselect v-model=…" at bounding box center [894, 449] width 1215 height 685
click at [538, 647] on div ""html" : "<div id= \" datingKingsHierarchicalStart \" > \n <treeselect v-model=…" at bounding box center [894, 449] width 1215 height 685
click at [536, 638] on div ""html" : "<div id= \" datingKingsHierarchicalStart \" > \n <treeselect v-model=…" at bounding box center [894, 449] width 1215 height 685
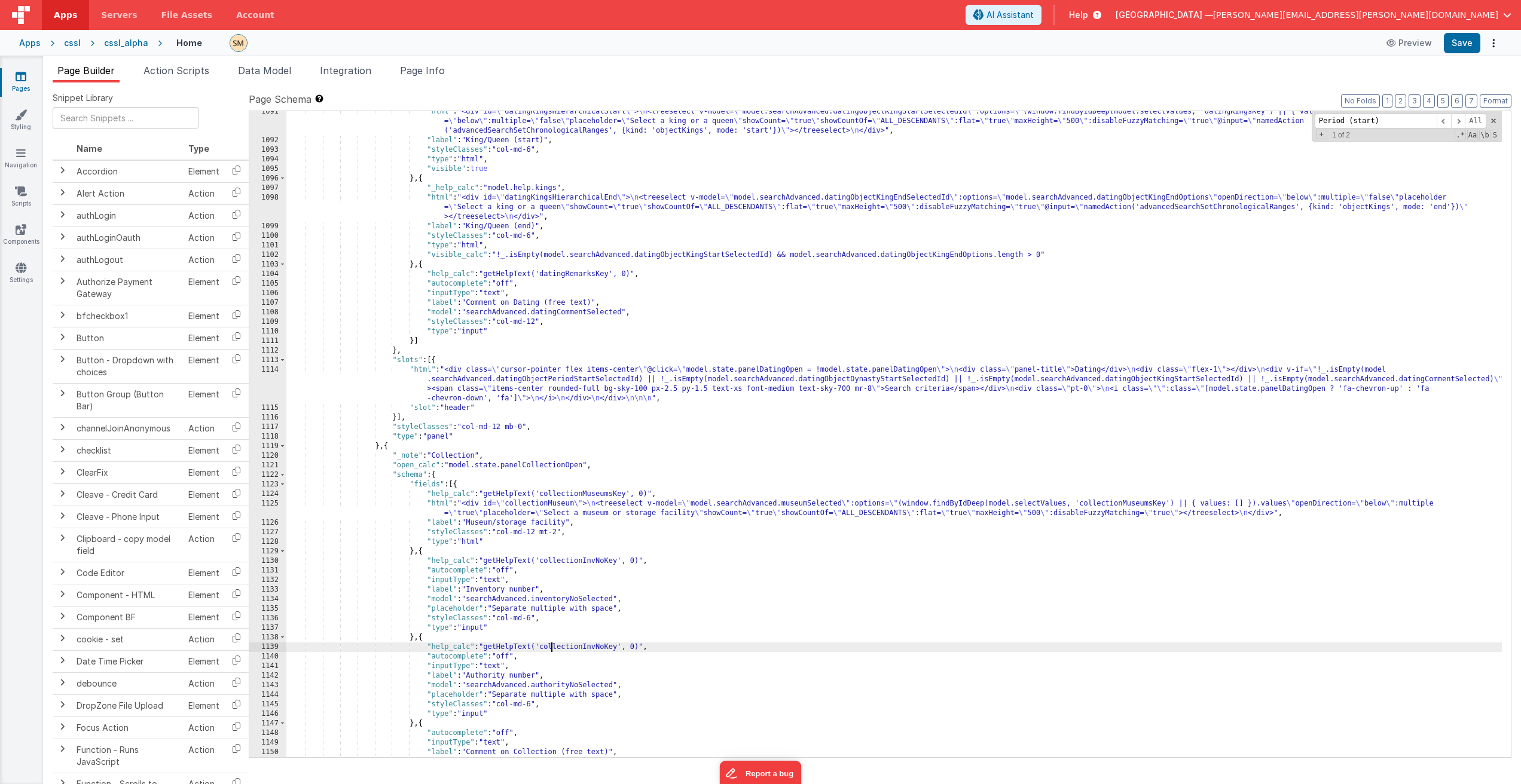
click at [551, 645] on div ""html" : "<div id= \" datingKingsHierarchicalStart \" > \n <treeselect v-model=…" at bounding box center [894, 449] width 1215 height 685
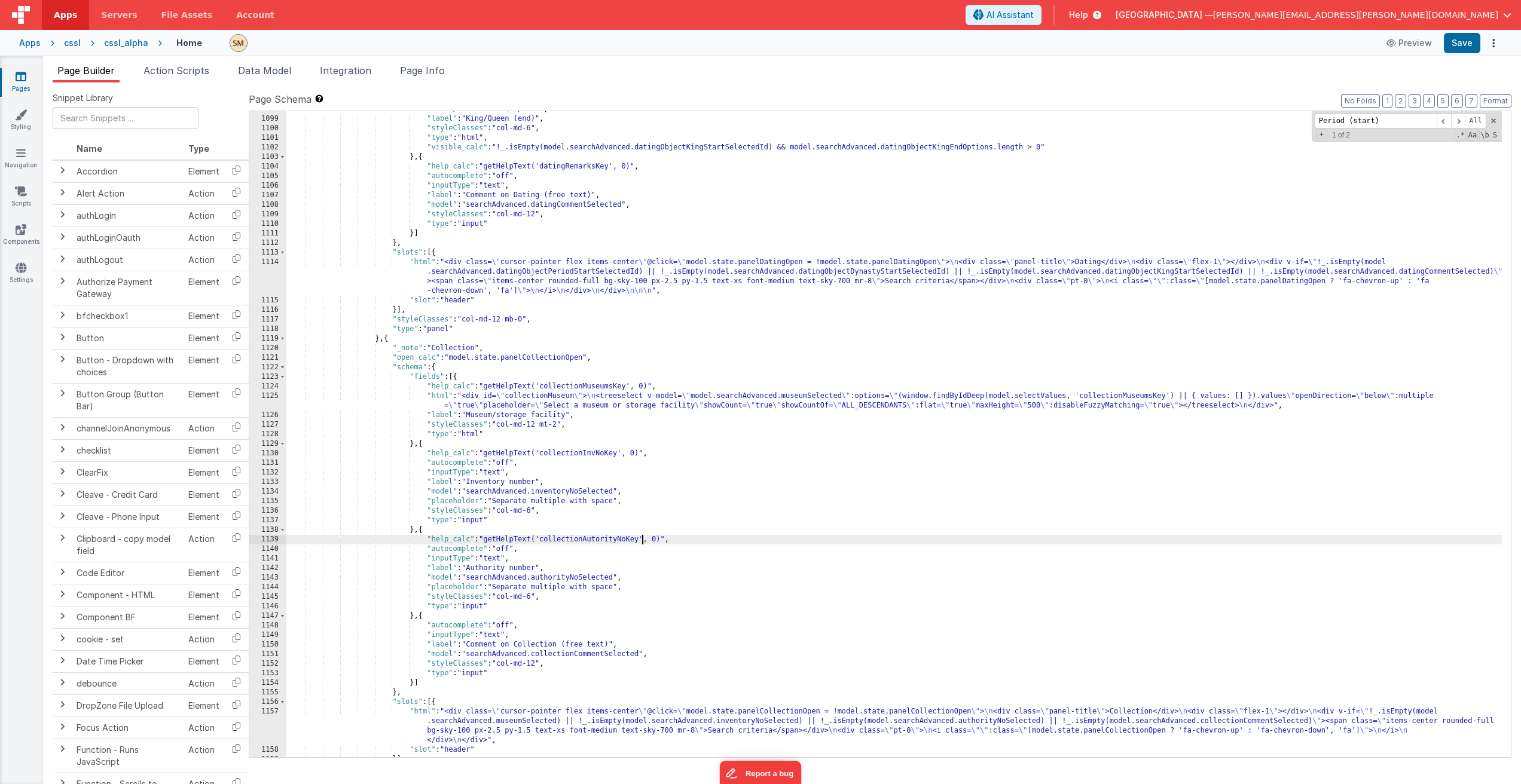
scroll to position [11446, 0]
drag, startPoint x: 680, startPoint y: 538, endPoint x: 245, endPoint y: 544, distance: 435.0
click at [245, 544] on div "Snippet Library Name Type Accordion Element Alert Action Action authLogin Actio…" at bounding box center [782, 443] width 1459 height 702
click at [665, 541] on div ""html" : "<div id= \" datingKingsHierarchicalEnd \" > \n <treeselect v-model= \…" at bounding box center [894, 427] width 1215 height 685
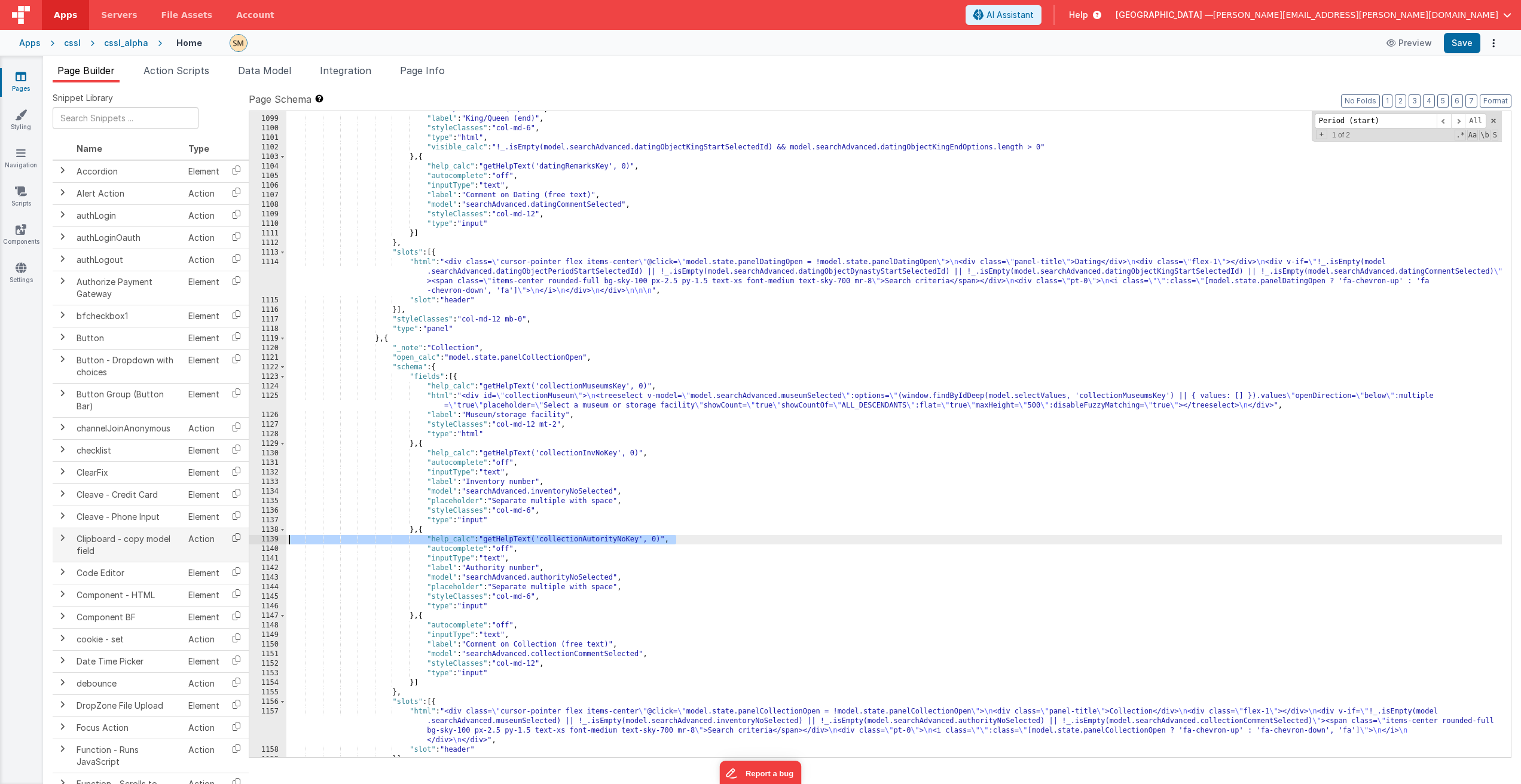
drag, startPoint x: 677, startPoint y: 537, endPoint x: 242, endPoint y: 540, distance: 435.0
click at [242, 540] on div "Snippet Library Name Type Accordion Element Alert Action Action authLogin Actio…" at bounding box center [782, 443] width 1459 height 702
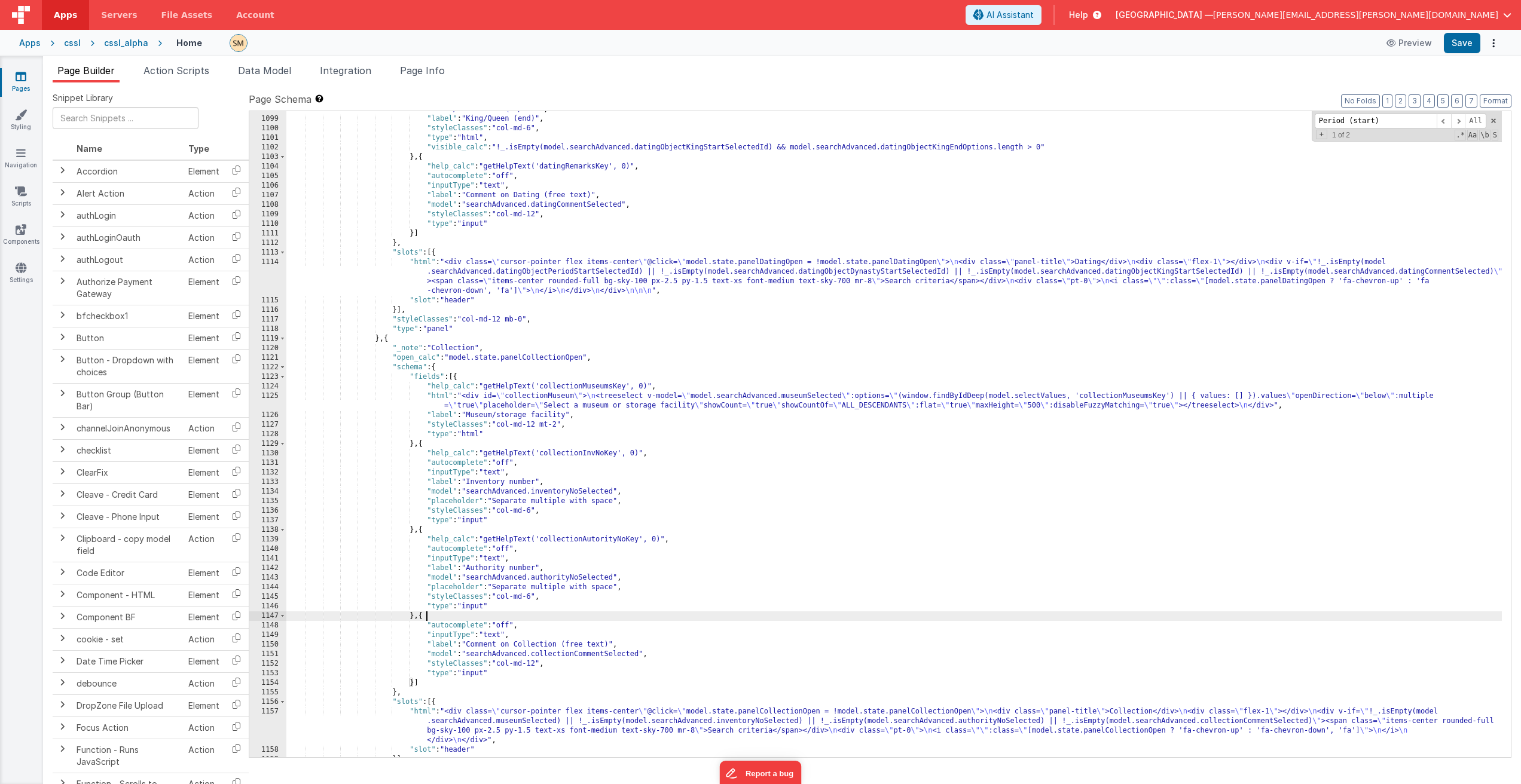
click at [534, 618] on div ""html" : "<div id= \" datingKingsHierarchicalEnd \" > \n <treeselect v-model= \…" at bounding box center [894, 427] width 1215 height 685
click at [537, 625] on div ""html" : "<div id= \" datingKingsHierarchicalEnd \" > \n <treeselect v-model= \…" at bounding box center [894, 427] width 1215 height 685
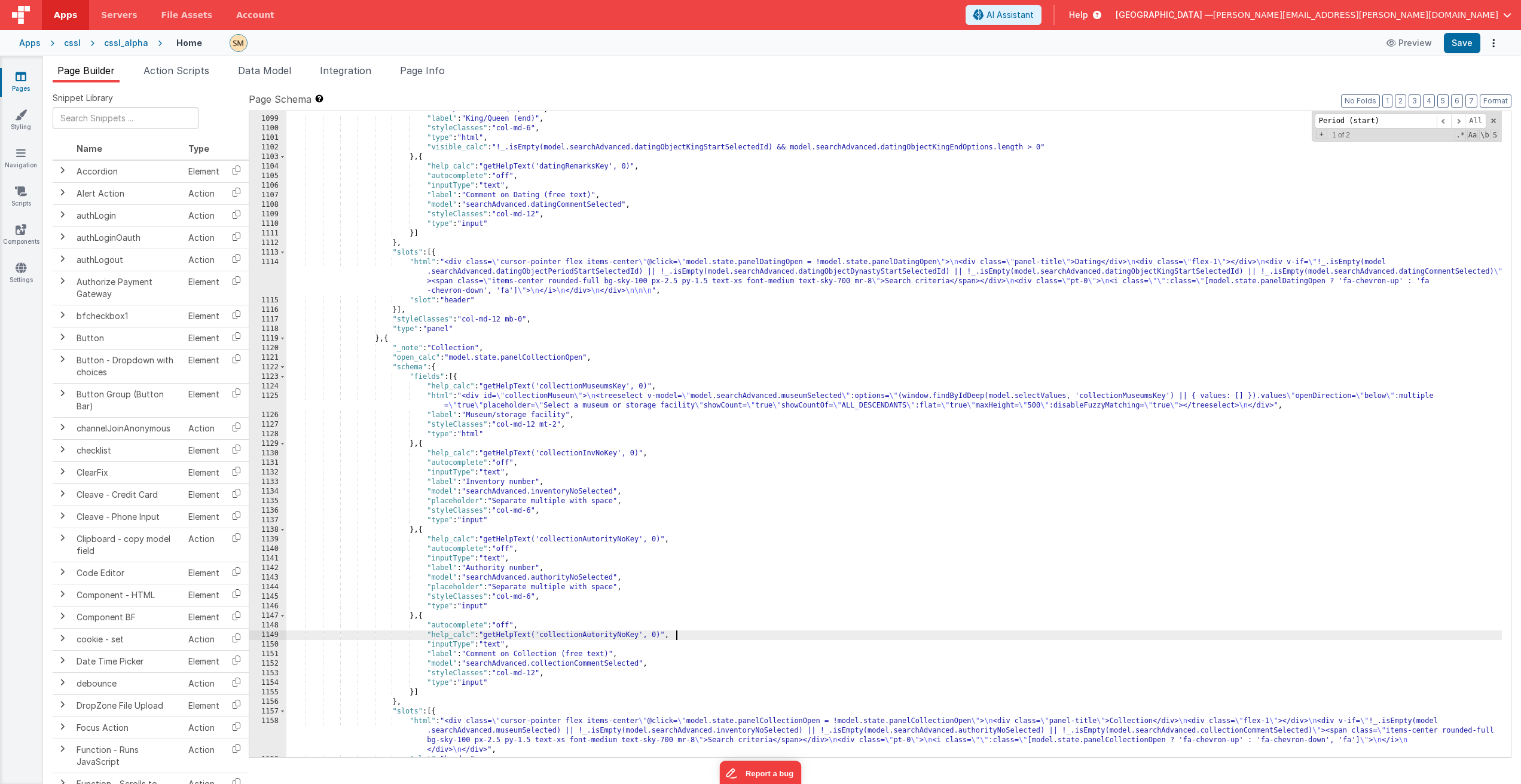
click at [567, 638] on div ""html" : "<div id= \" datingKingsHierarchicalEnd \" > \n <treeselect v-model= \…" at bounding box center [894, 427] width 1215 height 685
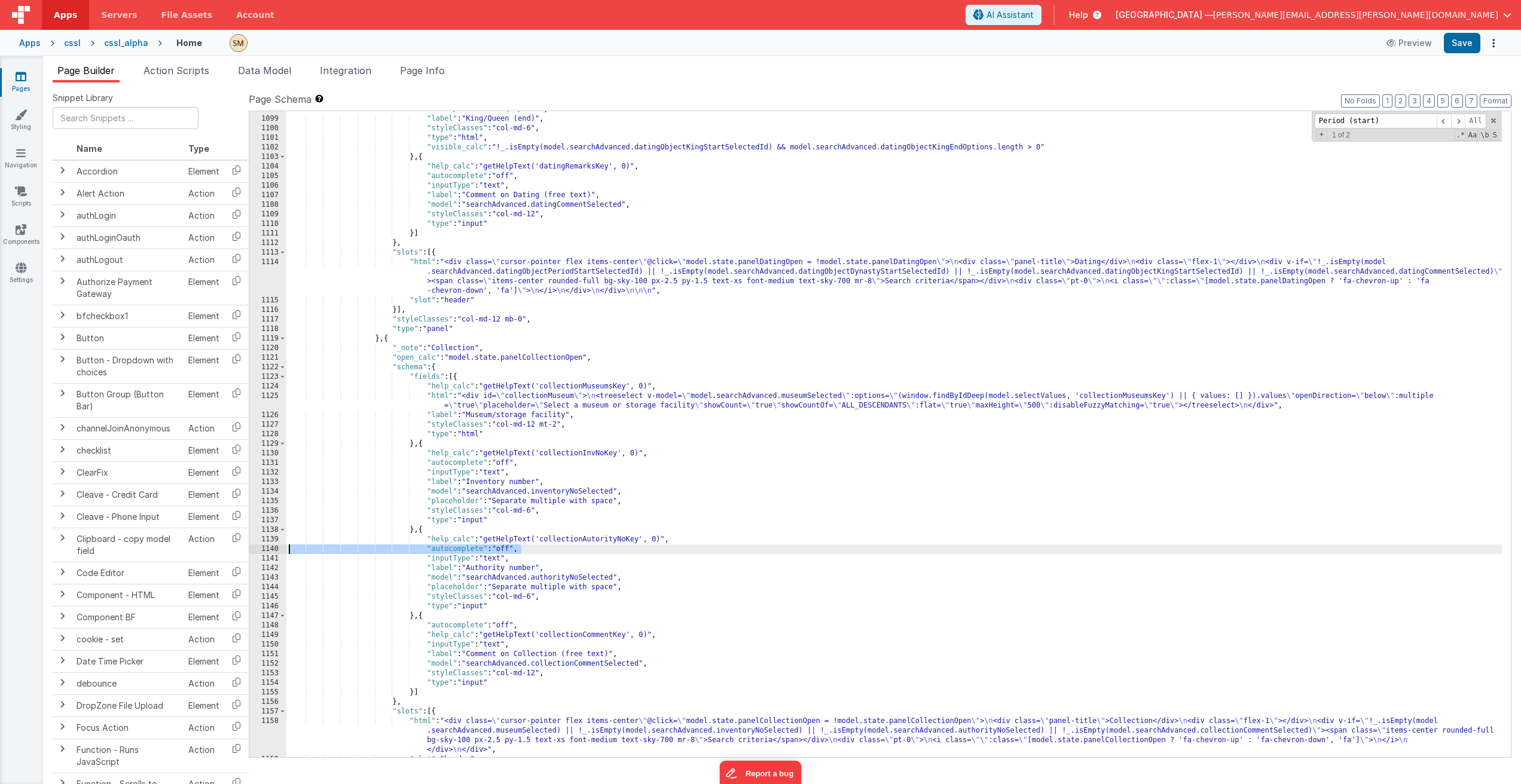
drag, startPoint x: 504, startPoint y: 548, endPoint x: 261, endPoint y: 546, distance: 243.0
click at [261, 546] on div "1098 1099 1100 1101 1102 1103 1104 1105 1106 1107 1108 1109 1110 1111 1112 1113…" at bounding box center [879, 434] width 1262 height 648
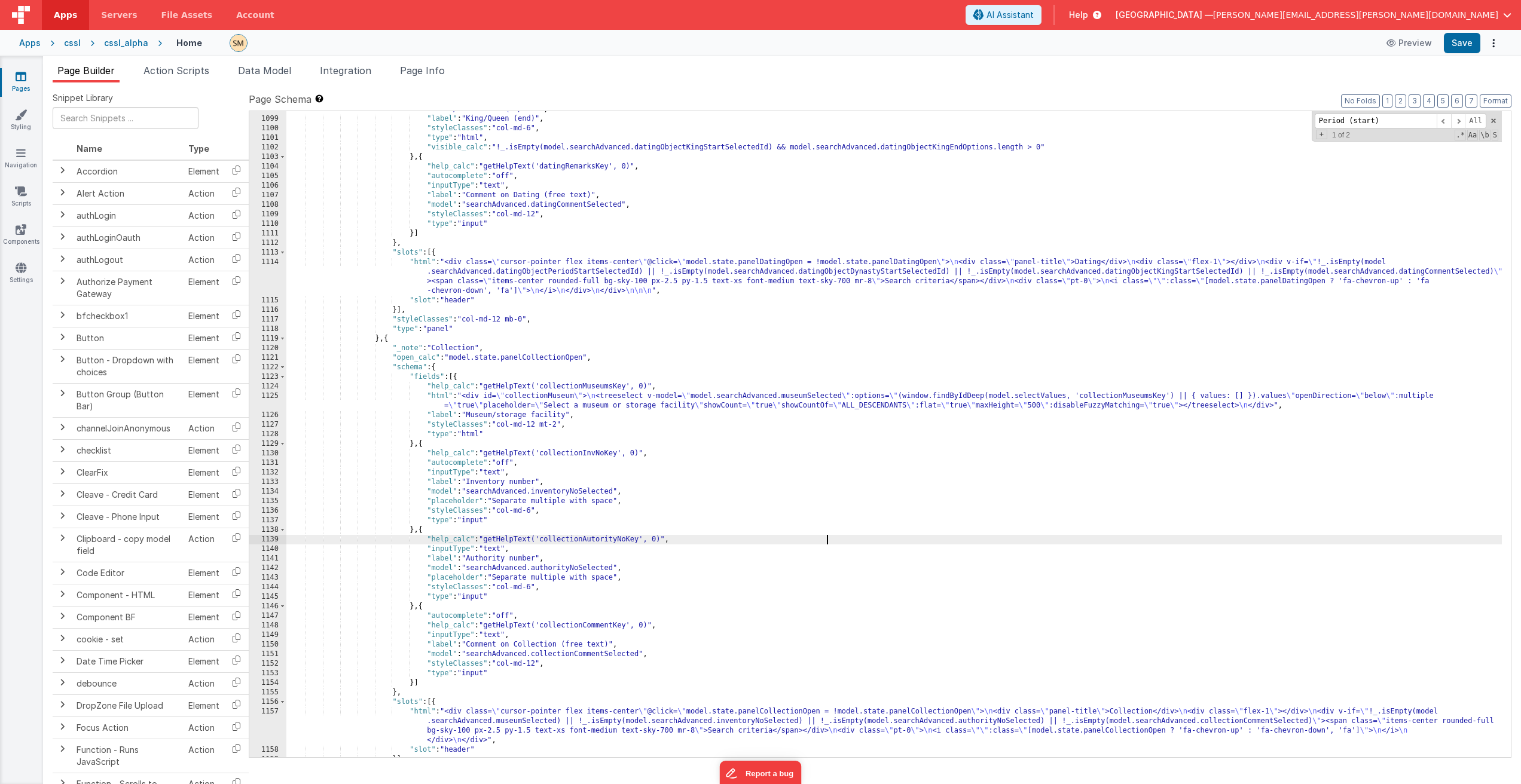
click at [442, 528] on div ""html" : "<div id= \" datingKingsHierarchicalEnd \" > \n <treeselect v-model= \…" at bounding box center [894, 427] width 1215 height 685
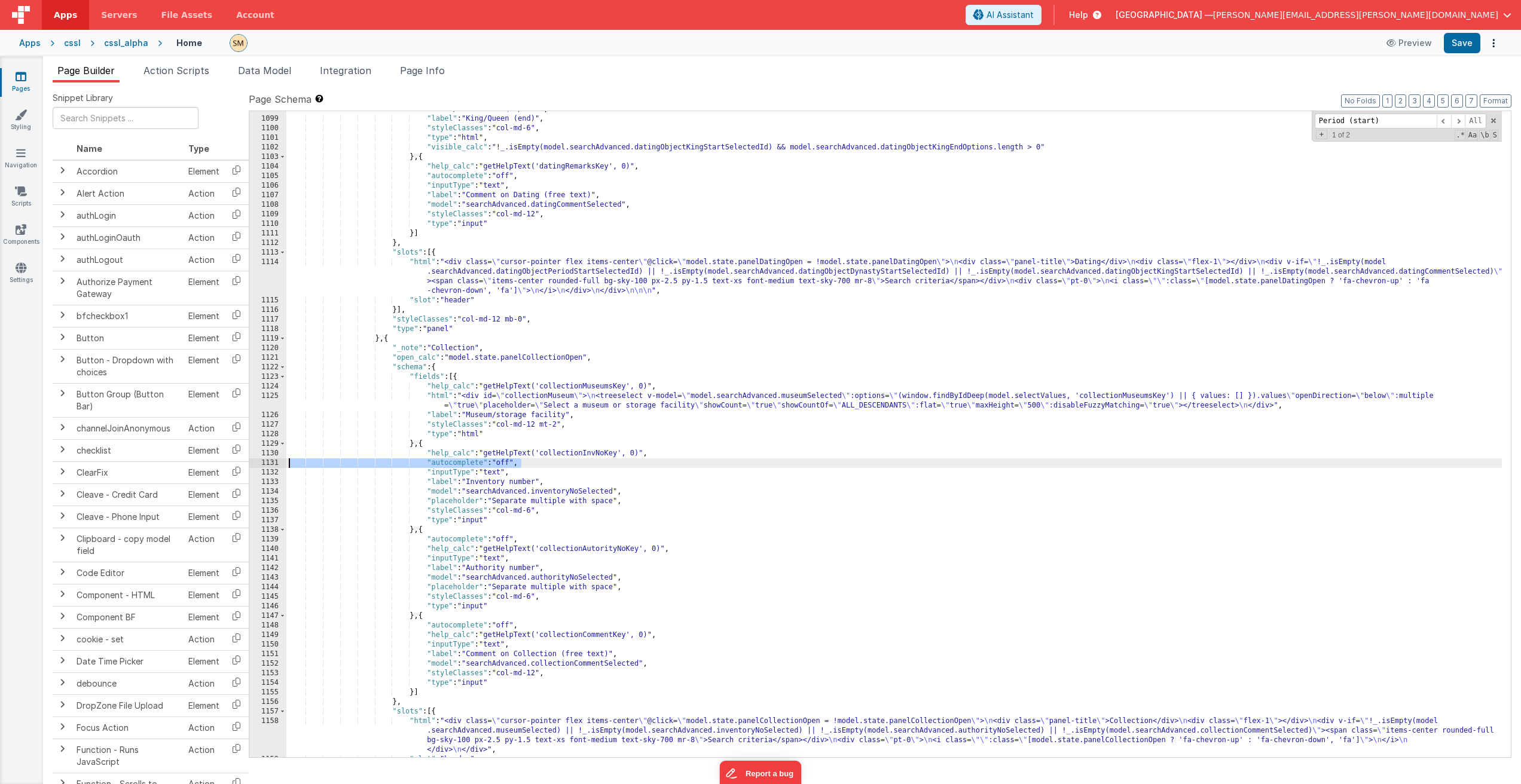
drag, startPoint x: 526, startPoint y: 460, endPoint x: 250, endPoint y: 464, distance: 276.0
click at [250, 464] on div "1098 1099 1100 1101 1102 1103 1104 1105 1106 1107 1108 1109 1110 1111 1112 1113…" at bounding box center [879, 434] width 1262 height 648
click at [1461, 43] on button "Save" at bounding box center [1461, 43] width 36 height 20
drag, startPoint x: 1389, startPoint y: 119, endPoint x: 1295, endPoint y: 121, distance: 94.0
click at [1295, 121] on div ""html" : "<div id= \" datingKingsHierarchicalEnd \" > \n <treeselect v-model= \…" at bounding box center [894, 434] width 1215 height 646
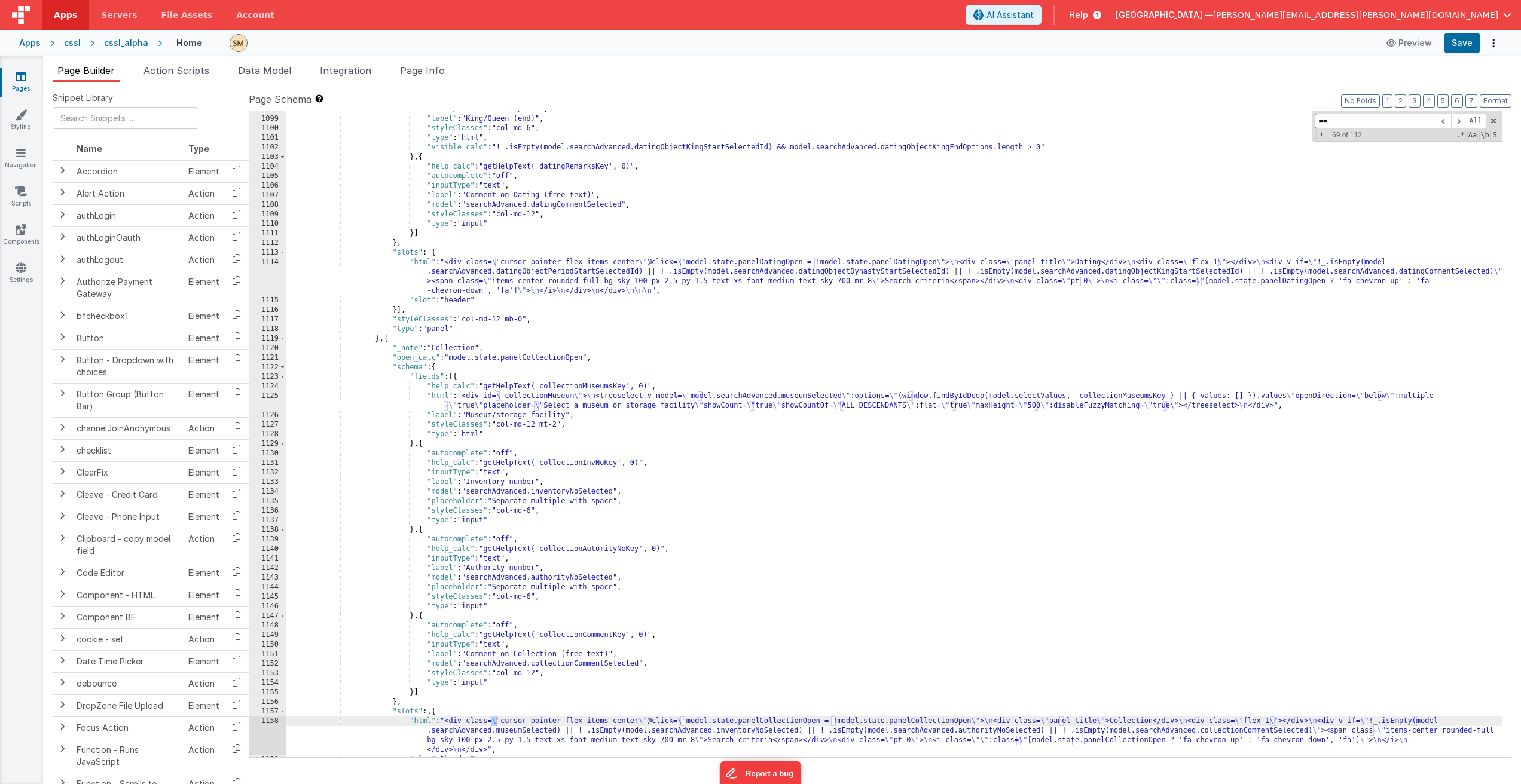
scroll to position [13277, 0]
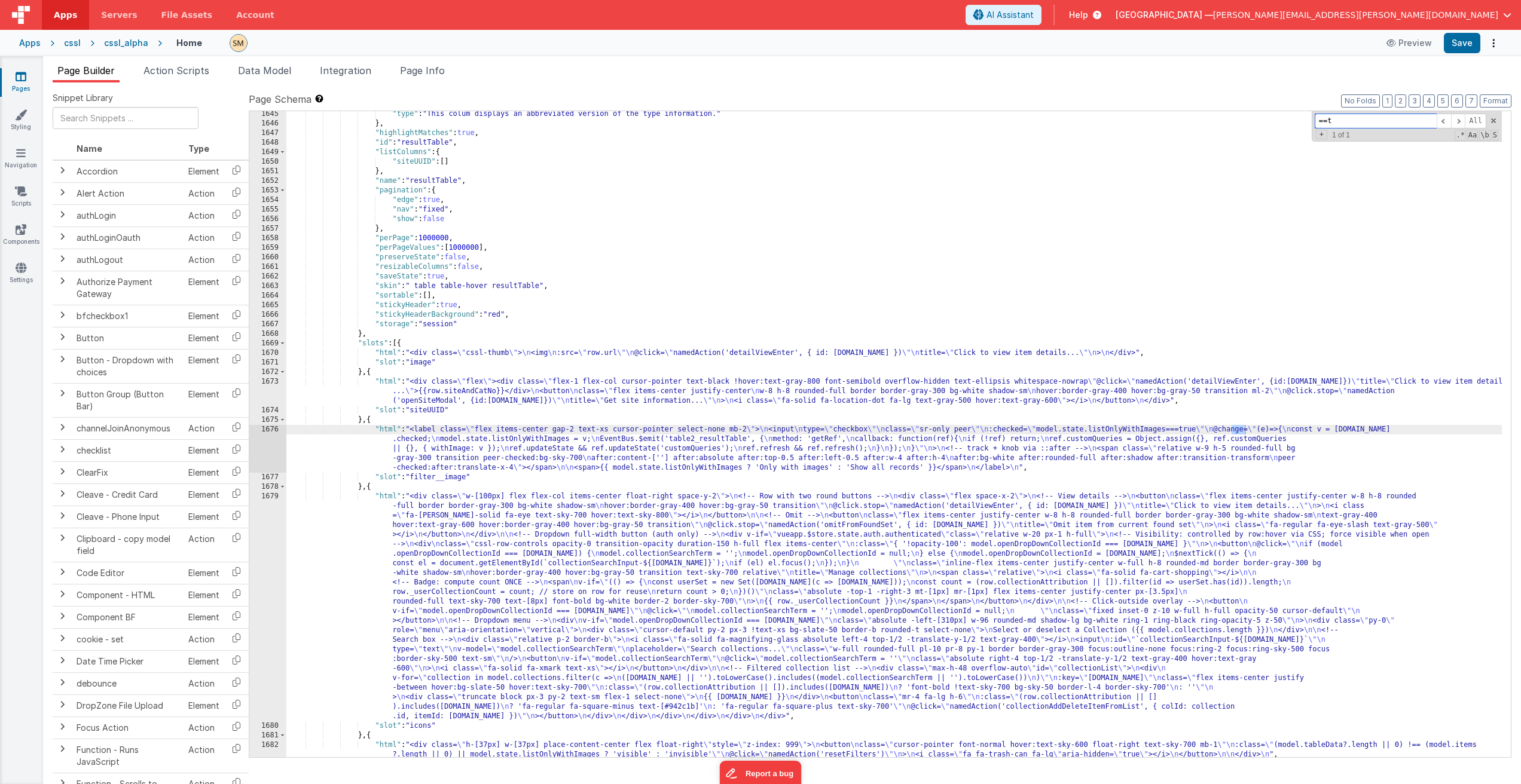
type input "=='t"
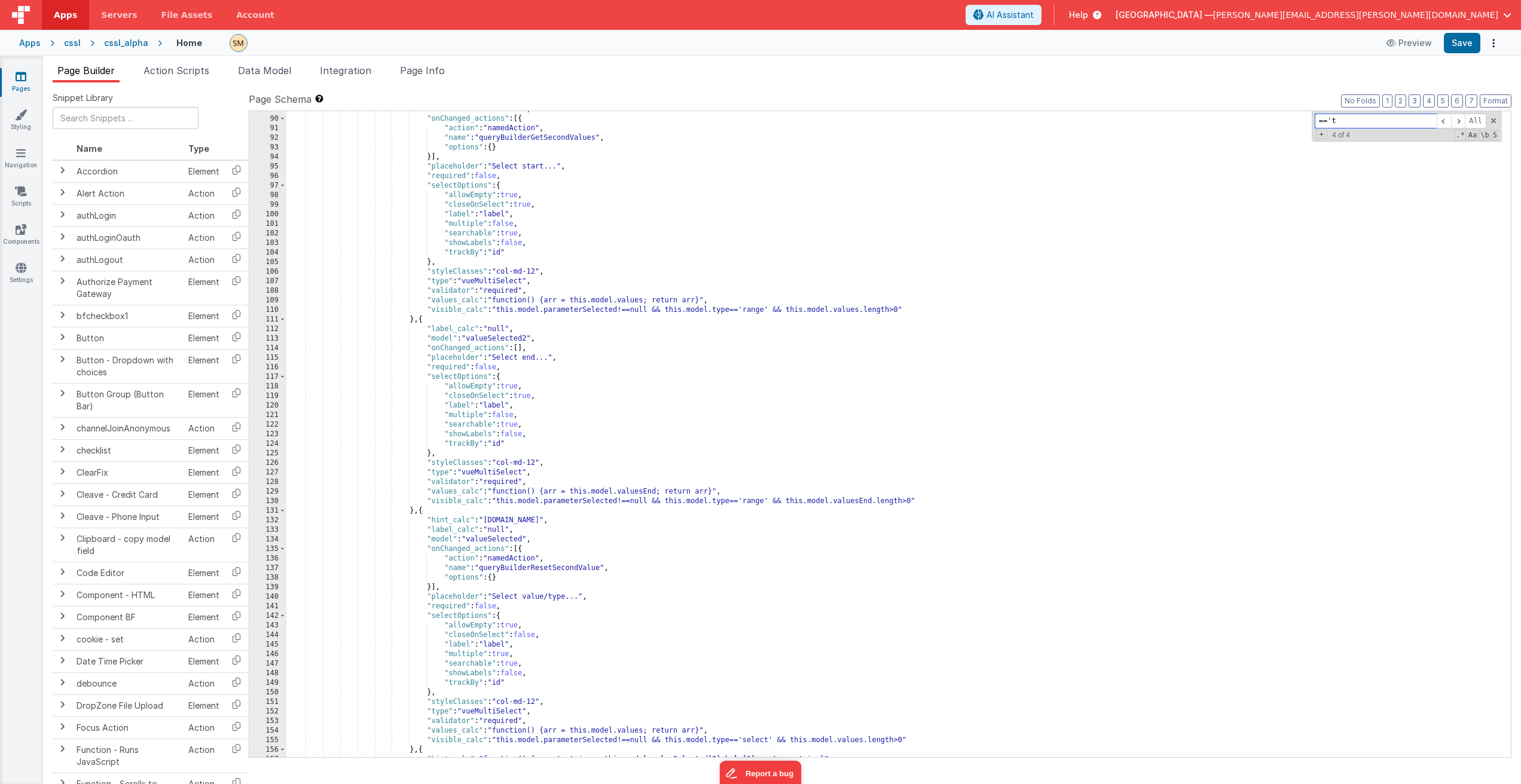
scroll to position [1054, 0]
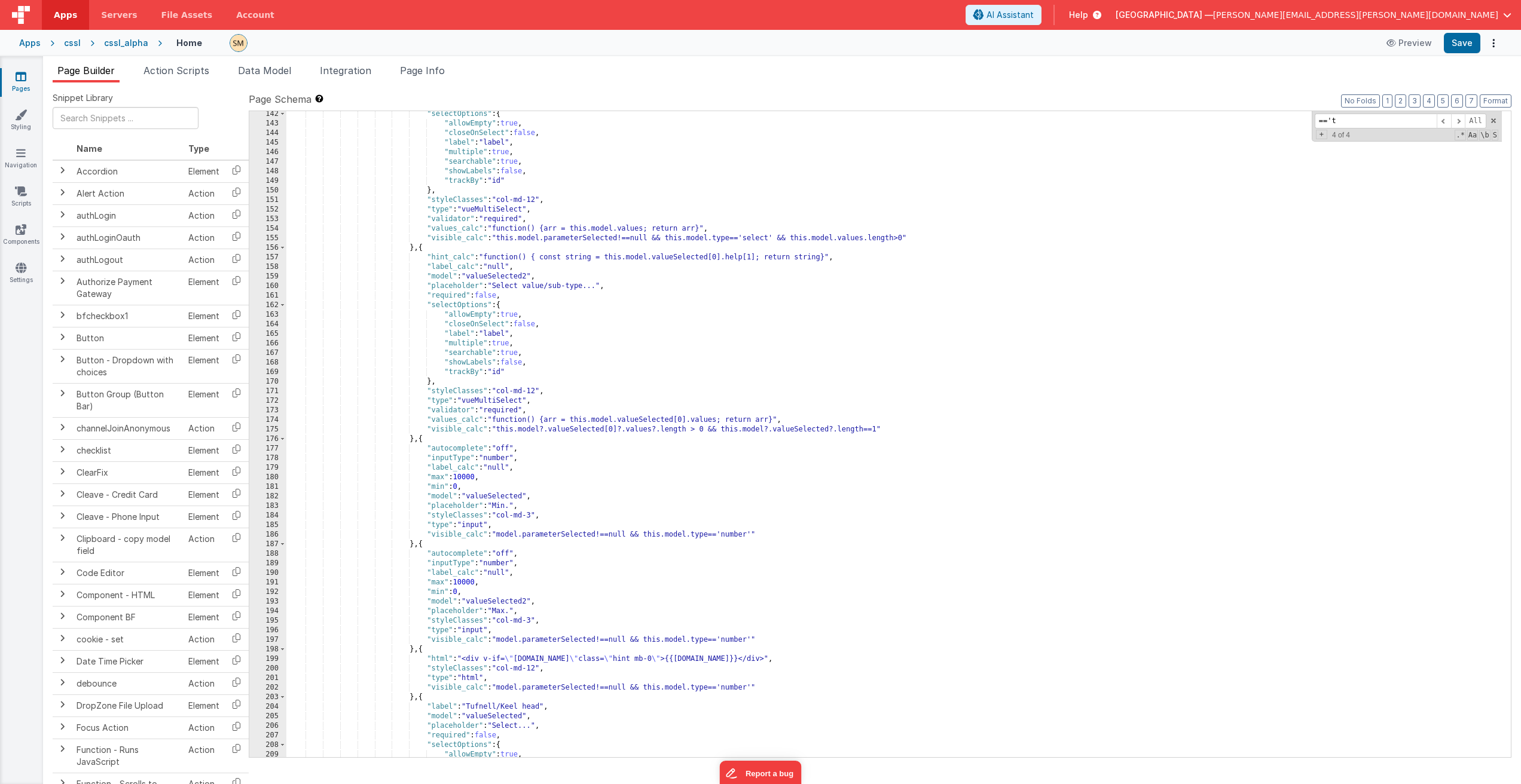
scroll to position [1305, 0]
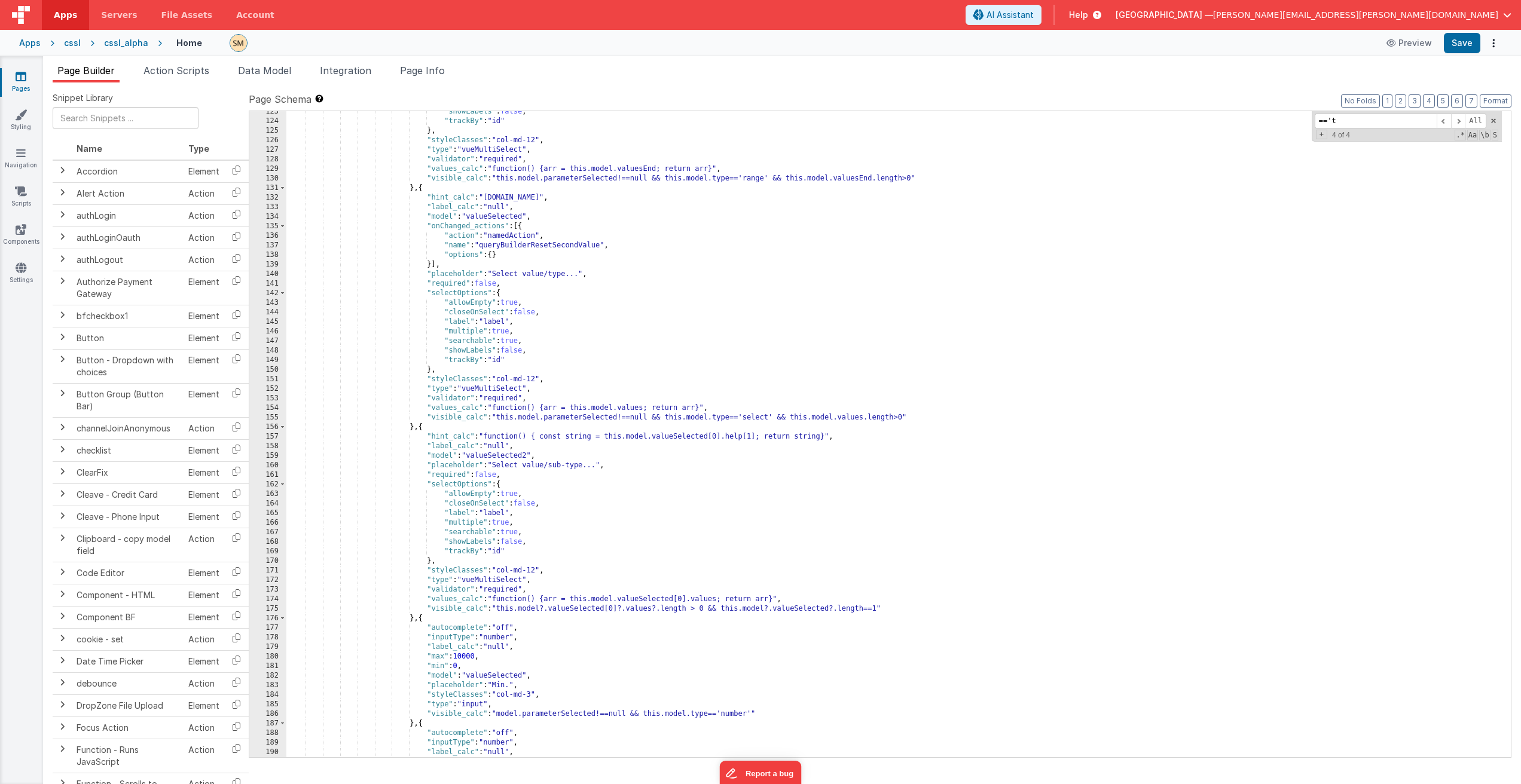
drag, startPoint x: 1362, startPoint y: 122, endPoint x: 1275, endPoint y: 119, distance: 87.1
click at [1275, 119] on div ""showLabels" : false , "trackBy" : "id" } , "styleClasses" : "col-md-12" , "typ…" at bounding box center [894, 434] width 1215 height 646
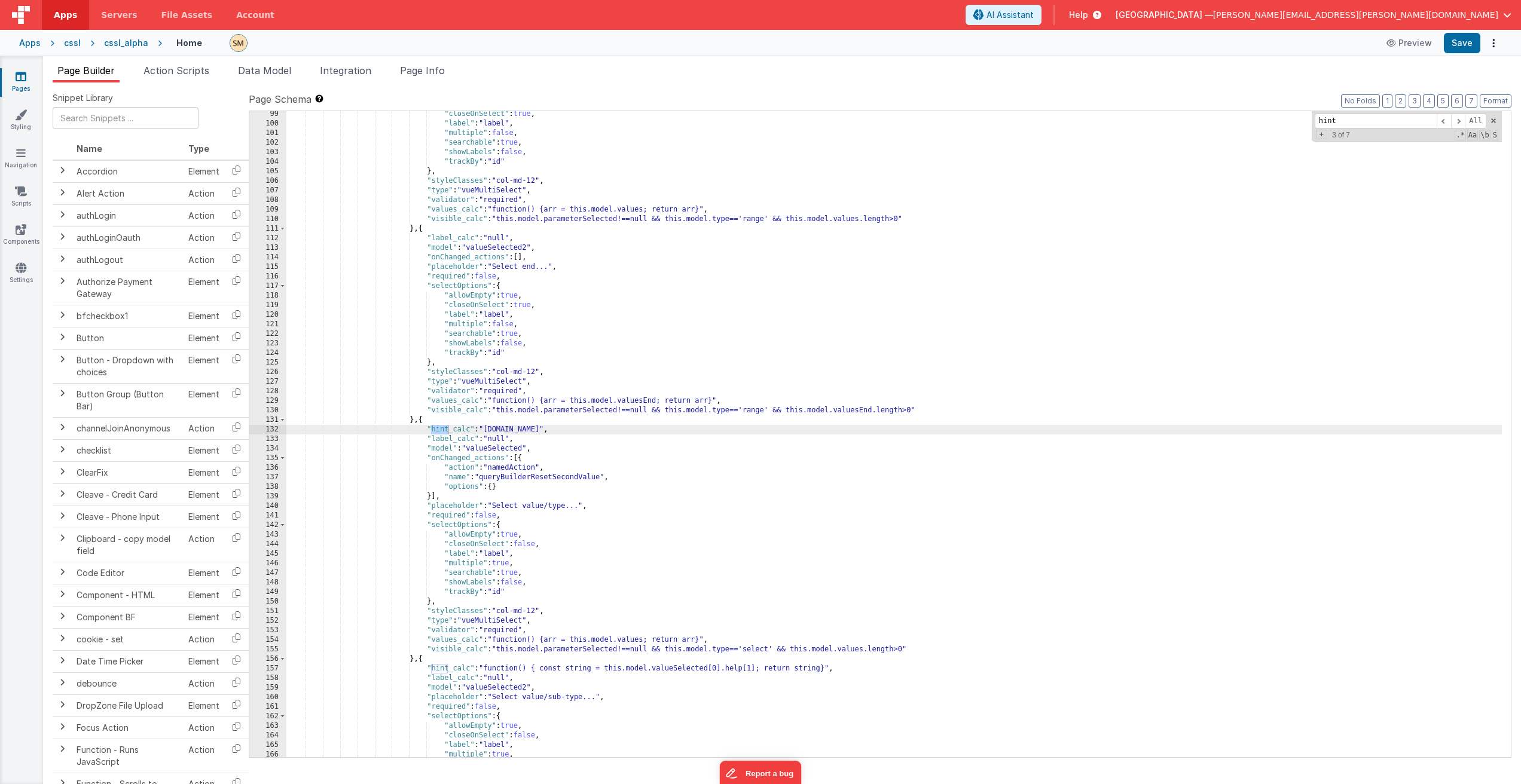
scroll to position [1074, 0]
type input "hint_c"
drag, startPoint x: 539, startPoint y: 430, endPoint x: 268, endPoint y: 427, distance: 271.0
click at [268, 427] on div "99 100 101 102 103 104 105 106 107 108 109 110 111 112 113 114 115 116 117 118 …" at bounding box center [879, 434] width 1262 height 648
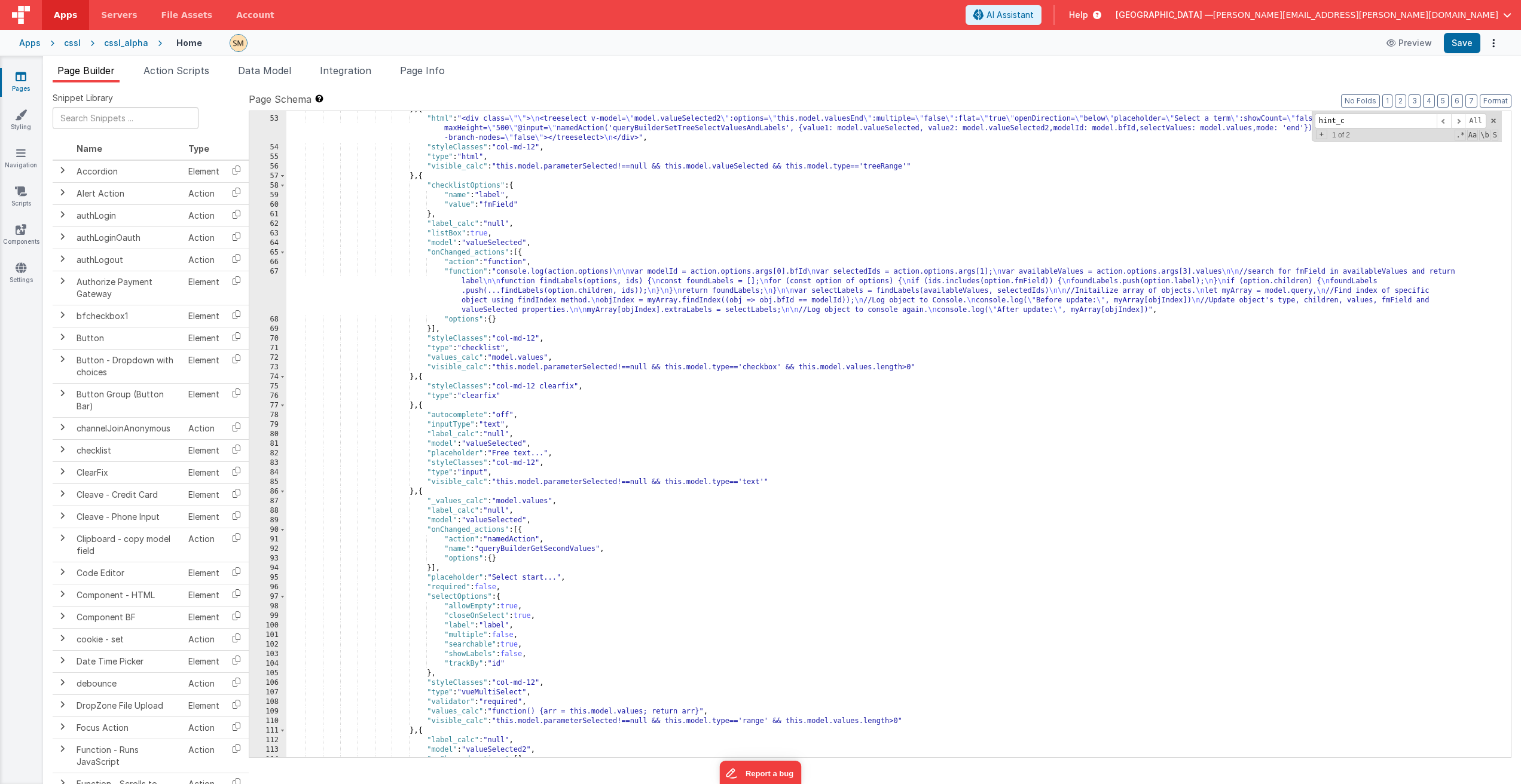
scroll to position [608, 0]
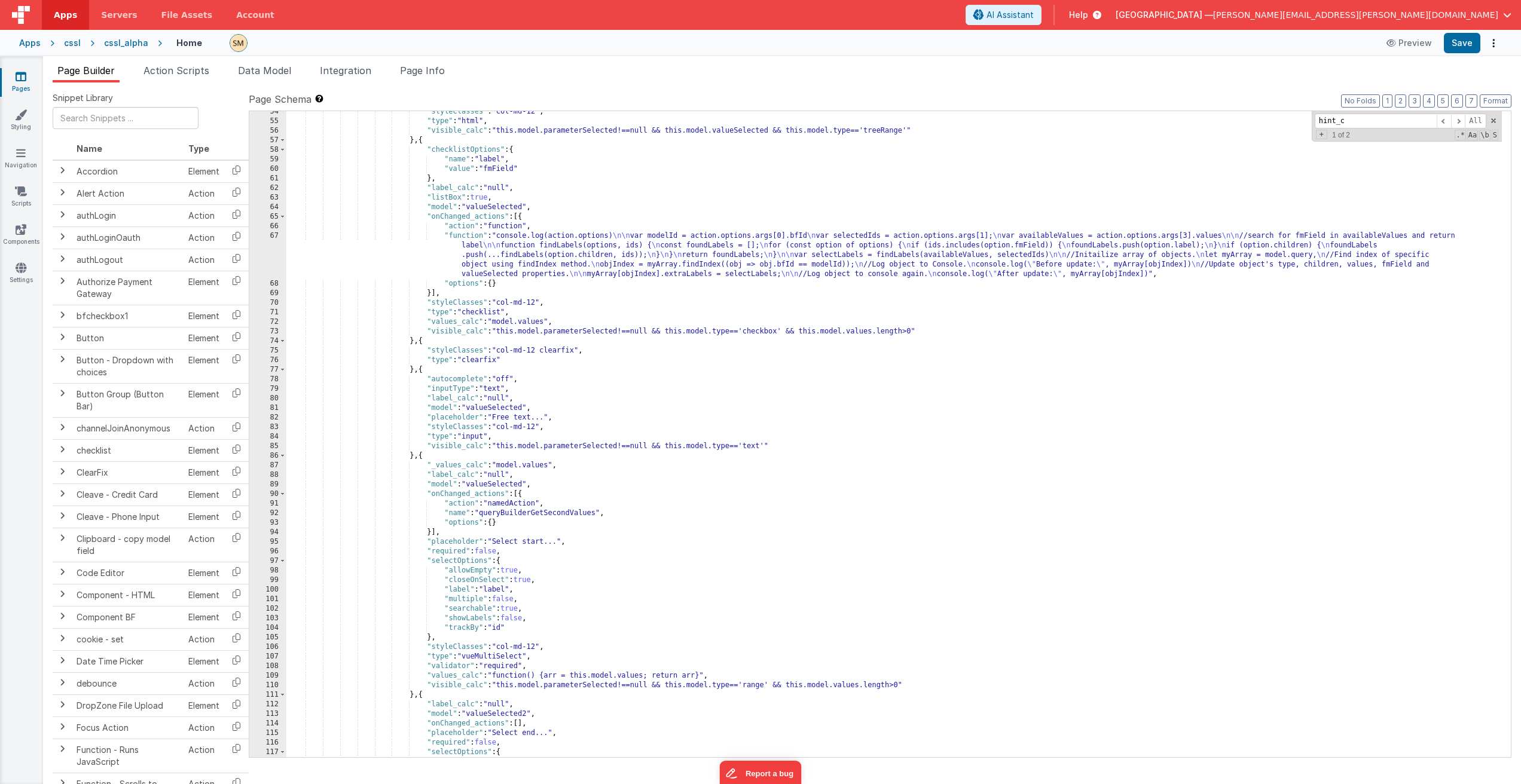
click at [298, 447] on div ""styleClasses" : "col-md-12" , "type" : "html" , "visible_calc" : "this.model.p…" at bounding box center [894, 440] width 1215 height 665
click at [528, 379] on div ""styleClasses" : "col-md-12" , "type" : "html" , "visible_calc" : "this.model.p…" at bounding box center [894, 440] width 1215 height 665
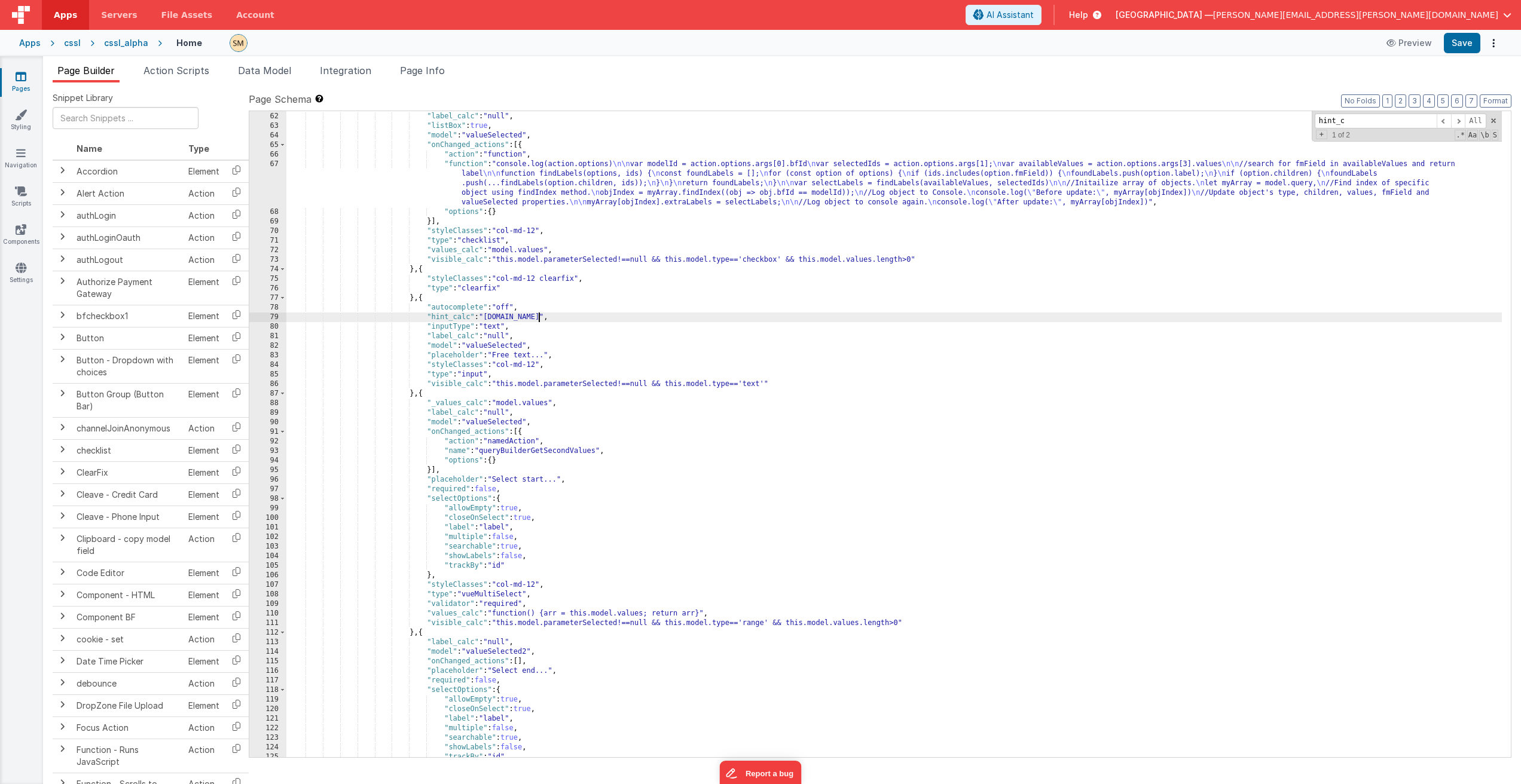
scroll to position [679, 0]
click at [442, 413] on div "} , "label_calc" : "null" , "listBox" : true , "model" : "valueSelected" , "onC…" at bounding box center [894, 435] width 1215 height 665
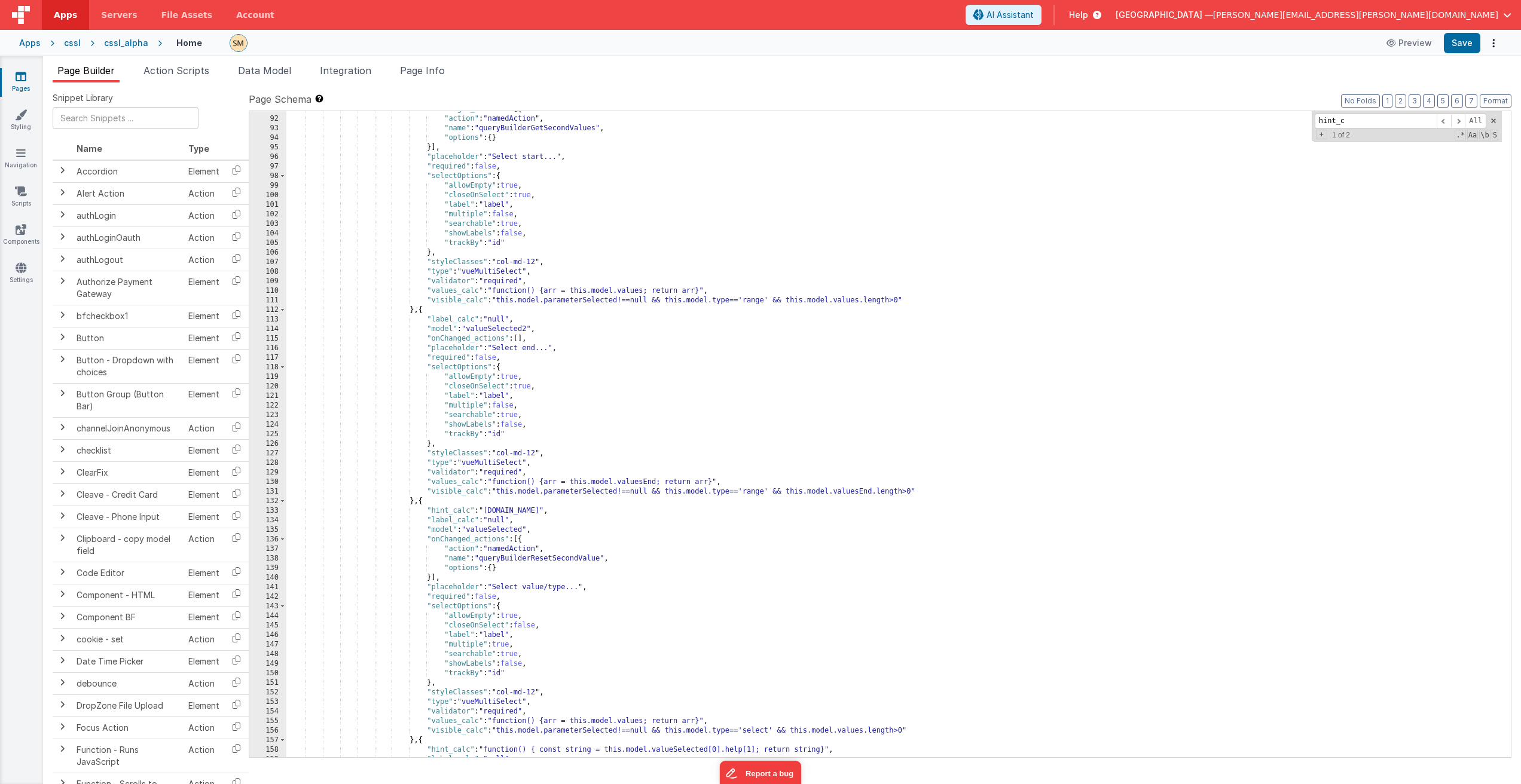
scroll to position [1002, 0]
click at [543, 516] on div ""onChanged_actions" : [{ "action" : "namedAction" , "name" : "queryBuilderGetSe…" at bounding box center [894, 437] width 1215 height 665
click at [1452, 40] on button "Save" at bounding box center [1461, 43] width 36 height 20
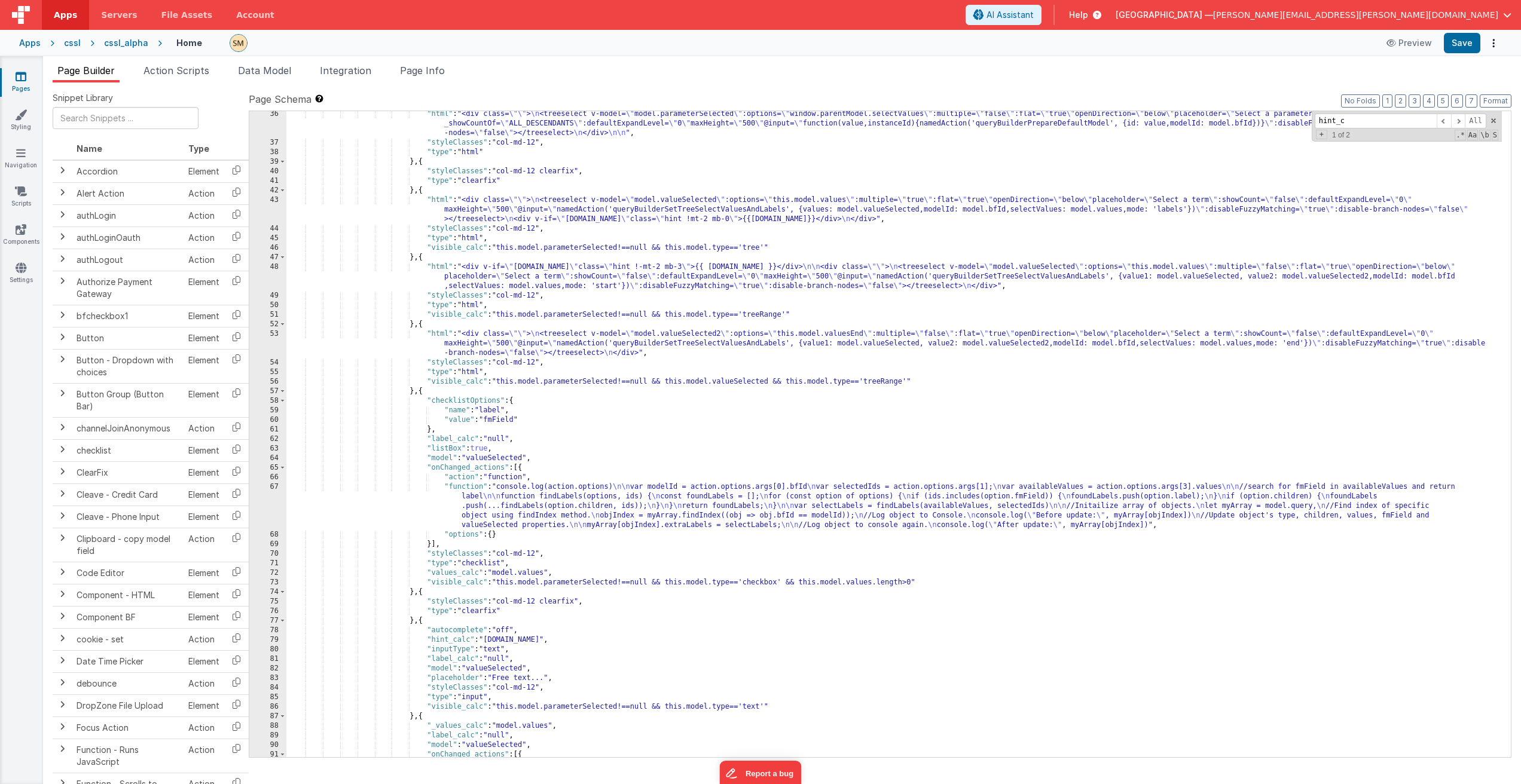
scroll to position [320, 0]
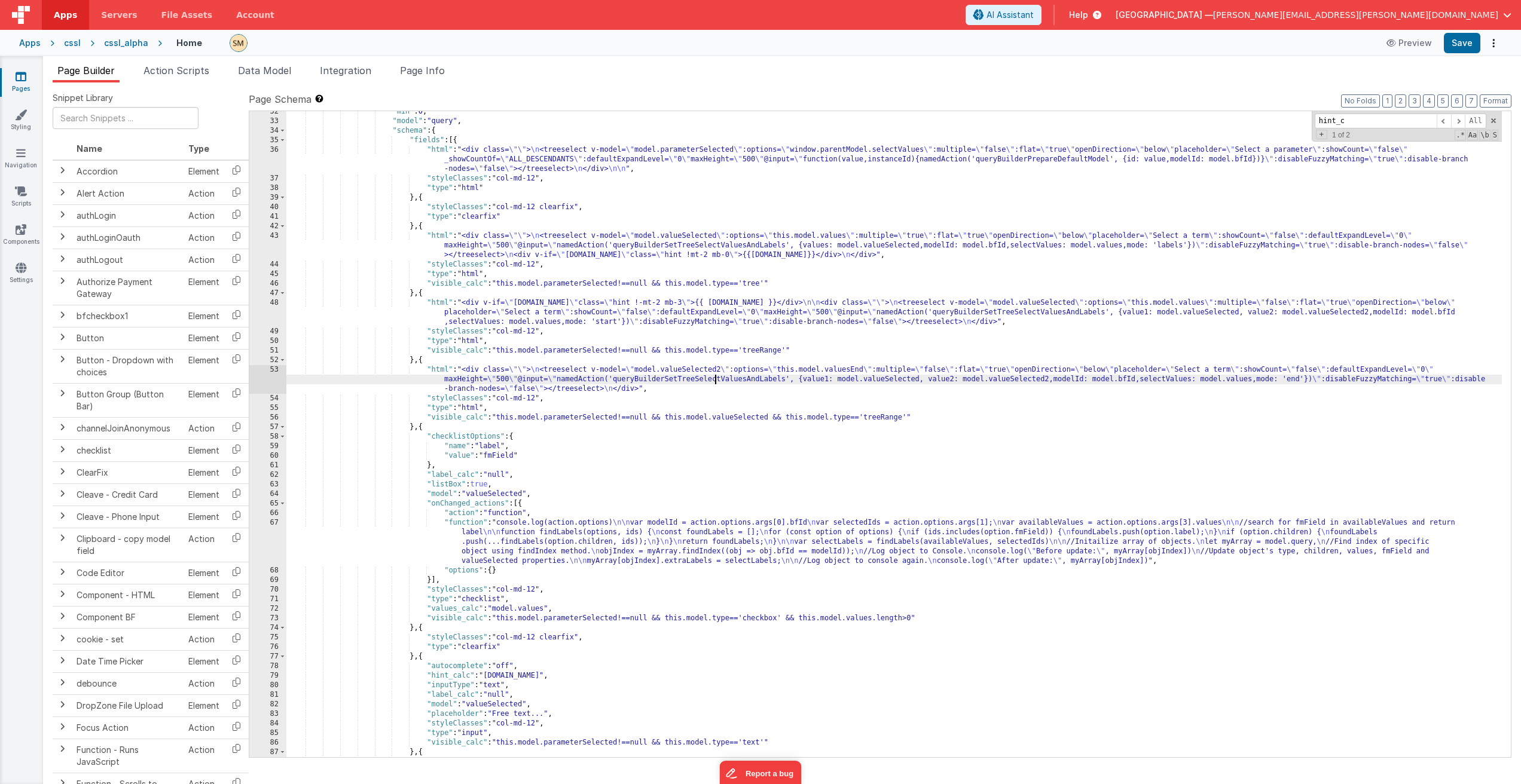
click at [714, 380] on div ""min" : 0 , "model" : "query" , "schema" : { "fields" : [{ "html" : "<div class…" at bounding box center [894, 440] width 1215 height 665
click at [690, 317] on div ""min" : 0 , "model" : "query" , "schema" : { "fields" : [{ "html" : "<div class…" at bounding box center [894, 440] width 1215 height 665
click at [273, 313] on div "48" at bounding box center [268, 312] width 37 height 28
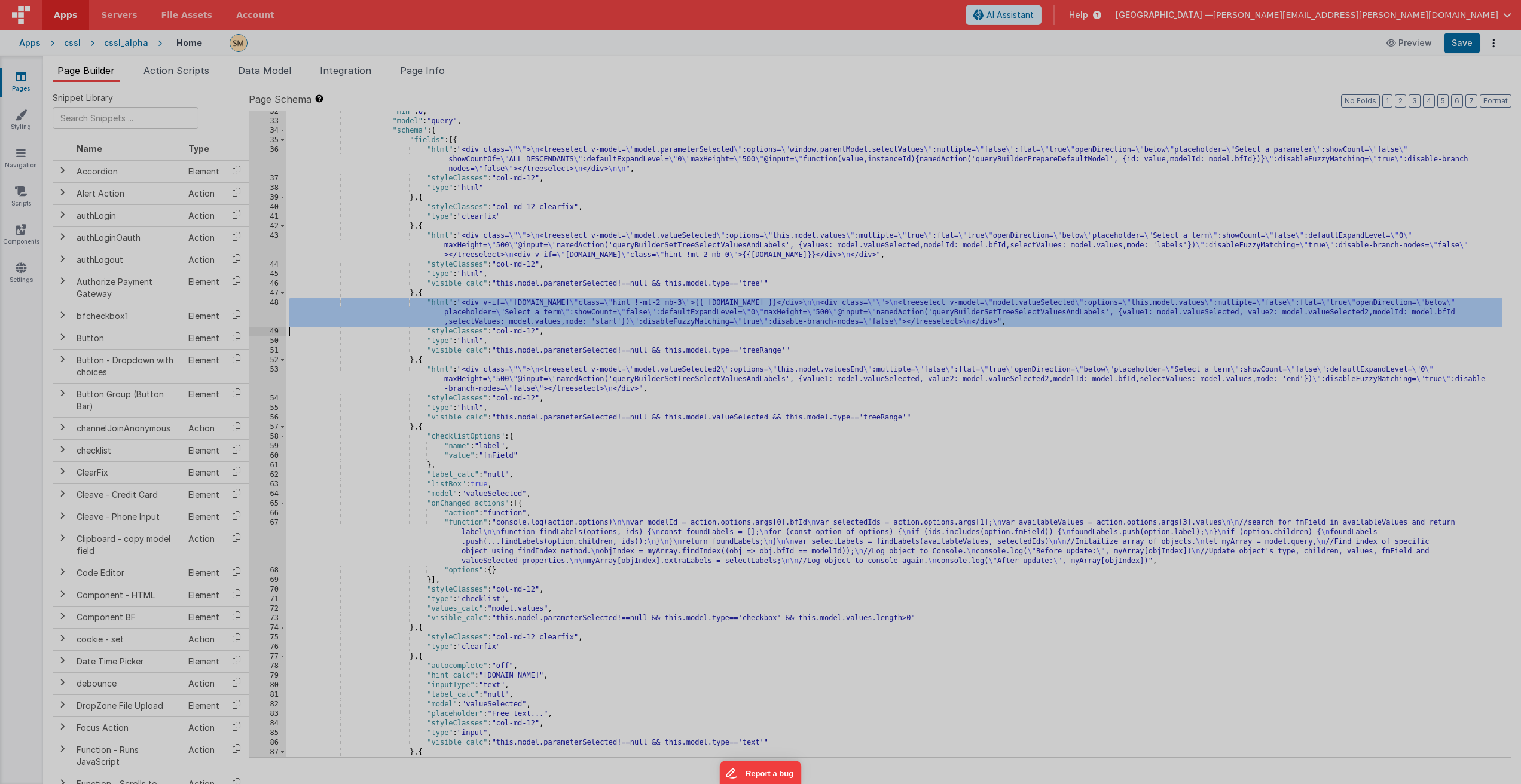
click at [273, 313] on div "< div v-if = "model.help" class = "hint !-mt-2 mb-3" > {{ model.help }} </ div …" at bounding box center [399, 425] width 695 height 710
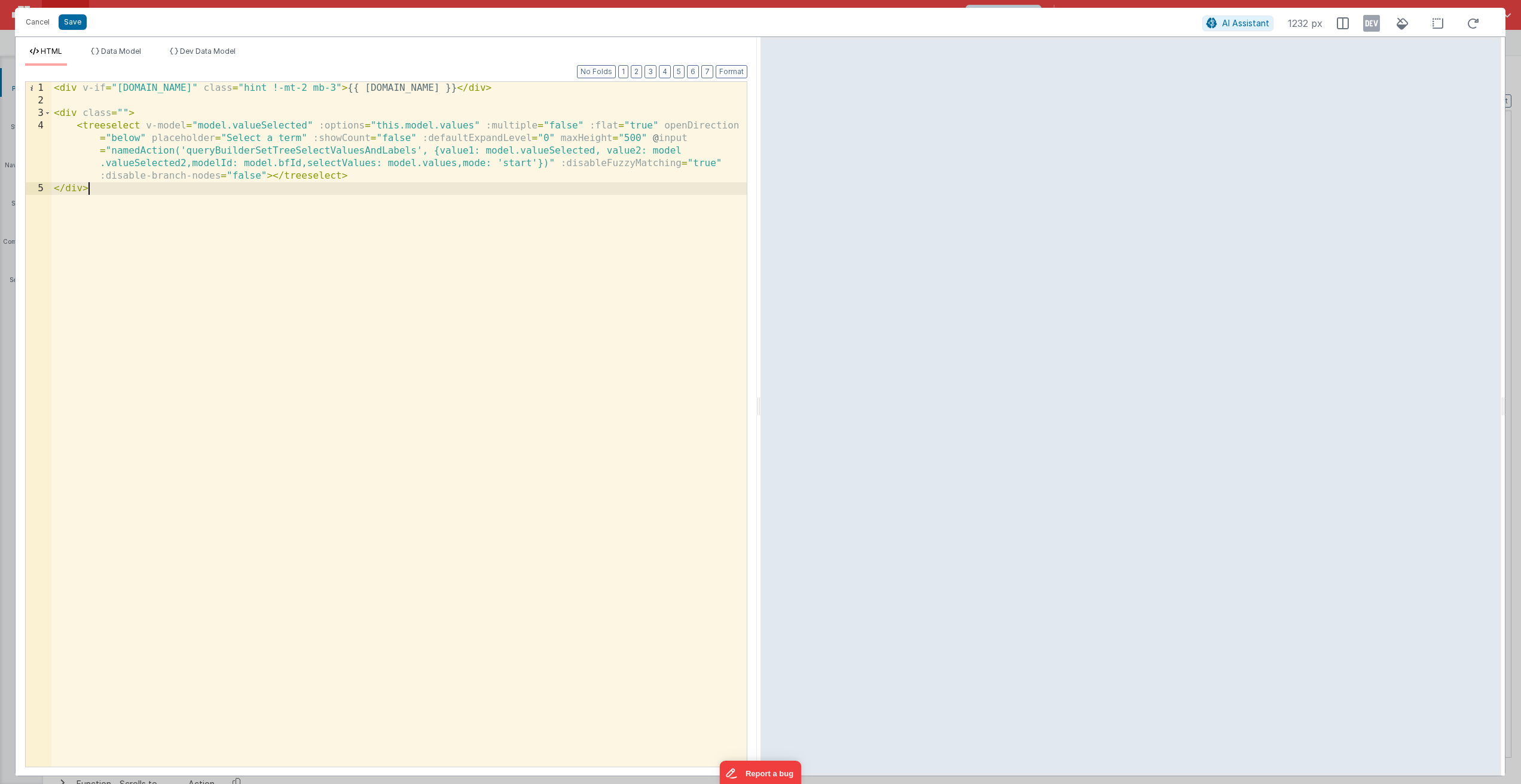
click at [250, 176] on div "< div v-if = "model.help" class = "hint !-mt-2 mb-3" > {{ model.help }} </ div …" at bounding box center [399, 437] width 695 height 710
click at [266, 176] on div "< div v-if = "model.help" class = "hint !-mt-2 mb-3" > {{ model.help }} </ div …" at bounding box center [399, 437] width 695 height 710
drag, startPoint x: 266, startPoint y: 176, endPoint x: 100, endPoint y: 178, distance: 166.0
click at [100, 178] on div "< div v-if = "model.help" class = "hint !-mt-2 mb-3" > {{ model.help }} </ div …" at bounding box center [399, 437] width 695 height 710
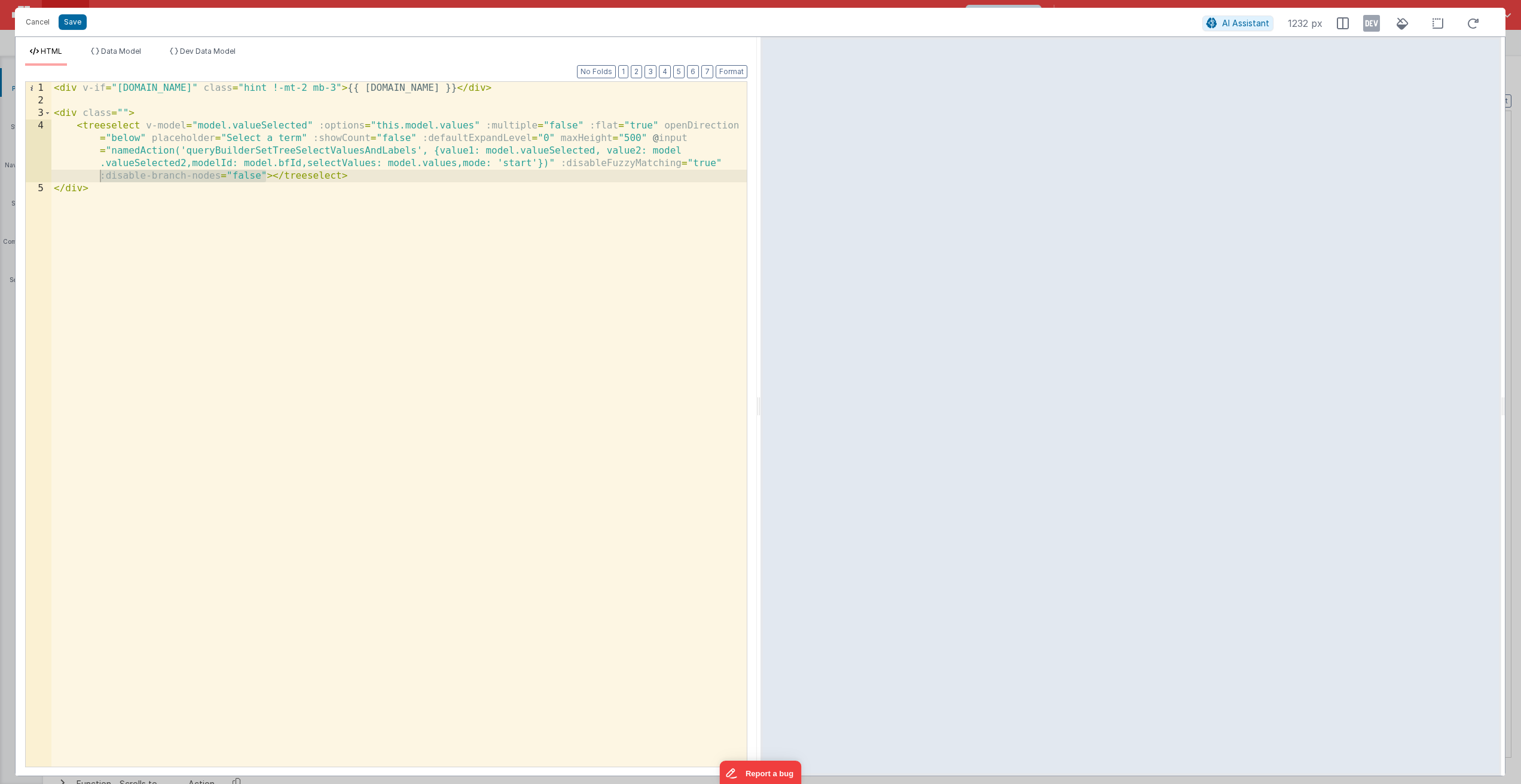
click at [427, 246] on div "< div v-if = "model.help" class = "hint !-mt-2 mb-3" > {{ model.help }} </ div …" at bounding box center [399, 437] width 695 height 710
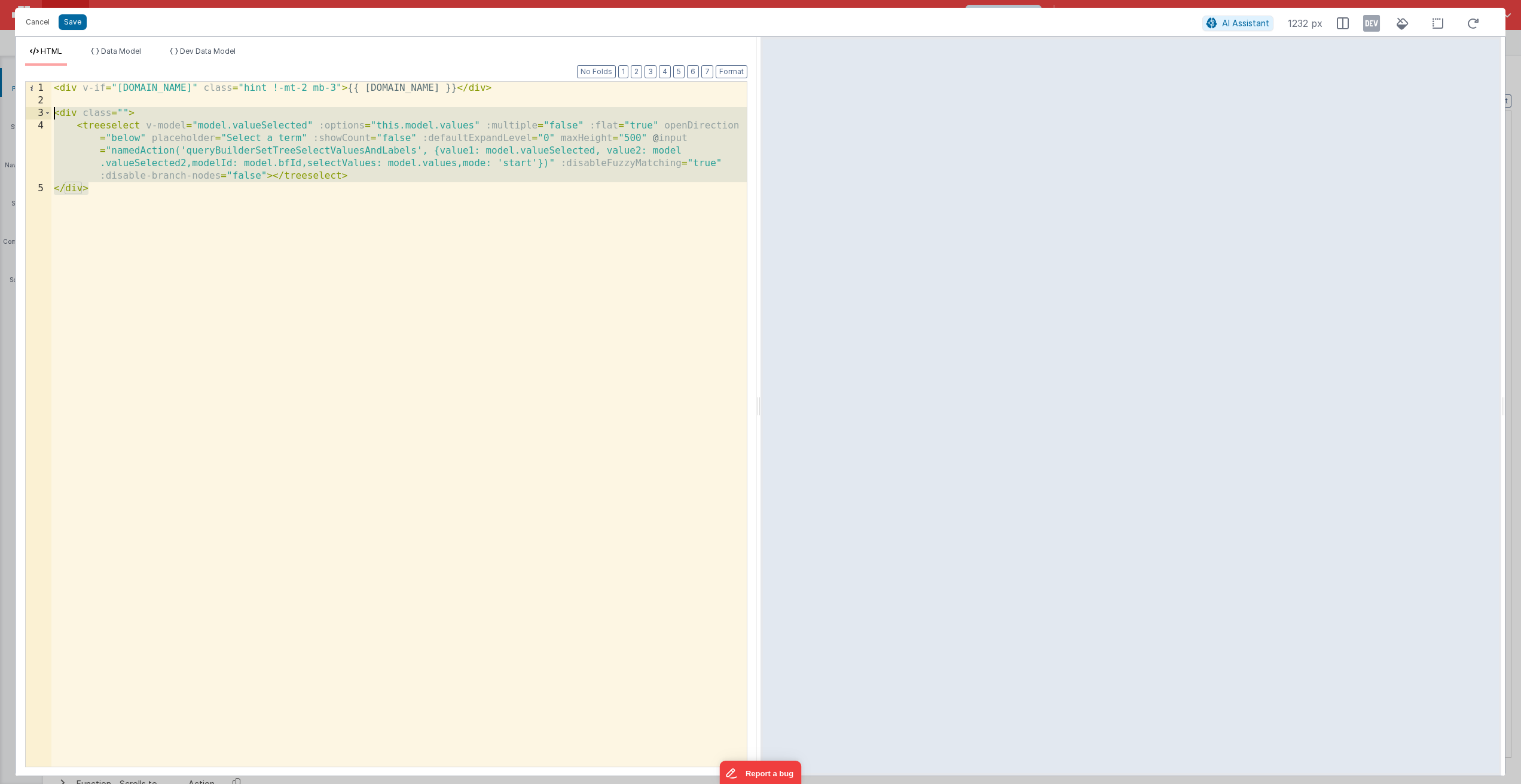
drag, startPoint x: 115, startPoint y: 191, endPoint x: 24, endPoint y: 109, distance: 122.5
click at [24, 109] on div "Format 7 6 5 4 3 2 1 No Folds 1 2 3 4 5 < div v-if = "model.help" class = "hint…" at bounding box center [386, 420] width 741 height 710
click at [34, 22] on button "Cancel" at bounding box center [38, 22] width 36 height 17
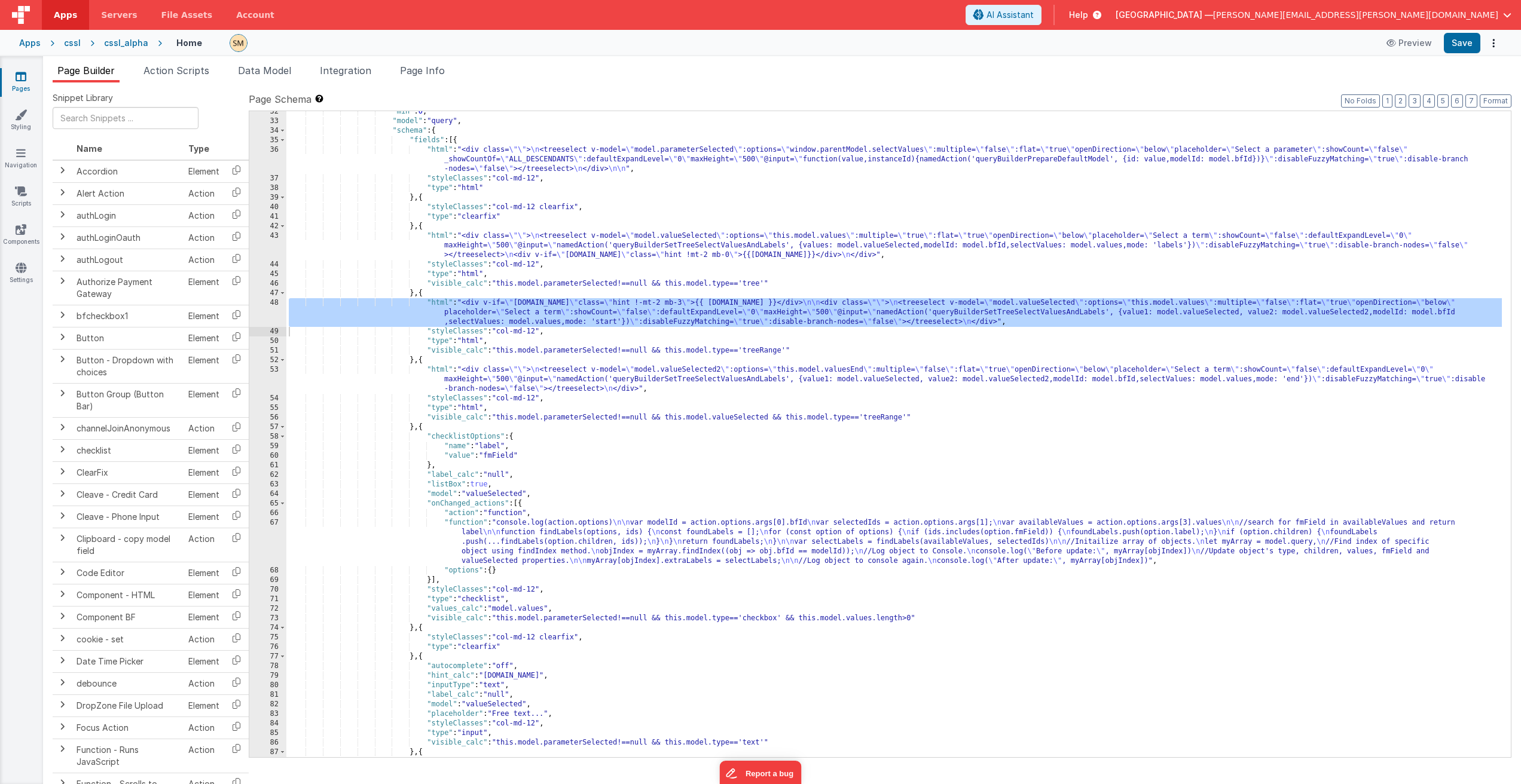
click at [482, 380] on div ""min" : 0 , "model" : "query" , "schema" : { "fields" : [{ "html" : "<div class…" at bounding box center [894, 440] width 1215 height 665
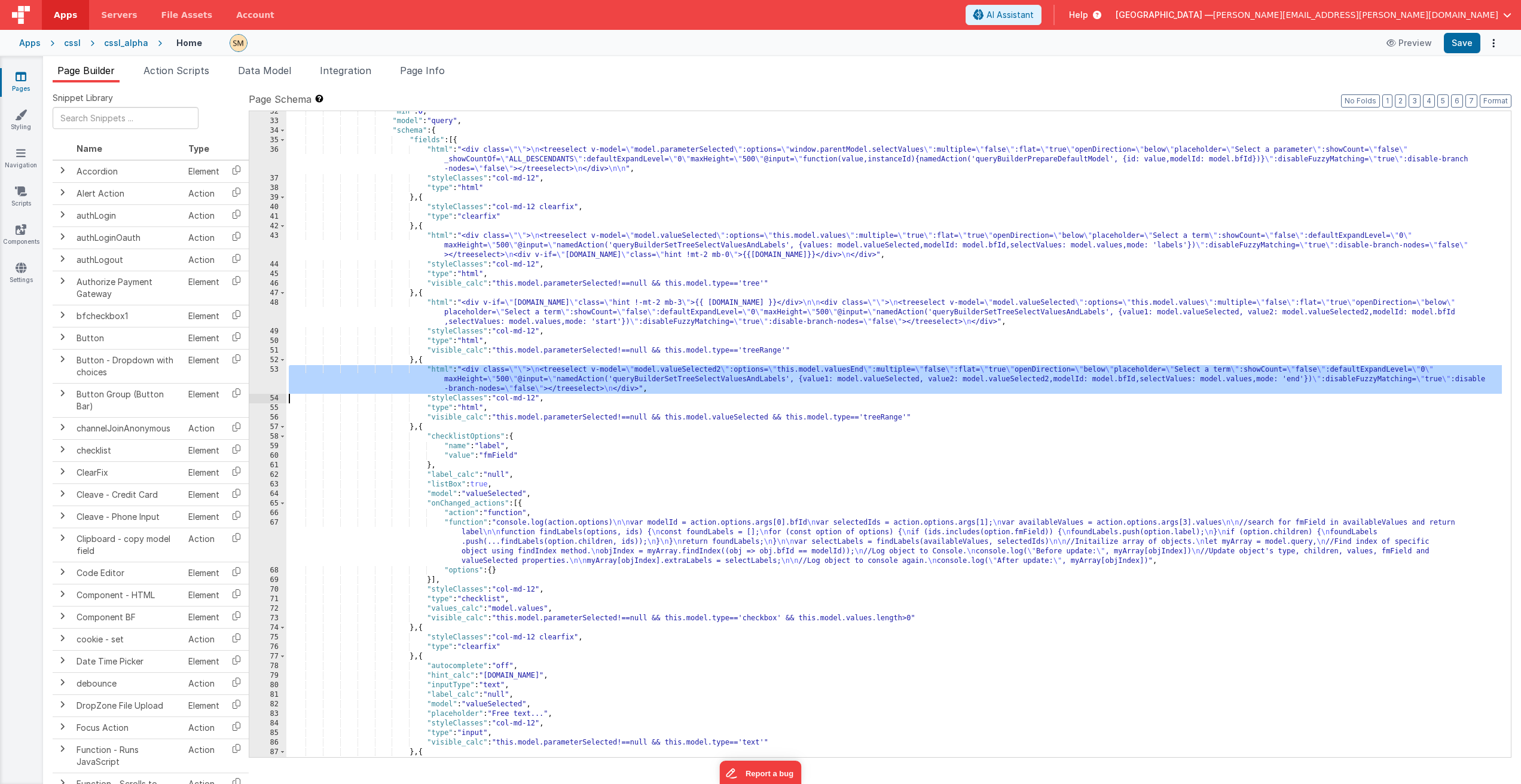
click at [272, 377] on div "53" at bounding box center [268, 379] width 37 height 28
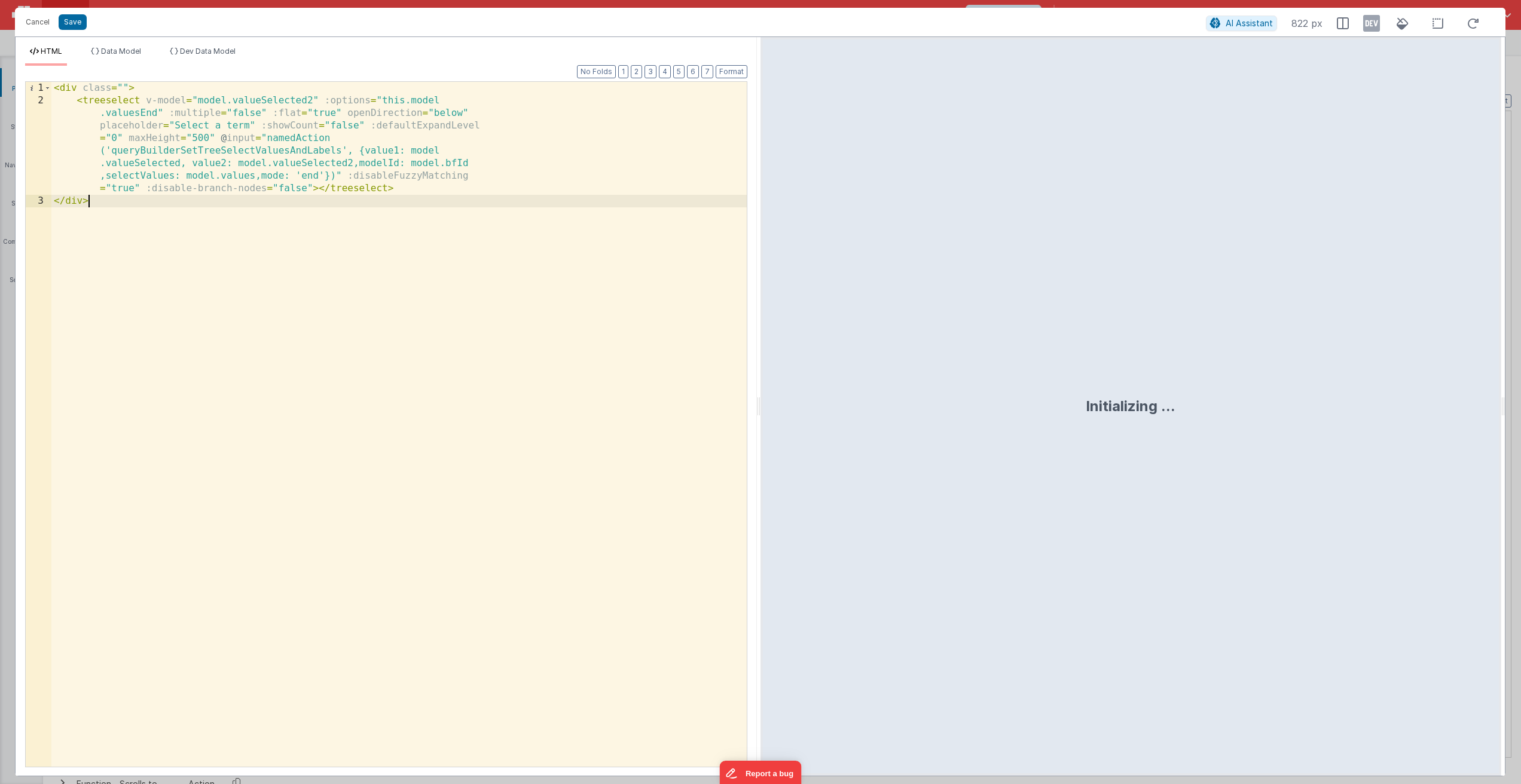
click at [272, 377] on div "< div class = "" > < treeselect v-model = "model.valueSelected2" :options = "th…" at bounding box center [399, 437] width 695 height 710
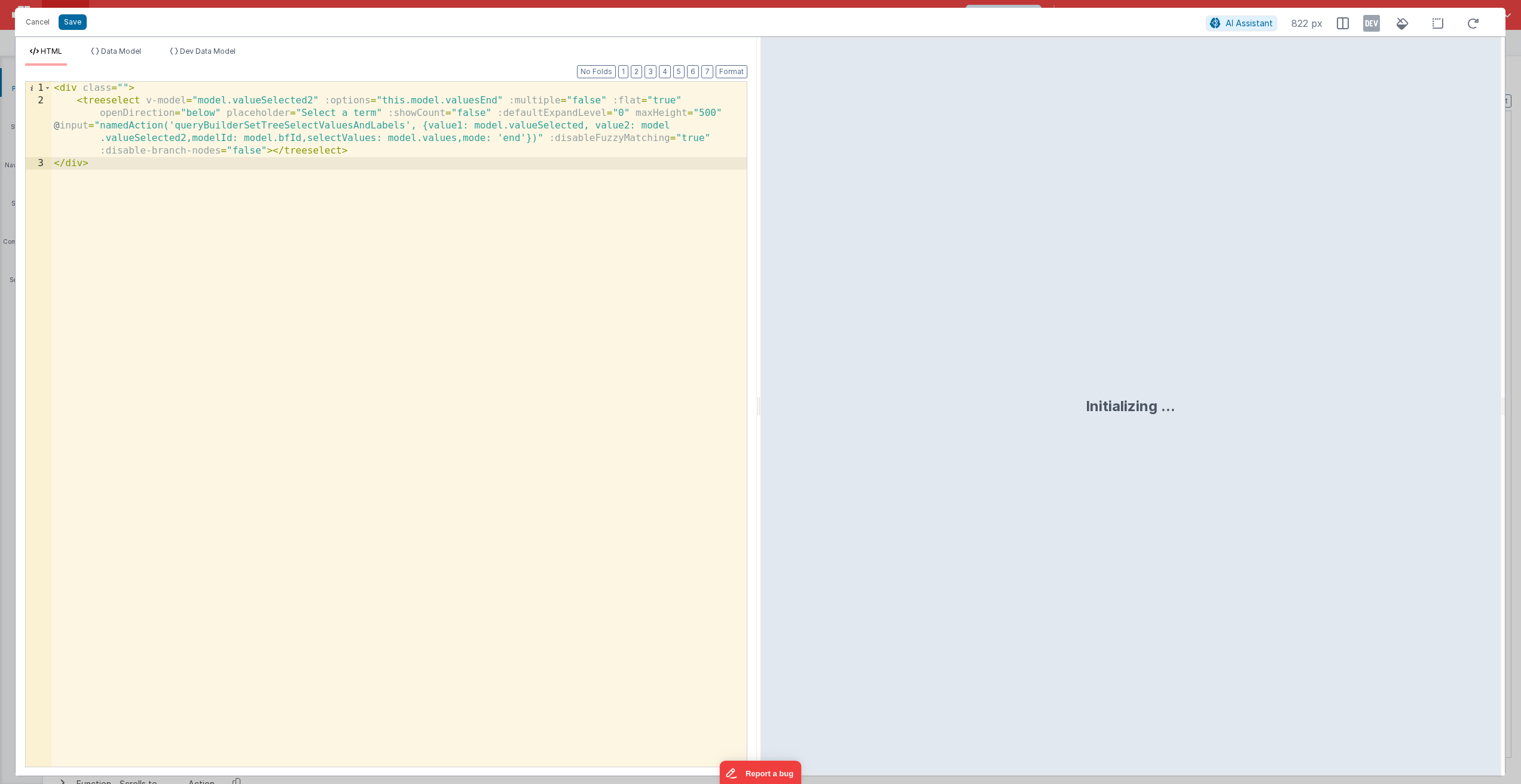
click at [272, 377] on div "< div class = "" > < treeselect v-model = "model.valueSelected2" :options = "th…" at bounding box center [399, 437] width 695 height 710
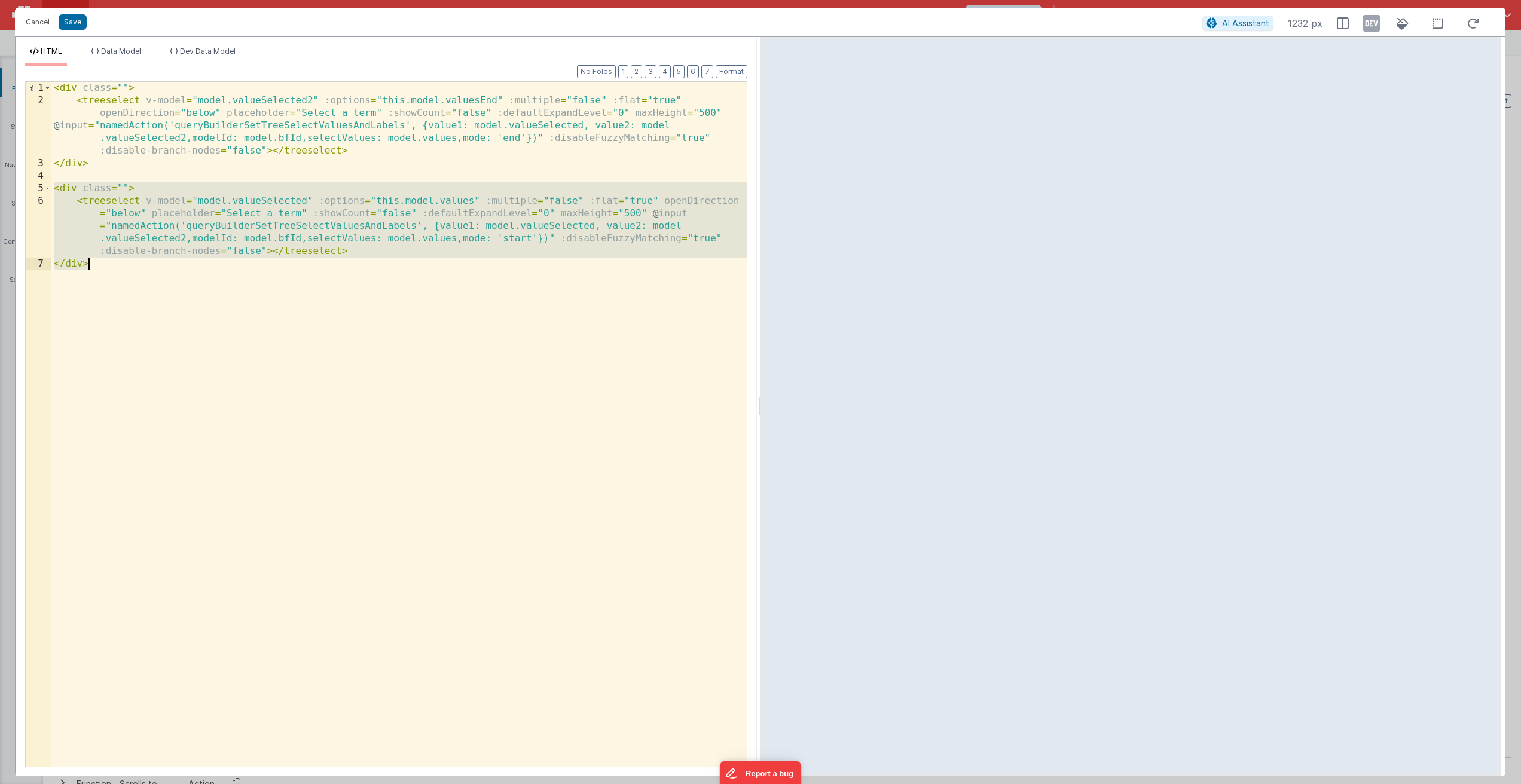
drag, startPoint x: 52, startPoint y: 190, endPoint x: 107, endPoint y: 288, distance: 112.4
click at [107, 288] on div "< div class = "" > < treeselect v-model = "model.valueSelected2" :options = "th…" at bounding box center [399, 437] width 695 height 710
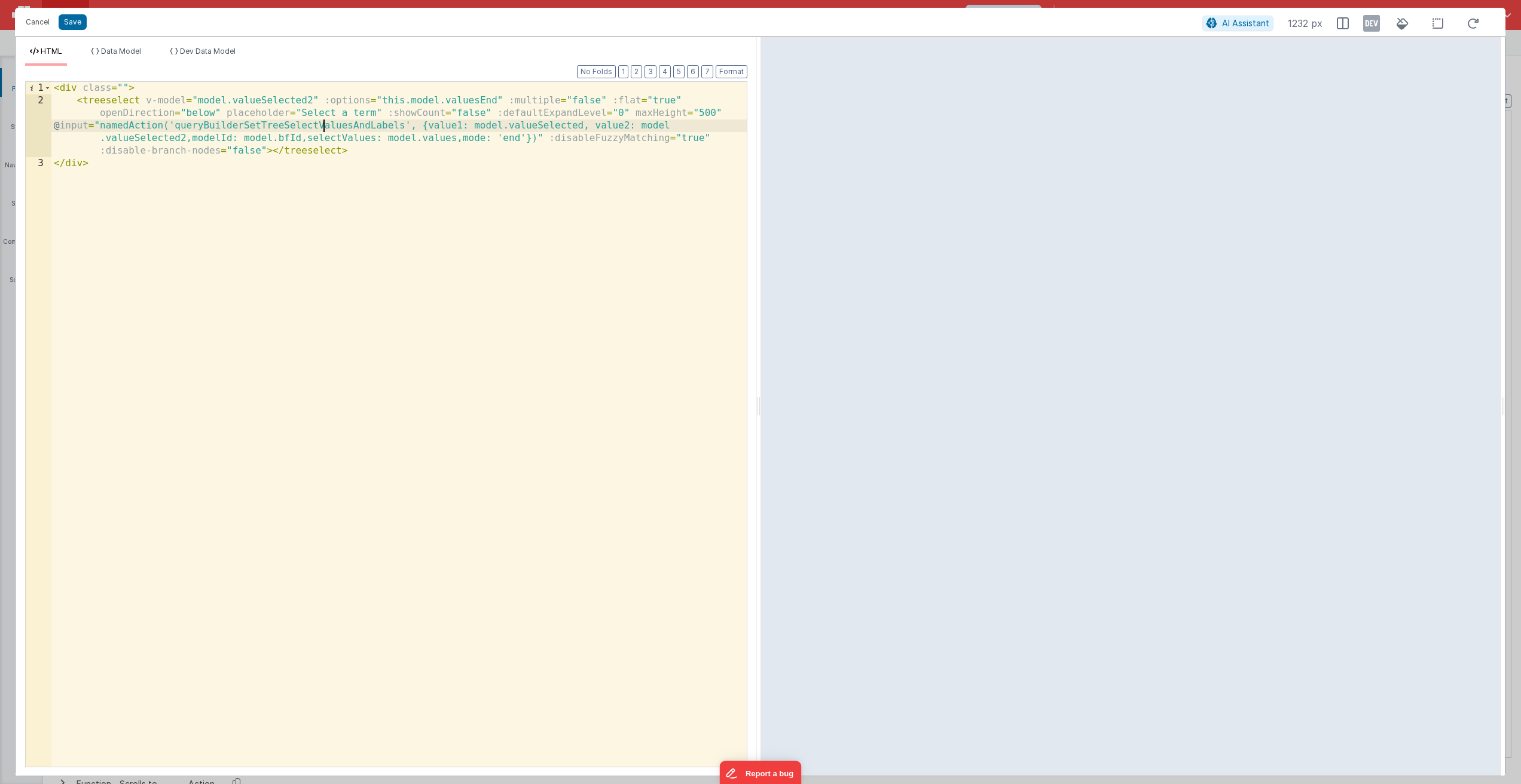
click at [324, 126] on div "< div class = "" > < treeselect v-model = "model.valueSelected2" :options = "th…" at bounding box center [399, 437] width 695 height 710
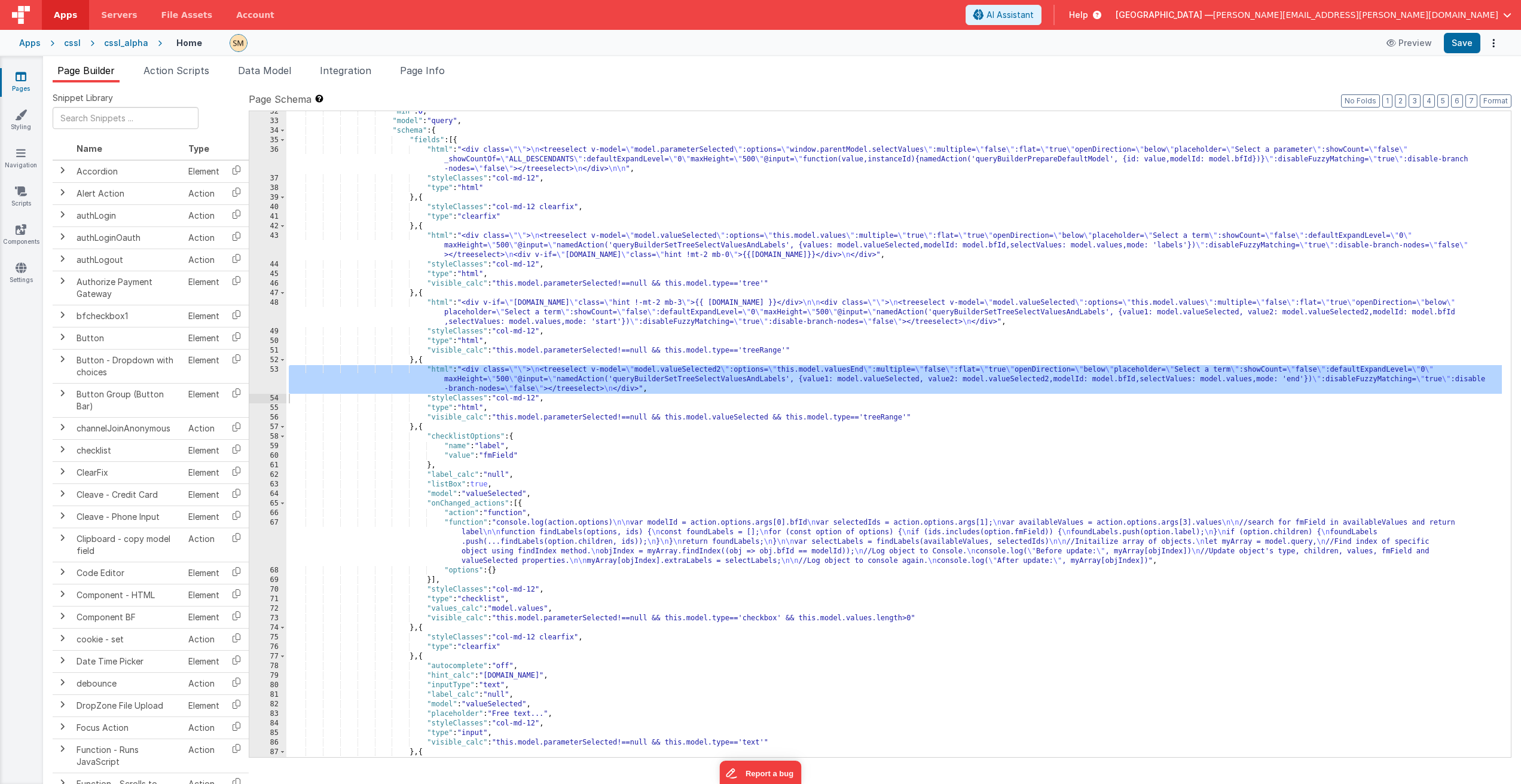
click at [471, 385] on div ""min" : 0 , "model" : "query" , "schema" : { "fields" : [{ "html" : "<div class…" at bounding box center [894, 440] width 1215 height 665
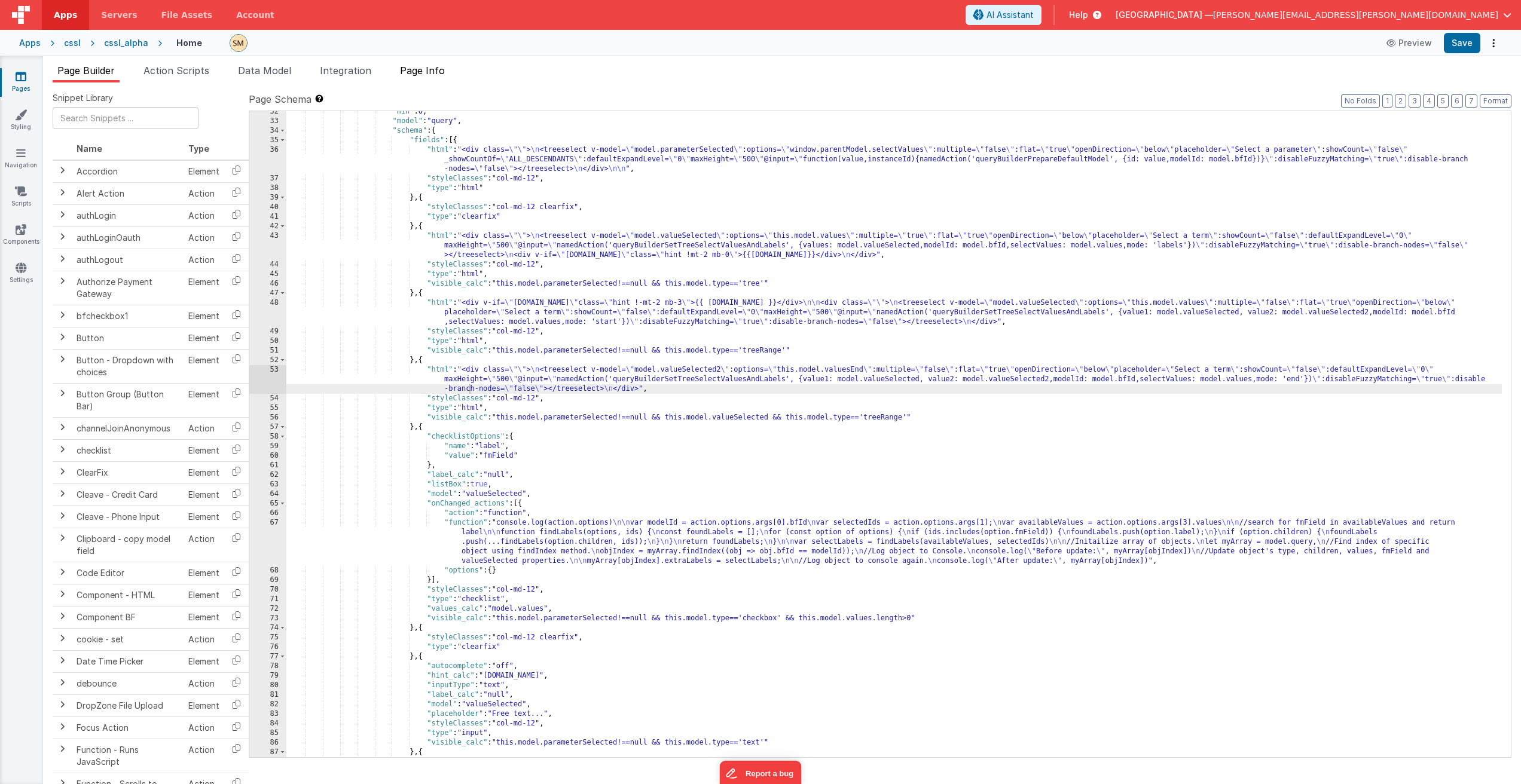
click at [420, 69] on span "Page Info" at bounding box center [422, 71] width 45 height 12
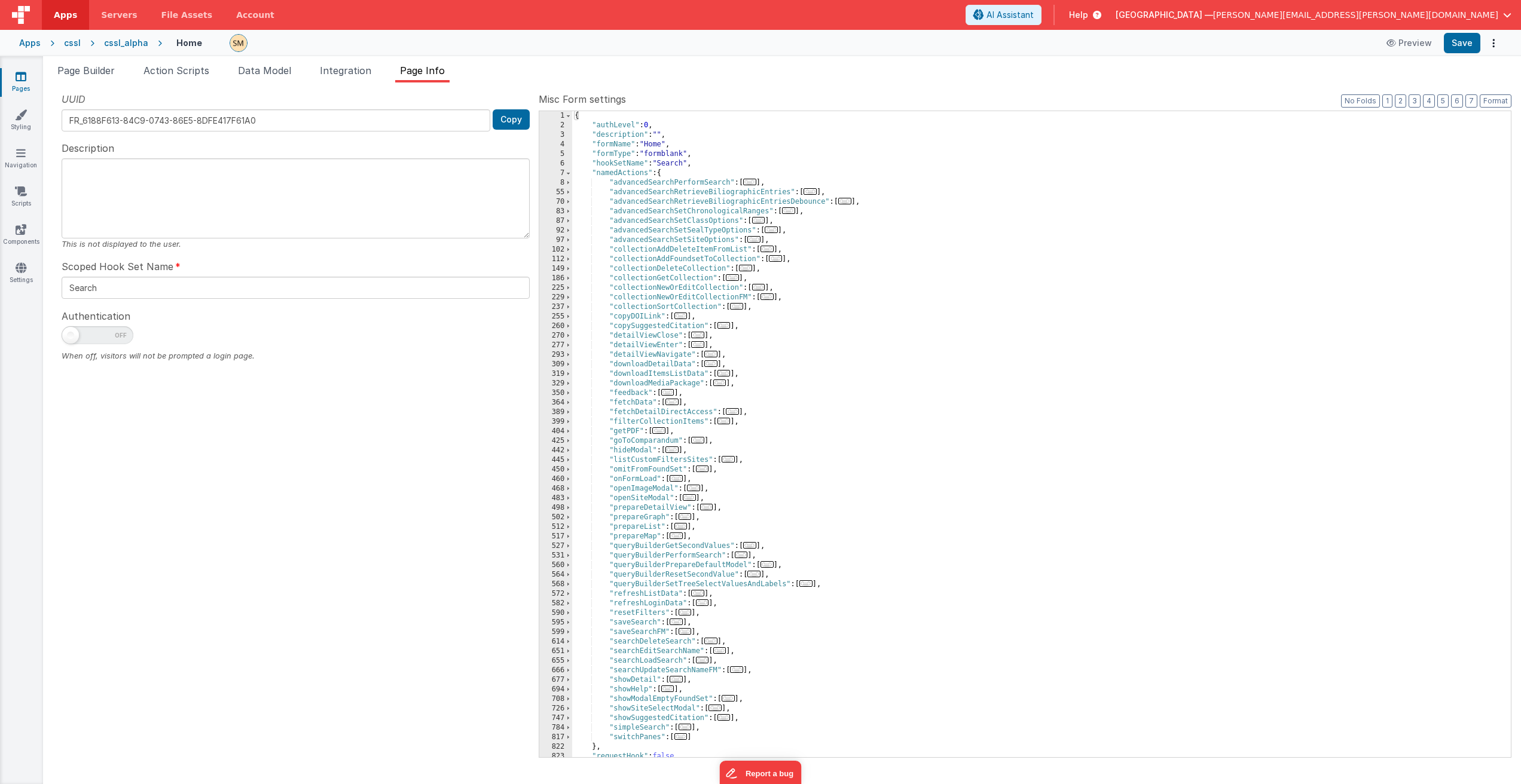
click at [789, 145] on div "{ "authLevel" : 0 , "description" : "" , "formName" : "Home" , "formType" : "fo…" at bounding box center [1037, 444] width 930 height 665
type input "queryBuilderSetTreeSelectValuesAndLabels"
click at [566, 584] on span at bounding box center [568, 585] width 7 height 9
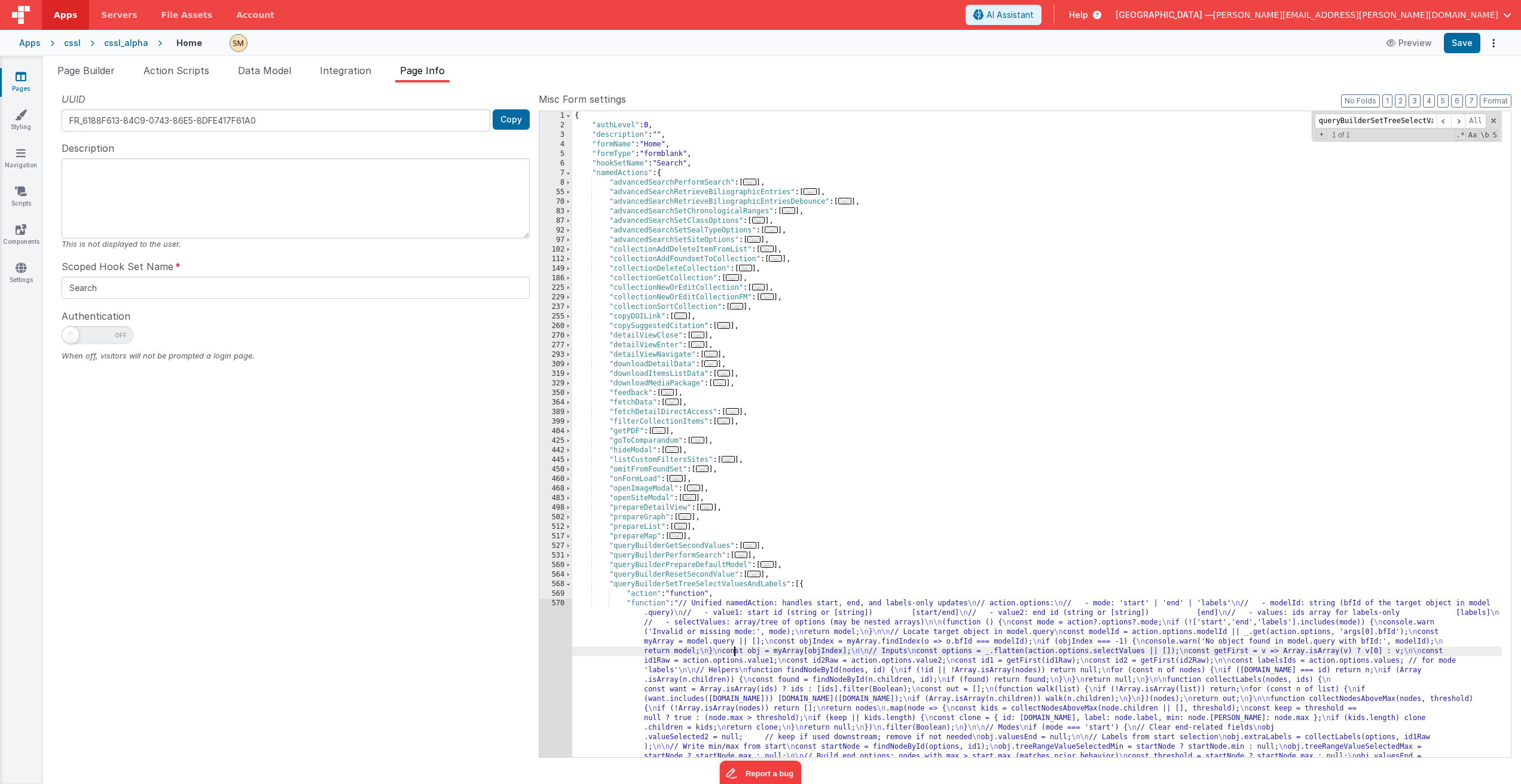
click at [733, 647] on div "{ "authLevel" : 0 , "description" : "" , "formName" : "Home" , "formType" : "fo…" at bounding box center [1037, 544] width 930 height 866
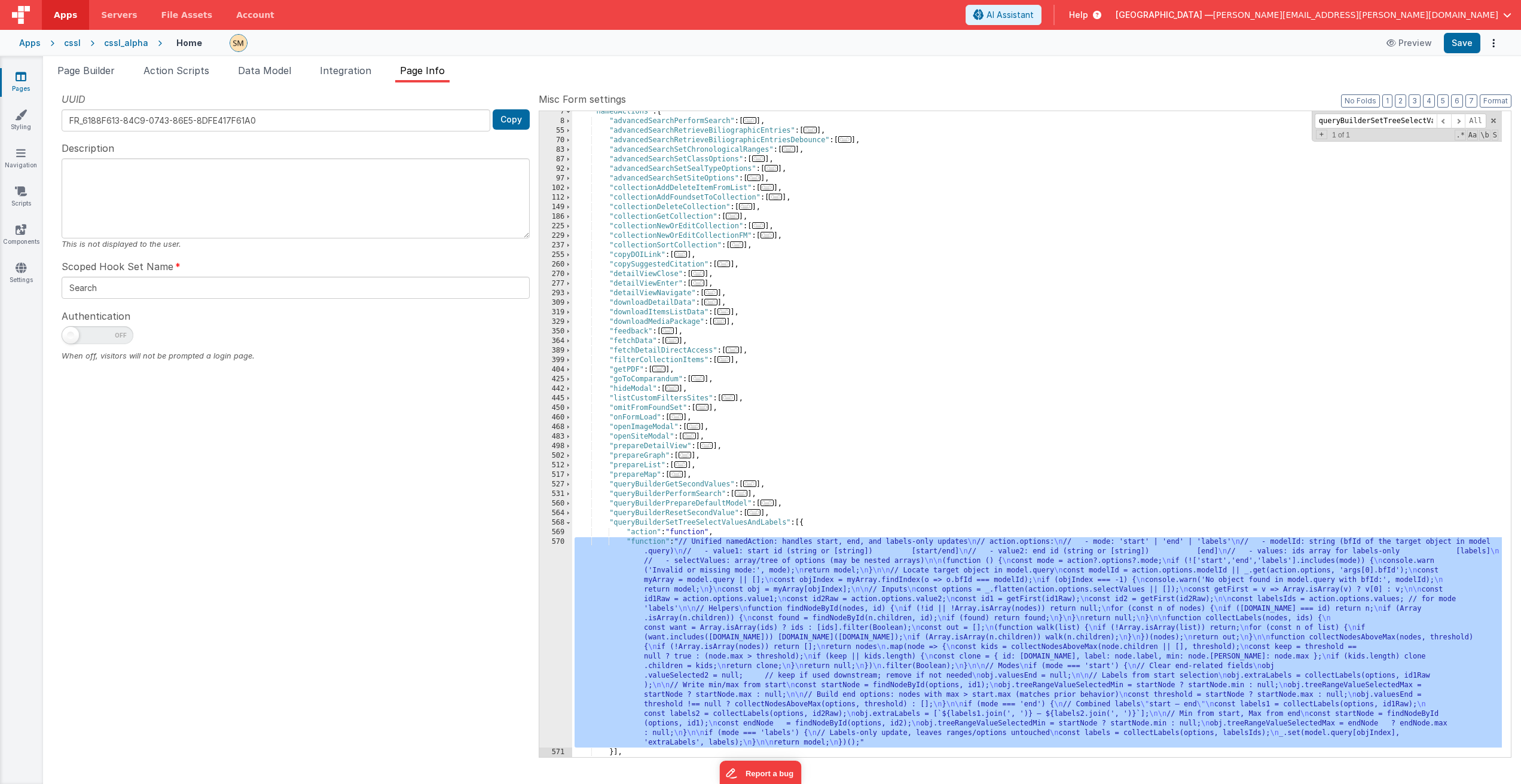
click at [554, 662] on div "570" at bounding box center [555, 642] width 33 height 210
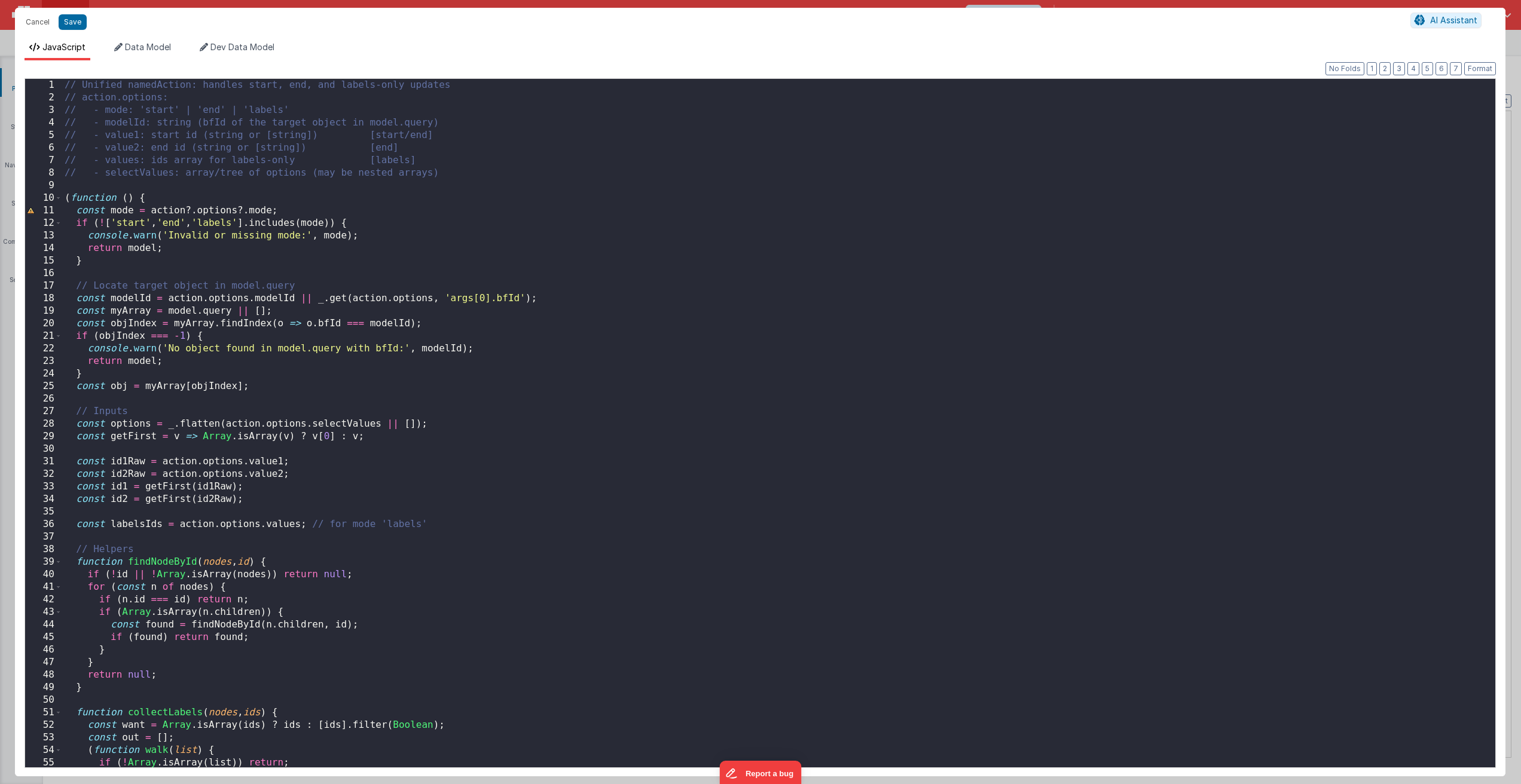
scroll to position [0, 0]
click at [45, 22] on button "Cancel" at bounding box center [38, 22] width 36 height 17
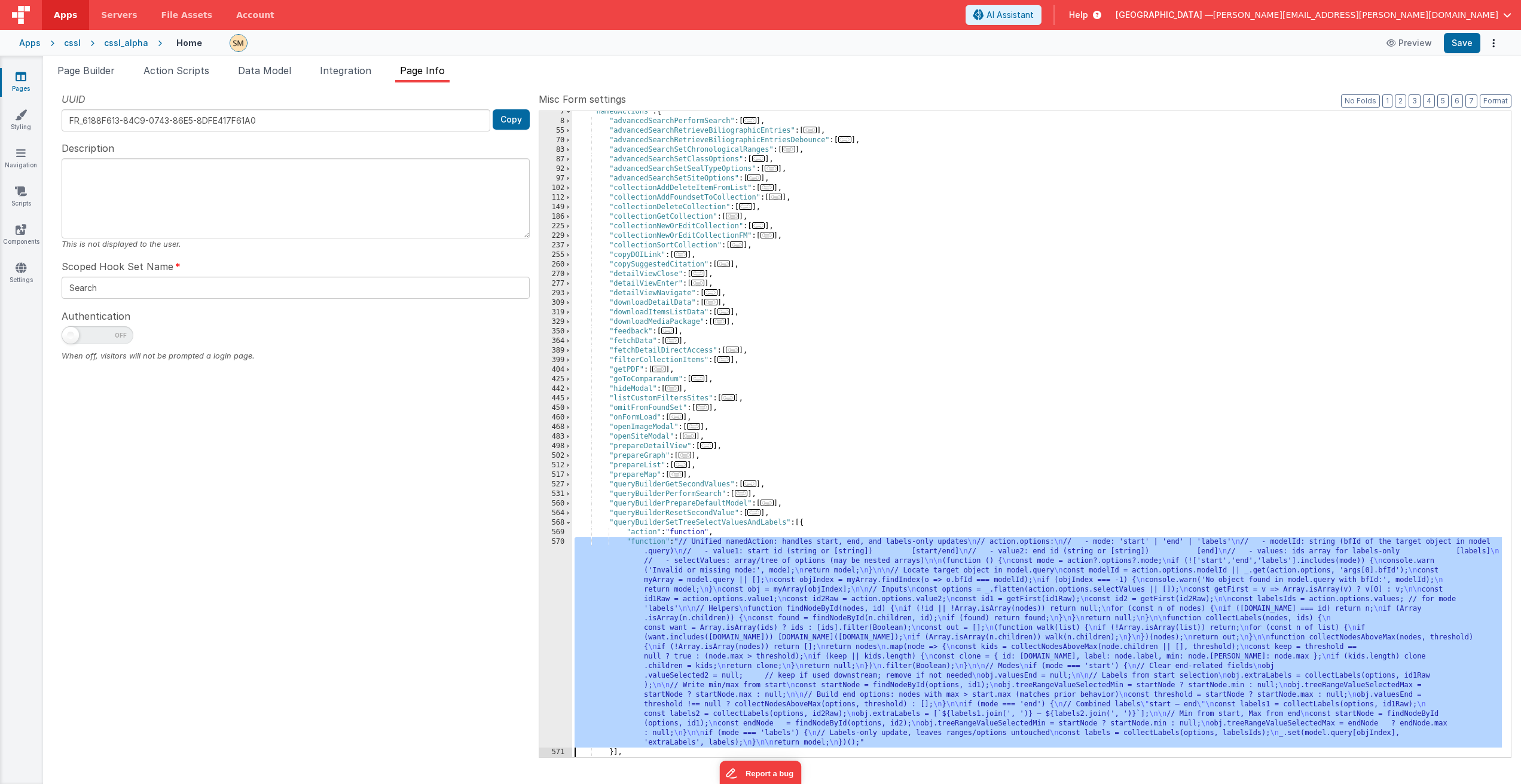
click at [715, 575] on div ""namedActions" : { "advancedSearchPerformSearch" : [ ... ] , "advancedSearchRet…" at bounding box center [1037, 440] width 930 height 665
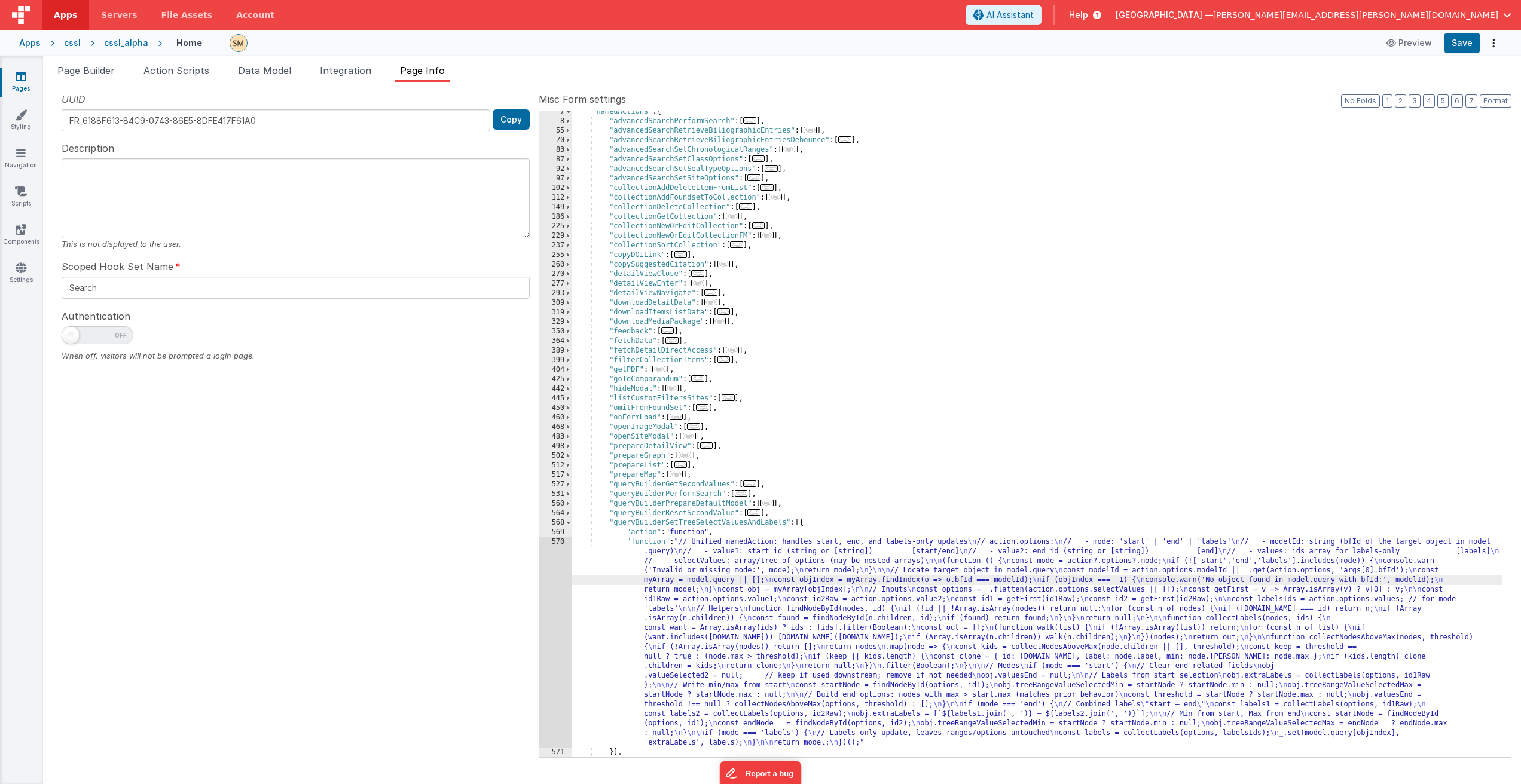
click at [713, 565] on div ""namedActions" : { "advancedSearchPerformSearch" : [ ... ] , "advancedSearchRet…" at bounding box center [1037, 440] width 930 height 665
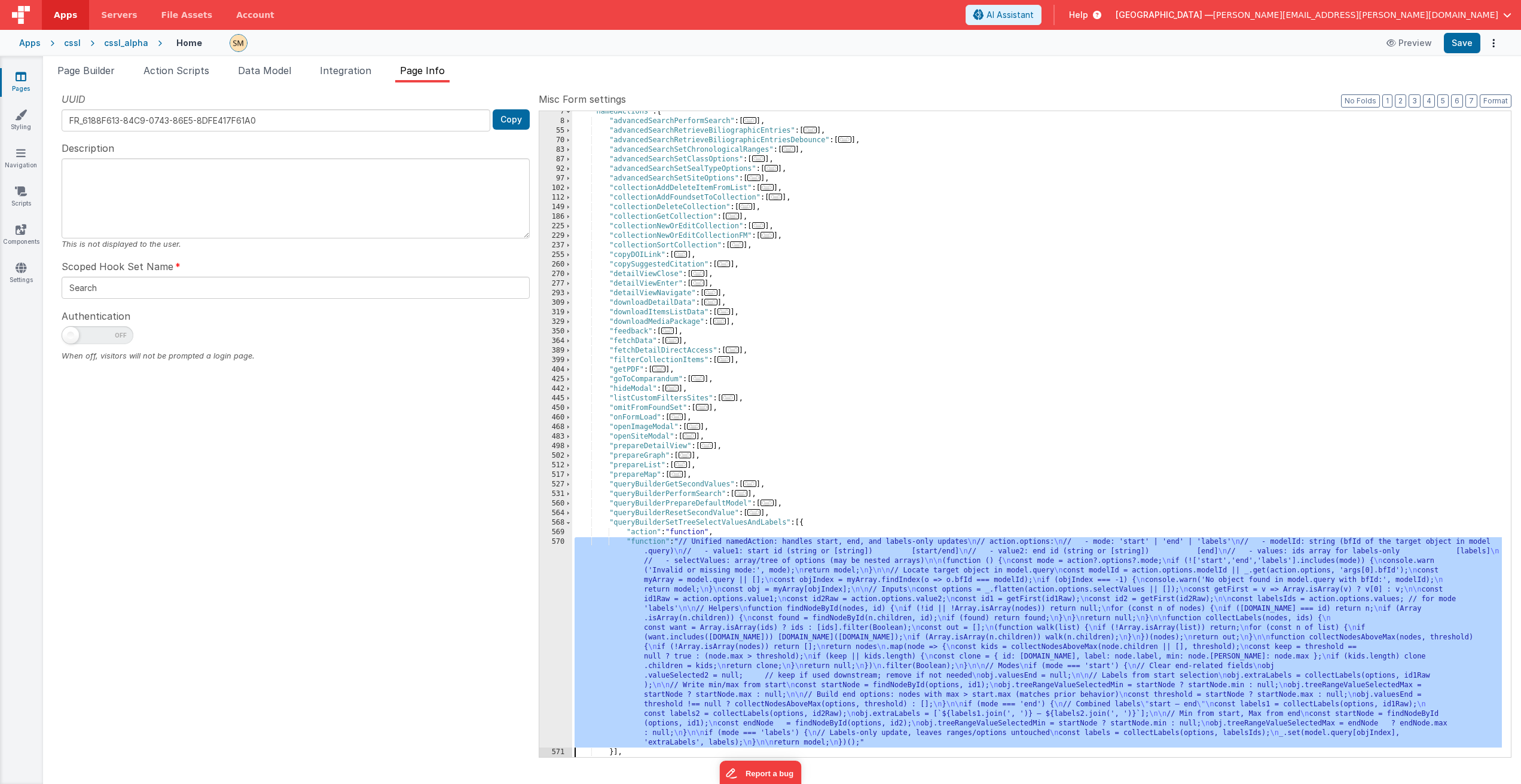
click at [558, 652] on div "570" at bounding box center [555, 642] width 33 height 210
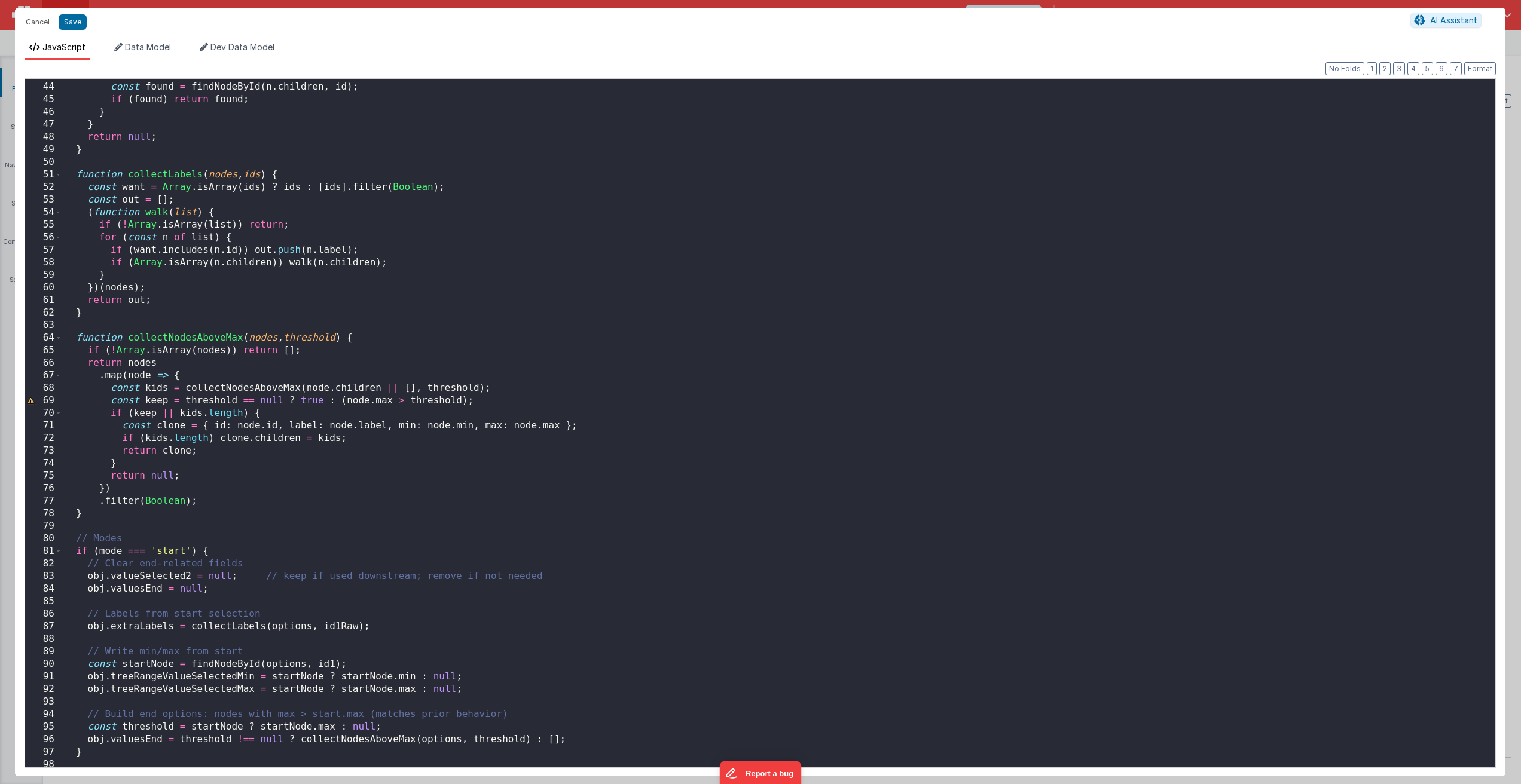
scroll to position [538, 0]
click at [410, 471] on div "if ( Array . isArray ( n . children )) { const found = findNodeById ( n . child…" at bounding box center [774, 424] width 1424 height 714
click at [394, 444] on div "if ( Array . isArray ( n . children )) { const found = findNodeById ( n . child…" at bounding box center [774, 424] width 1424 height 714
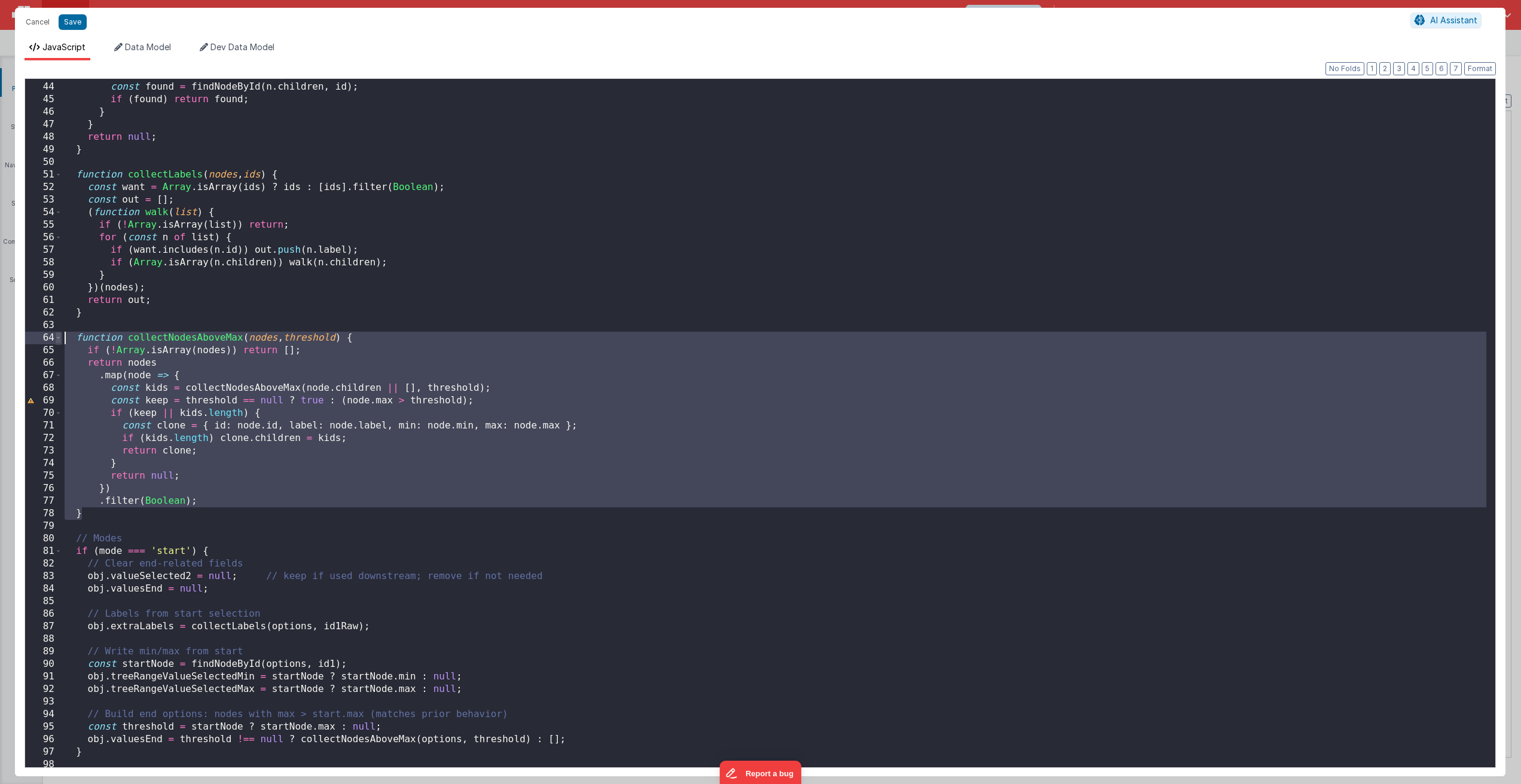
drag, startPoint x: 98, startPoint y: 514, endPoint x: 55, endPoint y: 335, distance: 184.1
click at [55, 335] on div "43 44 45 46 47 48 49 50 51 52 53 54 55 56 57 58 59 60 61 62 63 64 65 66 67 68 6…" at bounding box center [760, 424] width 1471 height 690
click at [592, 426] on div "if ( Array . isArray ( n . children )) { const found = findNodeById ( n . child…" at bounding box center [774, 424] width 1424 height 714
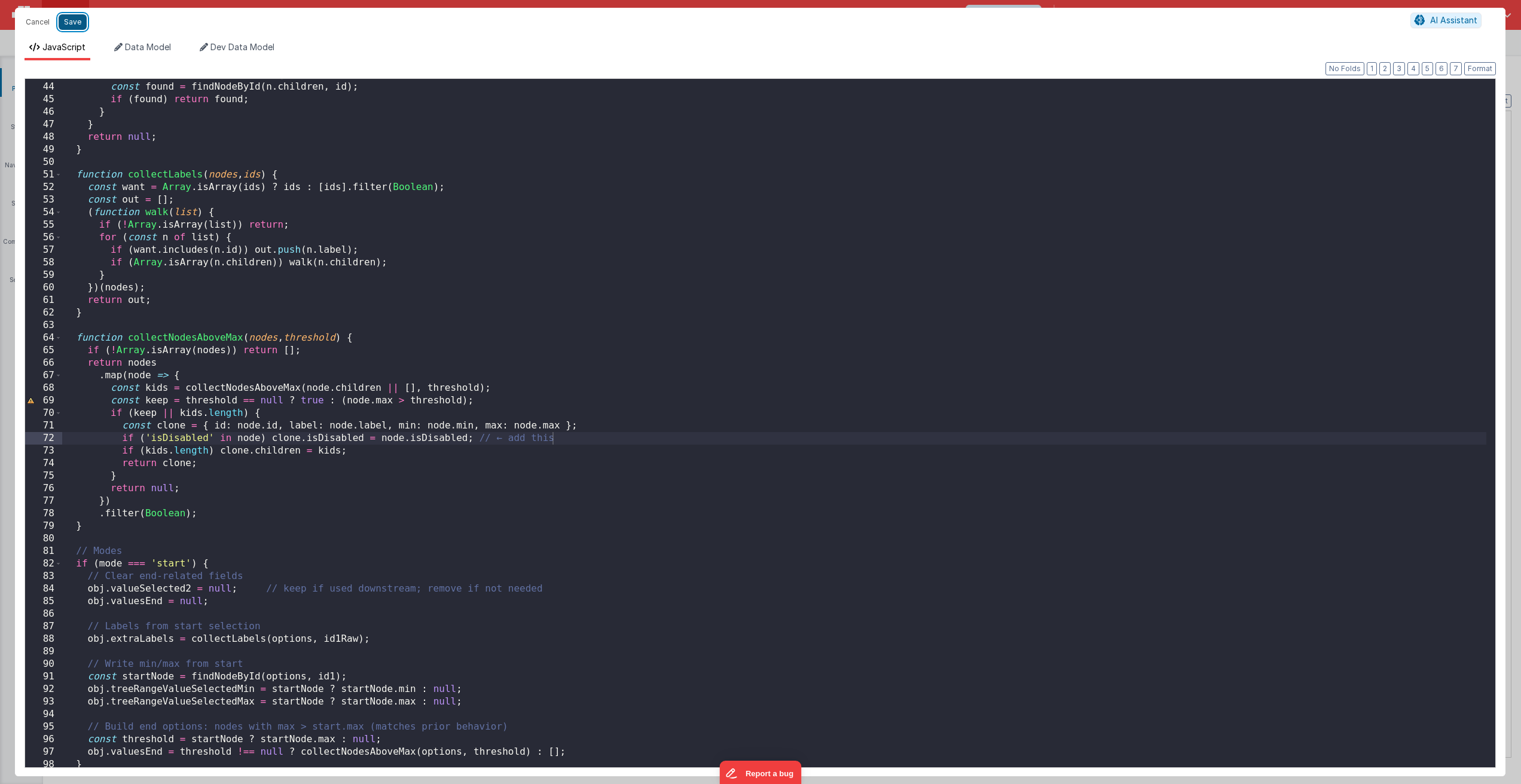
click at [77, 27] on button "Save" at bounding box center [72, 22] width 28 height 15
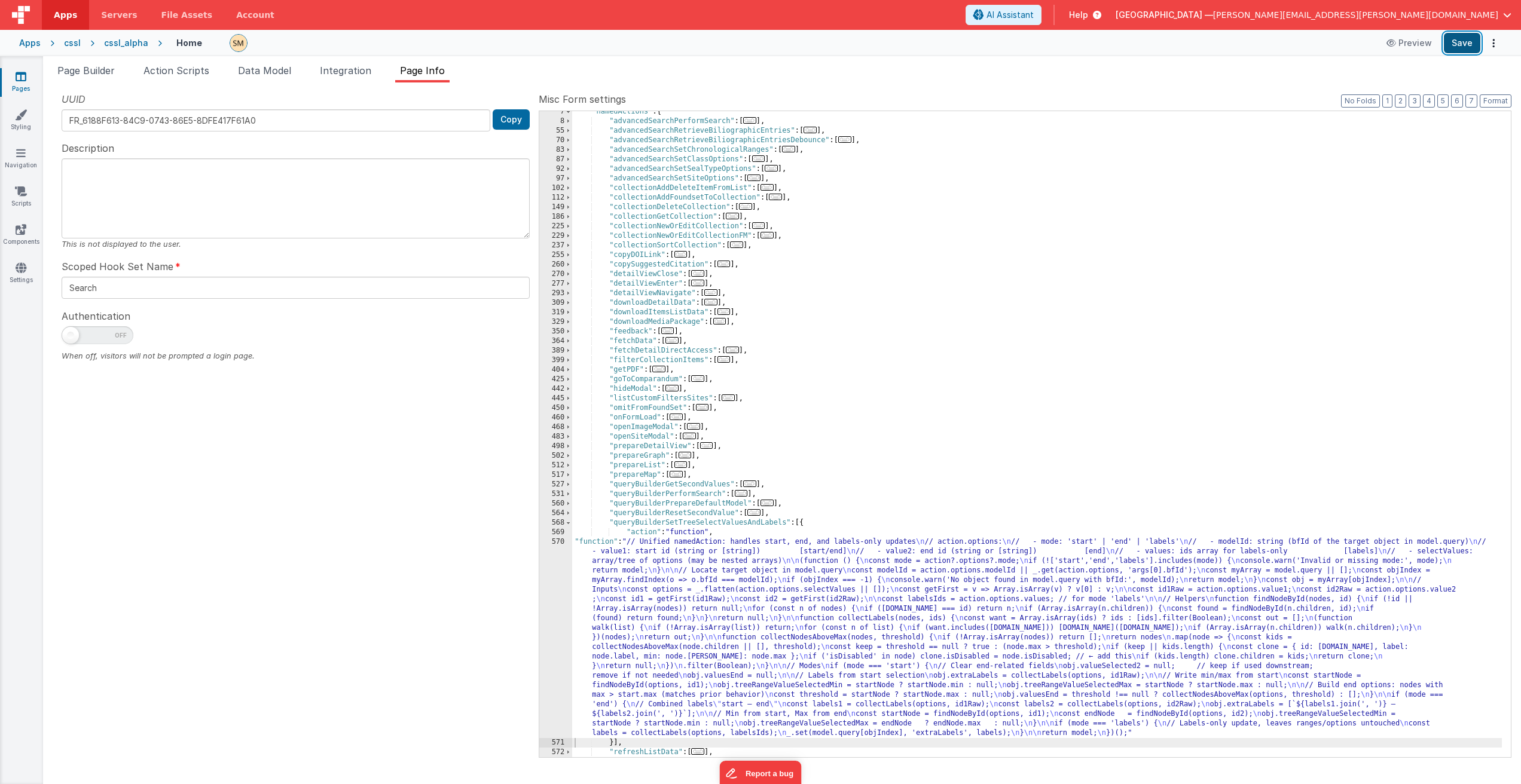
click at [1454, 40] on button "Save" at bounding box center [1461, 43] width 36 height 20
click at [79, 69] on span "Page Builder" at bounding box center [86, 71] width 58 height 12
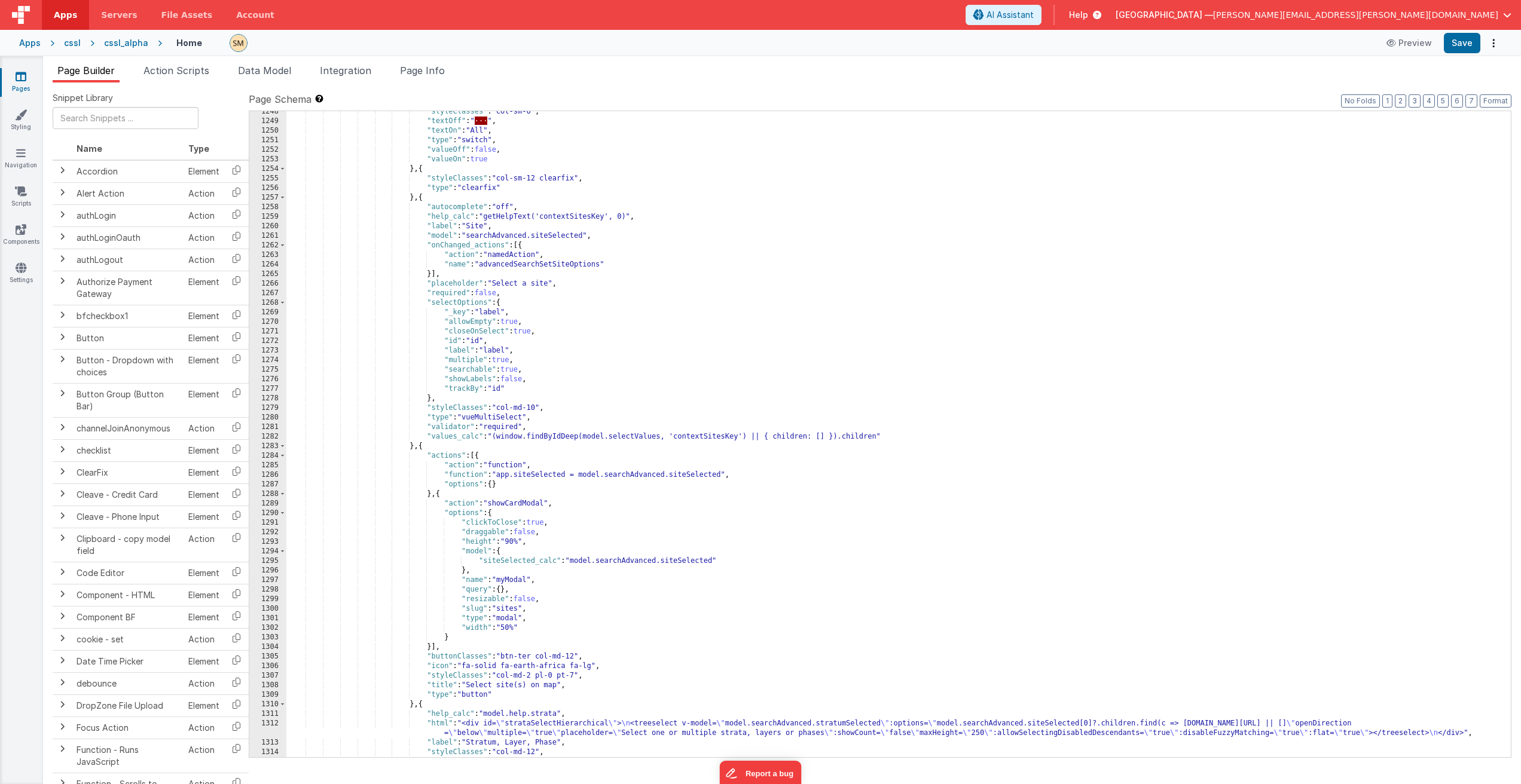
scroll to position [12944, 0]
drag, startPoint x: 642, startPoint y: 216, endPoint x: 230, endPoint y: 219, distance: 412.0
click at [230, 219] on div "Snippet Library Name Type Accordion Element Alert Action Action authLogin Actio…" at bounding box center [782, 443] width 1459 height 702
click at [283, 197] on span at bounding box center [282, 198] width 7 height 9
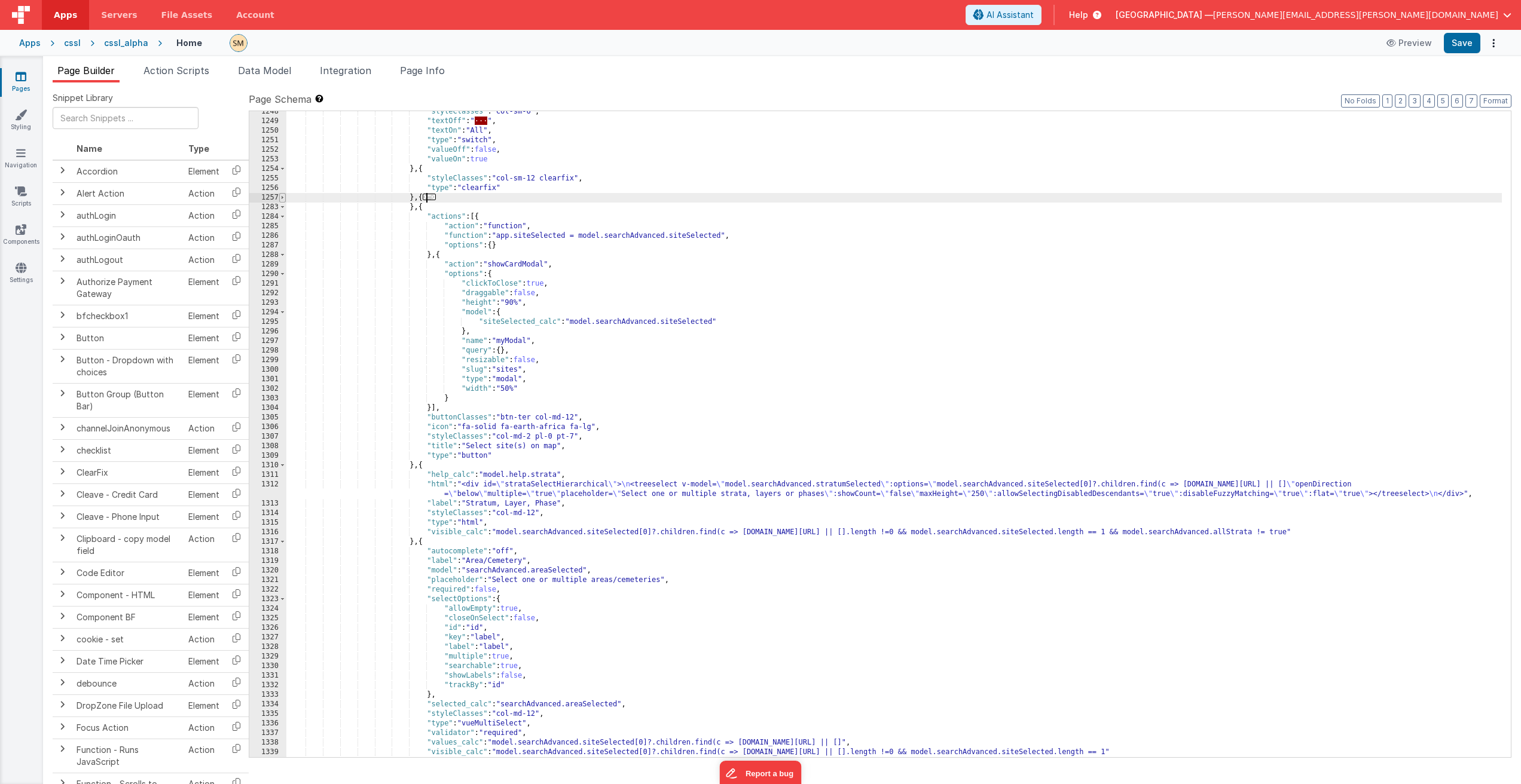
click at [283, 197] on span at bounding box center [282, 198] width 7 height 9
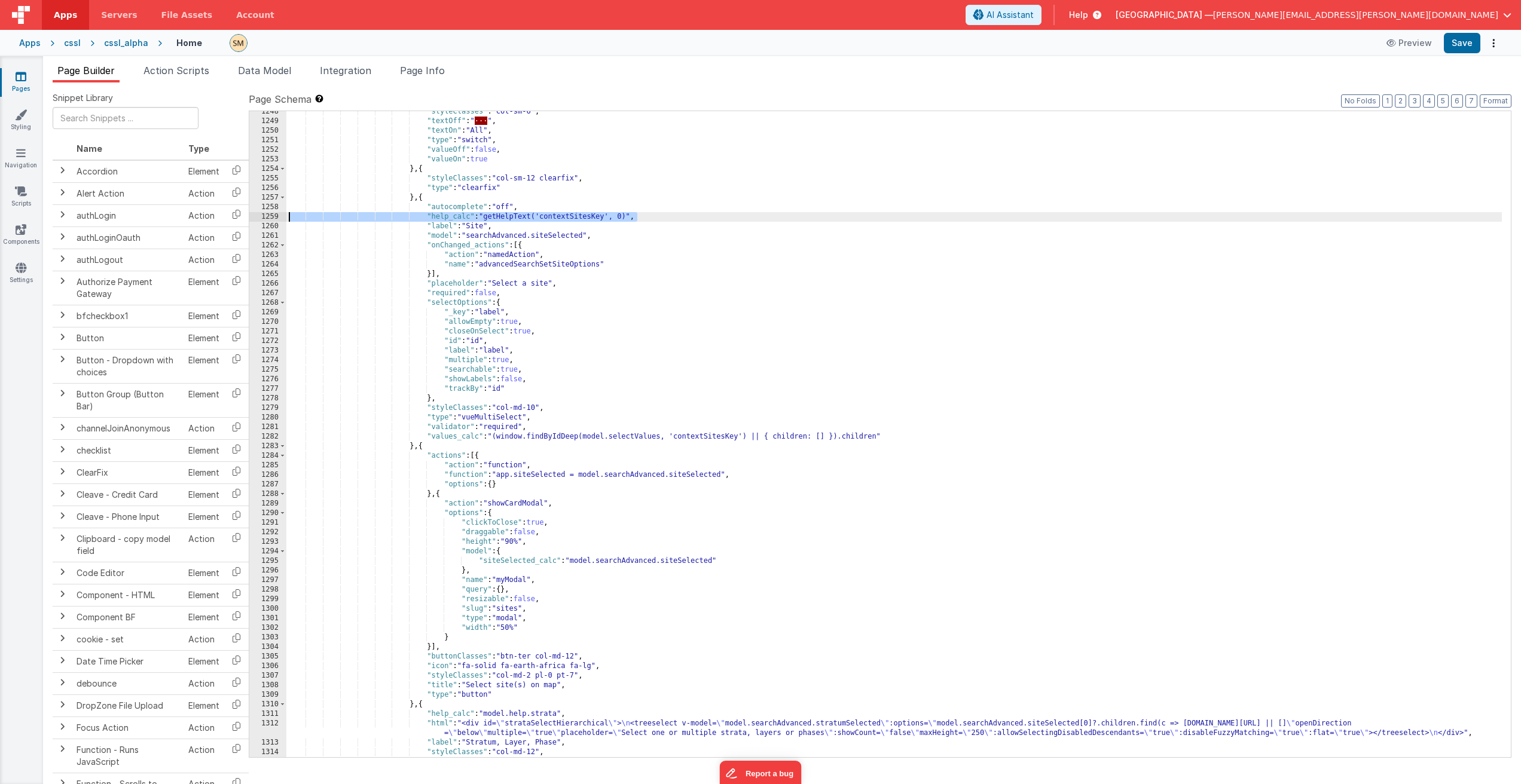
click at [425, 449] on div ""styleClasses" : "col-sm-6" , "textOff" : " · · · " , "textOn" : "All" , "type"…" at bounding box center [894, 440] width 1215 height 665
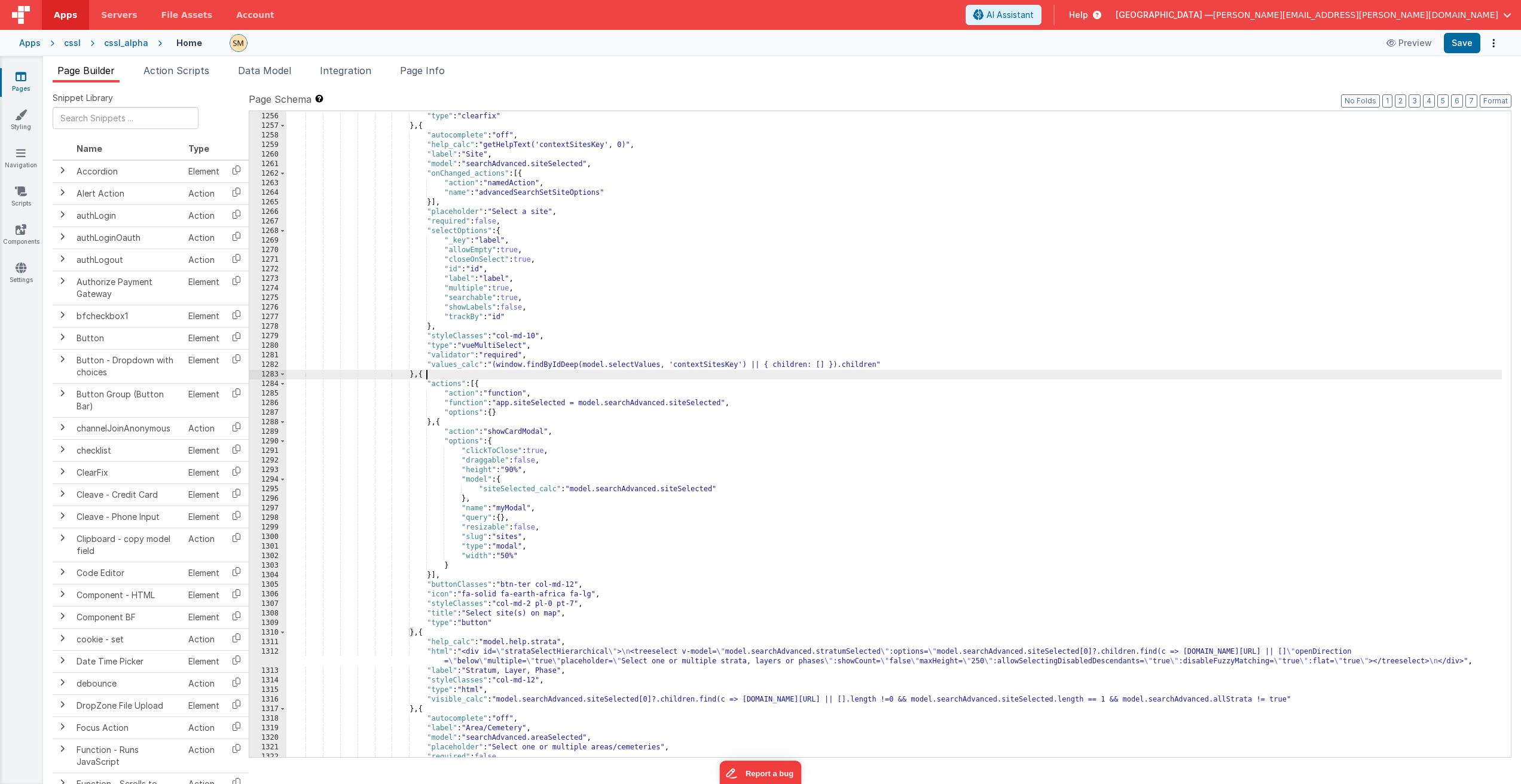
scroll to position [13052, 0]
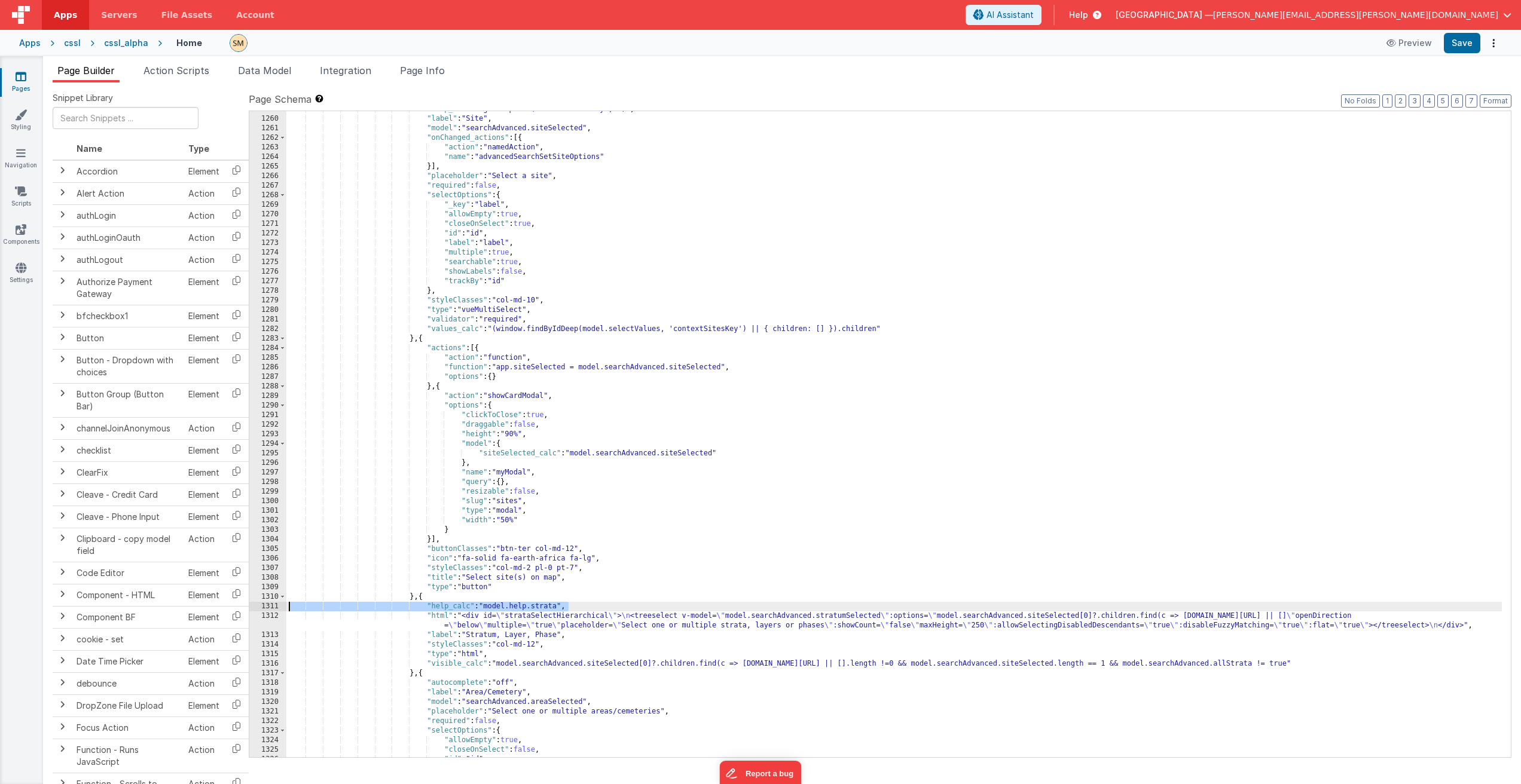
drag, startPoint x: 568, startPoint y: 608, endPoint x: 266, endPoint y: 606, distance: 302.0
click at [266, 606] on div "1259 1260 1261 1262 1263 1264 1265 1266 1267 1268 1269 1270 1271 1272 1273 1274…" at bounding box center [879, 434] width 1262 height 648
drag, startPoint x: 573, startPoint y: 608, endPoint x: 594, endPoint y: 608, distance: 21.0
click at [594, 608] on div ""help_calc" : "getHelpText('contextSitesKey', 0)" , "label" : "Site" , "model" …" at bounding box center [894, 437] width 1215 height 665
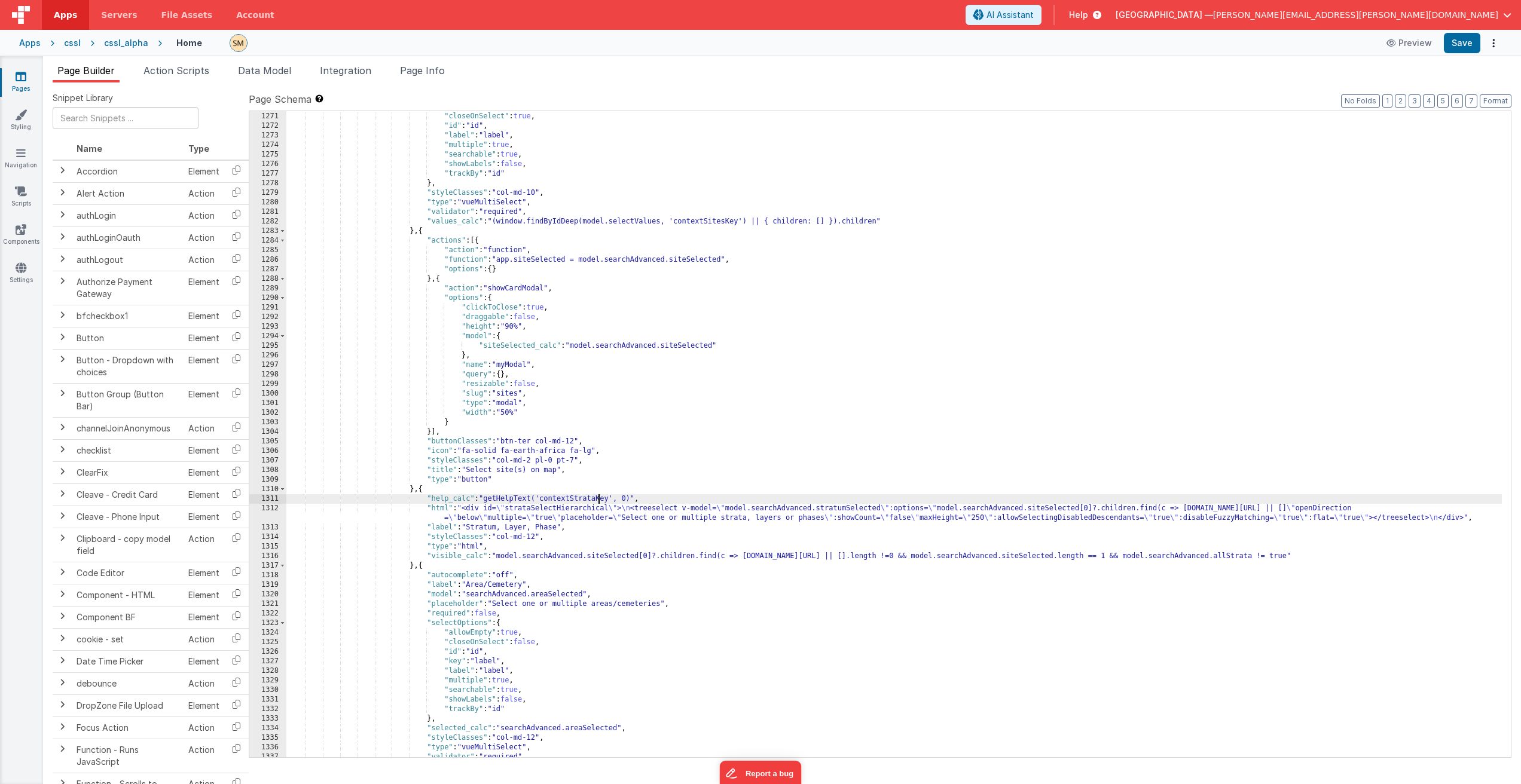
scroll to position [13160, 0]
drag, startPoint x: 638, startPoint y: 498, endPoint x: 263, endPoint y: 494, distance: 375.0
click at [263, 494] on div "1270 1271 1272 1273 1274 1275 1276 1277 1278 1279 1280 1281 1282 1283 1284 1285…" at bounding box center [879, 434] width 1262 height 648
drag, startPoint x: 645, startPoint y: 499, endPoint x: 276, endPoint y: 501, distance: 369.0
click at [276, 501] on div "1270 1271 1272 1273 1274 1275 1276 1277 1278 1279 1280 1281 1282 1283 1284 1285…" at bounding box center [879, 434] width 1262 height 648
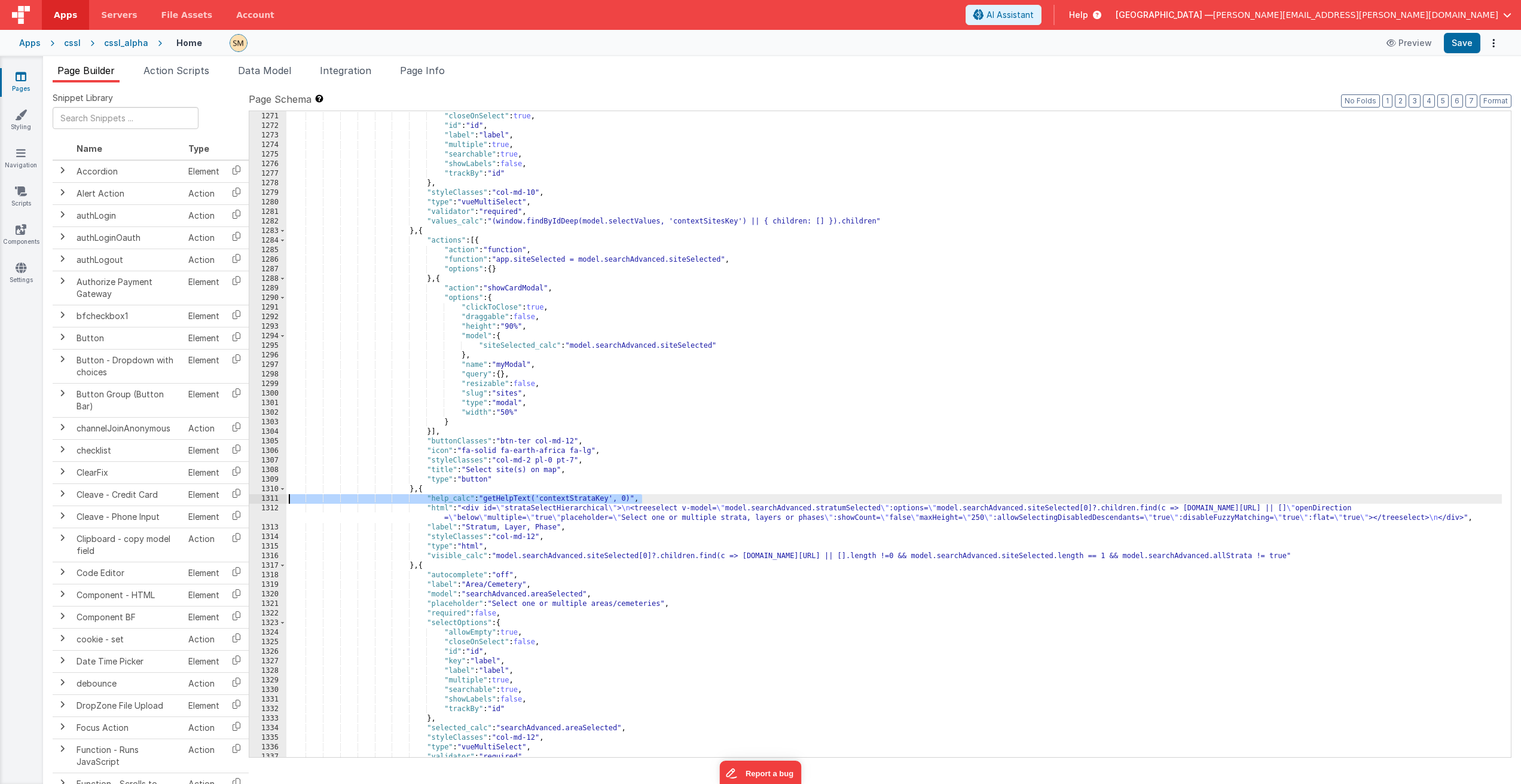
click at [610, 595] on div ""allowEmpty" : true , "closeOnSelect" : true , "id" : "id" , "label" : "label" …" at bounding box center [894, 435] width 1215 height 665
click at [608, 585] on div ""allowEmpty" : true , "closeOnSelect" : true , "id" : "id" , "label" : "label" …" at bounding box center [894, 435] width 1215 height 665
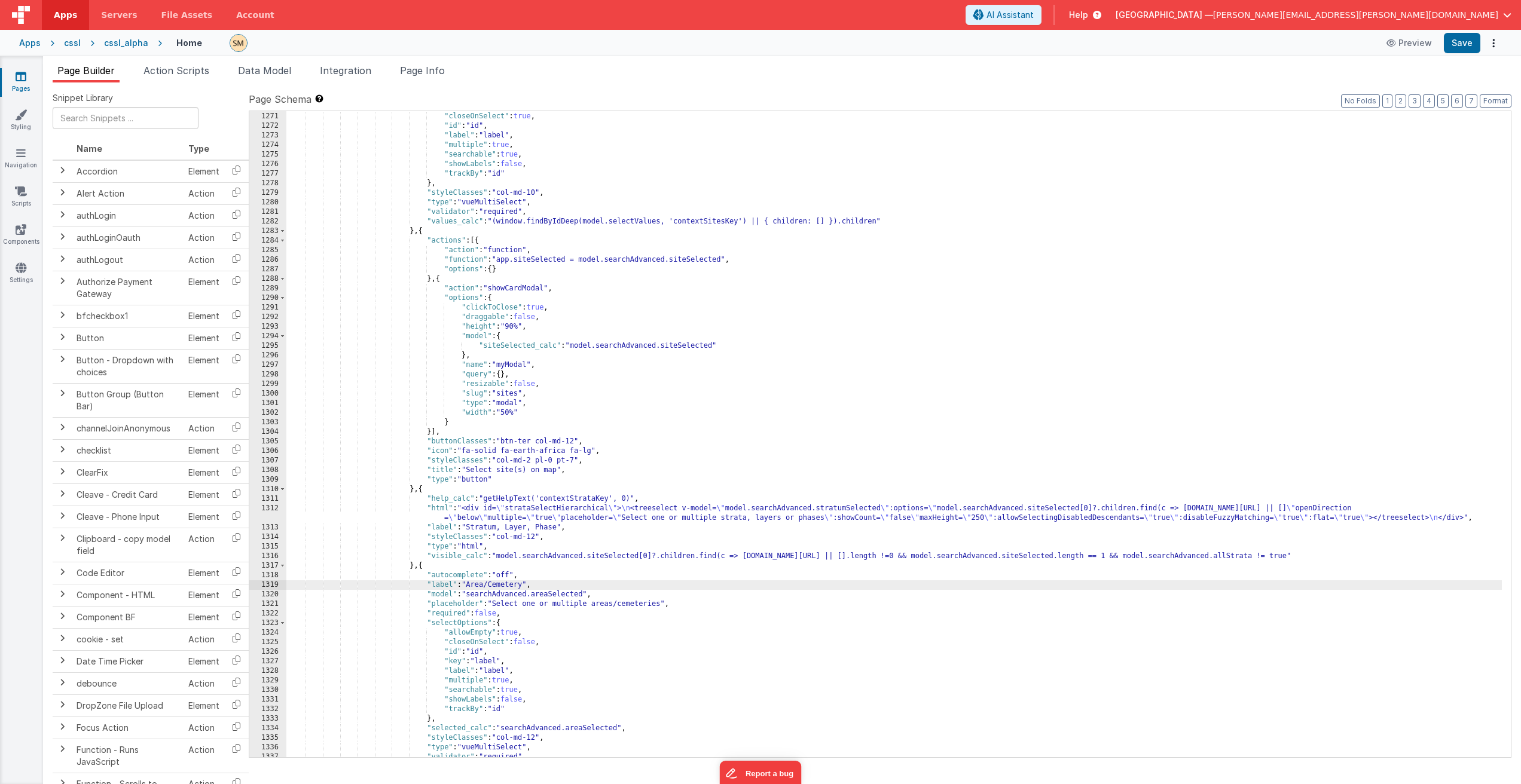
click at [596, 577] on div ""allowEmpty" : true , "closeOnSelect" : true , "id" : "id" , "label" : "label" …" at bounding box center [894, 435] width 1215 height 665
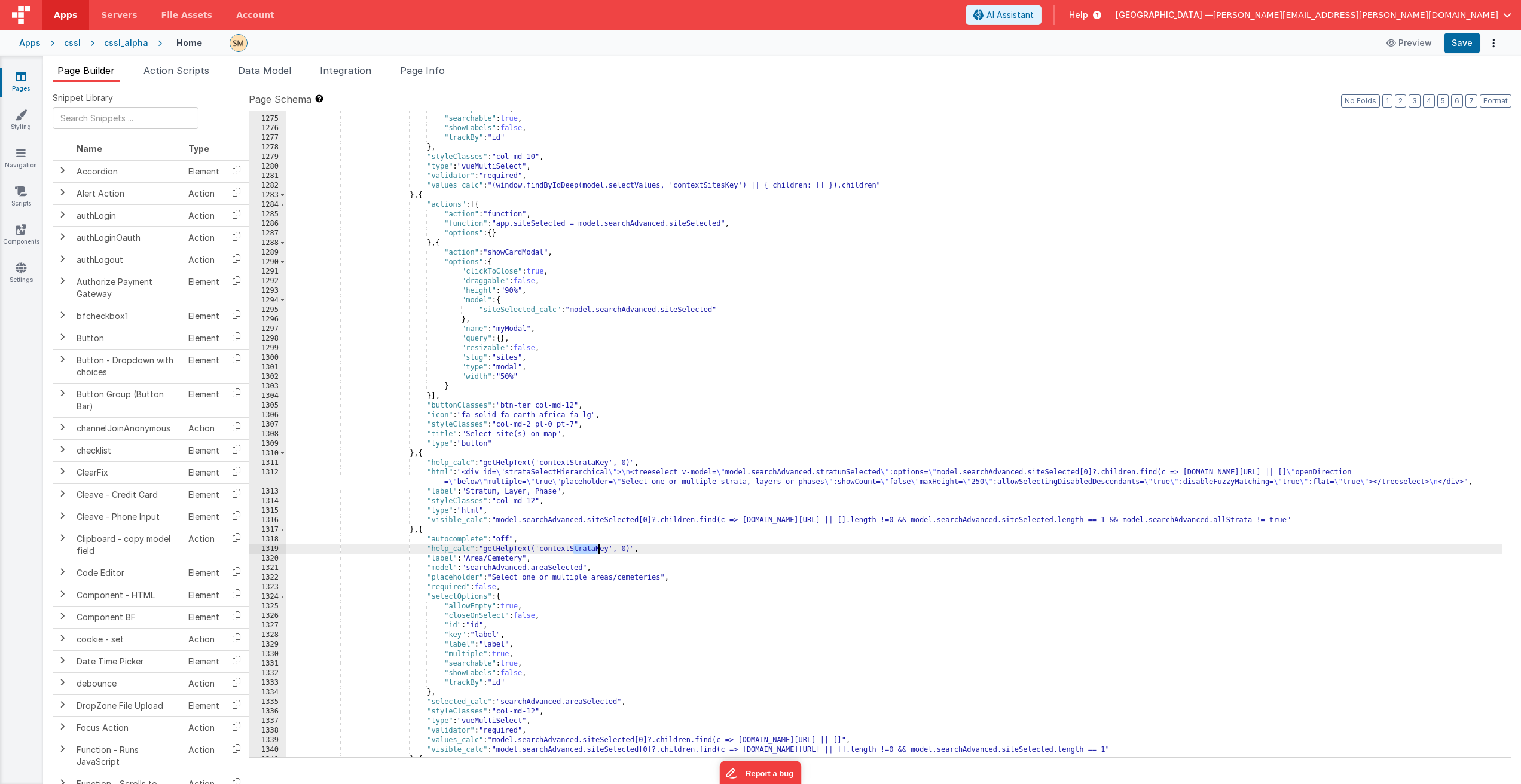
drag, startPoint x: 573, startPoint y: 549, endPoint x: 598, endPoint y: 551, distance: 25.1
click at [598, 551] on div ""multiple" : true , "searchable" : true , "showLabels" : false , "trackBy" : "i…" at bounding box center [894, 437] width 1215 height 665
drag, startPoint x: 642, startPoint y: 551, endPoint x: 270, endPoint y: 551, distance: 372.0
click at [270, 551] on div "1274 1275 1276 1277 1278 1279 1280 1281 1282 1283 1284 1285 1286 1287 1288 1289…" at bounding box center [879, 434] width 1262 height 648
click at [696, 551] on div ""multiple" : true , "searchable" : true , "showLabels" : false , "trackBy" : "i…" at bounding box center [894, 437] width 1215 height 665
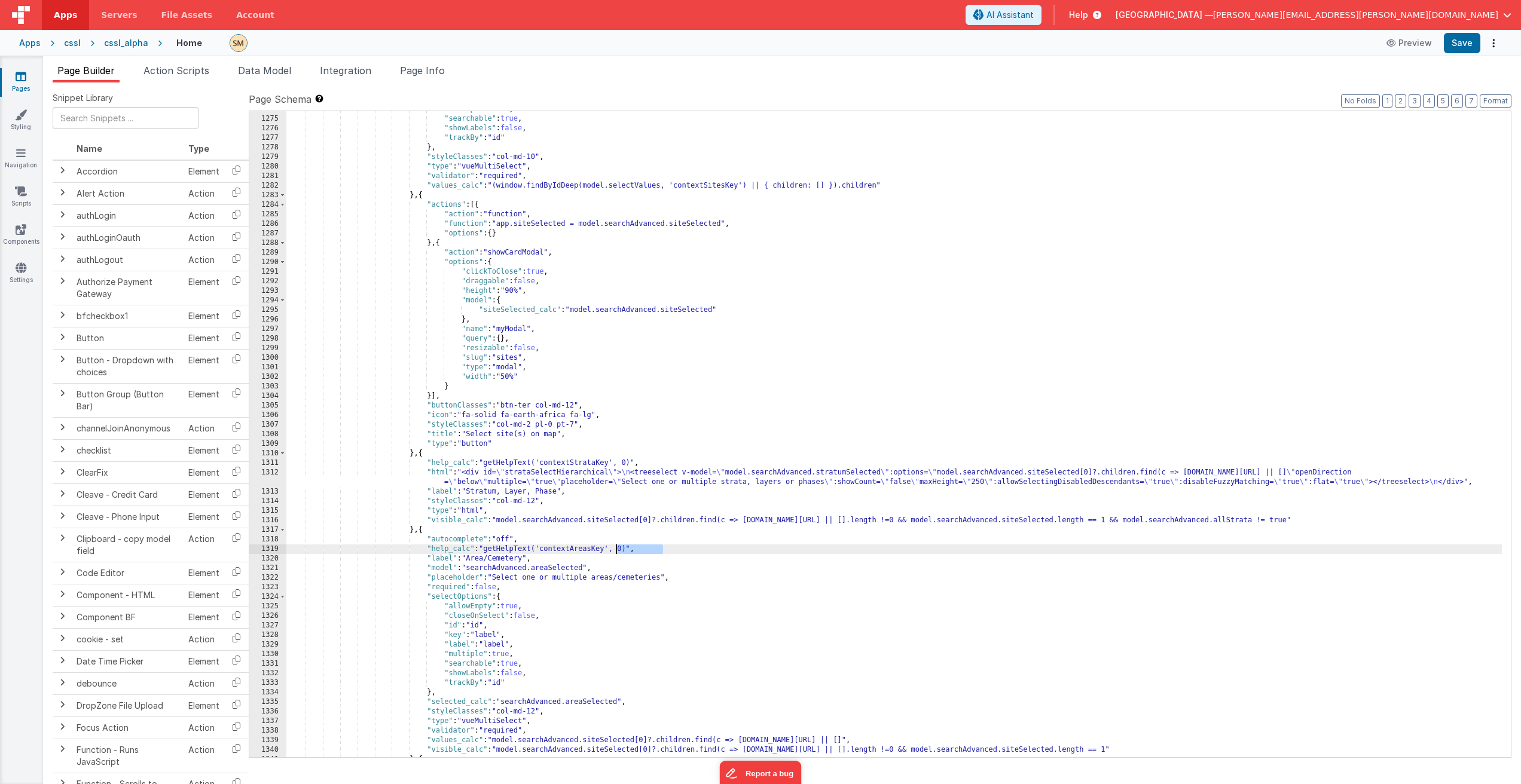
drag, startPoint x: 661, startPoint y: 546, endPoint x: 608, endPoint y: 545, distance: 53.0
click at [608, 545] on div ""multiple" : true , "searchable" : true , "showLabels" : false , "trackBy" : "i…" at bounding box center [894, 437] width 1215 height 665
click at [642, 549] on div ""multiple" : true , "searchable" : true , "showLabels" : false , "trackBy" : "i…" at bounding box center [894, 437] width 1215 height 665
drag, startPoint x: 637, startPoint y: 551, endPoint x: 256, endPoint y: 550, distance: 381.0
click at [256, 550] on div "1274 1275 1276 1277 1278 1279 1280 1281 1282 1283 1284 1285 1286 1287 1288 1289…" at bounding box center [879, 434] width 1262 height 648
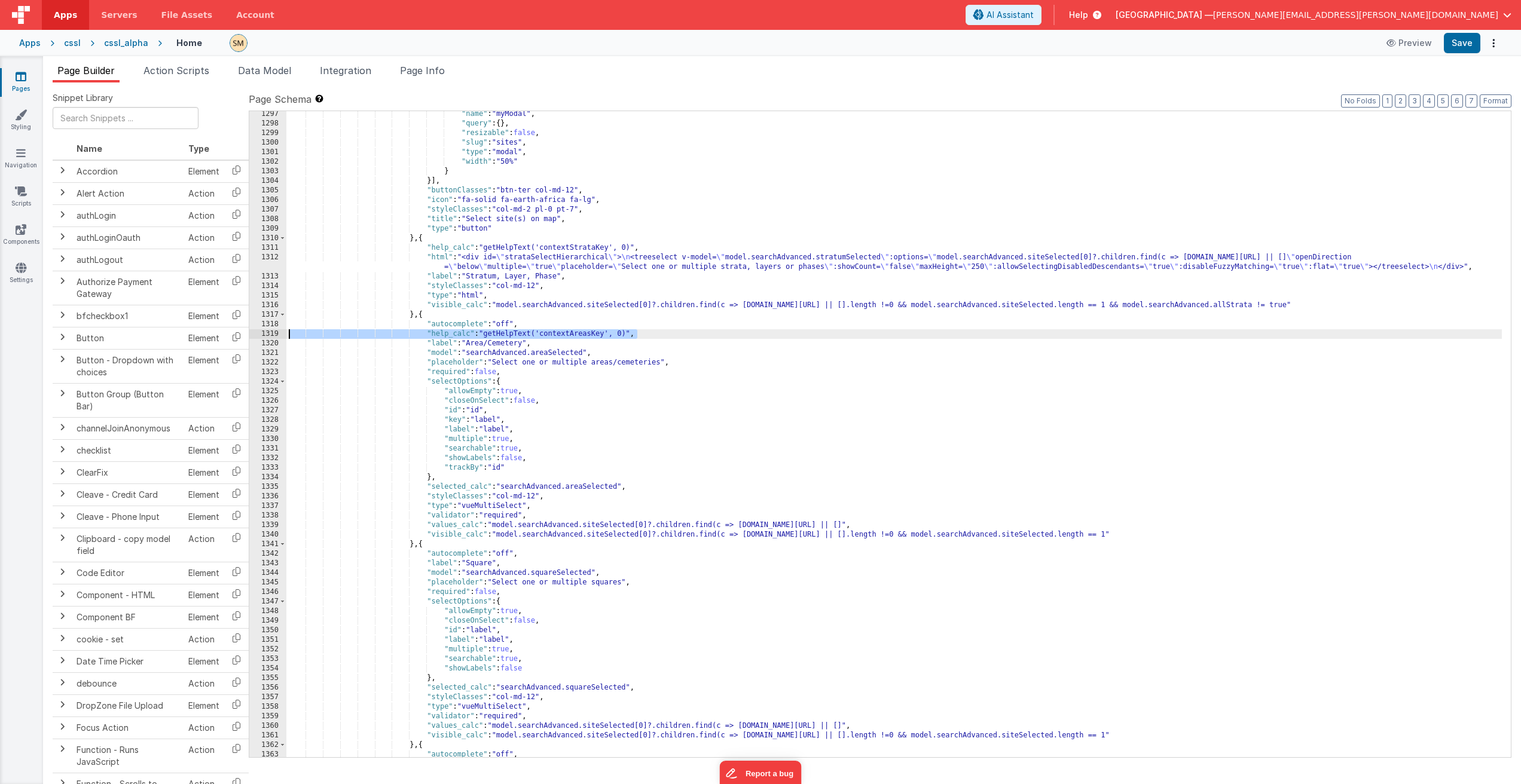
scroll to position [13375, 0]
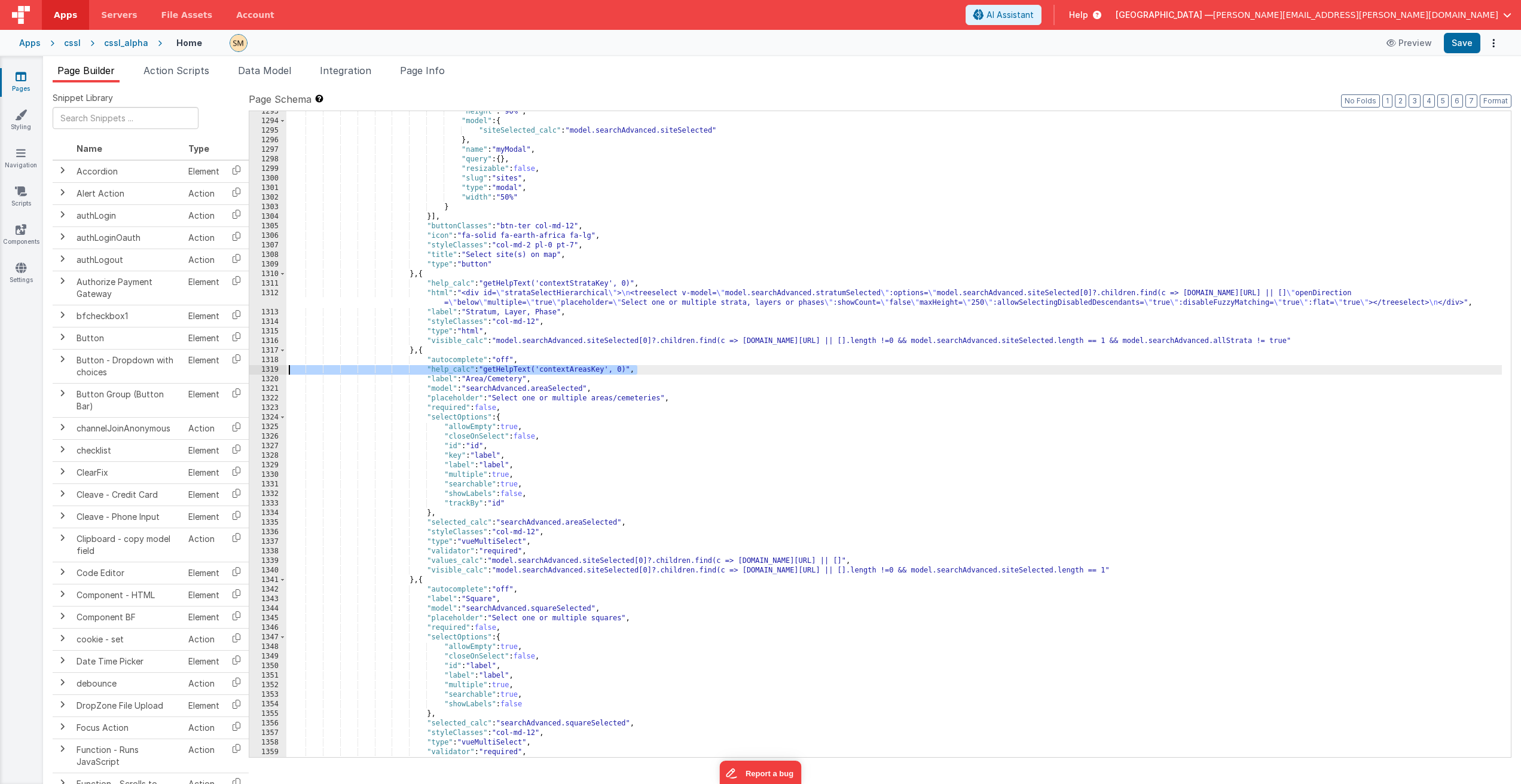
click at [548, 591] on div ""height" : "90%" , "model" : { "siteSelected_calc" : "model.searchAdvanced.site…" at bounding box center [894, 440] width 1215 height 665
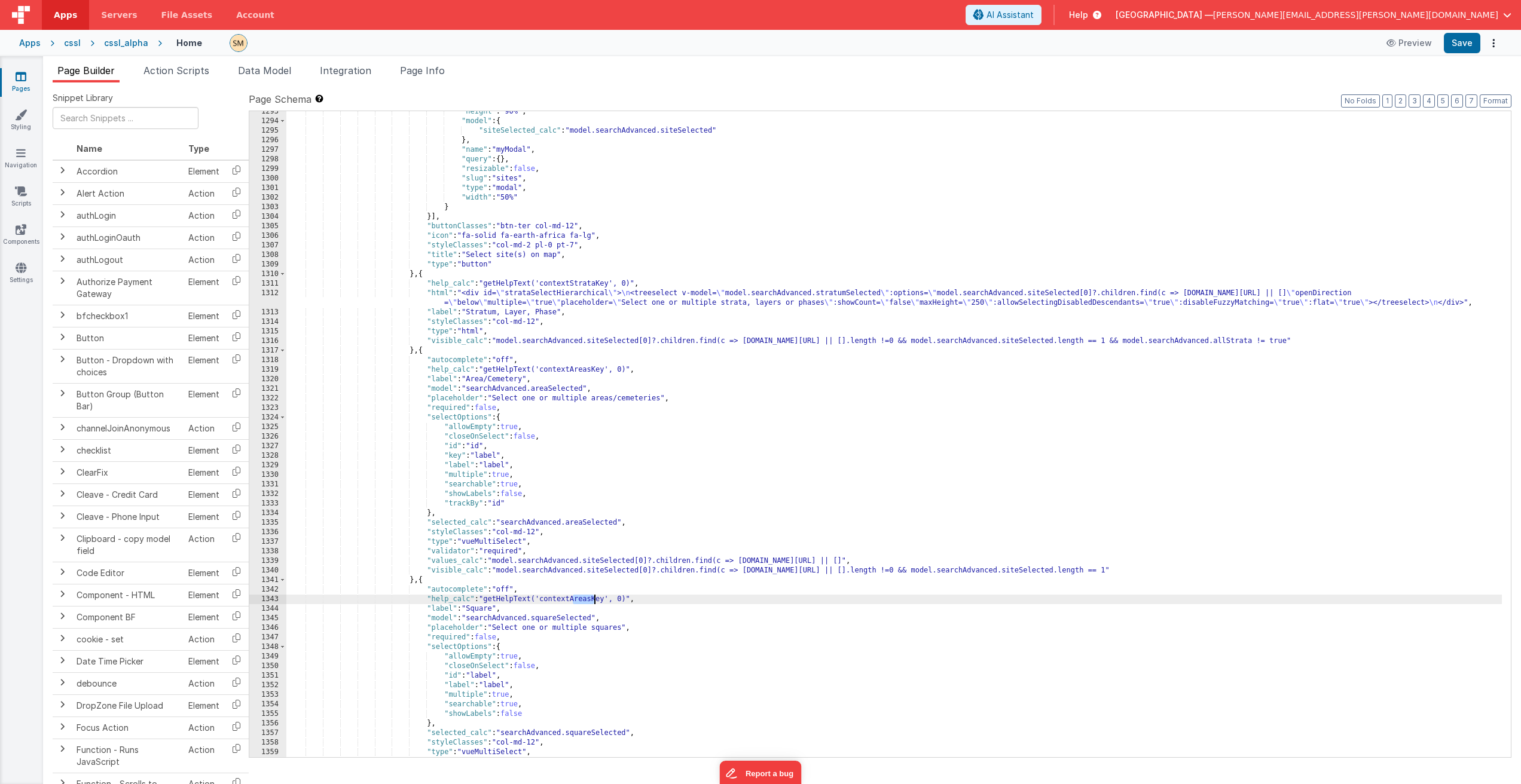
drag, startPoint x: 573, startPoint y: 599, endPoint x: 594, endPoint y: 600, distance: 21.0
click at [594, 600] on div ""height" : "90%" , "model" : { "siteSelected_calc" : "model.searchAdvanced.site…" at bounding box center [894, 440] width 1215 height 665
drag, startPoint x: 648, startPoint y: 599, endPoint x: 263, endPoint y: 602, distance: 385.0
click at [263, 602] on div "1293 1294 1295 1296 1297 1298 1299 1300 1301 1302 1303 1304 1305 1306 1307 1308…" at bounding box center [879, 434] width 1262 height 648
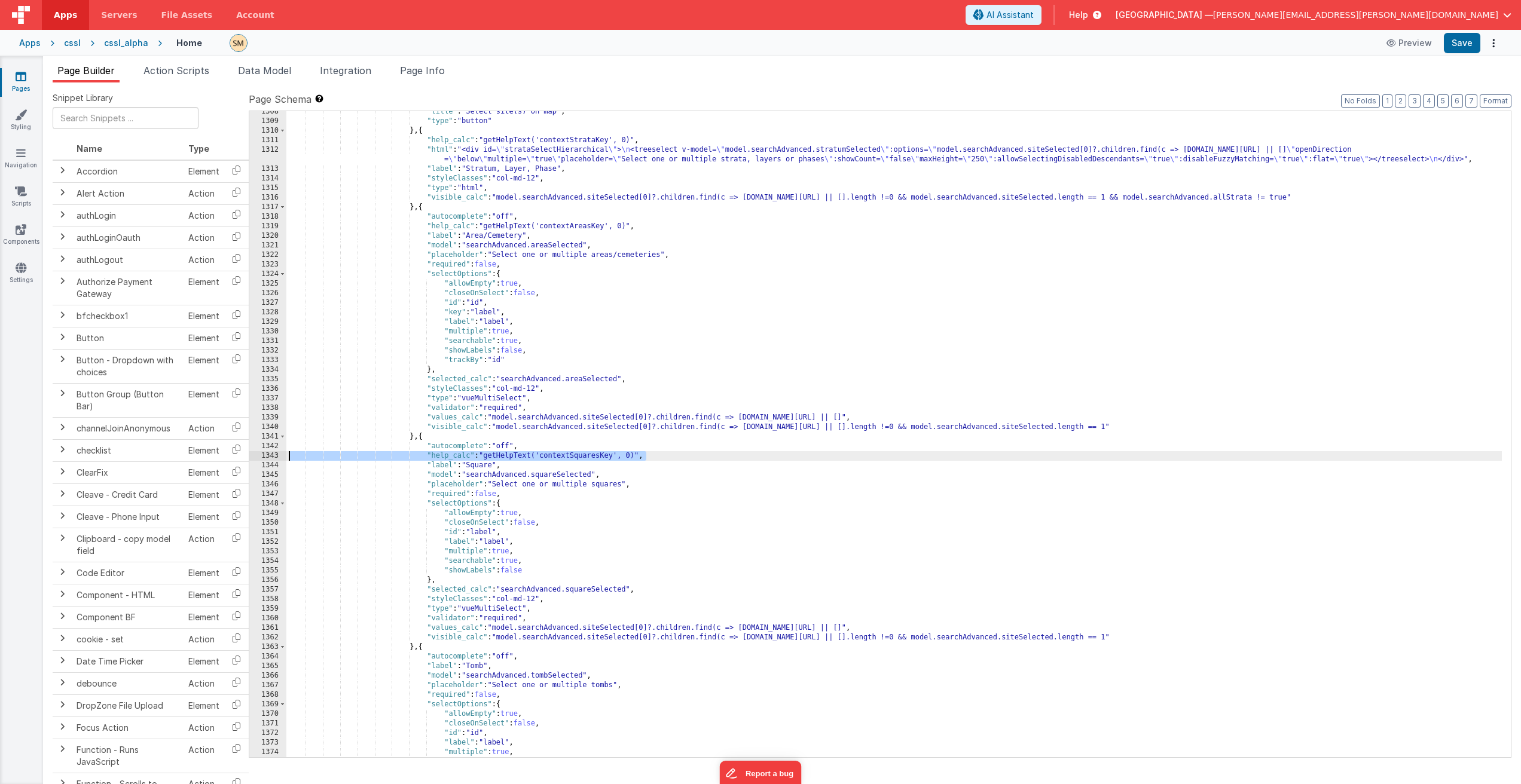
scroll to position [13554, 0]
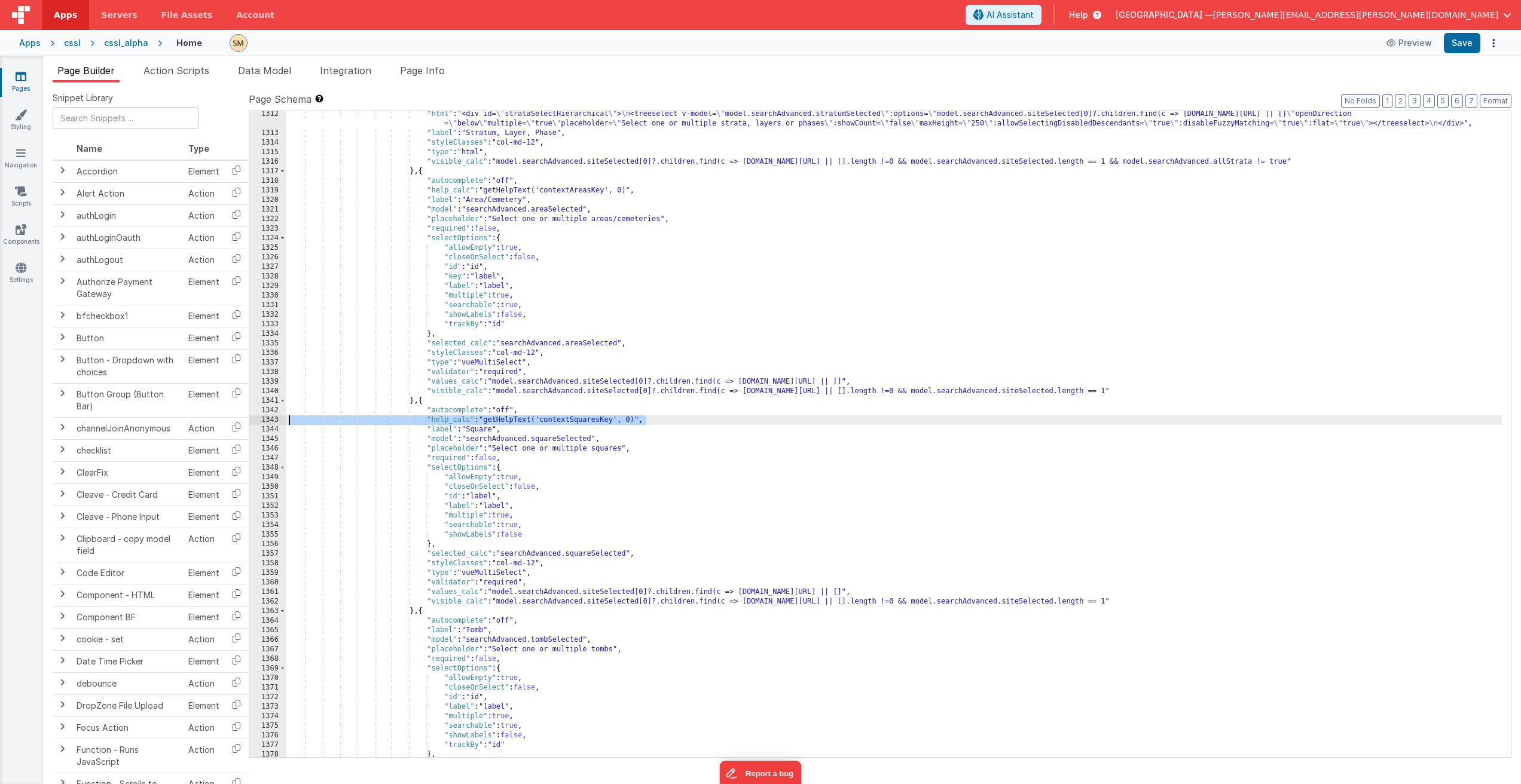
click at [542, 620] on div ""html" : "<div id= \" strataSelectHierarchical \" > \n <treeselect v-model= \" …" at bounding box center [894, 447] width 1215 height 675
drag, startPoint x: 601, startPoint y: 632, endPoint x: 575, endPoint y: 630, distance: 26.1
click at [575, 630] on div ""html" : "<div id= \" strataSelectHierarchical \" > \n <treeselect v-model= \" …" at bounding box center [894, 447] width 1215 height 675
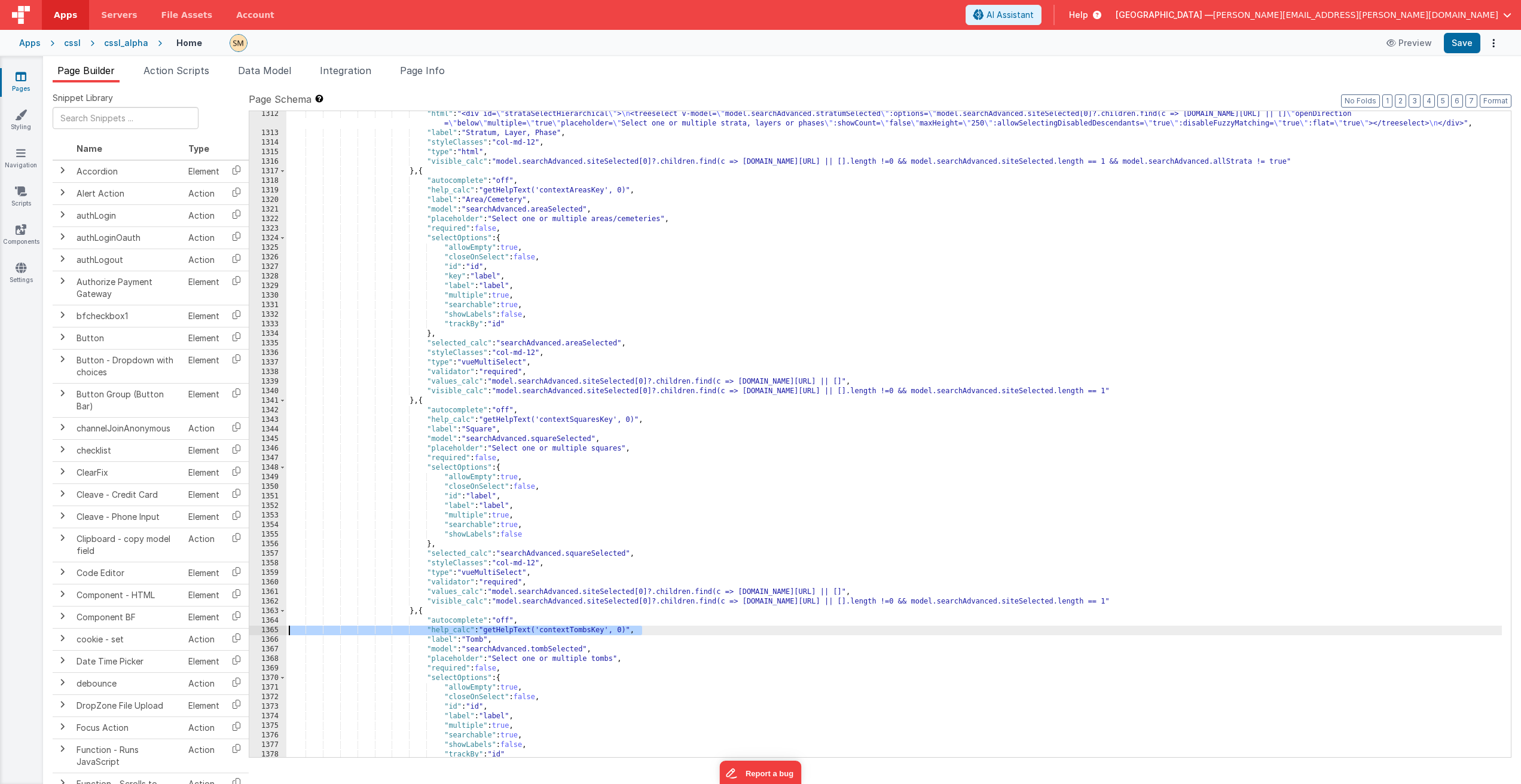
drag, startPoint x: 642, startPoint y: 632, endPoint x: 258, endPoint y: 629, distance: 384.0
click at [258, 629] on div "1312 1313 1314 1315 1316 1317 1318 1319 1320 1321 1322 1323 1324 1325 1326 1327…" at bounding box center [879, 434] width 1262 height 648
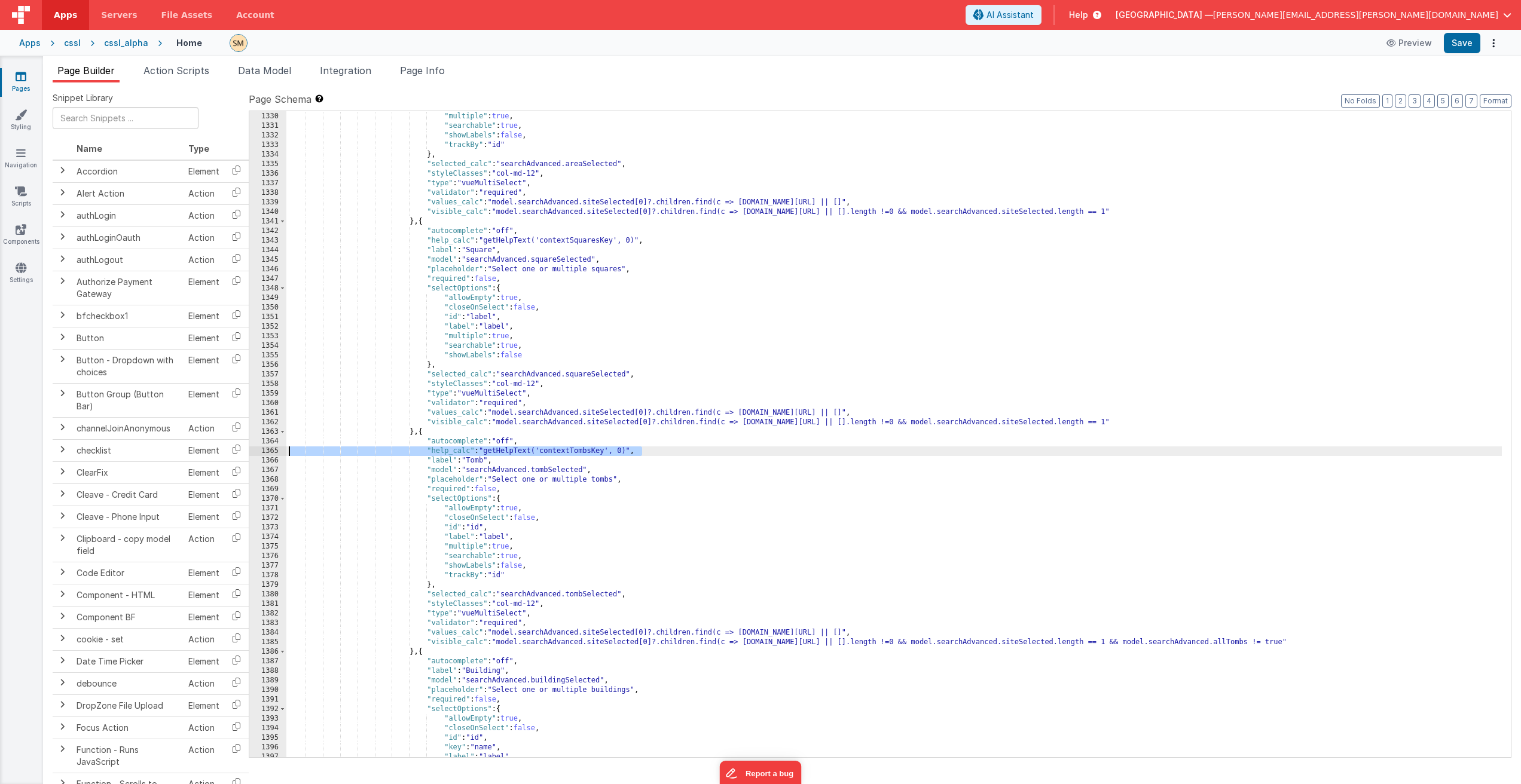
scroll to position [13805, 0]
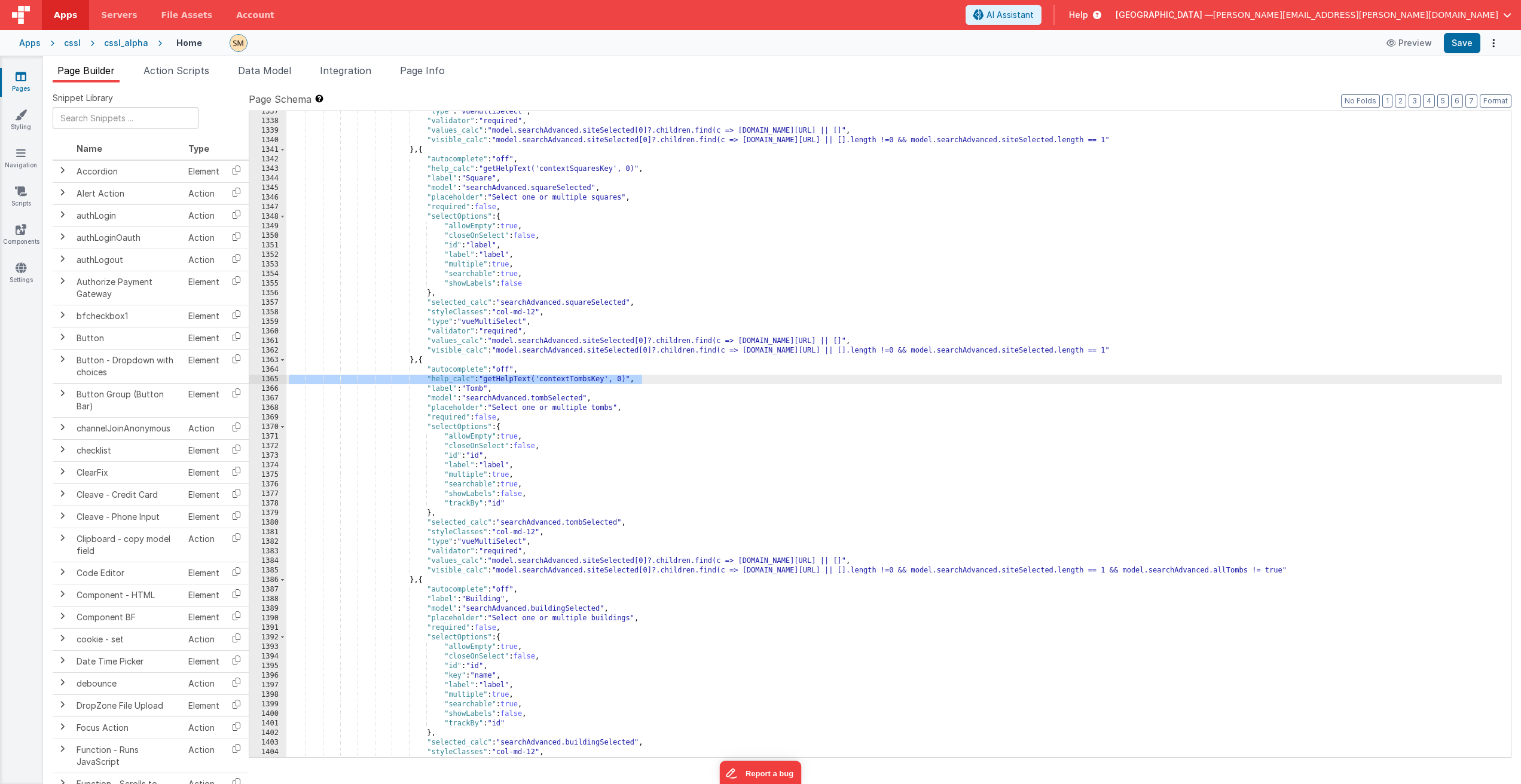
click at [548, 591] on div ""type" : "vueMultiSelect" , "validator" : "required" , "values_calc" : "model.s…" at bounding box center [894, 440] width 1215 height 665
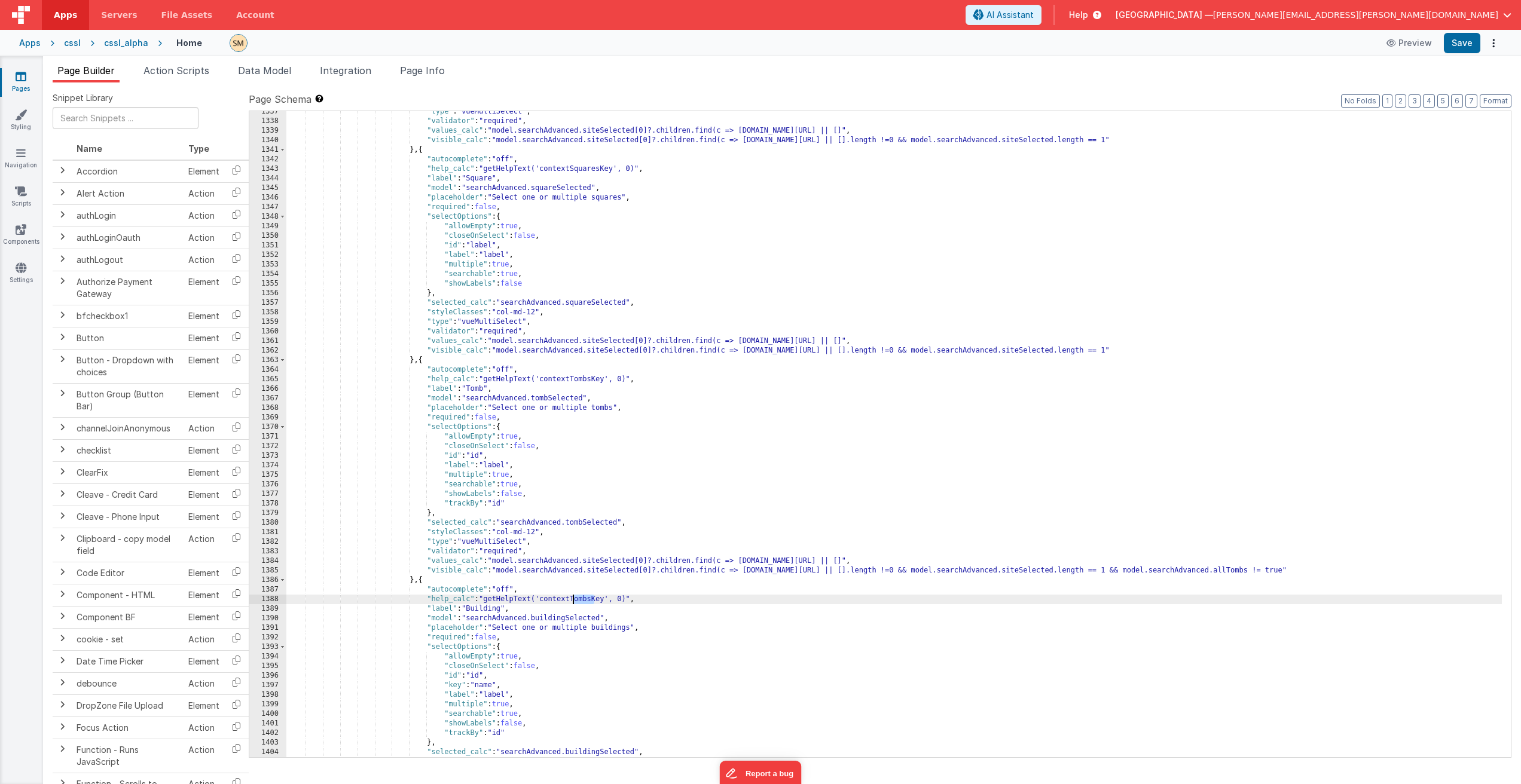
drag, startPoint x: 592, startPoint y: 601, endPoint x: 573, endPoint y: 601, distance: 19.0
click at [573, 601] on div ""type" : "vueMultiSelect" , "validator" : "required" , "values_calc" : "model.s…" at bounding box center [894, 440] width 1215 height 665
drag, startPoint x: 655, startPoint y: 600, endPoint x: 260, endPoint y: 601, distance: 395.0
click at [260, 601] on div "1337 1338 1339 1340 1341 1342 1343 1344 1345 1346 1347 1348 1349 1350 1351 1352…" at bounding box center [879, 434] width 1262 height 648
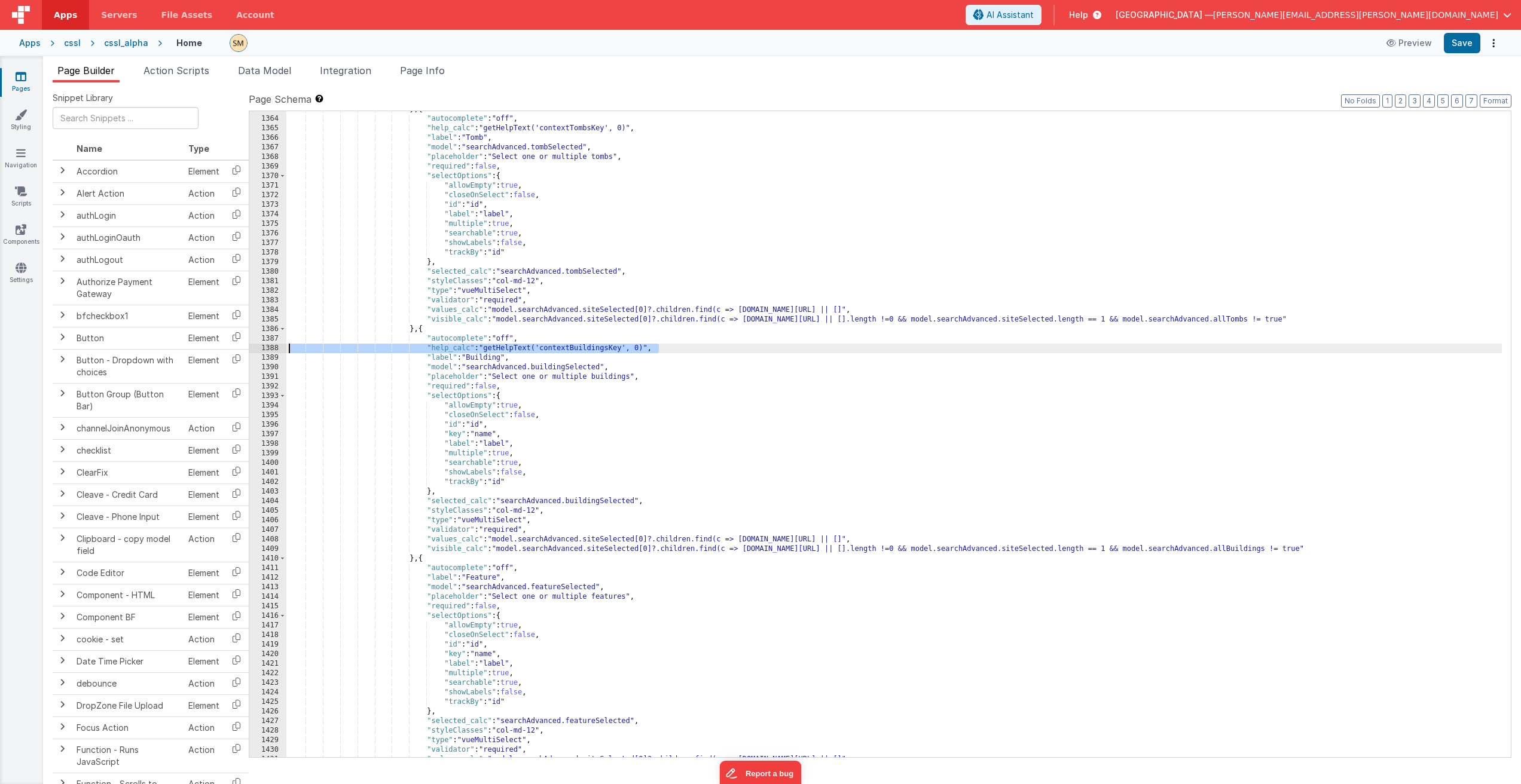
scroll to position [14057, 0]
click at [523, 570] on div "} , { "autocomplete" : "off" , "help_calc" : "getHelpText('contextTombsKey', 0)…" at bounding box center [894, 437] width 1215 height 665
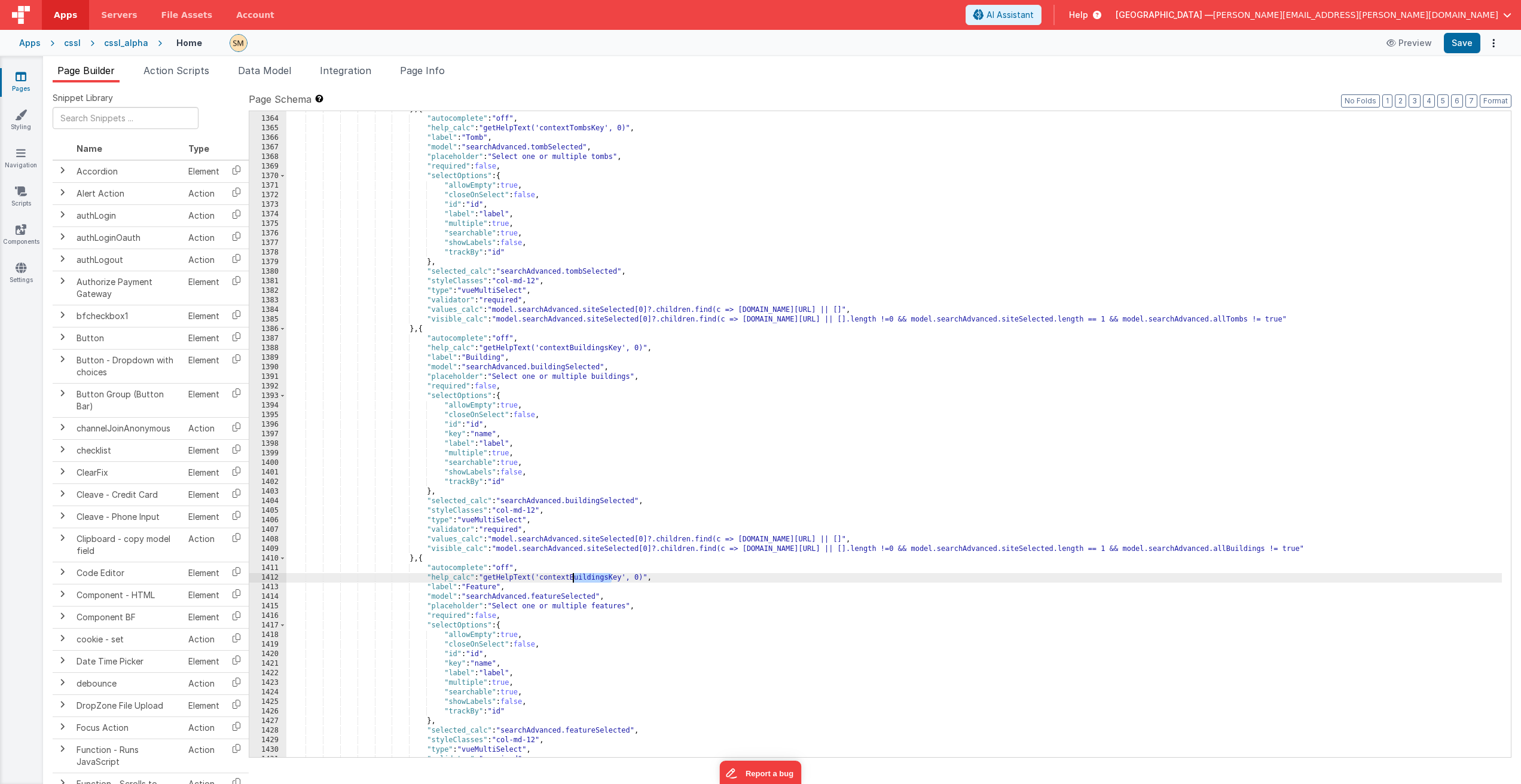
drag, startPoint x: 610, startPoint y: 578, endPoint x: 572, endPoint y: 581, distance: 38.1
click at [572, 581] on div "} , { "autocomplete" : "off" , "help_calc" : "getHelpText('contextTombsKey', 0)…" at bounding box center [894, 437] width 1215 height 665
drag, startPoint x: 652, startPoint y: 578, endPoint x: 284, endPoint y: 579, distance: 368.0
click at [284, 579] on div "1363 1364 1365 1366 1367 1368 1369 1370 1371 1372 1373 1374 1375 1376 1377 1378…" at bounding box center [879, 434] width 1262 height 648
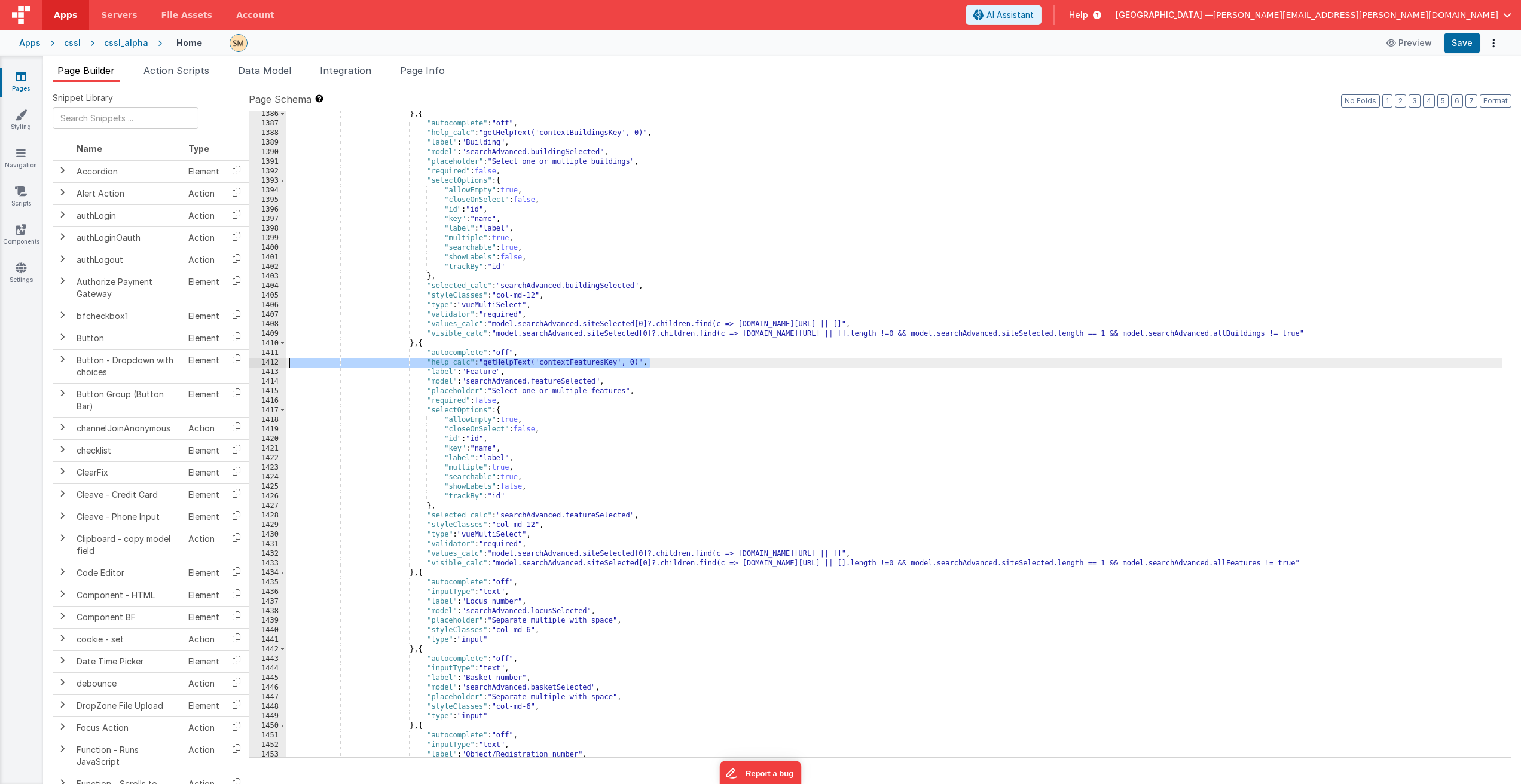
scroll to position [14271, 0]
click at [527, 581] on div "} , { "autocomplete" : "off" , "help_calc" : "getHelpText('contextBuildingsKey'…" at bounding box center [894, 442] width 1215 height 665
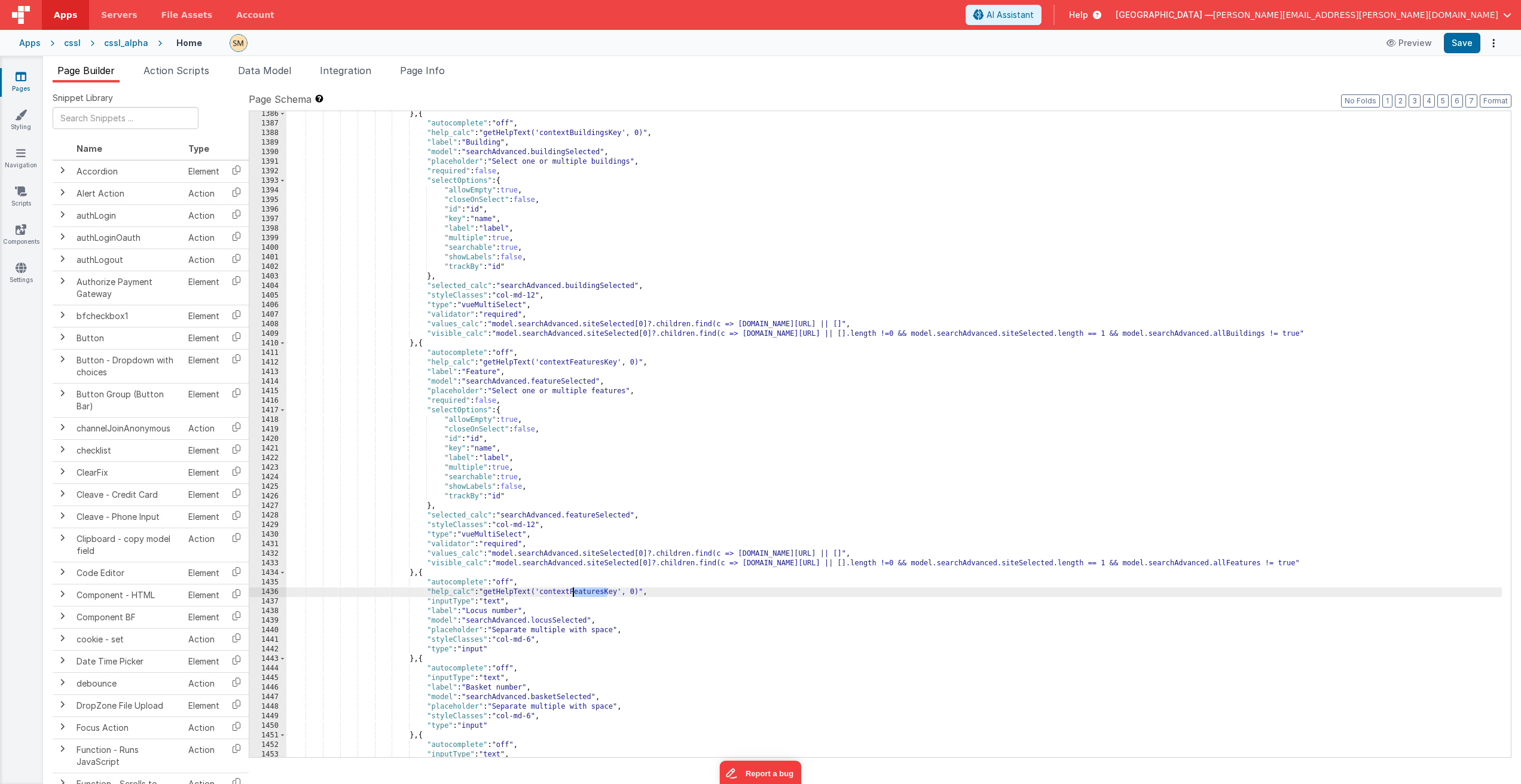
drag, startPoint x: 607, startPoint y: 591, endPoint x: 573, endPoint y: 594, distance: 34.1
click at [573, 594] on div "} , { "autocomplete" : "off" , "help_calc" : "getHelpText('contextBuildingsKey'…" at bounding box center [894, 442] width 1215 height 665
drag, startPoint x: 635, startPoint y: 594, endPoint x: 271, endPoint y: 589, distance: 364.0
click at [271, 589] on div "1386 1387 1388 1389 1390 1391 1392 1393 1394 1395 1396 1397 1398 1399 1400 1401…" at bounding box center [879, 434] width 1262 height 648
click at [541, 688] on div "} , { "autocomplete" : "off" , "help_calc" : "getHelpText('contextBuildingsKey'…" at bounding box center [894, 442] width 1215 height 665
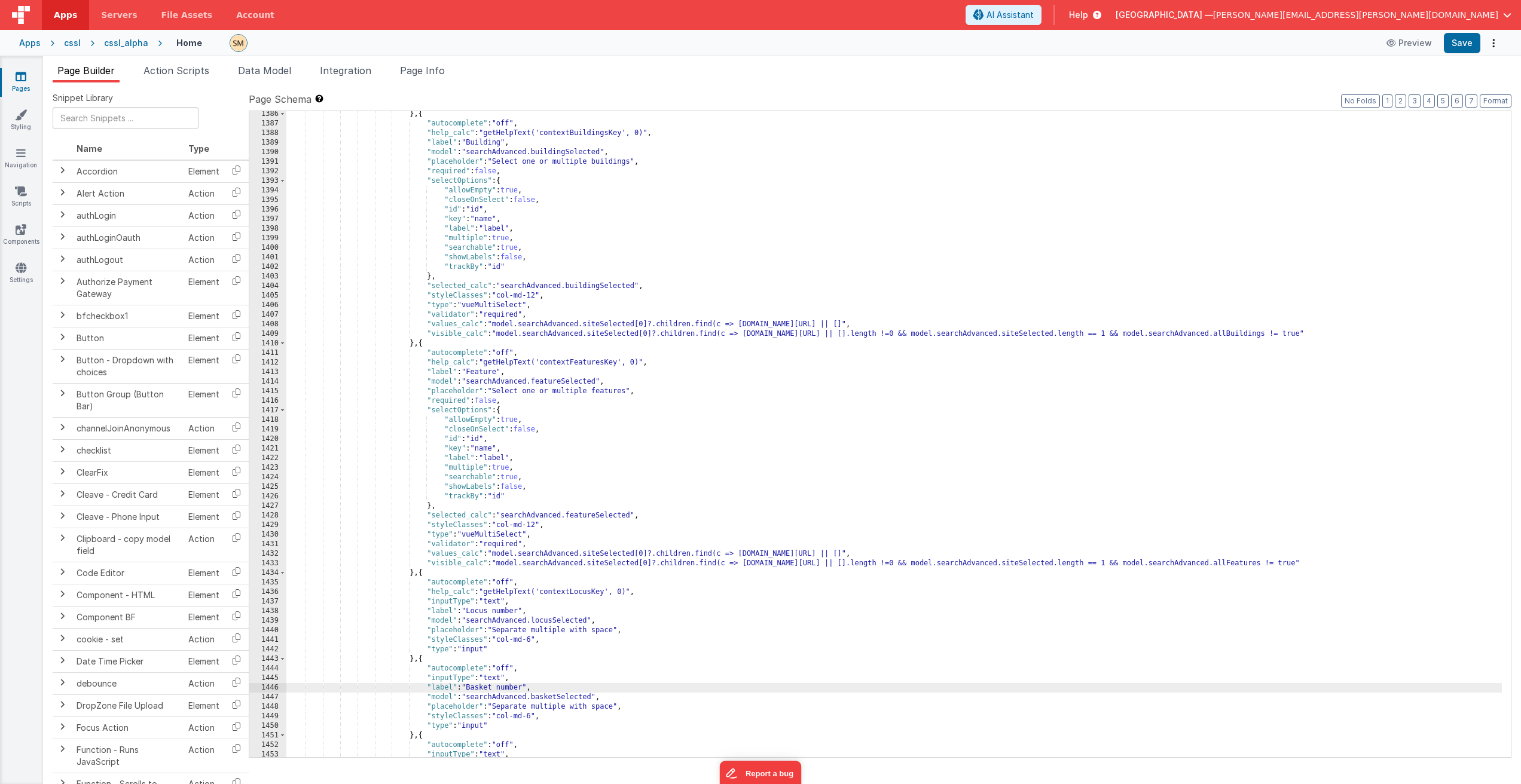
click at [541, 669] on div "} , { "autocomplete" : "off" , "help_calc" : "getHelpText('contextBuildingsKey'…" at bounding box center [894, 442] width 1215 height 665
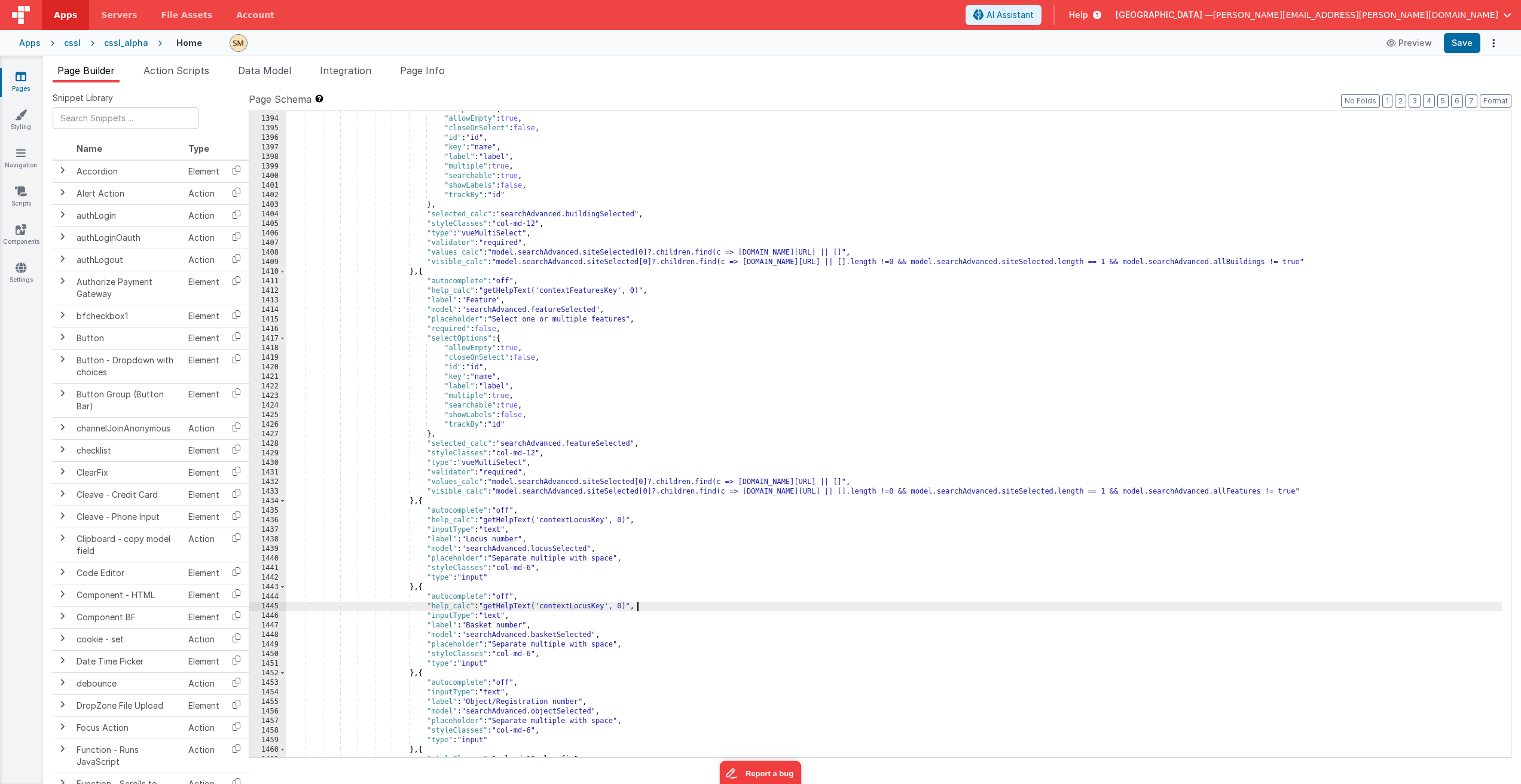
scroll to position [14379, 0]
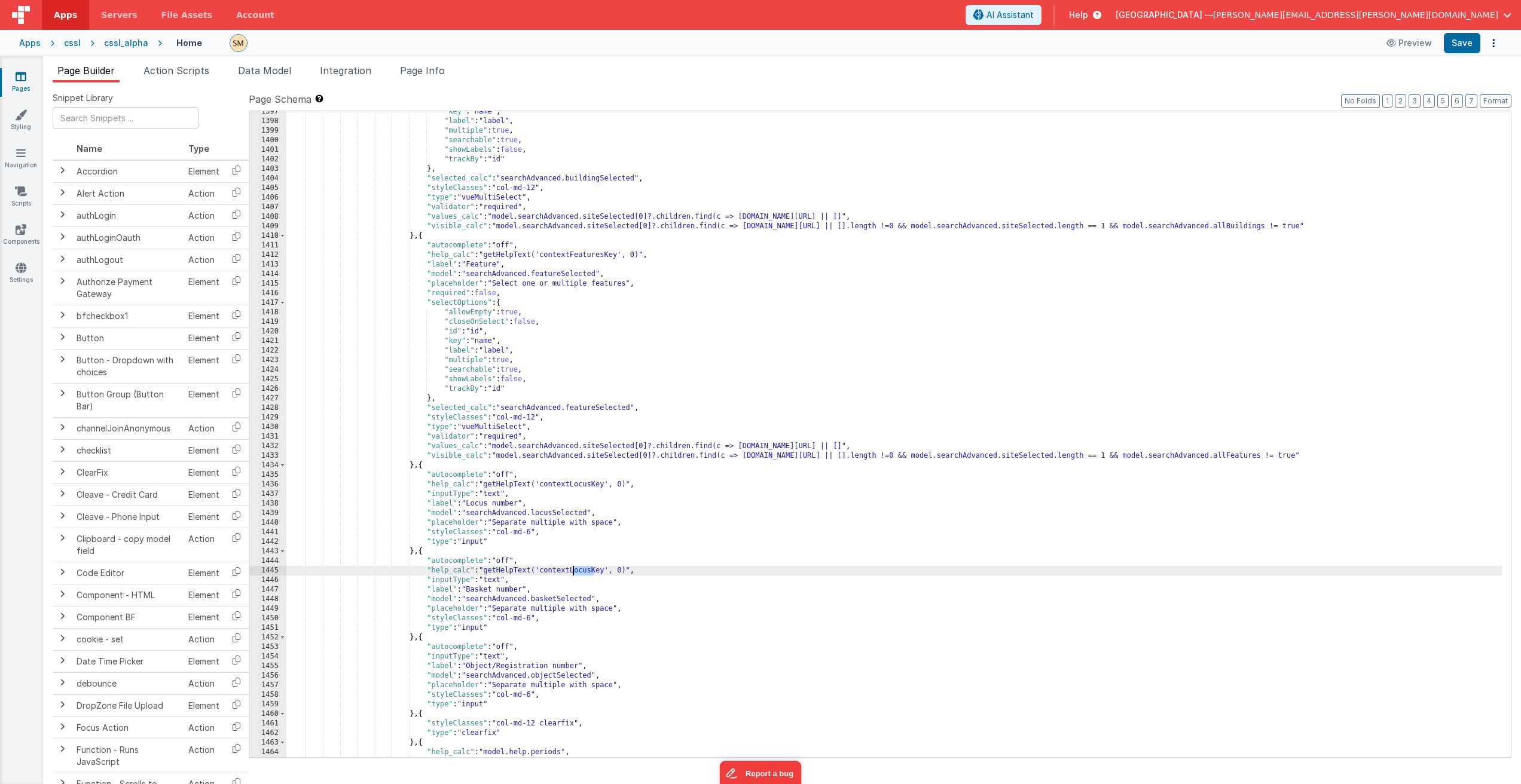
drag, startPoint x: 594, startPoint y: 572, endPoint x: 573, endPoint y: 573, distance: 21.0
click at [573, 573] on div ""key" : "name" , "label" : "label" , "multiple" : true , "searchable" : true , …" at bounding box center [894, 449] width 1215 height 685
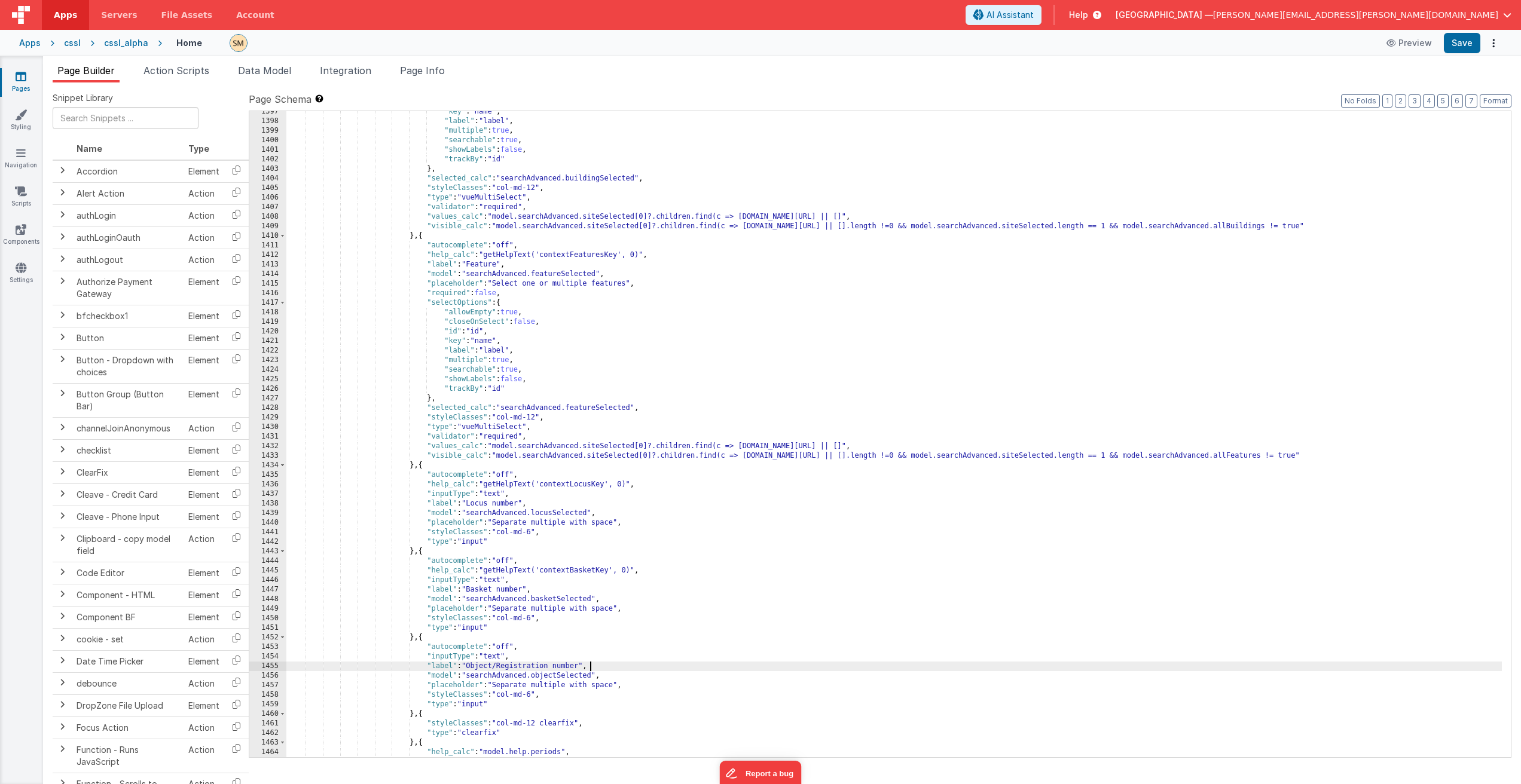
click at [597, 665] on div ""key" : "name" , "label" : "label" , "multiple" : true , "searchable" : true , …" at bounding box center [894, 449] width 1215 height 685
click at [567, 658] on div ""key" : "name" , "label" : "label" , "multiple" : true , "searchable" : true , …" at bounding box center [894, 440] width 1215 height 665
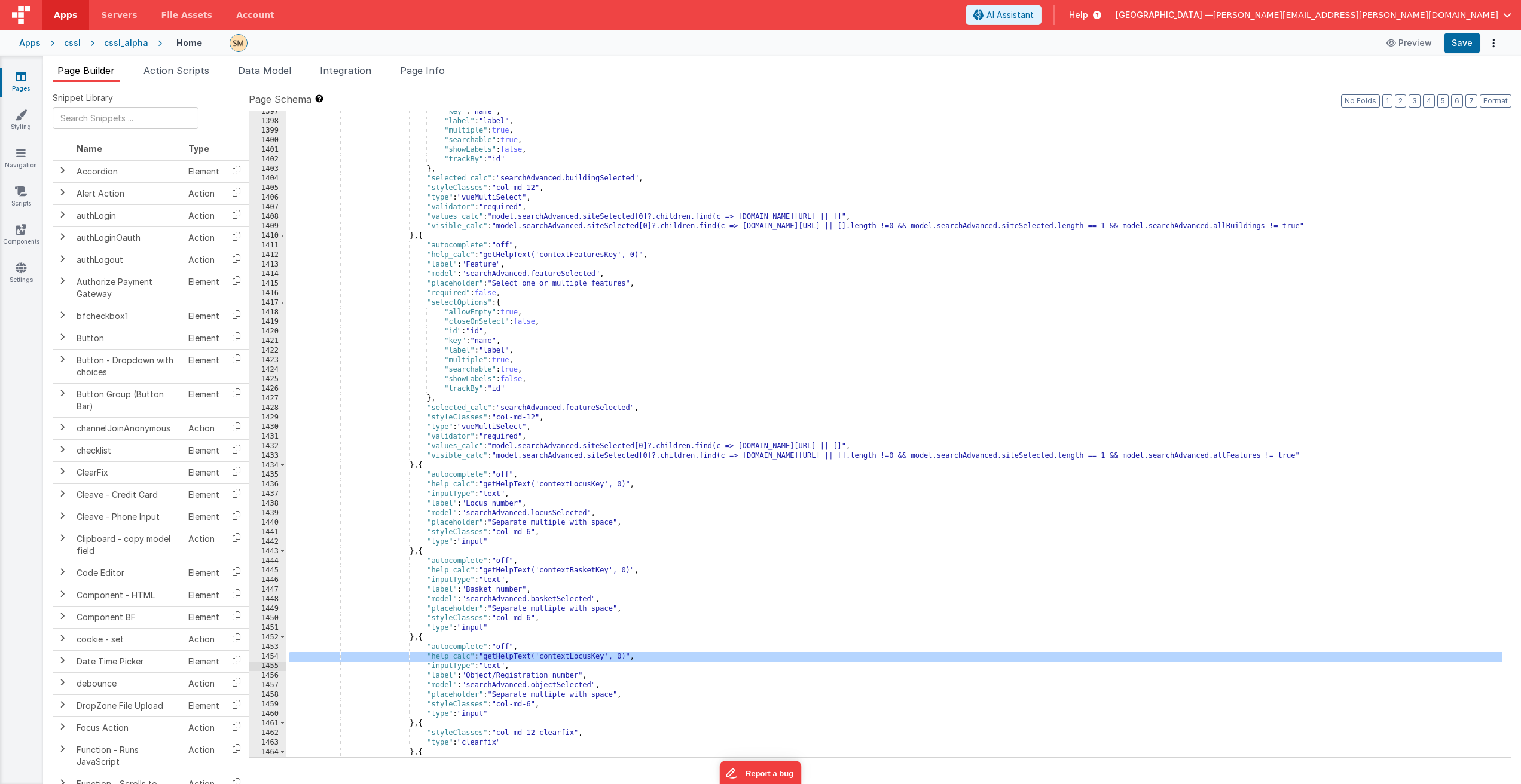
click at [569, 655] on div ""key" : "name" , "label" : "label" , "multiple" : true , "searchable" : true , …" at bounding box center [894, 440] width 1215 height 665
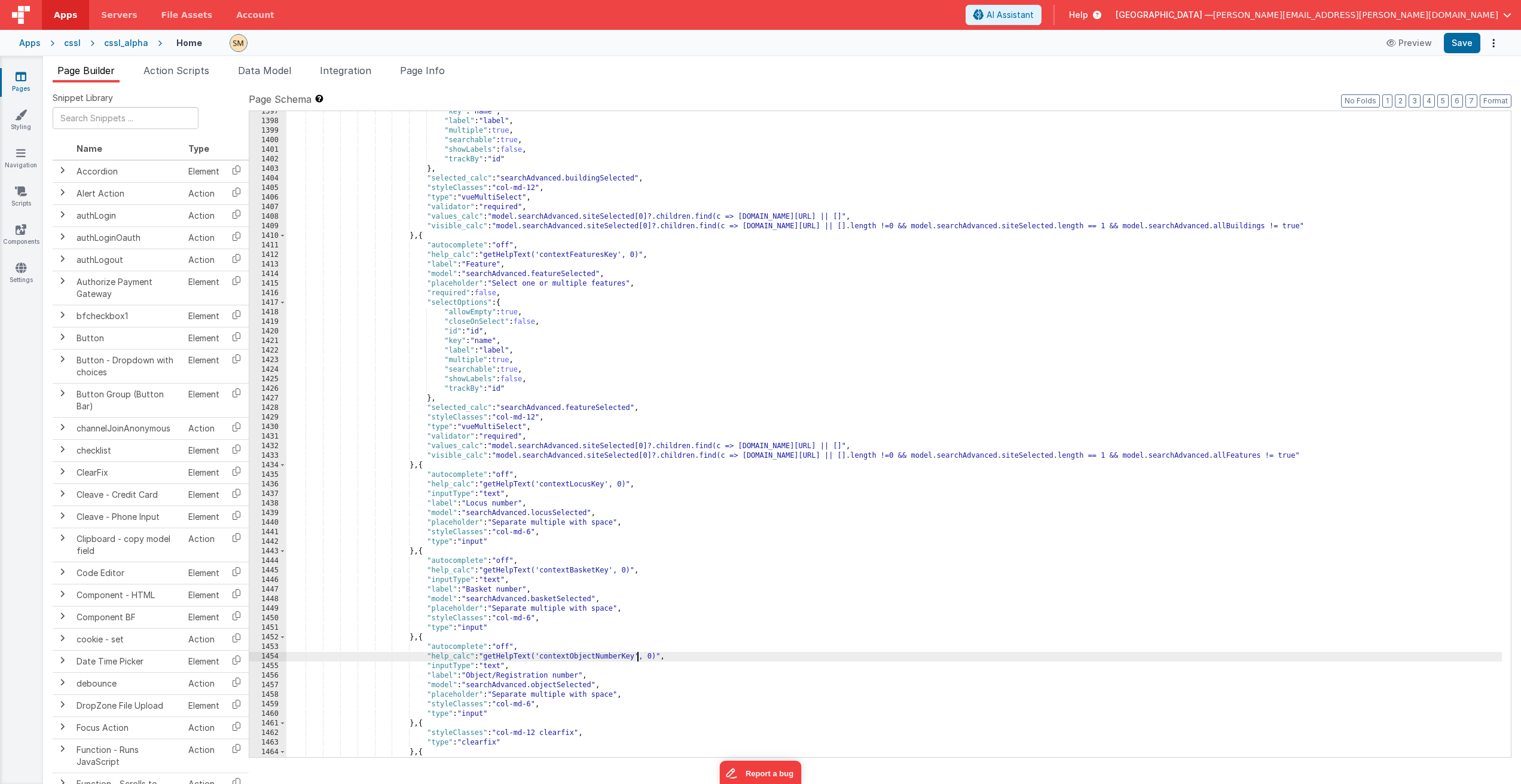
click at [675, 661] on div ""key" : "name" , "label" : "label" , "multiple" : true , "searchable" : true , …" at bounding box center [894, 440] width 1215 height 665
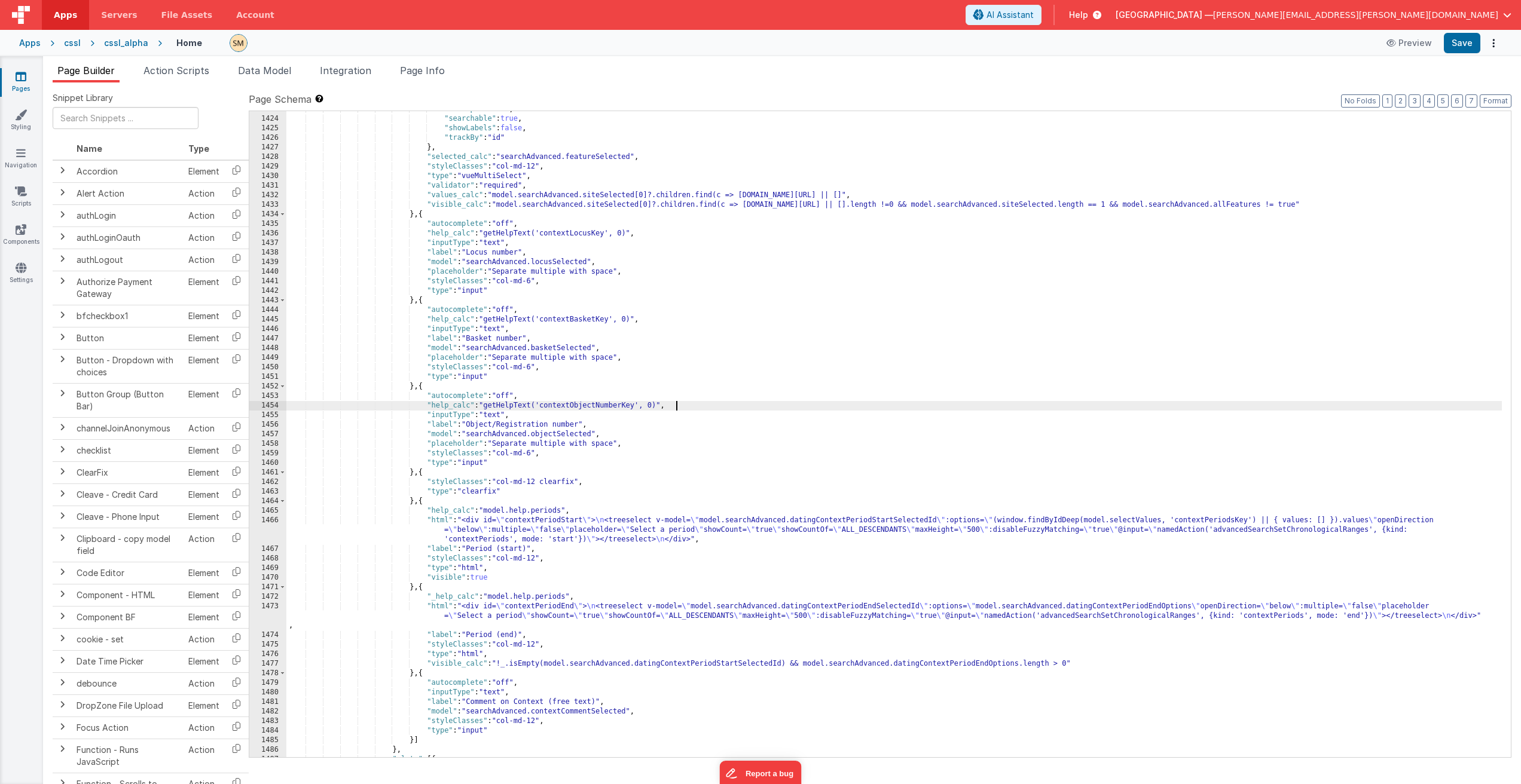
scroll to position [14630, 0]
click at [586, 595] on div ""multiple" : true , "searchable" : true , "showLabels" : false , "trackBy" : "i…" at bounding box center [894, 437] width 1215 height 665
click at [586, 508] on div ""multiple" : true , "searchable" : true , "showLabels" : false , "trackBy" : "i…" at bounding box center [894, 437] width 1215 height 665
drag, startPoint x: 668, startPoint y: 406, endPoint x: 254, endPoint y: 408, distance: 414.0
click at [254, 408] on div "1423 1424 1425 1426 1427 1428 1429 1430 1431 1432 1433 1434 1435 1436 1437 1438…" at bounding box center [879, 434] width 1262 height 648
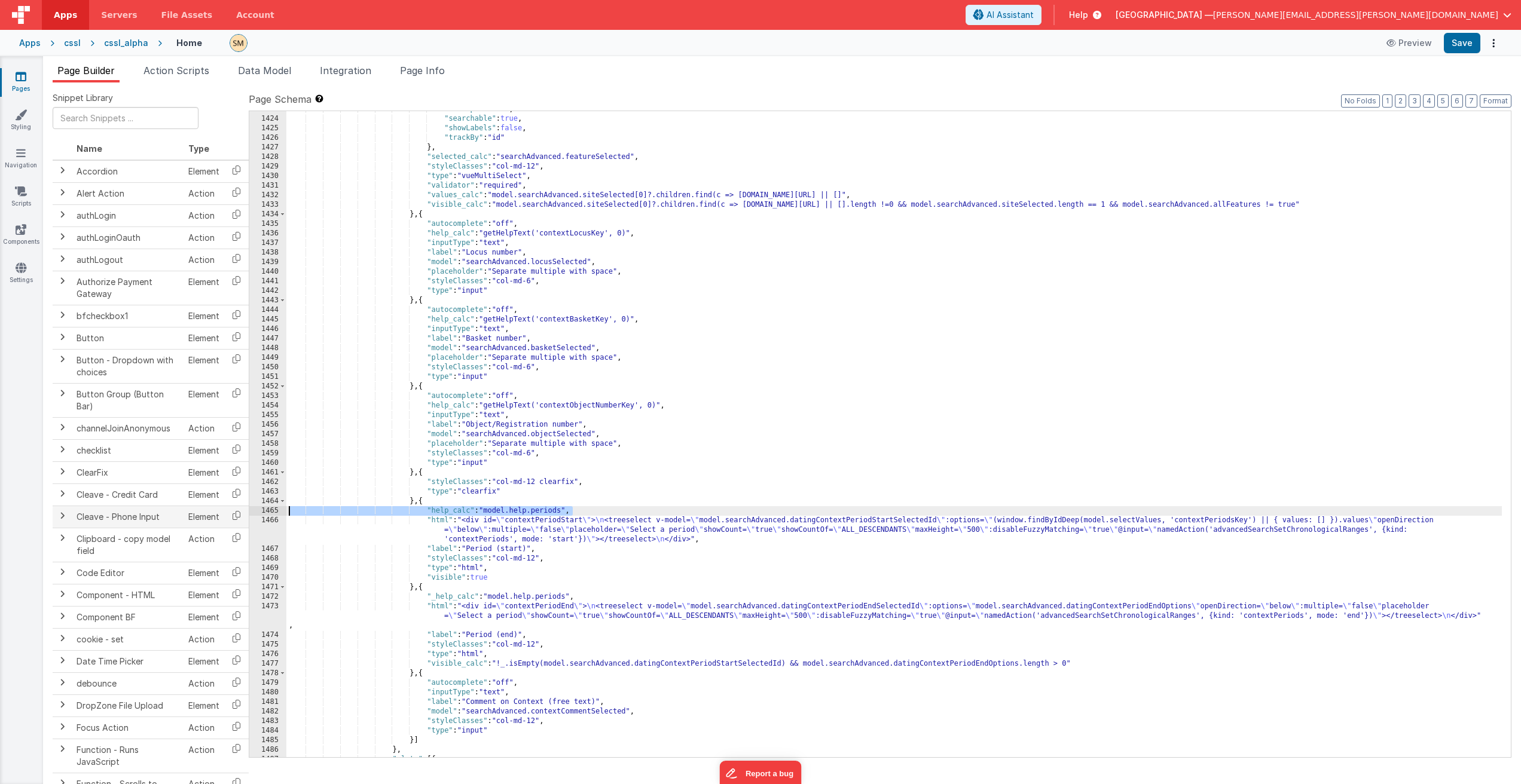
drag, startPoint x: 572, startPoint y: 511, endPoint x: 219, endPoint y: 510, distance: 353.0
click at [219, 510] on div "Snippet Library Name Type Accordion Element Alert Action Action authLogin Actio…" at bounding box center [782, 443] width 1459 height 702
drag, startPoint x: 571, startPoint y: 511, endPoint x: 625, endPoint y: 511, distance: 54.0
click at [625, 511] on div ""multiple" : true , "searchable" : true , "showLabels" : false , "trackBy" : "i…" at bounding box center [894, 437] width 1215 height 665
click at [642, 509] on div ""multiple" : true , "searchable" : true , "showLabels" : false , "trackBy" : "i…" at bounding box center [894, 437] width 1215 height 665
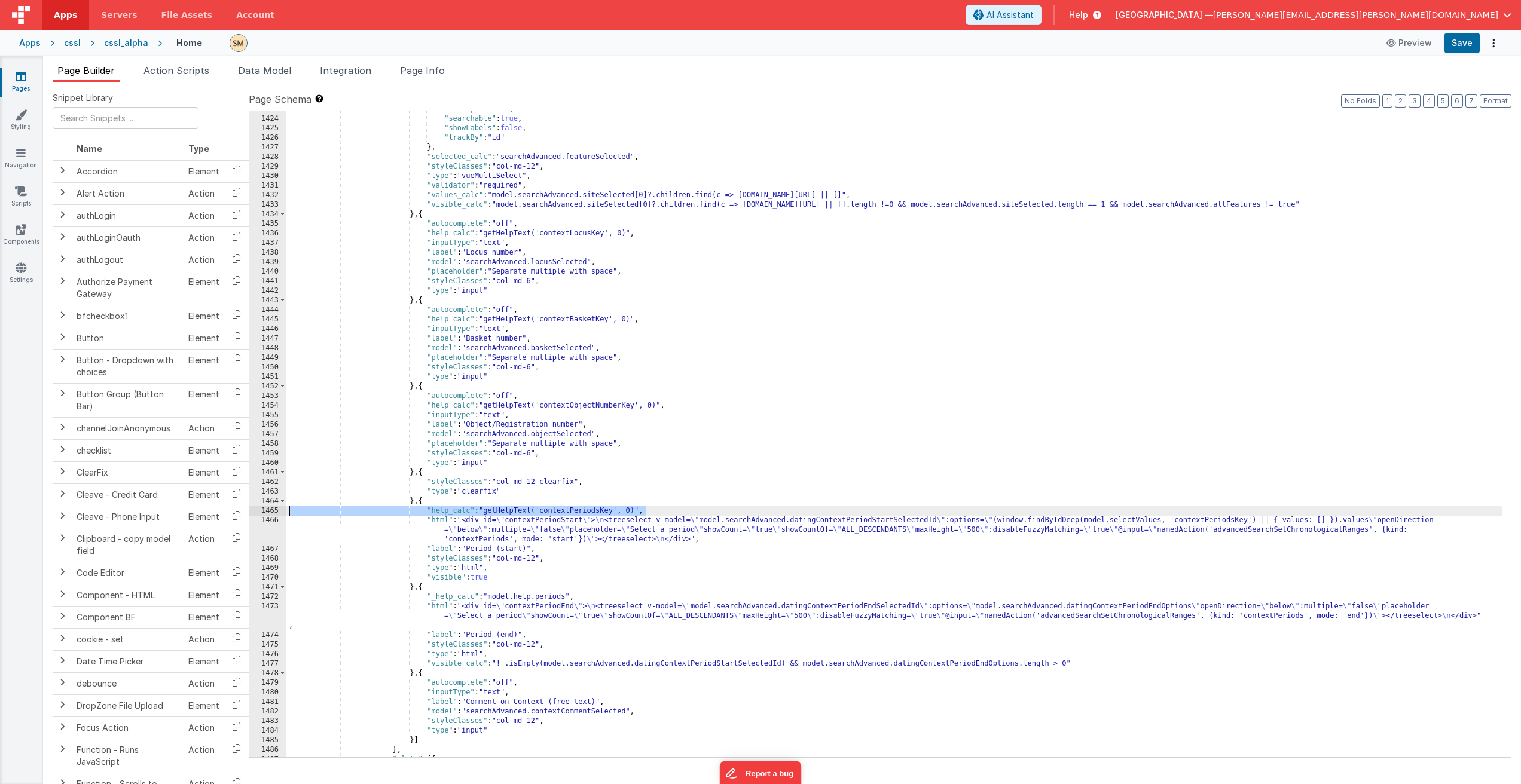
drag, startPoint x: 648, startPoint y: 512, endPoint x: 260, endPoint y: 510, distance: 388.0
click at [260, 510] on div "1423 1424 1425 1426 1427 1428 1429 1430 1431 1432 1433 1434 1435 1436 1437 1438…" at bounding box center [879, 434] width 1262 height 648
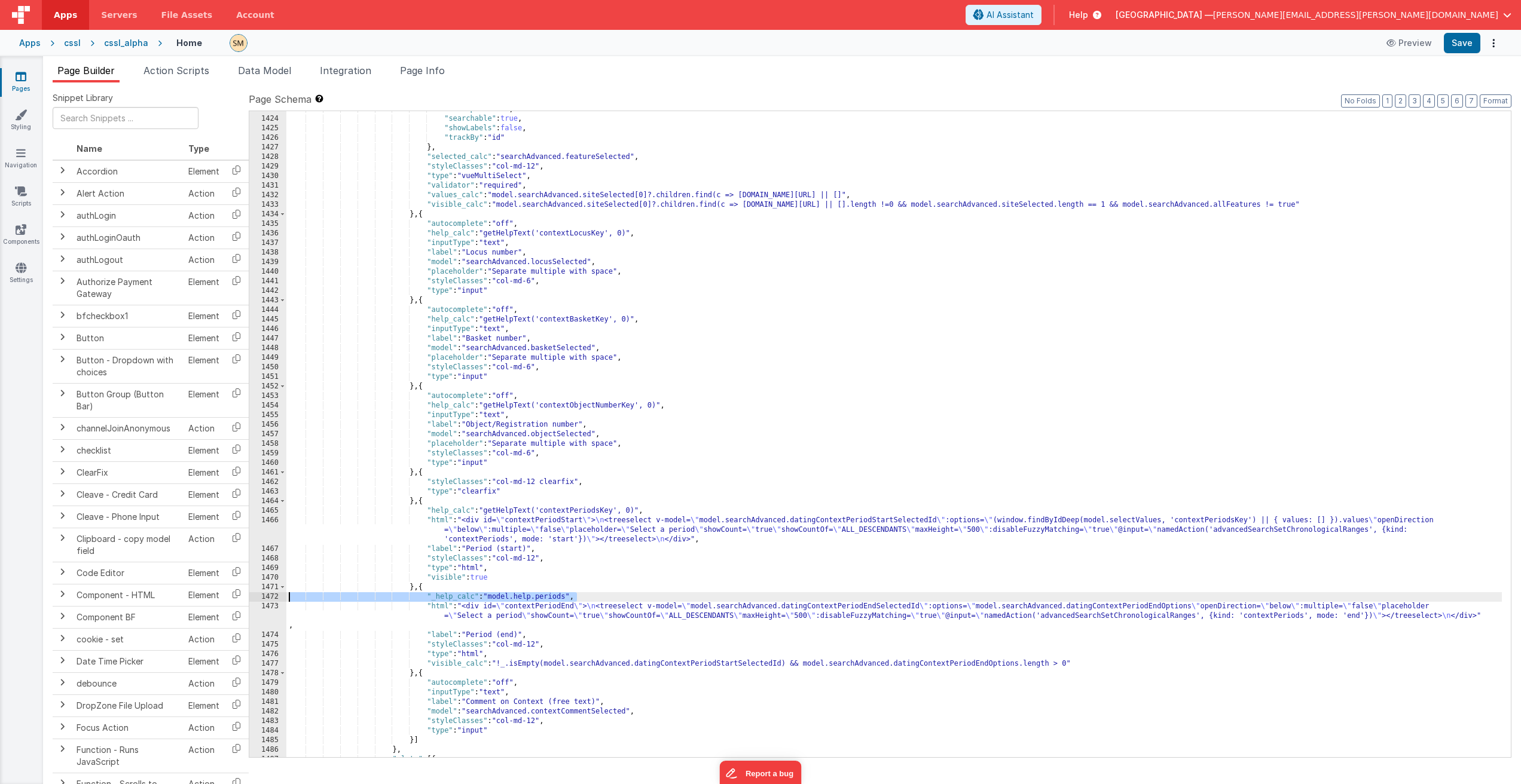
drag, startPoint x: 595, startPoint y: 597, endPoint x: 255, endPoint y: 596, distance: 340.0
click at [255, 596] on div "1423 1424 1425 1426 1427 1428 1429 1430 1431 1432 1433 1434 1435 1436 1437 1438…" at bounding box center [879, 434] width 1262 height 648
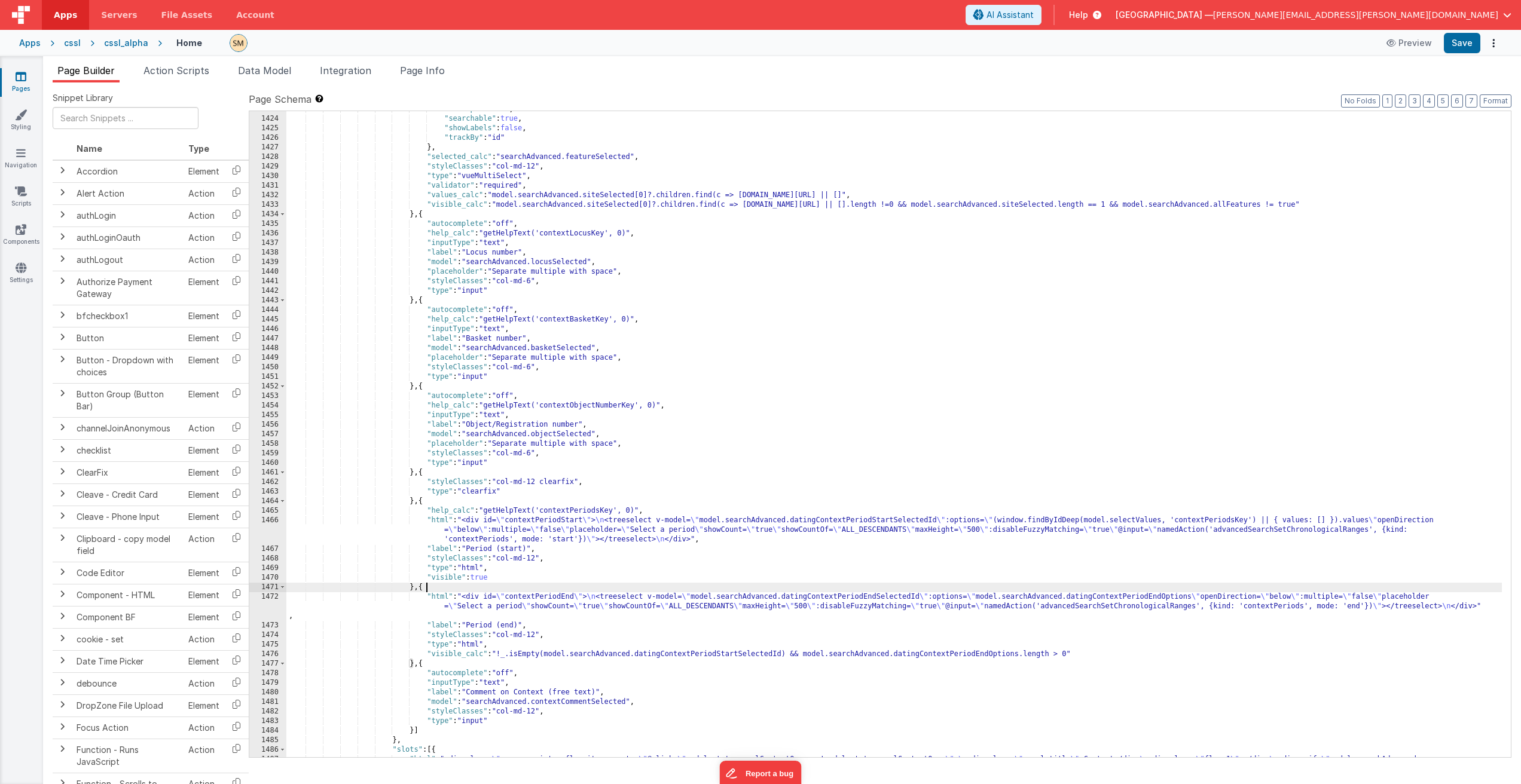
scroll to position [14702, 0]
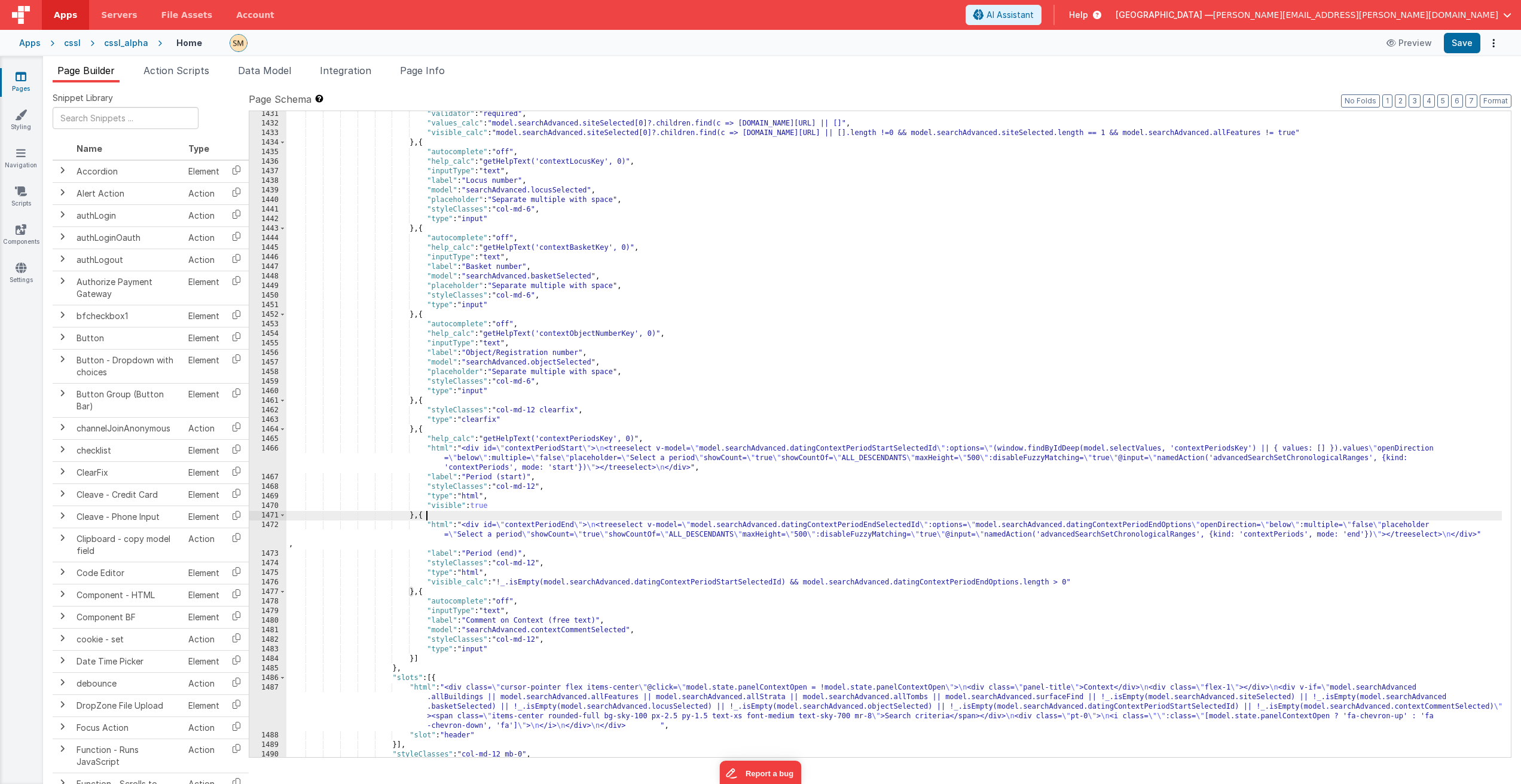
click at [533, 604] on div ""validator" : "required" , "values_calc" : "model.searchAdvanced.siteSelected[0…" at bounding box center [894, 442] width 1215 height 665
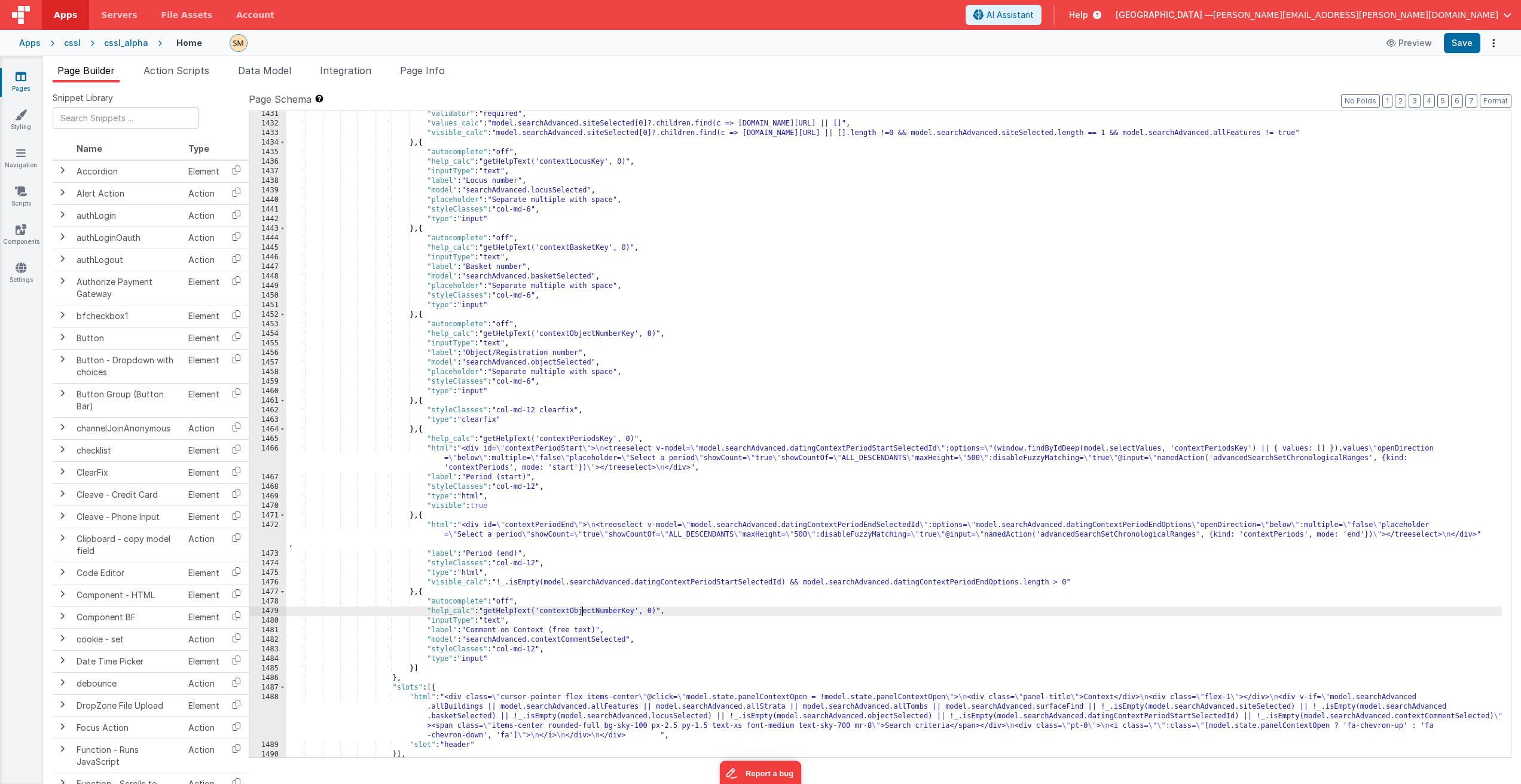
click at [581, 613] on div ""validator" : "required" , "values_calc" : "model.searchAdvanced.siteSelected[0…" at bounding box center [894, 442] width 1215 height 665
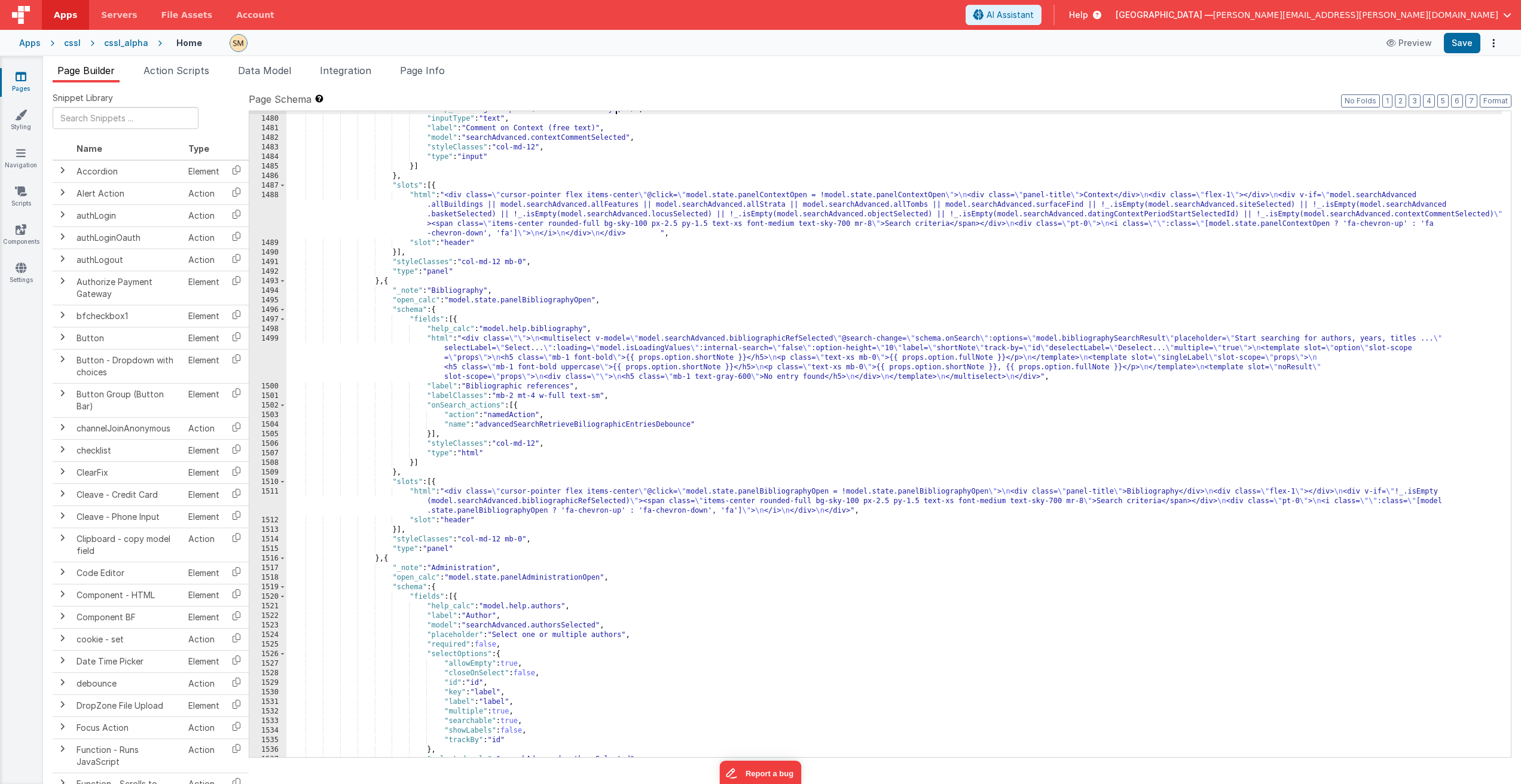
scroll to position [15169, 0]
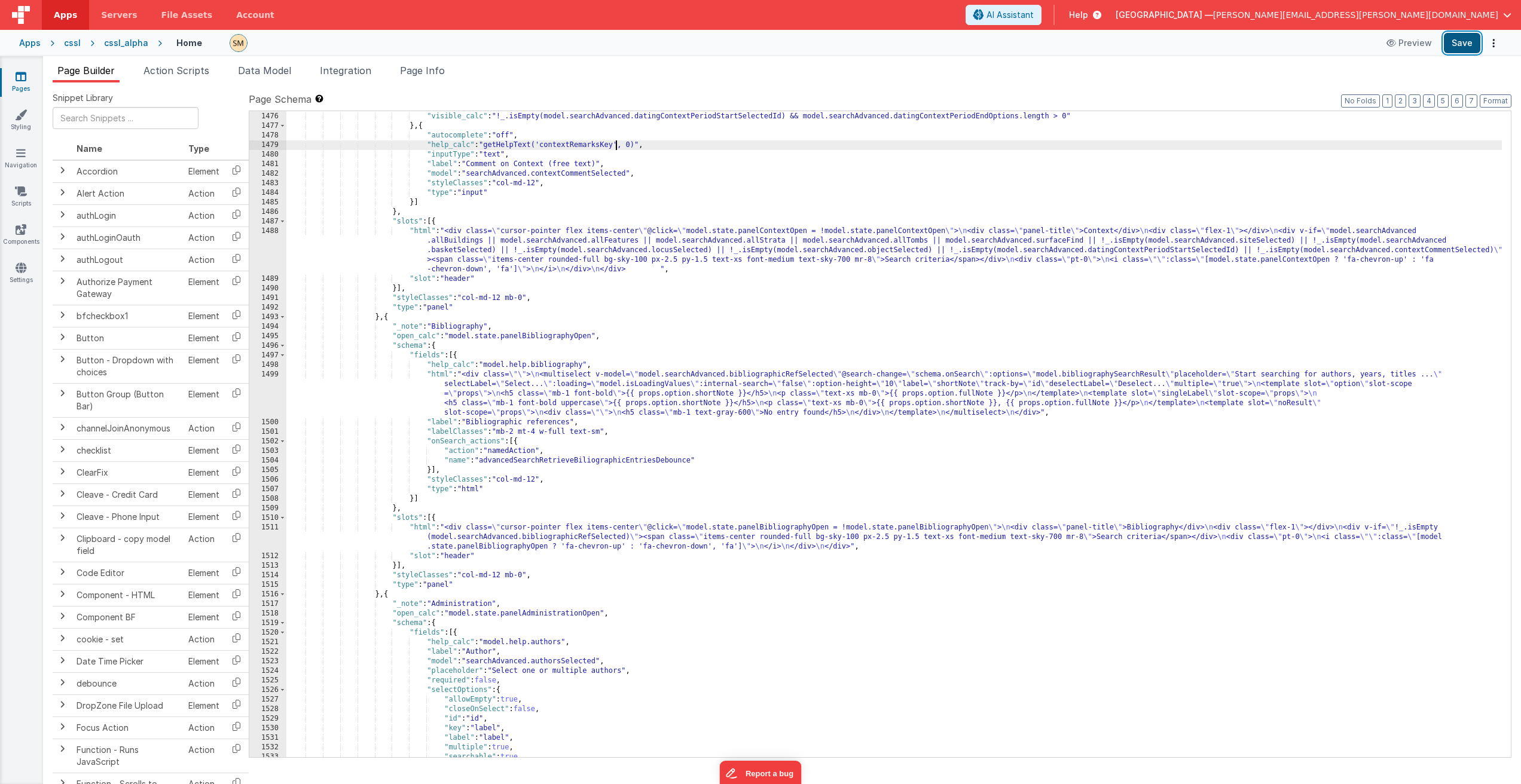
click at [1462, 42] on button "Save" at bounding box center [1461, 43] width 36 height 20
click at [1471, 44] on button "Save" at bounding box center [1461, 43] width 36 height 20
click at [1467, 44] on button "Save" at bounding box center [1461, 43] width 36 height 20
click at [427, 141] on div ""type" : "html" , "visible_calc" : "!_.isEmpty(model.searchAdvanced.datingConte…" at bounding box center [894, 435] width 1215 height 665
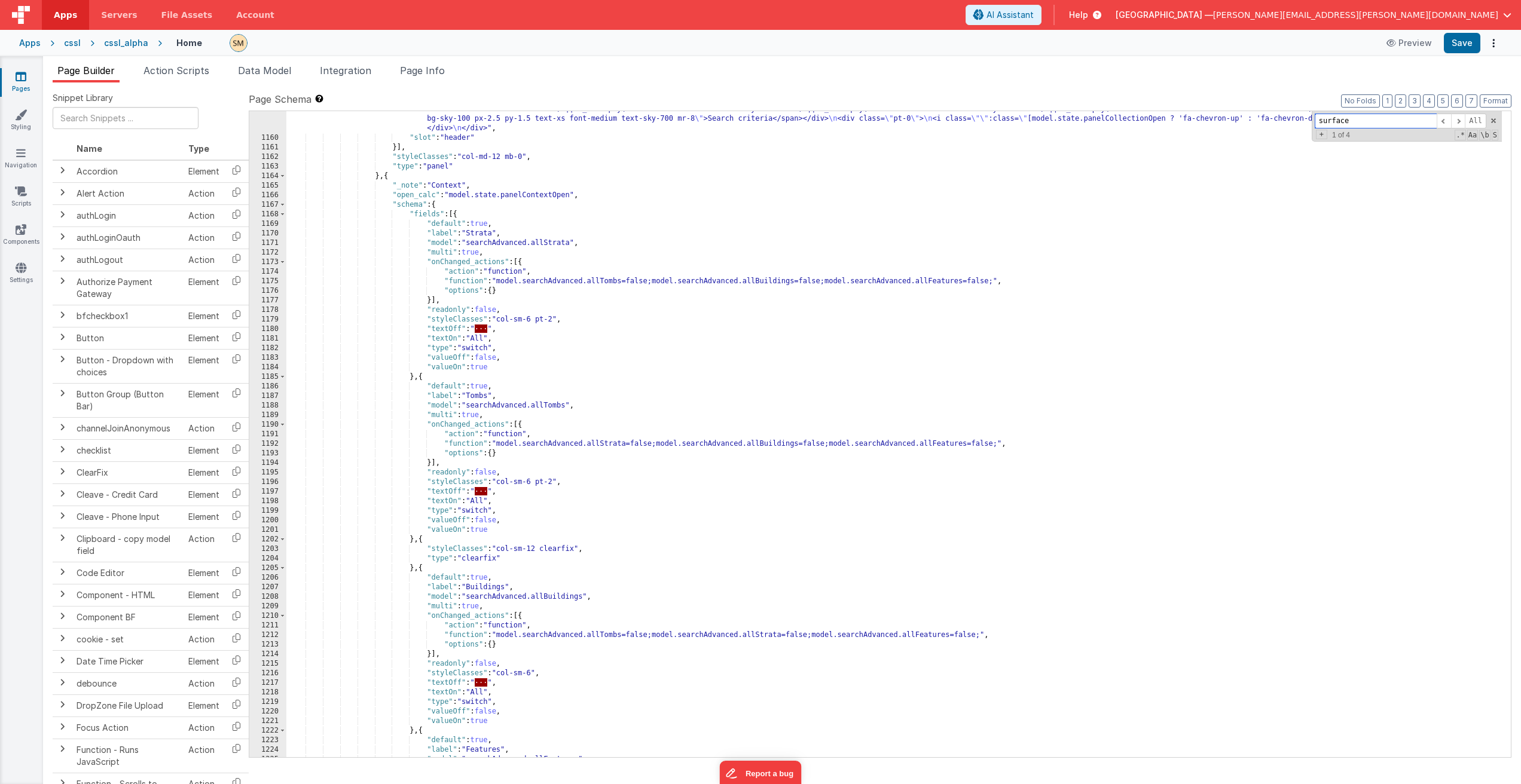
scroll to position [12041, 0]
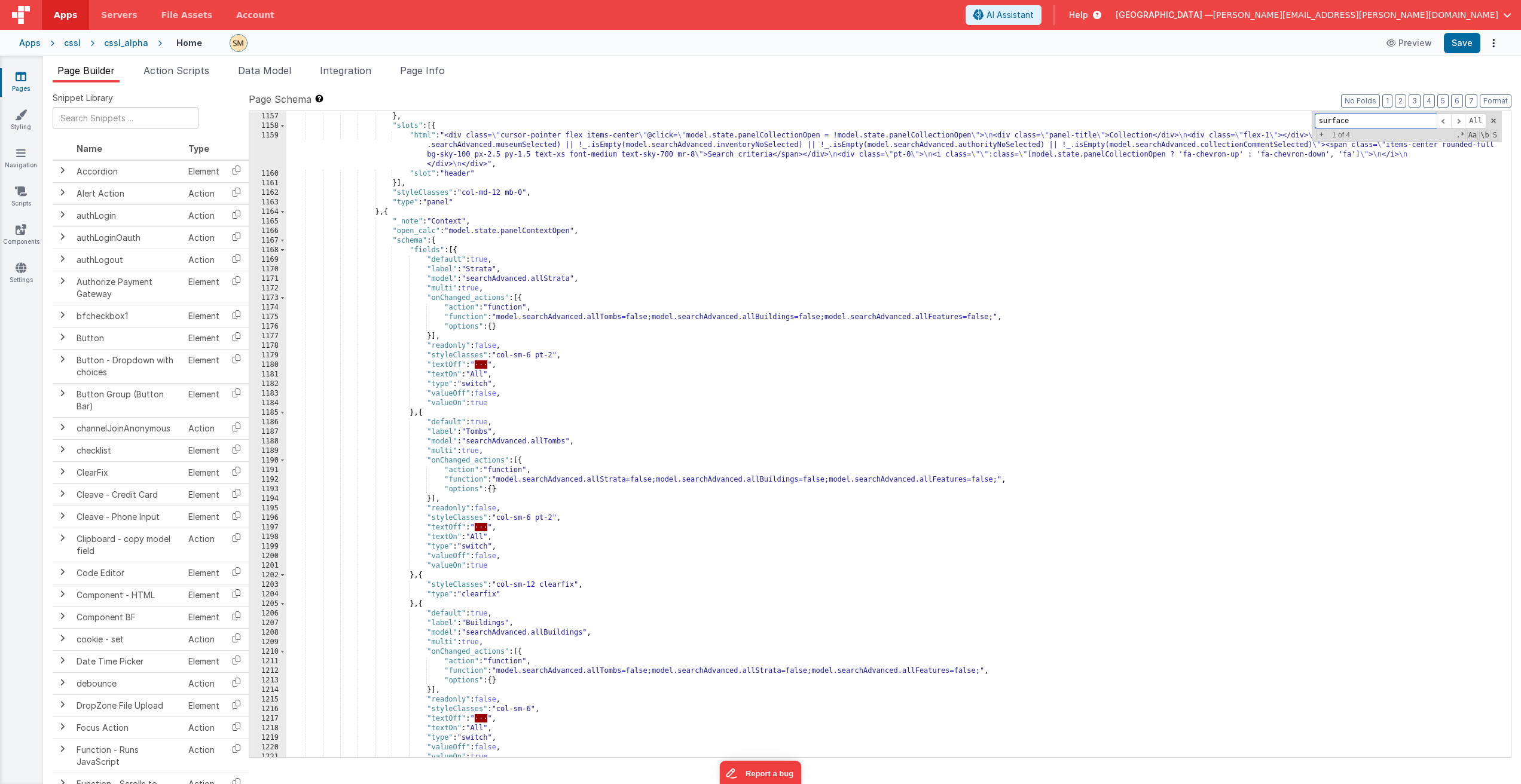
type input "surface"
click at [457, 251] on div "}] } , "slots" : [{ "html" : "<div class= \" cursor-pointer flex items-center \…" at bounding box center [894, 435] width 1215 height 665
click at [99, 119] on input "text" at bounding box center [125, 118] width 146 height 22
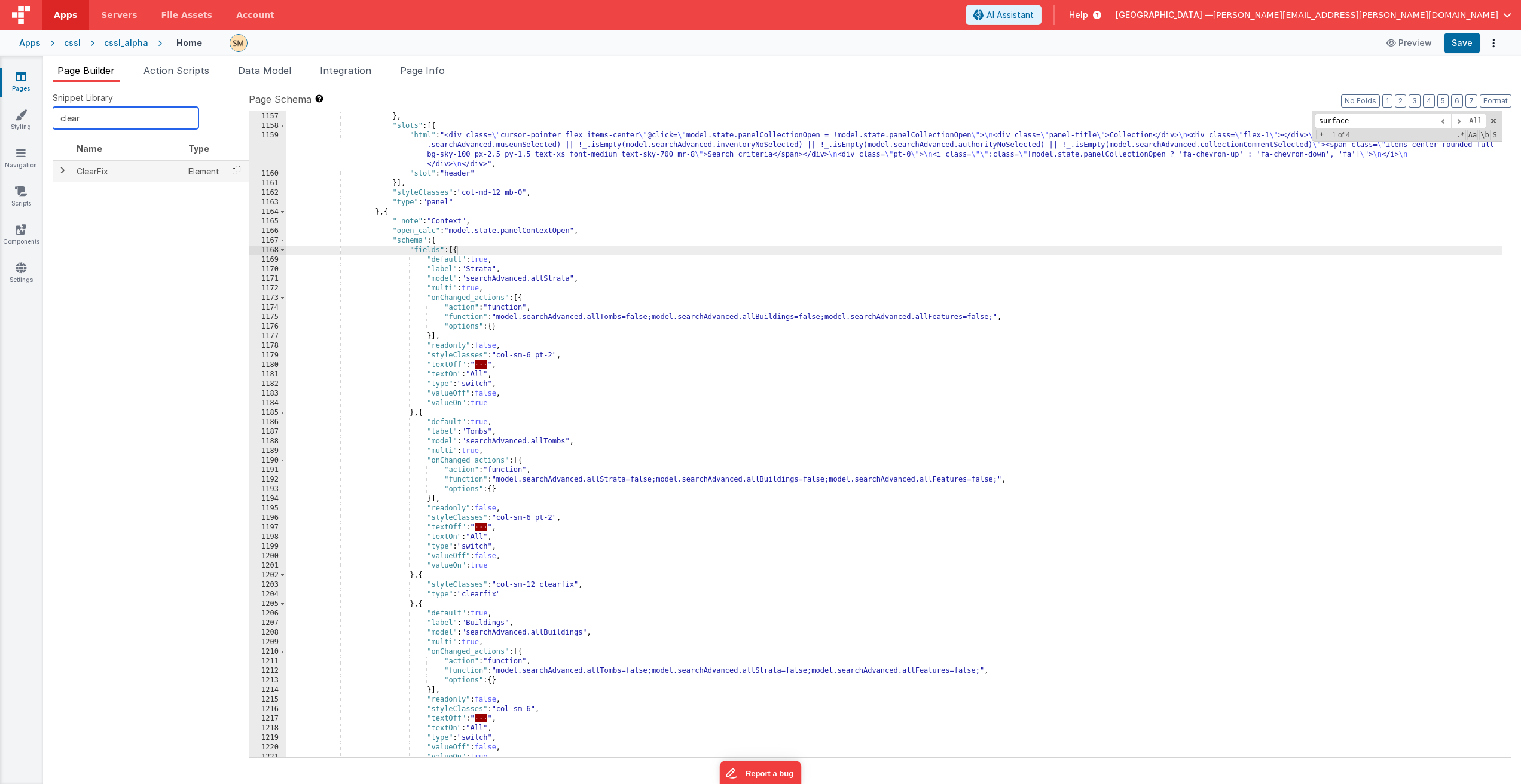
type input "clear"
click at [237, 169] on icon at bounding box center [236, 170] width 25 height 18
click at [457, 251] on div "}] } , "slots" : [{ "html" : "<div class= \" cursor-pointer flex items-center \…" at bounding box center [894, 435] width 1215 height 665
paste textarea
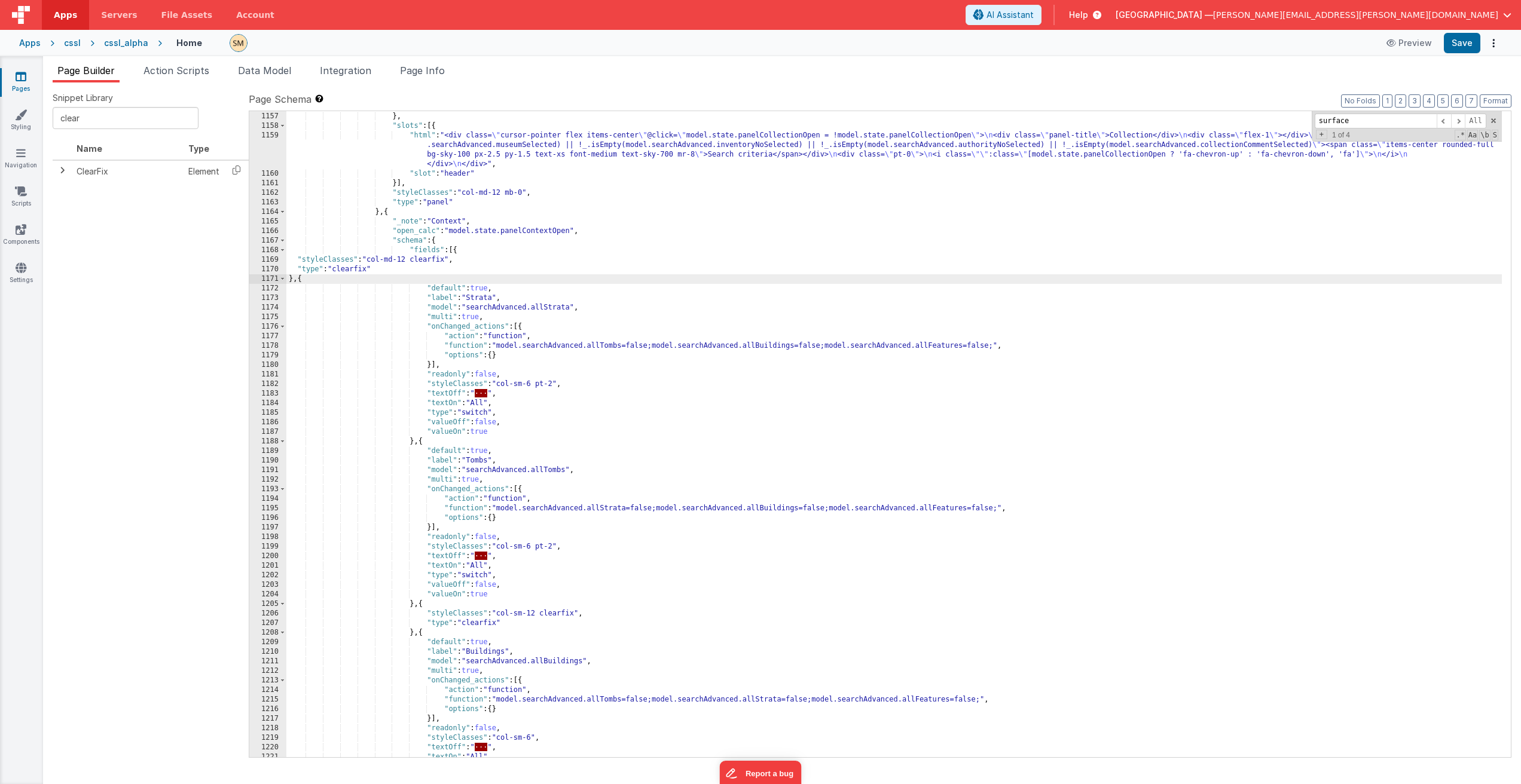
paste textarea
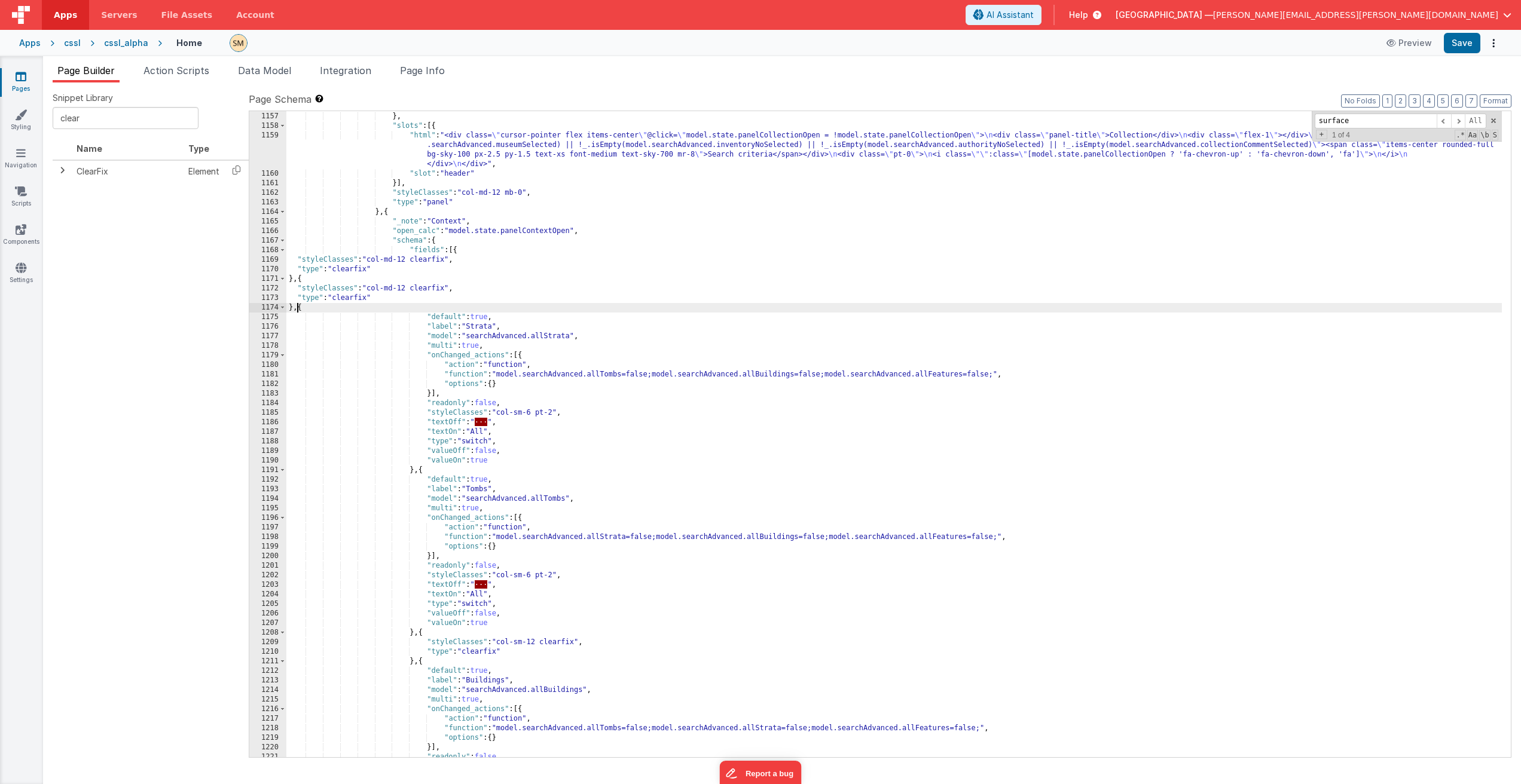
paste textarea
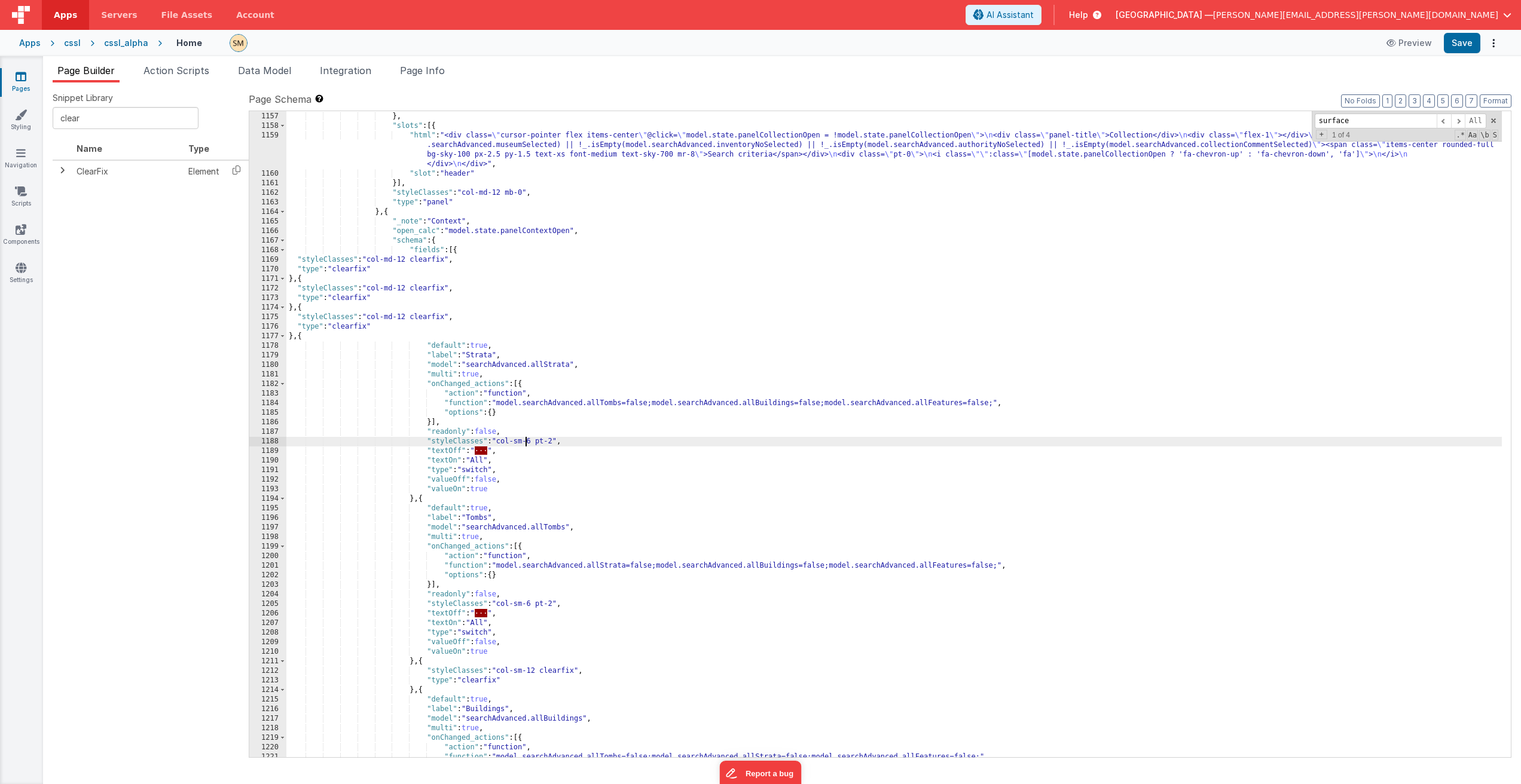
click at [528, 442] on div "}] } , "slots" : [{ "html" : "<div class= \" cursor-pointer flex items-center \…" at bounding box center [894, 435] width 1215 height 665
drag, startPoint x: 534, startPoint y: 442, endPoint x: 498, endPoint y: 442, distance: 36.0
click at [498, 442] on div "}] } , "slots" : [{ "html" : "<div class= \" cursor-pointer flex items-center \…" at bounding box center [894, 435] width 1215 height 665
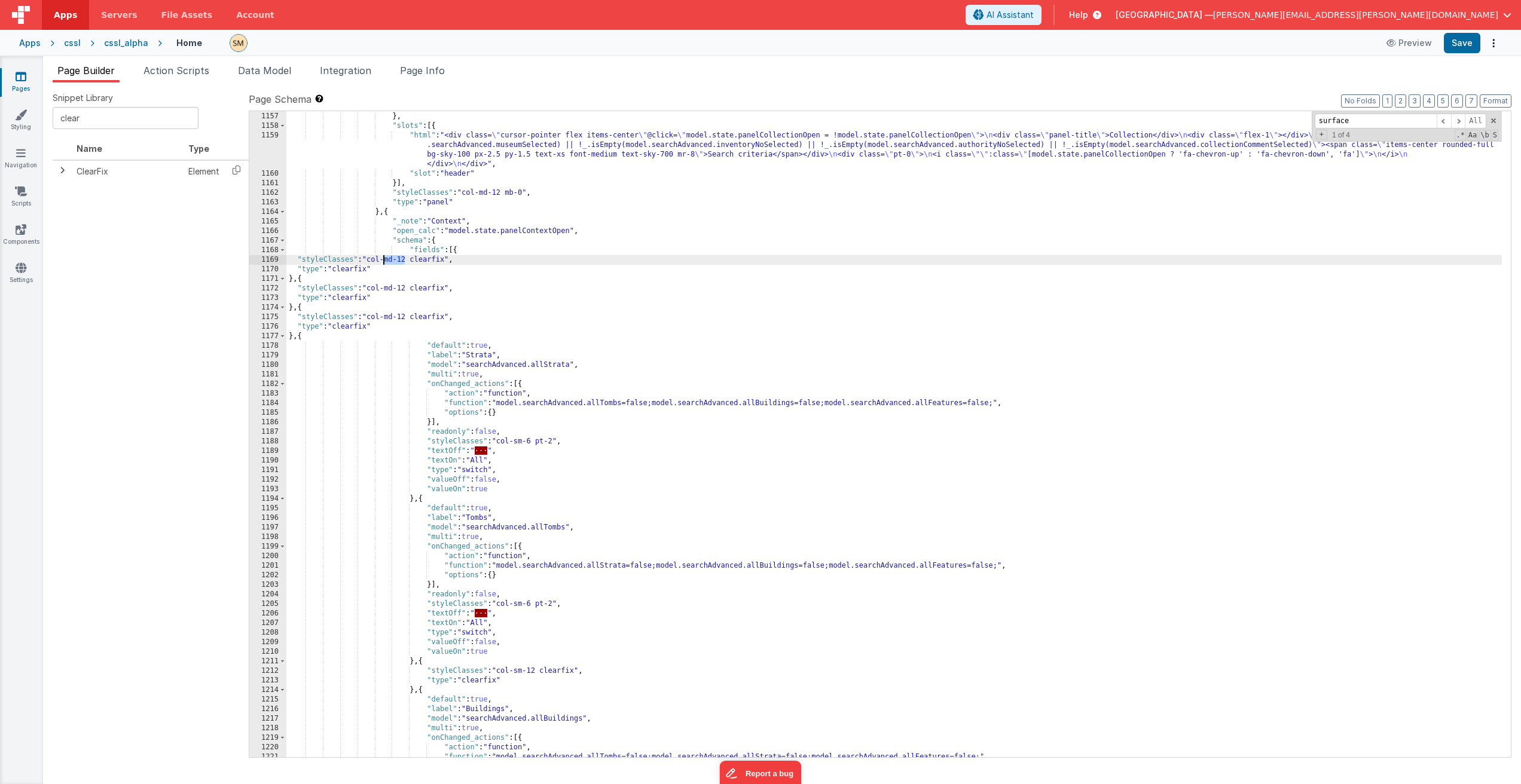
drag, startPoint x: 407, startPoint y: 261, endPoint x: 386, endPoint y: 262, distance: 21.0
click at [384, 261] on div "}] } , "slots" : [{ "html" : "<div class= \" cursor-pointer flex items-center \…" at bounding box center [894, 435] width 1215 height 665
drag, startPoint x: 410, startPoint y: 261, endPoint x: 393, endPoint y: 261, distance: 17.0
click at [393, 261] on div "}] } , "slots" : [{ "html" : "<div class= \" cursor-pointer flex items-center \…" at bounding box center [894, 435] width 1215 height 665
drag, startPoint x: 371, startPoint y: 263, endPoint x: 409, endPoint y: 260, distance: 38.1
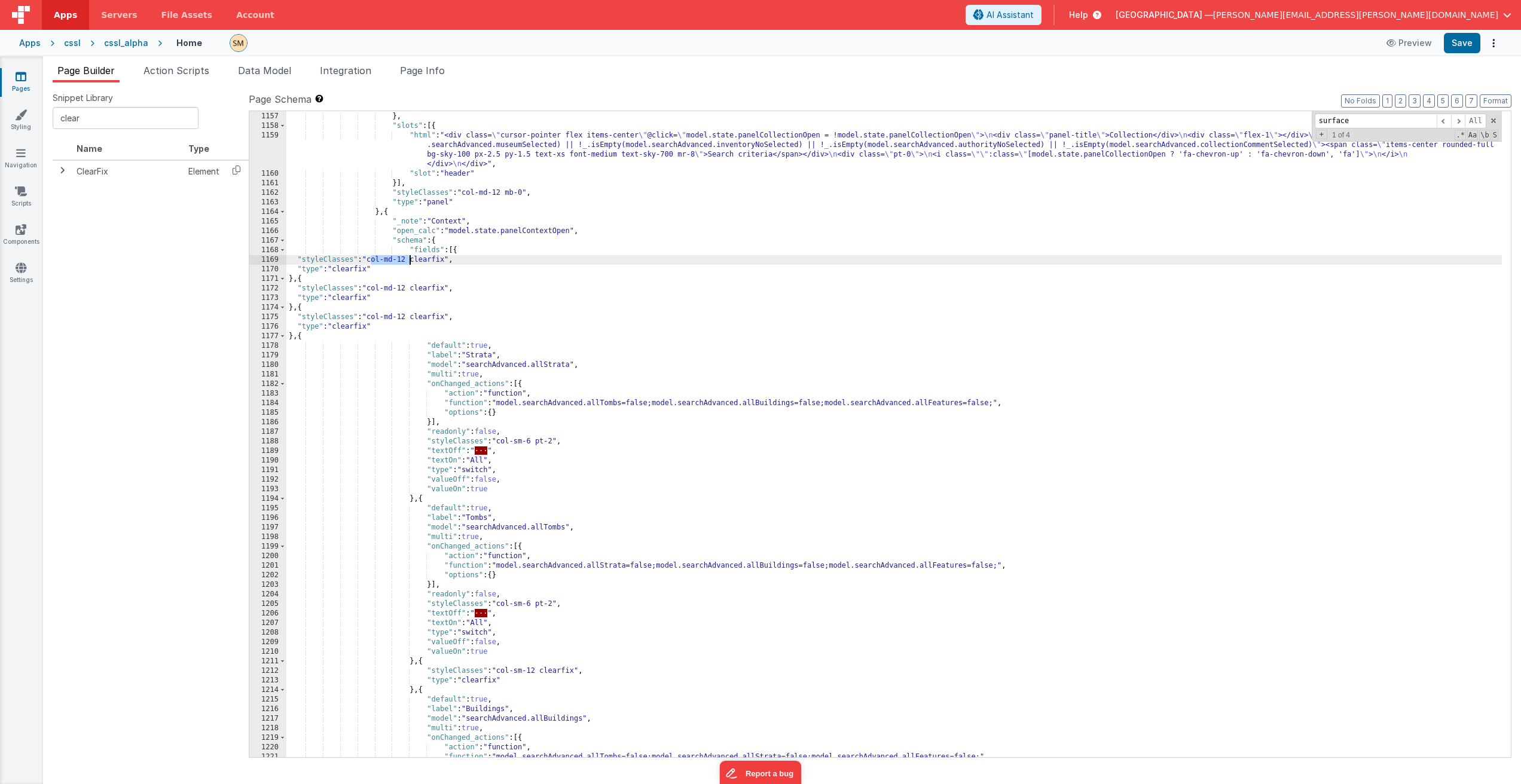
click at [409, 260] on div "}] } , "slots" : [{ "html" : "<div class= \" cursor-pointer flex items-center \…" at bounding box center [894, 435] width 1215 height 665
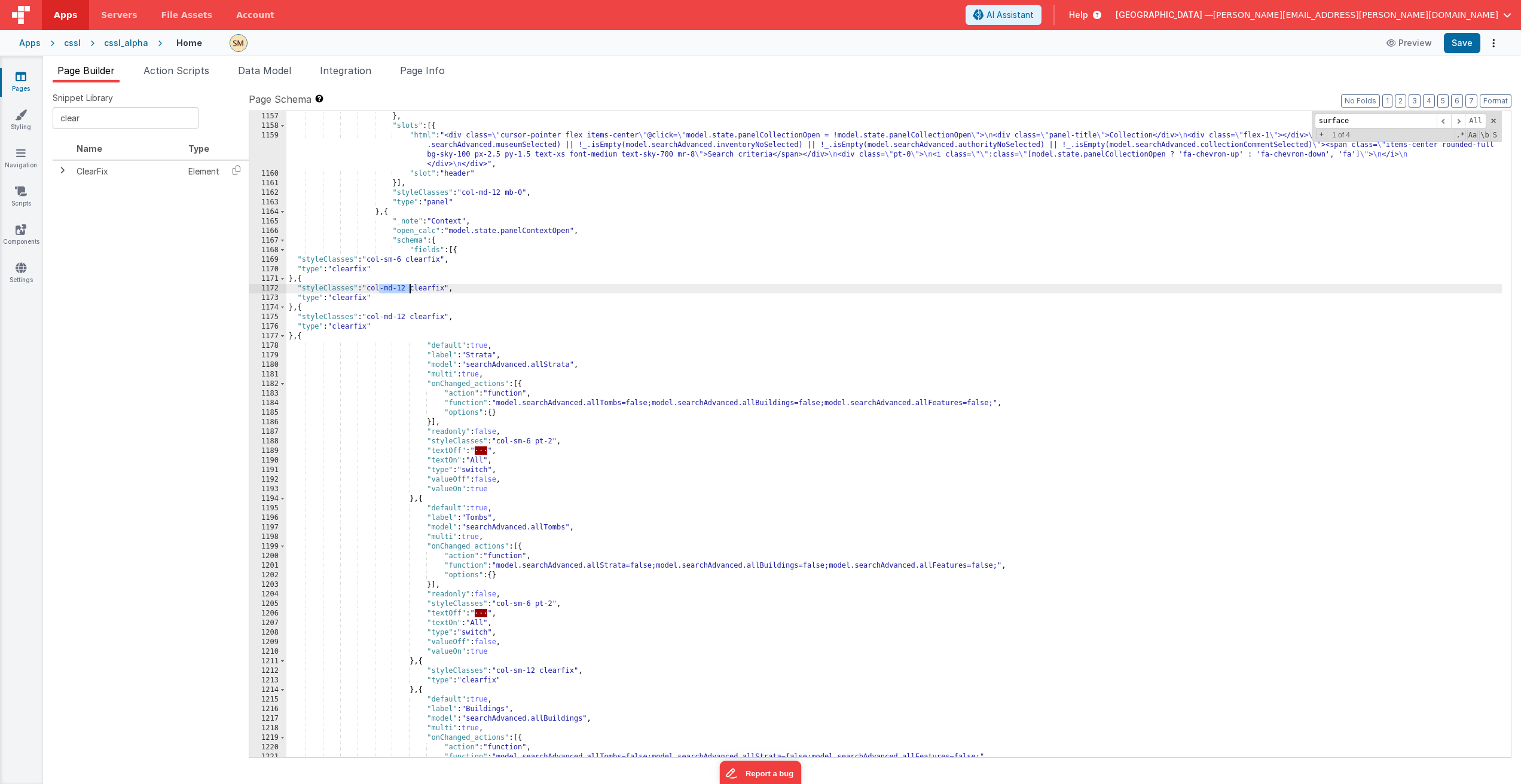
drag, startPoint x: 377, startPoint y: 287, endPoint x: 410, endPoint y: 290, distance: 33.1
click at [410, 290] on div "}] } , "slots" : [{ "html" : "<div class= \" cursor-pointer flex items-center \…" at bounding box center [894, 435] width 1215 height 665
drag, startPoint x: 410, startPoint y: 290, endPoint x: 377, endPoint y: 290, distance: 33.0
click at [377, 290] on div "}] } , "slots" : [{ "html" : "<div class= \" cursor-pointer flex items-center \…" at bounding box center [894, 435] width 1215 height 665
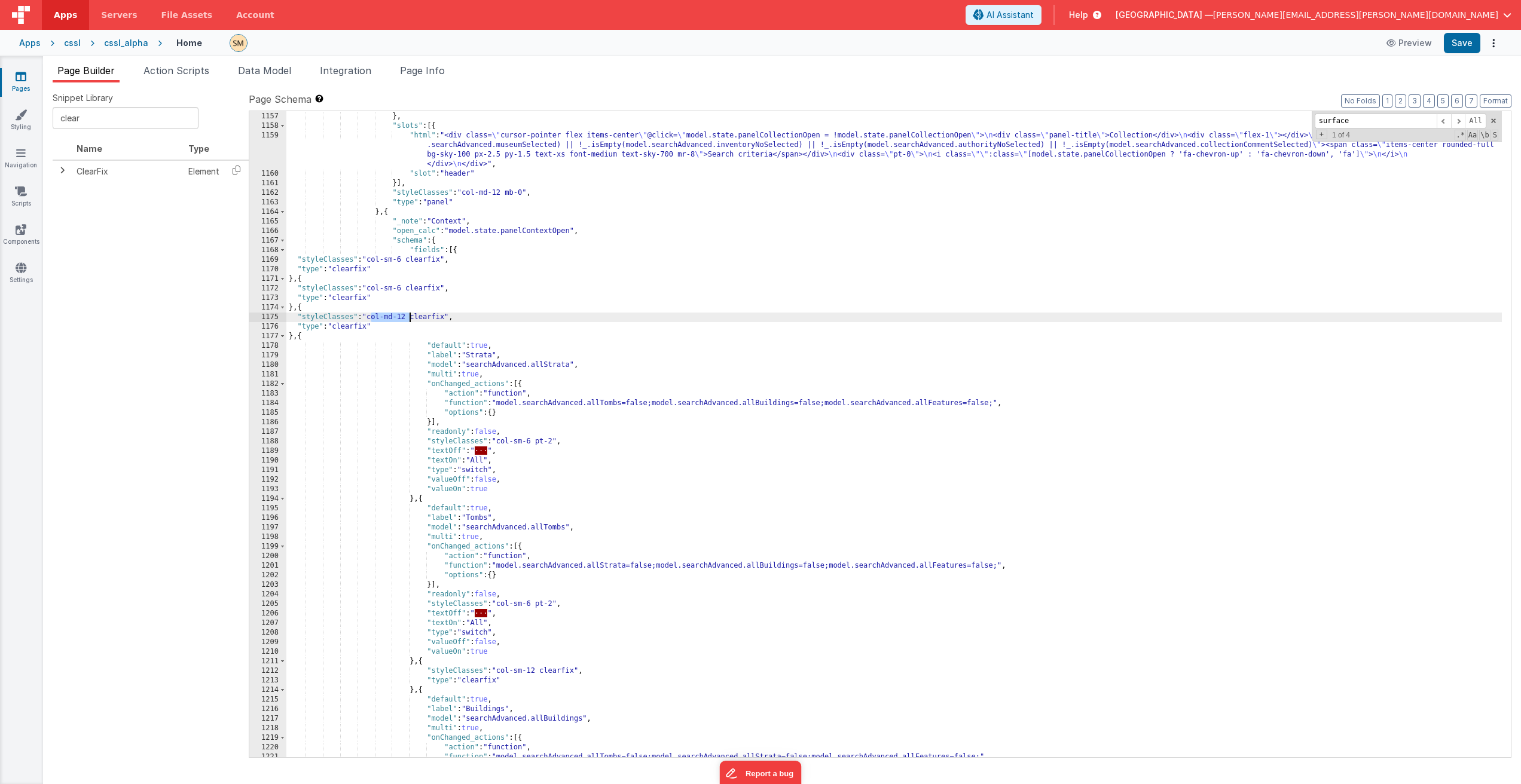
drag, startPoint x: 370, startPoint y: 317, endPoint x: 409, endPoint y: 318, distance: 39.0
click at [409, 318] on div "}] } , "slots" : [{ "html" : "<div class= \" cursor-pointer flex items-center \…" at bounding box center [894, 435] width 1215 height 665
click at [1456, 45] on button "Save" at bounding box center [1461, 43] width 36 height 20
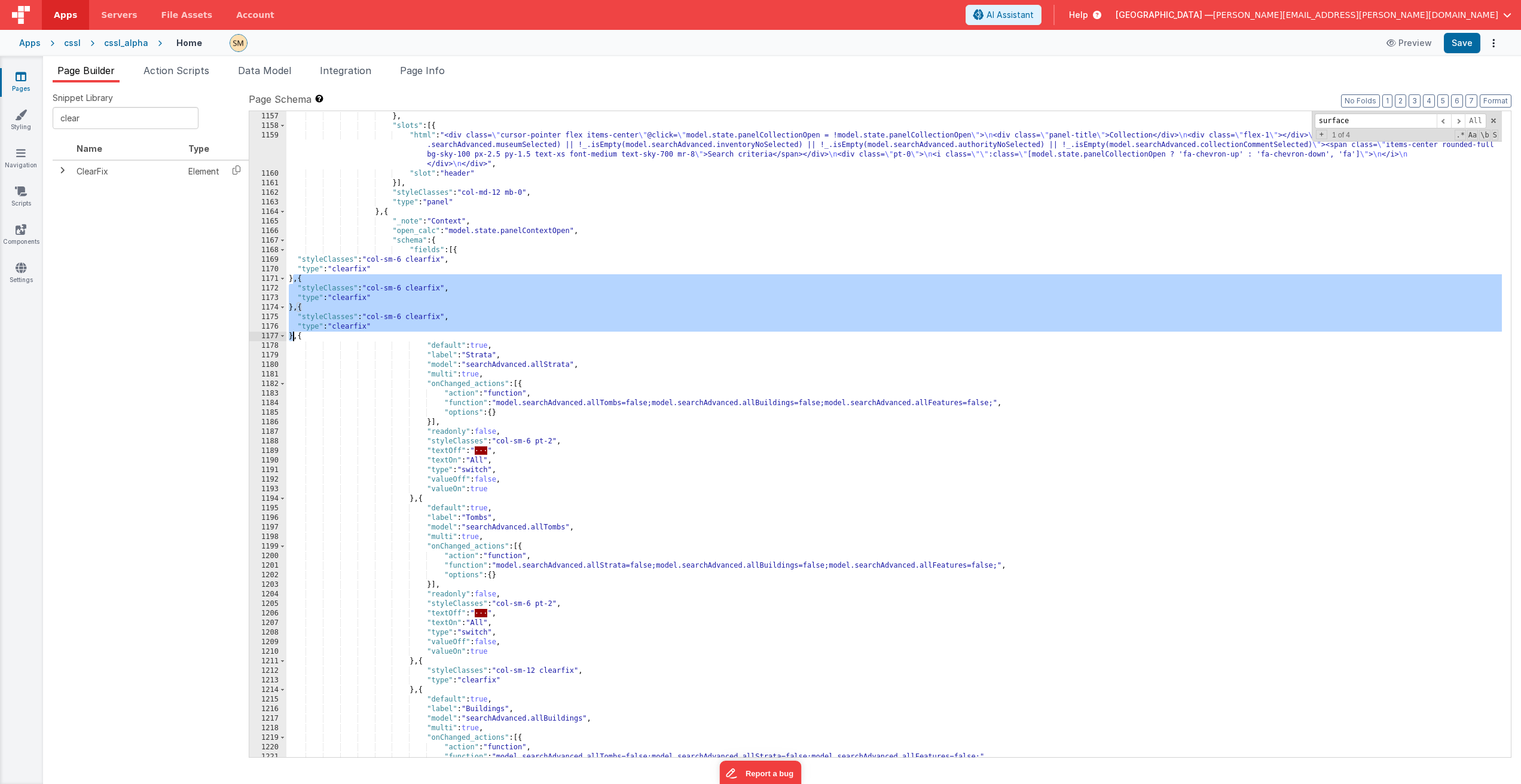
drag, startPoint x: 293, startPoint y: 279, endPoint x: 292, endPoint y: 337, distance: 58.0
click at [292, 337] on div "}] } , "slots" : [{ "html" : "<div class= \" cursor-pointer flex items-center \…" at bounding box center [894, 435] width 1215 height 665
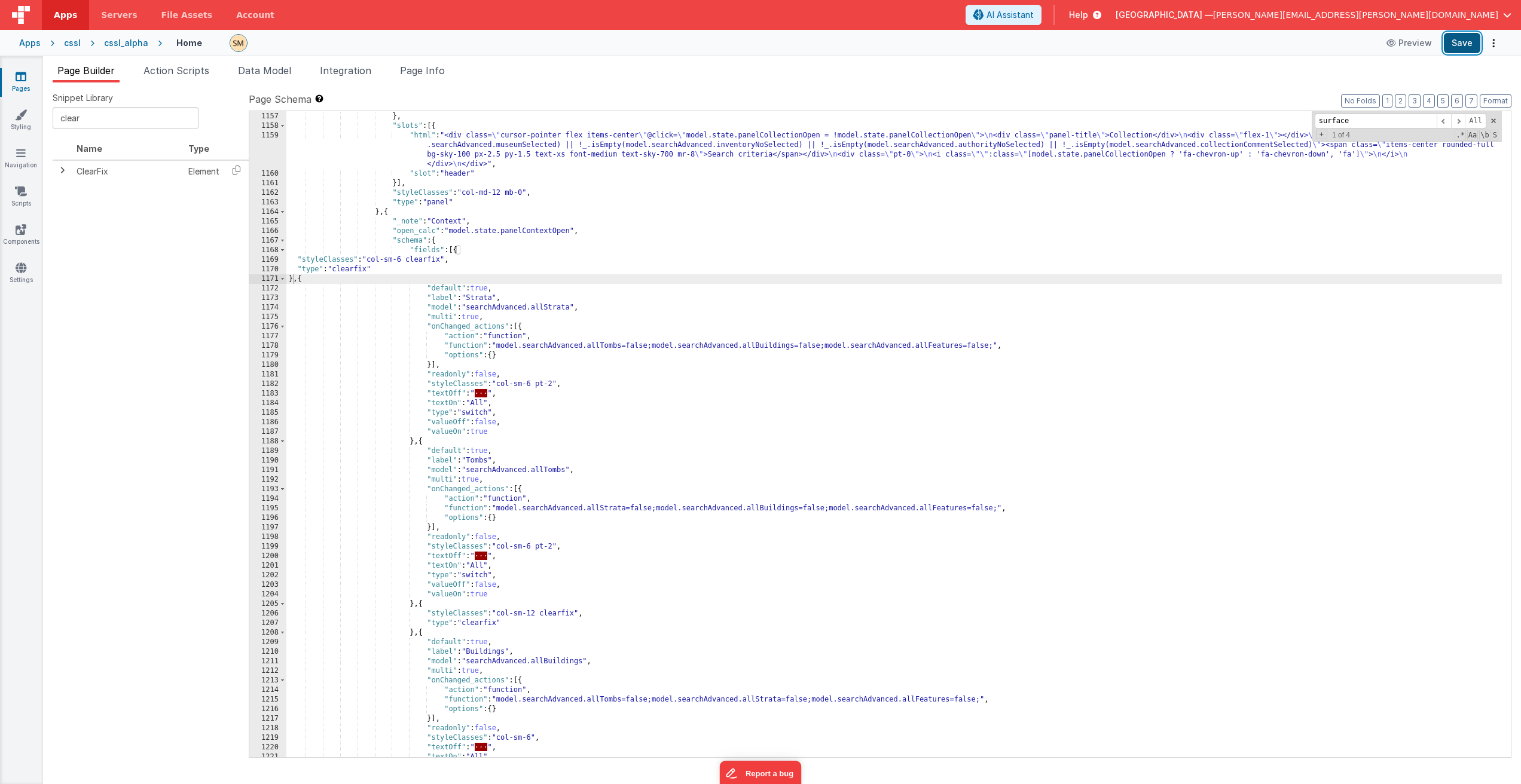
click at [1469, 45] on button "Save" at bounding box center [1461, 43] width 36 height 20
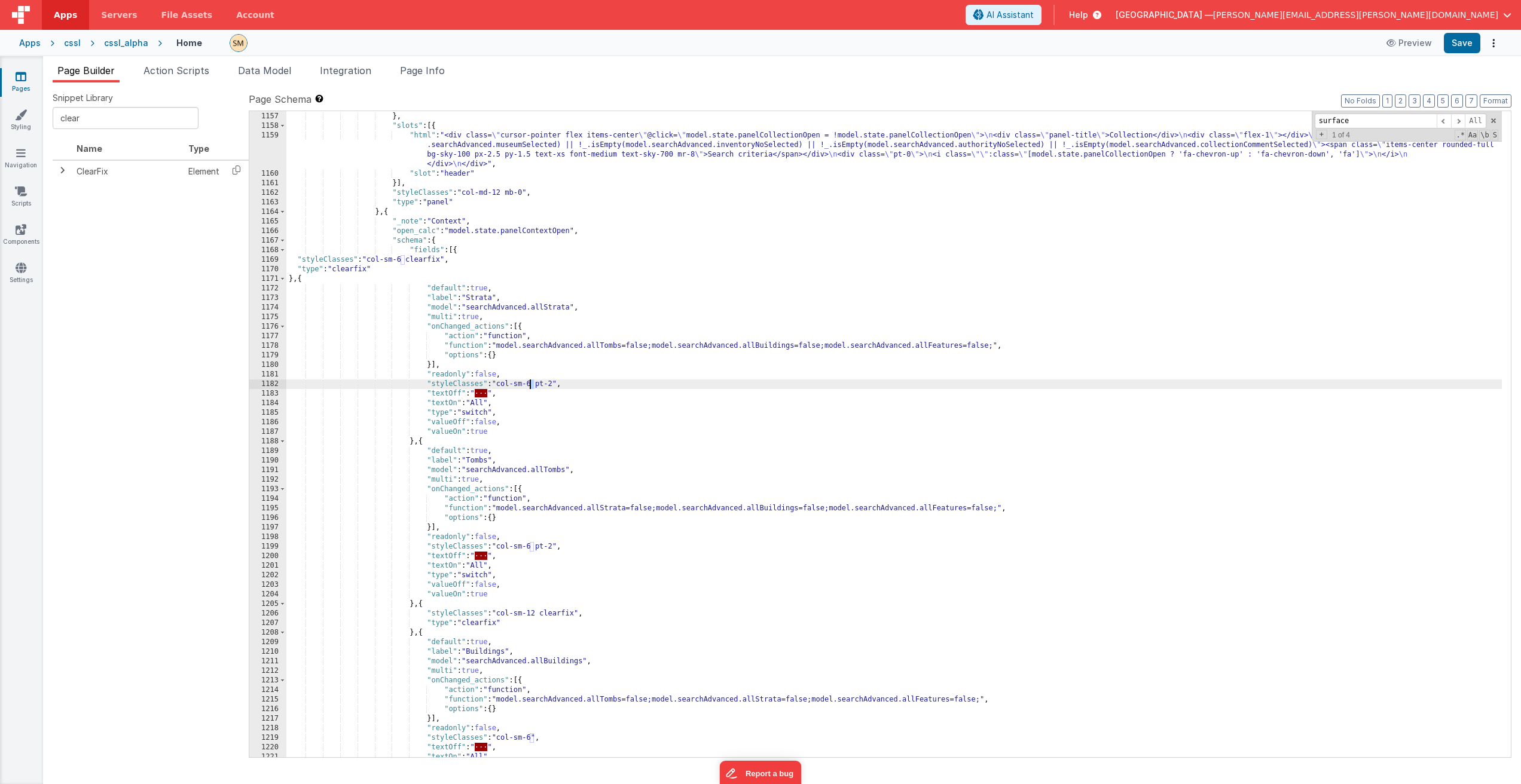
click at [529, 386] on div "}] } , "slots" : [{ "html" : "<div class= \" cursor-pointer flex items-center \…" at bounding box center [894, 435] width 1215 height 665
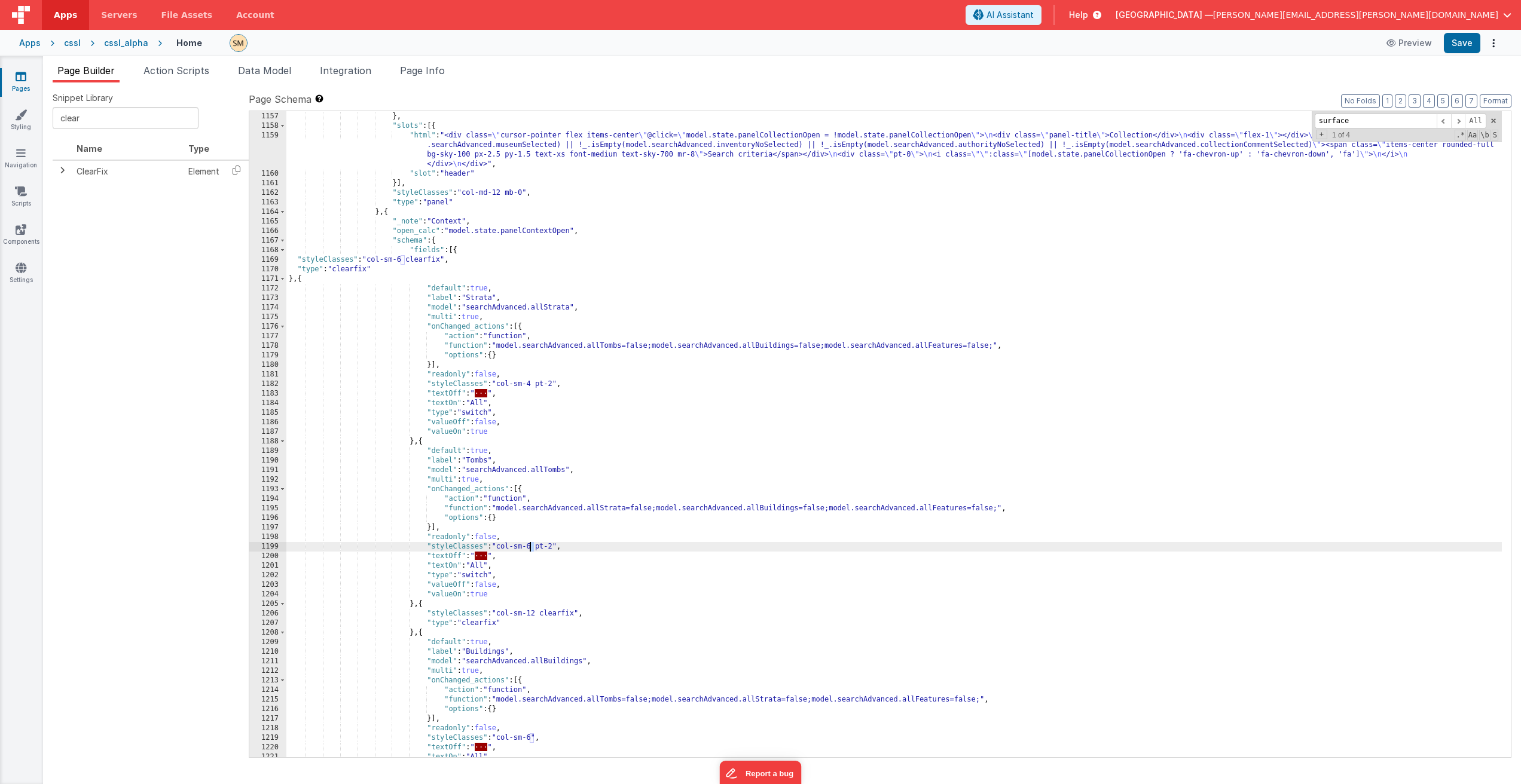
click at [530, 548] on div "}] } , "slots" : [{ "html" : "<div class= \" cursor-pointer flex items-center \…" at bounding box center [894, 435] width 1215 height 665
click at [400, 263] on div "}] } , "slots" : [{ "html" : "<div class= \" cursor-pointer flex items-center \…" at bounding box center [894, 435] width 1215 height 665
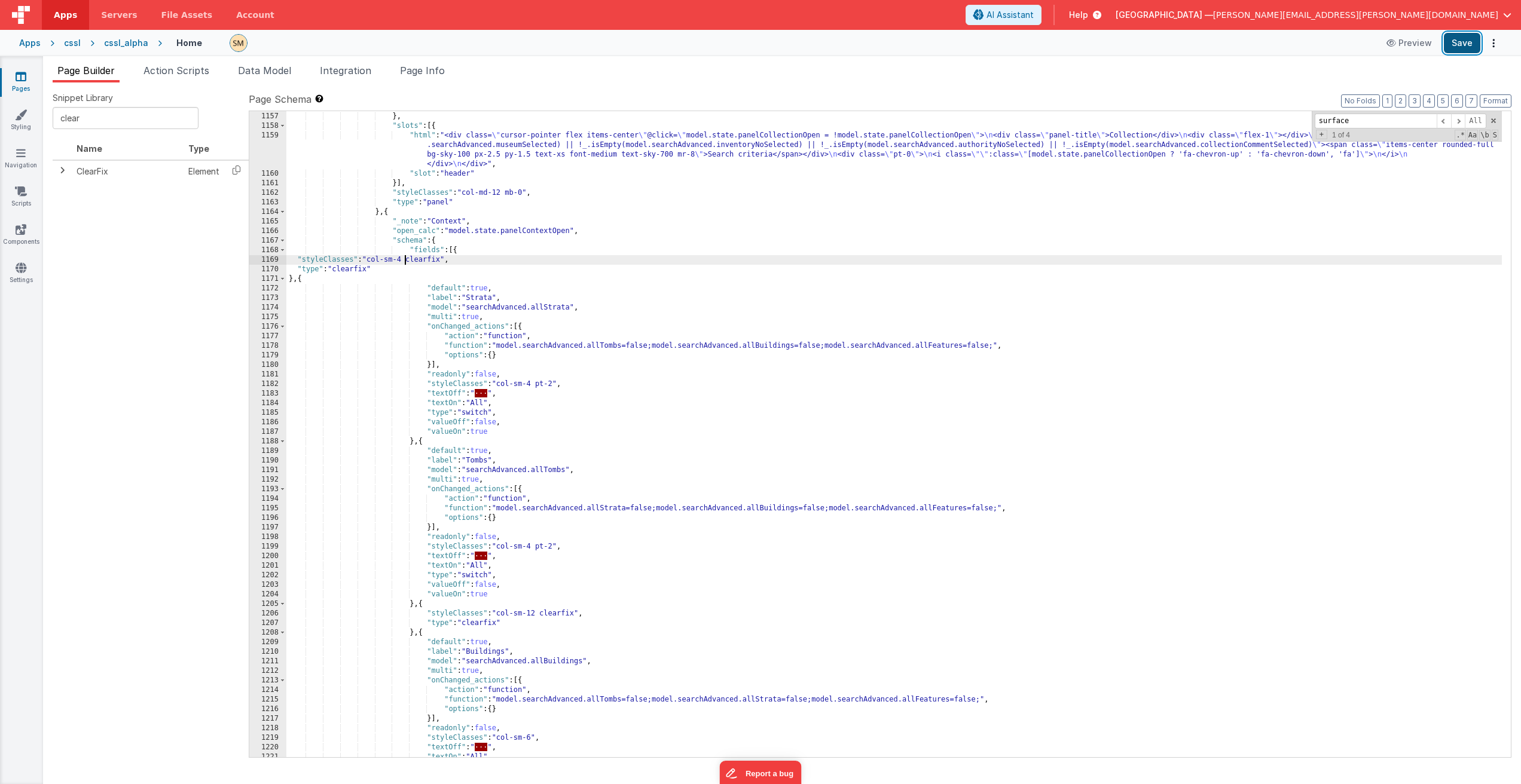
click at [1465, 45] on button "Save" at bounding box center [1461, 43] width 36 height 20
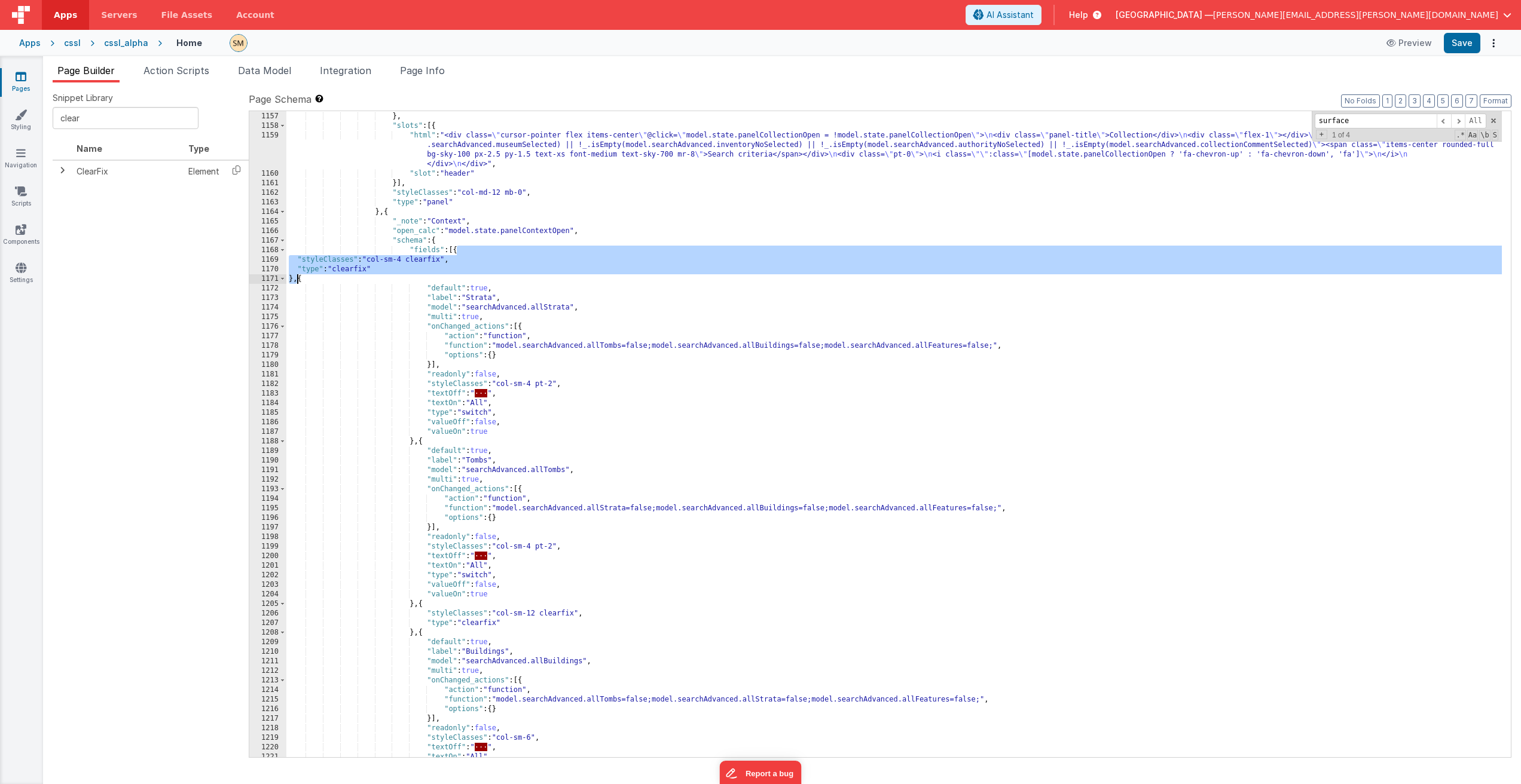
drag, startPoint x: 458, startPoint y: 250, endPoint x: 295, endPoint y: 283, distance: 166.3
click at [295, 283] on div "}] } , "slots" : [{ "html" : "<div class= \" cursor-pointer flex items-center \…" at bounding box center [894, 435] width 1215 height 665
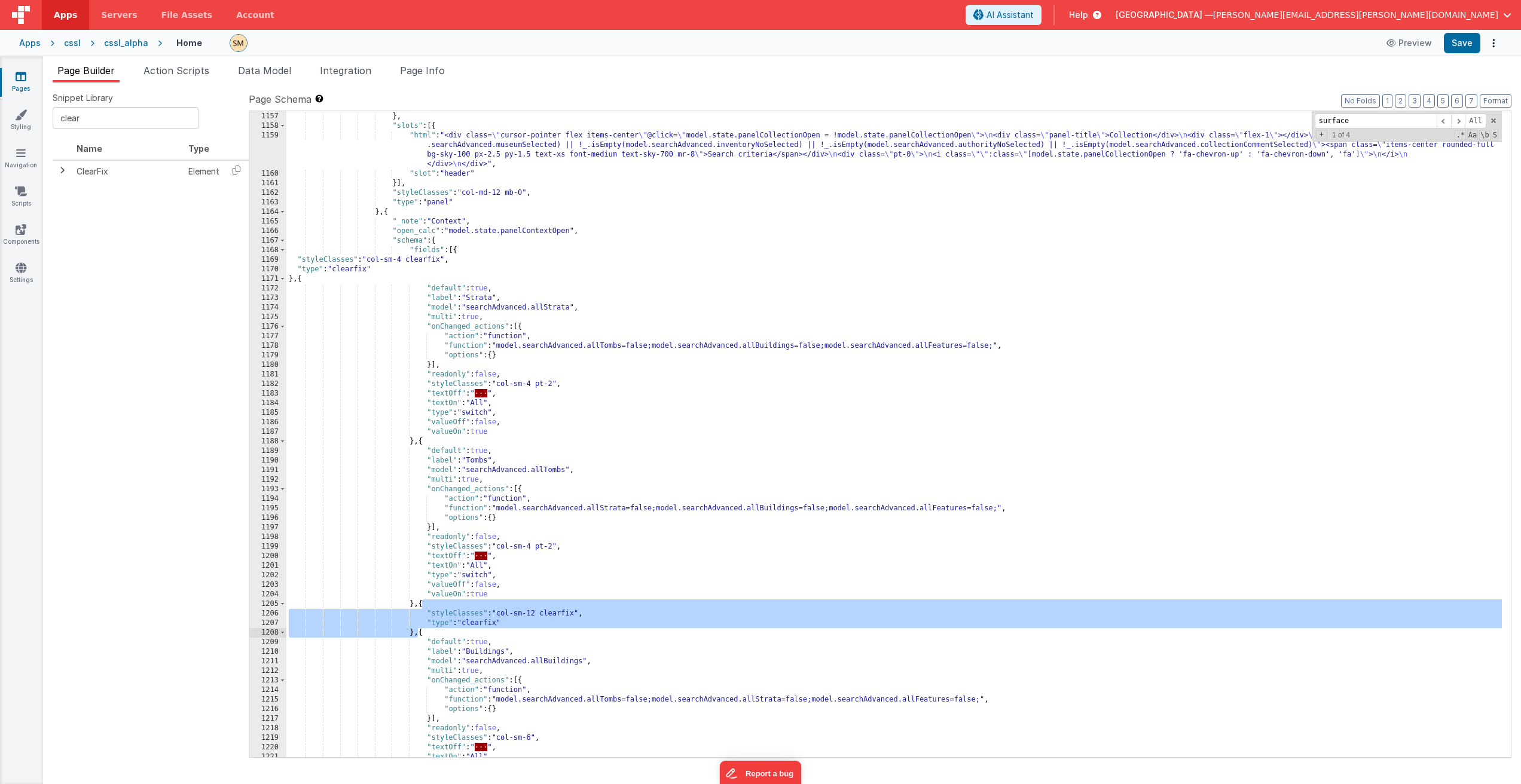
drag, startPoint x: 423, startPoint y: 605, endPoint x: 417, endPoint y: 632, distance: 27.7
click at [417, 632] on div "}] } , "slots" : [{ "html" : "<div class= \" cursor-pointer flex items-center \…" at bounding box center [894, 435] width 1215 height 665
click at [396, 260] on div "}] } , "slots" : [{ "html" : "<div class= \" cursor-pointer flex items-center \…" at bounding box center [894, 435] width 1215 height 665
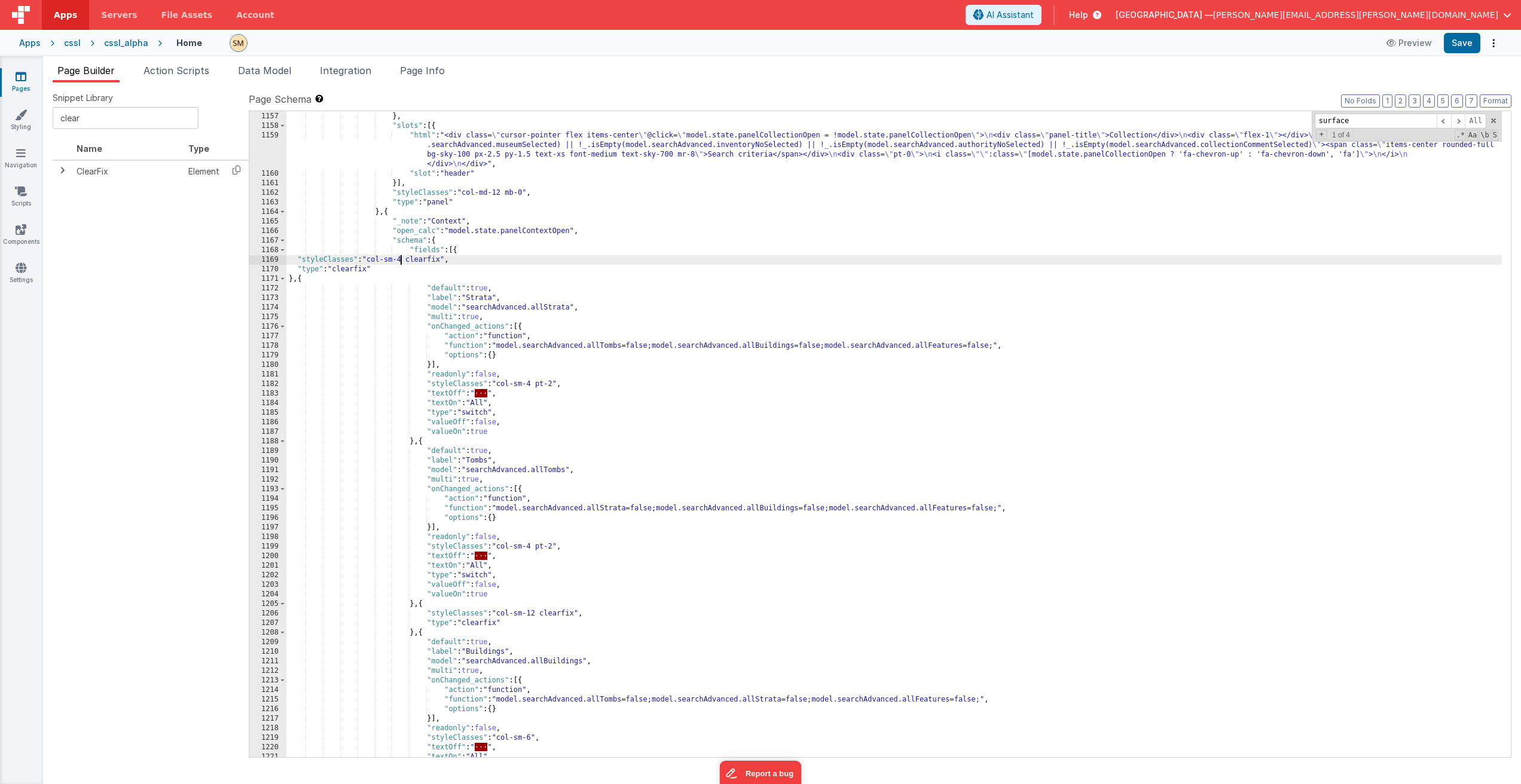
click at [401, 261] on div "}] } , "slots" : [{ "html" : "<div class= \" cursor-pointer flex items-center \…" at bounding box center [894, 435] width 1215 height 665
drag, startPoint x: 405, startPoint y: 262, endPoint x: 388, endPoint y: 262, distance: 17.0
click at [388, 262] on div "}] } , "slots" : [{ "html" : "<div class= \" cursor-pointer flex items-center \…" at bounding box center [894, 435] width 1215 height 665
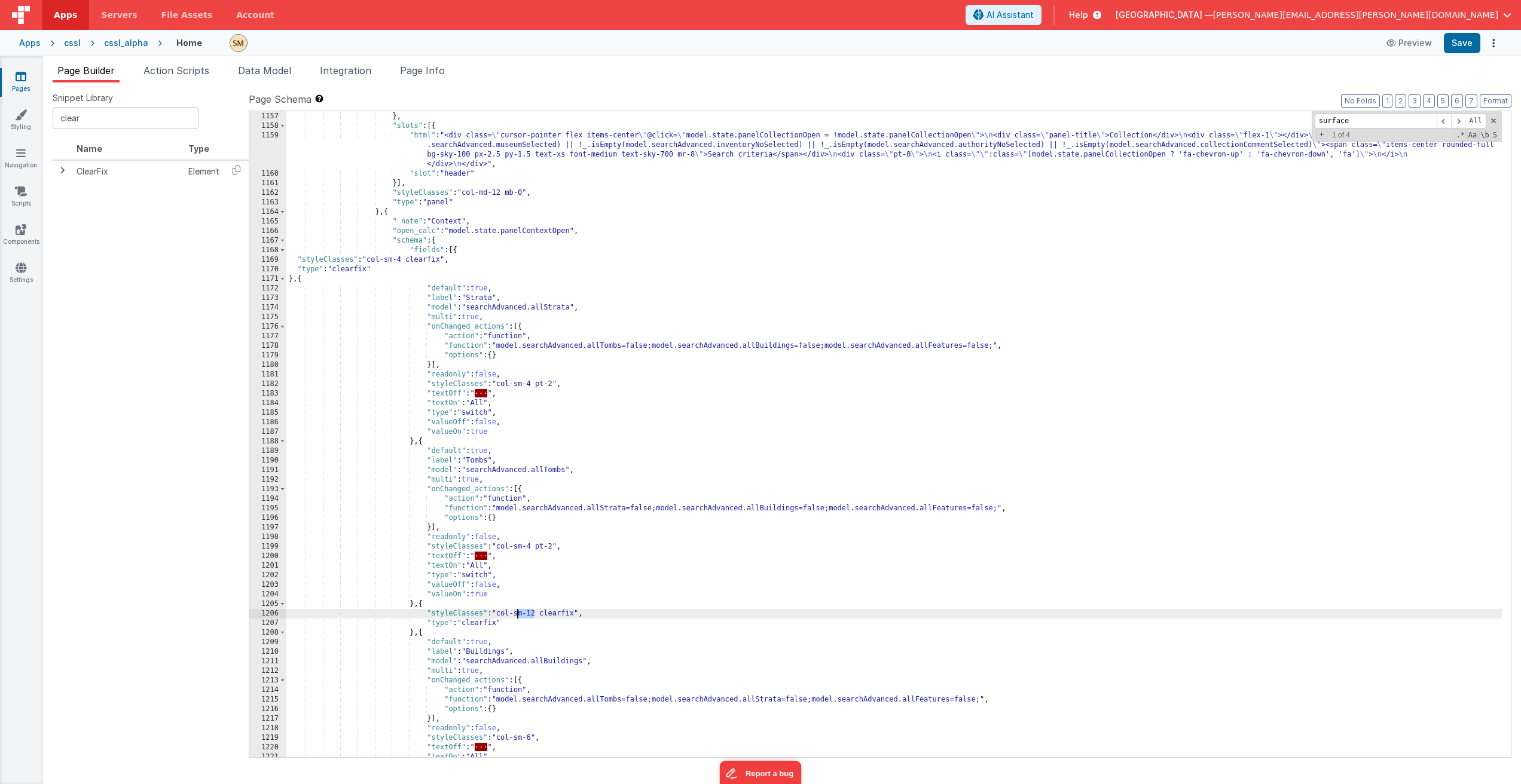
drag, startPoint x: 536, startPoint y: 615, endPoint x: 517, endPoint y: 614, distance: 19.0
click at [517, 614] on div "}] } , "slots" : [{ "html" : "<div class= \" cursor-pointer flex items-center \…" at bounding box center [894, 435] width 1215 height 665
click at [534, 616] on div "}] } , "slots" : [{ "html" : "<div class= \" cursor-pointer flex items-center \…" at bounding box center [894, 435] width 1215 height 665
click at [535, 615] on div "}] } , "slots" : [{ "html" : "<div class= \" cursor-pointer flex items-center \…" at bounding box center [894, 435] width 1215 height 665
drag, startPoint x: 538, startPoint y: 615, endPoint x: 548, endPoint y: 621, distance: 11.7
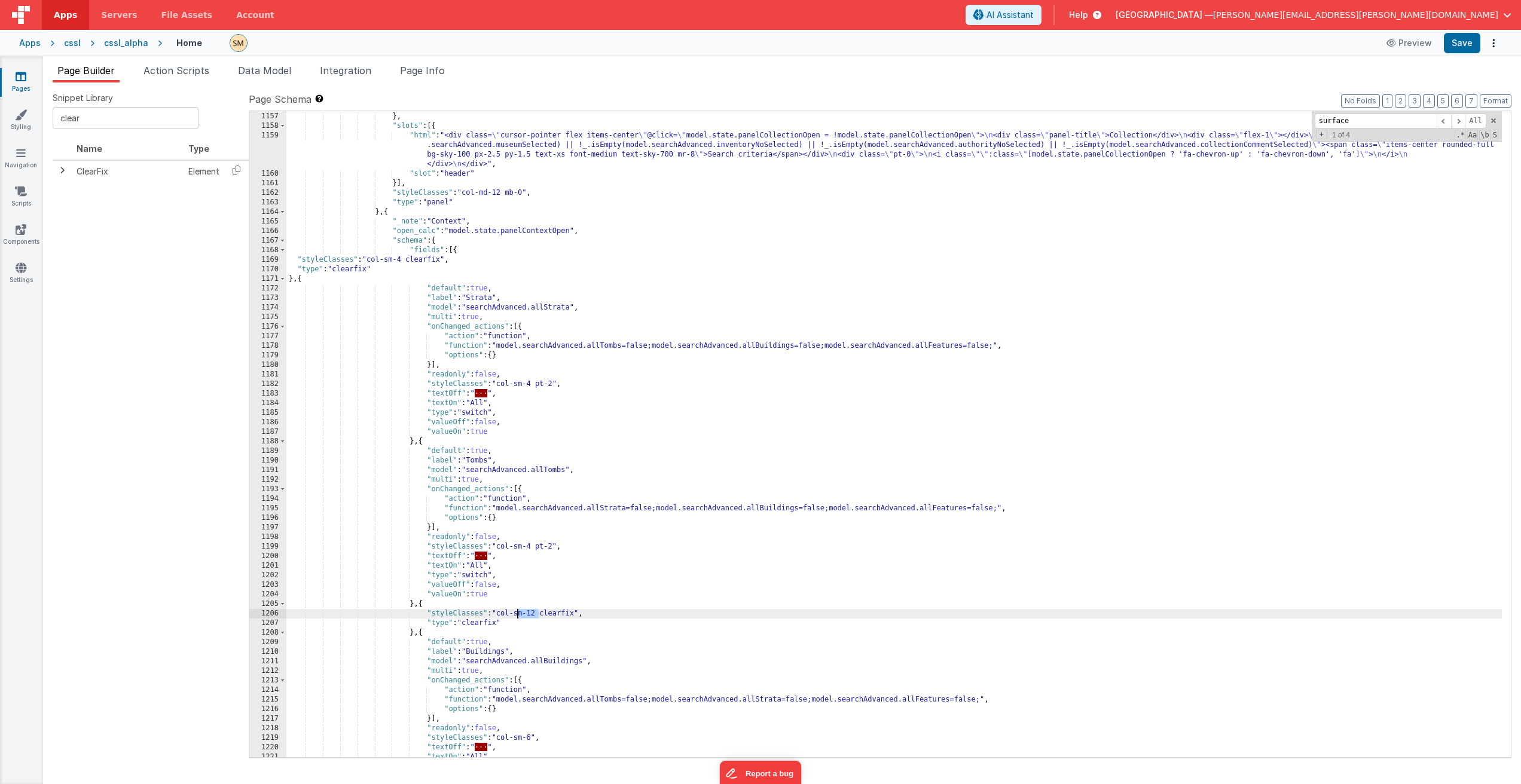
click at [516, 615] on div "}] } , "slots" : [{ "html" : "<div class= \" cursor-pointer flex items-center \…" at bounding box center [894, 435] width 1215 height 665
click at [1472, 41] on button "Save" at bounding box center [1461, 43] width 36 height 20
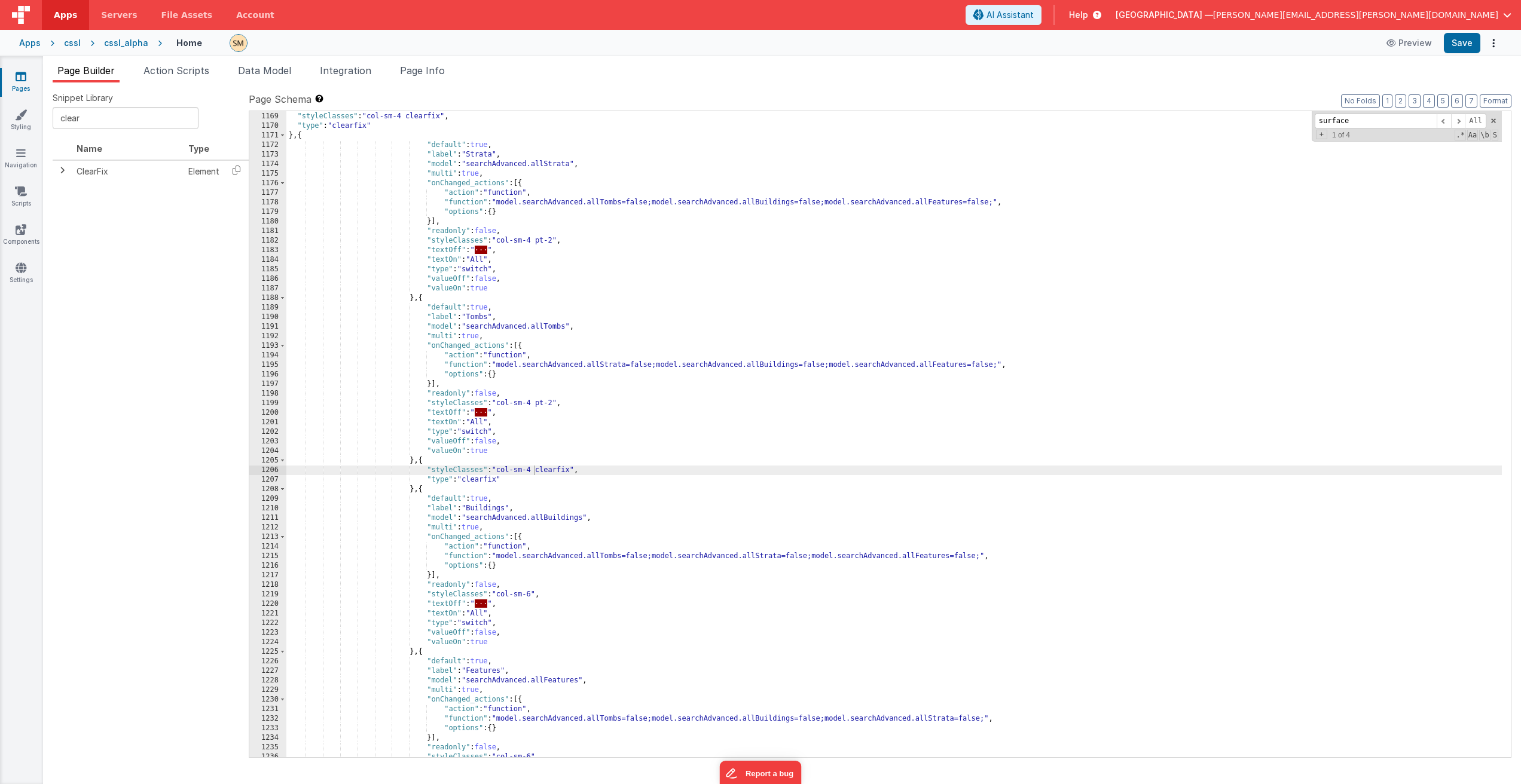
scroll to position [12184, 0]
click at [530, 595] on div ""fields" : [{ "styleClasses" : "col-sm-4 clearfix" , "type" : "clearfix" } , { …" at bounding box center [894, 435] width 1215 height 665
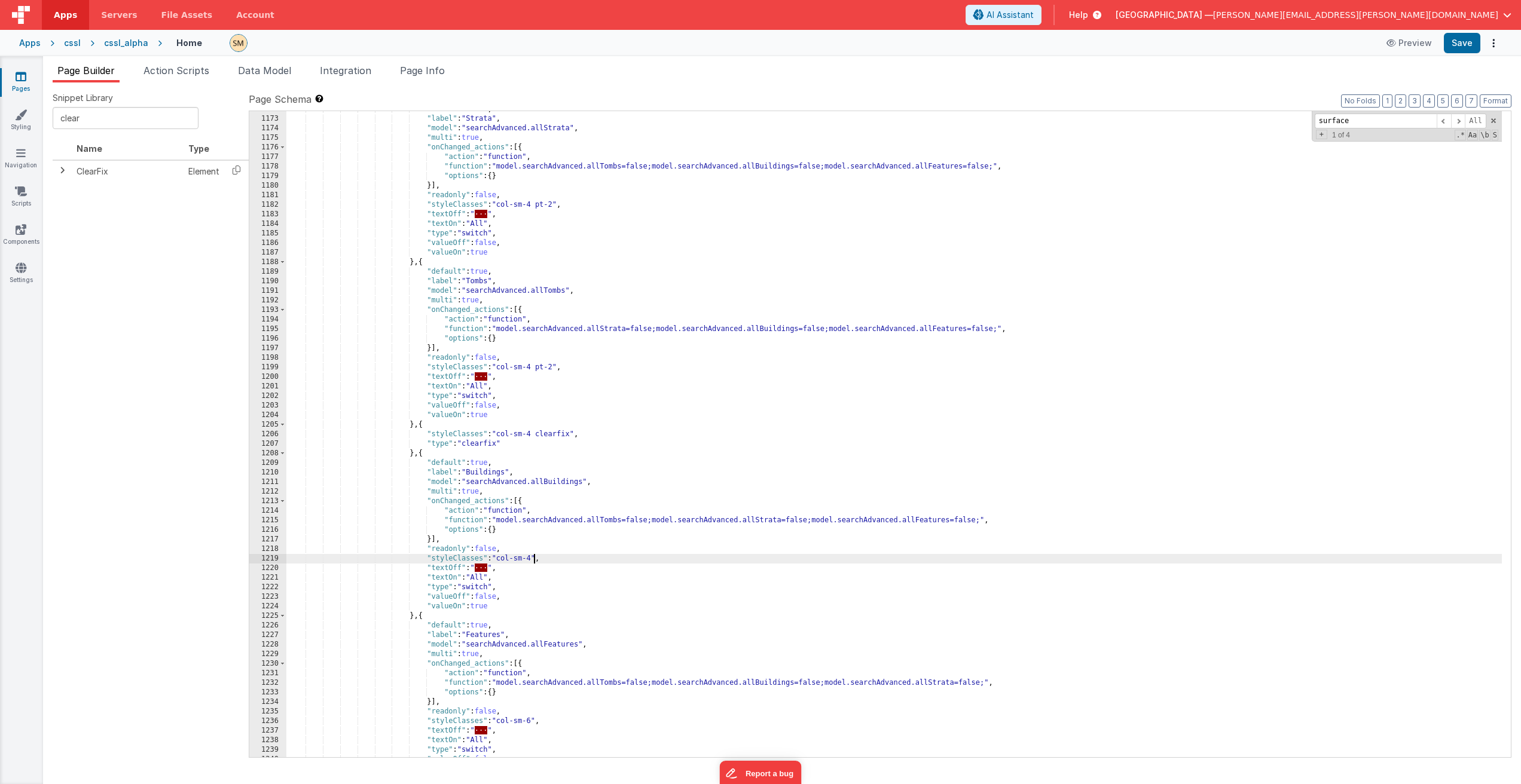
scroll to position [12256, 0]
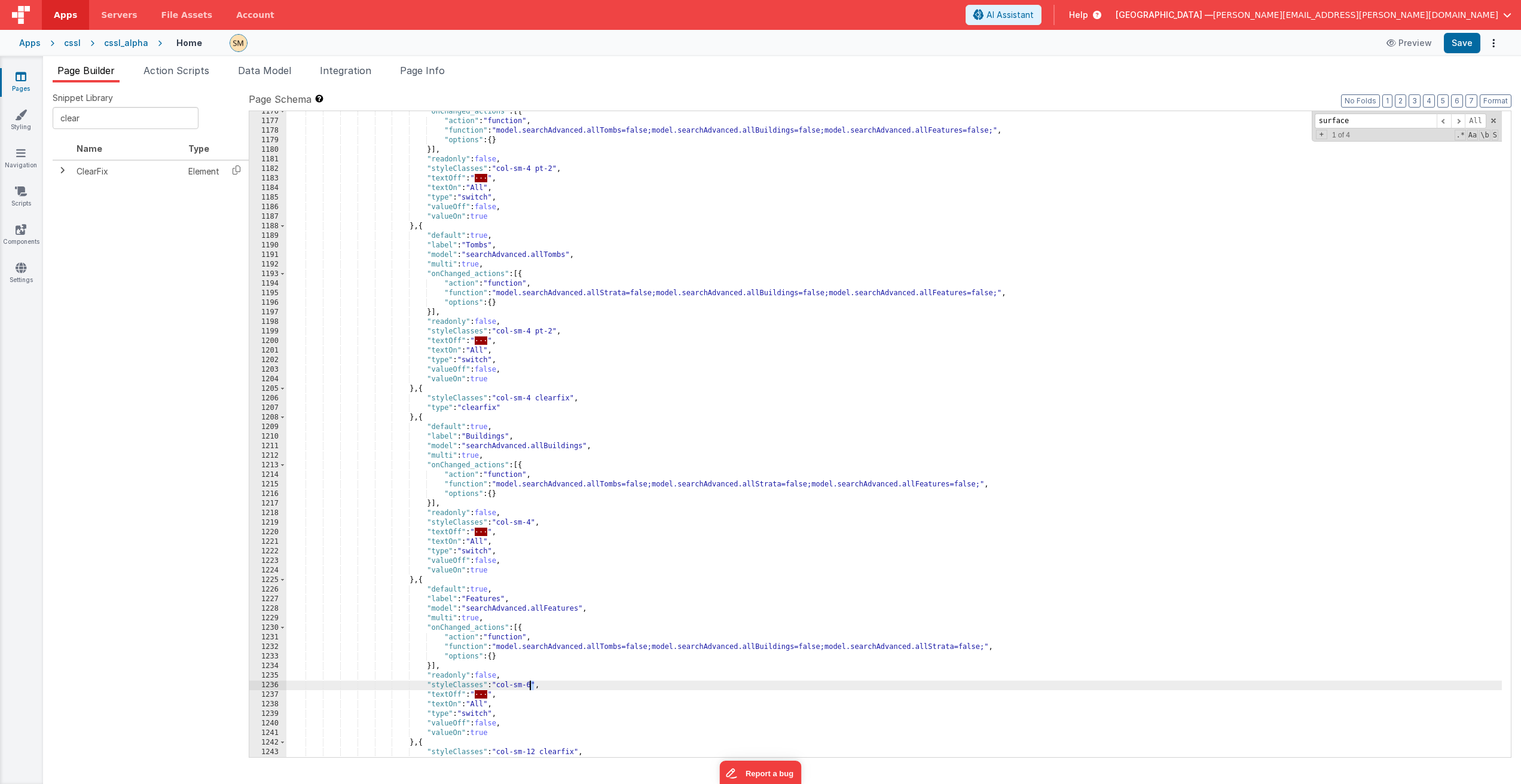
click at [529, 689] on div ""onChanged_actions" : [{ "action" : "function" , "function" : "model.searchAdva…" at bounding box center [894, 440] width 1215 height 665
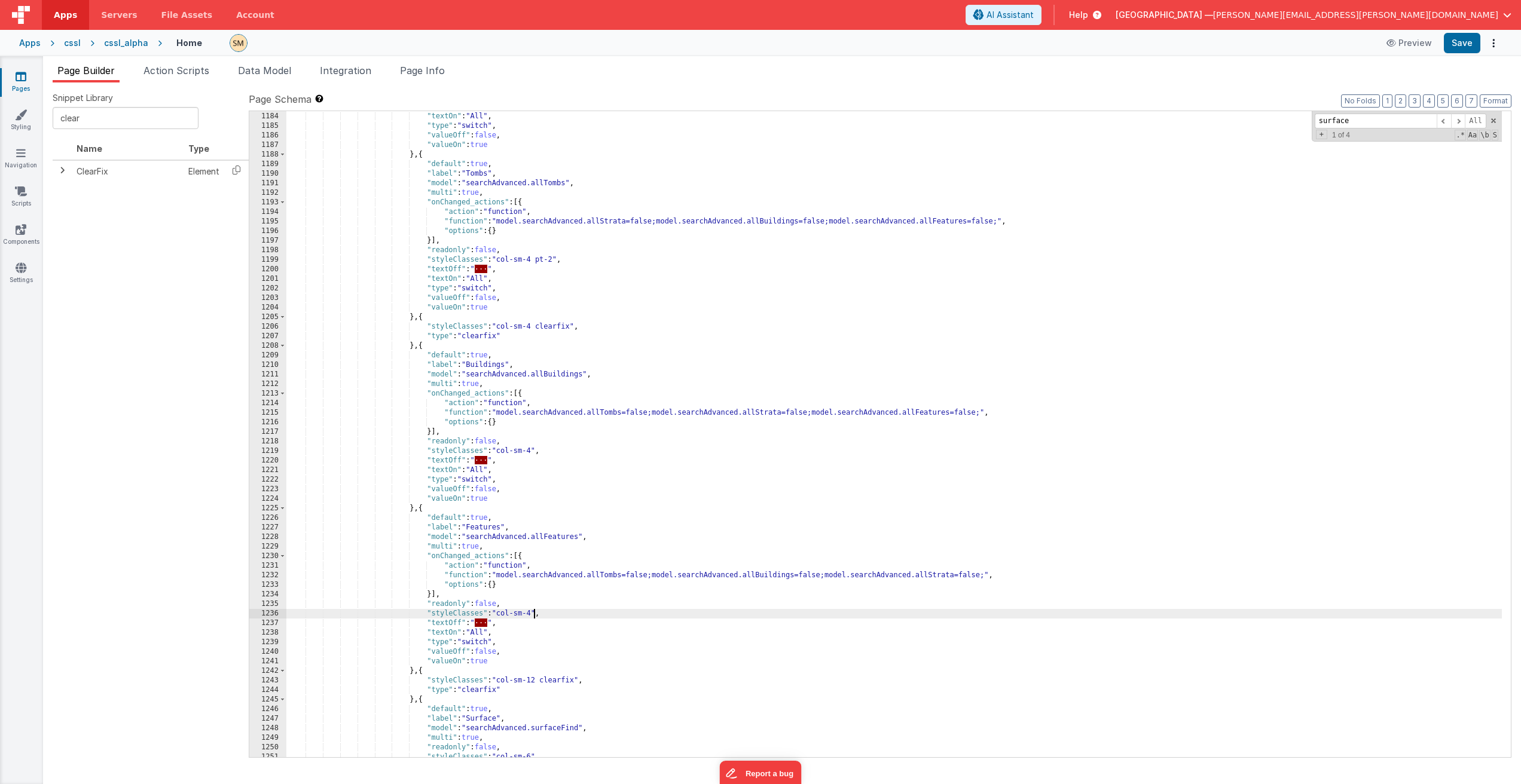
scroll to position [12364, 0]
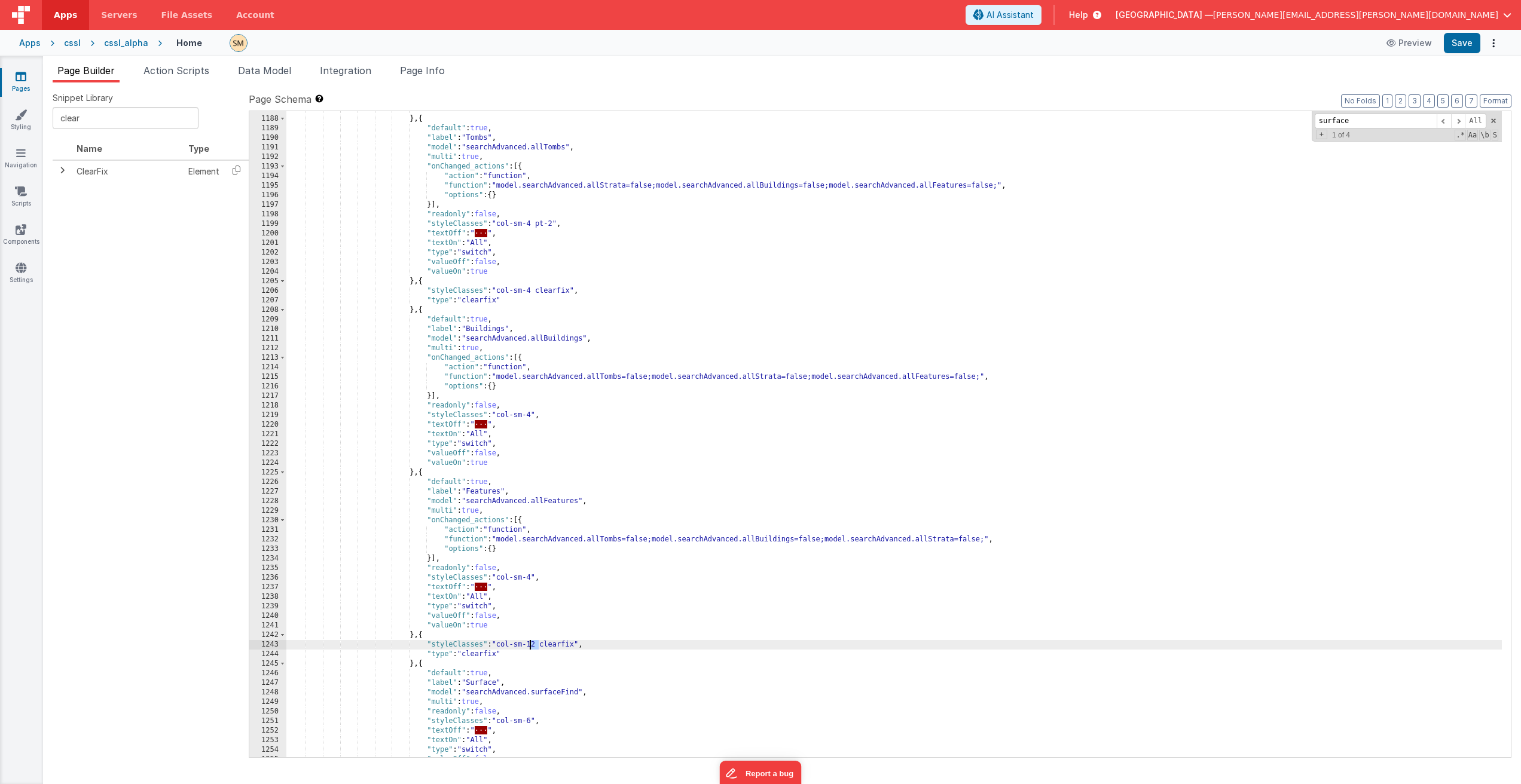
drag, startPoint x: 538, startPoint y: 648, endPoint x: 529, endPoint y: 648, distance: 9.0
click at [529, 648] on div ""valueOn" : true } , { "default" : true , "label" : "Tombs" , "model" : "search…" at bounding box center [894, 437] width 1215 height 665
click at [1462, 42] on button "Save" at bounding box center [1461, 43] width 36 height 20
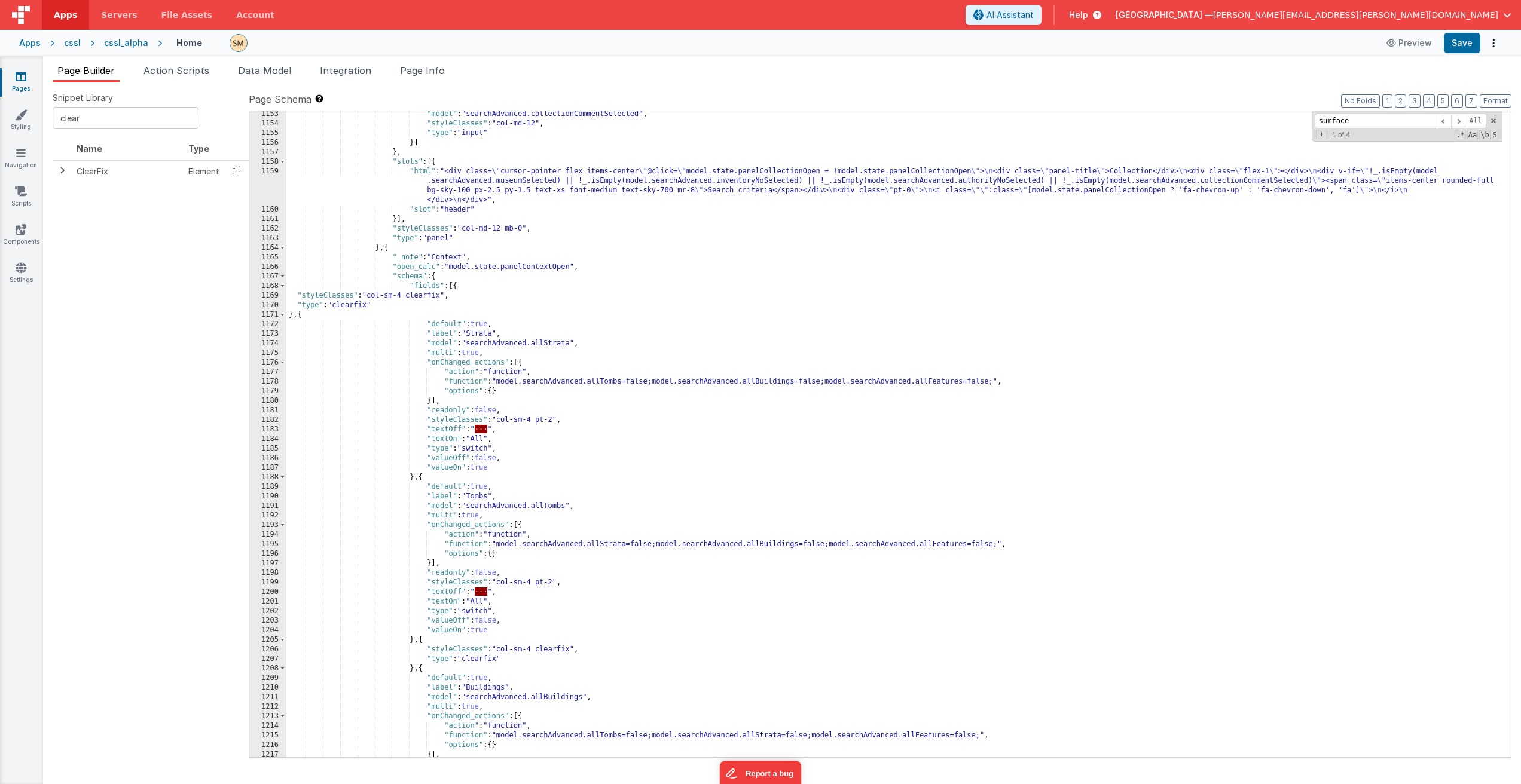
scroll to position [11969, 0]
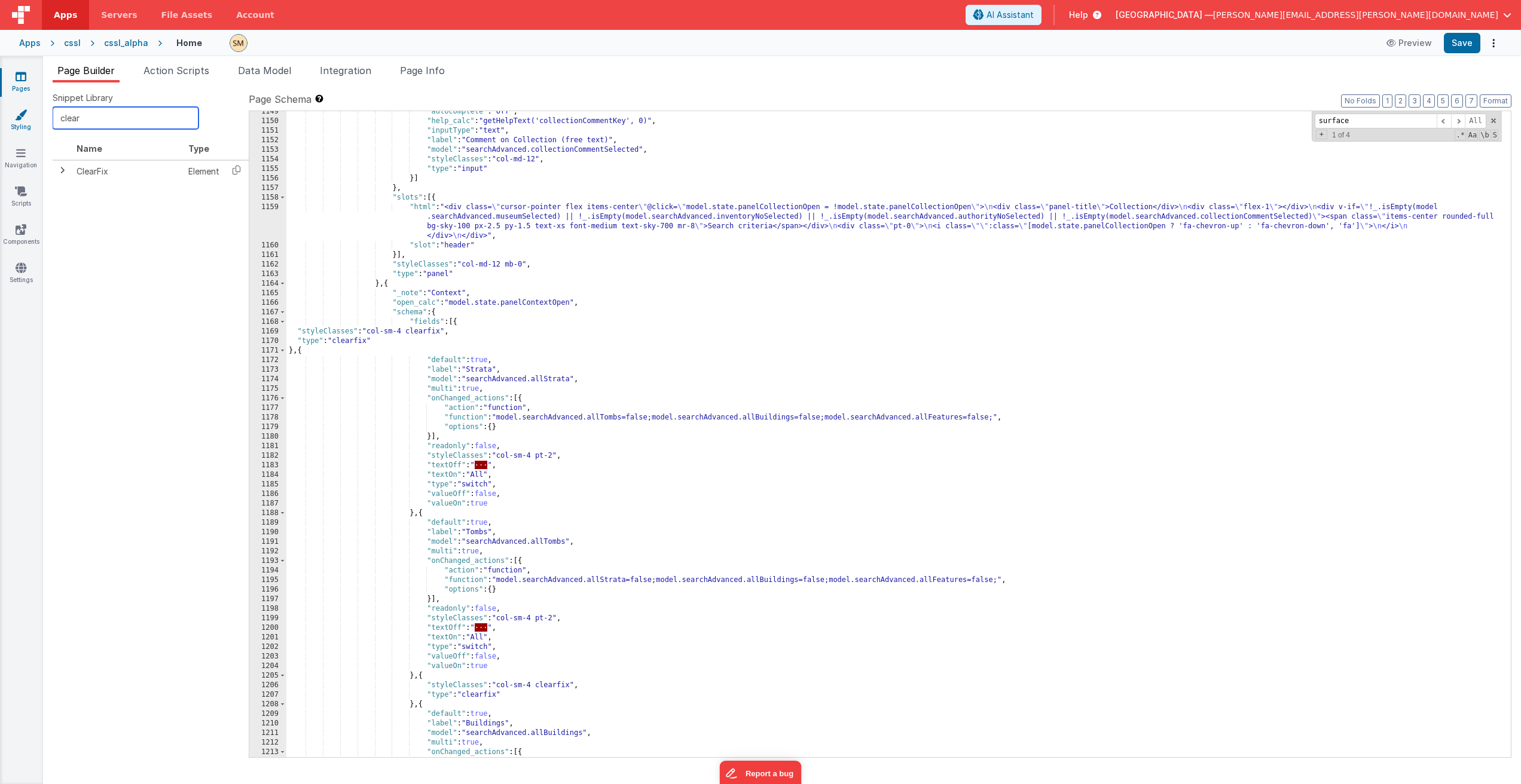
drag, startPoint x: 101, startPoint y: 114, endPoint x: 12, endPoint y: 119, distance: 89.1
click at [12, 119] on section "Pages Styling Navigation Scripts Components Settings Page Builder Action Script…" at bounding box center [760, 420] width 1521 height 728
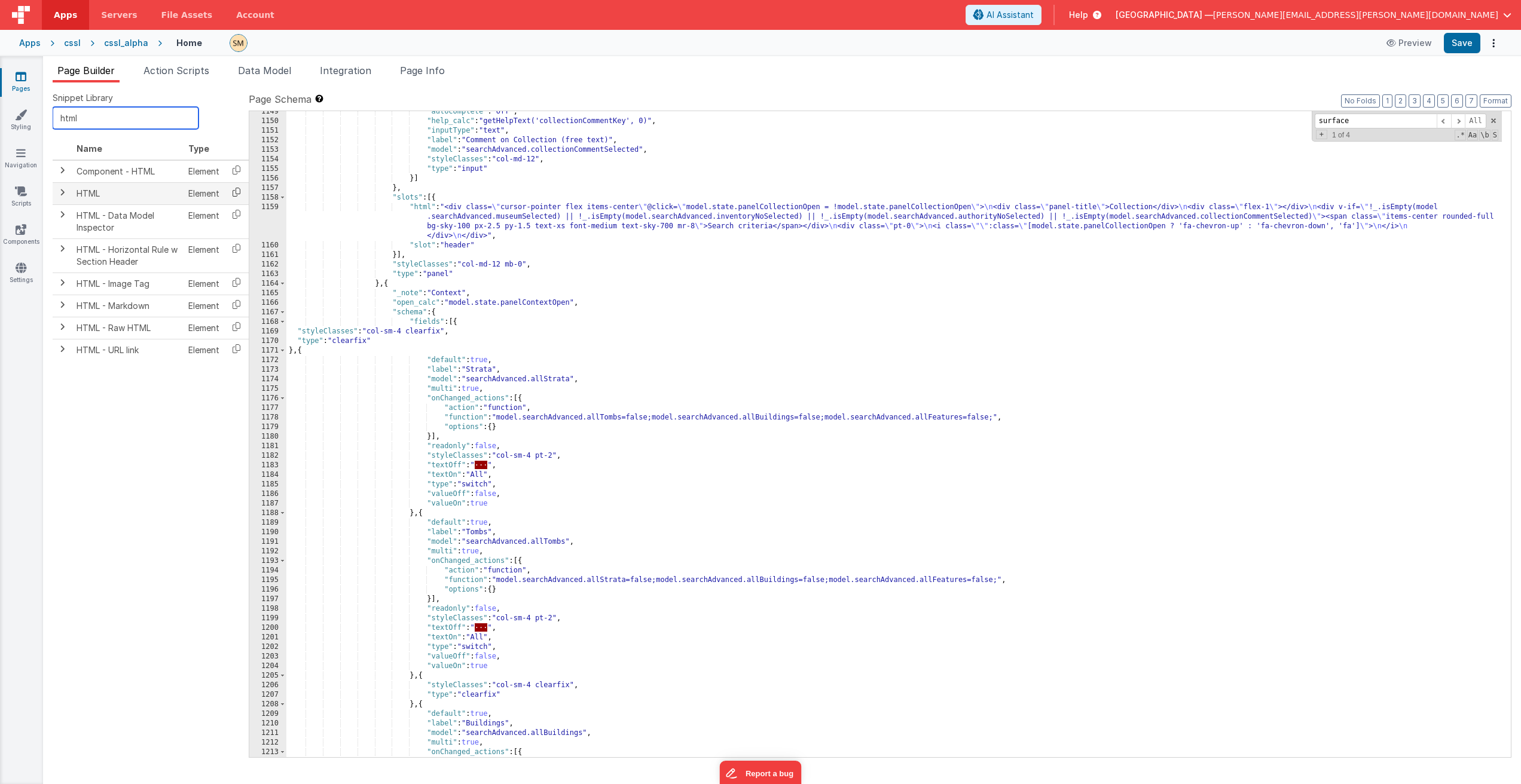
type input "html"
click at [233, 195] on icon at bounding box center [236, 193] width 25 height 18
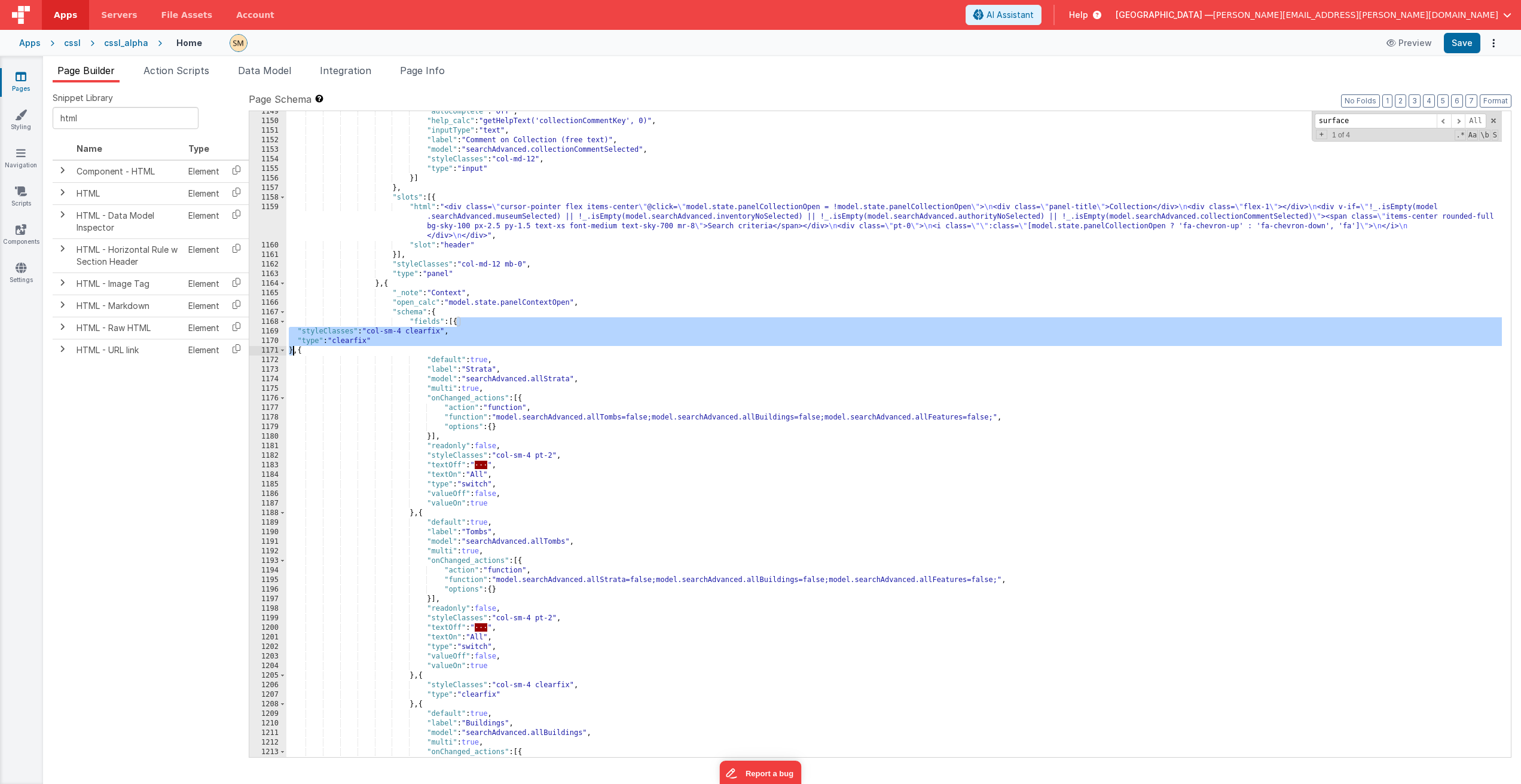
drag, startPoint x: 458, startPoint y: 323, endPoint x: 293, endPoint y: 349, distance: 167.0
click at [293, 349] on div ""autocomplete" : "off" , "help_calc" : "getHelpText('collectionCommentKey', 0)"…" at bounding box center [894, 440] width 1215 height 665
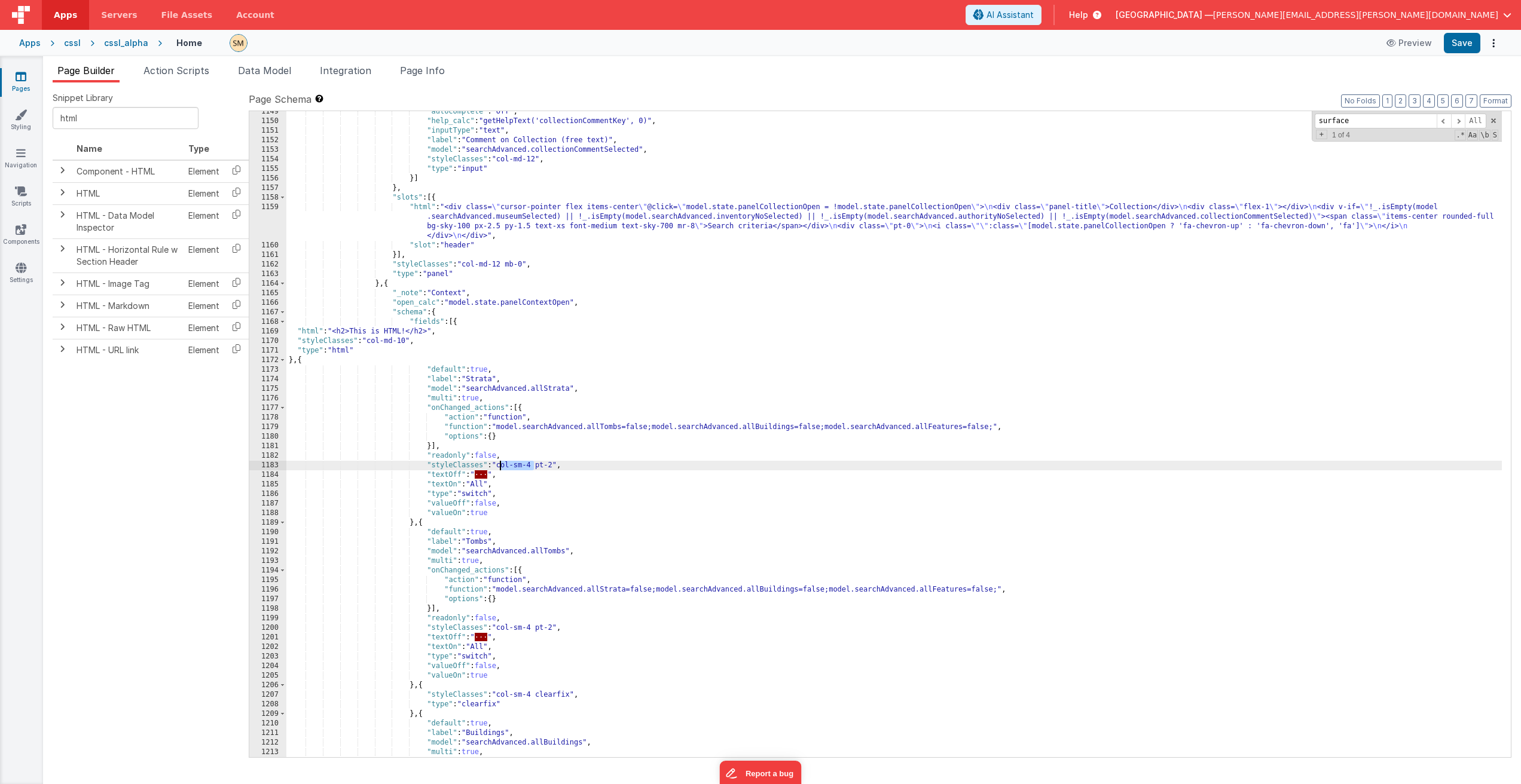
drag, startPoint x: 535, startPoint y: 466, endPoint x: 498, endPoint y: 467, distance: 37.0
click at [498, 467] on div ""autocomplete" : "off" , "help_calc" : "getHelpText('collectionCommentKey', 0)"…" at bounding box center [894, 440] width 1215 height 665
drag, startPoint x: 410, startPoint y: 342, endPoint x: 371, endPoint y: 343, distance: 39.0
click at [371, 343] on div ""autocomplete" : "off" , "help_calc" : "getHelpText('collectionCommentKey', 0)"…" at bounding box center [894, 440] width 1215 height 665
click at [400, 330] on div ""autocomplete" : "off" , "help_calc" : "getHelpText('collectionCommentKey', 0)"…" at bounding box center [894, 440] width 1215 height 665
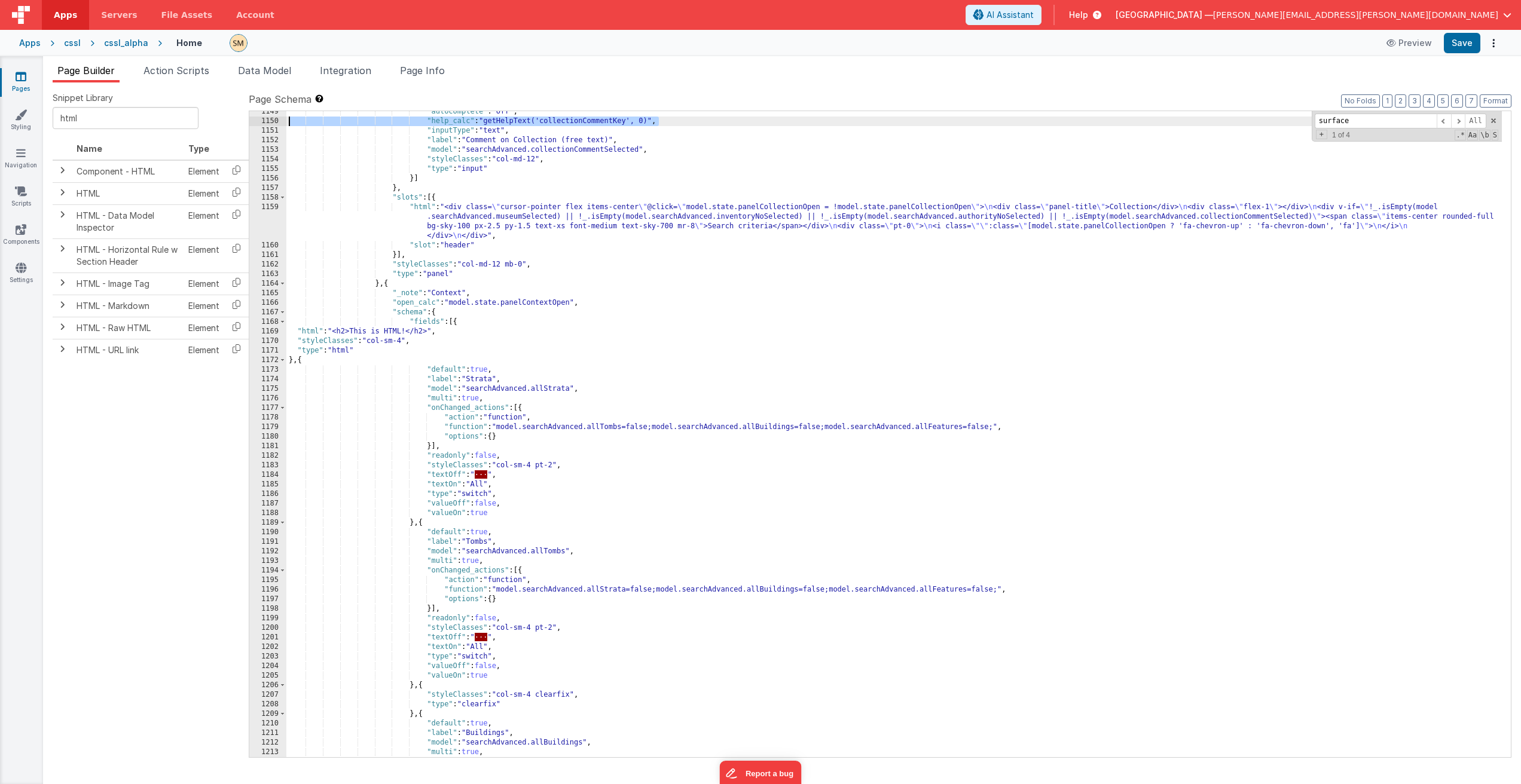
drag, startPoint x: 659, startPoint y: 122, endPoint x: 279, endPoint y: 122, distance: 380.0
click at [279, 122] on div "1149 1150 1151 1152 1153 1154 1155 1156 1157 1158 1159 1160 1161 1162 1163 1164…" at bounding box center [879, 434] width 1262 height 648
click at [469, 323] on div ""autocomplete" : "off" , "help_calc" : "getHelpText('collectionCommentKey', 0)"…" at bounding box center [894, 440] width 1215 height 665
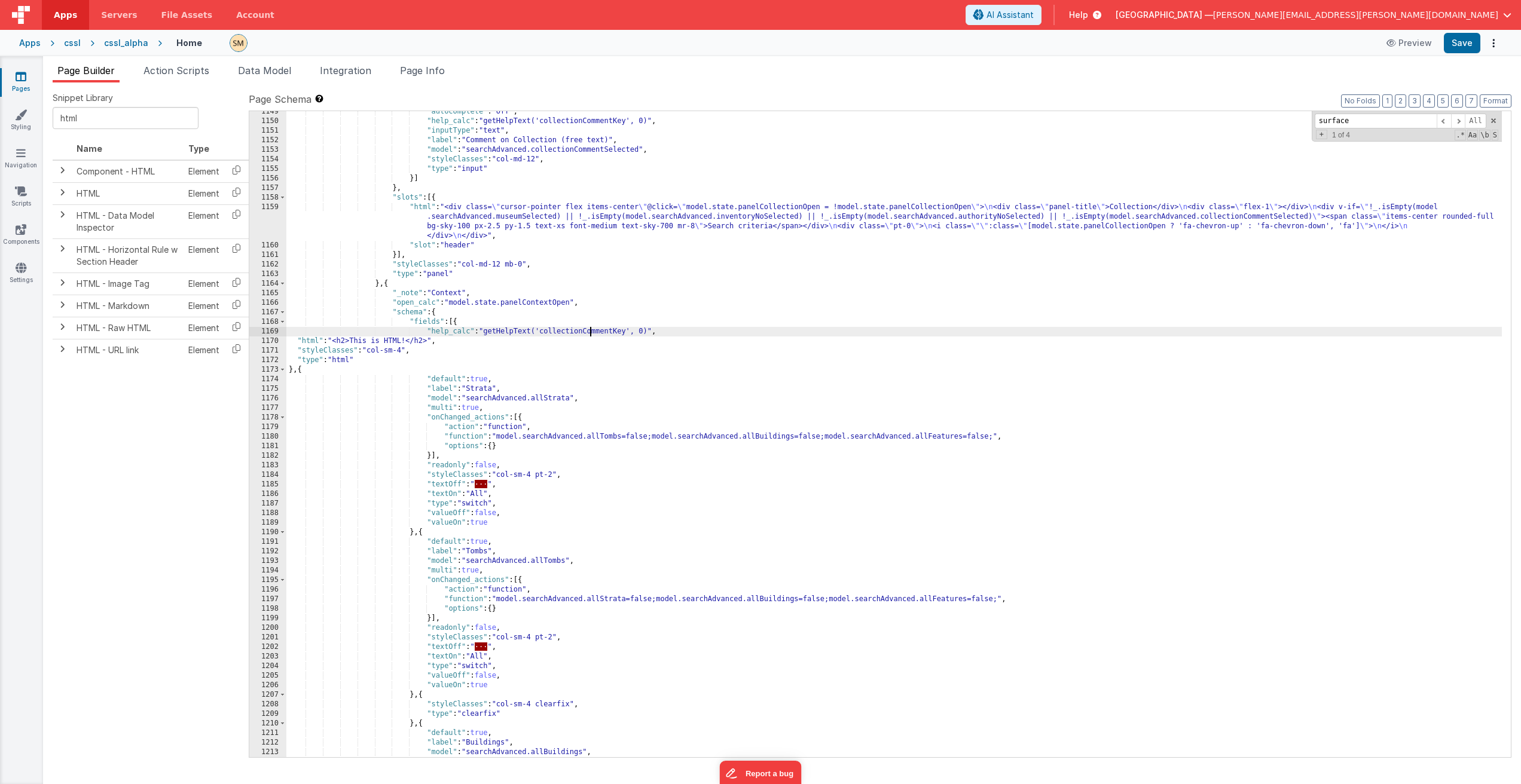
click at [591, 330] on div ""autocomplete" : "off" , "help_calc" : "getHelpText('collectionCommentKey', 0)"…" at bounding box center [894, 440] width 1215 height 665
click at [457, 339] on div ""autocomplete" : "off" , "help_calc" : "getHelpText('collectionCommentKey', 0)"…" at bounding box center [894, 440] width 1215 height 665
click at [431, 342] on div ""autocomplete" : "off" , "help_calc" : "getHelpText('collectionCommentKey', 0)"…" at bounding box center [894, 440] width 1215 height 665
drag, startPoint x: 430, startPoint y: 343, endPoint x: 337, endPoint y: 340, distance: 93.0
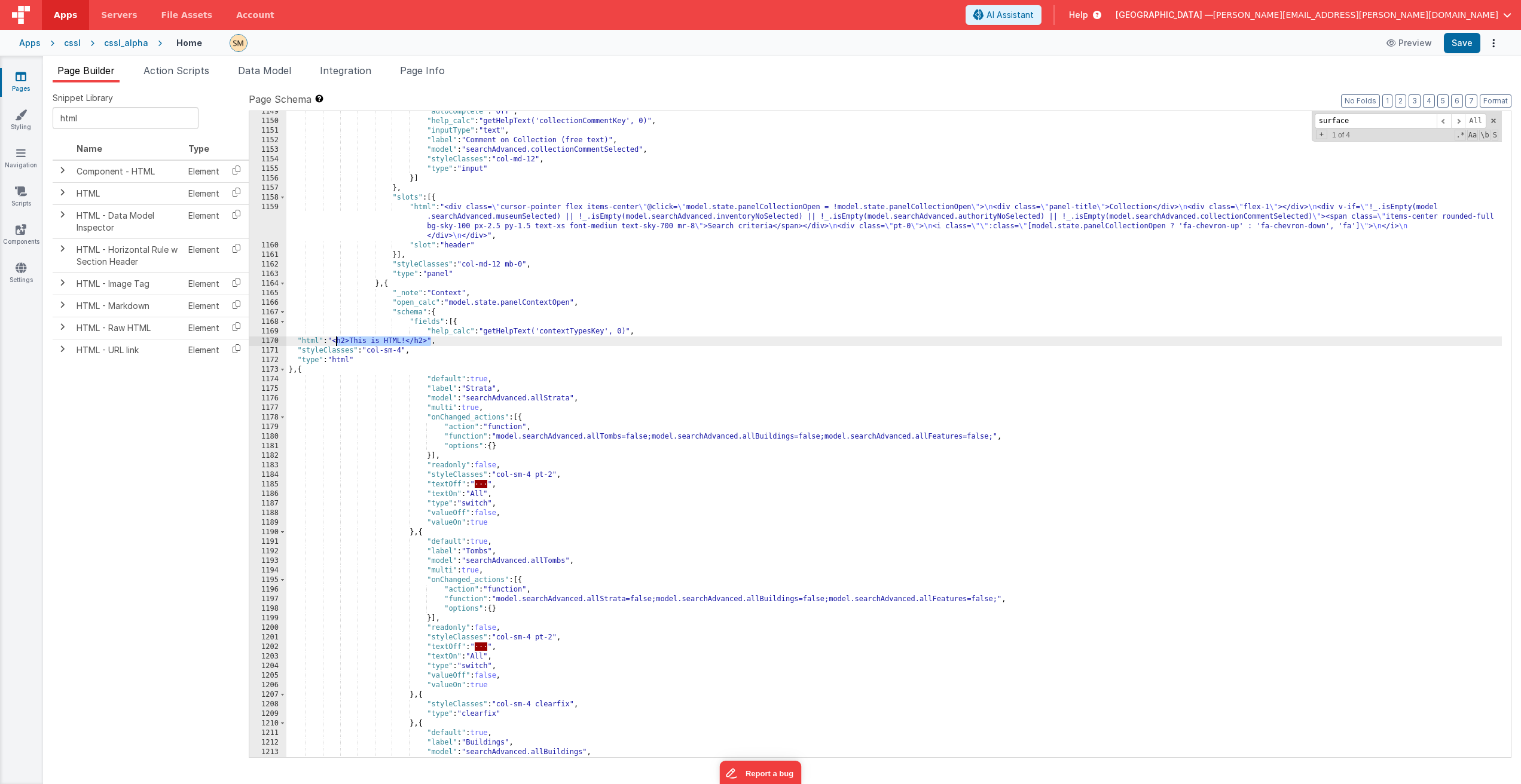
click at [337, 340] on div ""autocomplete" : "off" , "help_calc" : "getHelpText('collectionCommentKey', 0)"…" at bounding box center [894, 440] width 1215 height 665
click at [1459, 44] on button "Save" at bounding box center [1461, 43] width 36 height 20
click at [389, 343] on div ""autocomplete" : "off" , "help_calc" : "getHelpText('collectionCommentKey', 0)"…" at bounding box center [894, 440] width 1215 height 665
click at [1456, 42] on button "Save" at bounding box center [1461, 43] width 36 height 20
click at [1462, 45] on button "Save" at bounding box center [1461, 43] width 36 height 20
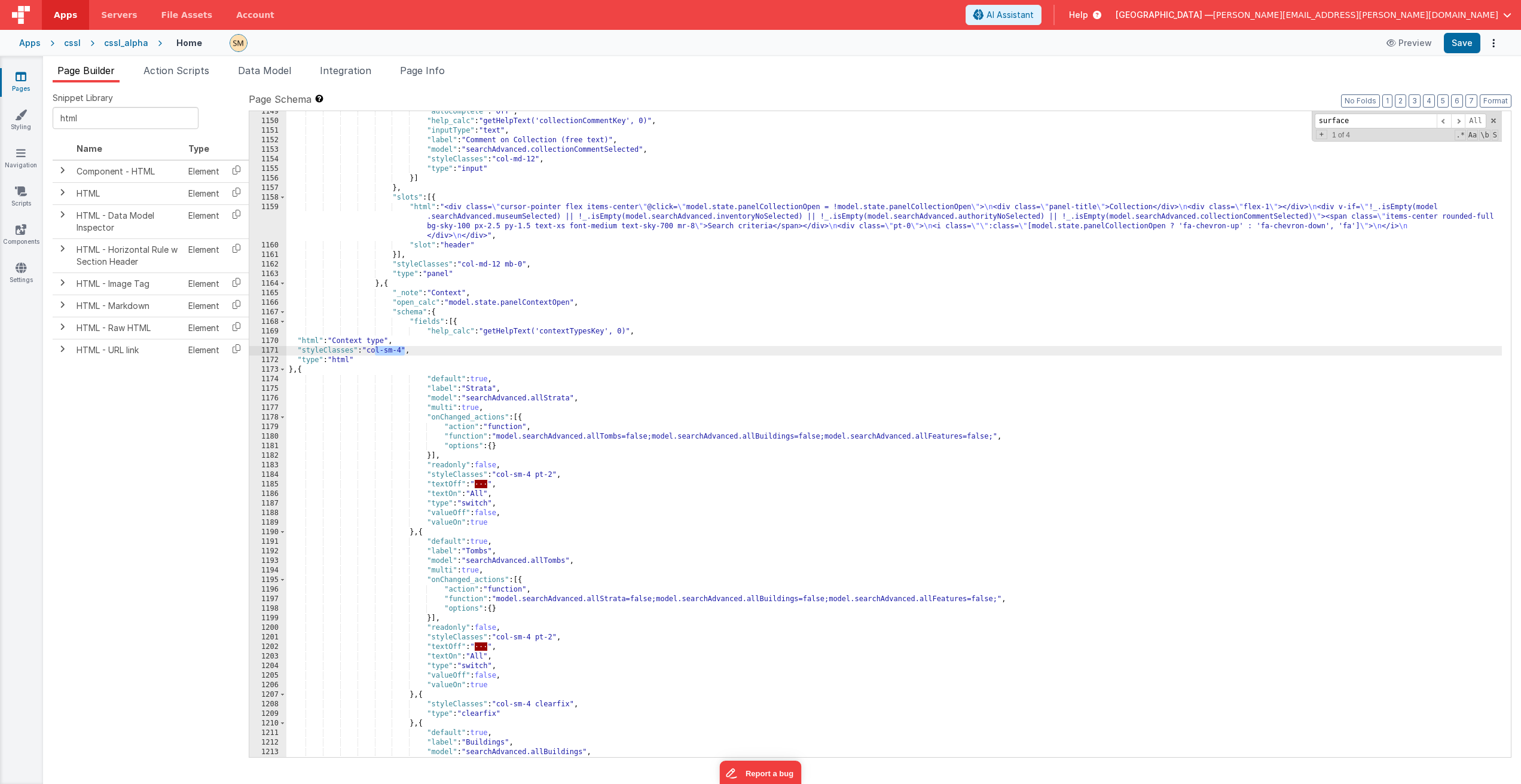
drag, startPoint x: 407, startPoint y: 353, endPoint x: 374, endPoint y: 351, distance: 33.1
click at [374, 351] on div ""autocomplete" : "off" , "help_calc" : "getHelpText('collectionCommentKey', 0)"…" at bounding box center [894, 440] width 1215 height 665
click at [372, 351] on div ""autocomplete" : "off" , "help_calc" : "getHelpText('collectionCommentKey', 0)"…" at bounding box center [894, 440] width 1215 height 665
drag, startPoint x: 371, startPoint y: 351, endPoint x: 405, endPoint y: 353, distance: 34.1
click at [405, 353] on div ""autocomplete" : "off" , "help_calc" : "getHelpText('collectionCommentKey', 0)"…" at bounding box center [894, 440] width 1215 height 665
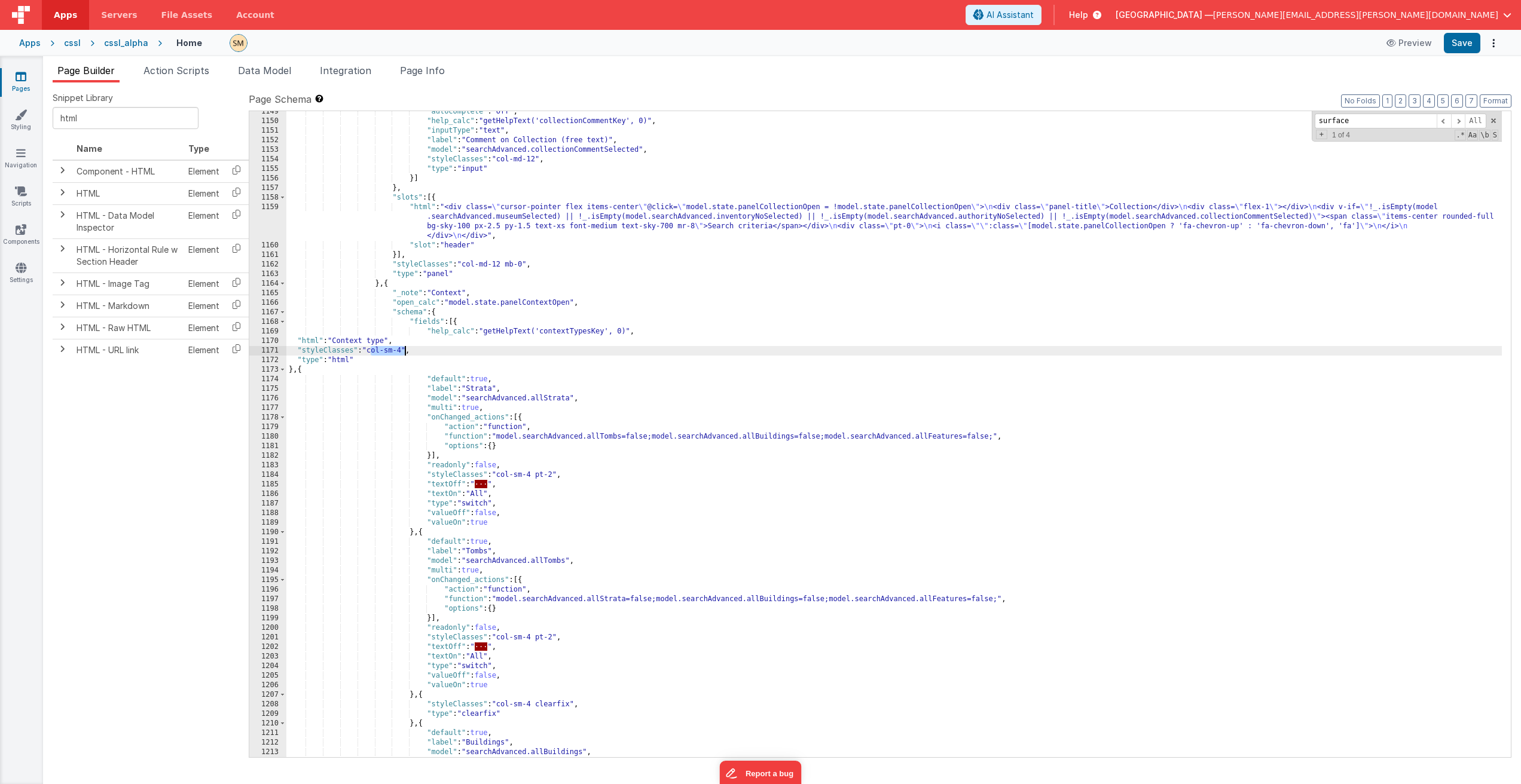
click at [373, 340] on div ""autocomplete" : "off" , "help_calc" : "getHelpText('collectionCommentKey', 0)"…" at bounding box center [894, 440] width 1215 height 665
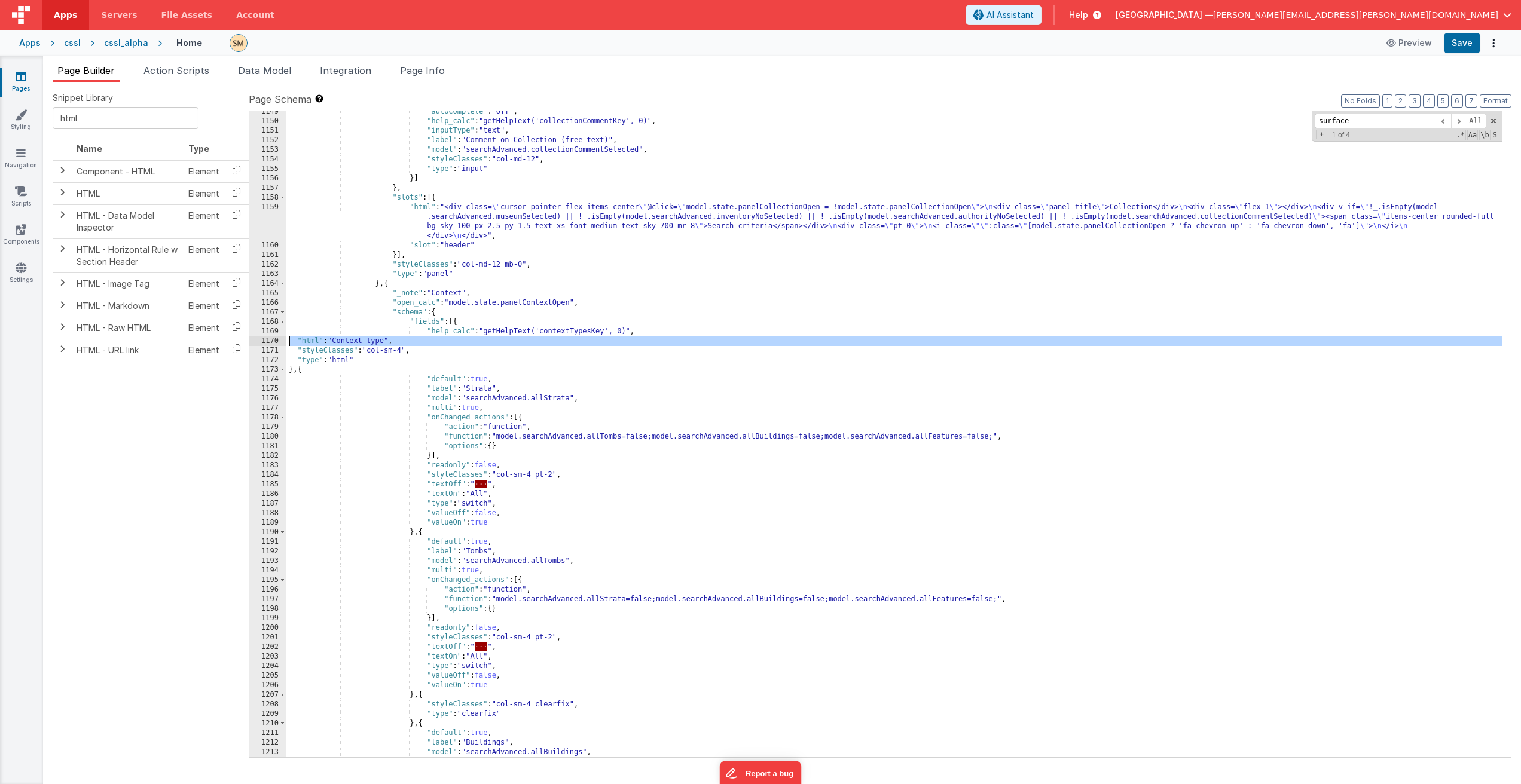
click at [255, 341] on div "1170" at bounding box center [268, 341] width 37 height 9
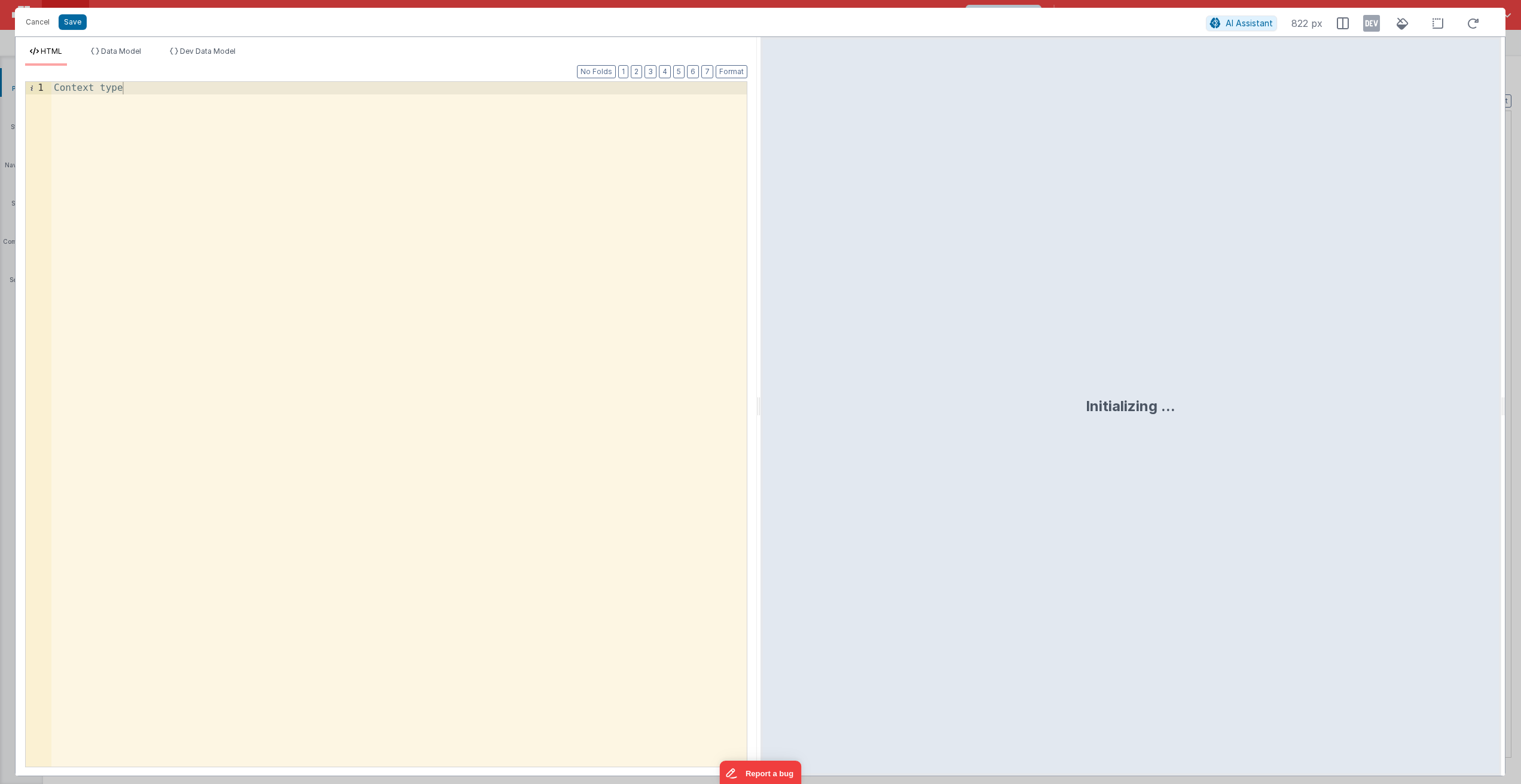
click at [251, 273] on div "Context type" at bounding box center [399, 437] width 695 height 710
click at [65, 89] on div "</ div > Context type </ div >" at bounding box center [399, 437] width 695 height 710
click at [206, 140] on div "< div > Context type </ div >" at bounding box center [399, 437] width 695 height 710
click at [68, 23] on button "Save" at bounding box center [72, 22] width 28 height 15
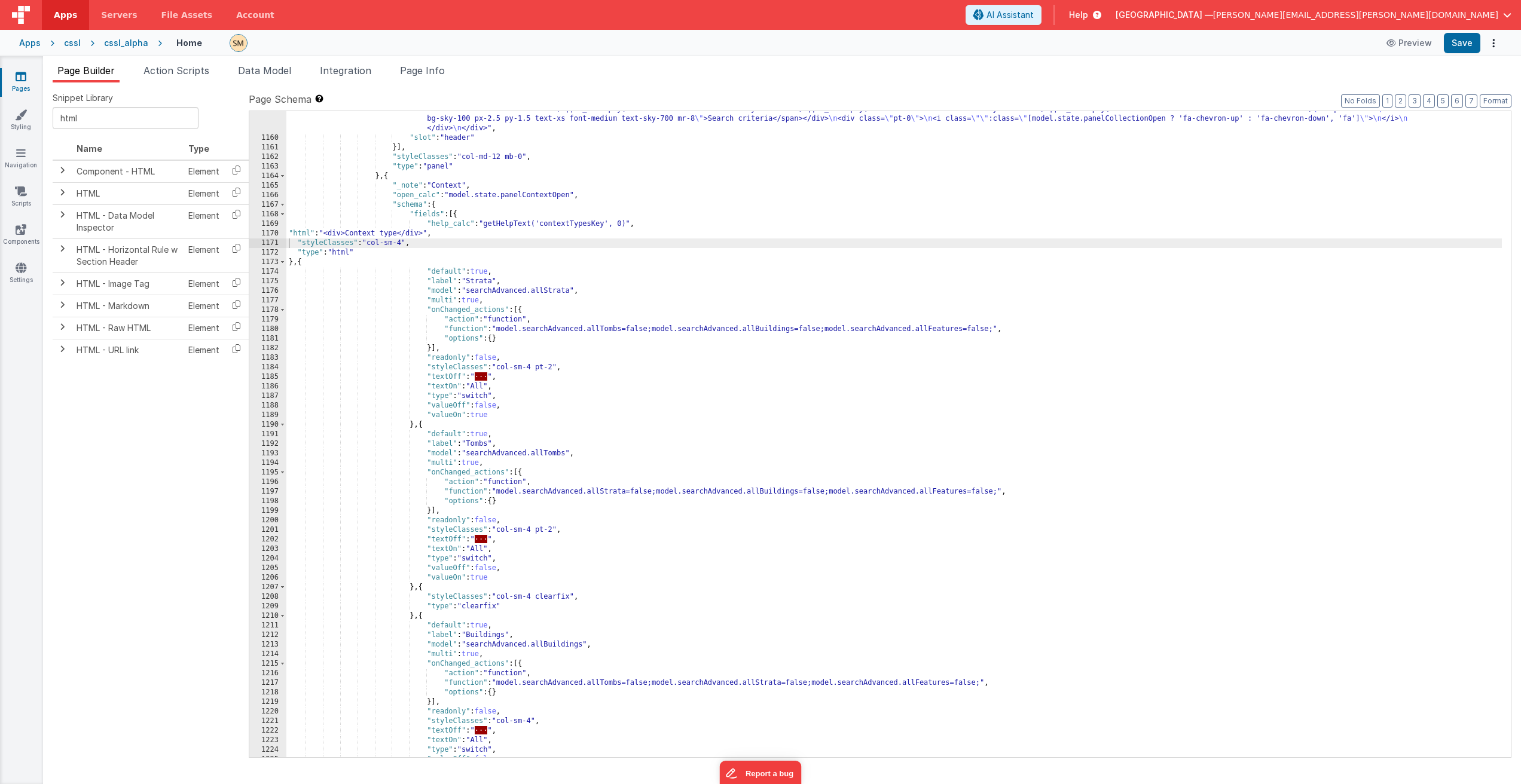
scroll to position [12005, 0]
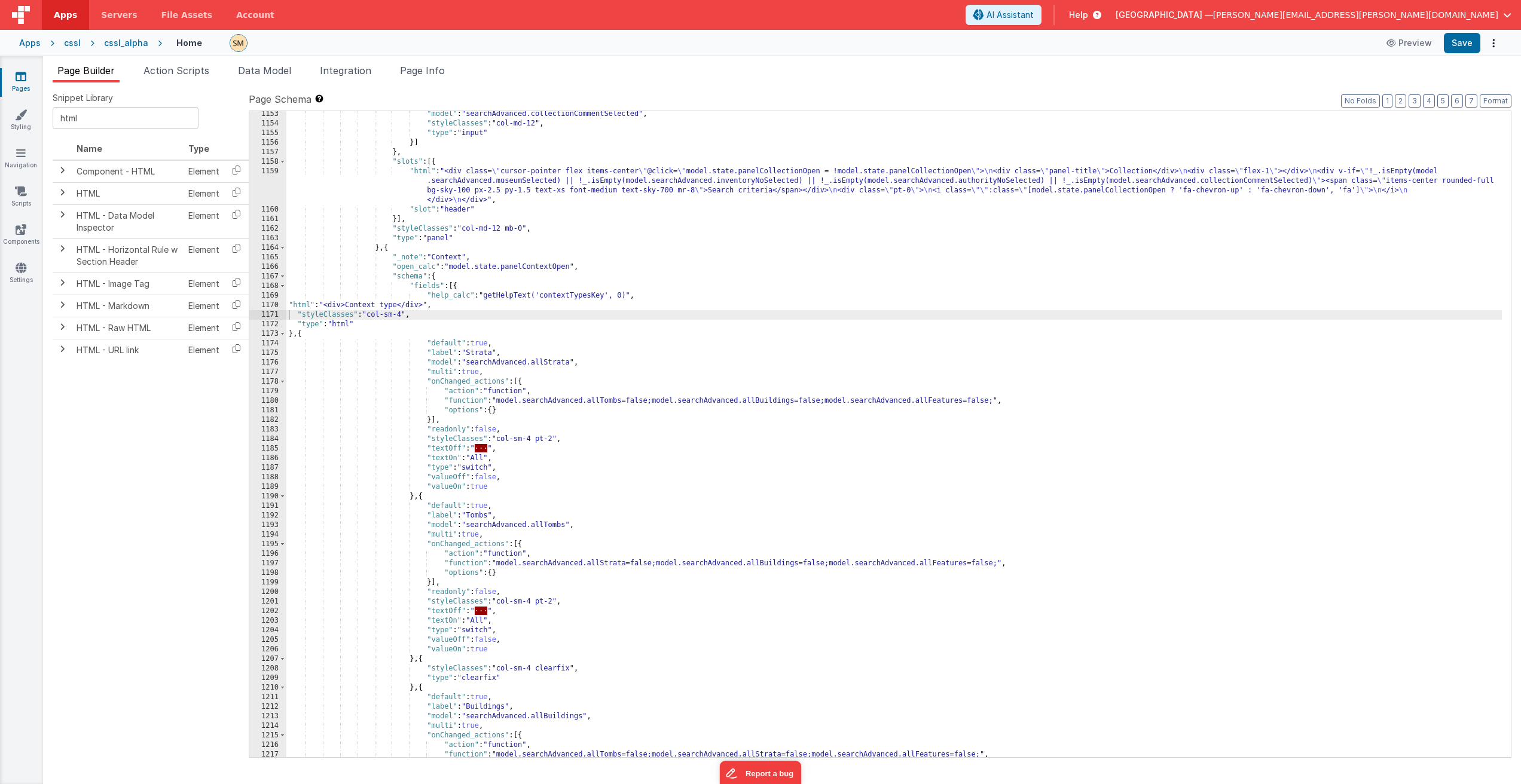
click at [578, 293] on div ""model" : "searchAdvanced.collectionCommentSelected" , "styleClasses" : "col-md…" at bounding box center [894, 442] width 1215 height 665
click at [662, 295] on div ""model" : "searchAdvanced.collectionCommentSelected" , "styleClasses" : "col-md…" at bounding box center [894, 442] width 1215 height 665
click at [644, 295] on div ""model" : "searchAdvanced.collectionCommentSelected" , "styleClasses" : "col-md…" at bounding box center [894, 442] width 1215 height 665
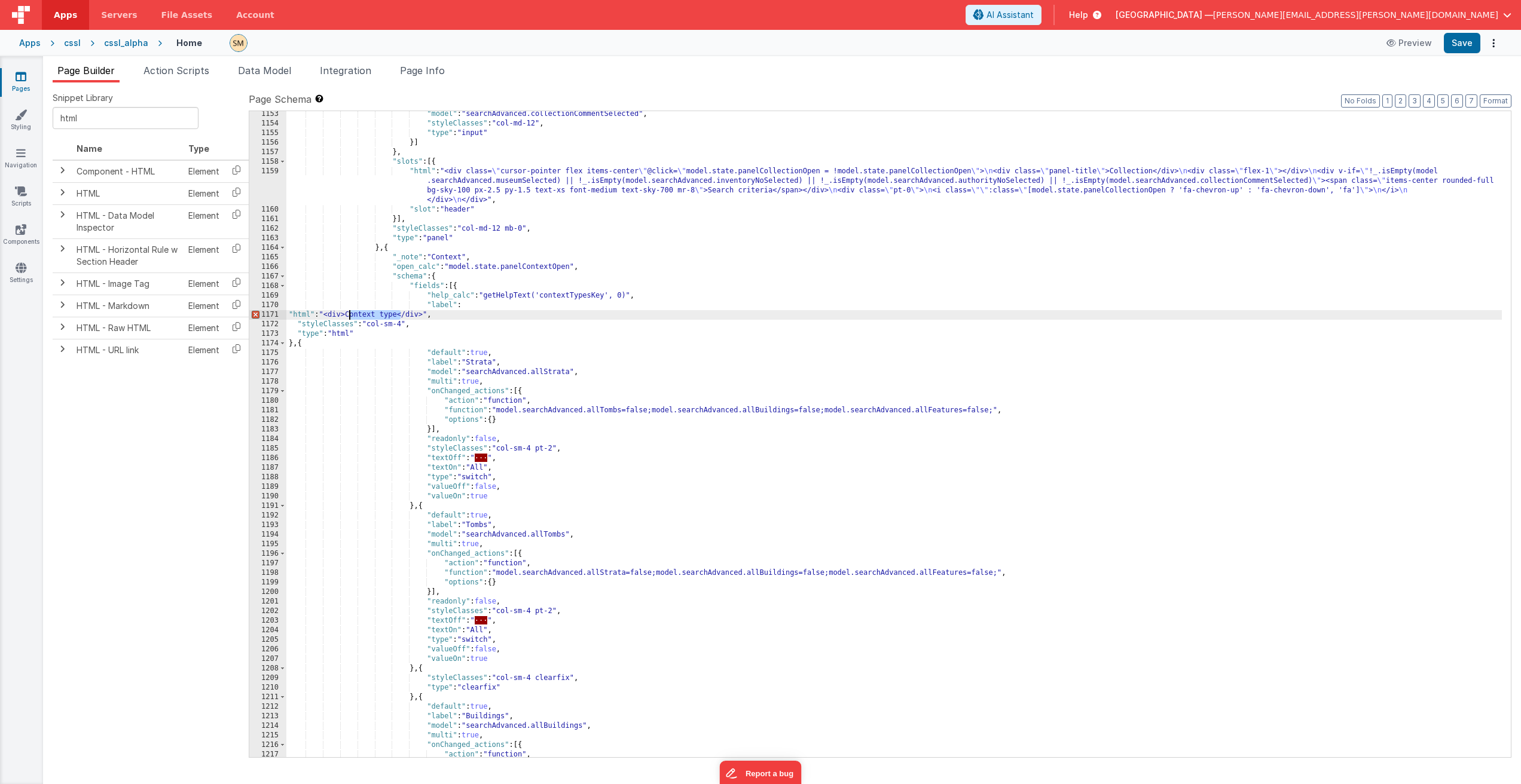
drag, startPoint x: 400, startPoint y: 315, endPoint x: 350, endPoint y: 317, distance: 50.0
click at [350, 317] on div ""model" : "searchAdvanced.collectionCommentSelected" , "styleClasses" : "col-md…" at bounding box center [894, 442] width 1215 height 665
click at [492, 307] on div ""model" : "searchAdvanced.collectionCommentSelected" , "styleClasses" : "col-md…" at bounding box center [894, 442] width 1215 height 665
click at [353, 313] on div ""model" : "searchAdvanced.collectionCommentSelected" , "styleClasses" : "col-md…" at bounding box center [894, 442] width 1215 height 665
click at [534, 305] on div ""model" : "searchAdvanced.collectionCommentSelected" , "styleClasses" : "col-md…" at bounding box center [894, 442] width 1215 height 665
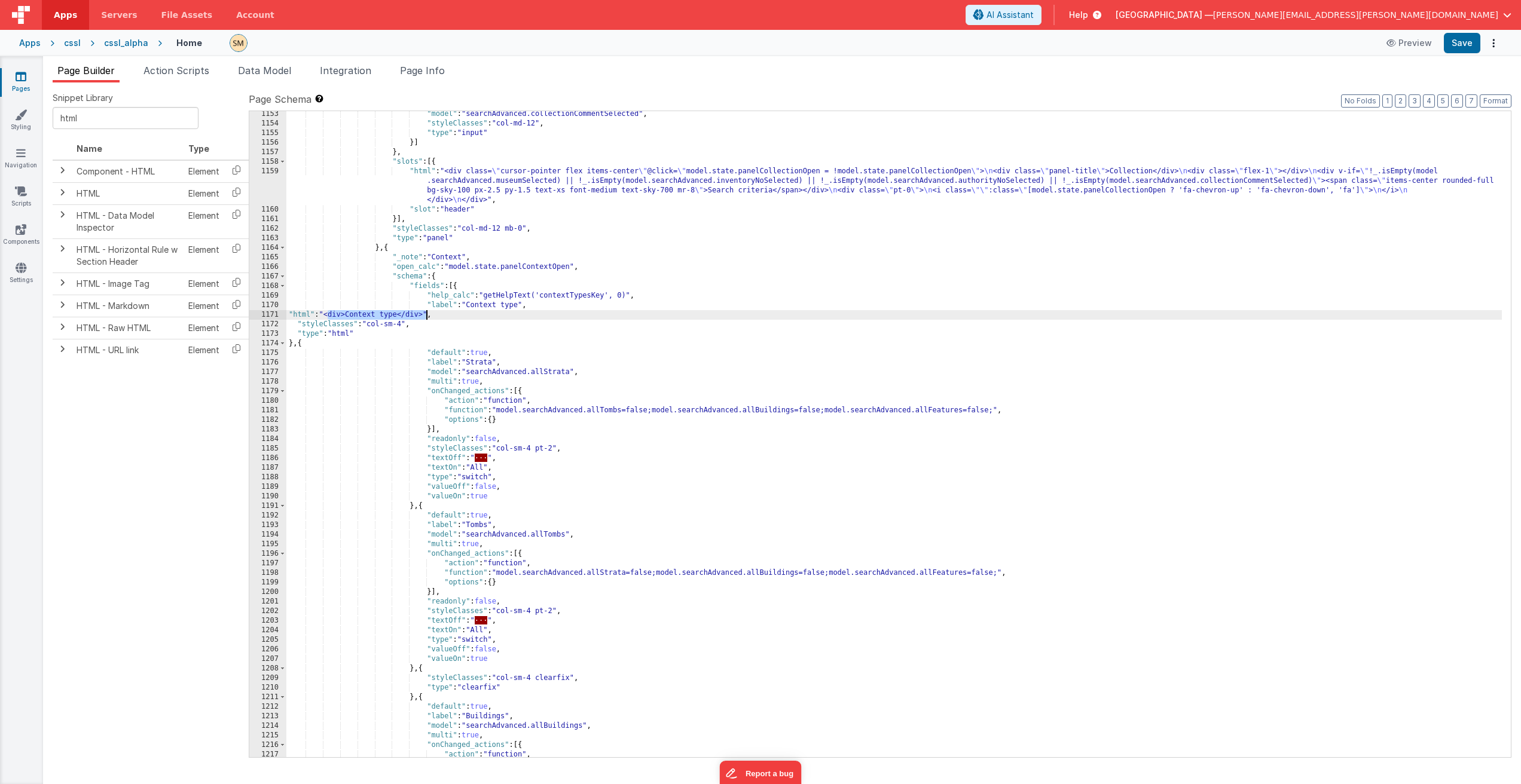
drag, startPoint x: 327, startPoint y: 316, endPoint x: 425, endPoint y: 318, distance: 98.0
click at [425, 318] on div ""model" : "searchAdvanced.collectionCommentSelected" , "styleClasses" : "col-md…" at bounding box center [894, 442] width 1215 height 665
click at [1462, 44] on button "Save" at bounding box center [1461, 43] width 36 height 20
click at [404, 327] on div ""model" : "searchAdvanced.collectionCommentSelected" , "styleClasses" : "col-md…" at bounding box center [894, 442] width 1215 height 665
click at [1463, 44] on button "Save" at bounding box center [1461, 43] width 36 height 20
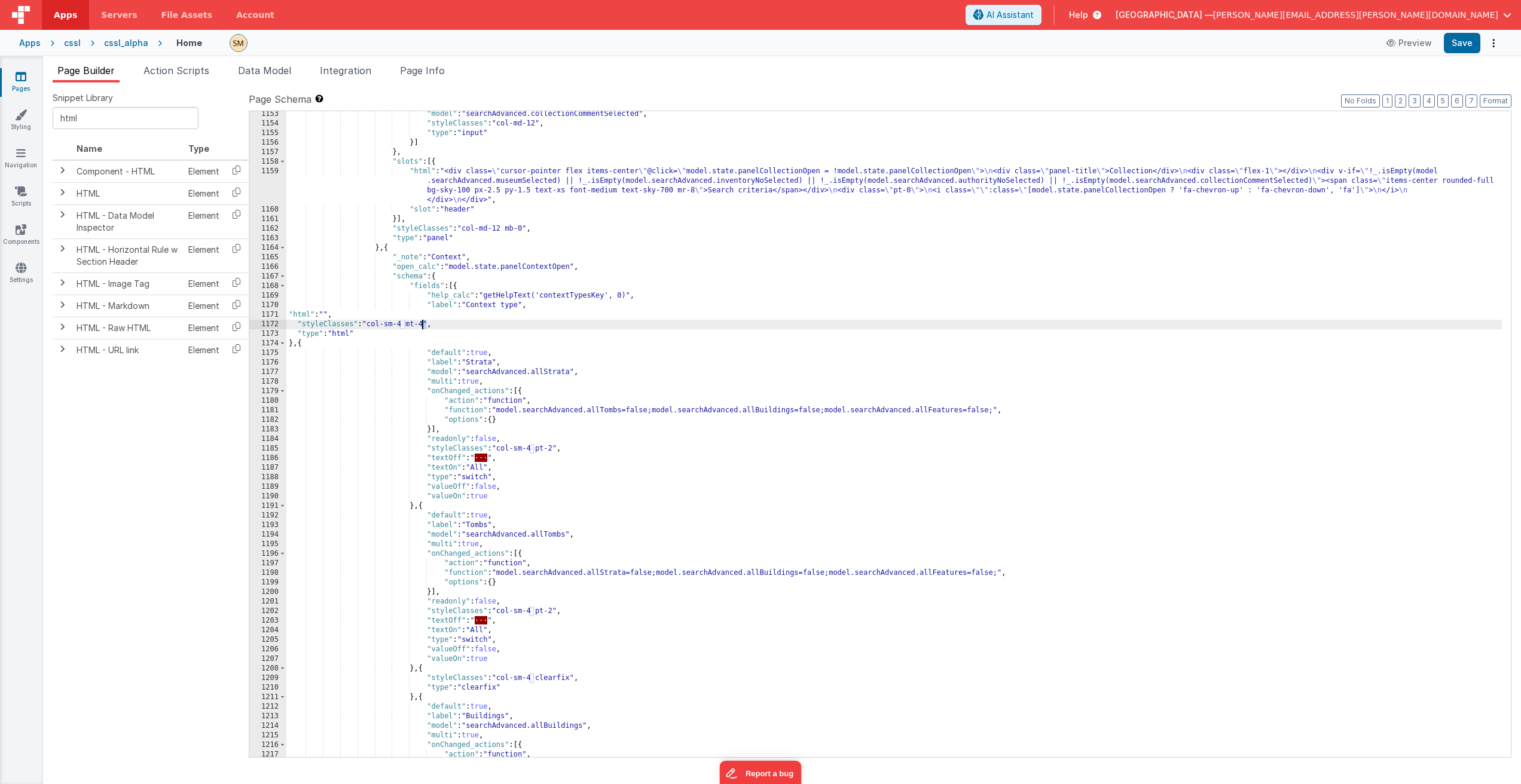
click at [423, 328] on div ""model" : "searchAdvanced.collectionCommentSelected" , "styleClasses" : "col-md…" at bounding box center [894, 442] width 1215 height 665
click at [1466, 39] on button "Save" at bounding box center [1461, 43] width 36 height 20
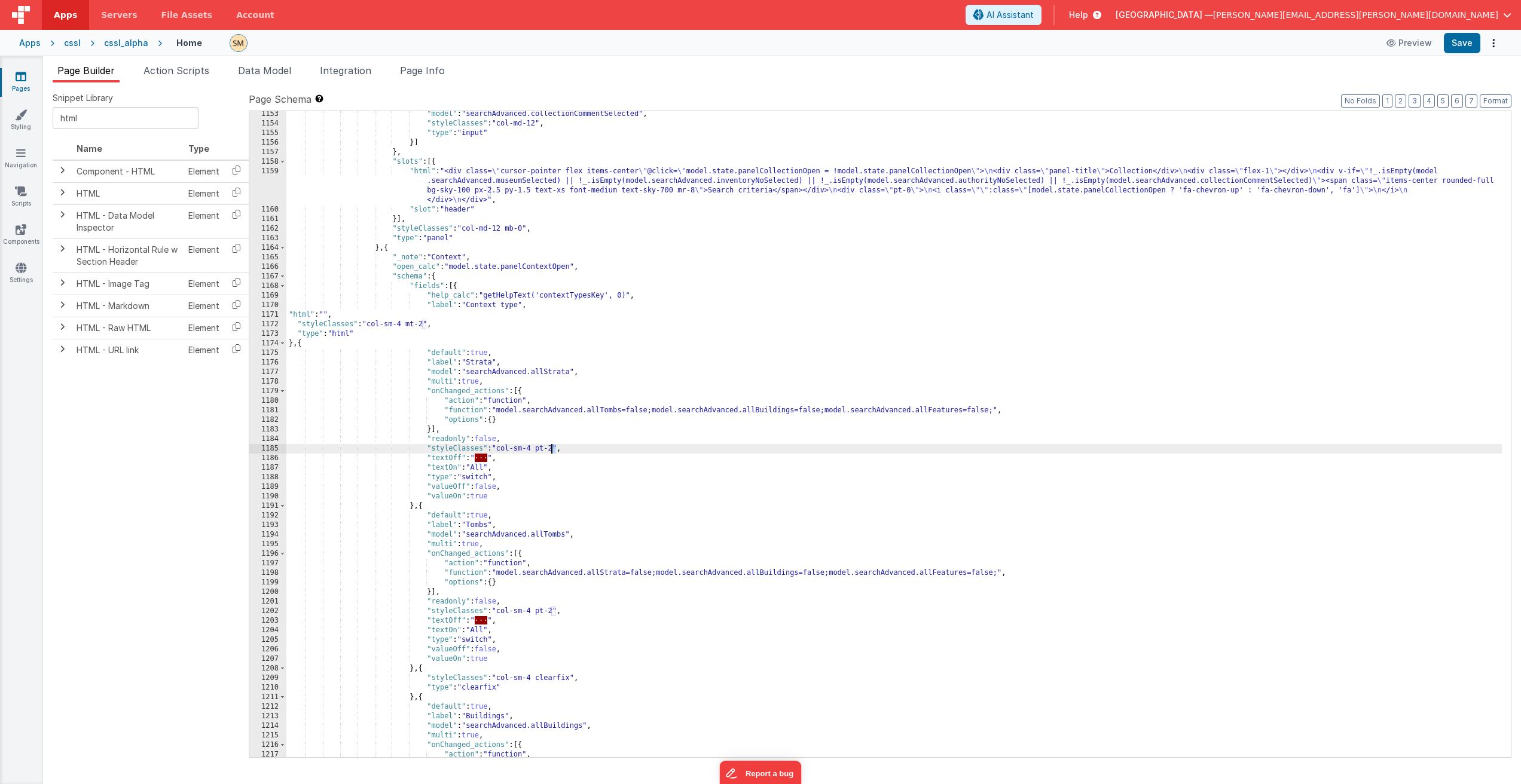
click at [551, 449] on div ""model" : "searchAdvanced.collectionCommentSelected" , "styleClasses" : "col-md…" at bounding box center [894, 442] width 1215 height 665
click at [551, 412] on div ""model" : "searchAdvanced.collectionCommentSelected" , "styleClasses" : "col-md…" at bounding box center [894, 442] width 1215 height 665
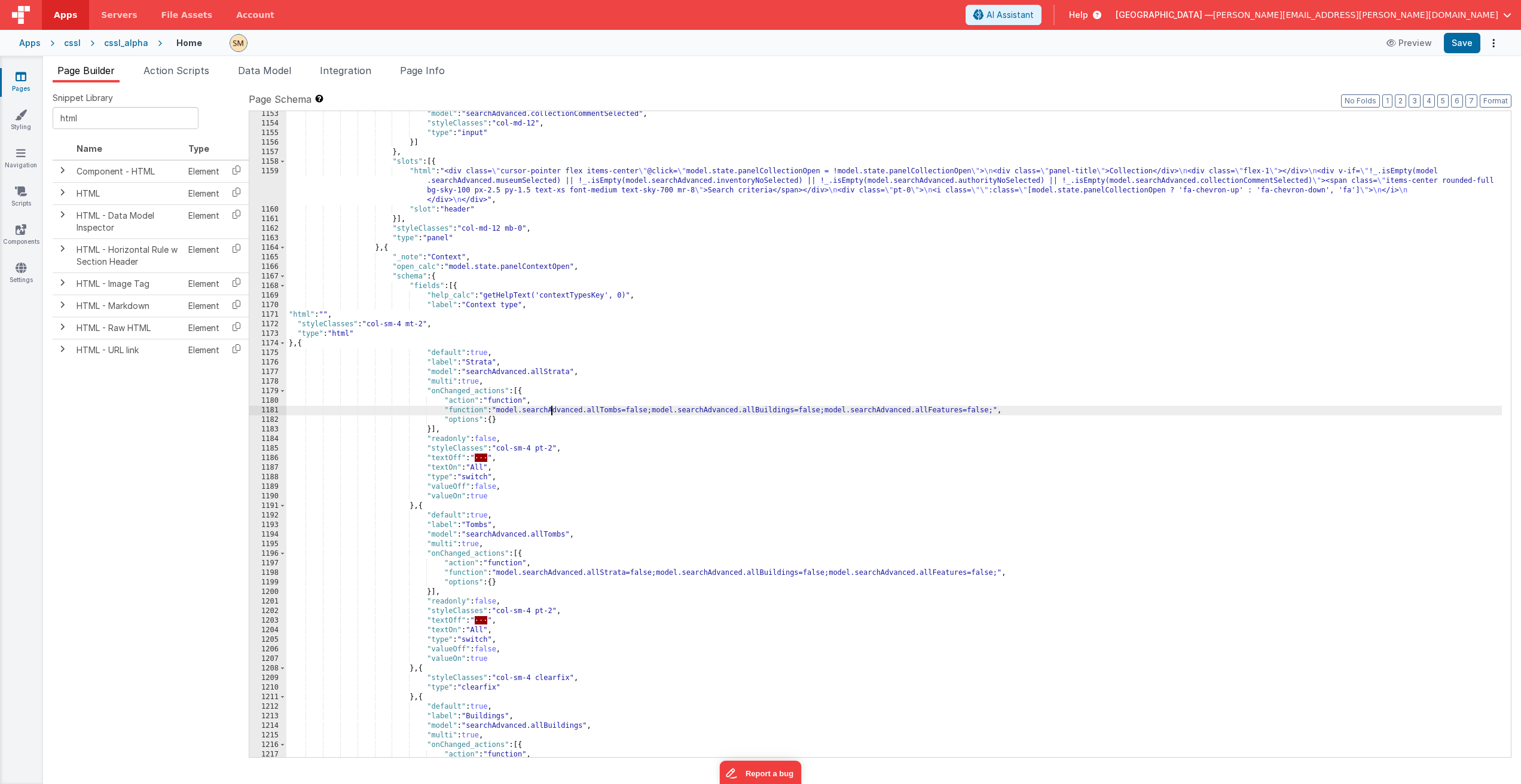
click at [551, 412] on div ""model" : "searchAdvanced.collectionCommentSelected" , "styleClasses" : "col-md…" at bounding box center [894, 442] width 1215 height 665
drag, startPoint x: 826, startPoint y: 412, endPoint x: 993, endPoint y: 411, distance: 167.0
click at [993, 411] on div ""model" : "searchAdvanced.collectionCommentSelected" , "styleClasses" : "col-md…" at bounding box center [894, 442] width 1215 height 665
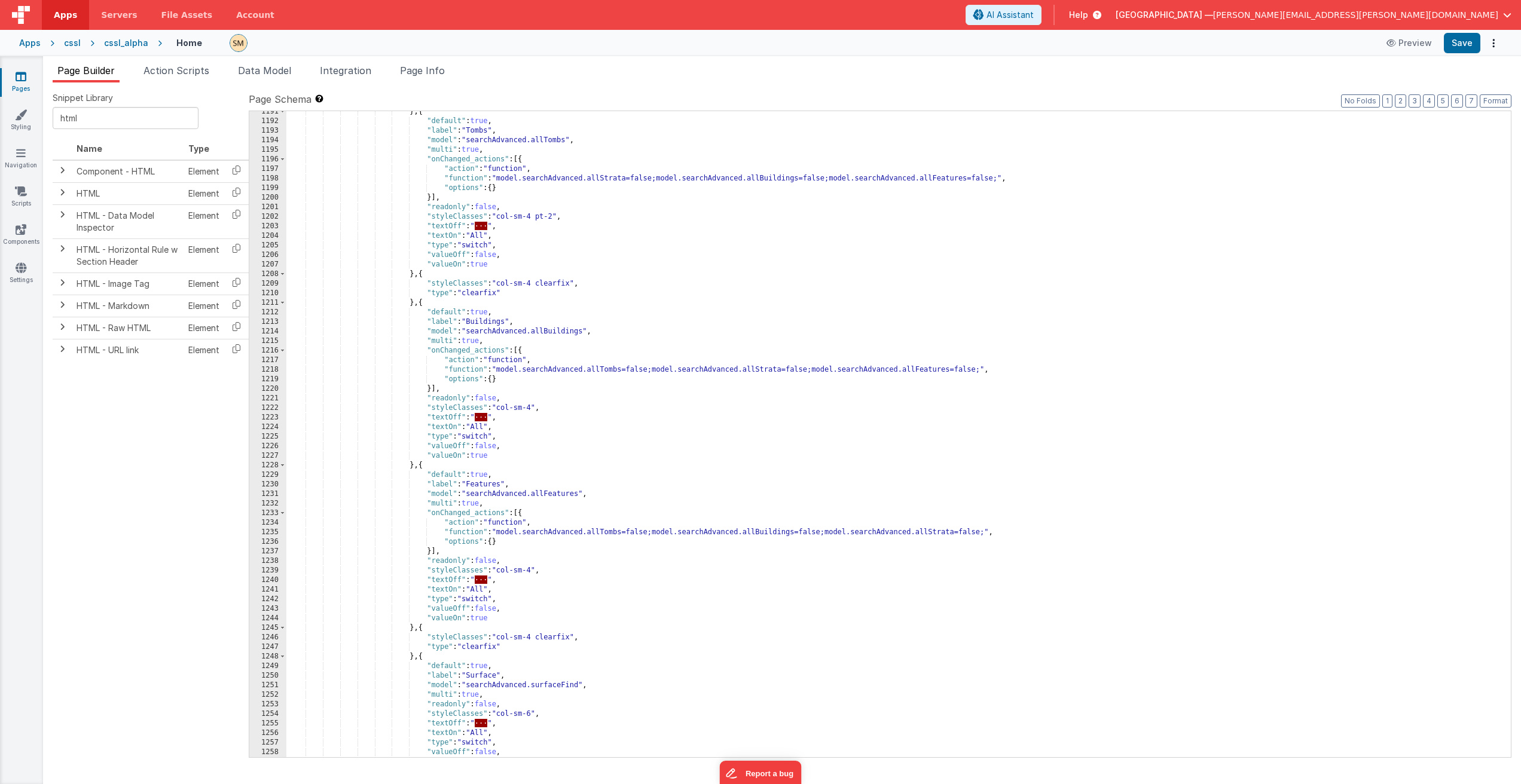
scroll to position [12435, 0]
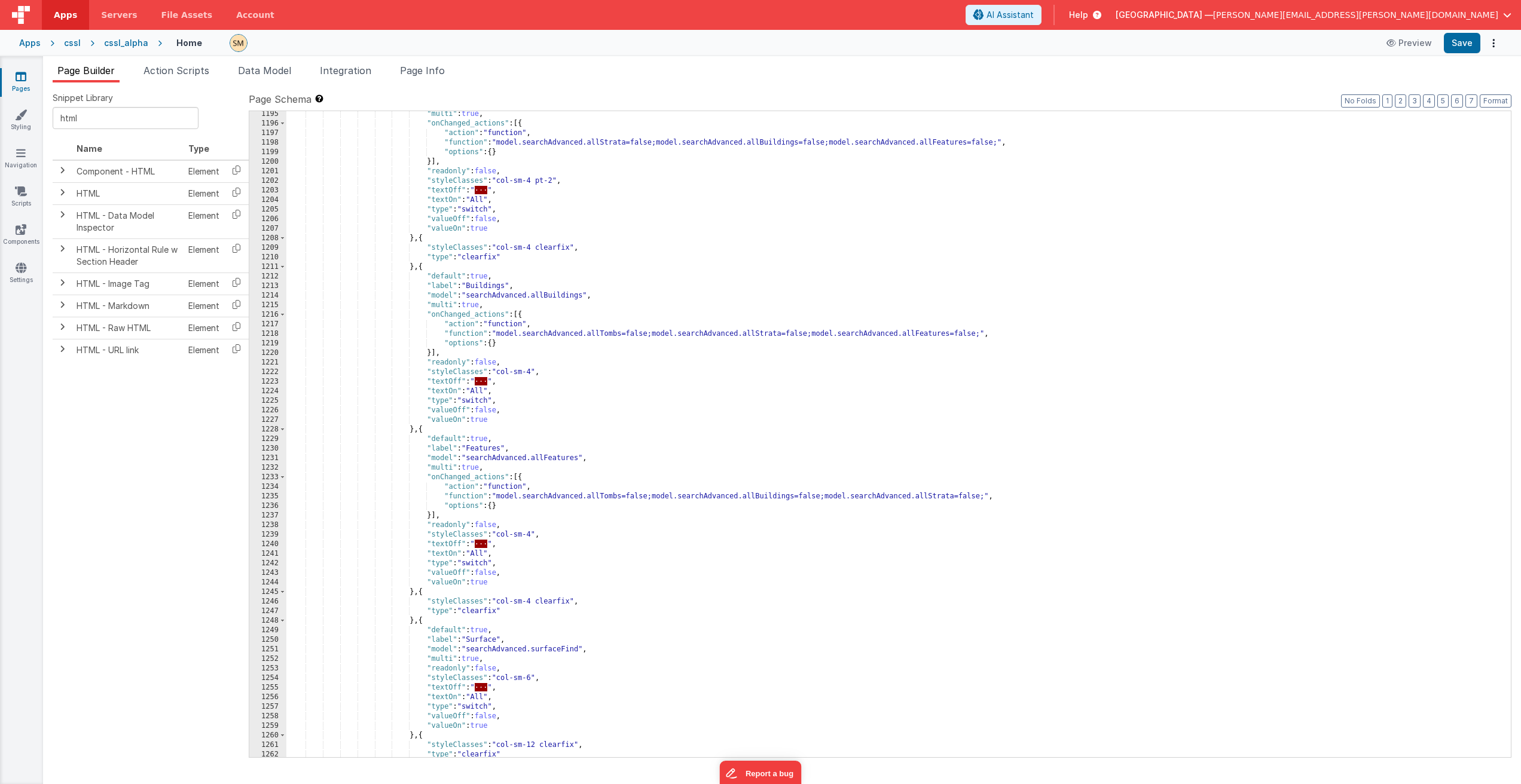
click at [544, 653] on div ""multi" : true , "onChanged_actions" : [{ "action" : "function" , "function" : …" at bounding box center [894, 442] width 1215 height 665
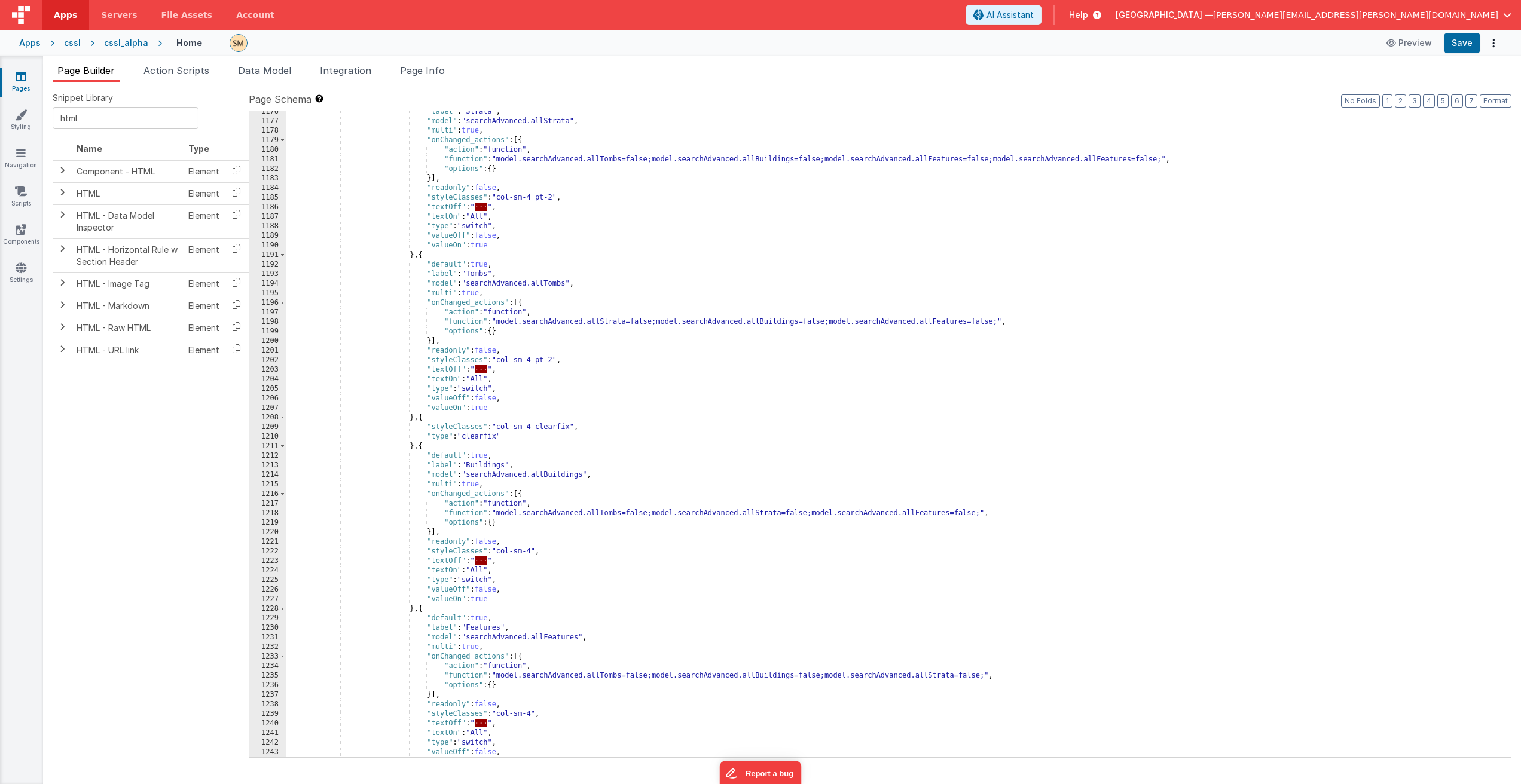
scroll to position [12221, 0]
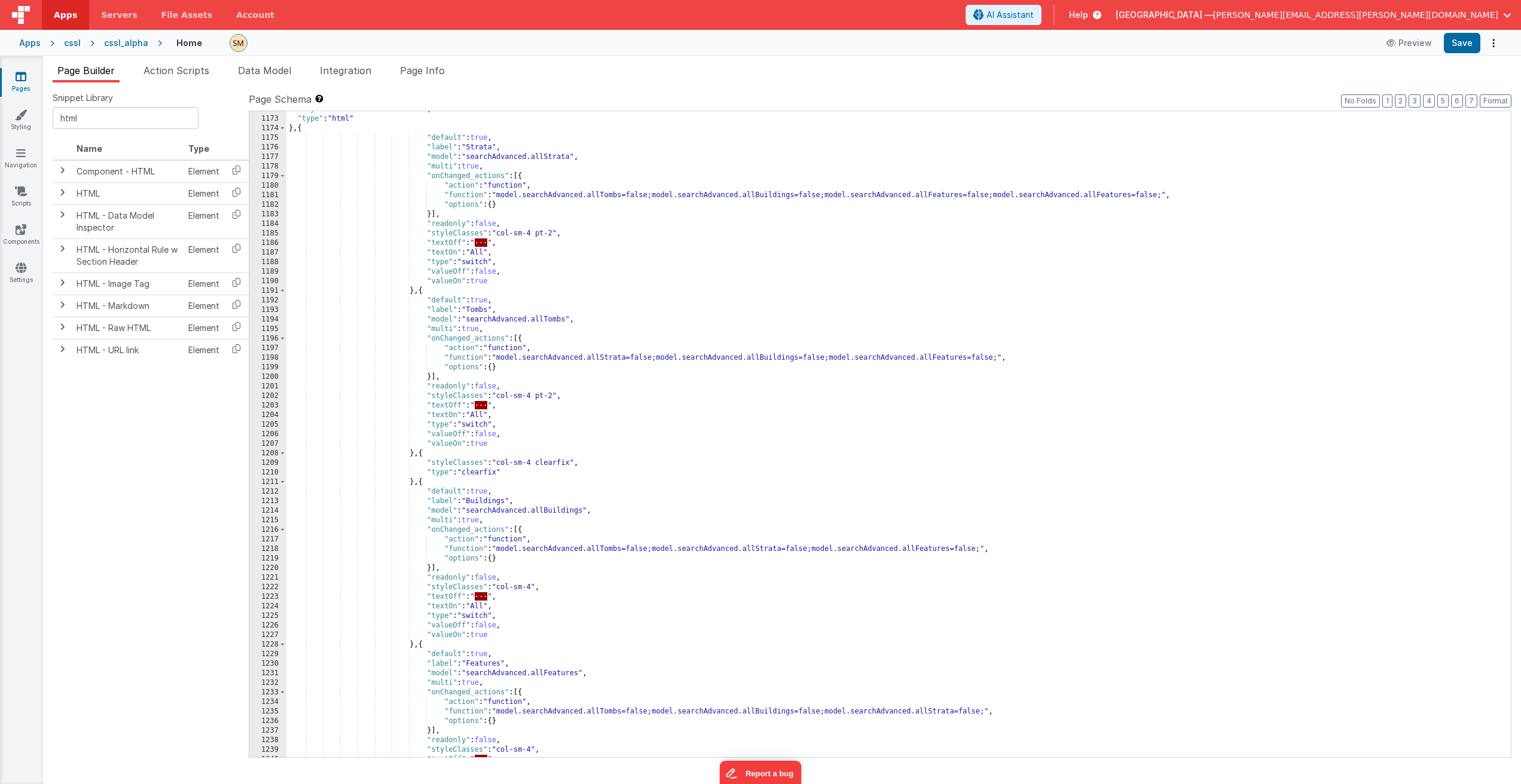
click at [1104, 193] on div ""styleClasses" : "col-sm-4 mt-2" , "type" : "html" } , { "default" : true , "la…" at bounding box center [894, 437] width 1215 height 665
click at [1021, 196] on div ""styleClasses" : "col-sm-4 mt-2" , "type" : "html" } , { "default" : true , "la…" at bounding box center [894, 437] width 1215 height 665
drag, startPoint x: 993, startPoint y: 196, endPoint x: 1161, endPoint y: 195, distance: 168.0
click at [1161, 195] on div ""styleClasses" : "col-sm-4 mt-2" , "type" : "html" } , { "default" : true , "la…" at bounding box center [894, 437] width 1215 height 665
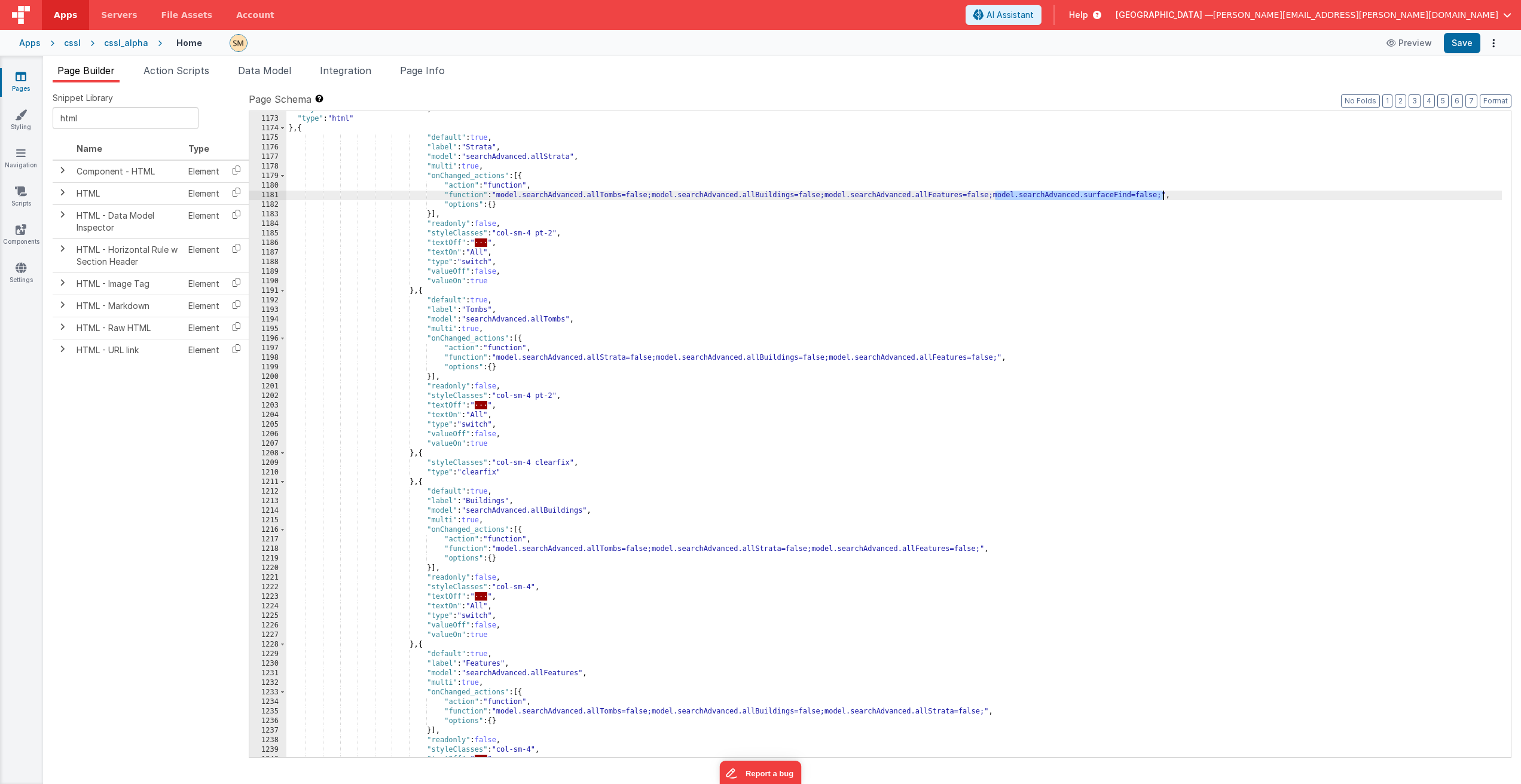
click at [998, 359] on div ""styleClasses" : "col-sm-4 mt-2" , "type" : "html" } , { "default" : true , "la…" at bounding box center [894, 437] width 1215 height 665
click at [981, 549] on div ""styleClasses" : "col-sm-4 mt-2" , "type" : "html" } , { "default" : true , "la…" at bounding box center [894, 437] width 1215 height 665
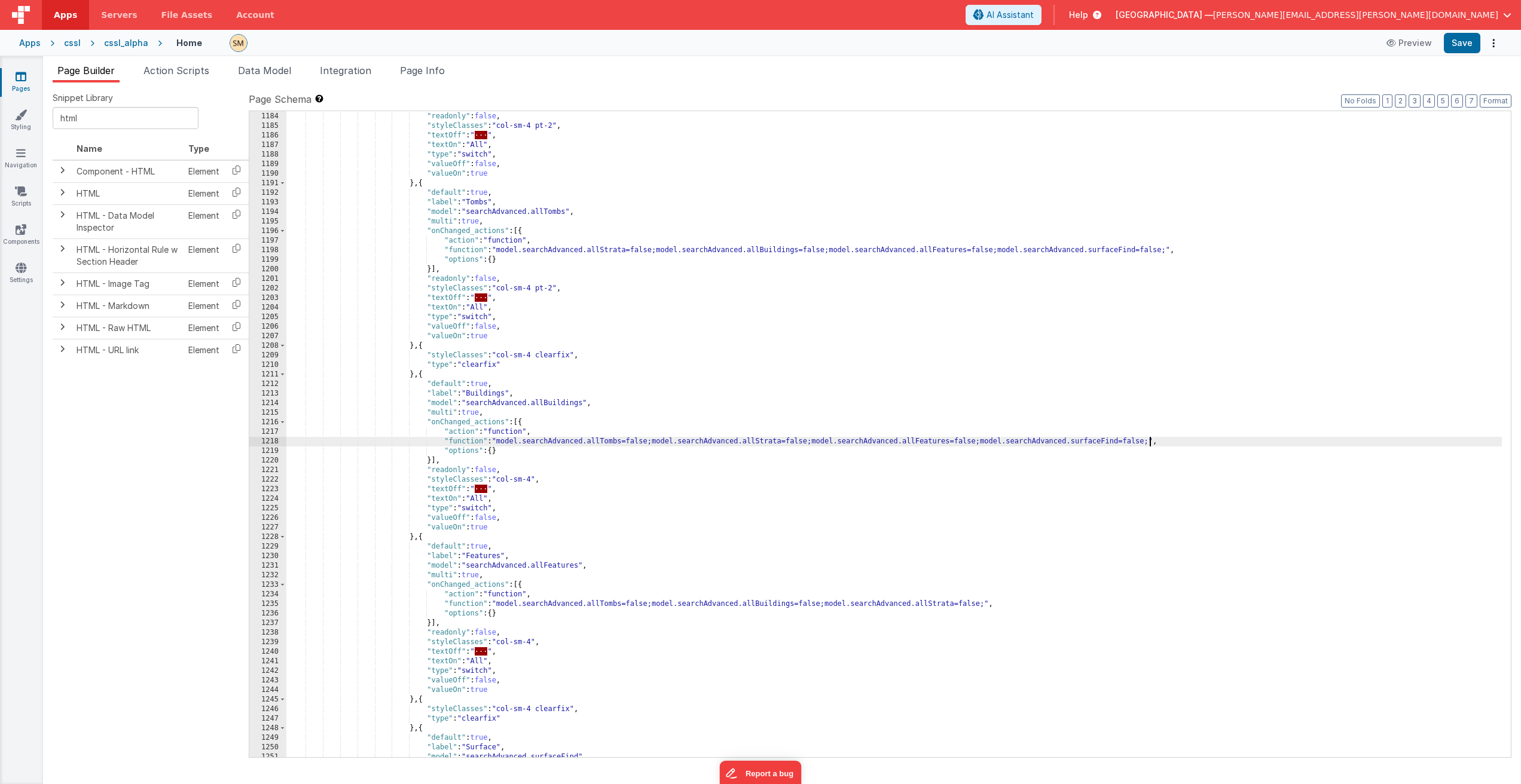
scroll to position [12364, 0]
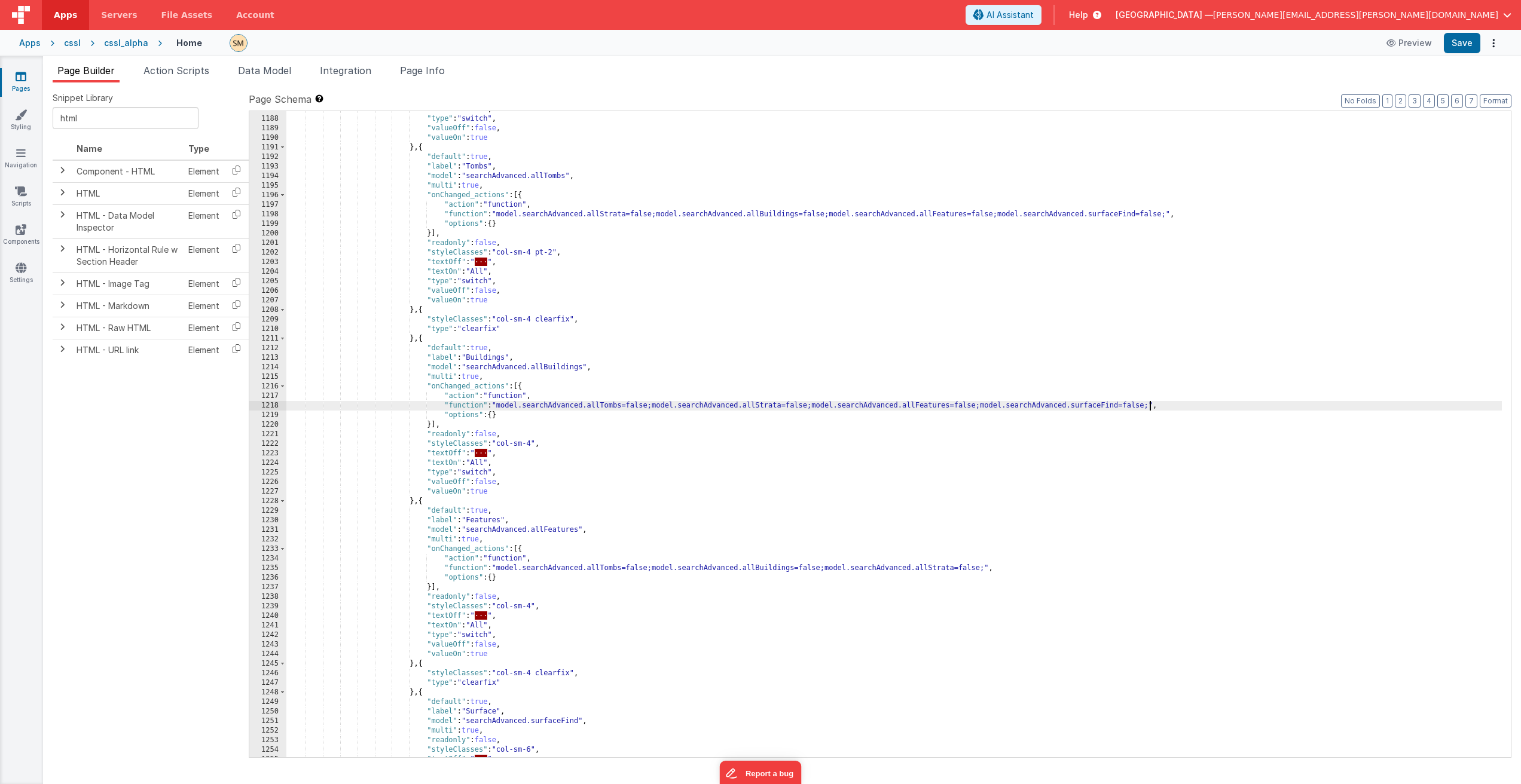
click at [986, 567] on div ""textOn" : "All" , "type" : "switch" , "valueOff" : false , "valueOn" : true } …" at bounding box center [894, 437] width 1215 height 665
click at [876, 575] on div ""textOn" : "All" , "type" : "switch" , "valueOff" : false , "valueOn" : true } …" at bounding box center [894, 437] width 1215 height 665
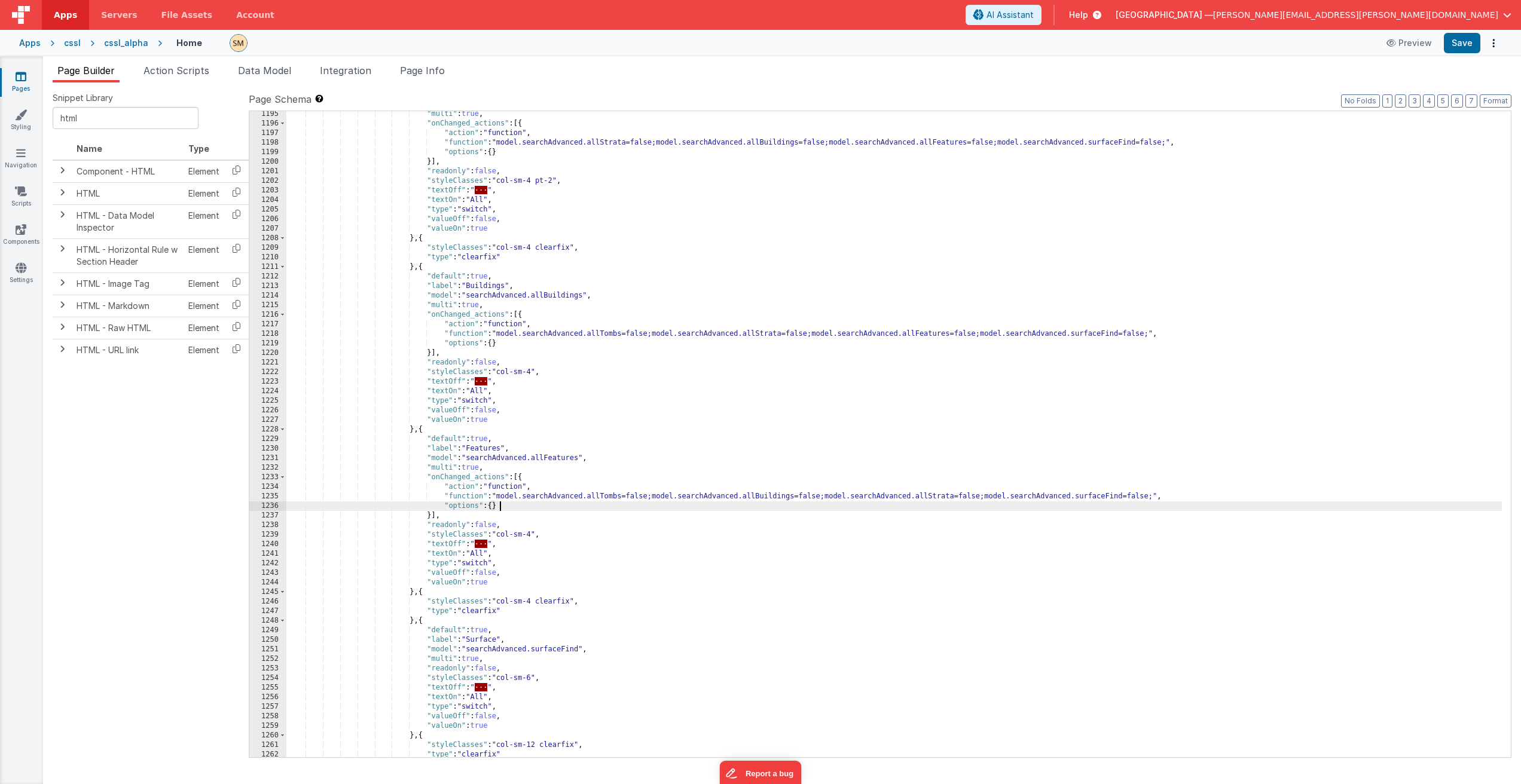
scroll to position [12399, 0]
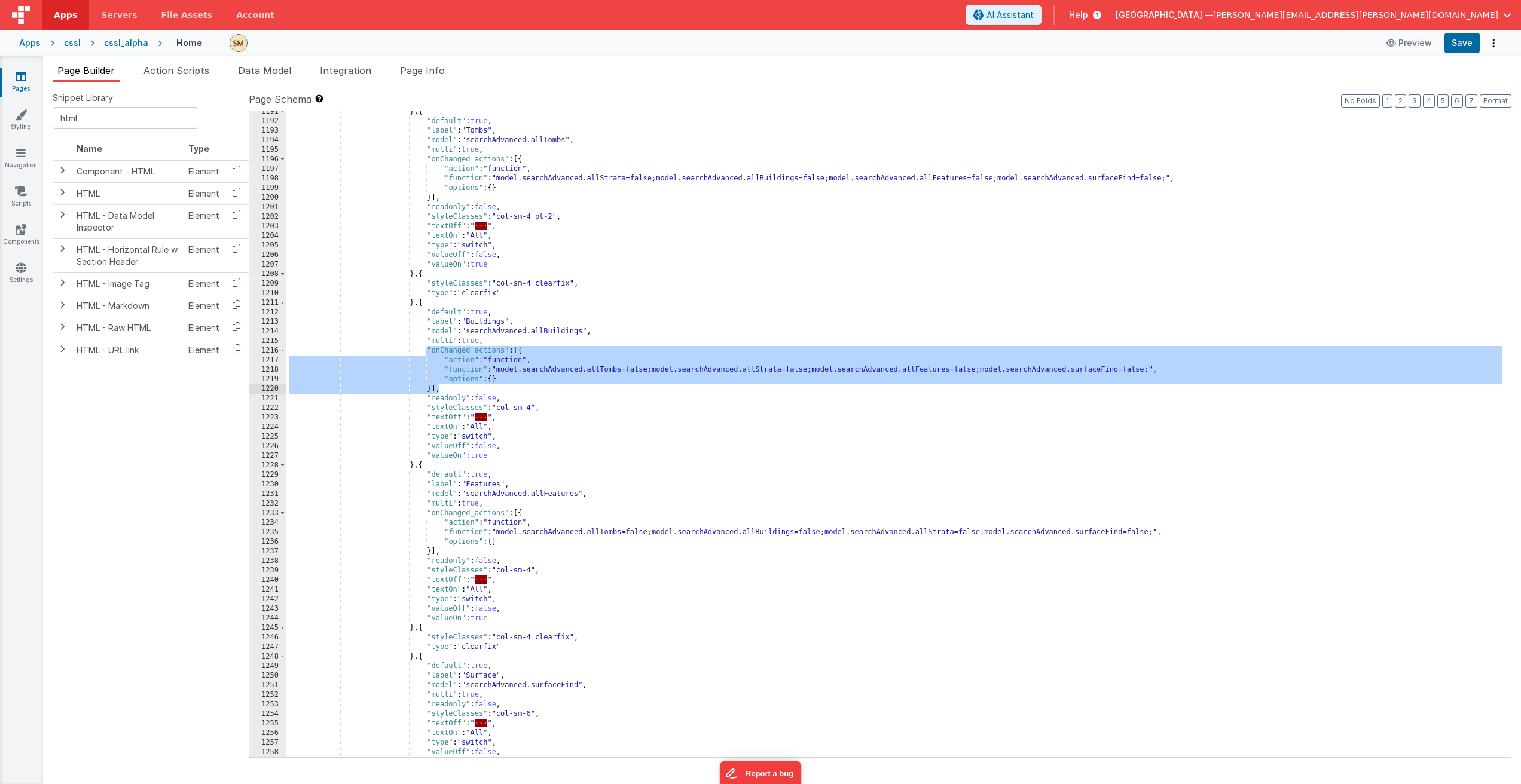
drag, startPoint x: 427, startPoint y: 350, endPoint x: 440, endPoint y: 390, distance: 42.1
click at [440, 390] on div "} , { "default" : true , "label" : "Tombs" , "model" : "searchAdvanced.allTombs…" at bounding box center [894, 440] width 1215 height 665
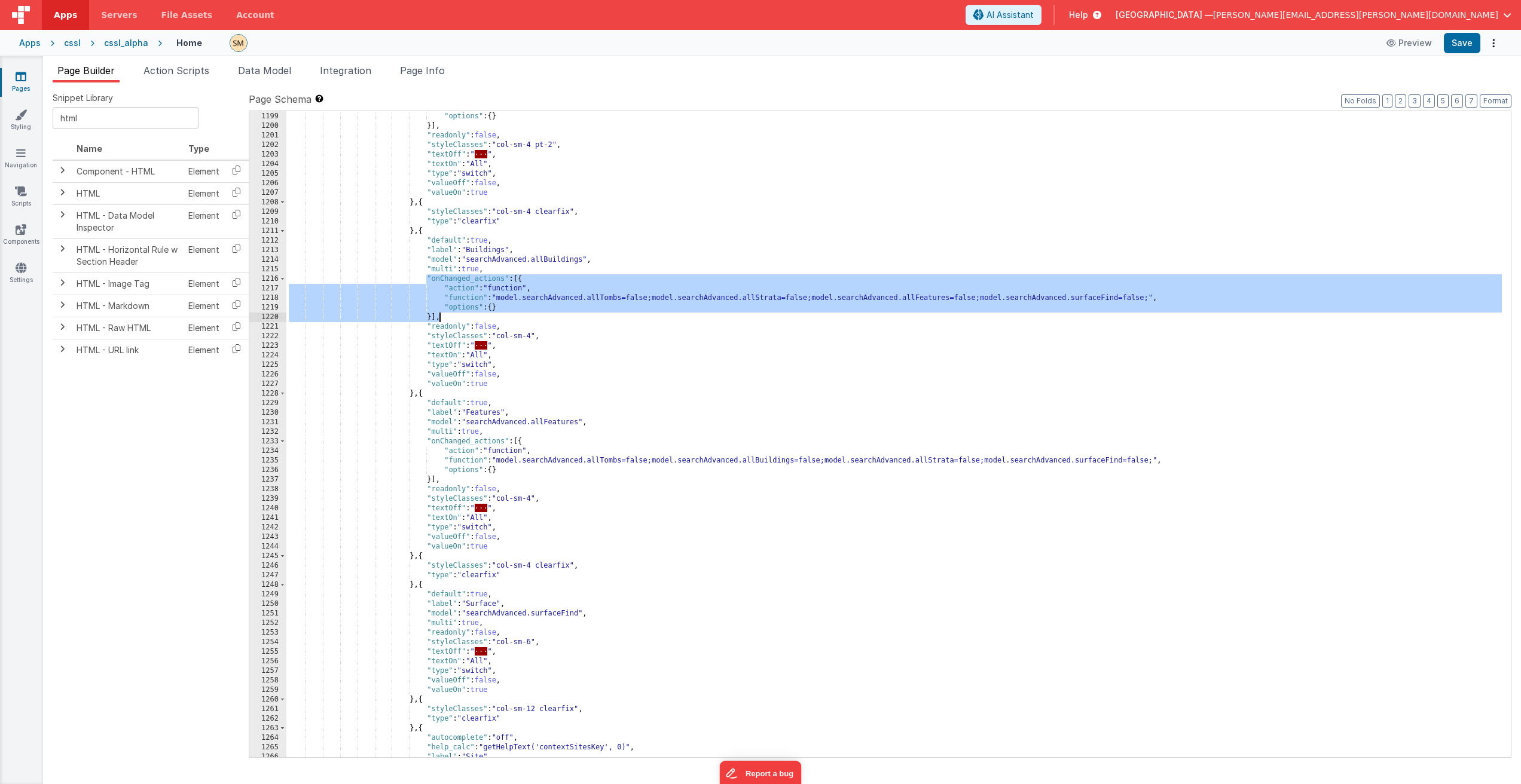
scroll to position [12472, 0]
click at [503, 626] on div ""function" : "model.searchAdvanced.allStrata=false;model.searchAdvanced.allBuil…" at bounding box center [894, 435] width 1215 height 665
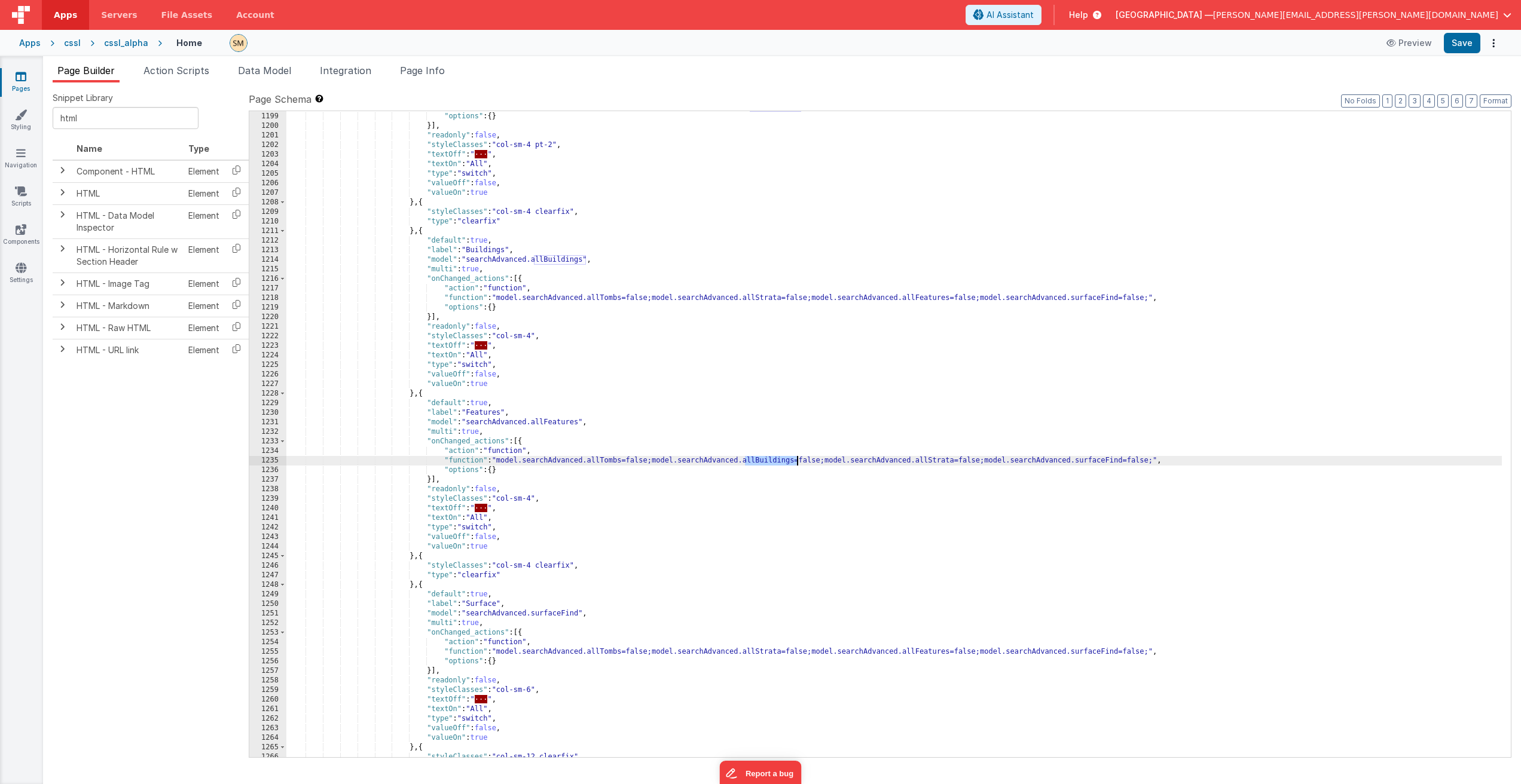
drag, startPoint x: 745, startPoint y: 461, endPoint x: 797, endPoint y: 464, distance: 52.1
click at [797, 464] on div ""function" : "model.searchAdvanced.allStrata=false;model.searchAdvanced.allBuil…" at bounding box center [894, 435] width 1215 height 665
click at [1094, 653] on div ""function" : "model.searchAdvanced.allStrata=false;model.searchAdvanced.allBuil…" at bounding box center [894, 435] width 1215 height 665
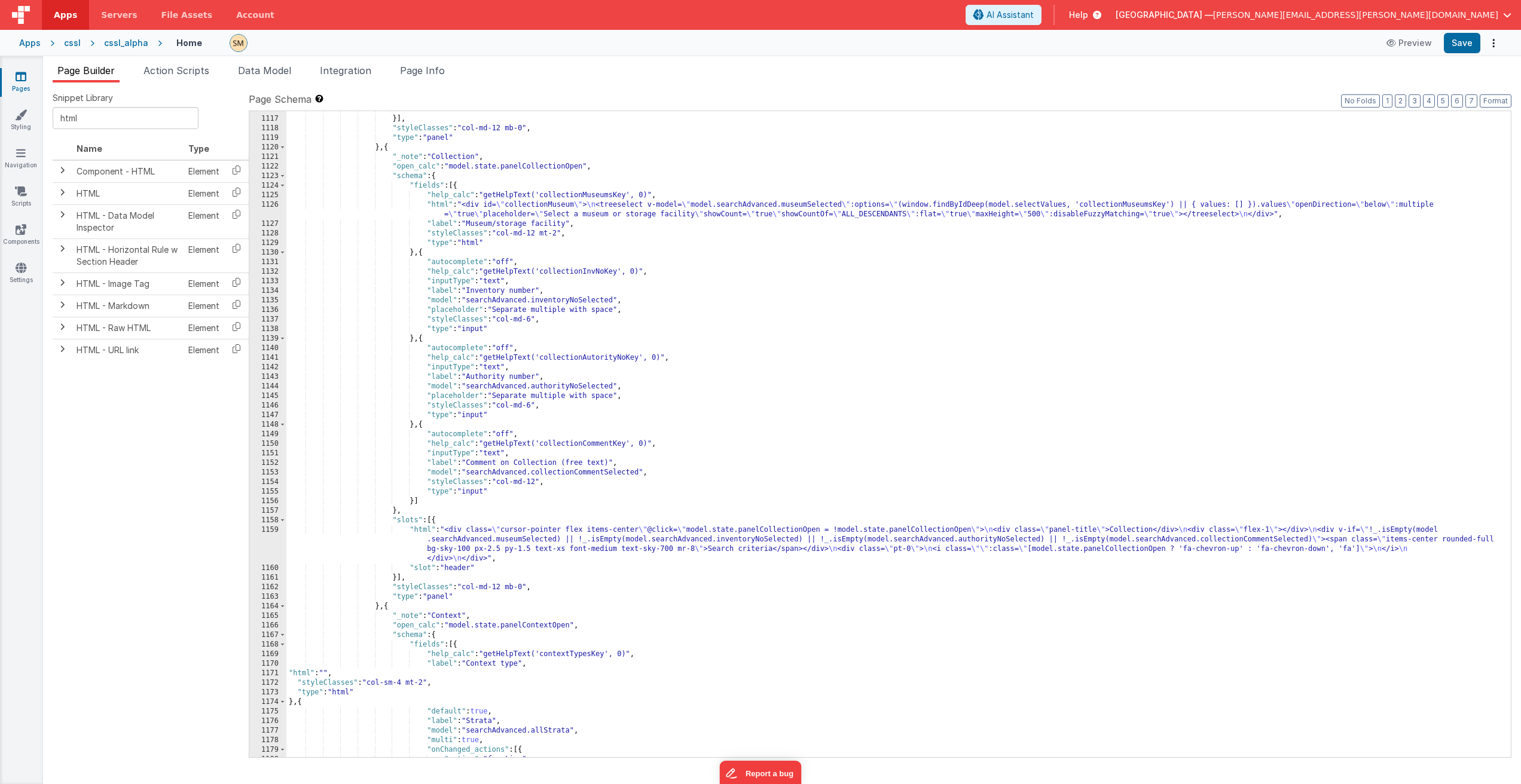
scroll to position [11647, 0]
click at [1505, 102] on button "Format" at bounding box center [1495, 101] width 32 height 13
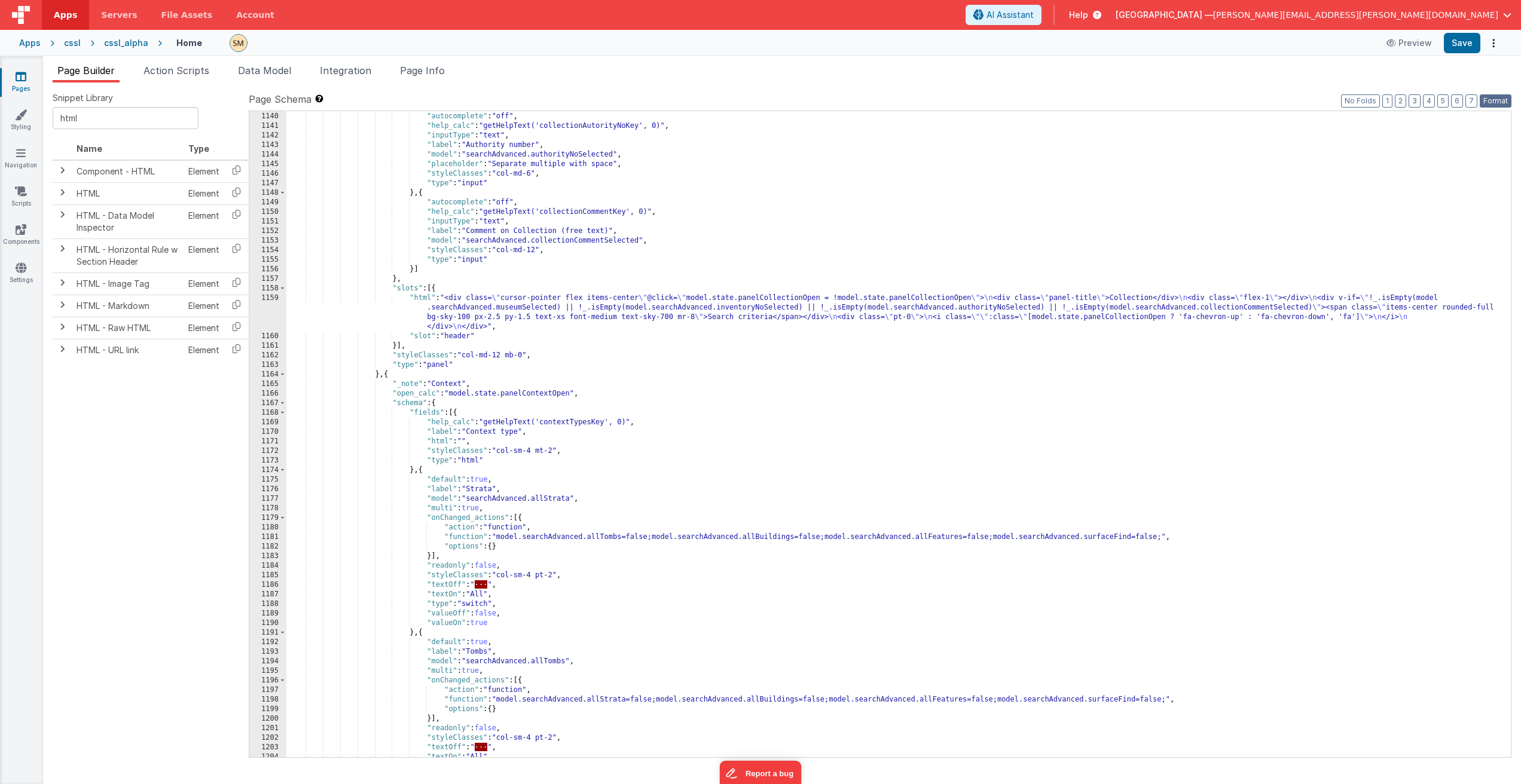
scroll to position [11892, 0]
click at [648, 426] on div "} , { "autocomplete" : "off" , "help_calc" : "getHelpText('collectionAutorityNo…" at bounding box center [894, 435] width 1215 height 665
drag, startPoint x: 648, startPoint y: 426, endPoint x: 426, endPoint y: 424, distance: 222.0
click at [426, 424] on div "} , { "autocomplete" : "off" , "help_calc" : "getHelpText('collectionAutorityNo…" at bounding box center [894, 435] width 1215 height 665
click at [448, 420] on div "} , { "autocomplete" : "off" , "help_calc" : "getHelpText('collectionAutorityNo…" at bounding box center [894, 435] width 1215 height 665
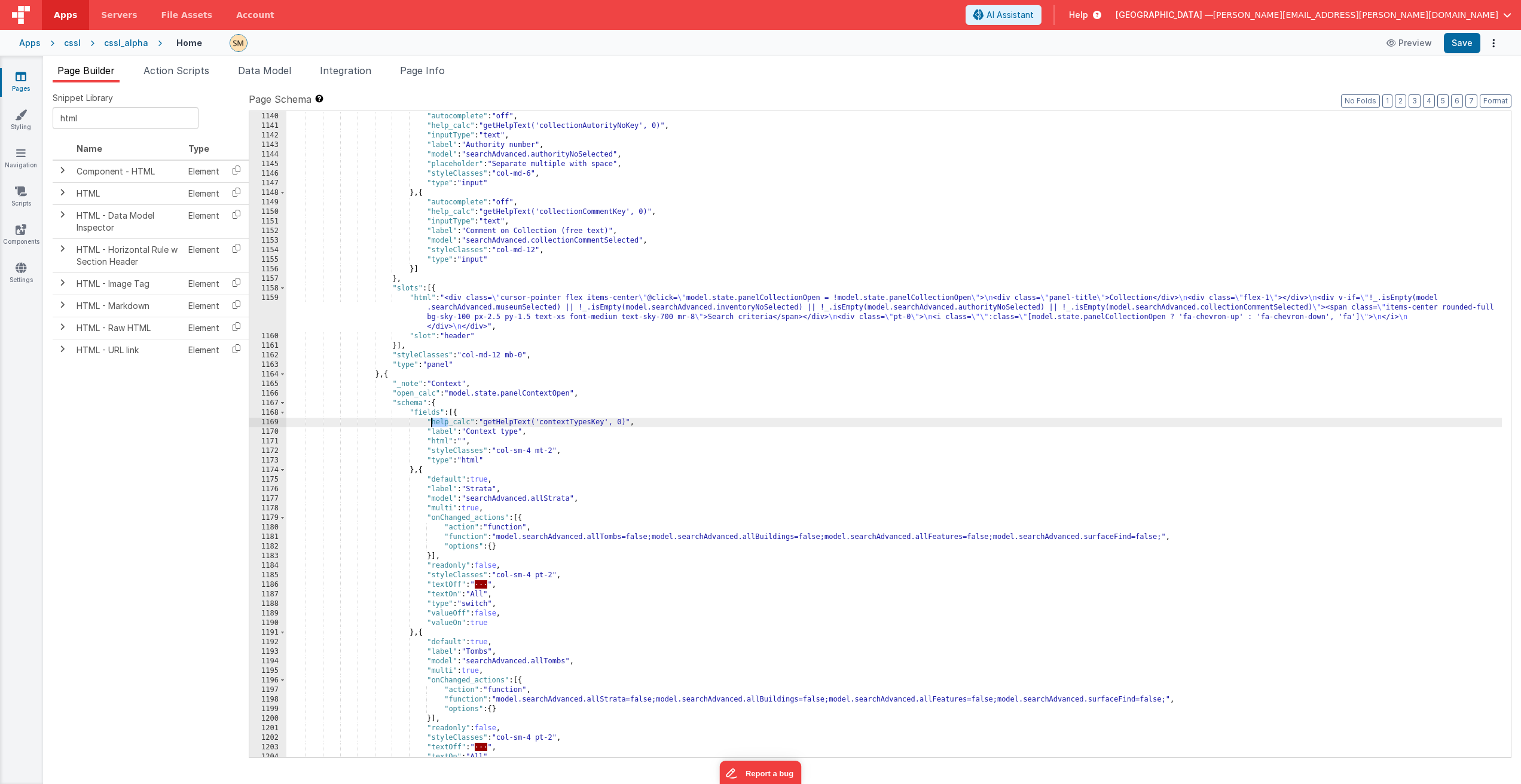
drag, startPoint x: 447, startPoint y: 423, endPoint x: 431, endPoint y: 422, distance: 16.0
click at [431, 422] on div "} , { "autocomplete" : "off" , "help_calc" : "getHelpText('collectionAutorityNo…" at bounding box center [894, 435] width 1215 height 665
click at [1461, 42] on button "Save" at bounding box center [1461, 43] width 36 height 20
drag, startPoint x: 532, startPoint y: 434, endPoint x: 431, endPoint y: 431, distance: 101.0
click at [429, 431] on div "} , { "autocomplete" : "off" , "help_calc" : "getHelpText('collectionAutorityNo…" at bounding box center [894, 435] width 1215 height 665
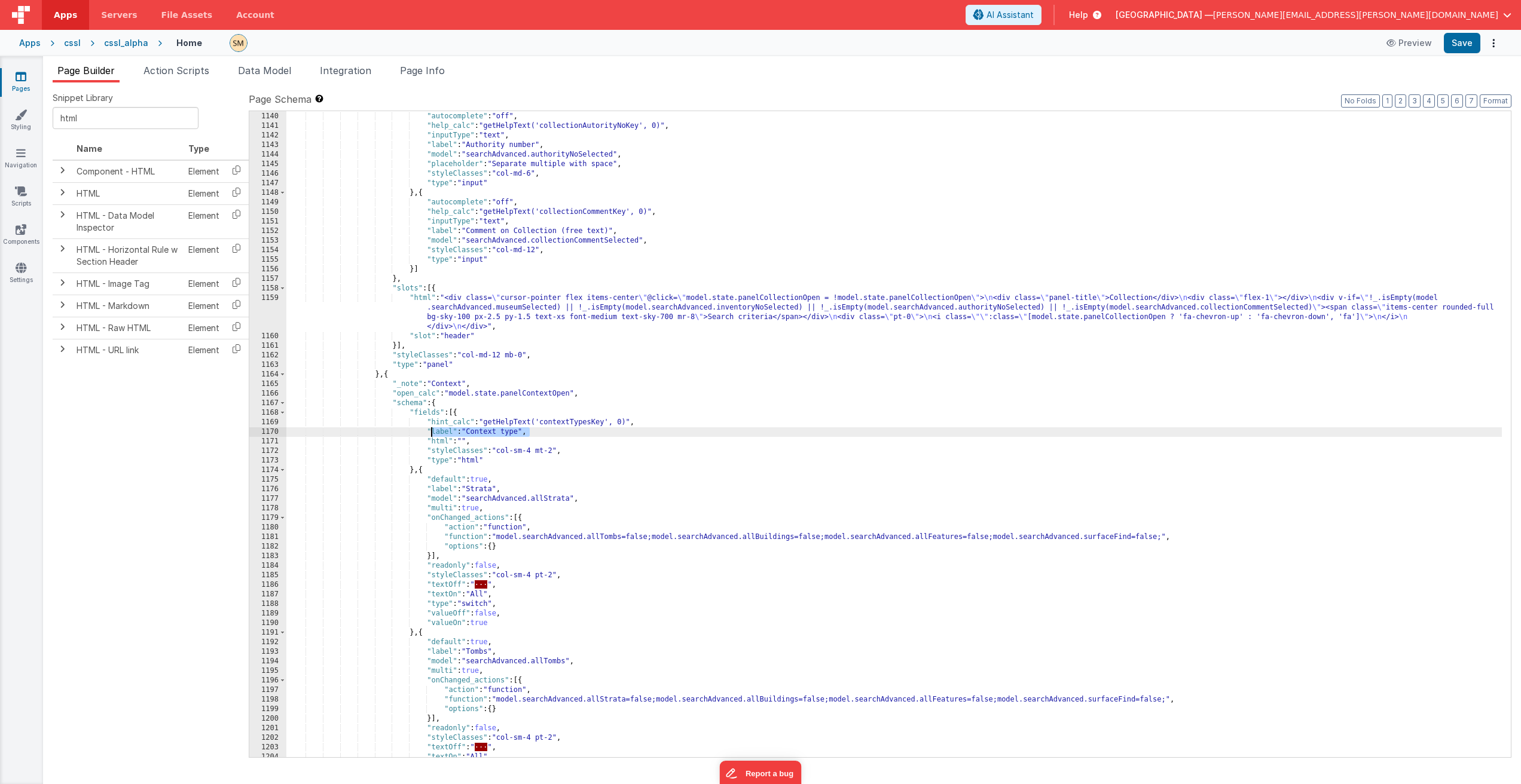
click at [434, 432] on div "} , { "autocomplete" : "off" , "help_calc" : "getHelpText('collectionAutorityNo…" at bounding box center [894, 435] width 1215 height 665
click at [431, 433] on div "} , { "autocomplete" : "off" , "help_calc" : "getHelpText('collectionAutorityNo…" at bounding box center [894, 435] width 1215 height 665
drag, startPoint x: 536, startPoint y: 434, endPoint x: 254, endPoint y: 434, distance: 282.0
click at [254, 434] on div "1139 1140 1141 1142 1143 1144 1145 1146 1147 1148 1149 1150 1151 1152 1153 1154…" at bounding box center [879, 434] width 1262 height 648
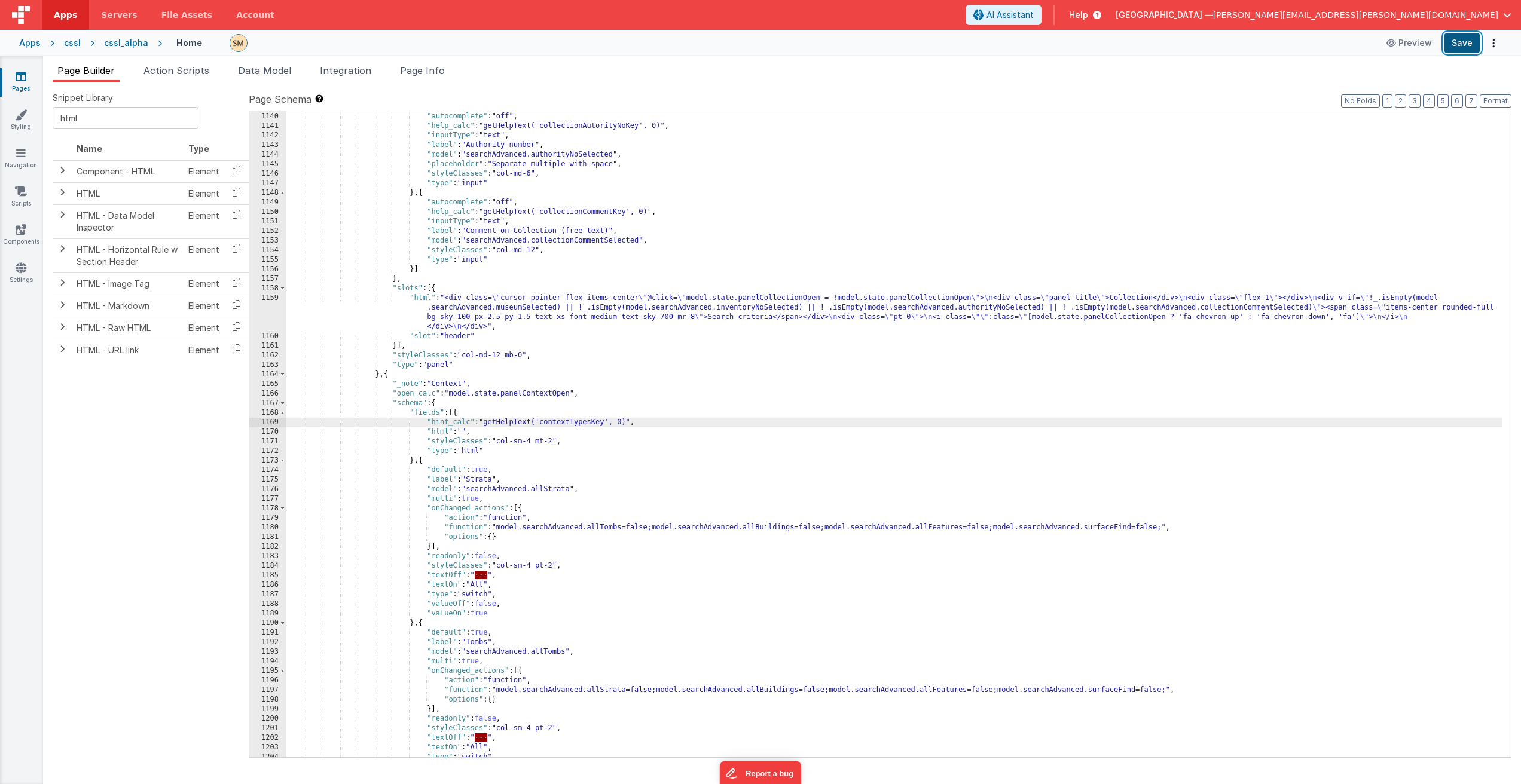
click at [1461, 44] on button "Save" at bounding box center [1461, 43] width 36 height 20
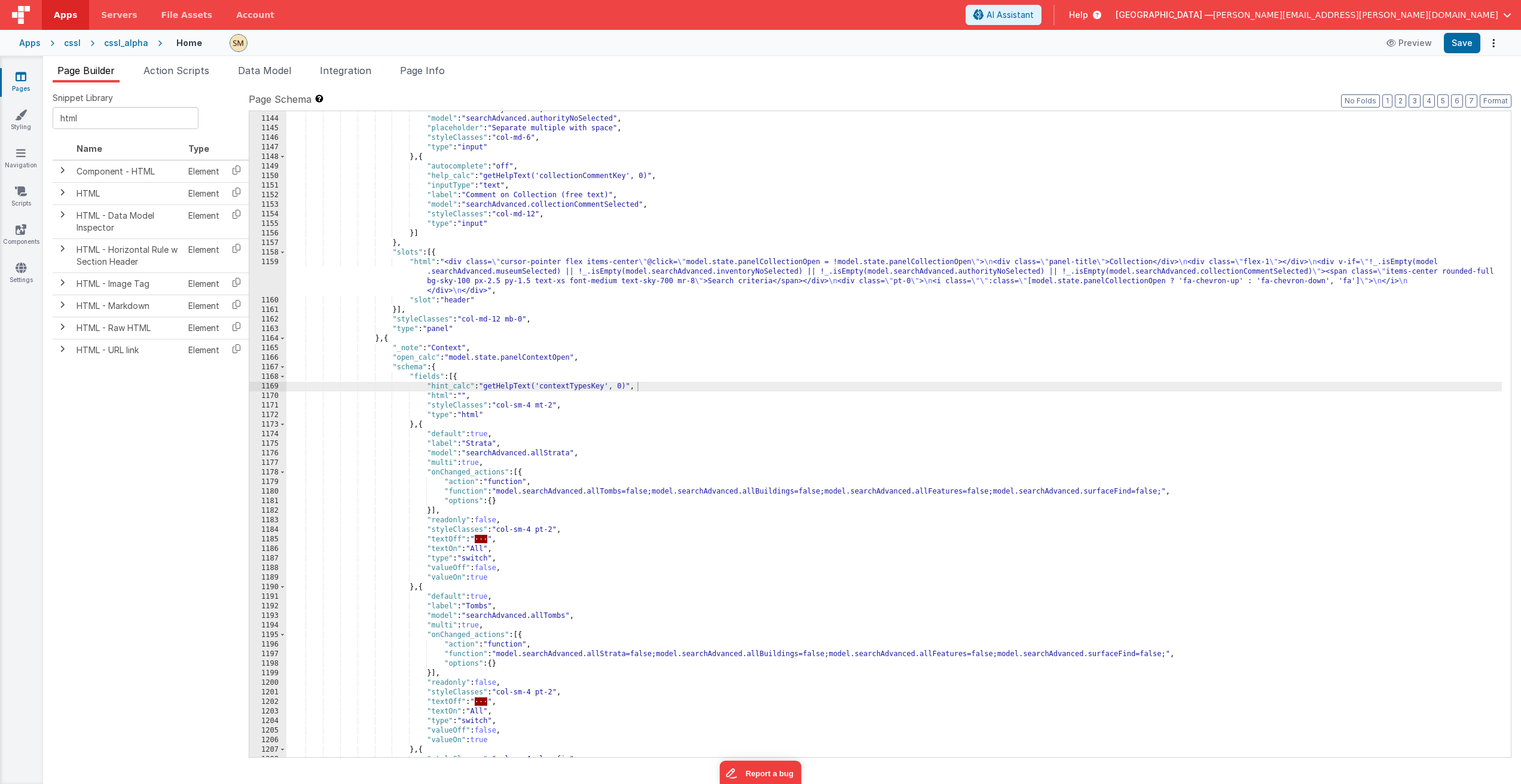
click at [546, 400] on div ""label" : "Authority number" , "model" : "searchAdvanced.authorityNoSelected" ,…" at bounding box center [894, 437] width 1215 height 665
click at [551, 407] on div ""label" : "Authority number" , "model" : "searchAdvanced.authorityNoSelected" ,…" at bounding box center [894, 437] width 1215 height 665
click at [529, 407] on div ""label" : "Authority number" , "model" : "searchAdvanced.authorityNoSelected" ,…" at bounding box center [894, 437] width 1215 height 665
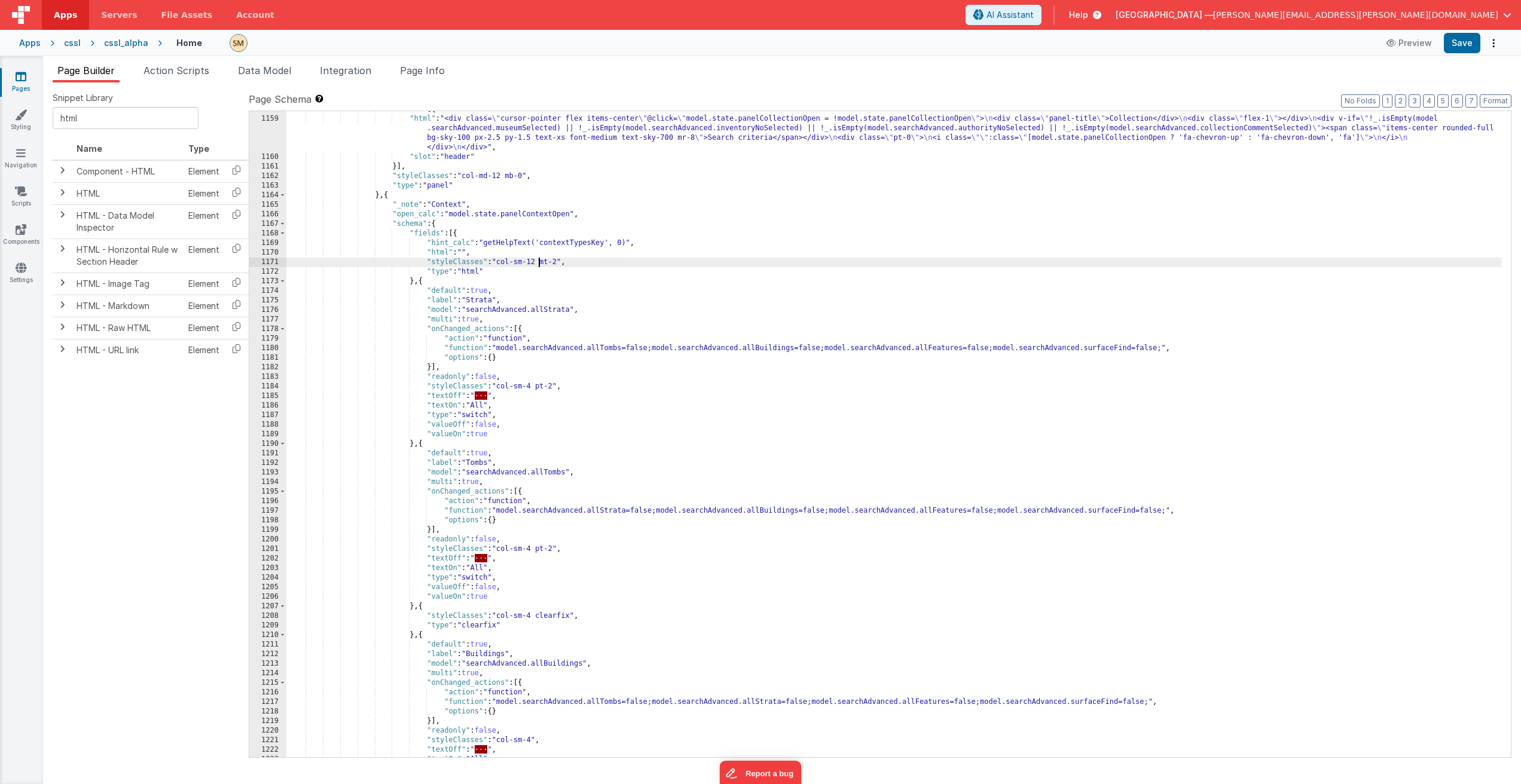
scroll to position [12077, 0]
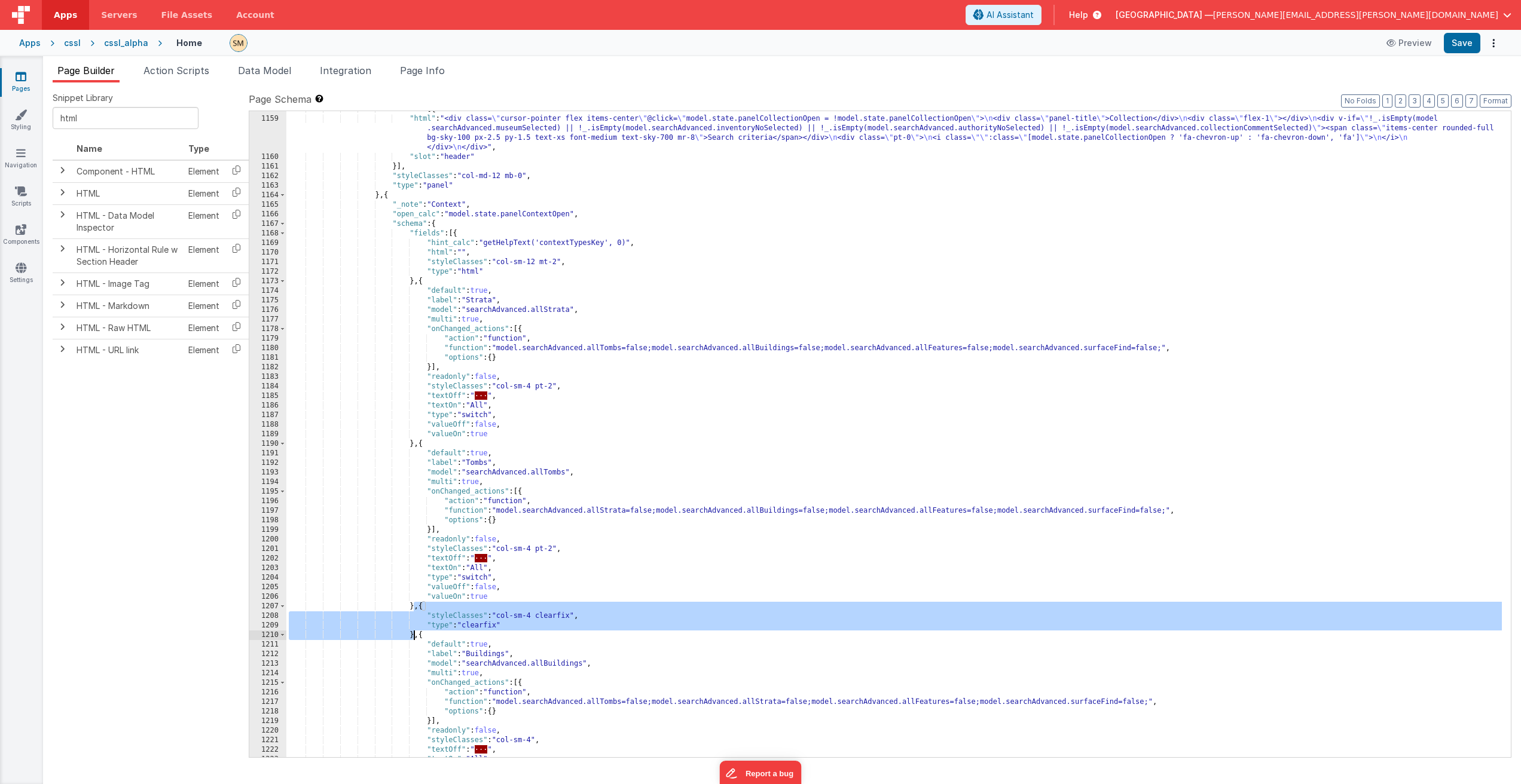
drag, startPoint x: 414, startPoint y: 608, endPoint x: 414, endPoint y: 638, distance: 30.0
click at [414, 638] on div ""slots" : [{ "html" : "<div class= \" cursor-pointer flex items-center \" @clic…" at bounding box center [894, 437] width 1215 height 665
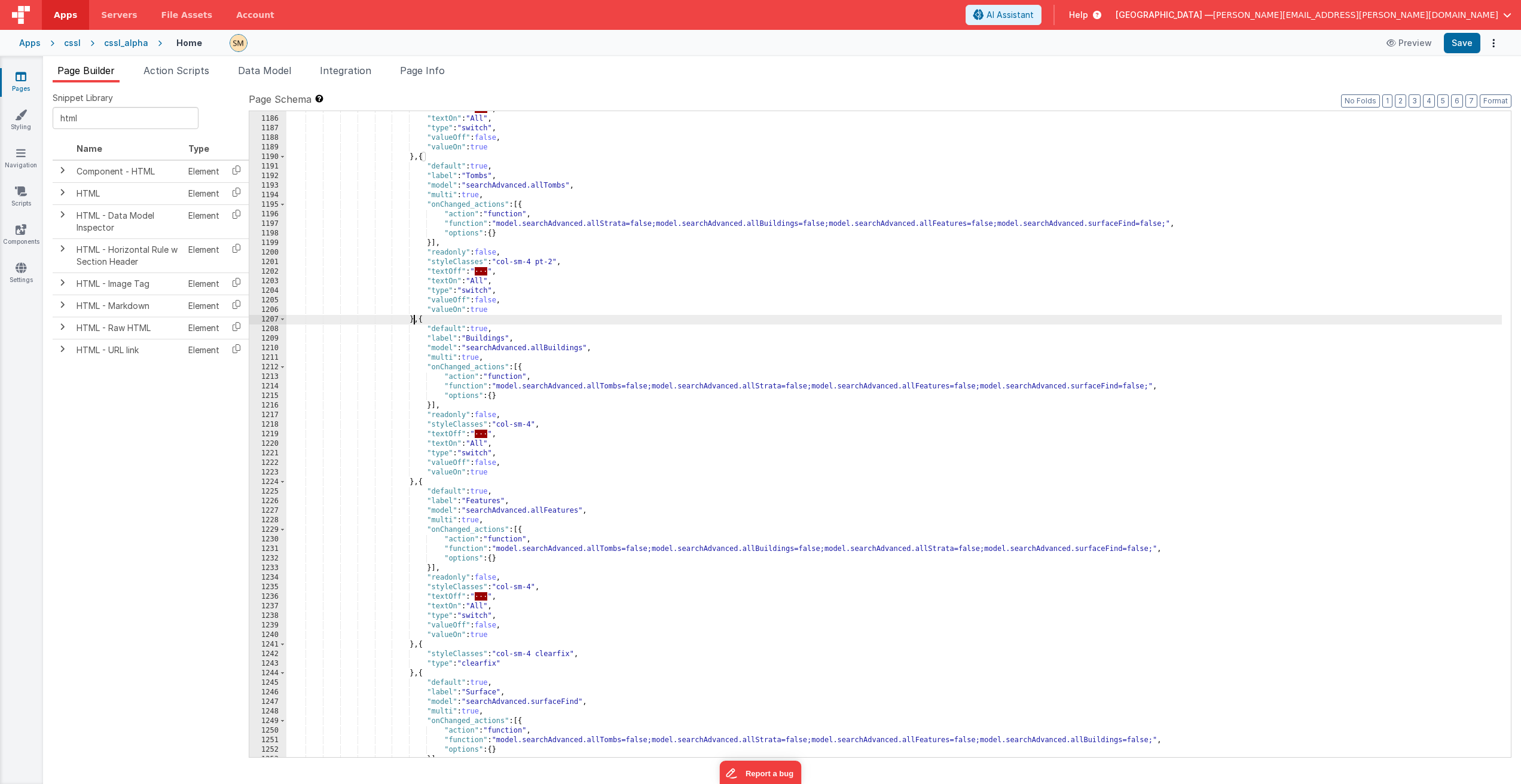
scroll to position [12364, 0]
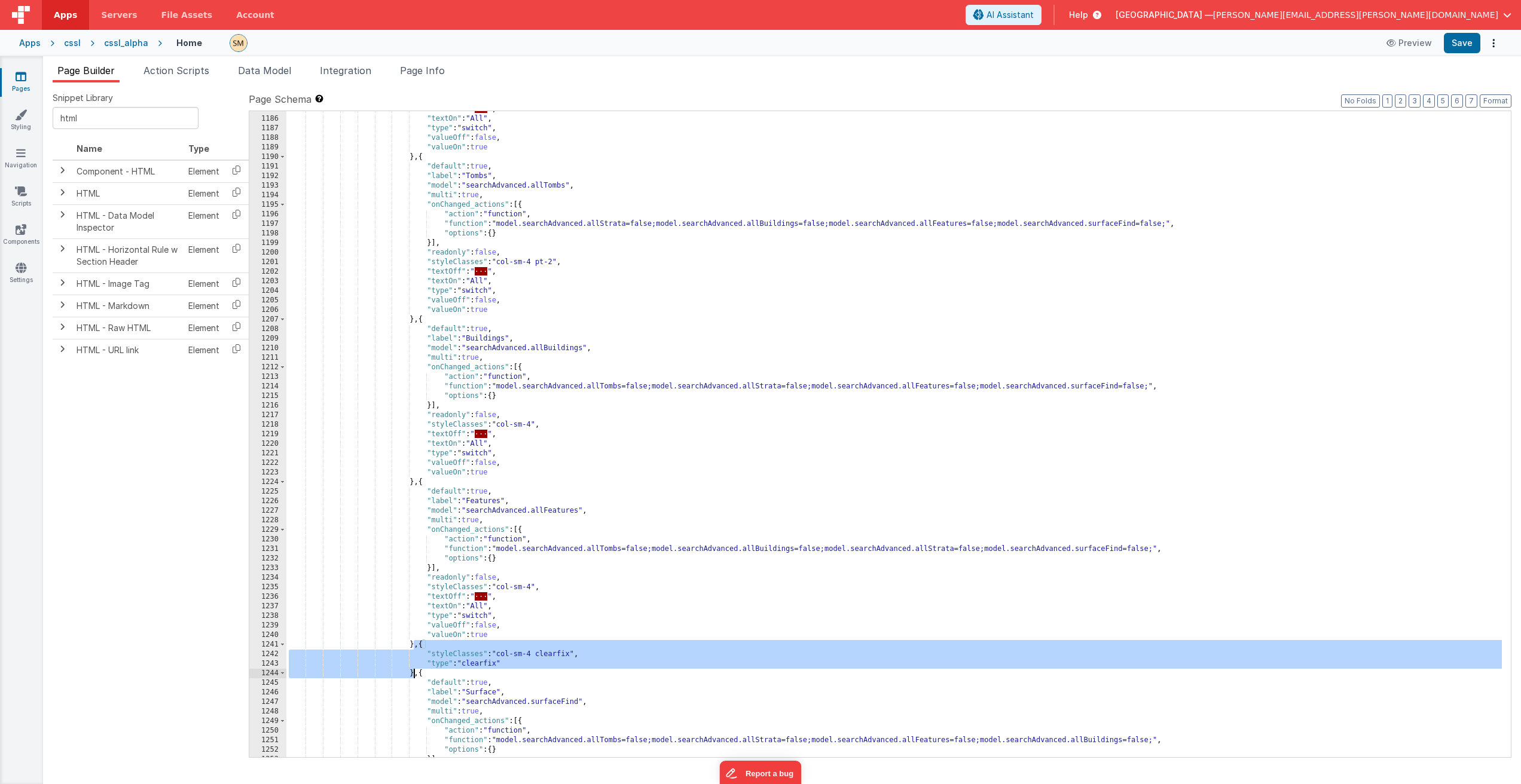
drag, startPoint x: 414, startPoint y: 642, endPoint x: 416, endPoint y: 670, distance: 28.1
click at [413, 676] on div ""textOff" : " · · · " , "textOn" : "All" , "type" : "switch" , "valueOff" : fal…" at bounding box center [894, 437] width 1215 height 665
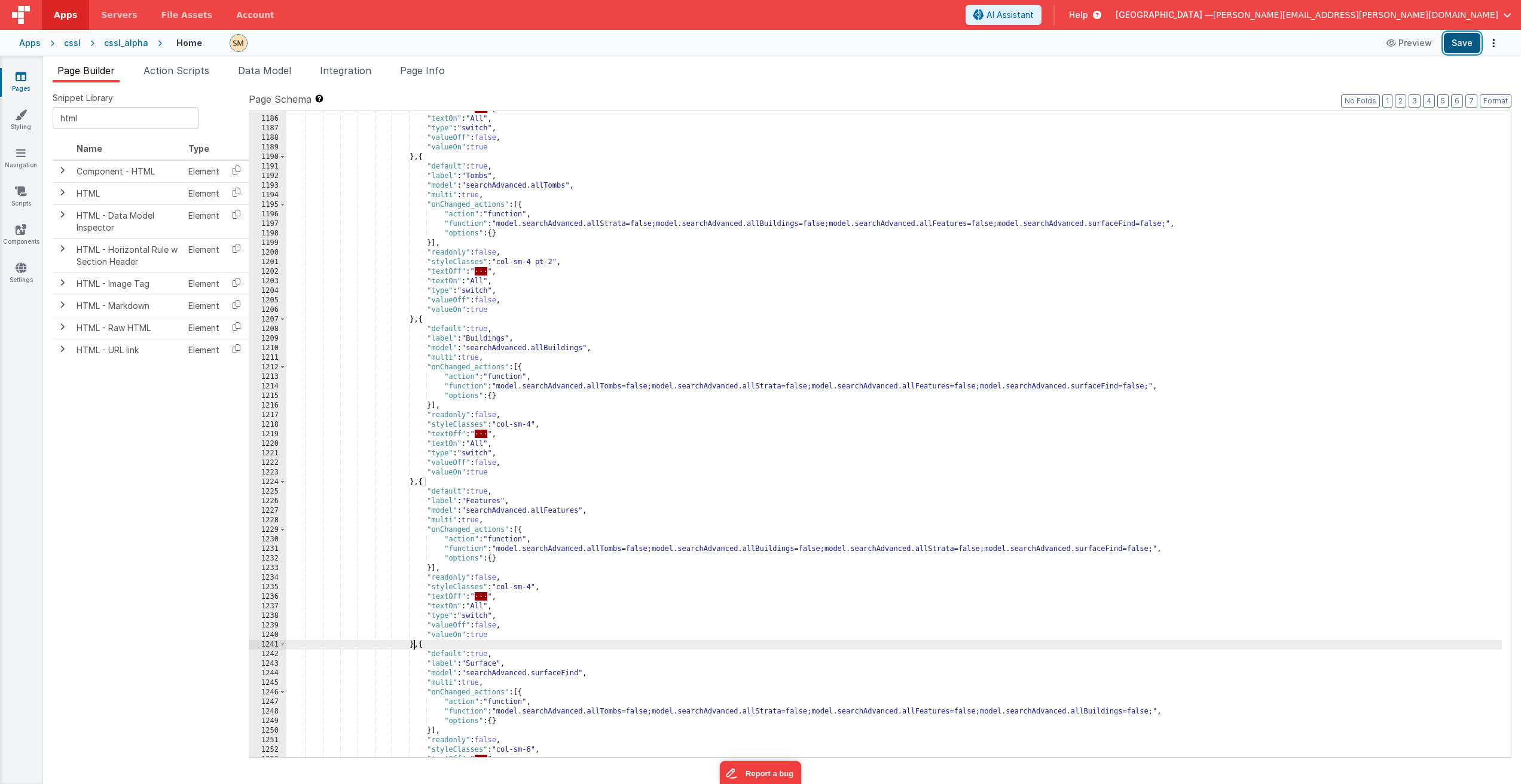
click at [1470, 46] on button "Save" at bounding box center [1461, 43] width 36 height 20
click at [535, 426] on div ""textOff" : " · · · " , "textOn" : "All" , "type" : "switch" , "valueOff" : fal…" at bounding box center [894, 437] width 1215 height 665
drag, startPoint x: 555, startPoint y: 263, endPoint x: 538, endPoint y: 265, distance: 17.1
click at [538, 265] on div ""textOff" : " · · · " , "textOn" : "All" , "type" : "switch" , "valueOff" : fal…" at bounding box center [894, 437] width 1215 height 665
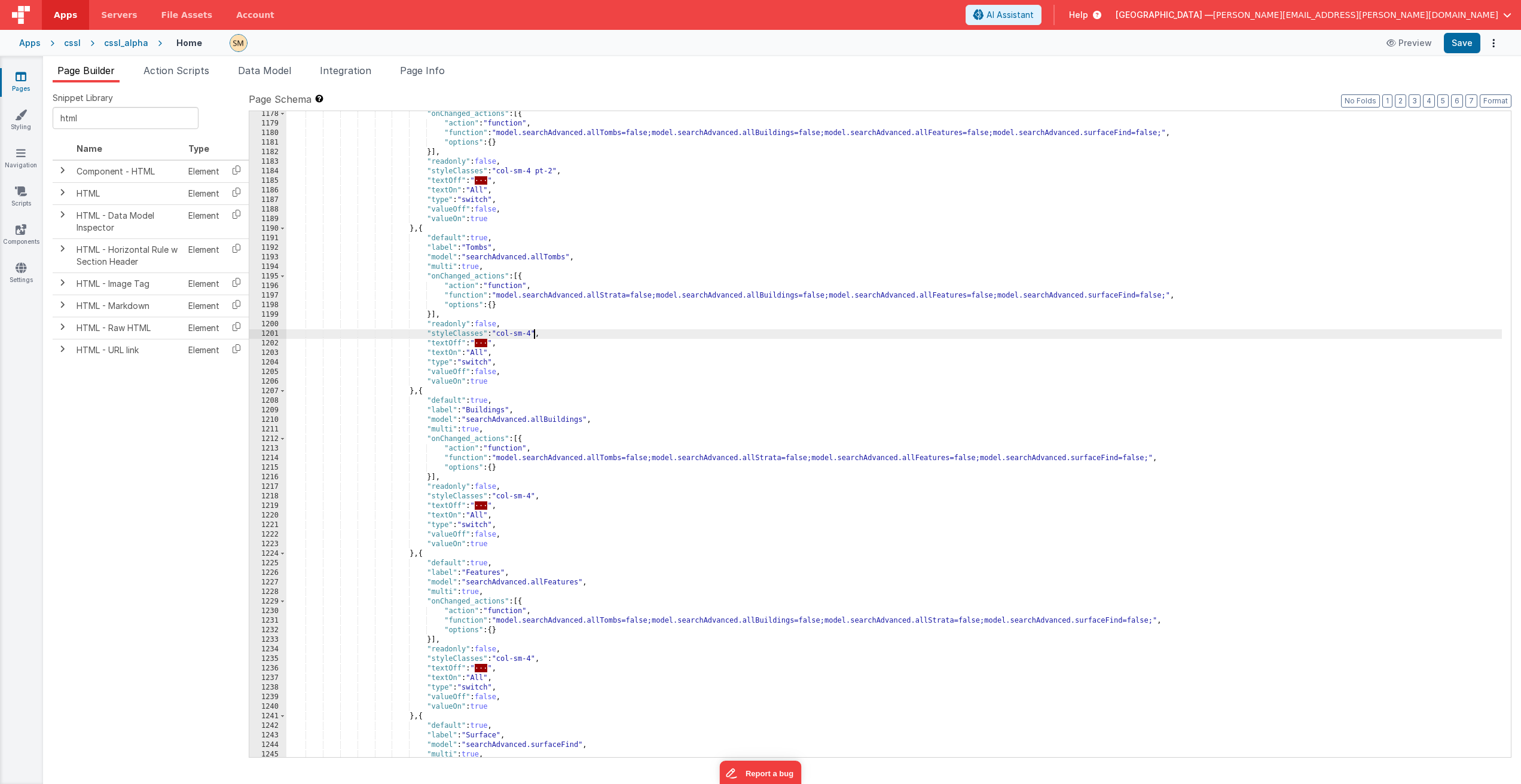
scroll to position [12256, 0]
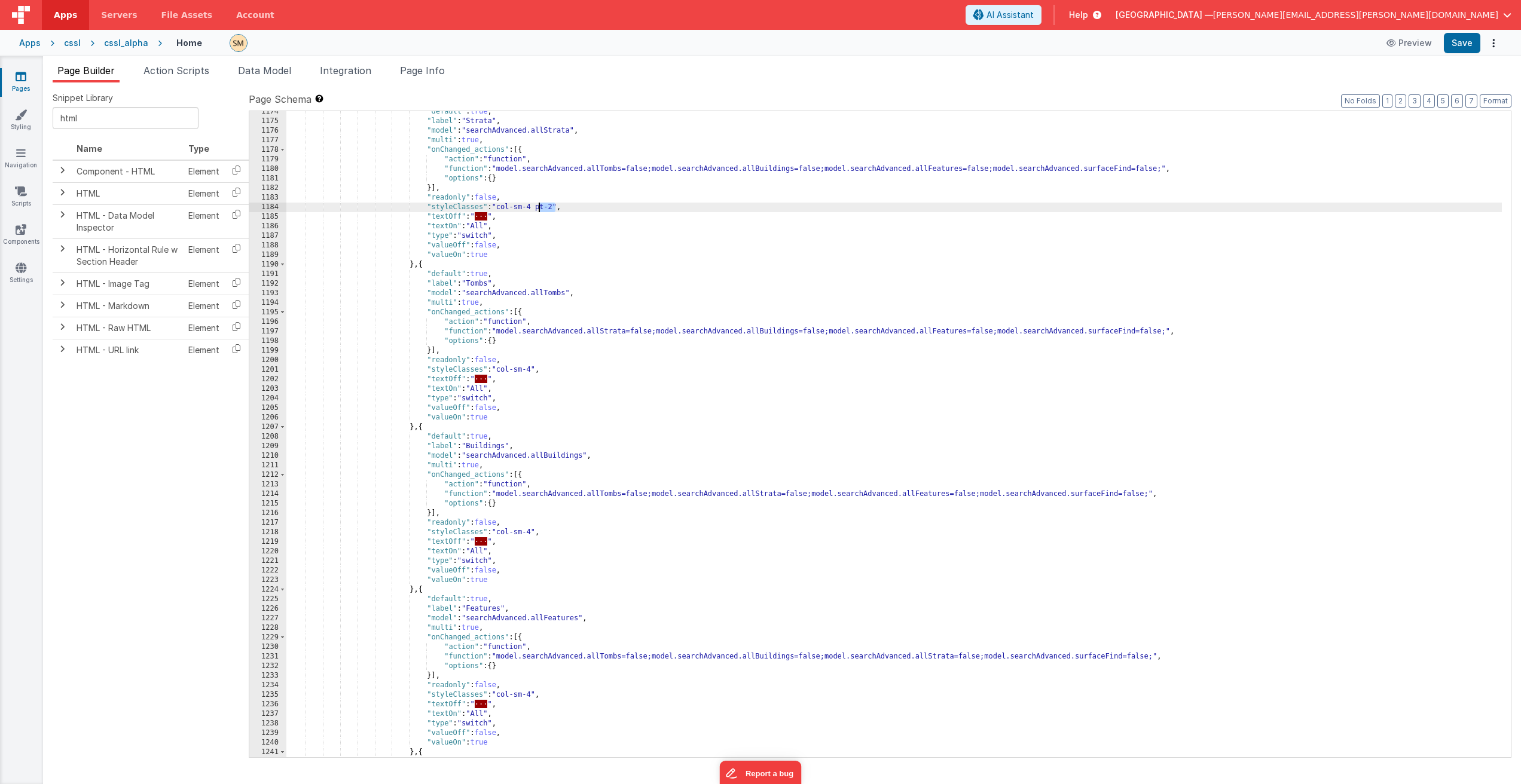
drag, startPoint x: 557, startPoint y: 207, endPoint x: 538, endPoint y: 209, distance: 19.1
click at [538, 209] on div ""default" : true , "label" : "Strata" , "model" : "searchAdvanced.allStrata" , …" at bounding box center [894, 440] width 1215 height 665
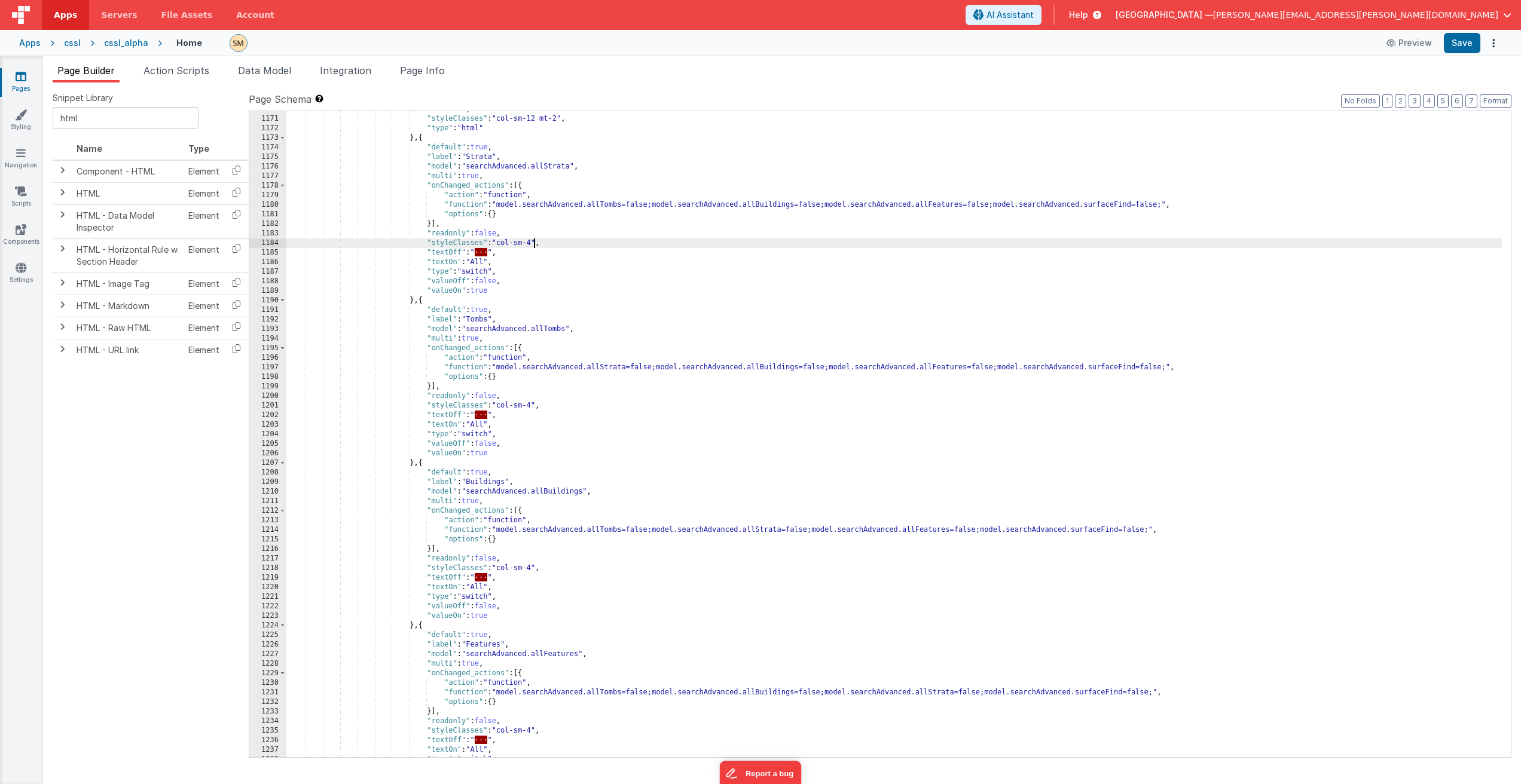
scroll to position [12148, 0]
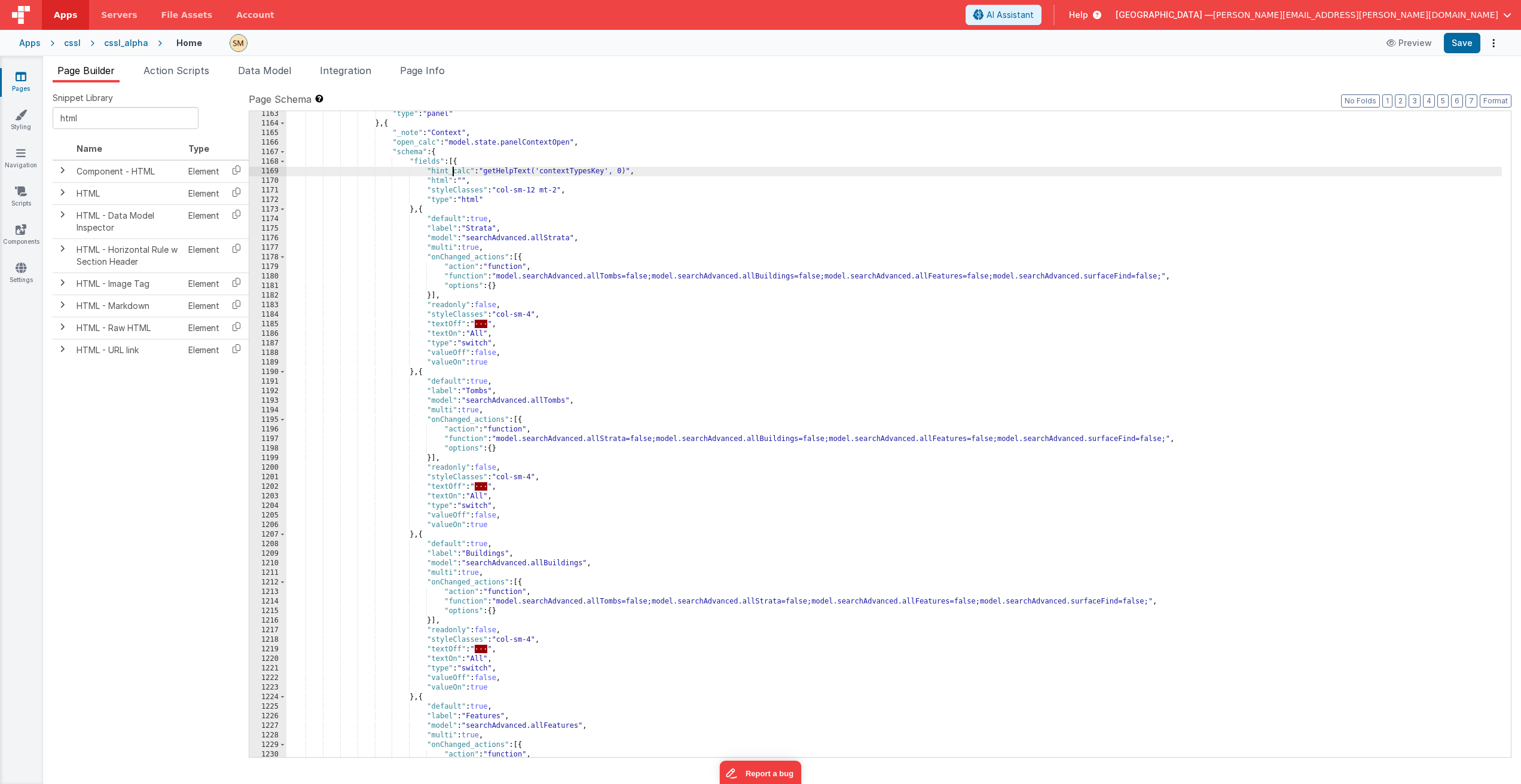
click at [454, 173] on div ""type" : "panel" } , { "_note" : "Context" , "open_calc" : "model.state.panelCo…" at bounding box center [894, 442] width 1215 height 665
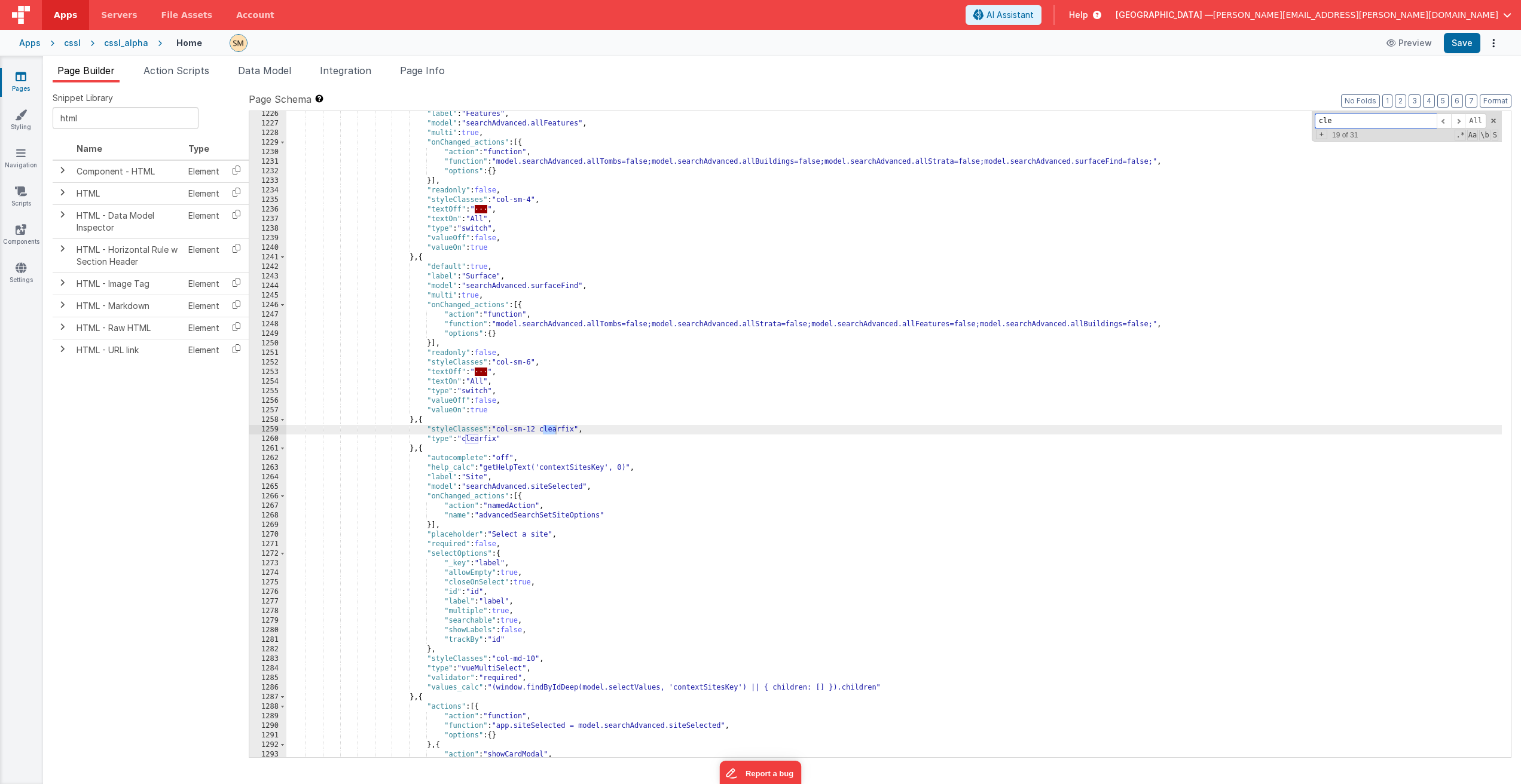
scroll to position [12751, 0]
type input "clear"
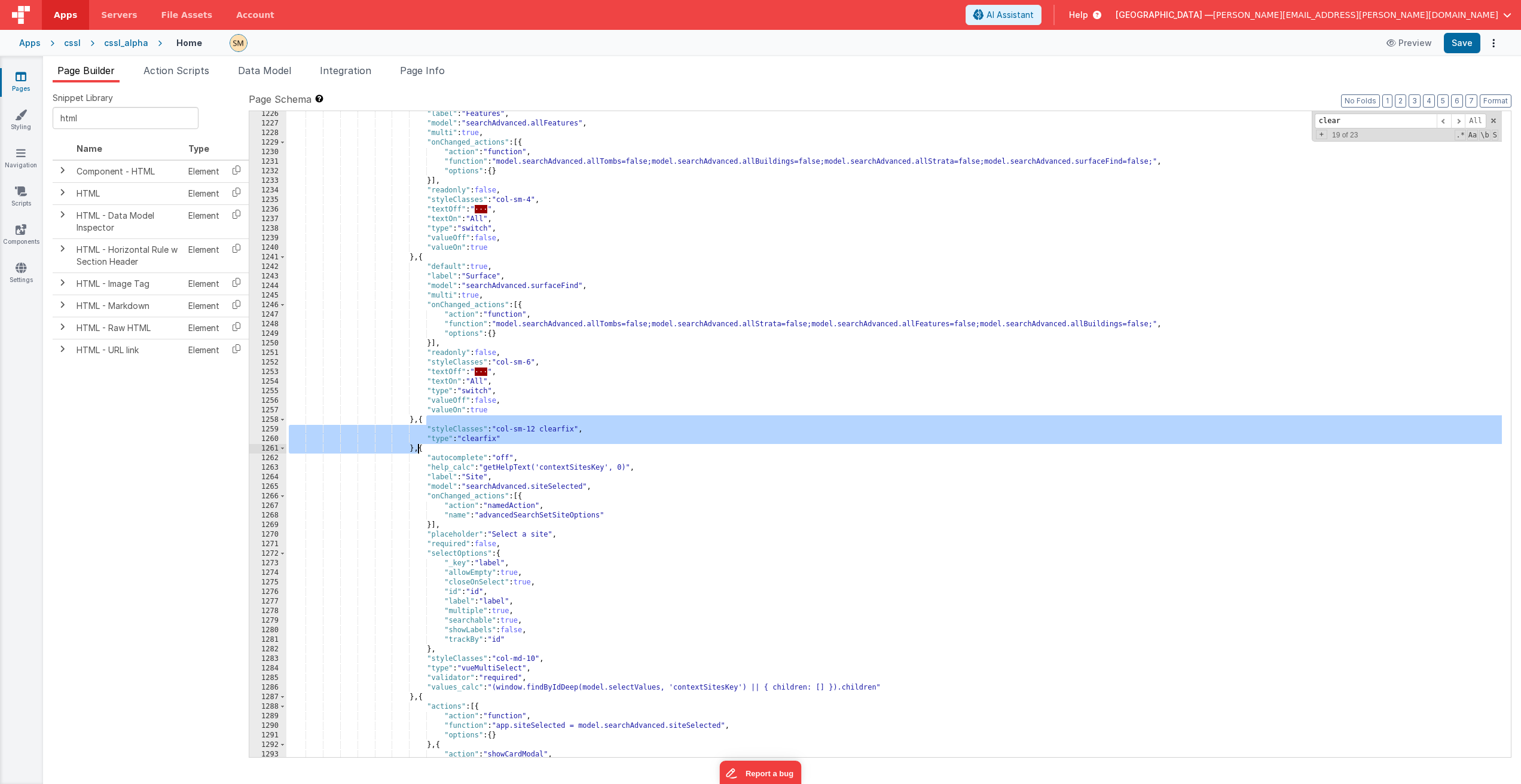
drag, startPoint x: 424, startPoint y: 419, endPoint x: 420, endPoint y: 447, distance: 28.3
click at [420, 447] on div ""label" : "Features" , "model" : "searchAdvanced.allFeatures" , "multi" : true …" at bounding box center [894, 442] width 1215 height 665
click at [1470, 42] on button "Save" at bounding box center [1461, 43] width 36 height 20
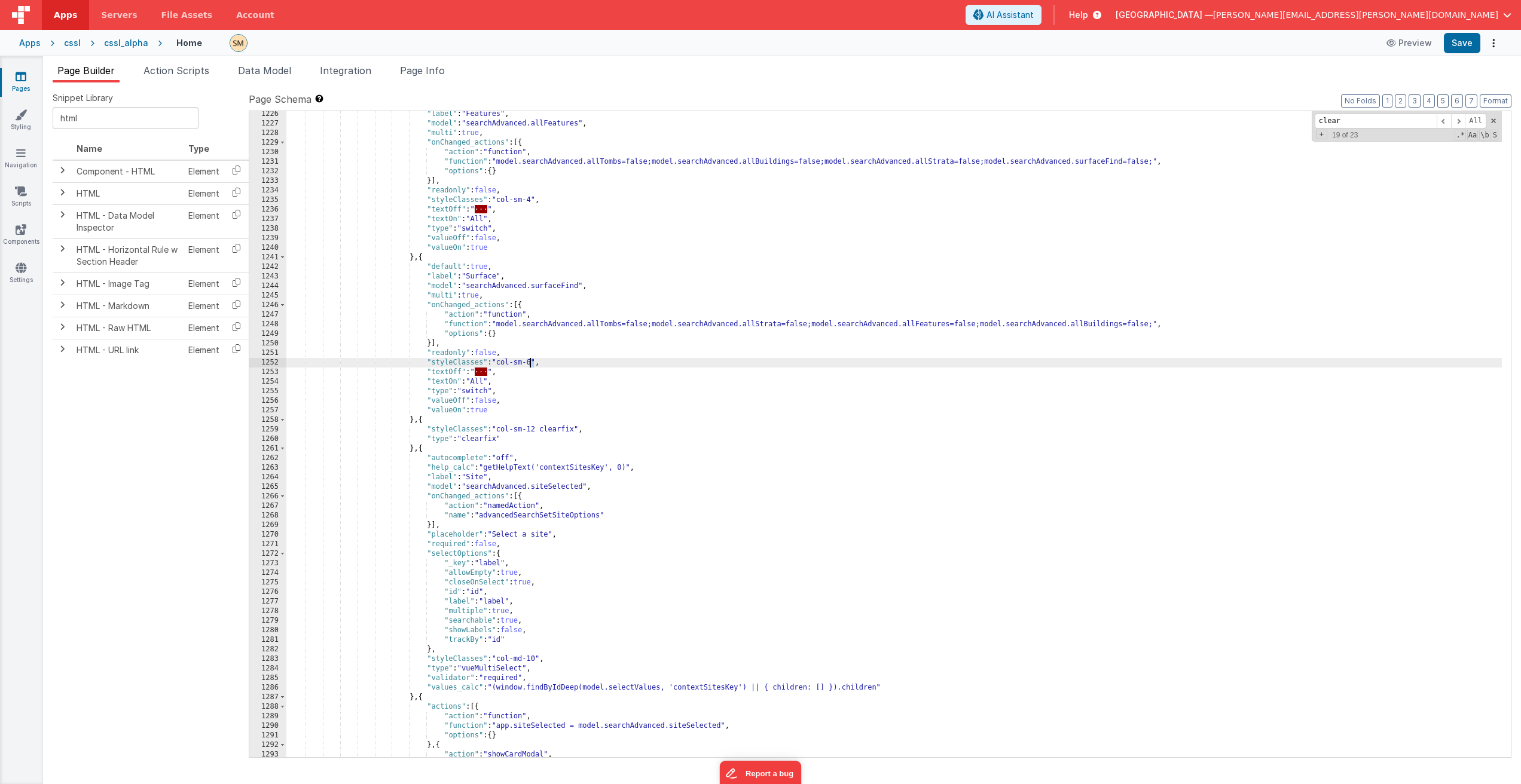
click at [530, 364] on div ""label" : "Features" , "model" : "searchAdvanced.allFeatures" , "multi" : true …" at bounding box center [894, 442] width 1215 height 665
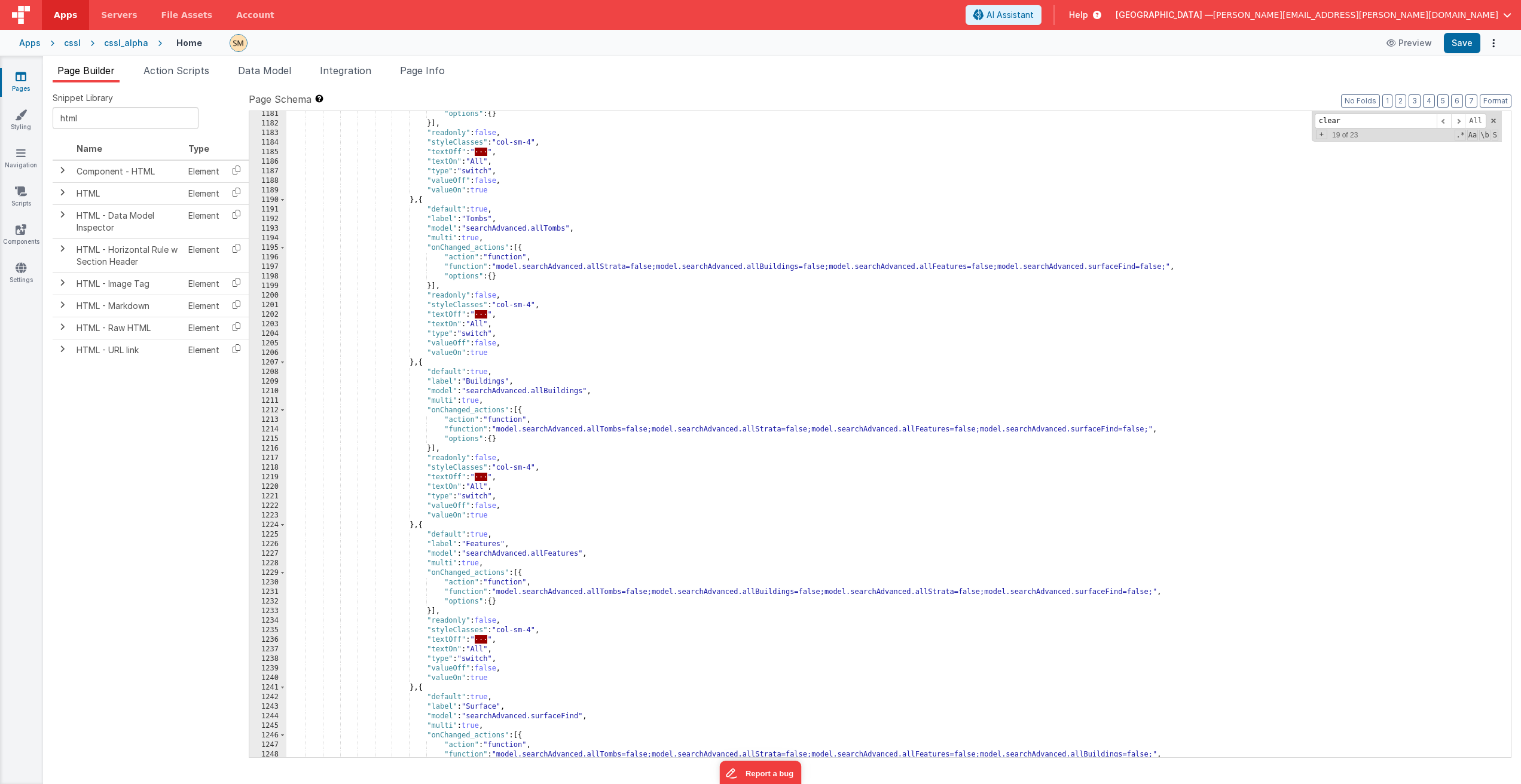
scroll to position [12357, 0]
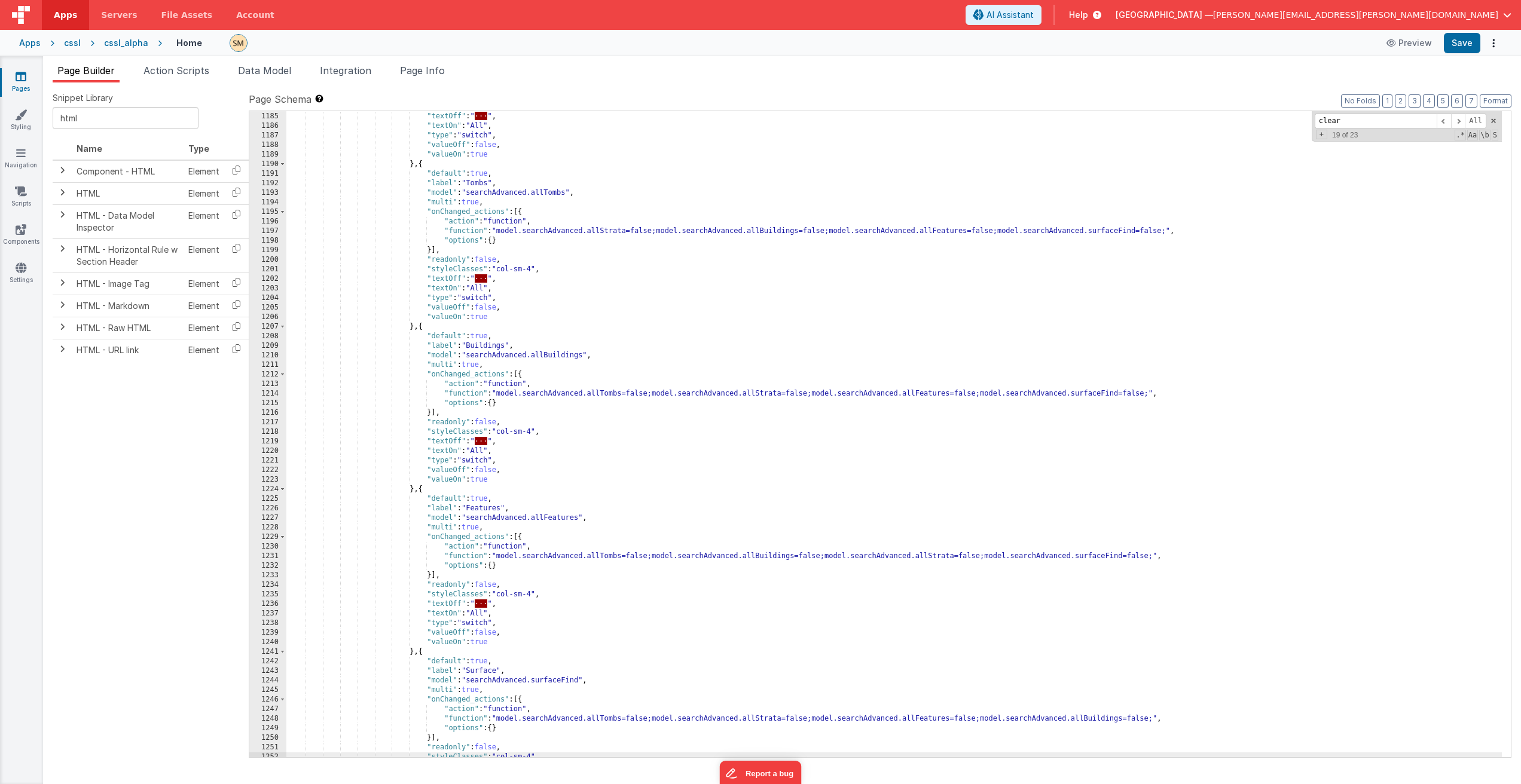
click at [482, 441] on div ""styleClasses" : "col-sm-4" , "textOff" : " · · · " , "textOn" : "All" , "type"…" at bounding box center [894, 435] width 1215 height 665
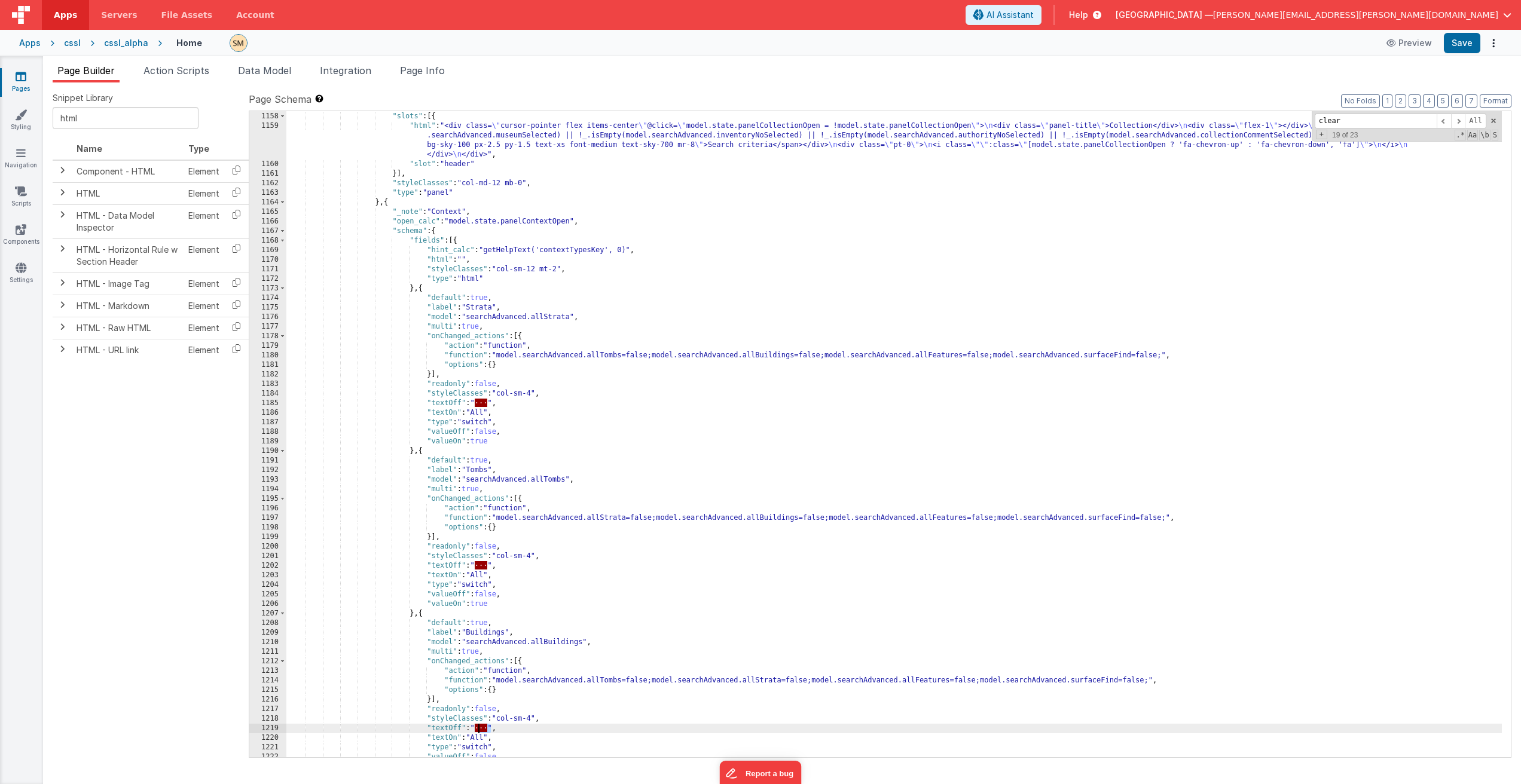
scroll to position [12070, 0]
click at [635, 447] on div "} , "slots" : [{ "html" : "<div class= \" cursor-pointer flex items-center \" @…" at bounding box center [894, 435] width 1215 height 665
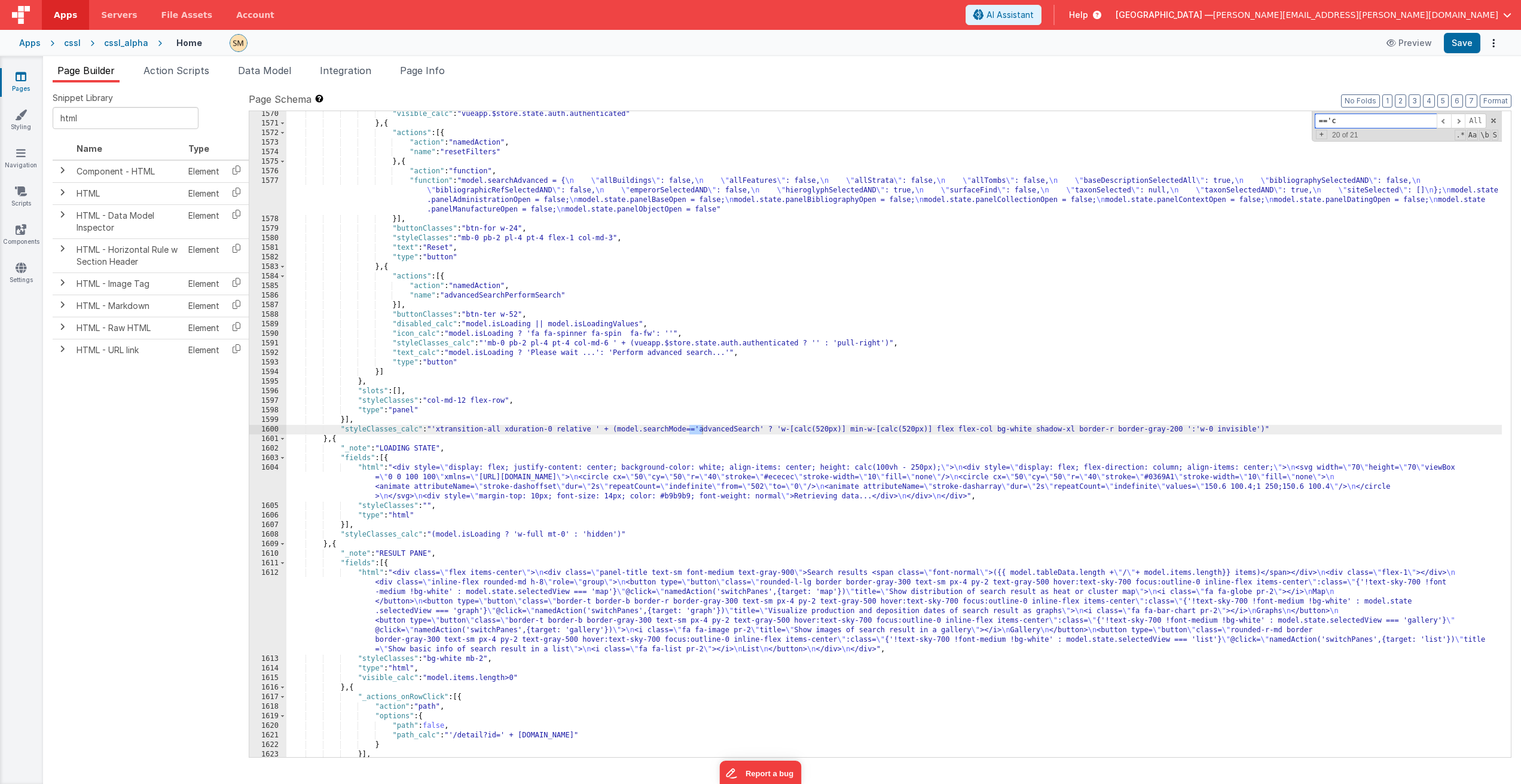
scroll to position [500, 0]
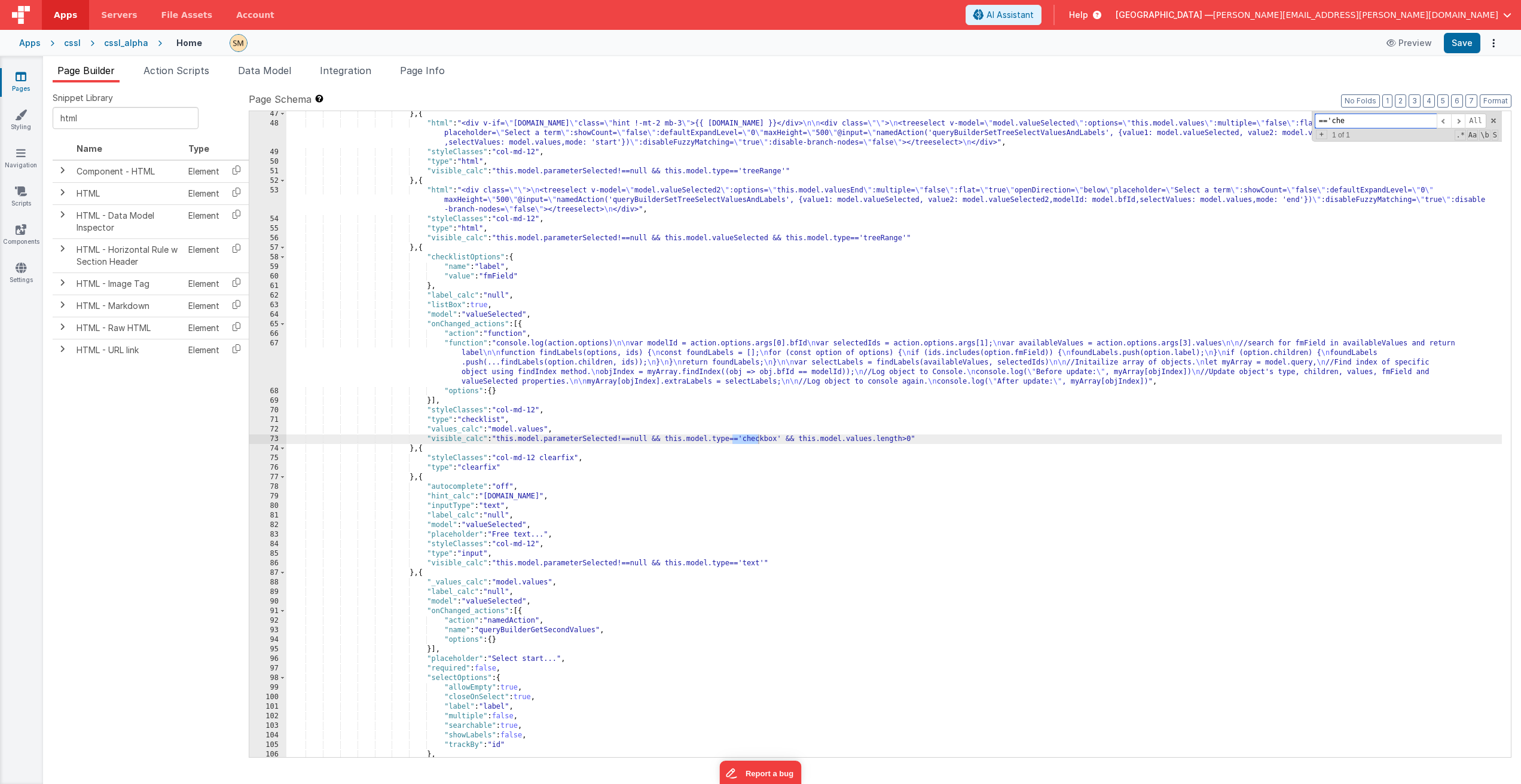
type input "=='che"
click at [528, 438] on div "} , { "html" : "<div v-if= \" model.help \" class= \" hint !-mt-2 mb-3 \" >{{ m…" at bounding box center [894, 442] width 1215 height 665
drag, startPoint x: 540, startPoint y: 499, endPoint x: 434, endPoint y: 501, distance: 106.0
click at [427, 498] on div "} , { "html" : "<div v-if= \" model.help \" class= \" hint !-mt-2 mb-3 \" >{{ m…" at bounding box center [894, 442] width 1215 height 665
click at [524, 295] on div "} , { "html" : "<div v-if= \" model.help \" class= \" hint !-mt-2 mb-3 \" >{{ m…" at bounding box center [894, 442] width 1215 height 665
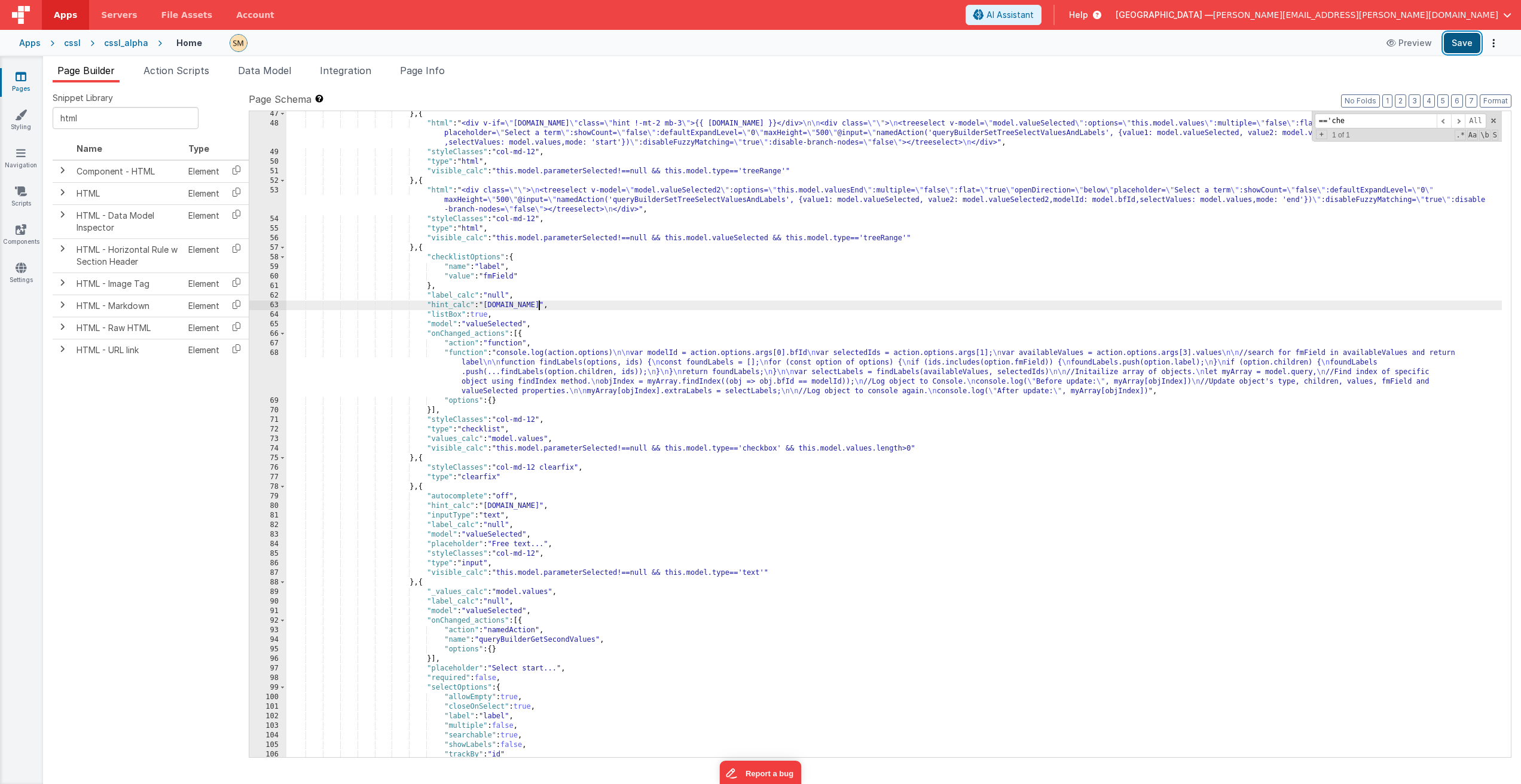
click at [1462, 46] on button "Save" at bounding box center [1461, 43] width 36 height 20
click at [457, 244] on div "} , { "html" : "<div v-if= \" model.help \" class= \" hint !-mt-2 mb-3 \" >{{ m…" at bounding box center [894, 442] width 1215 height 665
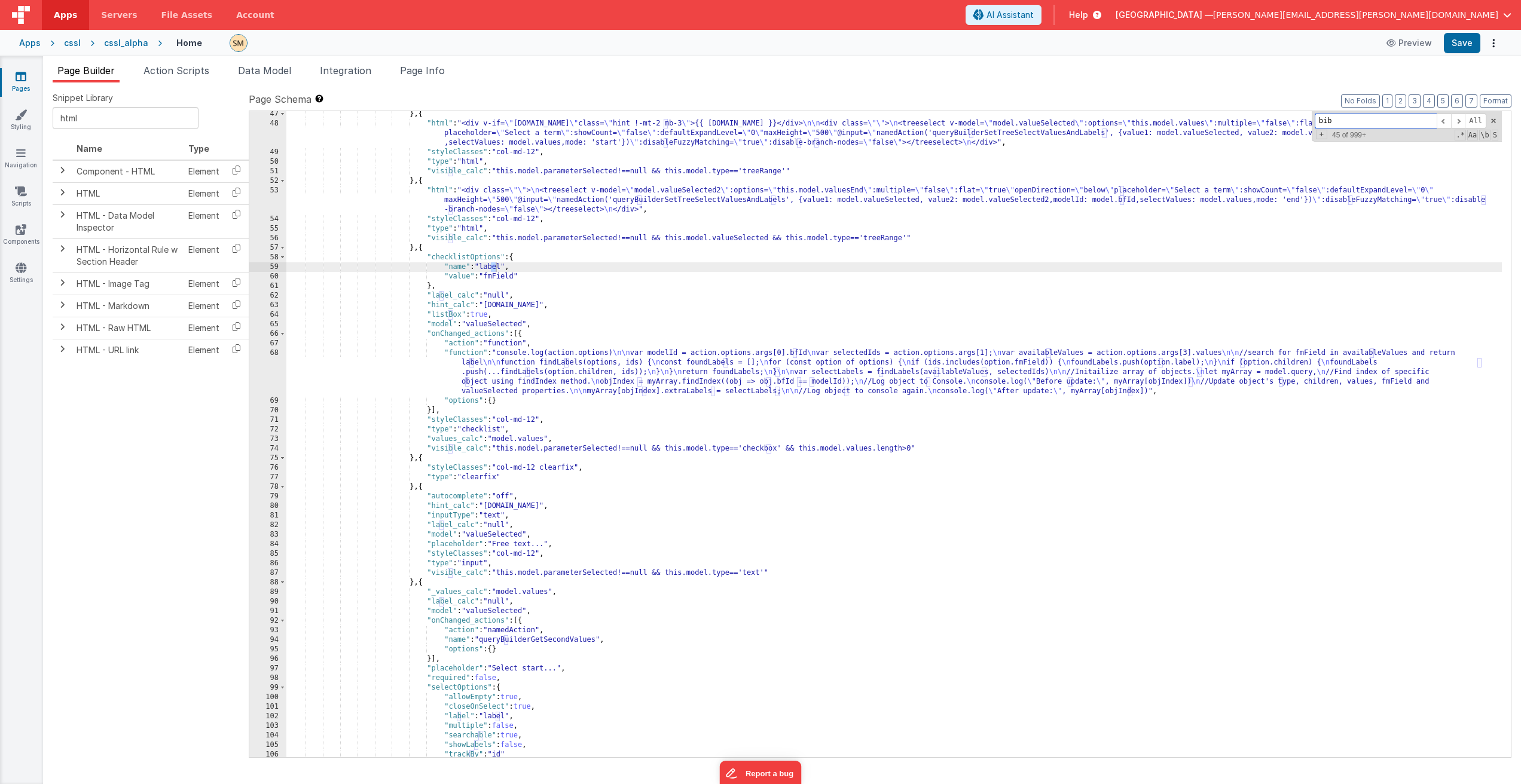
scroll to position [10073, 0]
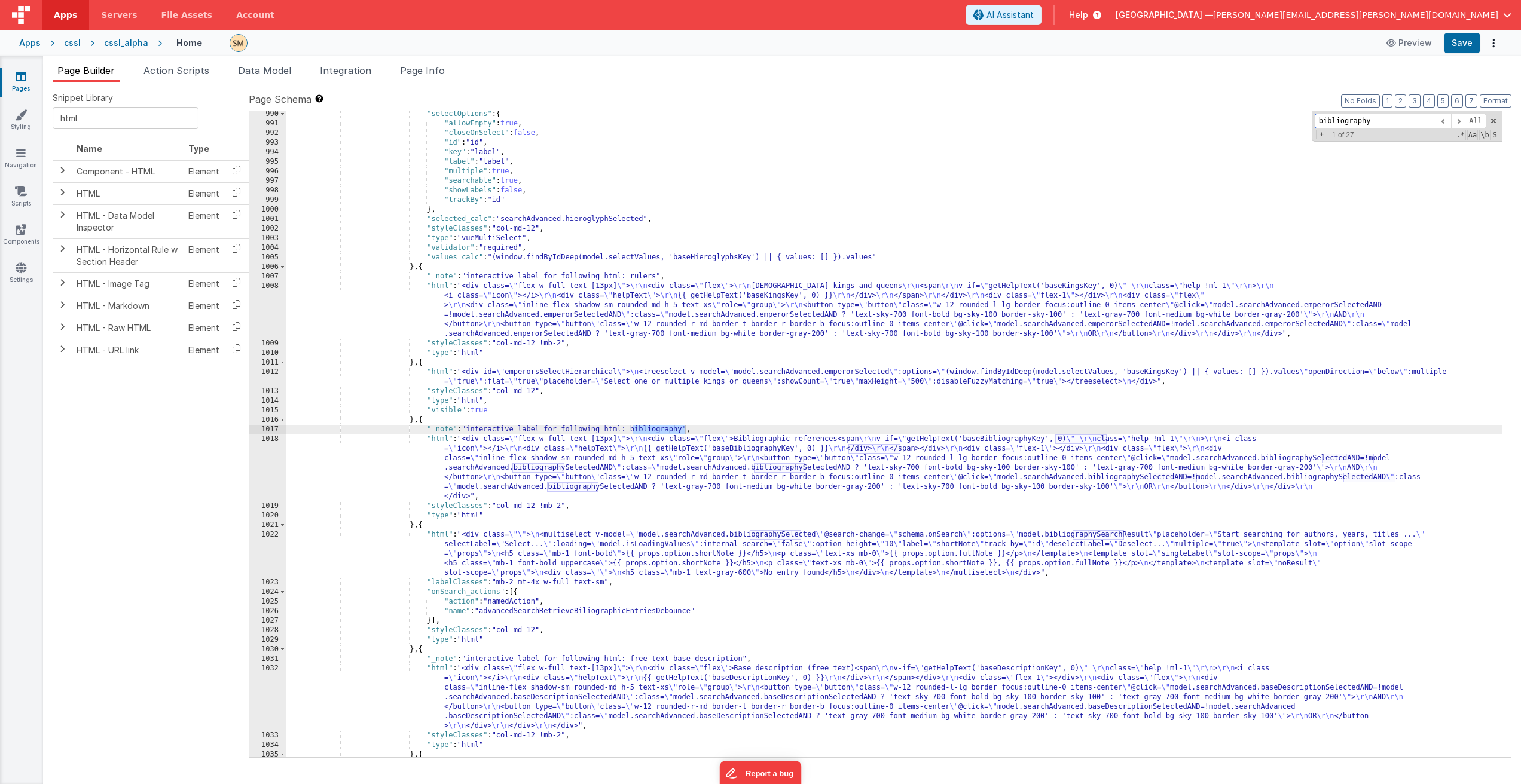
type input "bibliography"
click at [690, 428] on div ""selectOptions" : { "allowEmpty" : true , "closeOnSelect" : false , "id" : "id"…" at bounding box center [894, 442] width 1215 height 665
click at [692, 431] on div ""selectOptions" : { "allowEmpty" : true , "closeOnSelect" : false , "id" : "id"…" at bounding box center [894, 442] width 1215 height 665
click at [608, 455] on div ""selectOptions" : { "allowEmpty" : true , "closeOnSelect" : false , "id" : "id"…" at bounding box center [894, 442] width 1215 height 665
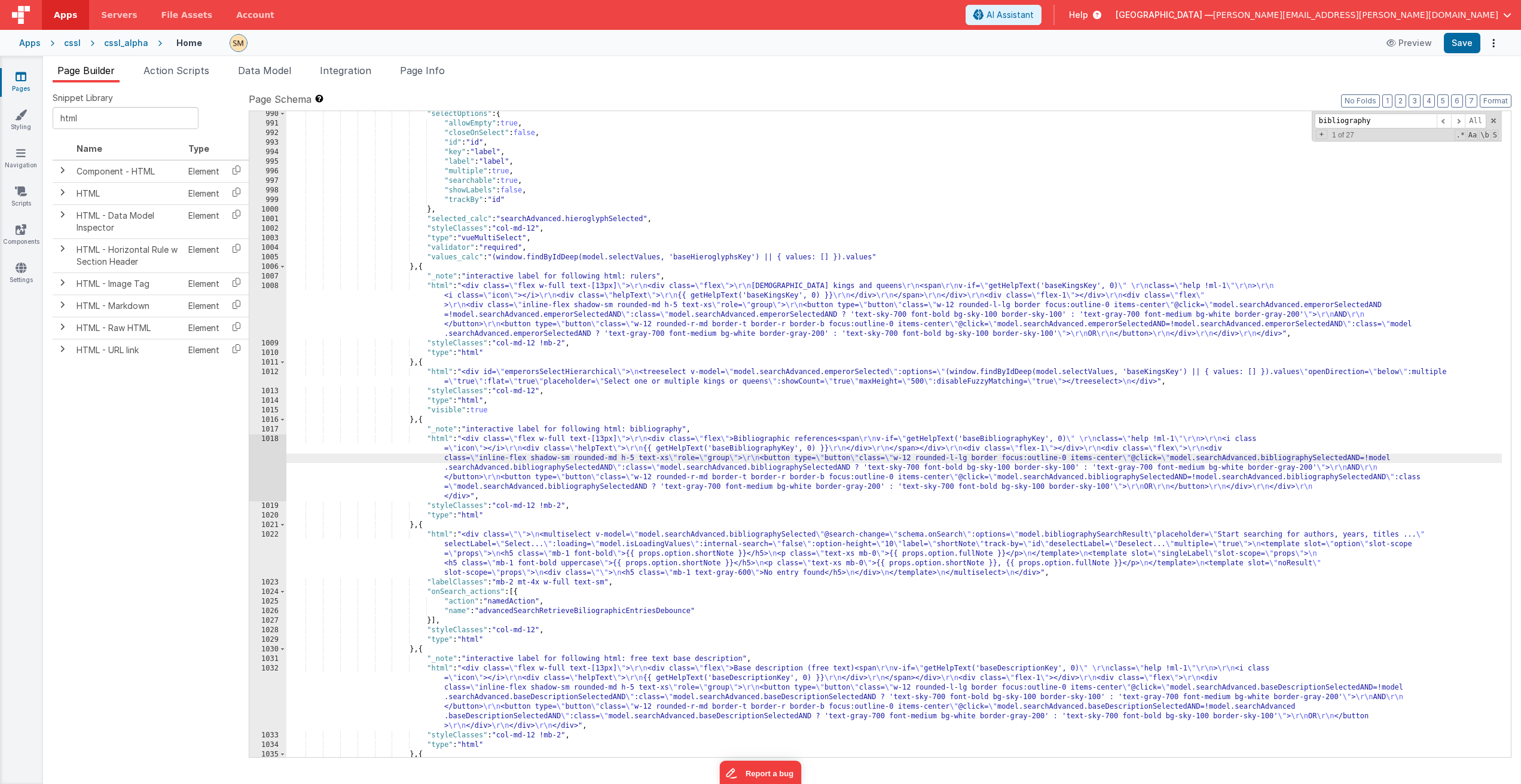
click at [269, 464] on div "1018" at bounding box center [268, 467] width 37 height 67
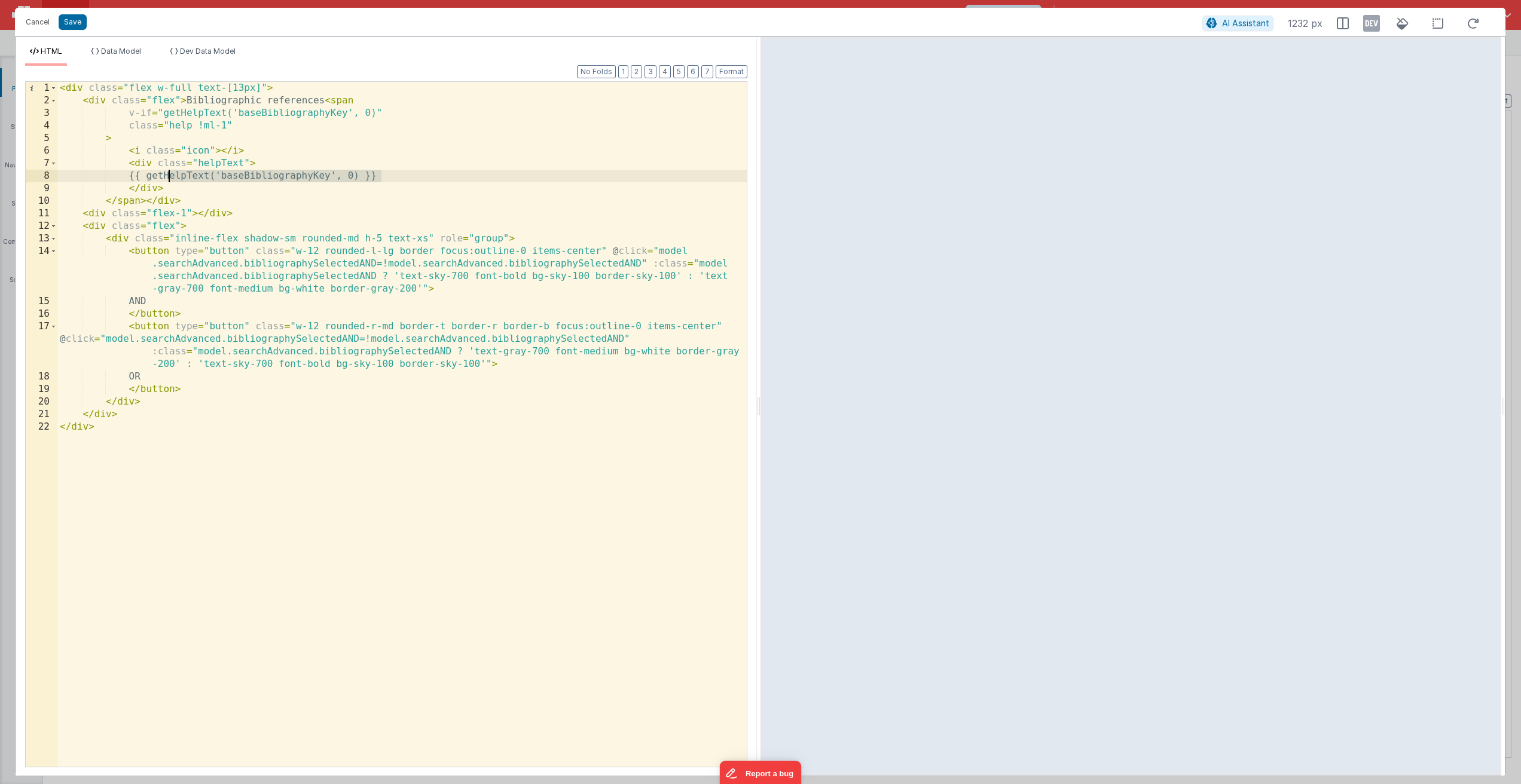
drag, startPoint x: 381, startPoint y: 176, endPoint x: 172, endPoint y: 180, distance: 209.0
click at [172, 180] on div "< div class = "flex w-full text-[13px]" > < div class = "flex" > Bibliographic …" at bounding box center [402, 437] width 689 height 710
drag, startPoint x: 391, startPoint y: 111, endPoint x: 17, endPoint y: 113, distance: 374.0
click at [17, 113] on div "Format 7 6 5 4 3 2 1 No Folds 1 2 3 4 5 6 7 8 9 10 11 12 13 14 15 16 17 18 19 2…" at bounding box center [386, 420] width 741 height 710
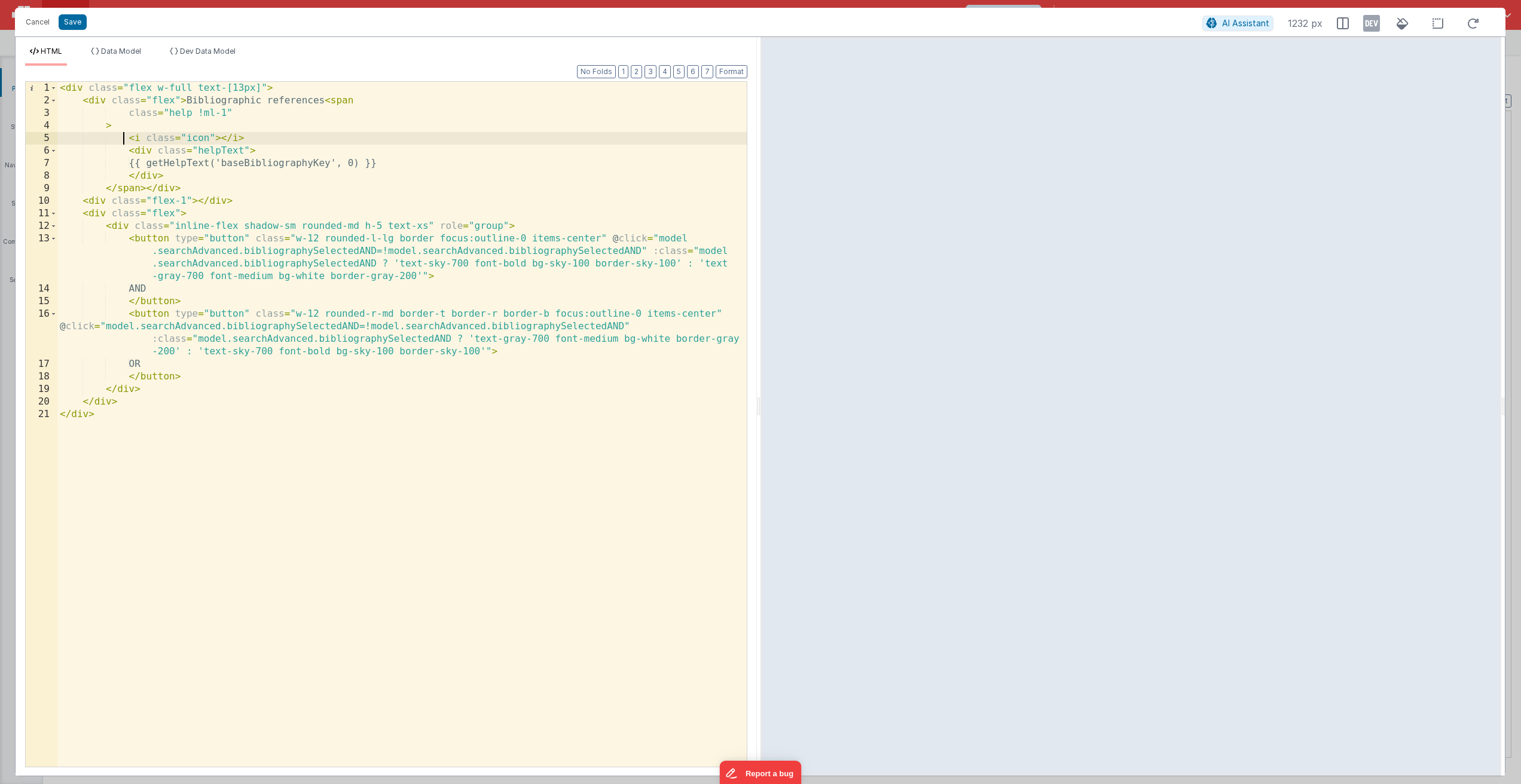
click at [126, 139] on div "< div class = "flex w-full text-[13px]" > < div class = "flex" > Bibliographic …" at bounding box center [402, 437] width 689 height 710
drag, startPoint x: 401, startPoint y: 163, endPoint x: 153, endPoint y: 164, distance: 248.0
click at [151, 163] on div "< div class = "flex w-full text-[13px]" > < div class = "flex" > Bibliographic …" at bounding box center [402, 437] width 689 height 710
click at [398, 160] on div "< div class = "flex w-full text-[13px]" > < div class = "flex" > Bibliographic …" at bounding box center [402, 437] width 689 height 710
drag, startPoint x: 398, startPoint y: 163, endPoint x: 151, endPoint y: 163, distance: 247.0
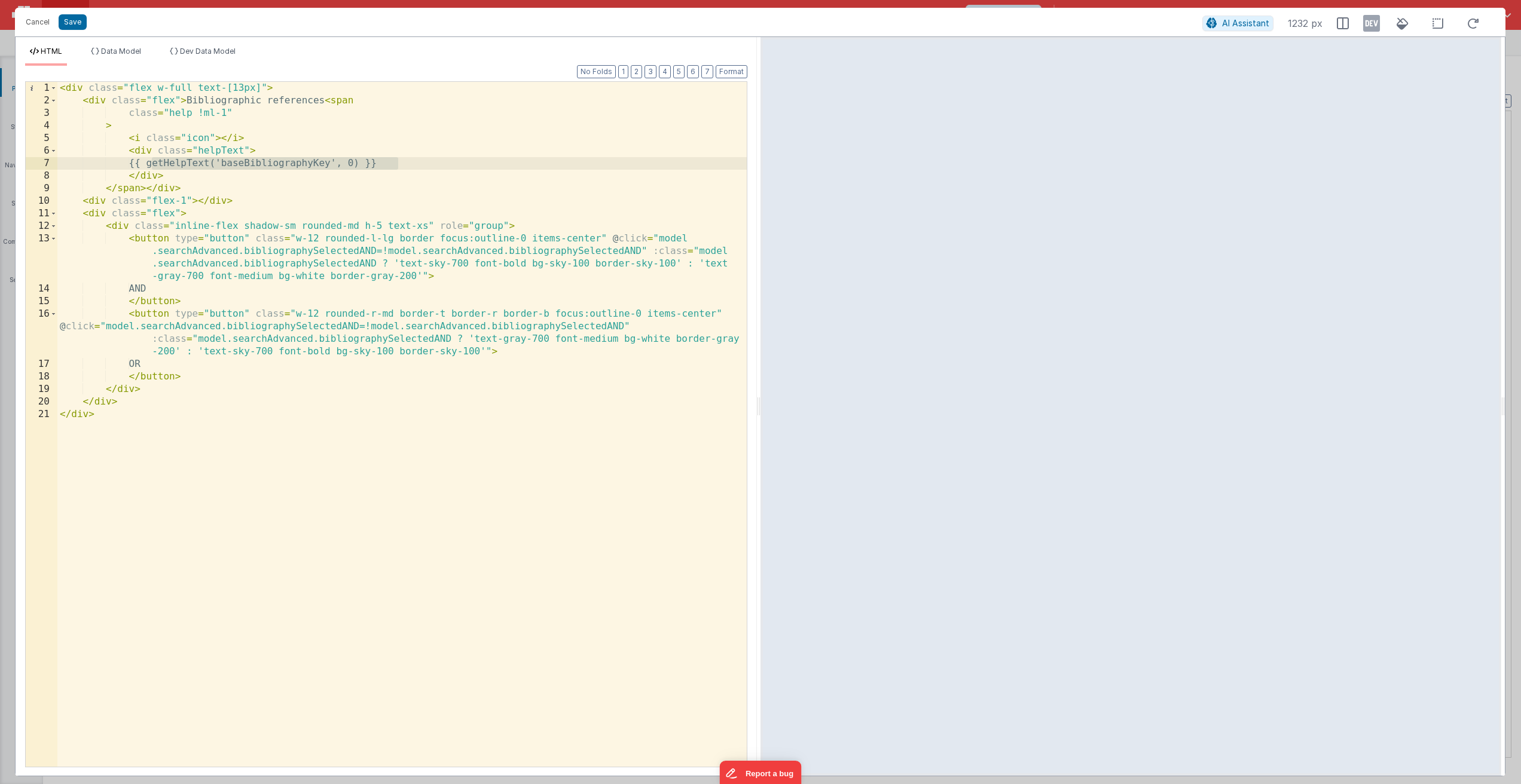
click at [151, 163] on div "< div class = "flex w-full text-[13px]" > < div class = "flex" > Bibliographic …" at bounding box center [402, 437] width 689 height 710
click at [420, 164] on div "< div class = "flex w-full text-[13px]" > < div class = "flex" > Bibliographic …" at bounding box center [402, 437] width 689 height 710
drag, startPoint x: 415, startPoint y: 164, endPoint x: 152, endPoint y: 167, distance: 263.0
click at [152, 167] on div "< div class = "flex w-full text-[13px]" > < div class = "flex" > Bibliographic …" at bounding box center [402, 437] width 689 height 710
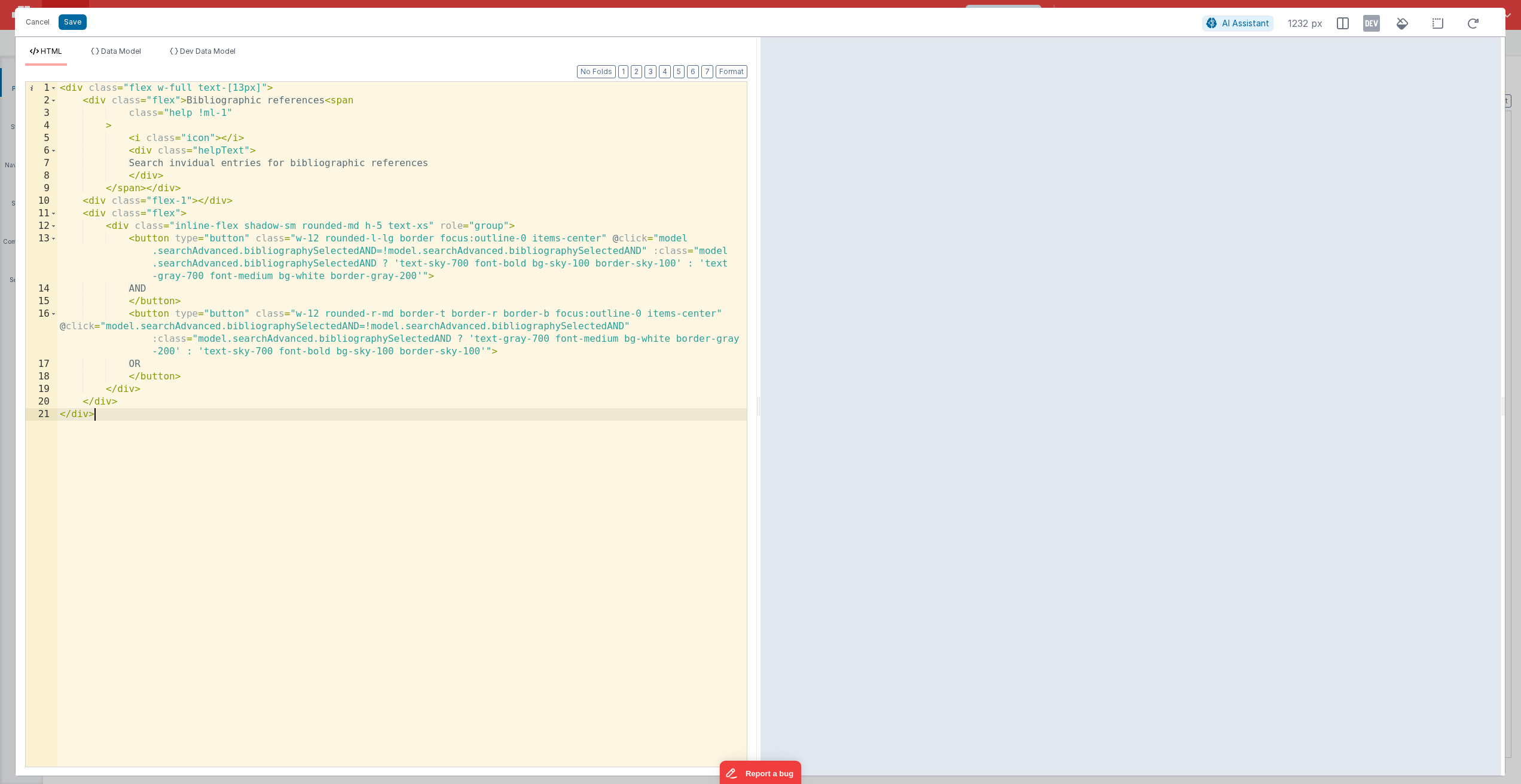
click at [466, 165] on div "< div class = "flex w-full text-[13px]" > < div class = "flex" > Bibliographic …" at bounding box center [402, 437] width 689 height 710
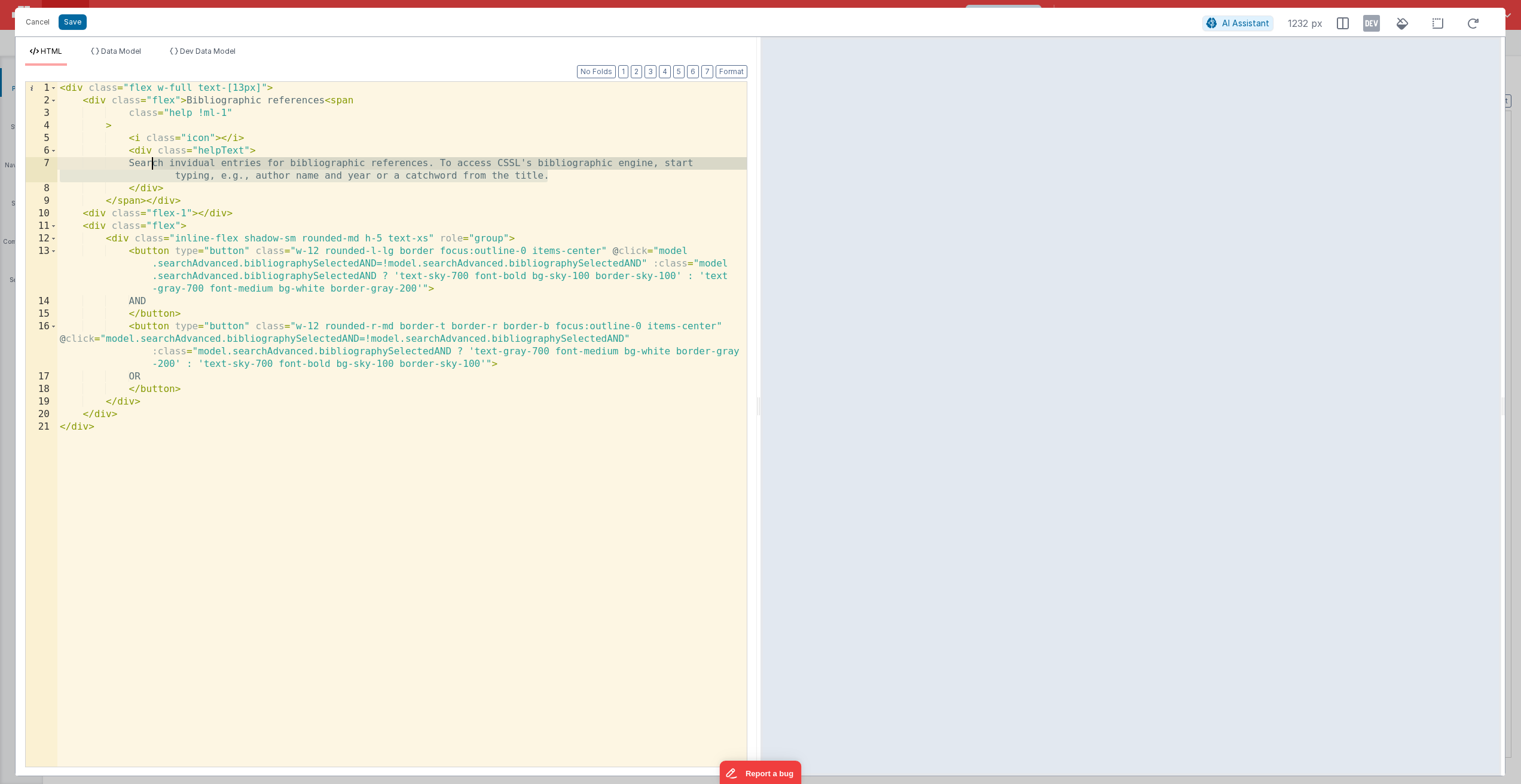
drag, startPoint x: 559, startPoint y: 178, endPoint x: 152, endPoint y: 166, distance: 407.2
click at [152, 166] on div "< div class = "flex w-full text-[13px]" > < div class = "flex" > Bibliographic …" at bounding box center [402, 437] width 689 height 710
click at [151, 164] on div "< div class = "flex w-full text-[13px]" > < div class = "flex" > Bibliographic …" at bounding box center [402, 437] width 689 height 710
drag, startPoint x: 151, startPoint y: 163, endPoint x: 549, endPoint y: 175, distance: 398.2
click at [549, 175] on div "< div class = "flex w-full text-[13px]" > < div class = "flex" > Bibliographic …" at bounding box center [402, 437] width 689 height 710
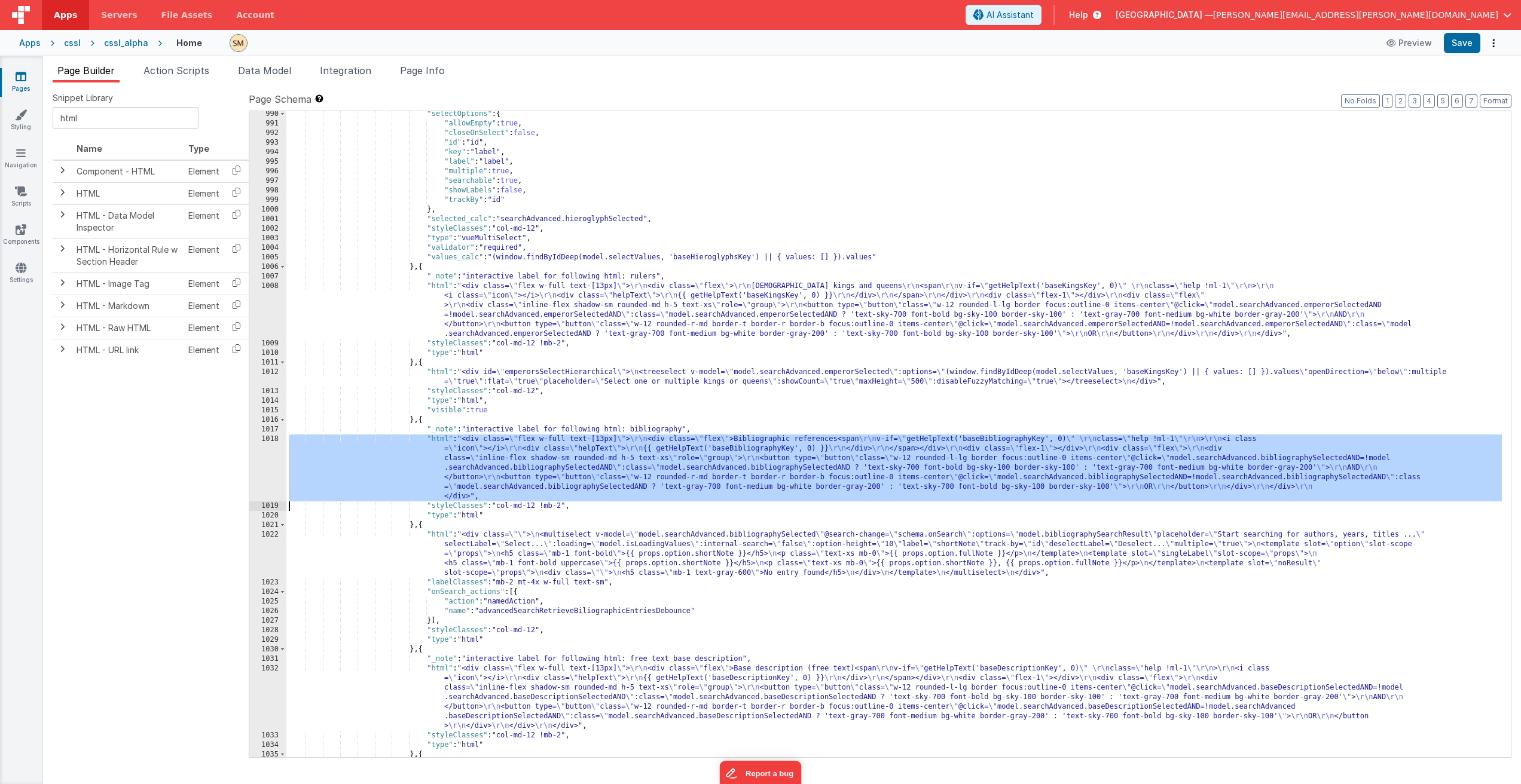
click at [1077, 439] on div ""selectOptions" : { "allowEmpty" : true , "closeOnSelect" : false , "id" : "id"…" at bounding box center [894, 442] width 1215 height 665
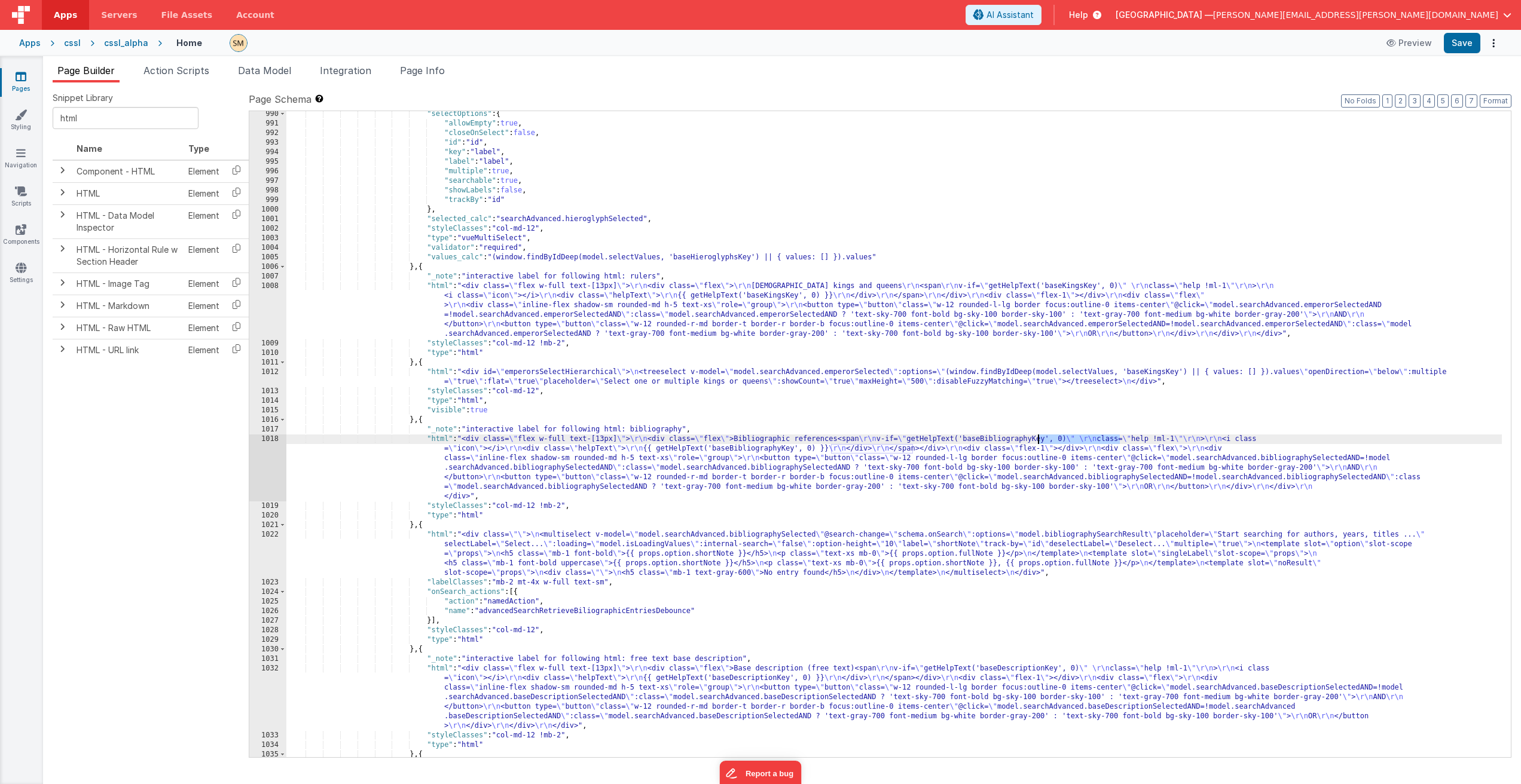
click at [1072, 437] on div ""selectOptions" : { "allowEmpty" : true , "closeOnSelect" : false , "id" : "id"…" at bounding box center [894, 442] width 1215 height 665
type input "baseBibliographyKey"
click at [1322, 136] on span "+" at bounding box center [1321, 134] width 12 height 9
click at [1331, 138] on input at bounding box center [1375, 138] width 122 height 15
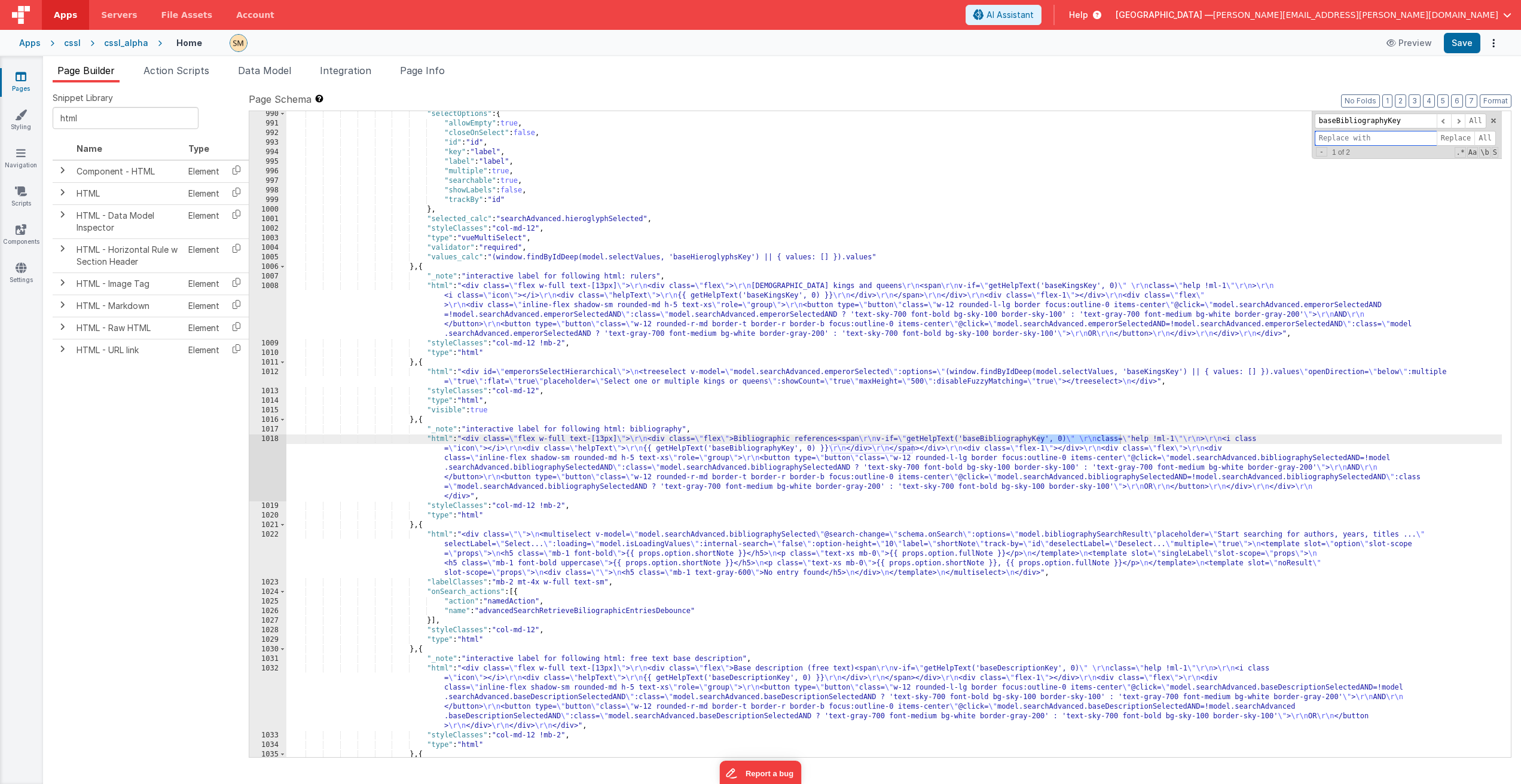
paste input "baseBibliographyKey"
click at [1385, 140] on input "baseBibliographyKey" at bounding box center [1375, 138] width 122 height 15
type input "baseBibliographicReferencesKey"
click at [1451, 136] on span "Replace" at bounding box center [1456, 138] width 39 height 15
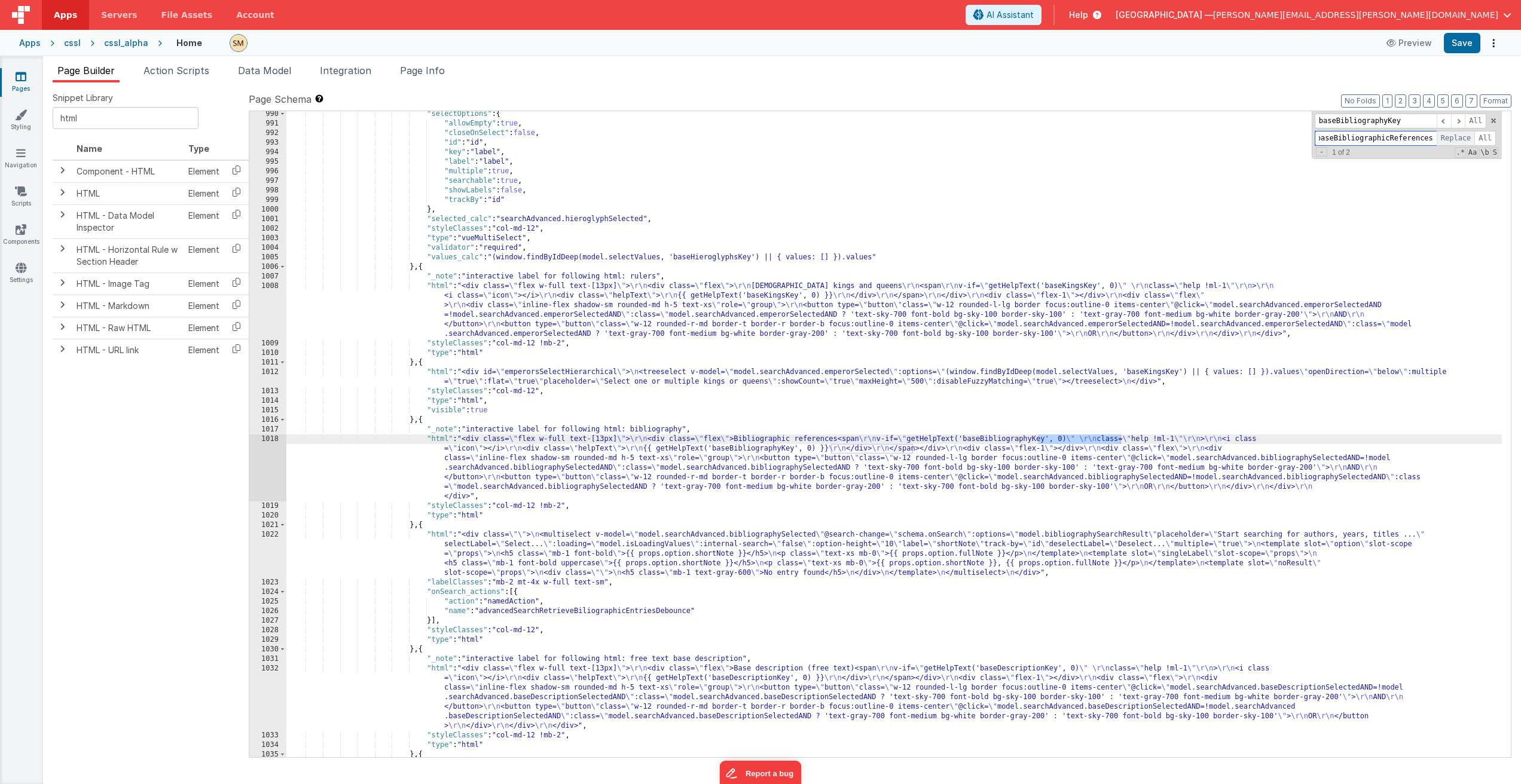
scroll to position [0, 15]
click at [1461, 48] on button "Save" at bounding box center [1461, 43] width 36 height 20
click at [1084, 439] on div ""selectOptions" : { "allowEmpty" : true , "closeOnSelect" : false , "id" : "id"…" at bounding box center [894, 442] width 1215 height 665
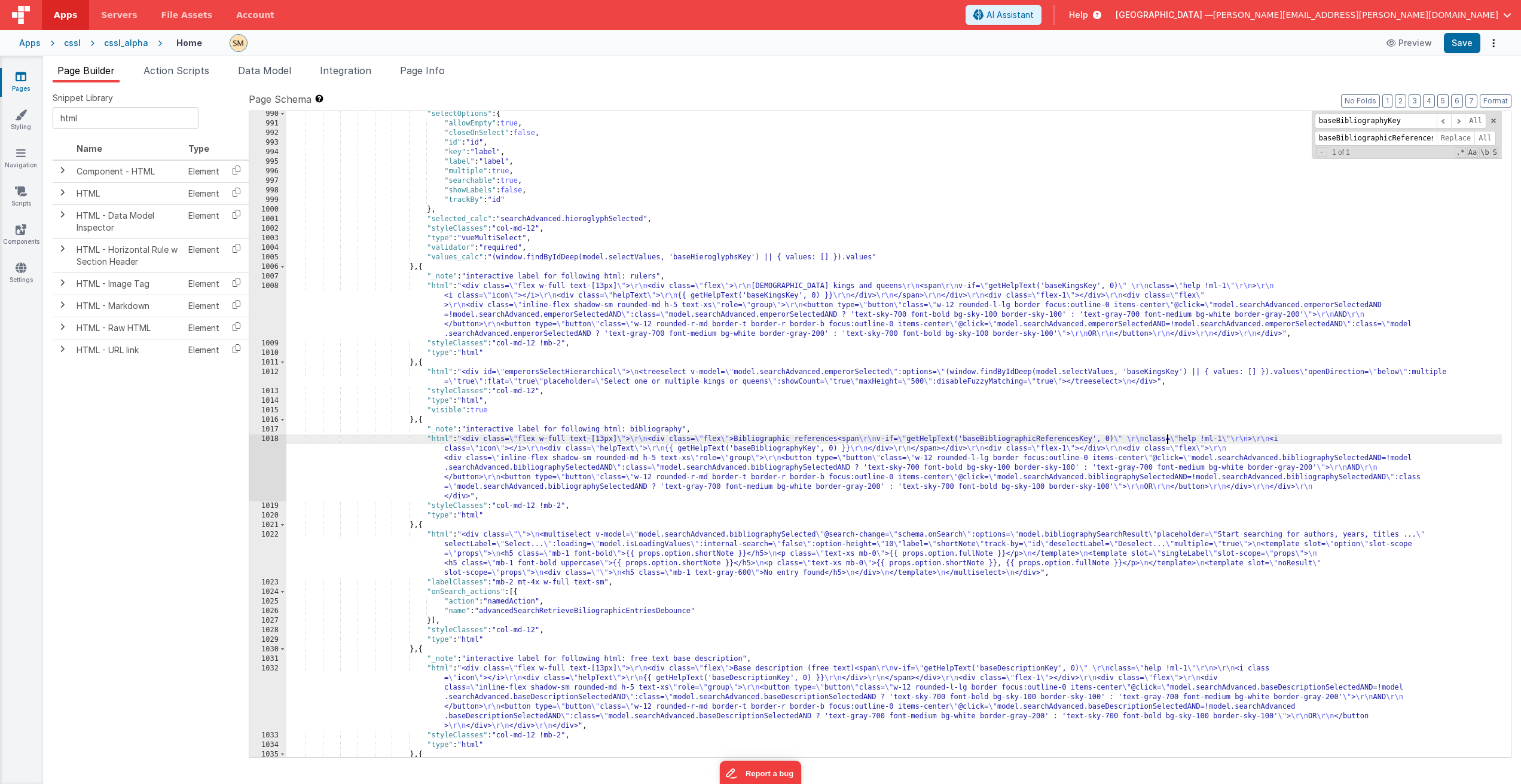
click at [889, 450] on div ""selectOptions" : { "allowEmpty" : true , "closeOnSelect" : false , "id" : "id"…" at bounding box center [894, 442] width 1215 height 665
click at [1459, 120] on span at bounding box center [1458, 120] width 15 height 15
click at [1216, 220] on div ""selectOptions" : { "allowEmpty" : true , "closeOnSelect" : false , "id" : "id"…" at bounding box center [894, 442] width 1215 height 665
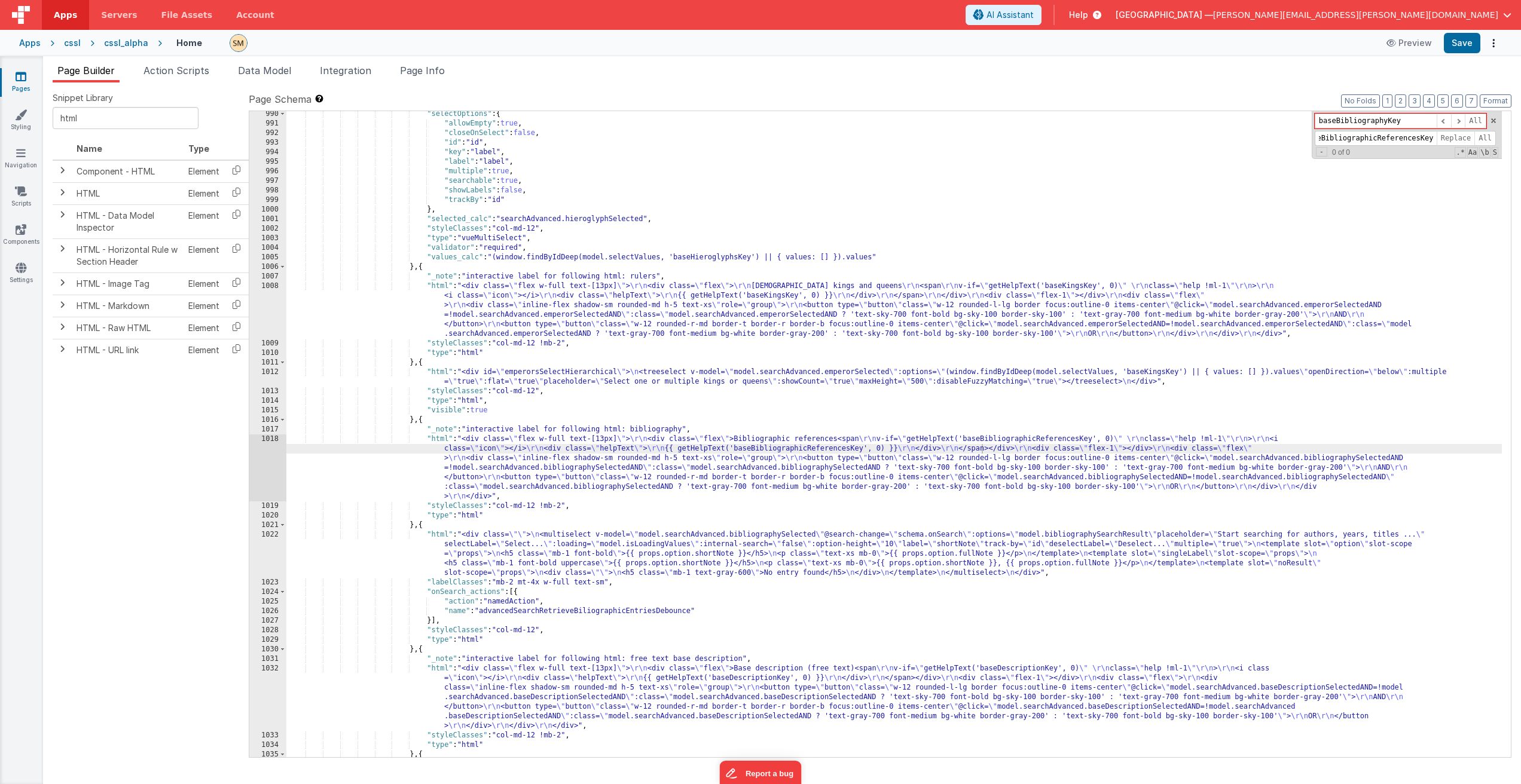
scroll to position [0, 0]
click at [1463, 43] on button "Save" at bounding box center [1461, 43] width 36 height 20
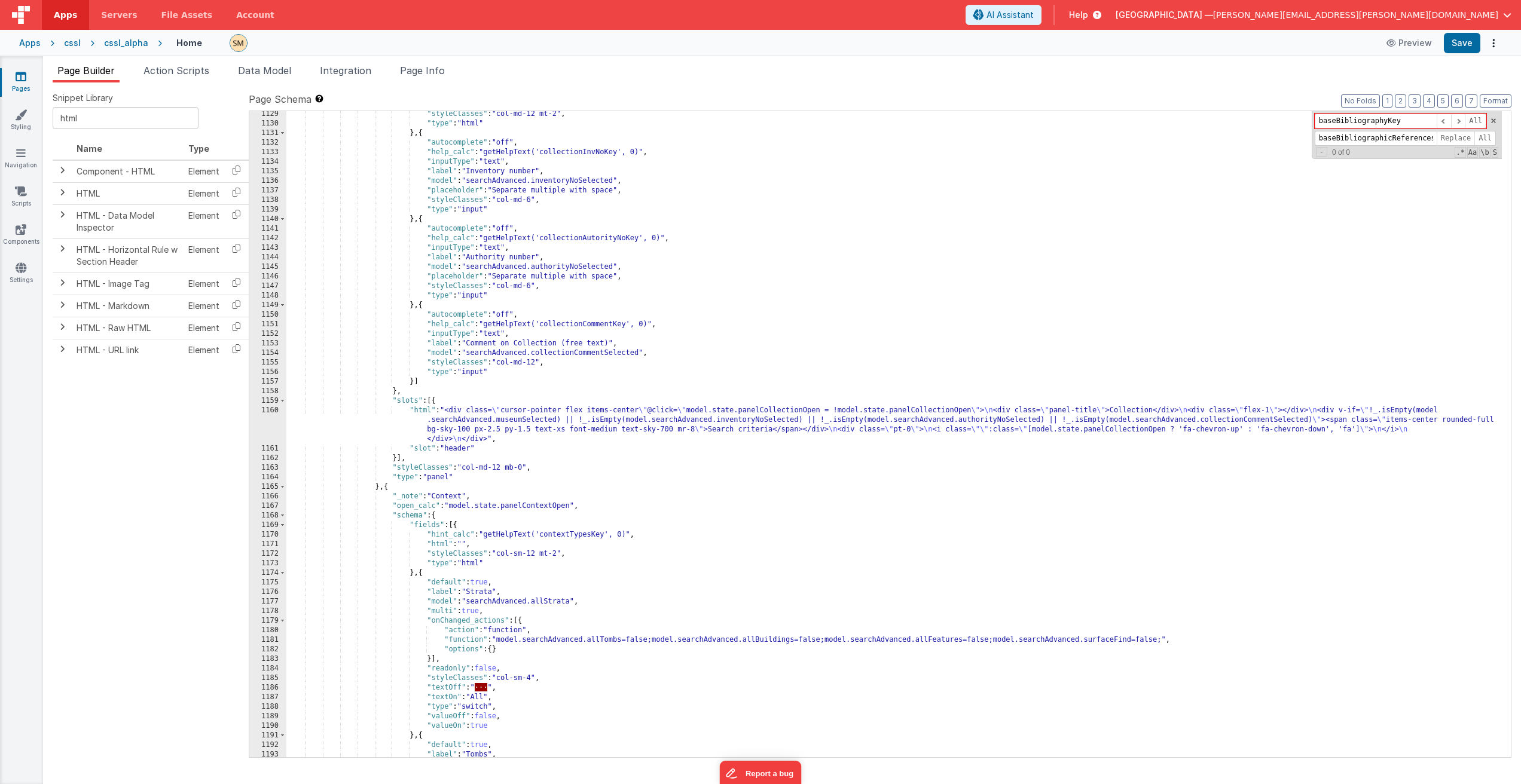
scroll to position [11615, 0]
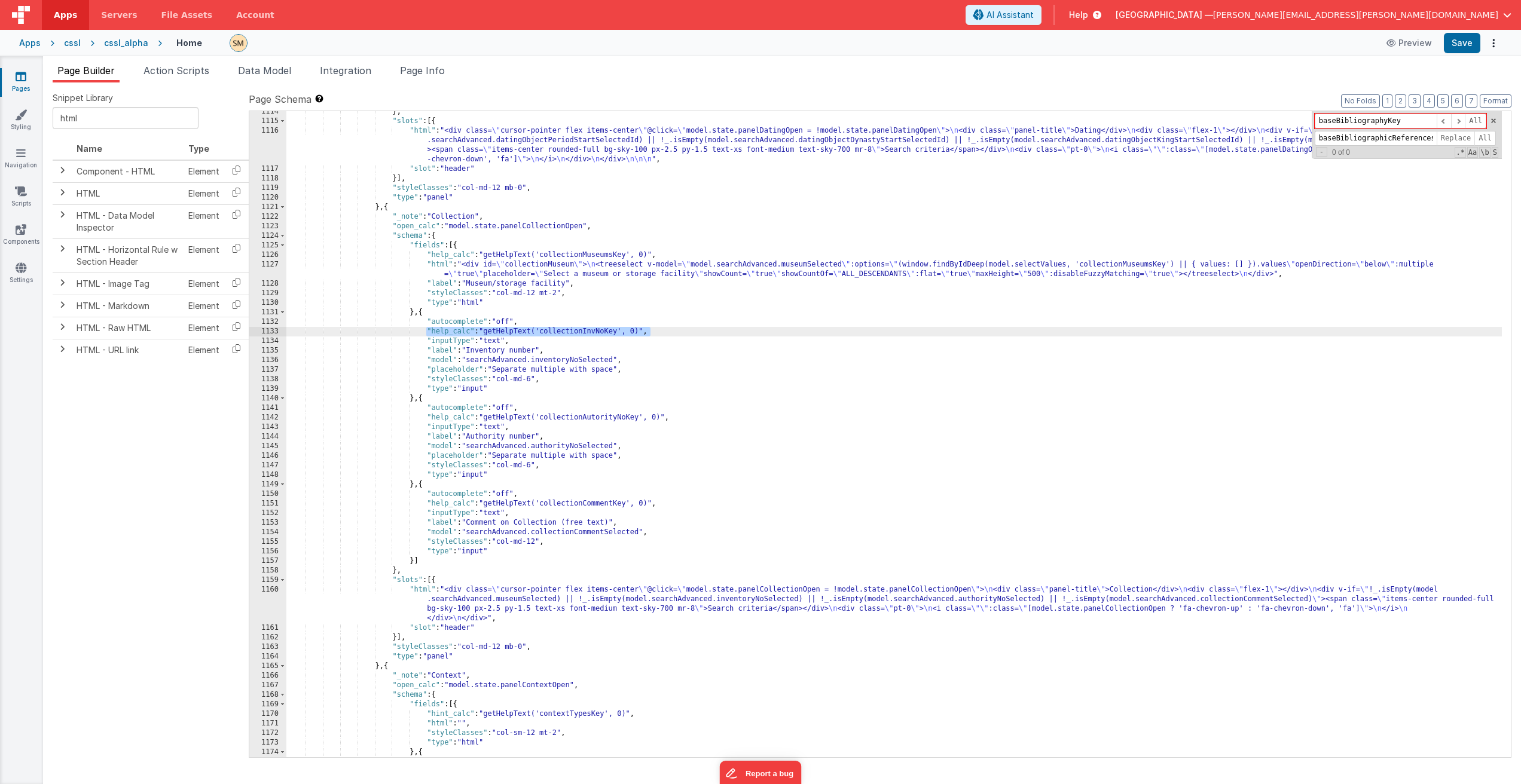
drag, startPoint x: 653, startPoint y: 333, endPoint x: 428, endPoint y: 333, distance: 225.0
click at [428, 333] on div "} , "slots" : [{ "html" : "<div class= \" cursor-pointer flex items-center \" @…" at bounding box center [894, 440] width 1215 height 665
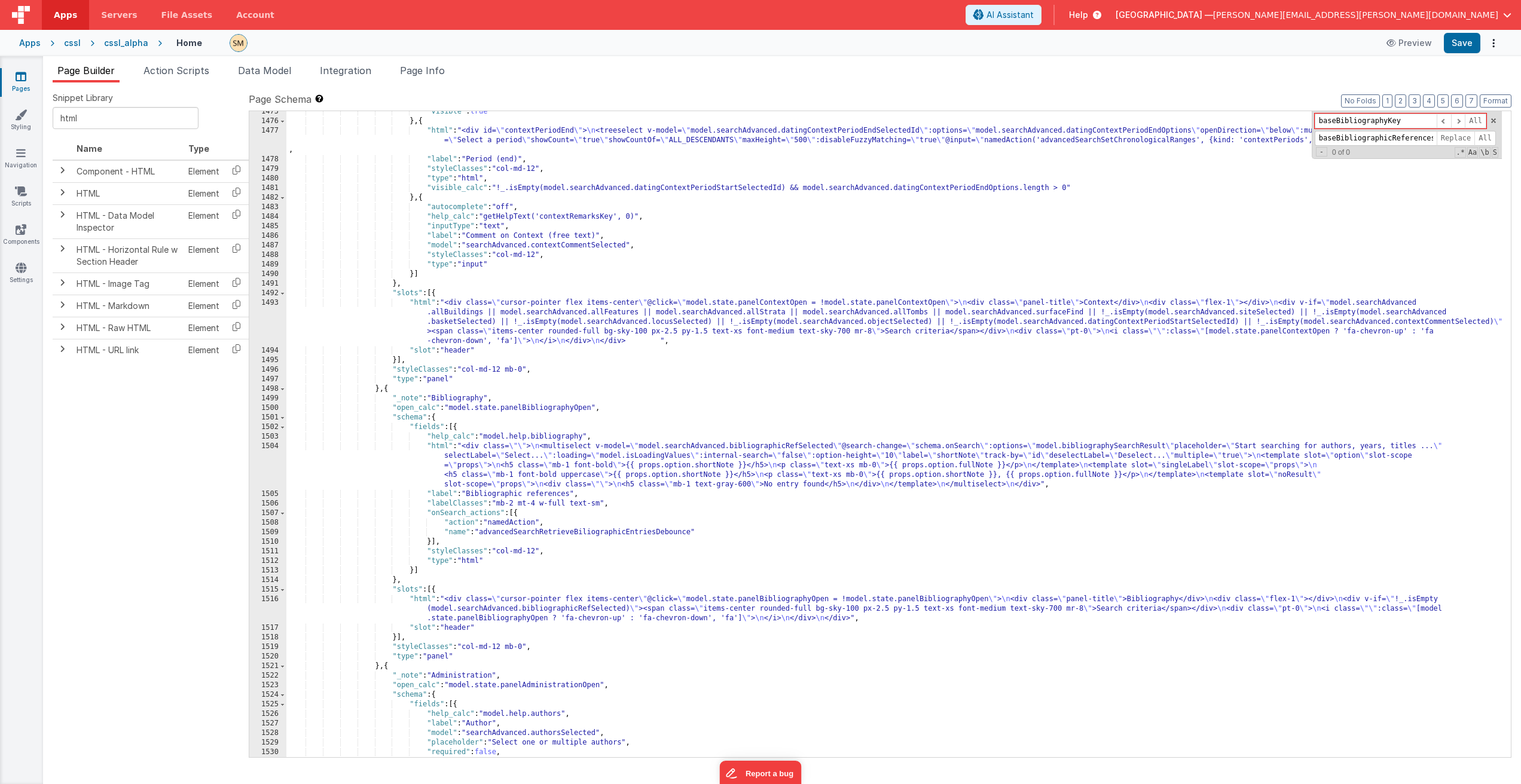
scroll to position [15163, 0]
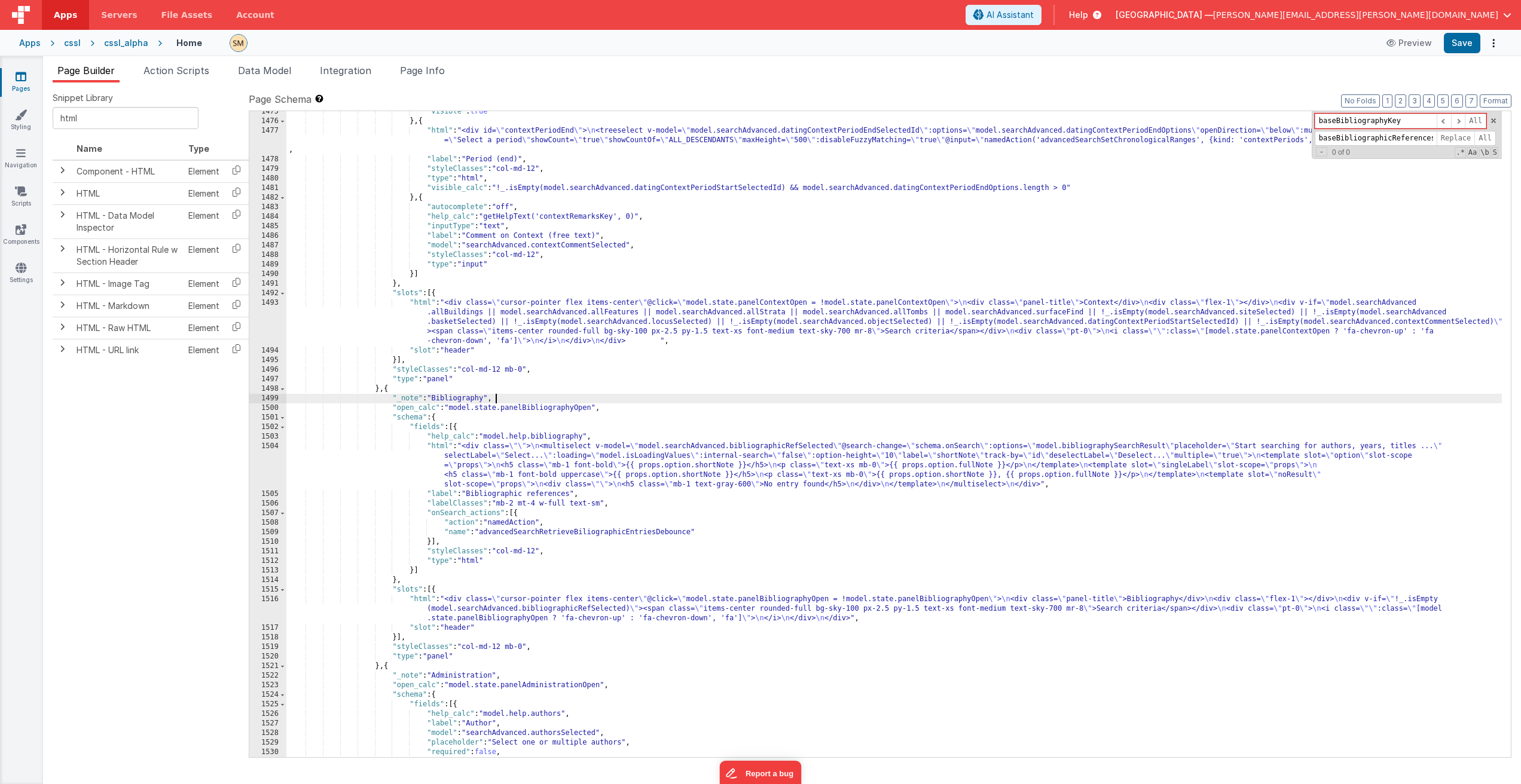
click at [501, 400] on div ""visible" : true } , { "html" : "<div id= \" contextPeriodEnd \" > \n <treesele…" at bounding box center [894, 440] width 1215 height 665
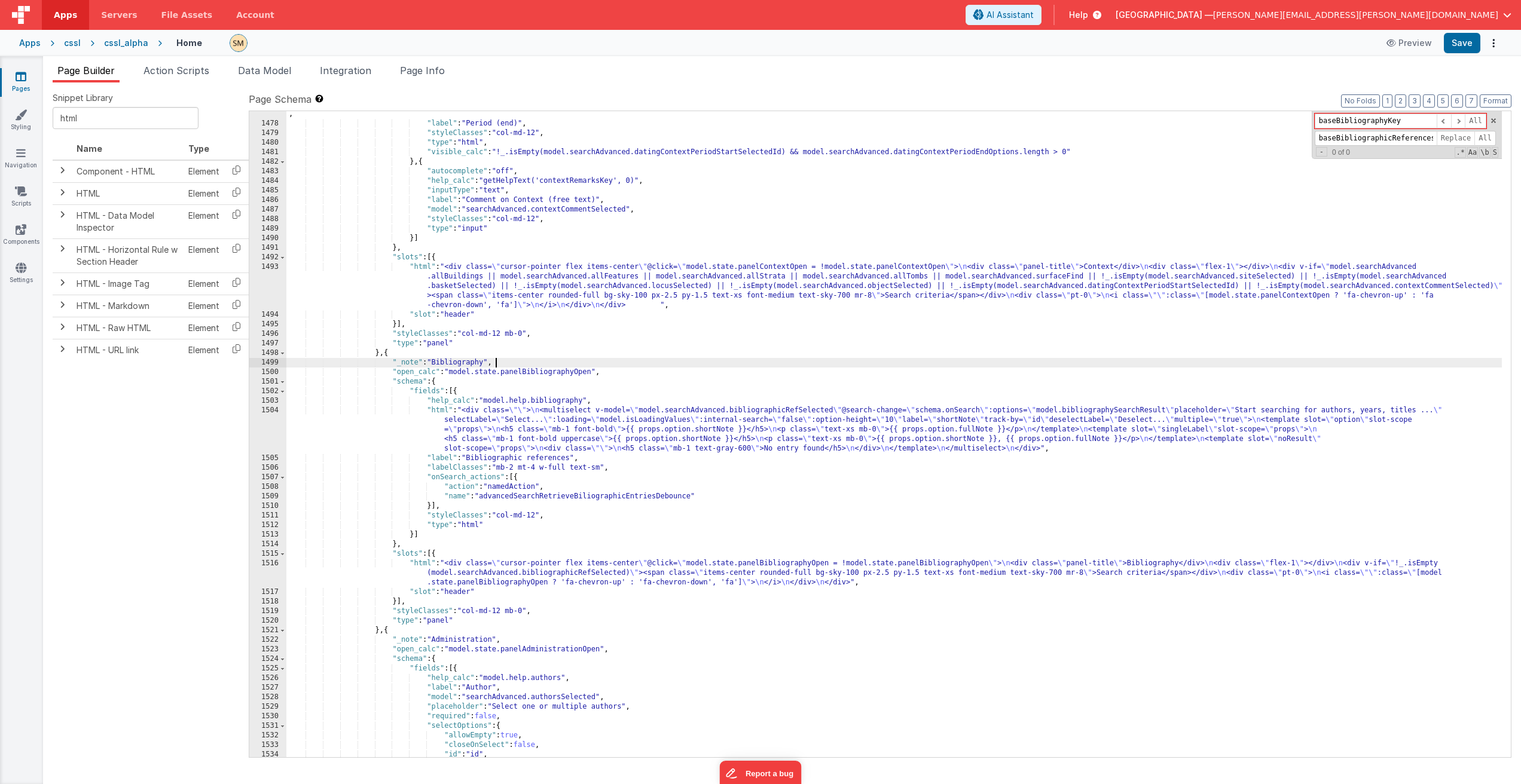
scroll to position [15199, 0]
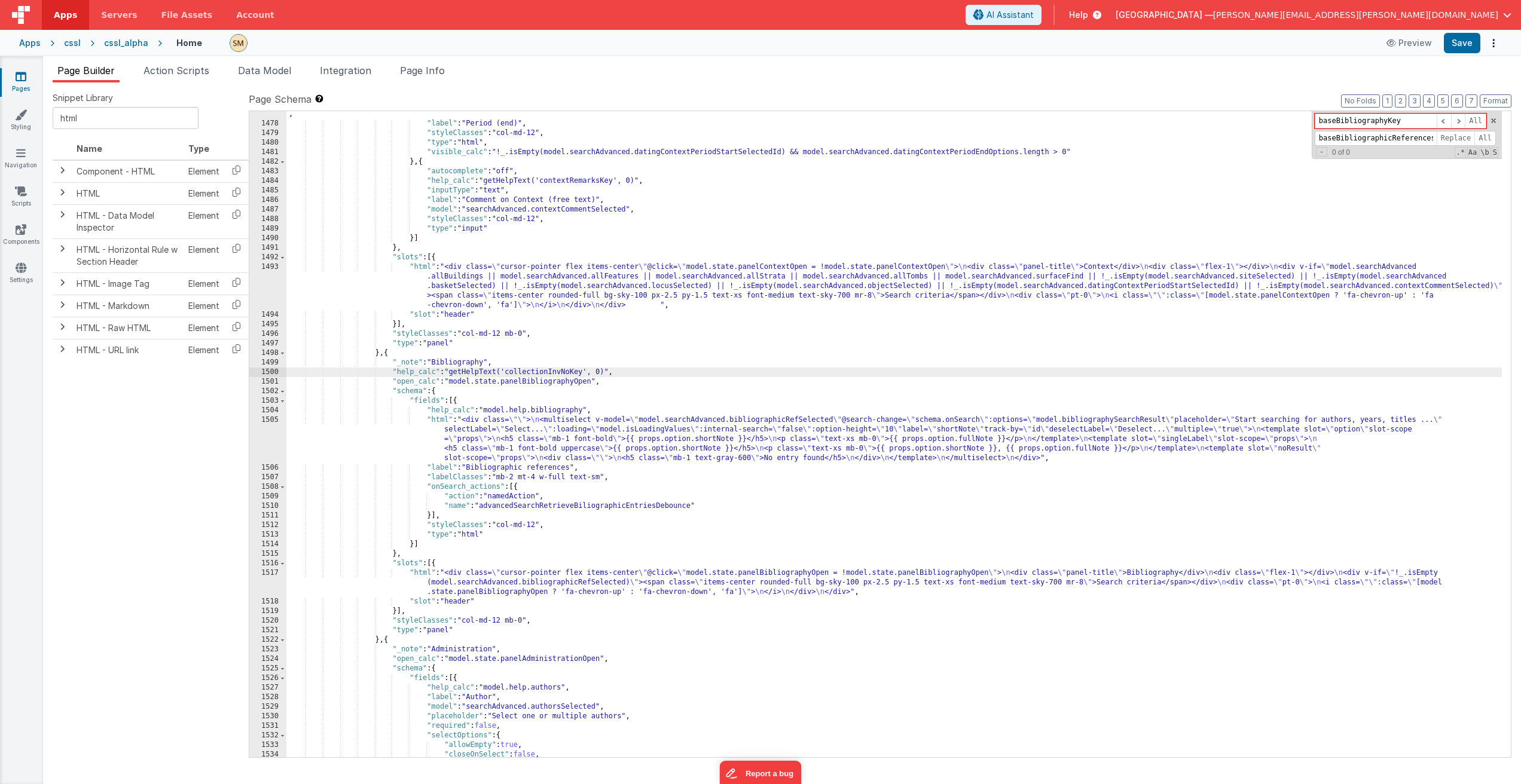
click at [554, 370] on div ""html" : "<div id= \" contextPeriodEnd \" > \n <treeselect v-model= \" model.se…" at bounding box center [894, 432] width 1215 height 685
click at [549, 376] on div ""html" : "<div id= \" contextPeriodEnd \" > \n <treeselect v-model= \" model.se…" at bounding box center [894, 432] width 1215 height 685
click at [622, 373] on div ""html" : "<div id= \" contextPeriodEnd \" > \n <treeselect v-model= \" model.se…" at bounding box center [894, 432] width 1215 height 685
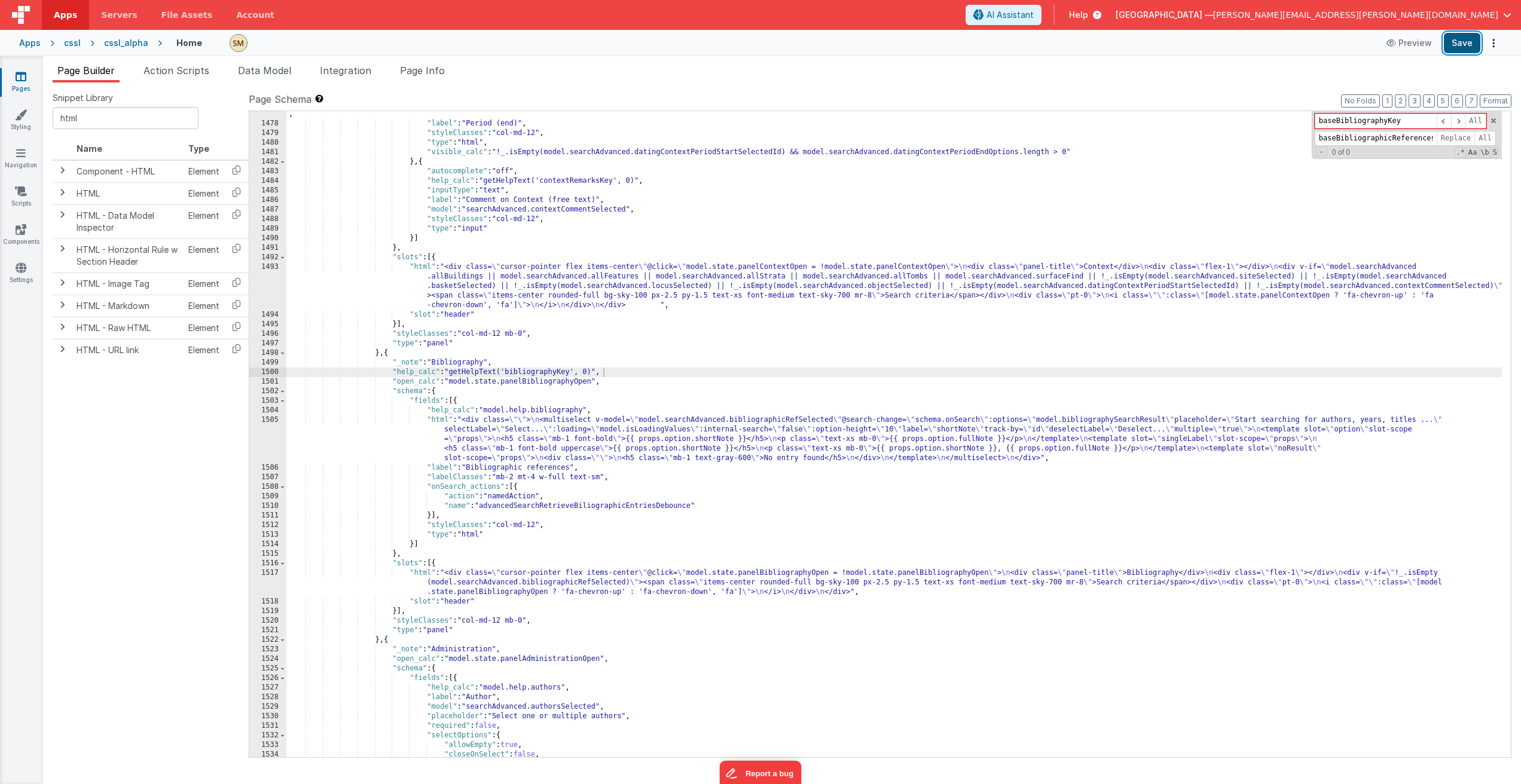
click at [1462, 41] on button "Save" at bounding box center [1461, 43] width 36 height 20
click at [613, 370] on div ""html" : "<div id= \" contextPeriodEnd \" > \n <treeselect v-model= \" model.se…" at bounding box center [894, 432] width 1215 height 685
drag, startPoint x: 610, startPoint y: 371, endPoint x: 254, endPoint y: 371, distance: 356.0
click at [254, 371] on div "1477 1478 1479 1480 1481 1482 1483 1484 1485 1486 1487 1488 1489 1490 1491 1492…" at bounding box center [879, 434] width 1262 height 648
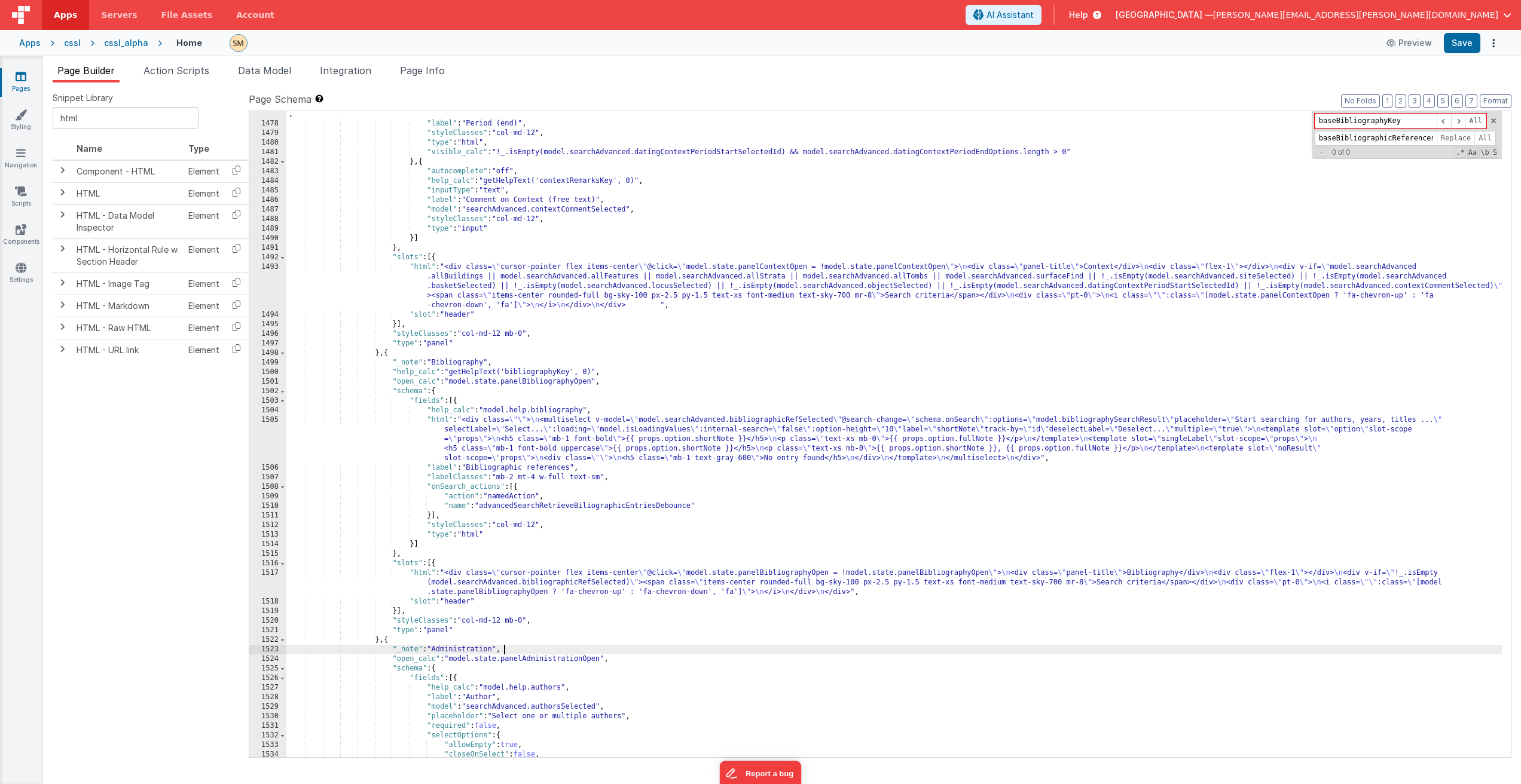
click at [535, 652] on div ""html" : "<div id= \" contextPeriodEnd \" > \n <treeselect v-model= \" model.se…" at bounding box center [894, 432] width 1215 height 685
click at [517, 660] on div ""html" : "<div id= \" contextPeriodEnd \" > \n <treeselect v-model= \" model.se…" at bounding box center [894, 432] width 1215 height 685
click at [558, 659] on div ""html" : "<div id= \" contextPeriodEnd \" > \n <treeselect v-model= \" model.se…" at bounding box center [894, 432] width 1215 height 685
drag, startPoint x: 560, startPoint y: 660, endPoint x: 509, endPoint y: 661, distance: 51.0
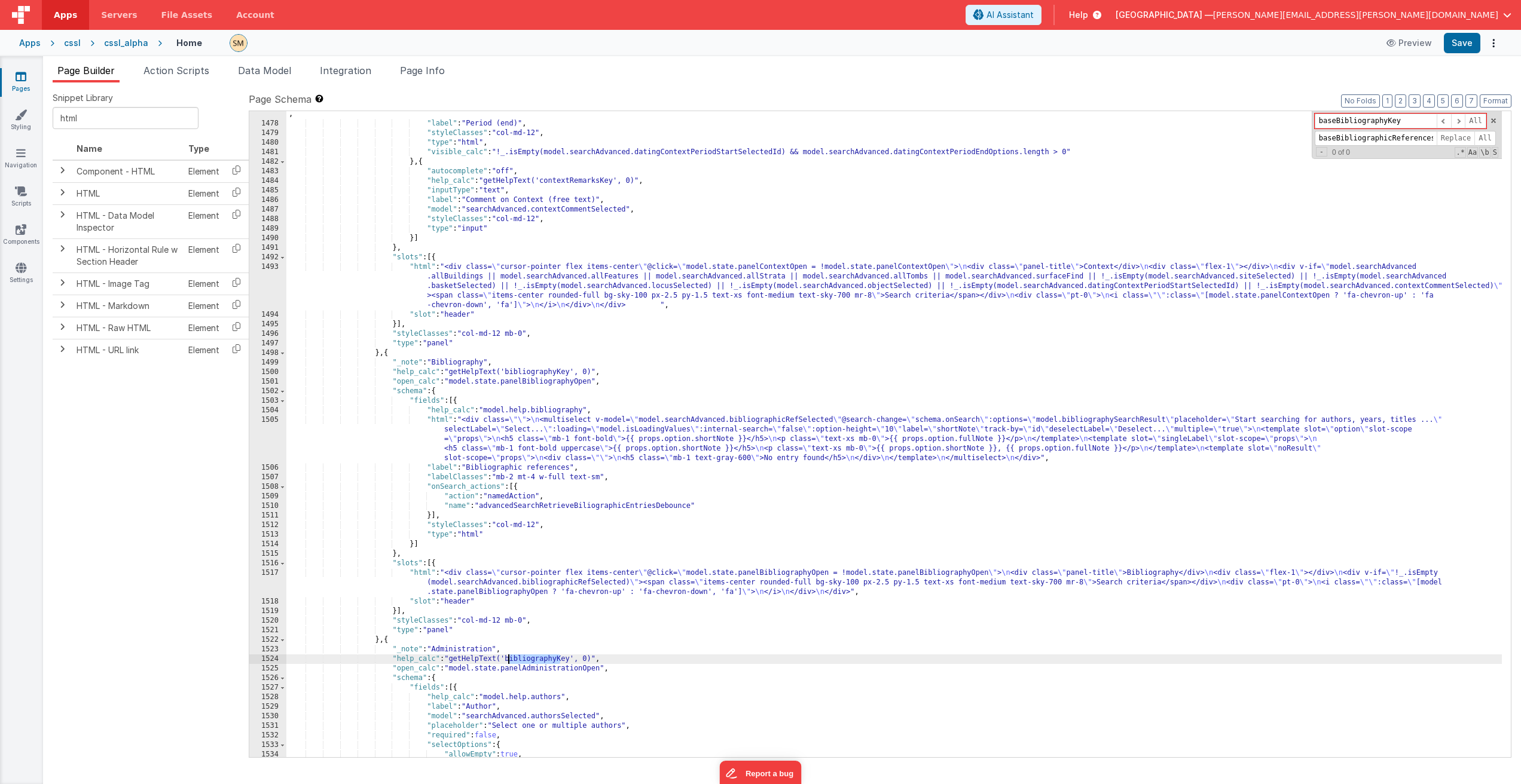
click at [509, 661] on div ""html" : "<div id= \" contextPeriodEnd \" > \n <treeselect v-model= \" model.se…" at bounding box center [894, 432] width 1215 height 685
click at [535, 661] on div ""html" : "<div id= \" contextPeriodEnd \" > \n <treeselect v-model= \" model.se…" at bounding box center [894, 432] width 1215 height 685
click at [1460, 42] on button "Save" at bounding box center [1461, 43] width 36 height 20
click at [397, 135] on div ""html" : "<div id= \" contextPeriodEnd \" > \n <treeselect v-model= \" model.se…" at bounding box center [894, 432] width 1215 height 685
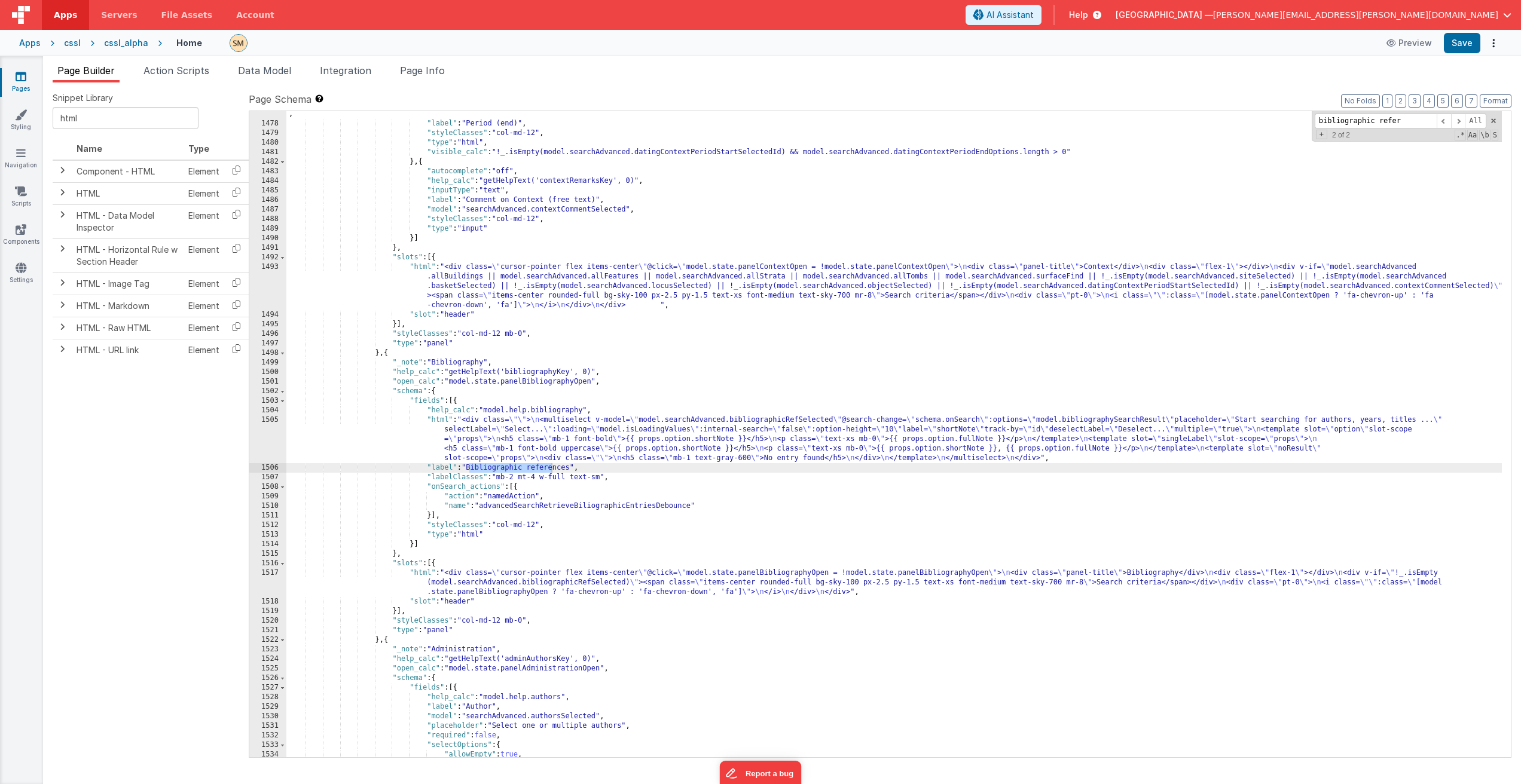
click at [776, 425] on div ""html" : "<div id= \" contextPeriodEnd \" > \n <treeselect v-model= \" model.se…" at bounding box center [894, 432] width 1215 height 685
click at [258, 436] on div "1505" at bounding box center [268, 439] width 37 height 48
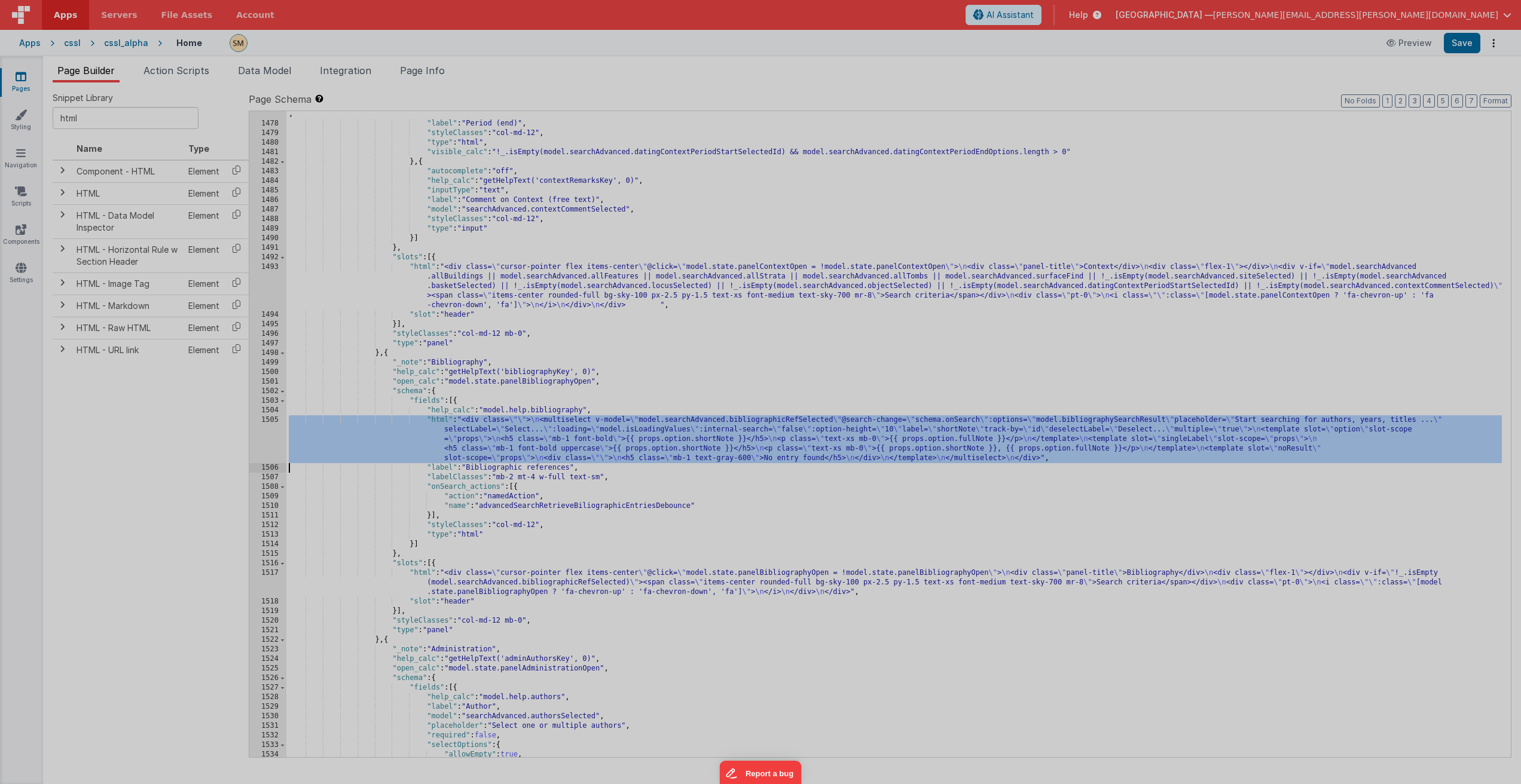
drag, startPoint x: 258, startPoint y: 436, endPoint x: 265, endPoint y: 437, distance: 7.1
click at [265, 437] on div "< div class = "" > < multiselect v-model = "model.searchAdvanced.bibliographicR…" at bounding box center [402, 425] width 689 height 710
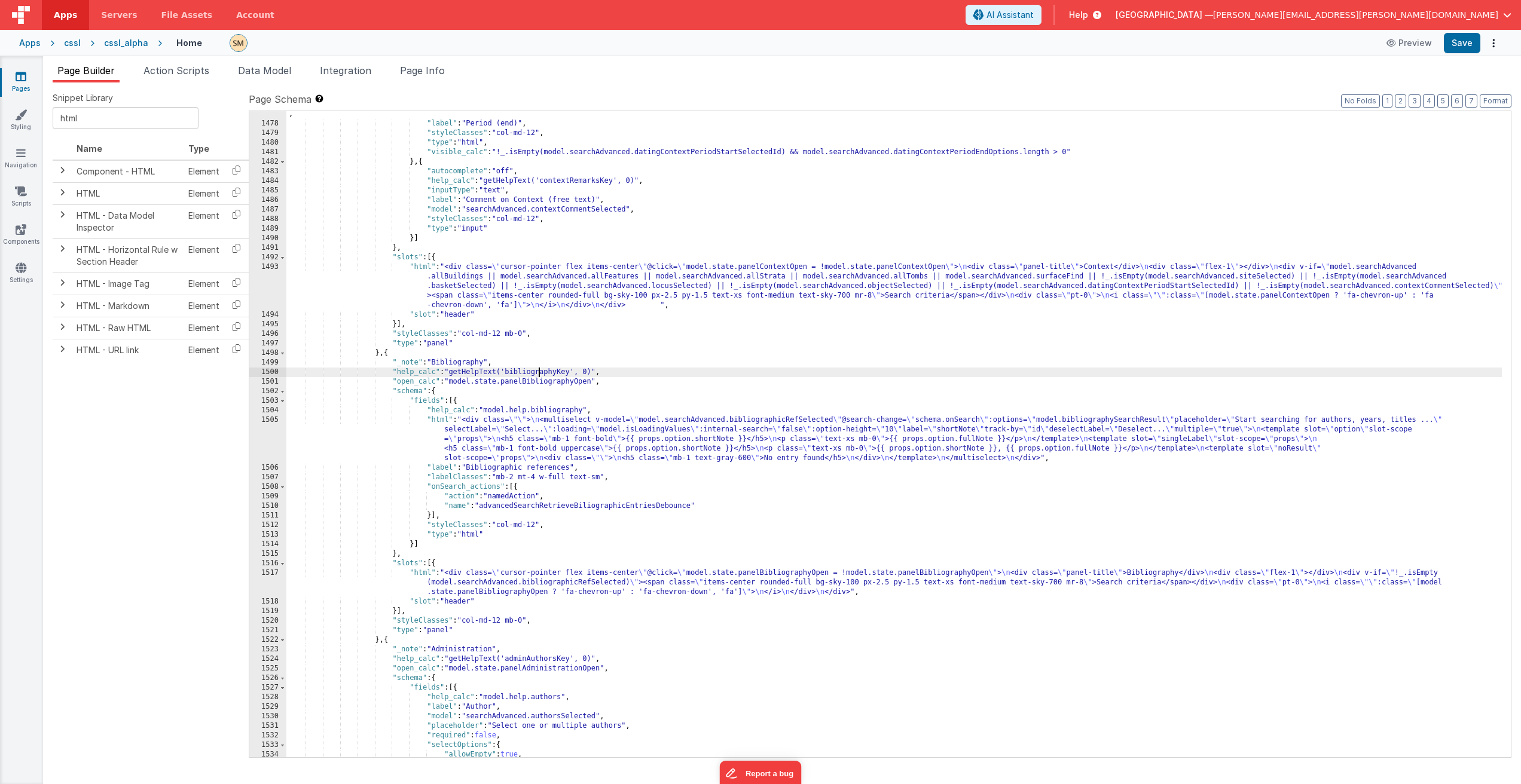
click at [538, 374] on div ""html" : "<div id= \" contextPeriodEnd \" > \n <treeselect v-model= \" model.se…" at bounding box center [894, 432] width 1215 height 685
click at [565, 373] on div ""html" : "<div id= \" contextPeriodEnd \" > \n <treeselect v-model= \" model.se…" at bounding box center [894, 432] width 1215 height 685
paste input "adminAuthors"
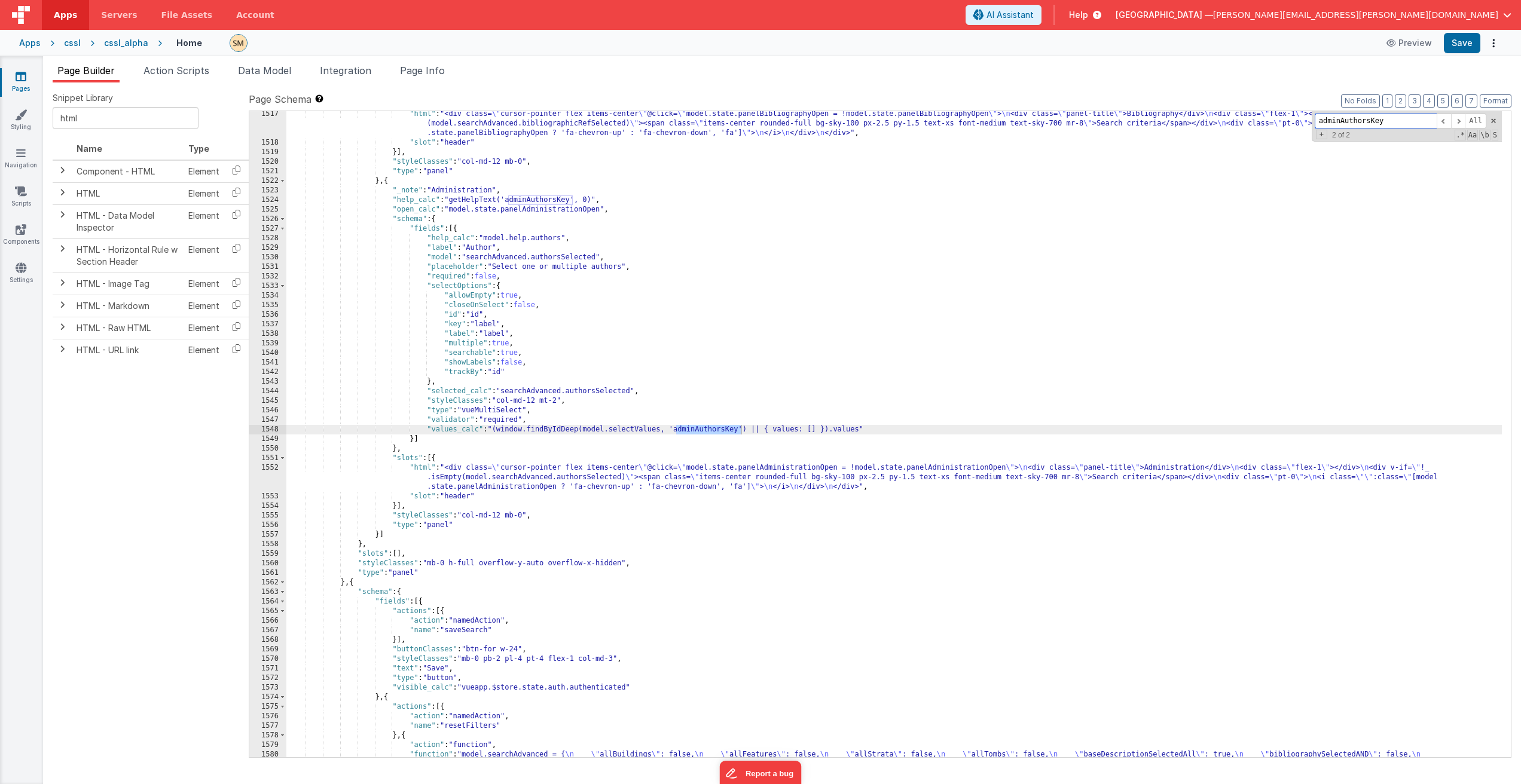
scroll to position [15658, 0]
paste input "bibliographyKey"
paste input
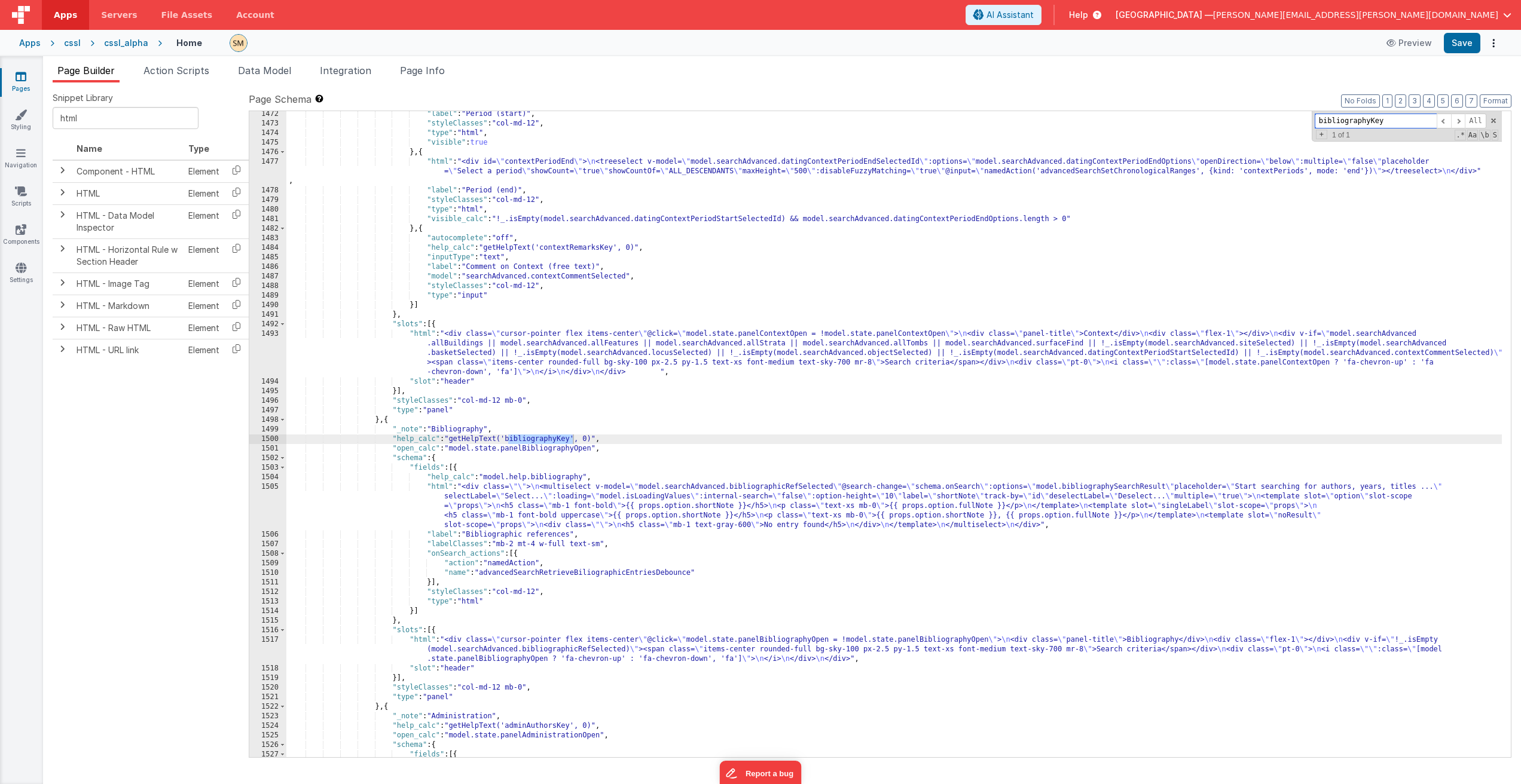
scroll to position [15132, 0]
type input "bibliographyKey"
click at [620, 441] on div ""label" : "Period (start)" , "styleClasses" : "col-md-12" , "type" : "html" , "…" at bounding box center [894, 442] width 1215 height 665
drag, startPoint x: 620, startPoint y: 441, endPoint x: 273, endPoint y: 443, distance: 347.0
click at [273, 443] on div "1472 1473 1474 1475 1476 1477 1478 1479 1480 1481 1482 1483 1484 1485 1486 1487…" at bounding box center [879, 434] width 1262 height 648
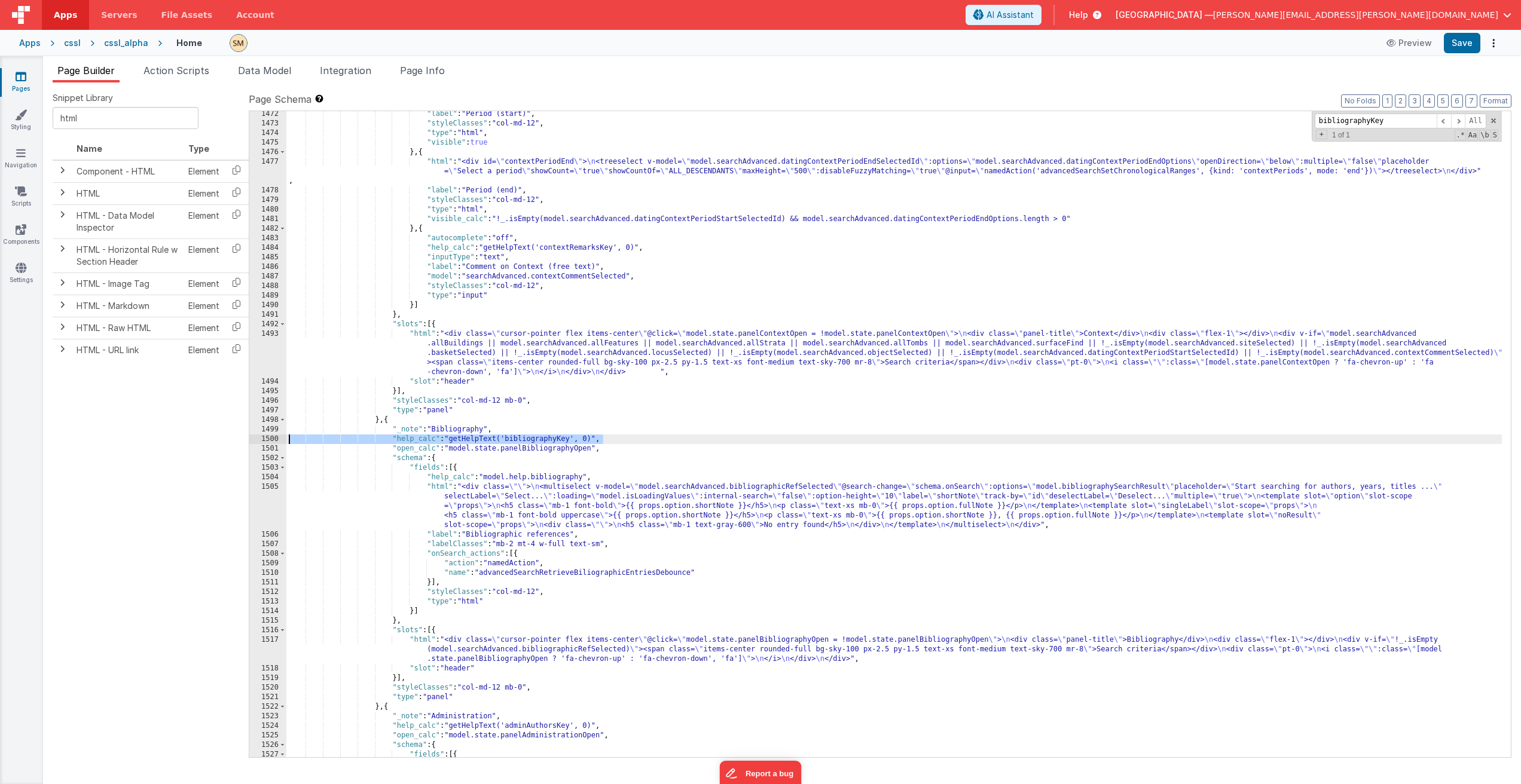
click at [632, 437] on div ""label" : "Period (start)" , "styleClasses" : "col-md-12" , "type" : "html" , "…" at bounding box center [894, 442] width 1215 height 665
click at [1466, 42] on button "Save" at bounding box center [1461, 43] width 36 height 20
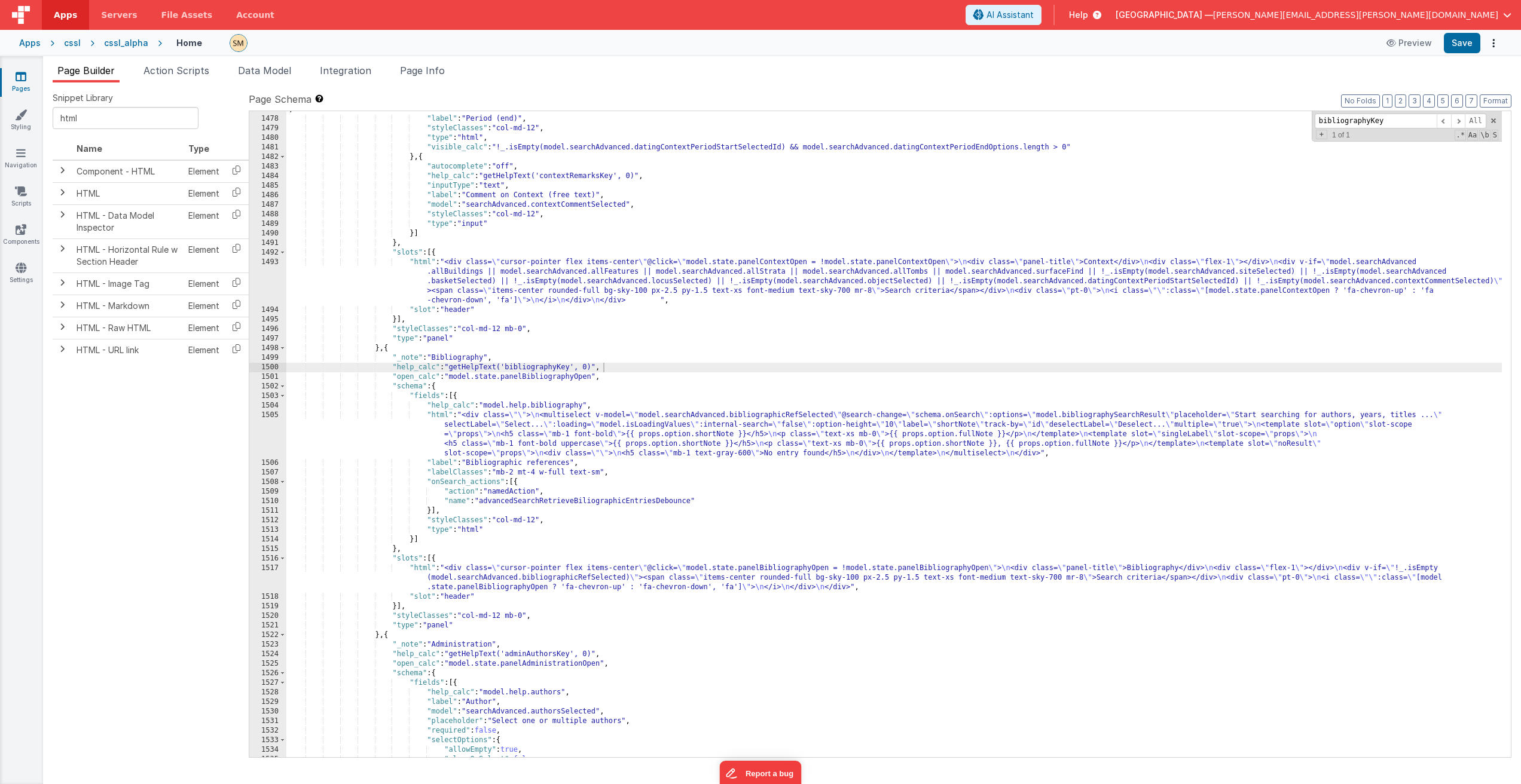
scroll to position [15204, 0]
click at [509, 657] on div ""html" : "<div id= \" contextPeriodEnd \" > \n <treeselect v-model= \" model.se…" at bounding box center [894, 427] width 1215 height 685
click at [529, 654] on div ""html" : "<div id= \" contextPeriodEnd \" > \n <treeselect v-model= \" model.se…" at bounding box center [894, 427] width 1215 height 685
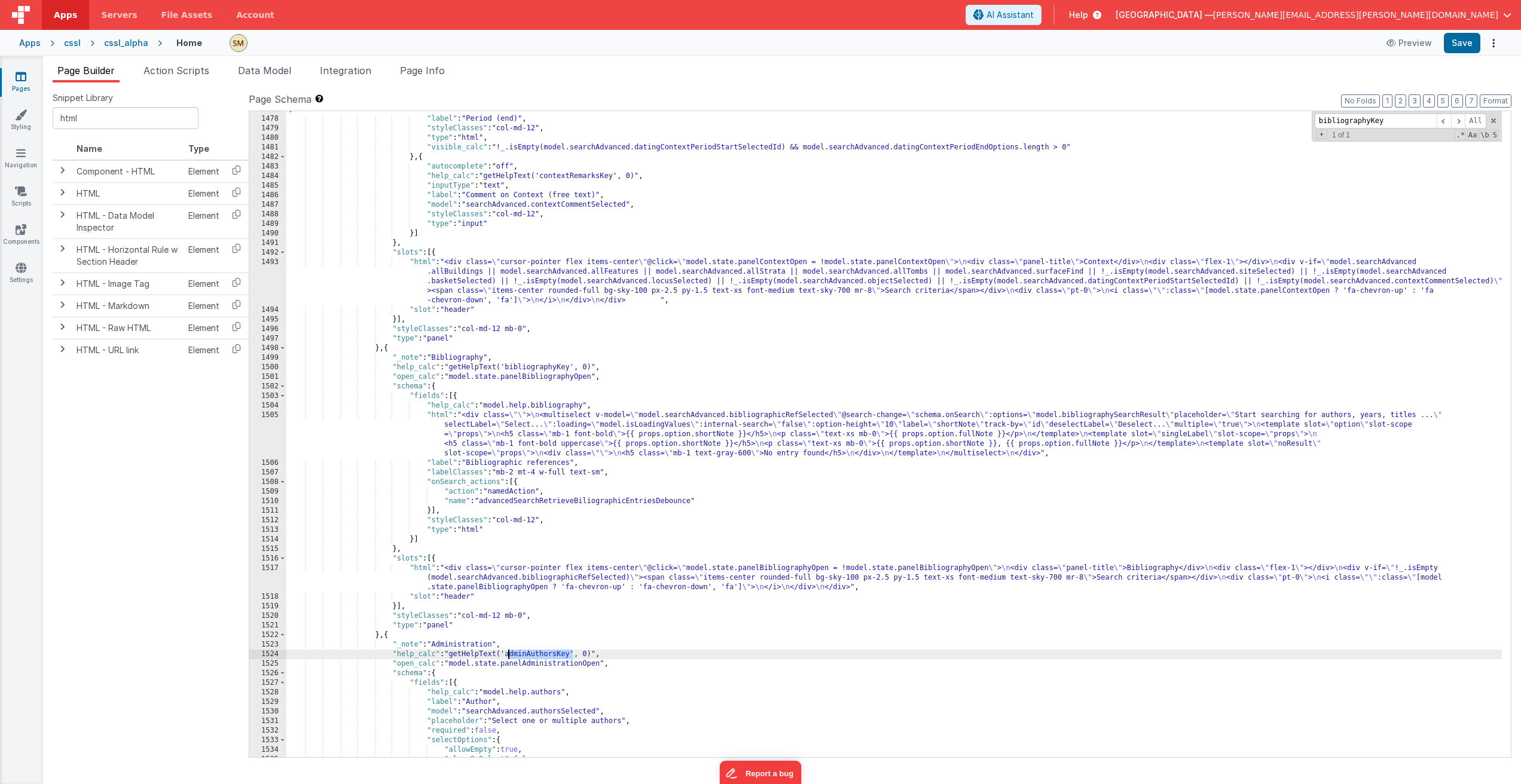
click at [541, 655] on div ""html" : "<div id= \" contextPeriodEnd \" > \n <treeselect v-model= \" model.se…" at bounding box center [894, 427] width 1215 height 685
click at [573, 653] on div ""html" : "<div id= \" contextPeriodEnd \" > \n <treeselect v-model= \" model.se…" at bounding box center [894, 427] width 1215 height 685
drag, startPoint x: 571, startPoint y: 655, endPoint x: 508, endPoint y: 655, distance: 63.0
click at [508, 655] on div ""html" : "<div id= \" contextPeriodEnd \" > \n <treeselect v-model= \" model.se…" at bounding box center [894, 427] width 1215 height 685
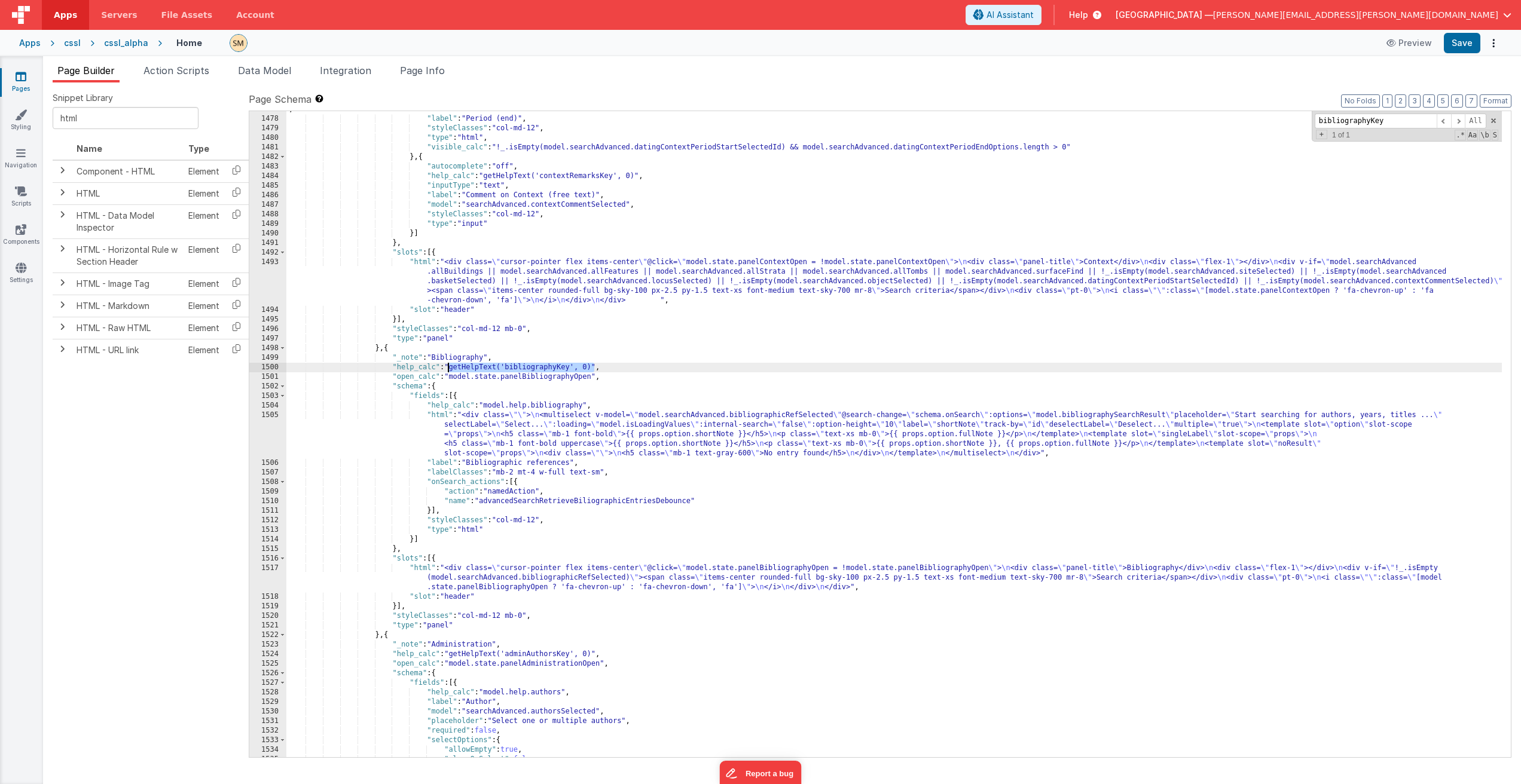
drag, startPoint x: 594, startPoint y: 367, endPoint x: 450, endPoint y: 367, distance: 144.0
click at [450, 367] on div ""html" : "<div id= \" contextPeriodEnd \" > \n <treeselect v-model= \" model.se…" at bounding box center [894, 427] width 1215 height 685
click at [1459, 44] on button "Save" at bounding box center [1461, 43] width 36 height 20
click at [619, 367] on div ""html" : "<div id= \" contextPeriodEnd \" > \n <treeselect v-model= \" model.se…" at bounding box center [894, 427] width 1215 height 685
drag, startPoint x: 616, startPoint y: 367, endPoint x: 393, endPoint y: 368, distance: 223.0
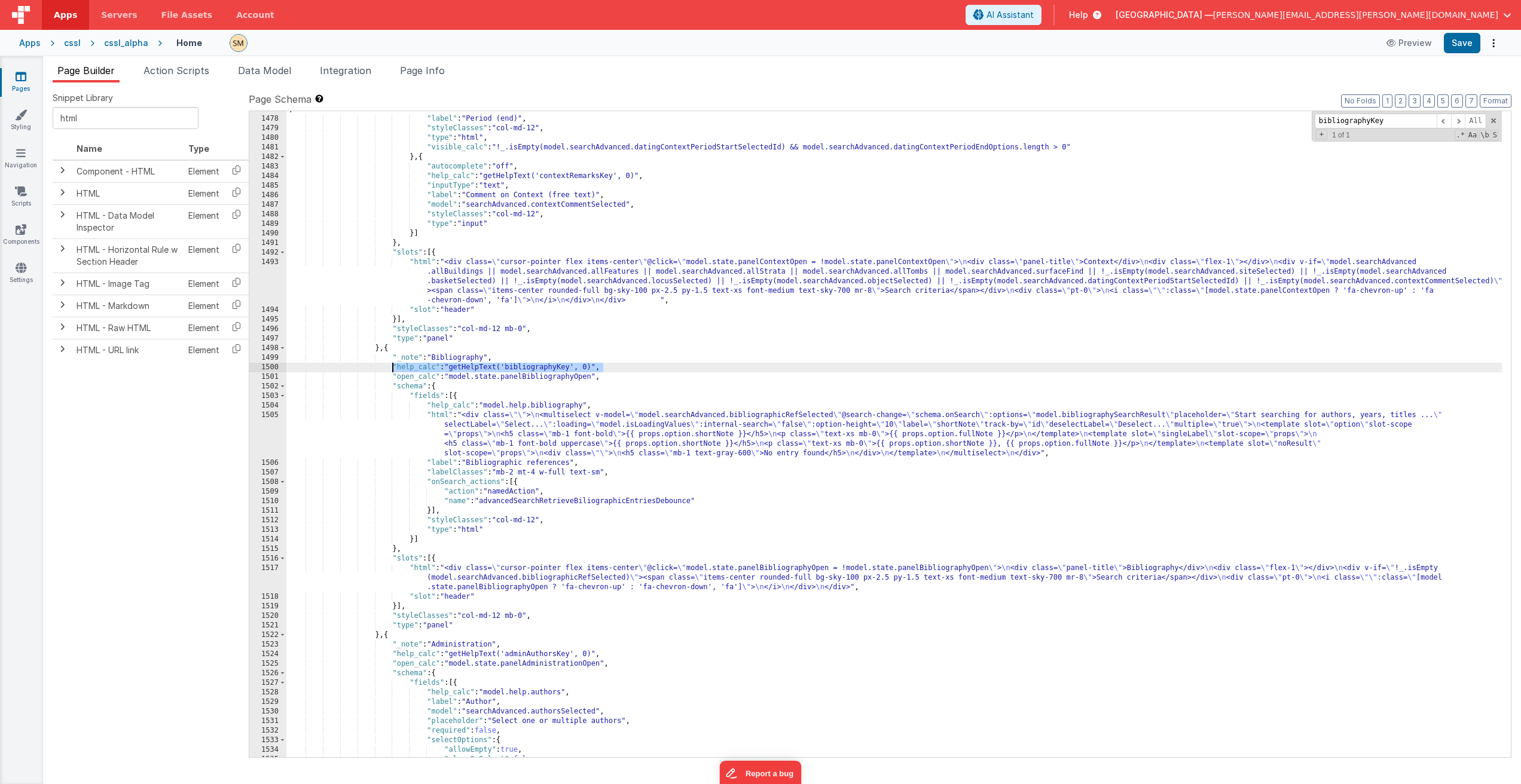
click at [393, 368] on div ""html" : "<div id= \" contextPeriodEnd \" > \n <treeselect v-model= \" model.se…" at bounding box center [894, 427] width 1215 height 685
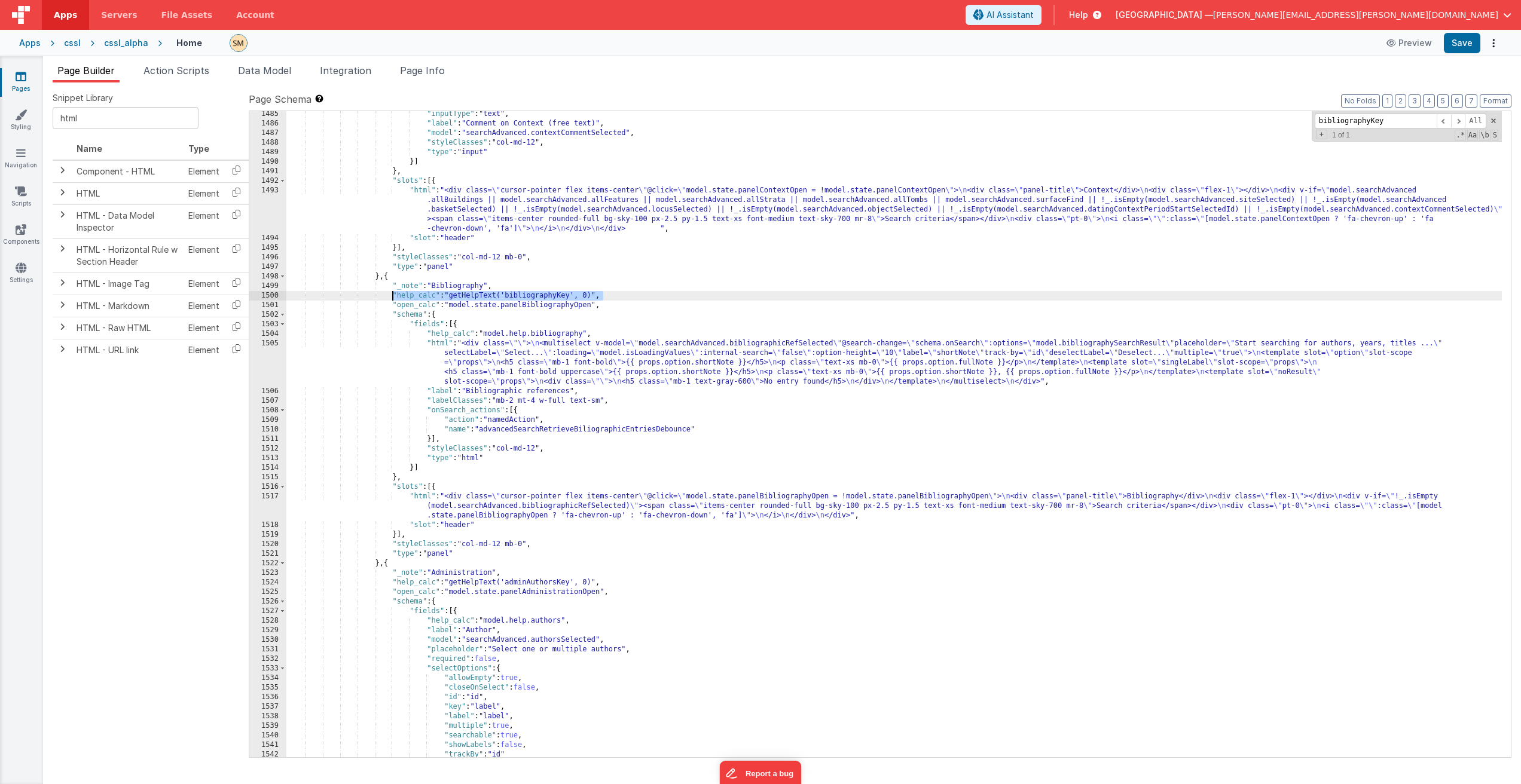
scroll to position [15276, 0]
click at [607, 298] on div ""inputType" : "text" , "label" : "Comment on Context (free text)" , "model" : "…" at bounding box center [894, 442] width 1215 height 665
drag, startPoint x: 606, startPoint y: 296, endPoint x: 394, endPoint y: 300, distance: 212.0
click at [394, 300] on div ""inputType" : "text" , "label" : "Comment on Context (free text)" , "model" : "…" at bounding box center [894, 442] width 1215 height 665
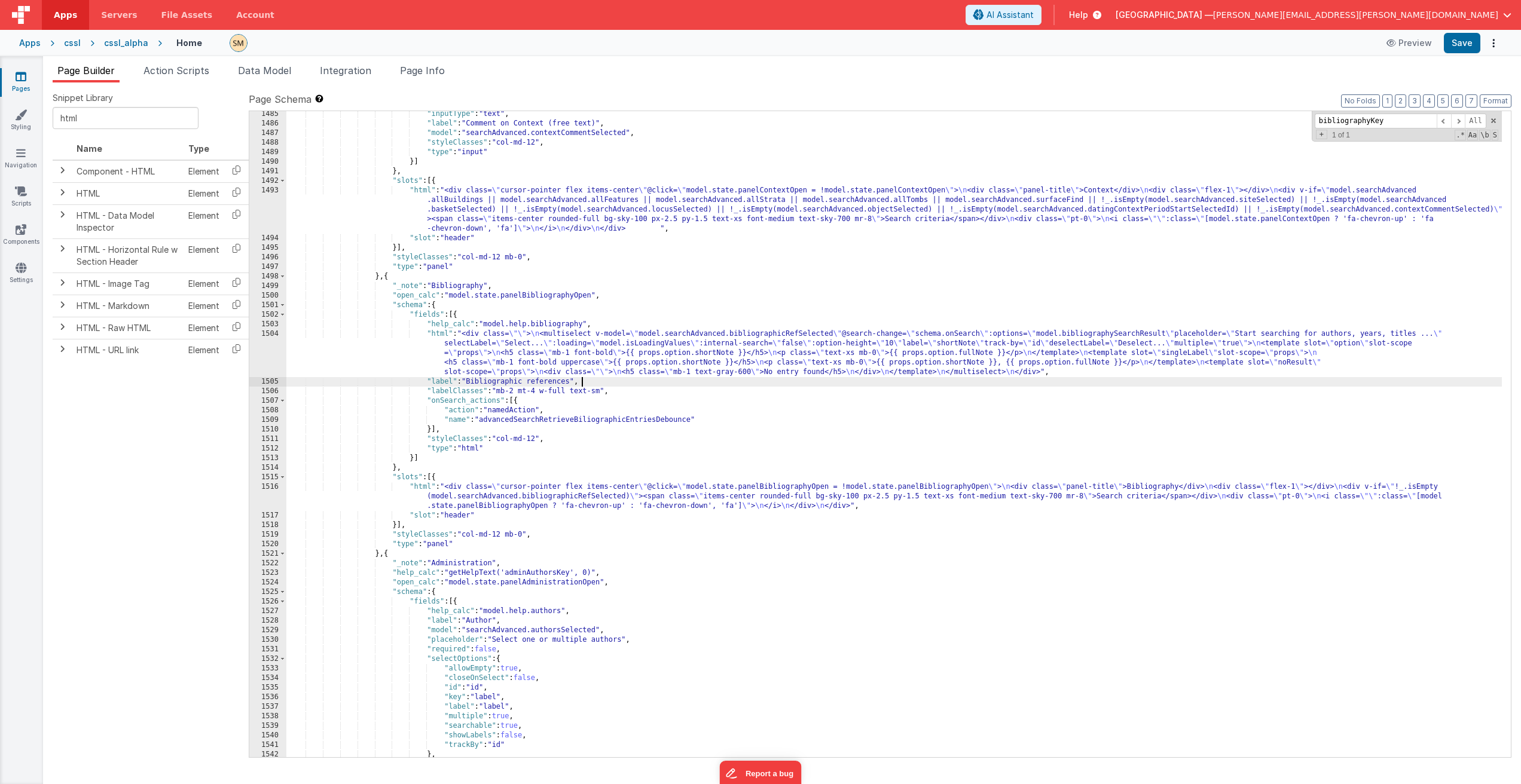
click at [601, 381] on div ""inputType" : "text" , "label" : "Comment on Context (free text)" , "model" : "…" at bounding box center [894, 442] width 1215 height 665
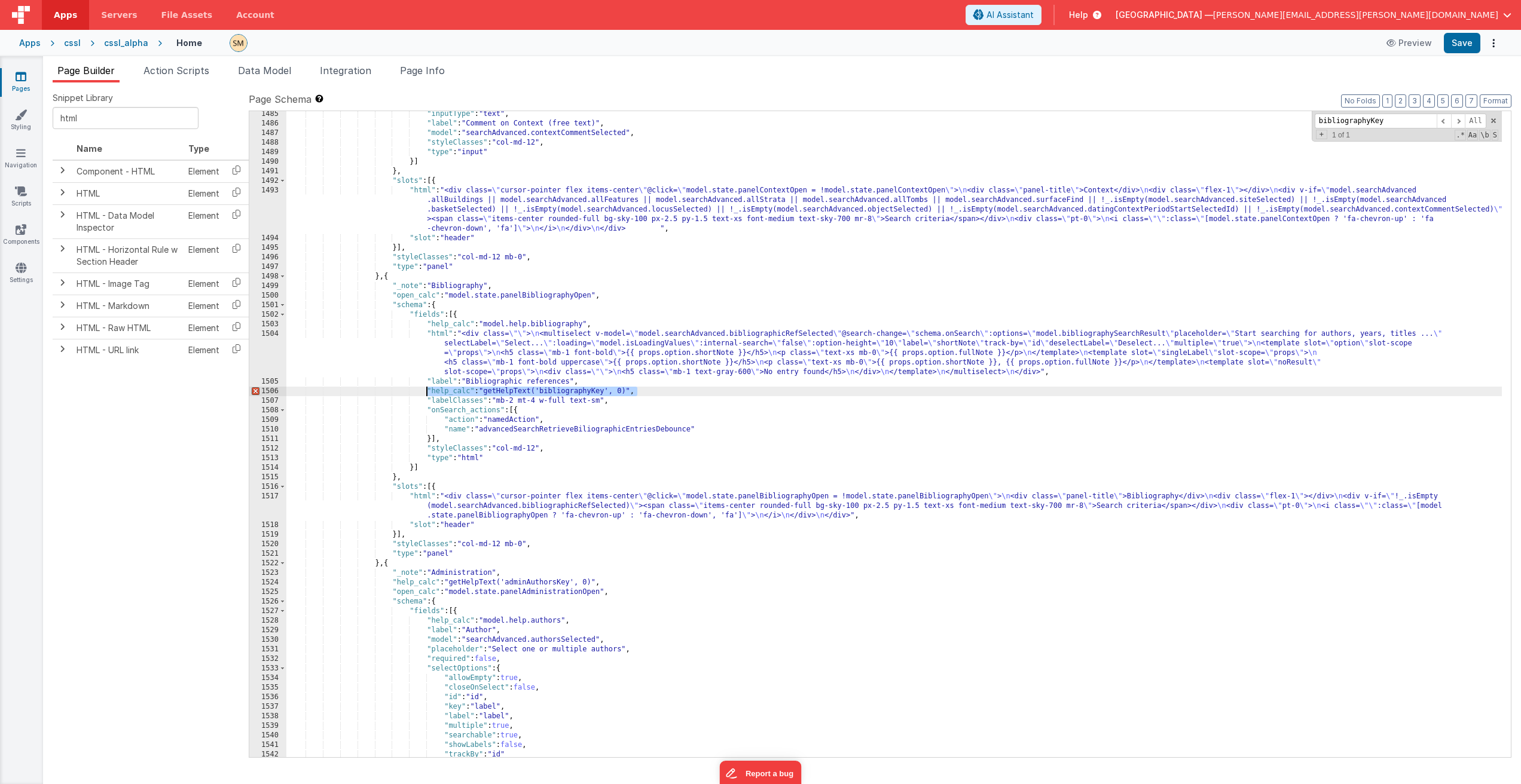
drag, startPoint x: 641, startPoint y: 391, endPoint x: 427, endPoint y: 392, distance: 214.0
click at [427, 392] on div ""inputType" : "text" , "label" : "Comment on Context (free text)" , "model" : "…" at bounding box center [894, 442] width 1215 height 665
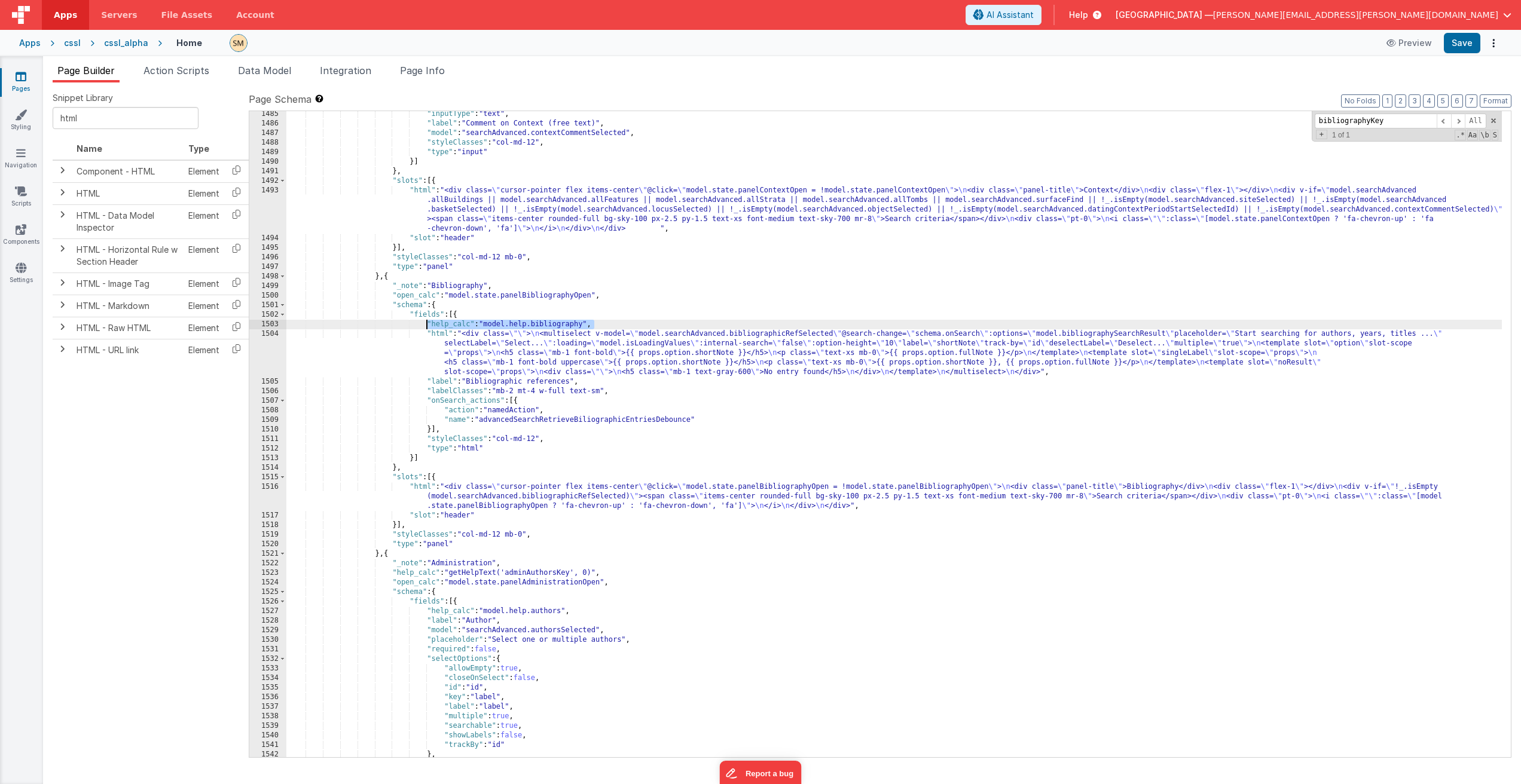
drag, startPoint x: 595, startPoint y: 325, endPoint x: 426, endPoint y: 325, distance: 169.0
click at [426, 325] on div ""inputType" : "text" , "label" : "Comment on Context (free text)" , "model" : "…" at bounding box center [894, 442] width 1215 height 665
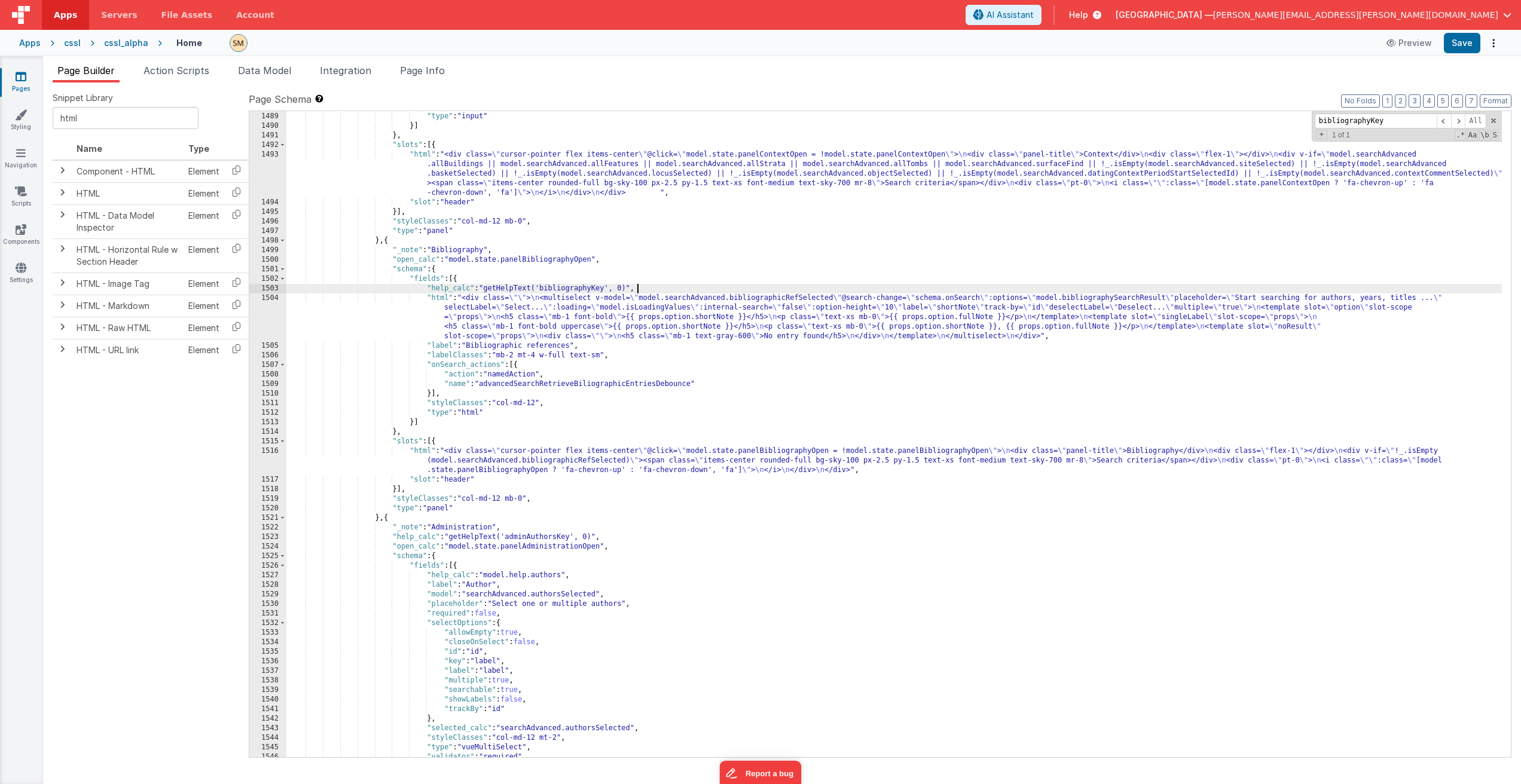
scroll to position [15347, 0]
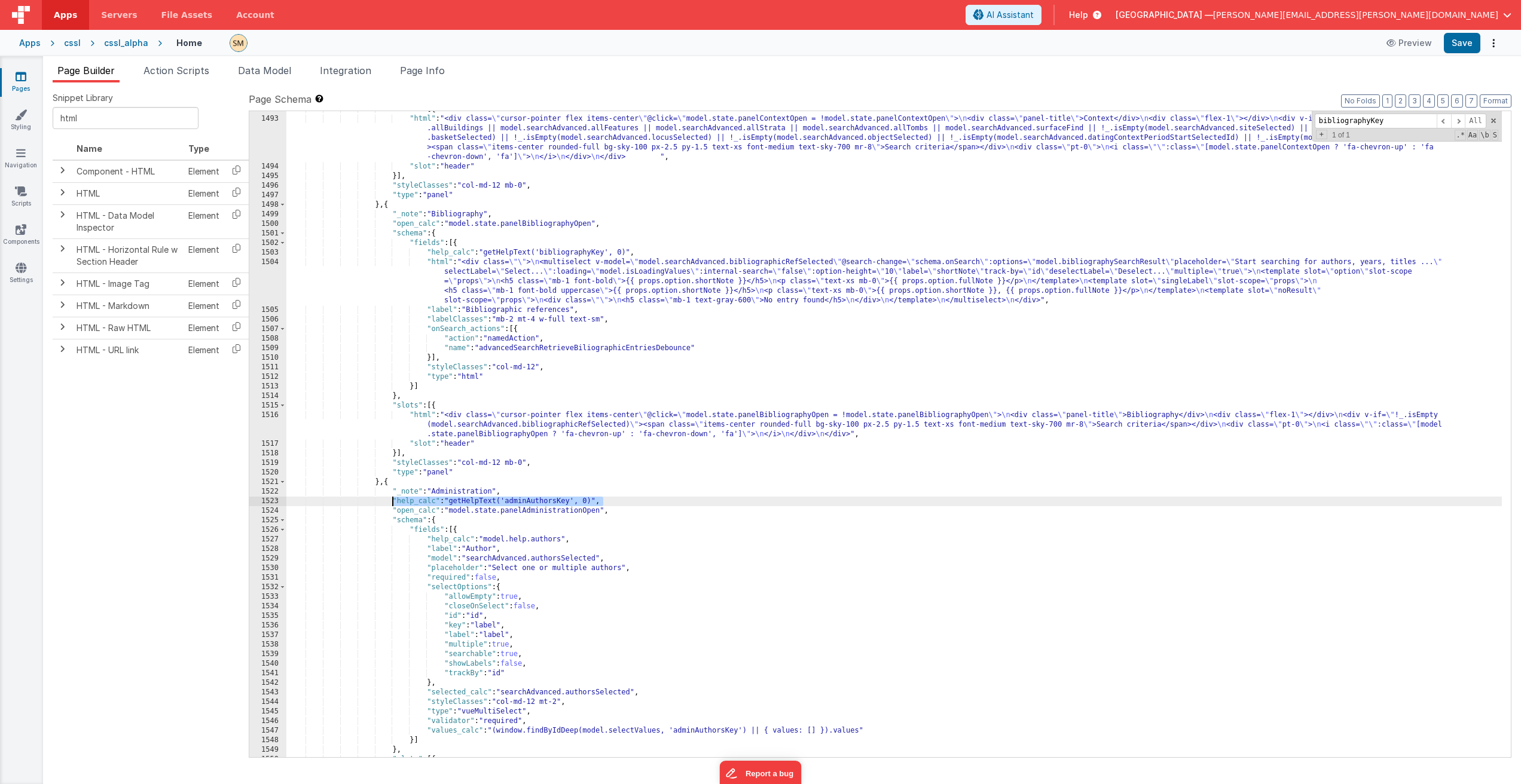
drag, startPoint x: 601, startPoint y: 501, endPoint x: 391, endPoint y: 504, distance: 210.0
click at [391, 504] on div ""slots" : [{ "html" : "<div class= \" cursor-pointer flex items-center \" @clic…" at bounding box center [894, 437] width 1215 height 665
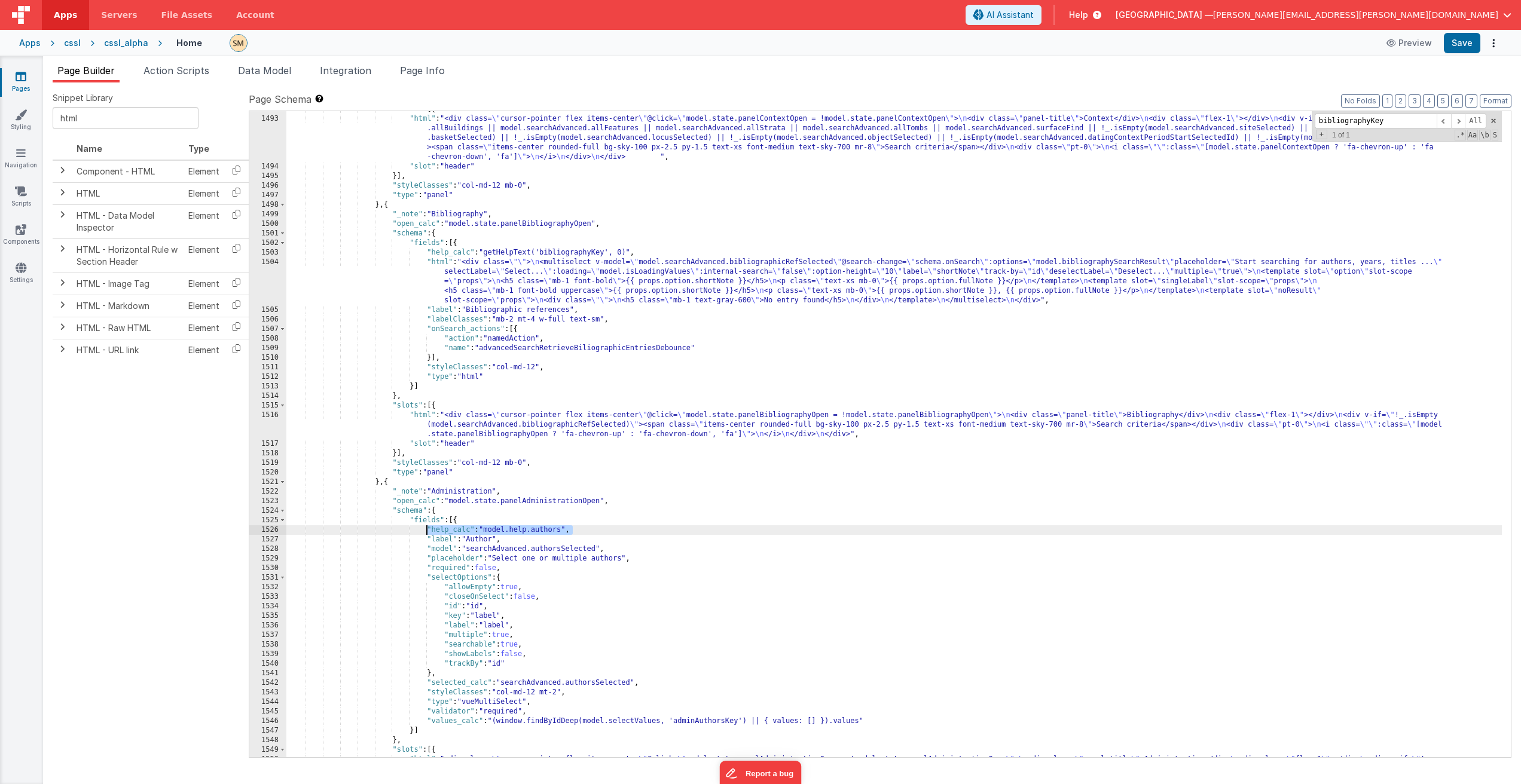
drag, startPoint x: 577, startPoint y: 531, endPoint x: 427, endPoint y: 530, distance: 150.0
click at [427, 530] on div ""slots" : [{ "html" : "<div class= \" cursor-pointer flex items-center \" @clic…" at bounding box center [894, 447] width 1215 height 685
click at [1463, 47] on button "Save" at bounding box center [1461, 43] width 36 height 20
drag, startPoint x: 640, startPoint y: 253, endPoint x: 426, endPoint y: 255, distance: 214.0
click at [426, 255] on div ""slots" : [{ "html" : "<div class= \" cursor-pointer flex items-center \" @clic…" at bounding box center [894, 447] width 1215 height 685
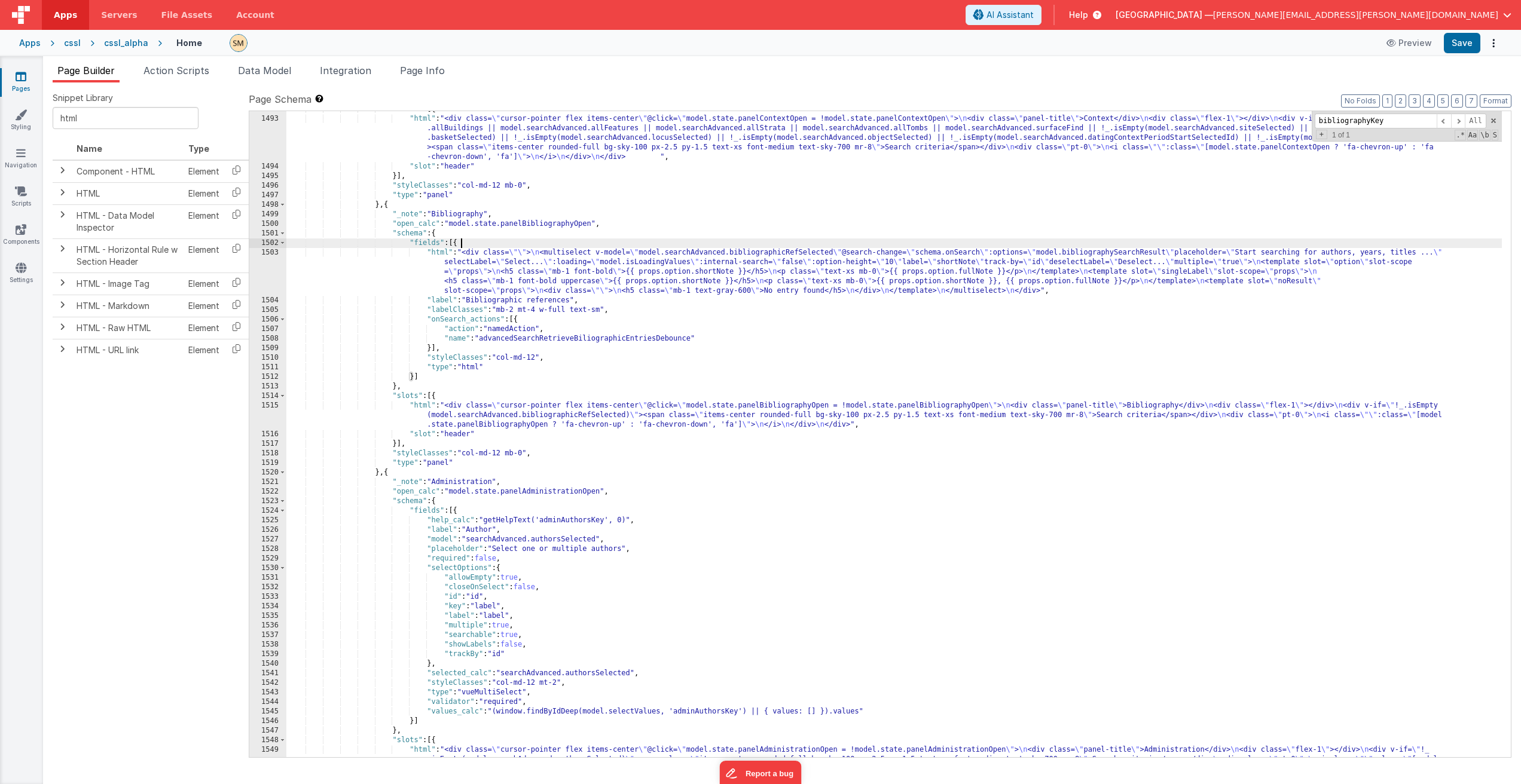
click at [600, 303] on div ""slots" : [{ "html" : "<div class= \" cursor-pointer flex items-center \" @clic…" at bounding box center [894, 447] width 1215 height 685
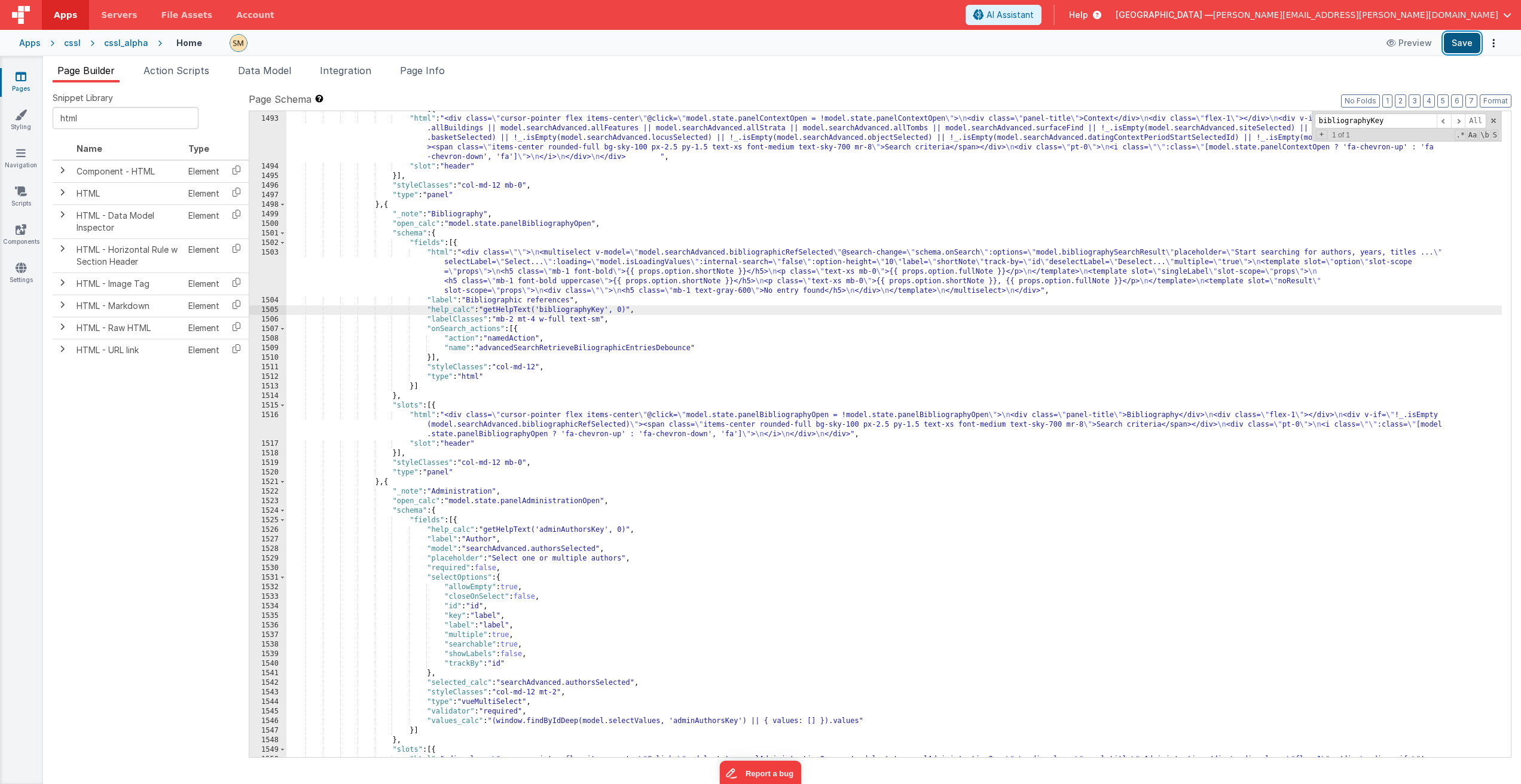
click at [1460, 45] on button "Save" at bounding box center [1461, 43] width 36 height 20
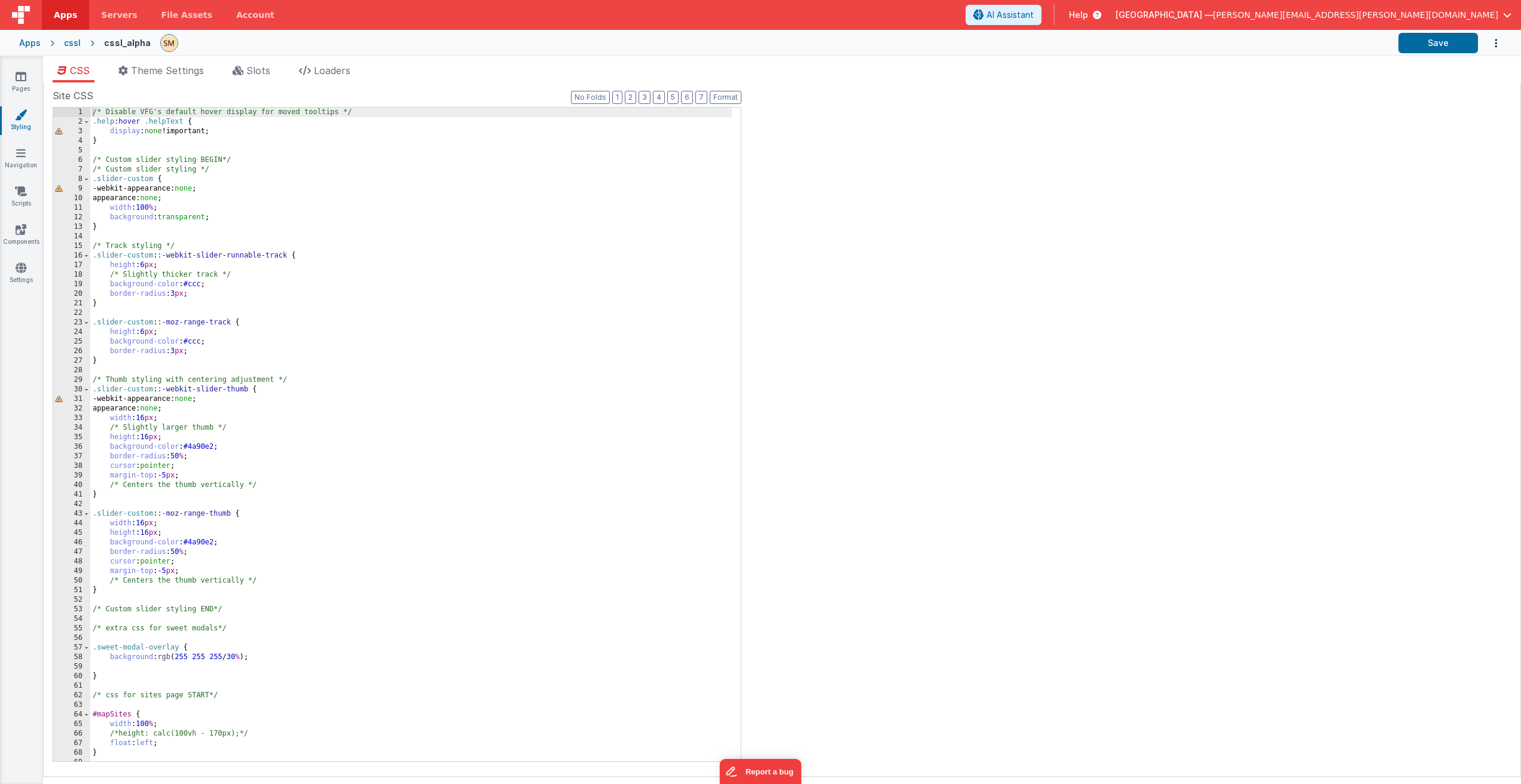
click at [201, 116] on div "/* Disable VFG's default hover display for moved tooltips */ .help :hover .help…" at bounding box center [410, 444] width 642 height 673
click at [370, 148] on div "/* Disable VFG's default hover display for moved tooltips */ .help :hover .help…" at bounding box center [410, 444] width 642 height 673
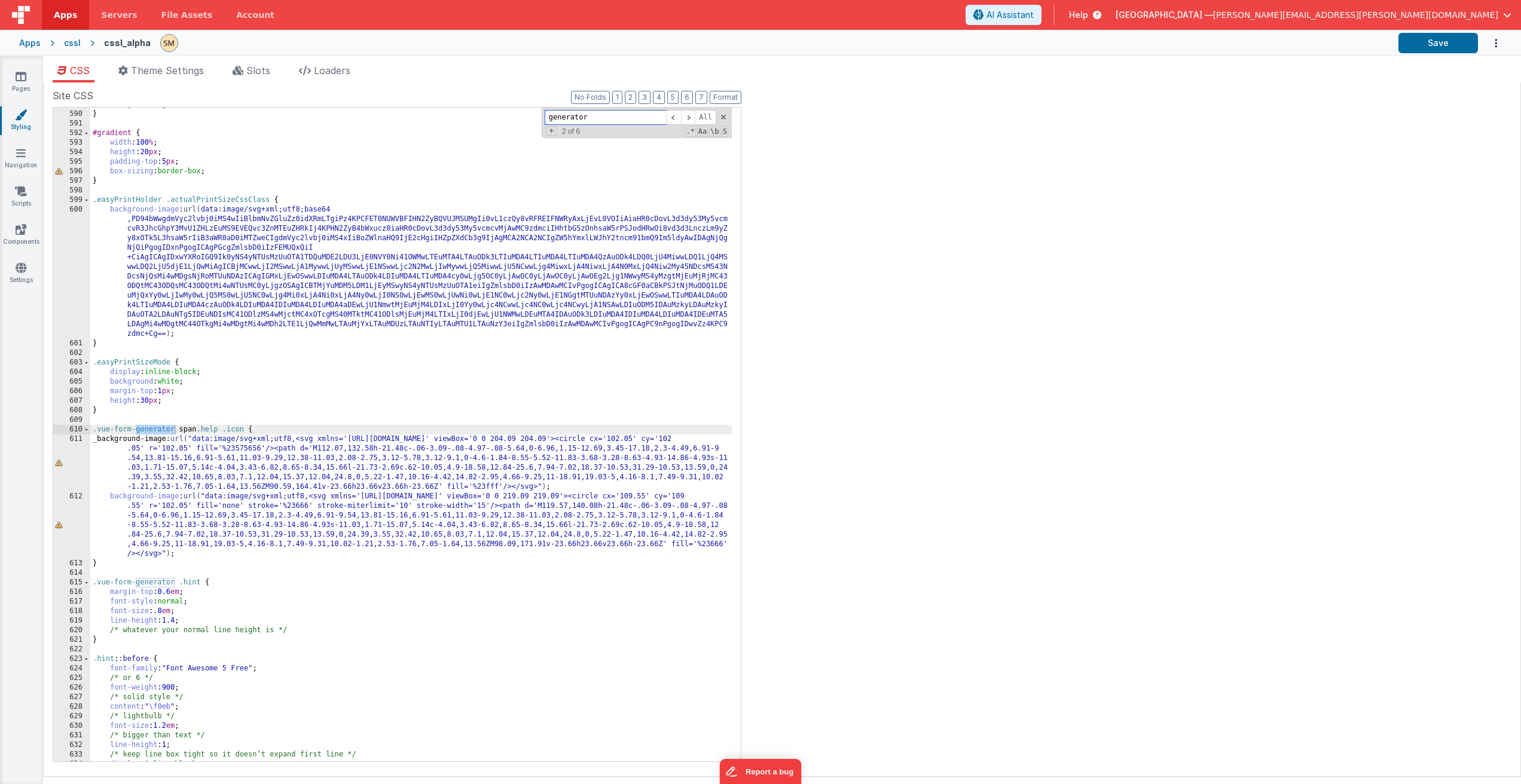
scroll to position [5956, 0]
type input "generator"
click at [216, 648] on div "background : rgba ( 255 , 255 , 255 , 0.8 ); } #gradient { width : 100 % ; heig…" at bounding box center [410, 437] width 642 height 673
click at [221, 638] on div "background : rgba ( 255 , 255 , 255 , 0.8 ); } #gradient { width : 100 % ; heig…" at bounding box center [410, 437] width 642 height 673
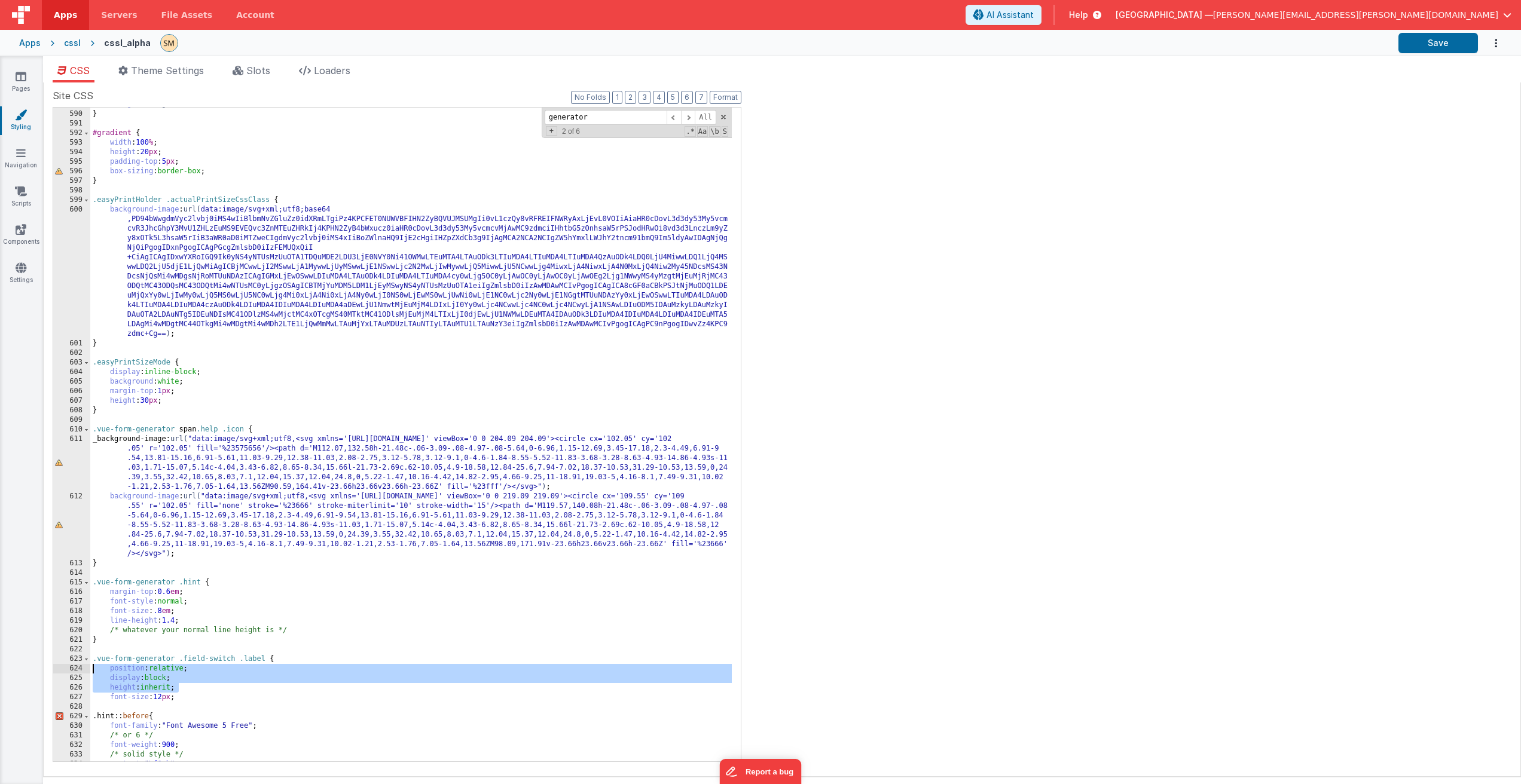
drag, startPoint x: 186, startPoint y: 689, endPoint x: 65, endPoint y: 668, distance: 122.8
click at [65, 668] on div "589 590 591 592 593 594 595 596 597 598 599 600 601 602 603 604 605 606 607 608…" at bounding box center [397, 434] width 688 height 655
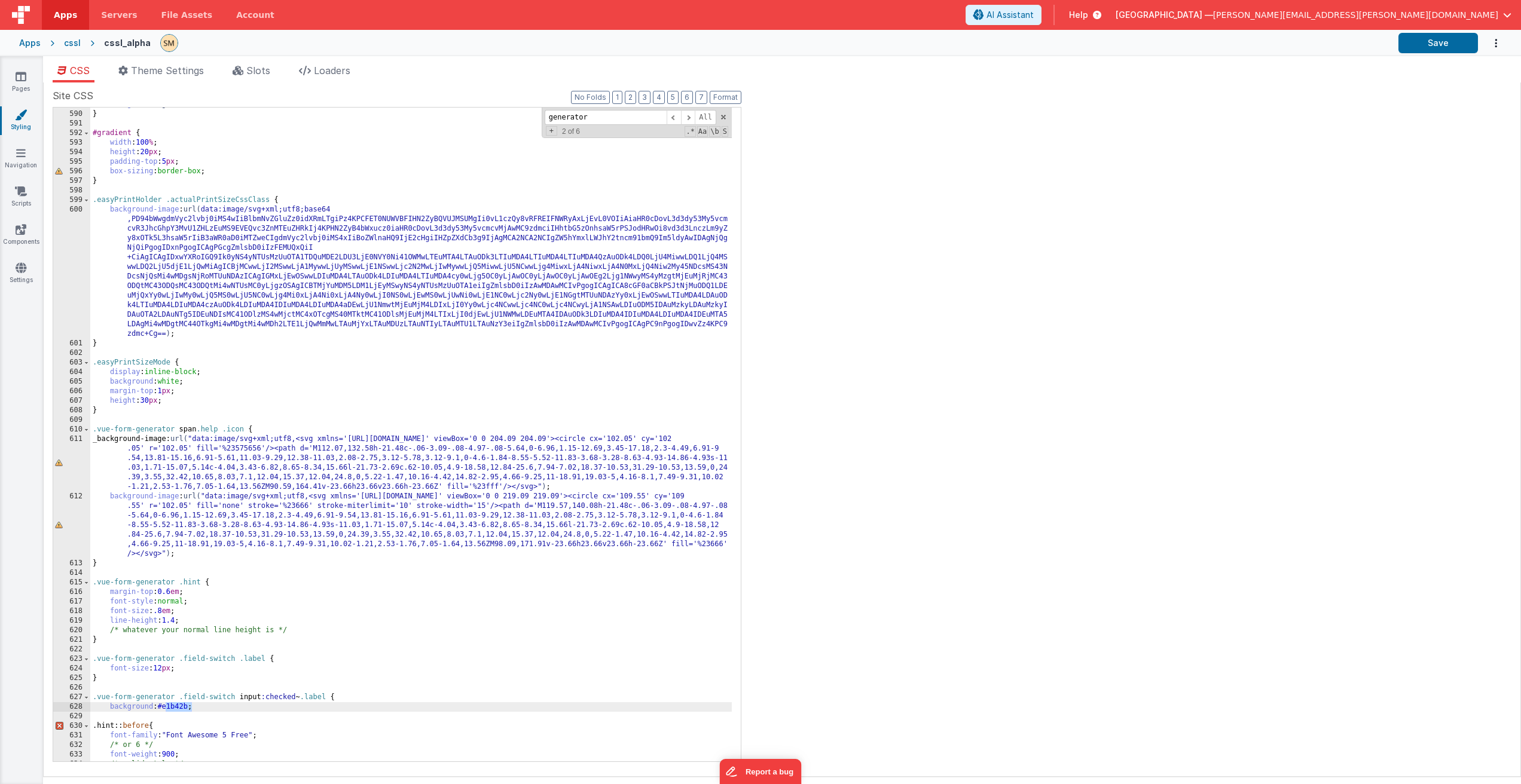
click at [224, 705] on div "background : rgba ( 255 , 255 , 255 , 0.8 ); } #gradient { width : 100 % ; heig…" at bounding box center [410, 437] width 642 height 673
click at [180, 707] on div "background : rgba ( 255 , 255 , 255 , 0.8 ); } #gradient { width : 100 % ; heig…" at bounding box center [410, 437] width 642 height 673
click at [1451, 47] on button "Save" at bounding box center [1437, 43] width 79 height 20
